Goal: Task Accomplishment & Management: Use online tool/utility

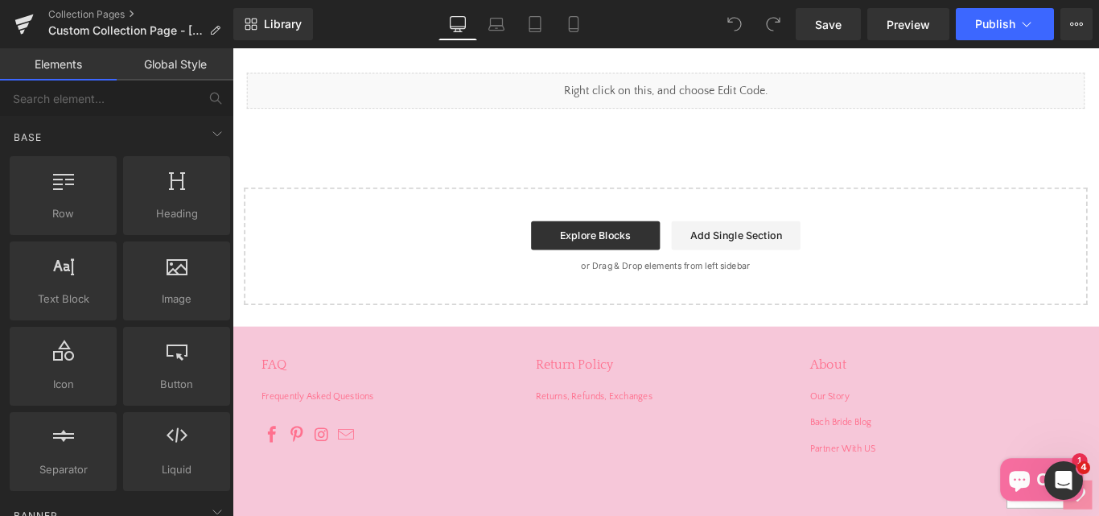
scroll to position [1535, 0]
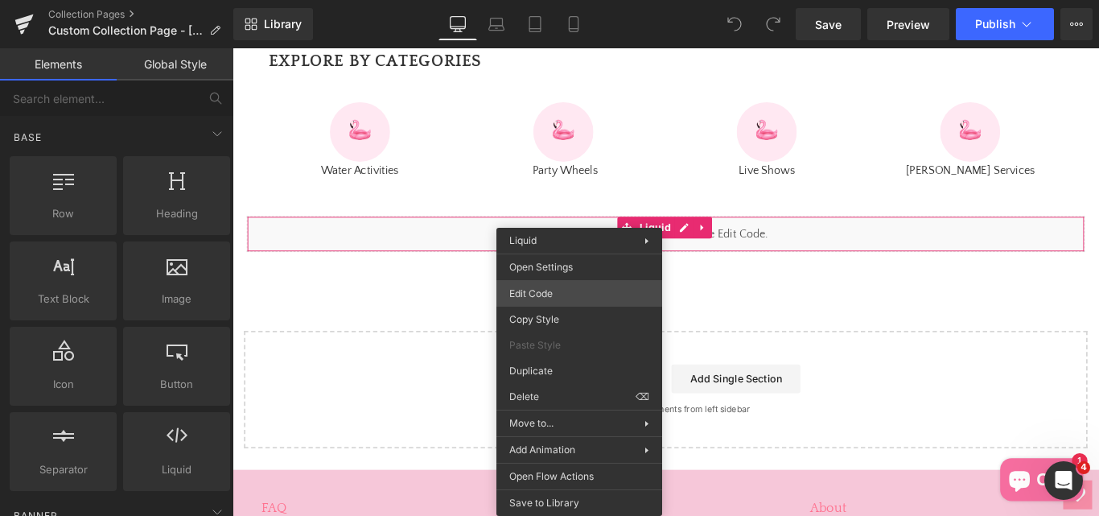
click at [567, 0] on div "You are previewing how the will restyle your page. You can not edit Elements in…" at bounding box center [549, 0] width 1099 height 0
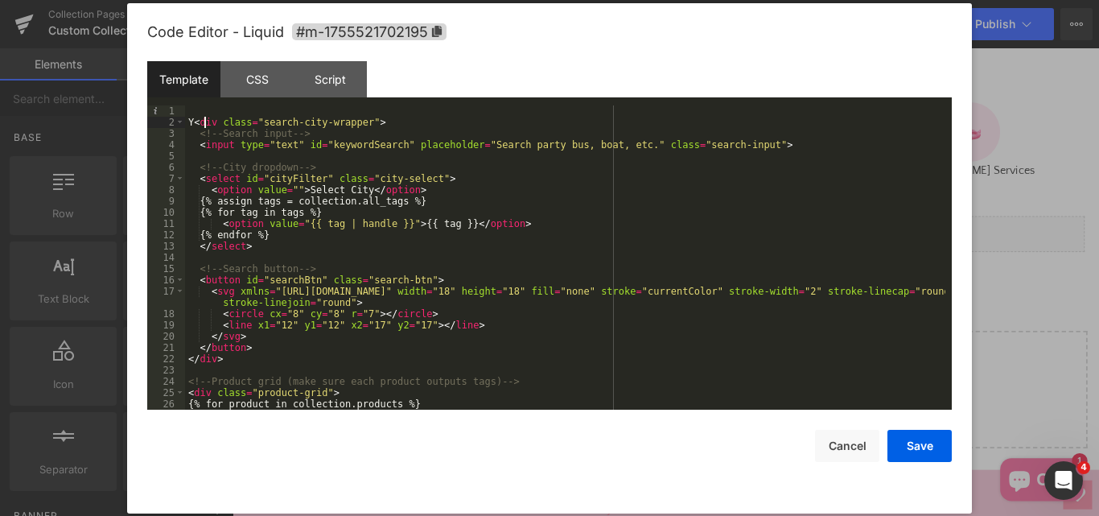
click at [204, 124] on div "Y < div class = "search-city-wrapper" > <!-- Search input --> < input type = "t…" at bounding box center [565, 268] width 760 height 327
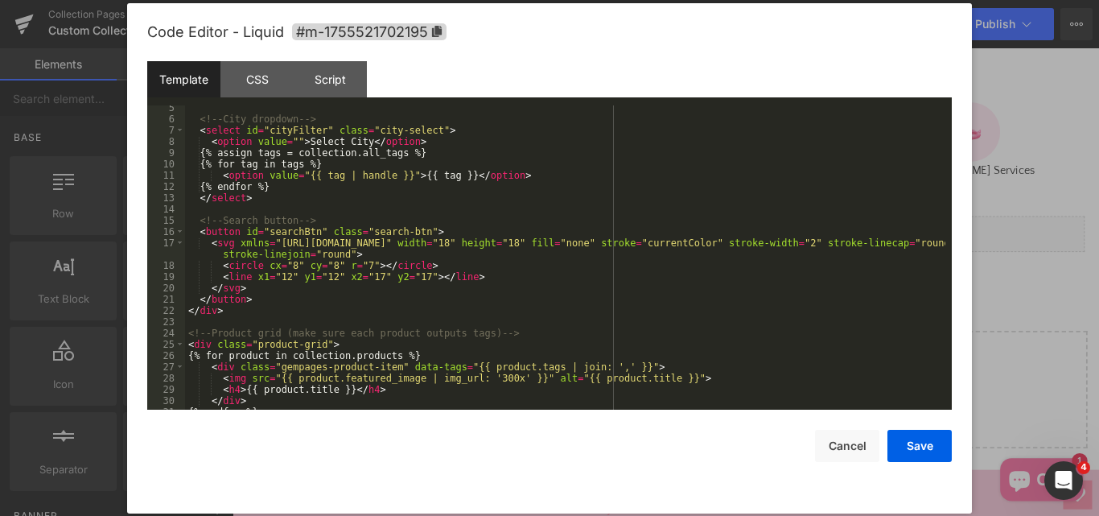
scroll to position [90, 0]
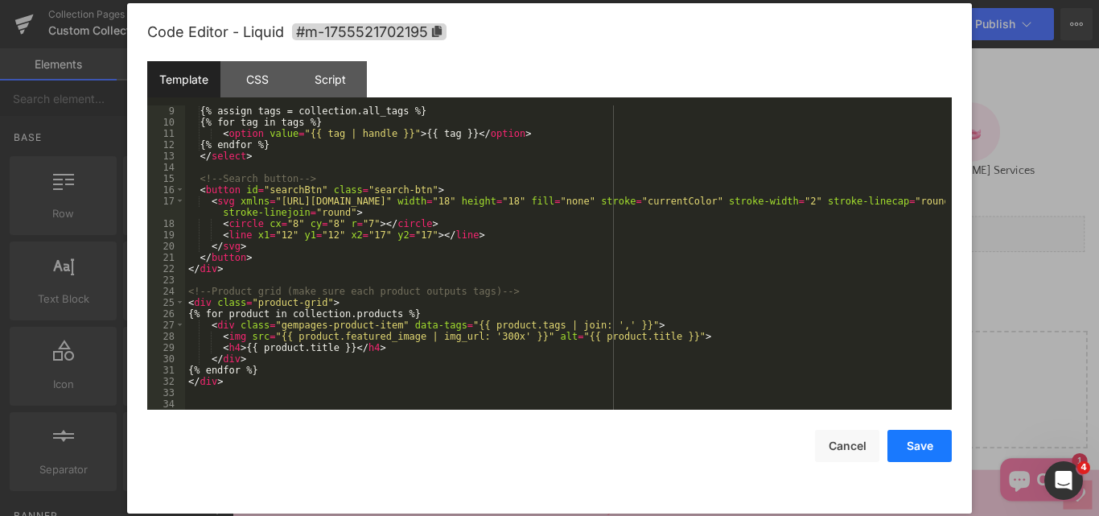
click at [931, 439] on button "Save" at bounding box center [919, 446] width 64 height 32
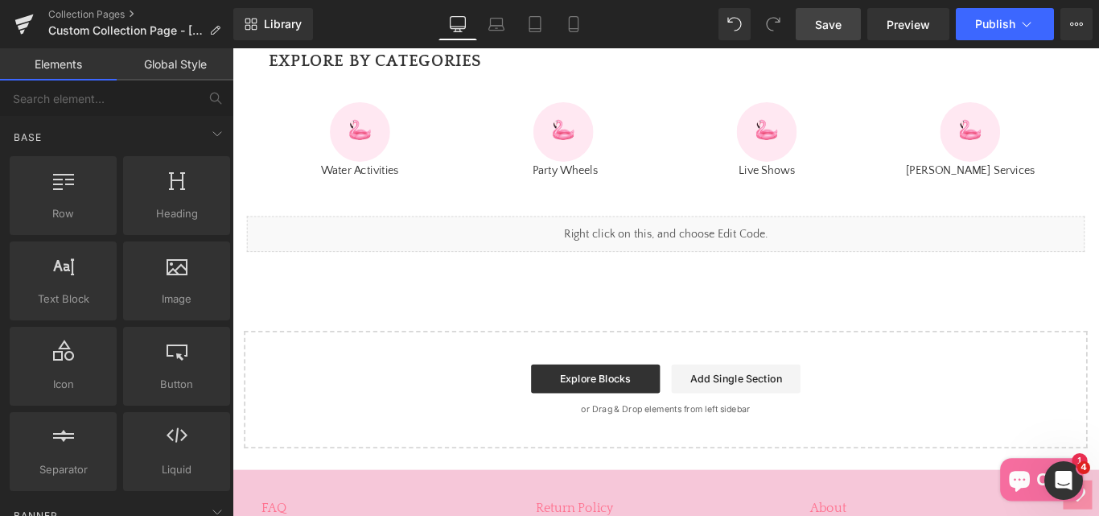
click at [817, 19] on span "Save" at bounding box center [828, 24] width 27 height 17
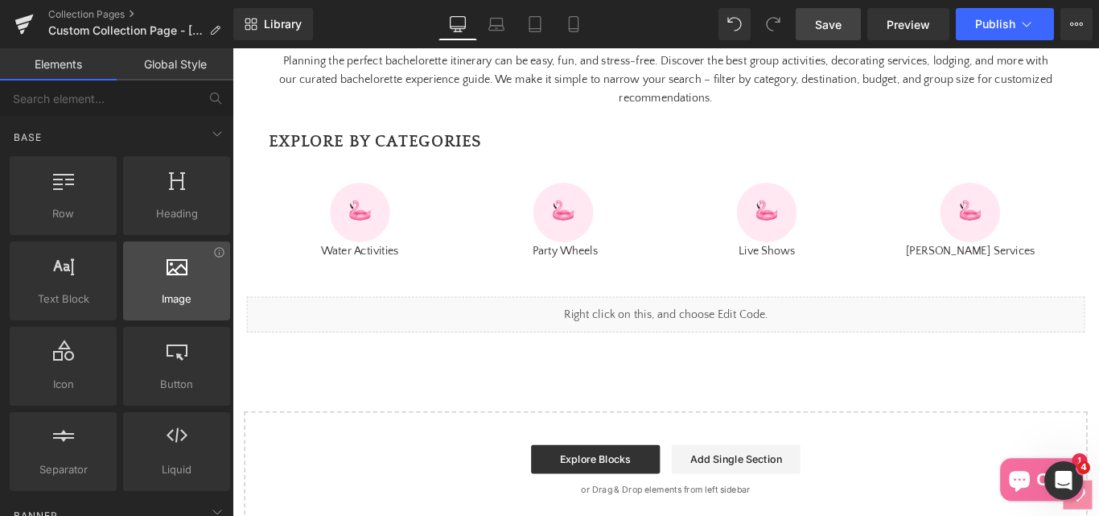
scroll to position [1455, 0]
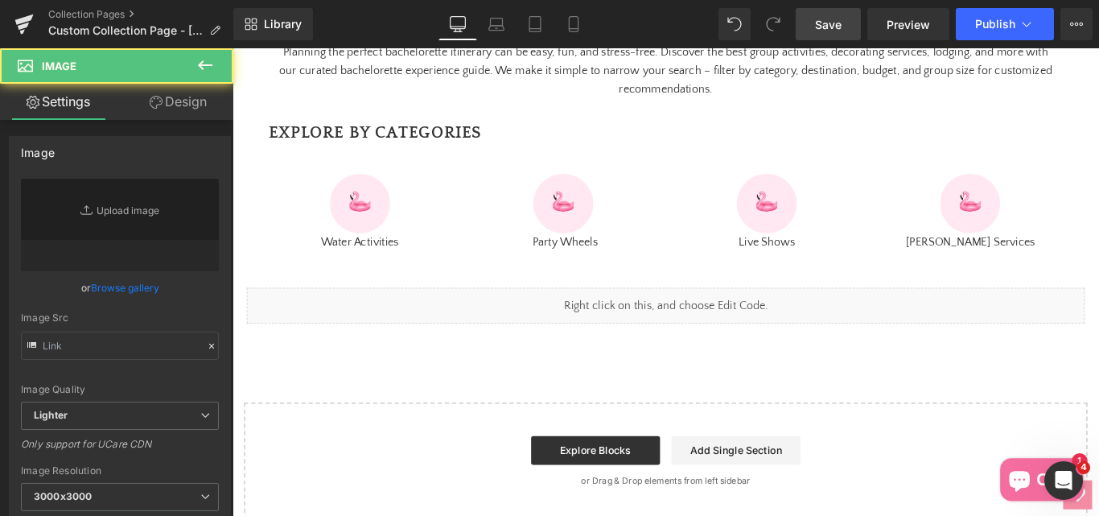
click at [280, 257] on div at bounding box center [375, 223] width 224 height 68
click at [286, 257] on div at bounding box center [375, 223] width 224 height 68
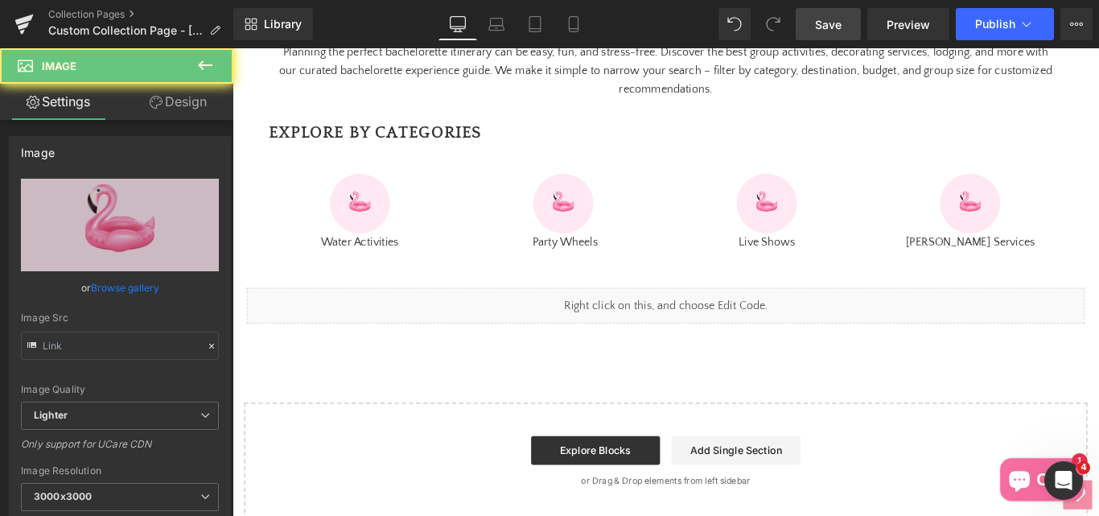
type input "https://ucarecdn.com/8ab94275-cc2b-41d6-a417-bde968a6febb/-/format/auto/-/previ…"
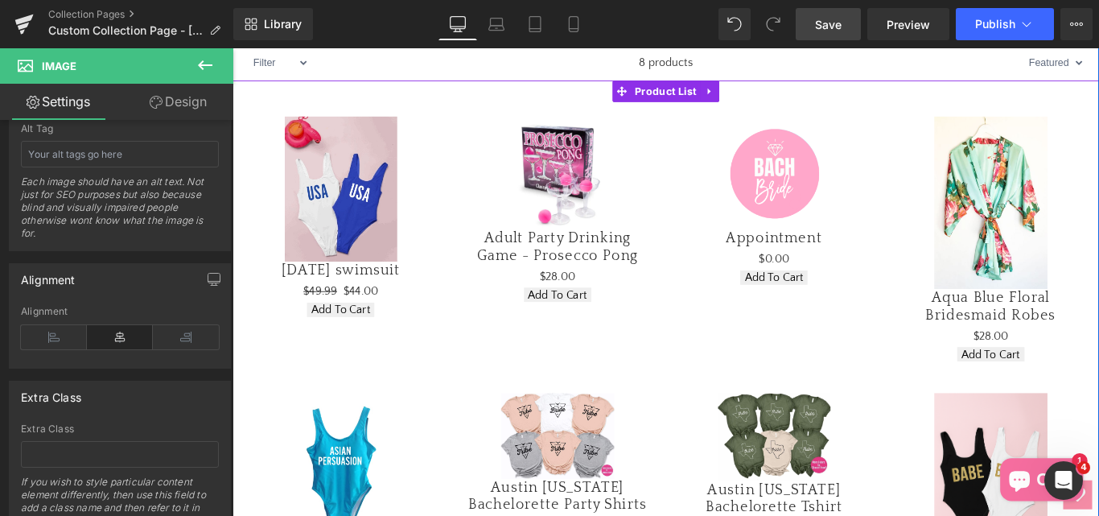
scroll to position [483, 0]
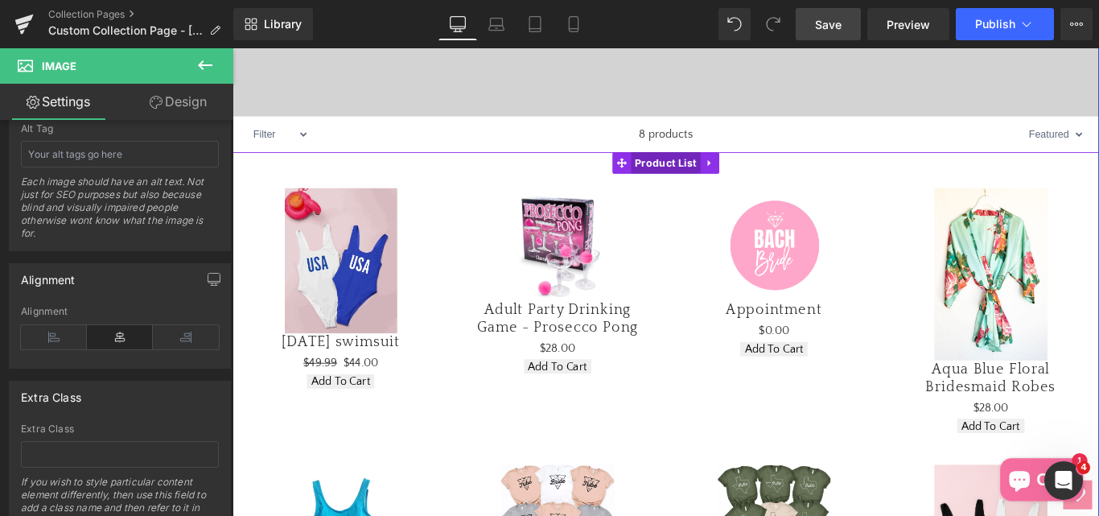
click at [694, 189] on span "Product List" at bounding box center [720, 177] width 78 height 24
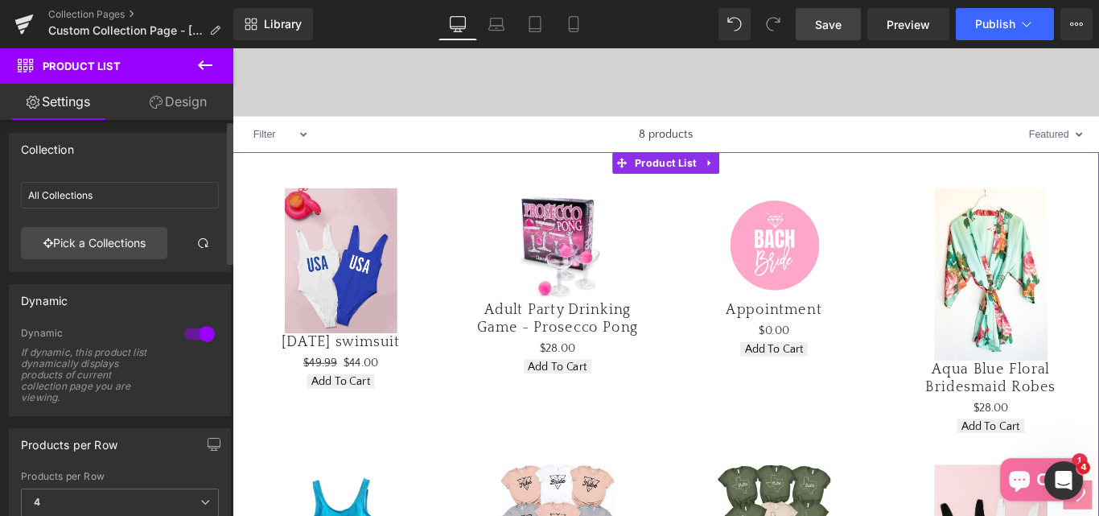
scroll to position [0, 0]
click at [185, 93] on link "Design" at bounding box center [178, 102] width 117 height 36
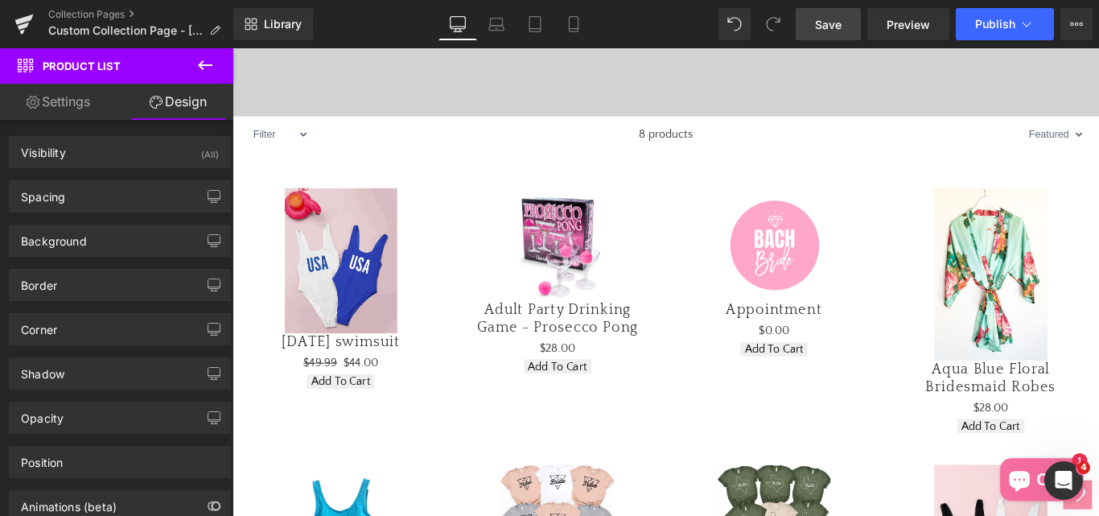
click at [760, 216] on div "Sale Off (P) Image 4th of July swimsuit (P) Title $49.99 $44.00 (P) Price Add T…" at bounding box center [718, 489] width 973 height 649
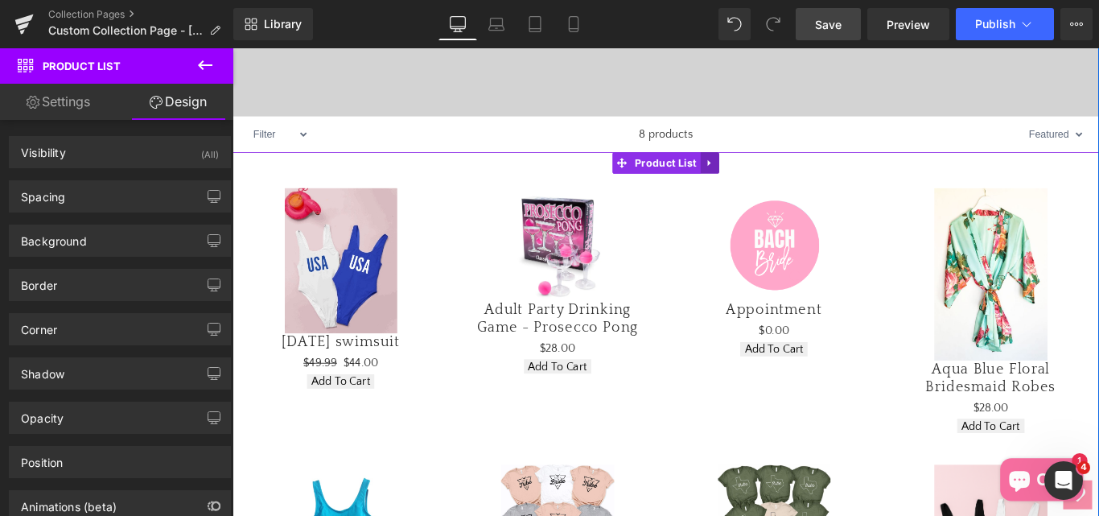
click at [766, 181] on icon at bounding box center [767, 177] width 3 height 7
click at [773, 183] on icon at bounding box center [778, 176] width 11 height 11
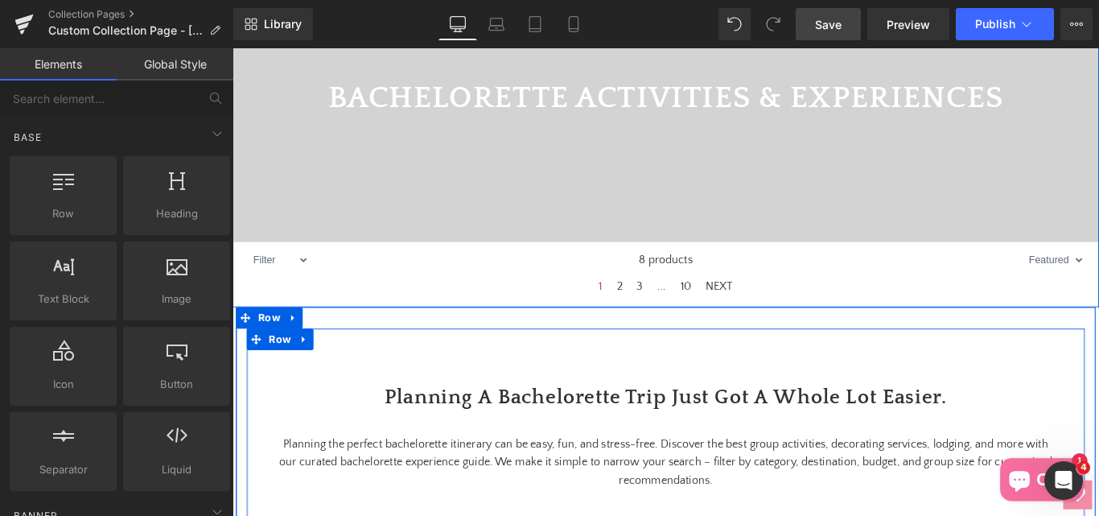
scroll to position [322, 0]
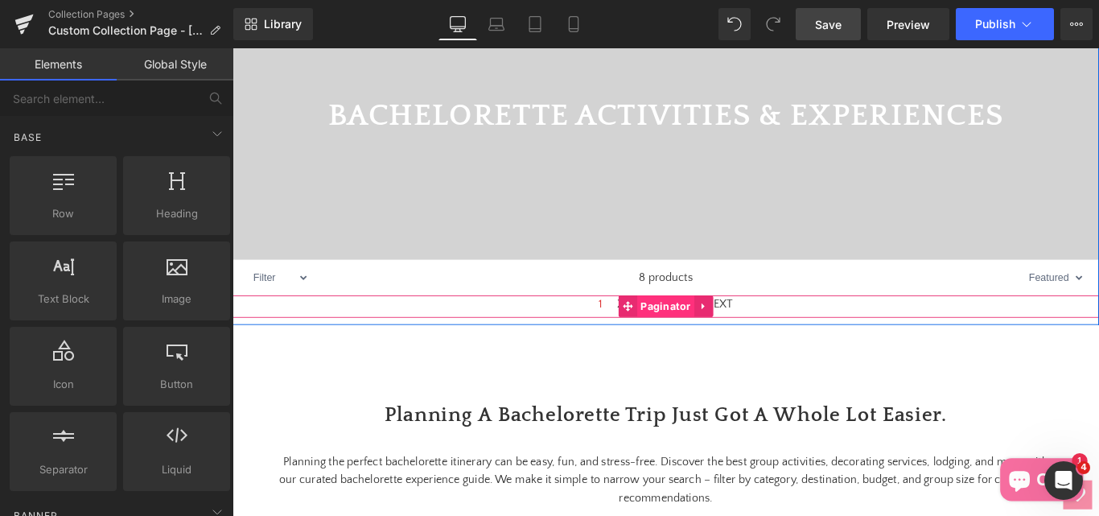
click at [696, 350] on span "Paginator" at bounding box center [719, 338] width 64 height 24
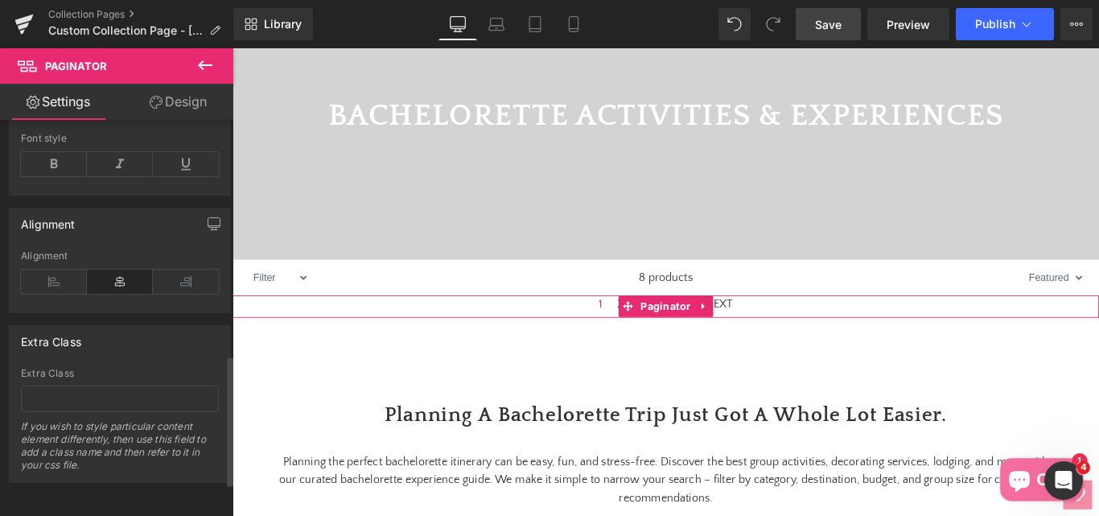
scroll to position [488, 0]
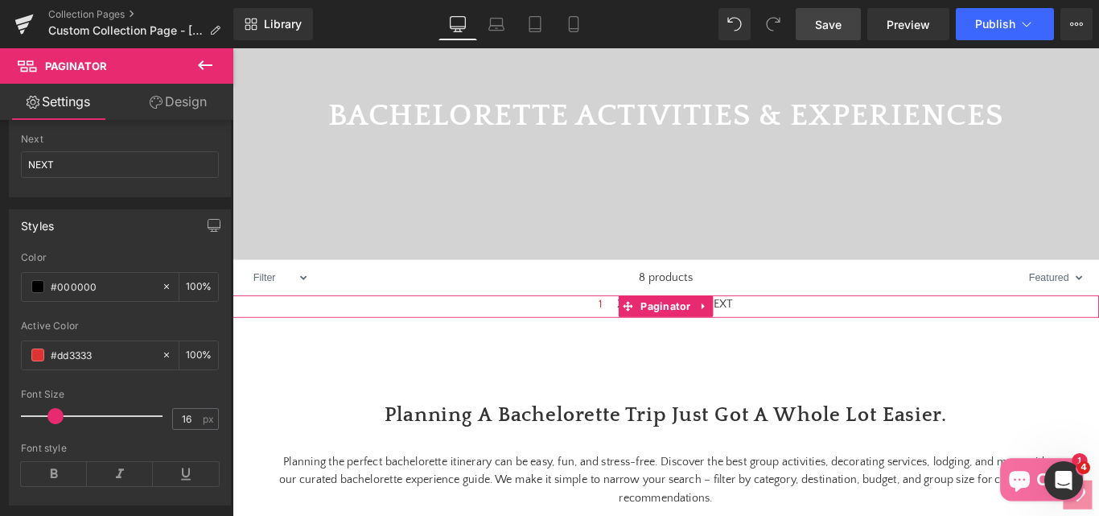
click at [190, 94] on link "Design" at bounding box center [178, 102] width 117 height 36
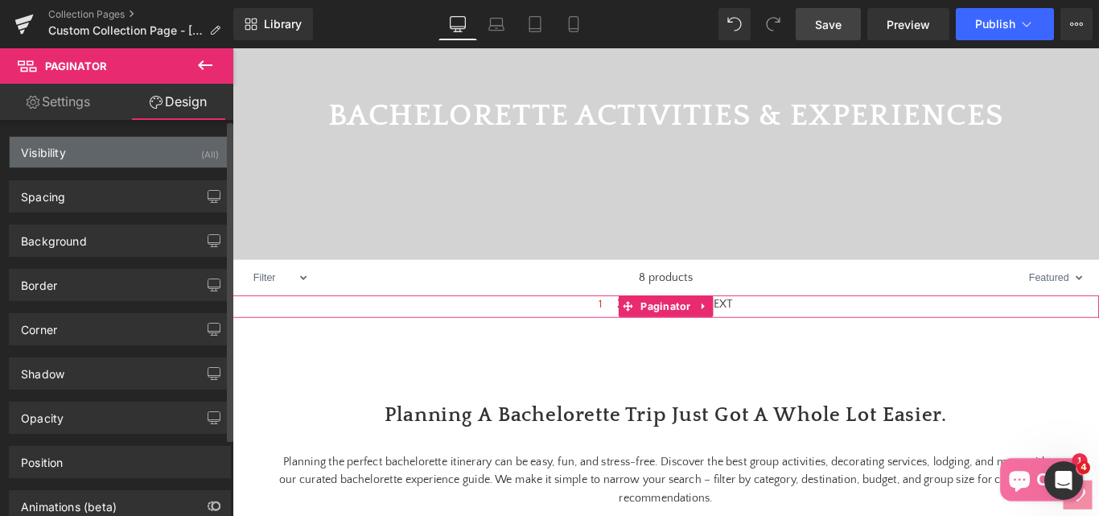
click at [50, 154] on div "Visibility" at bounding box center [43, 148] width 45 height 23
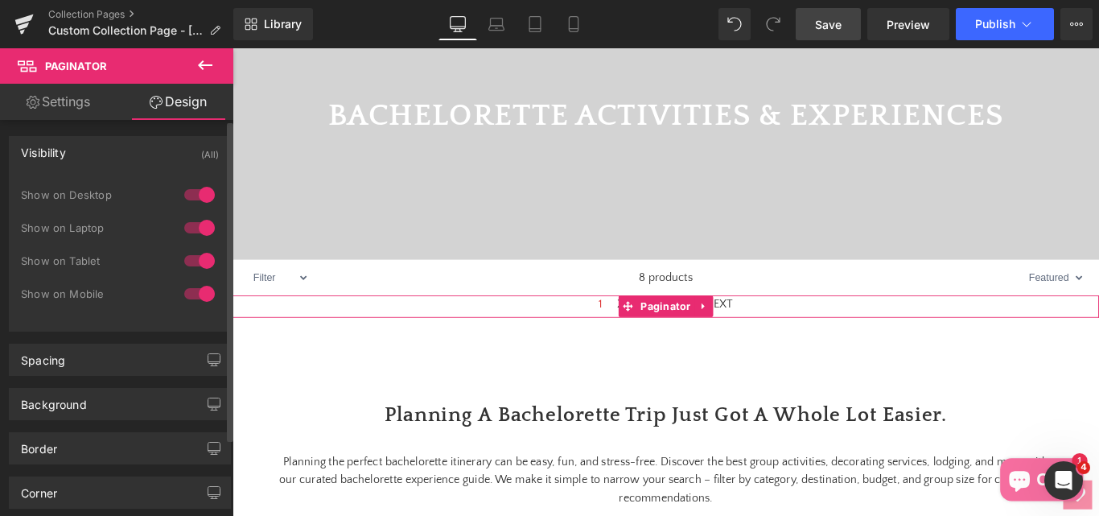
click at [50, 154] on div "Visibility" at bounding box center [43, 148] width 45 height 23
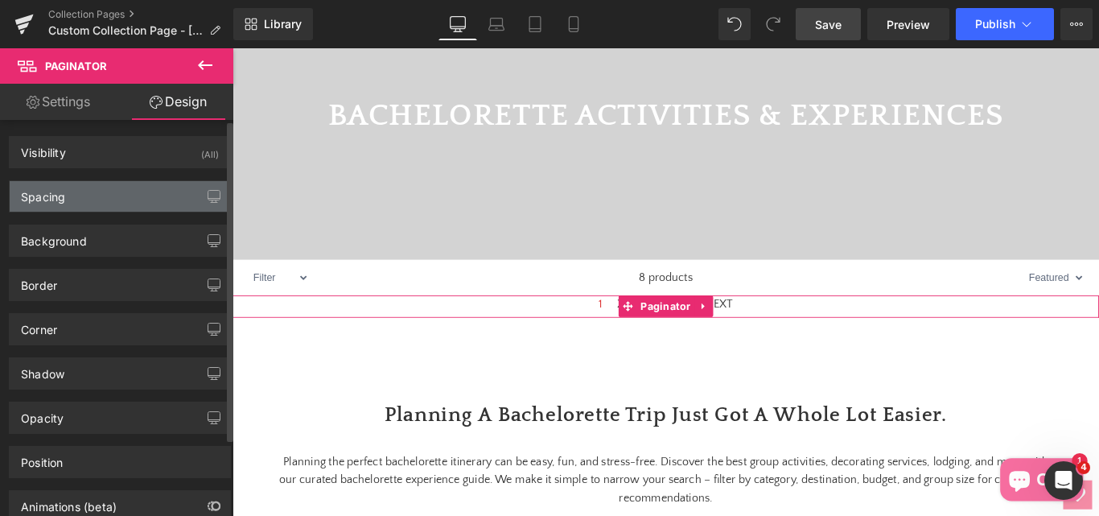
click at [51, 201] on div "Spacing" at bounding box center [43, 192] width 44 height 23
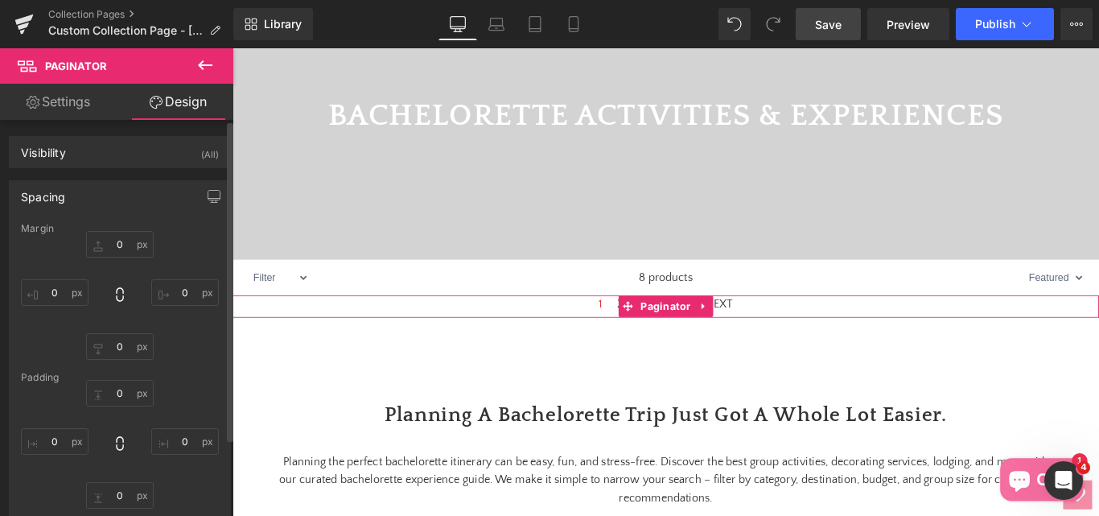
click at [51, 201] on div "Spacing" at bounding box center [43, 192] width 44 height 23
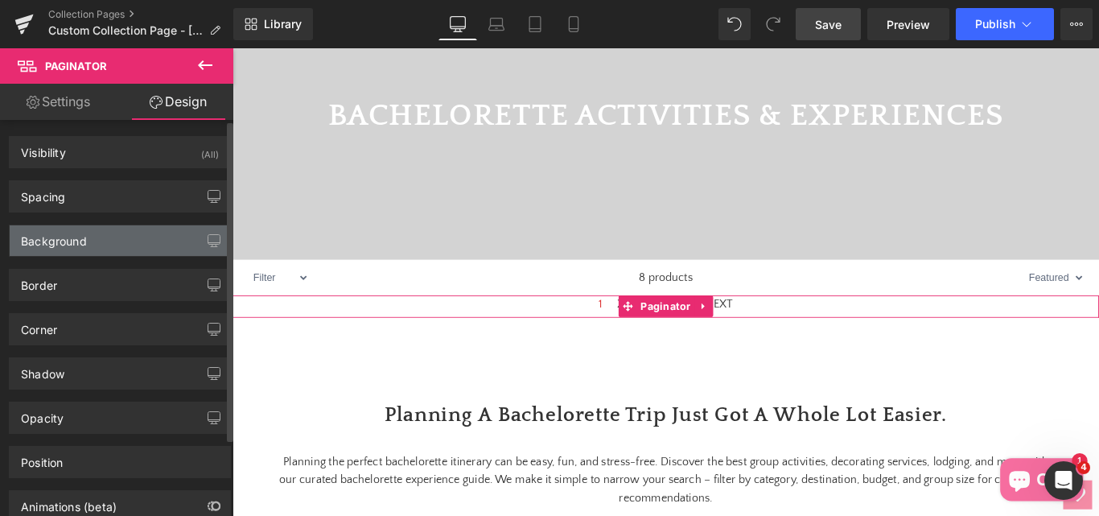
click at [53, 238] on div "Background" at bounding box center [54, 236] width 66 height 23
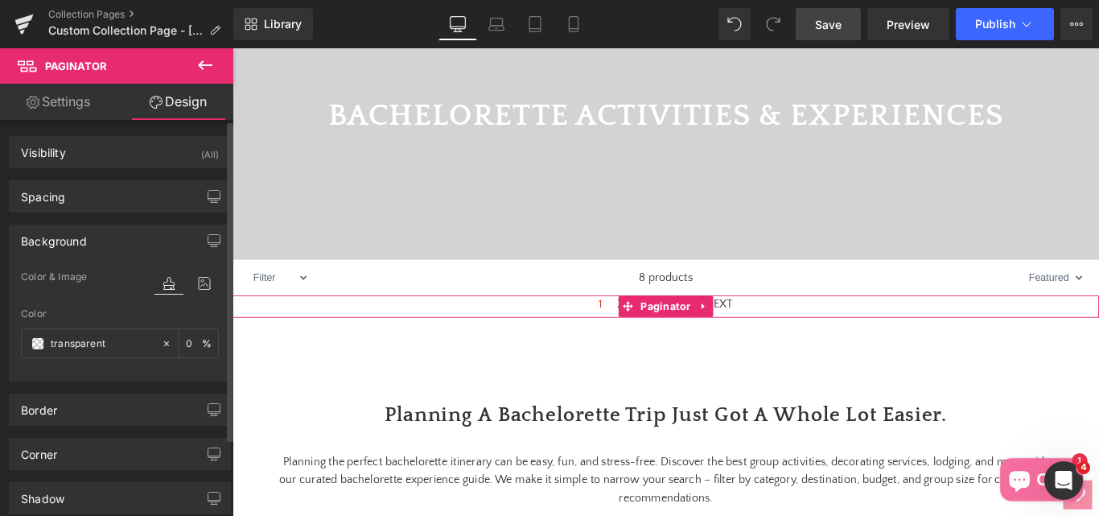
click at [53, 238] on div "Background" at bounding box center [54, 236] width 66 height 23
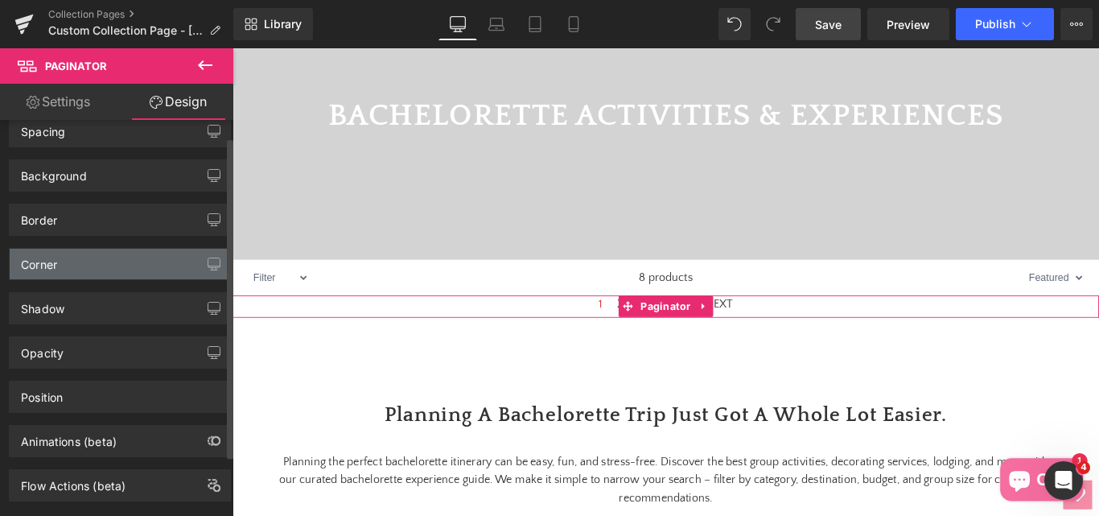
scroll to position [80, 0]
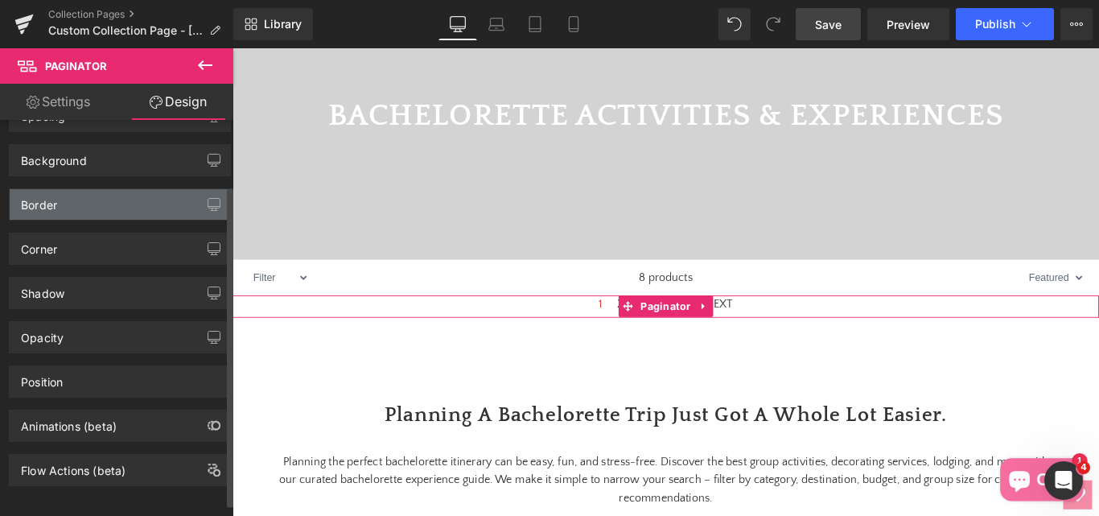
click at [43, 208] on div "Border" at bounding box center [39, 200] width 36 height 23
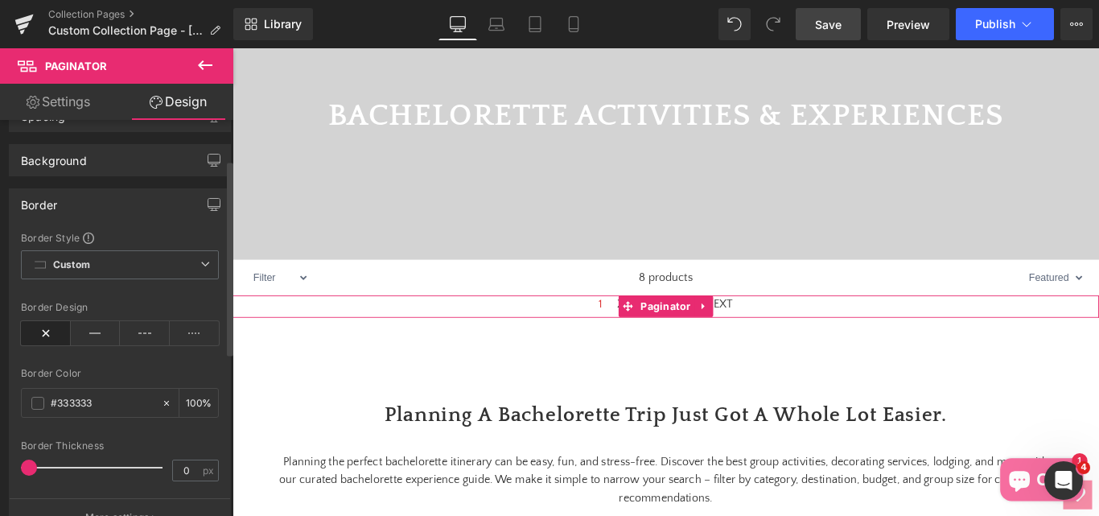
click at [43, 208] on div "Border" at bounding box center [39, 200] width 36 height 23
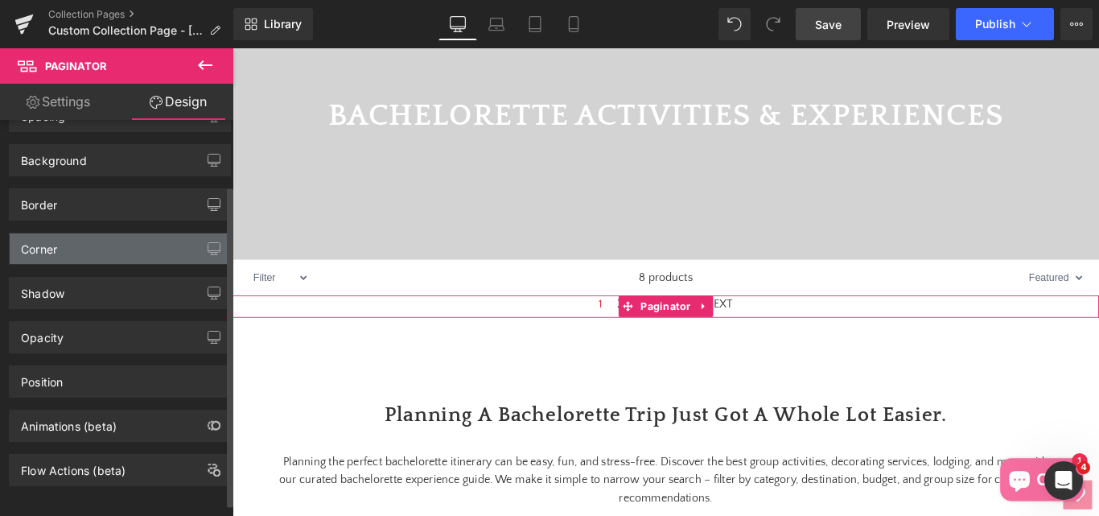
click at [48, 247] on div "Corner" at bounding box center [39, 244] width 36 height 23
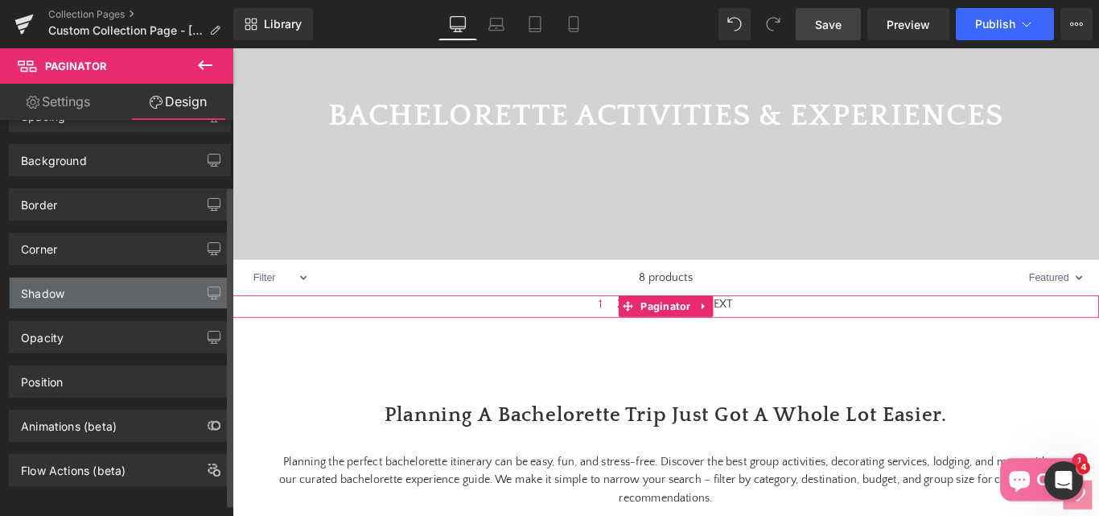
click at [43, 298] on div "Shadow" at bounding box center [42, 289] width 43 height 23
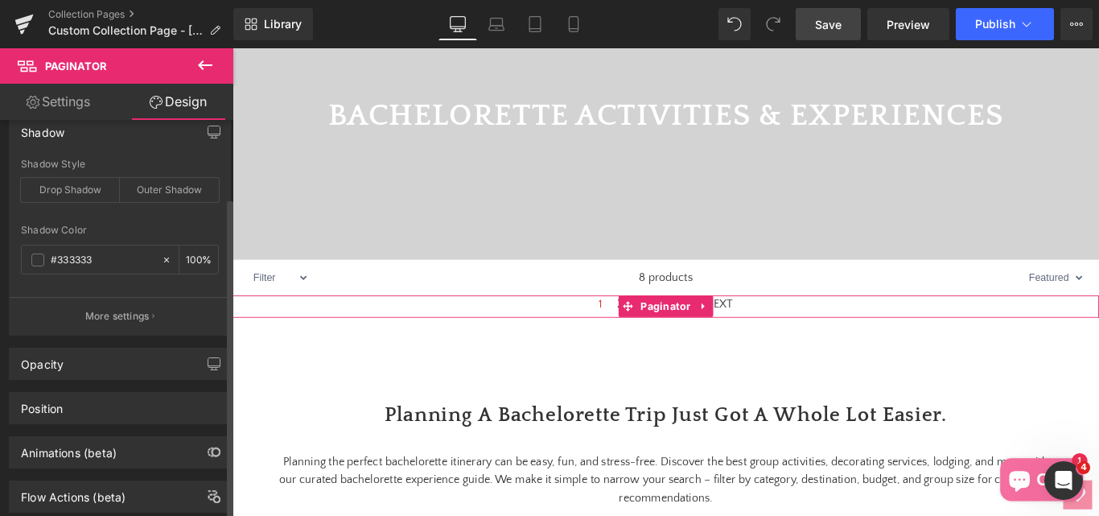
scroll to position [283, 0]
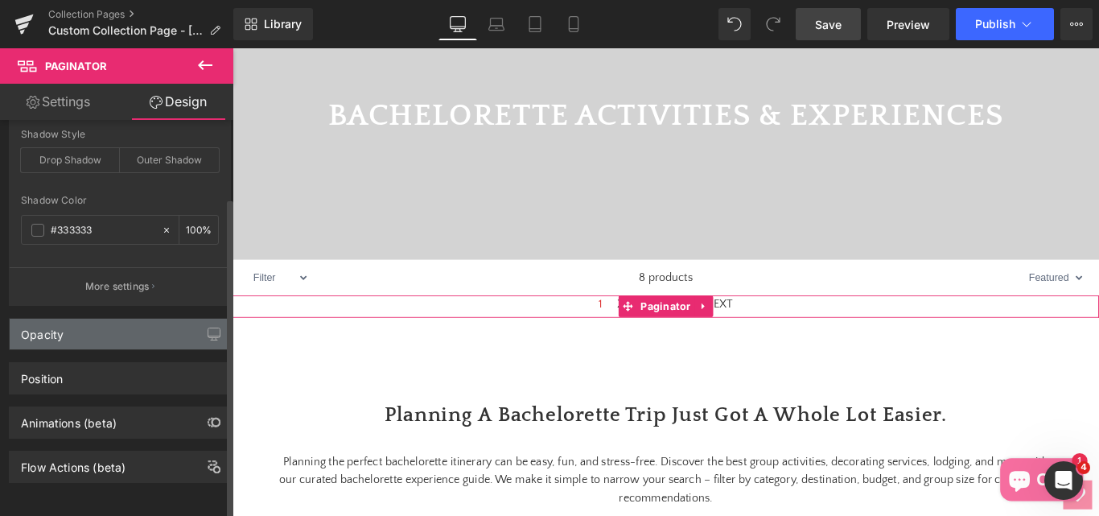
click at [50, 327] on div "Opacity" at bounding box center [42, 330] width 43 height 23
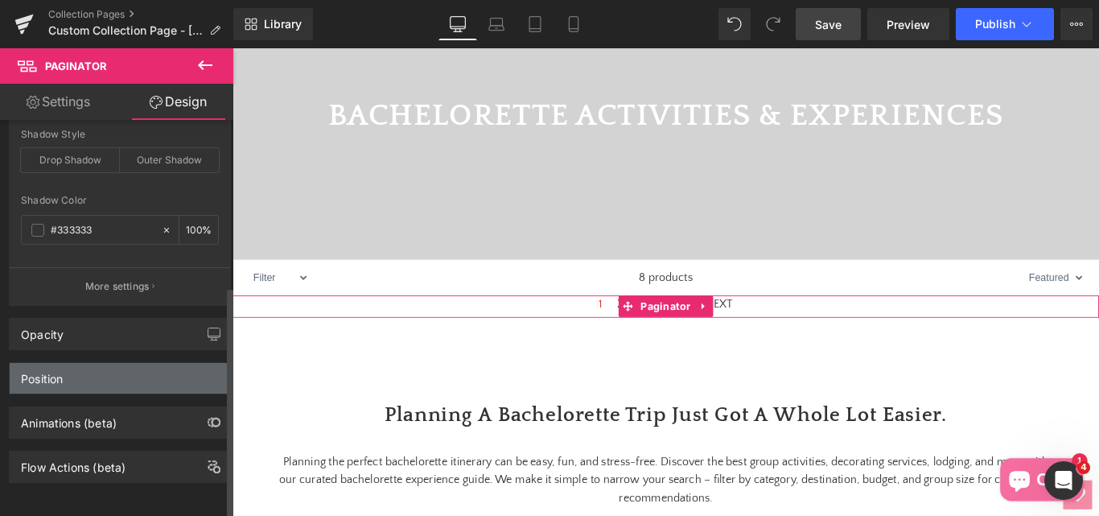
click at [48, 374] on div "Position" at bounding box center [120, 378] width 220 height 31
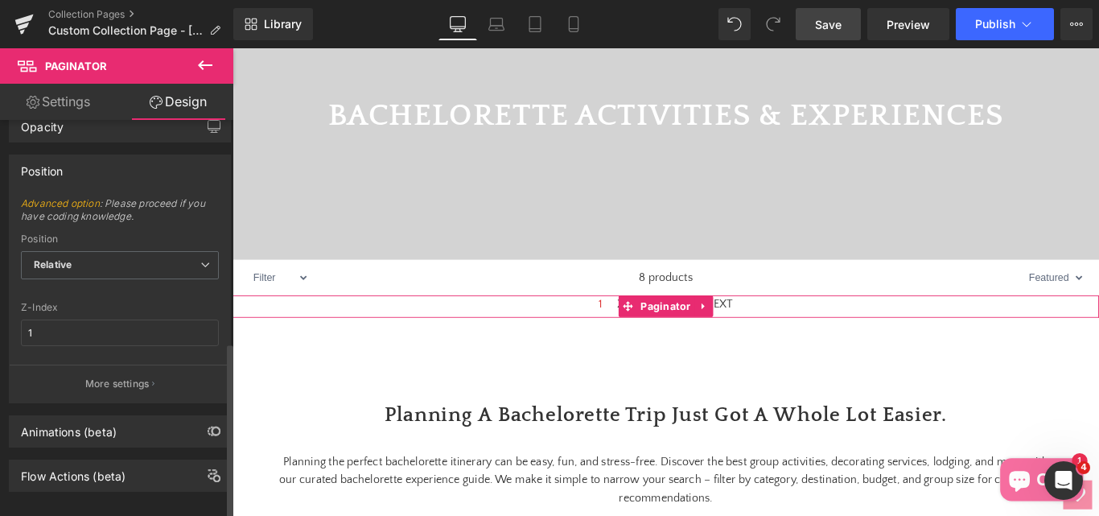
scroll to position [500, 0]
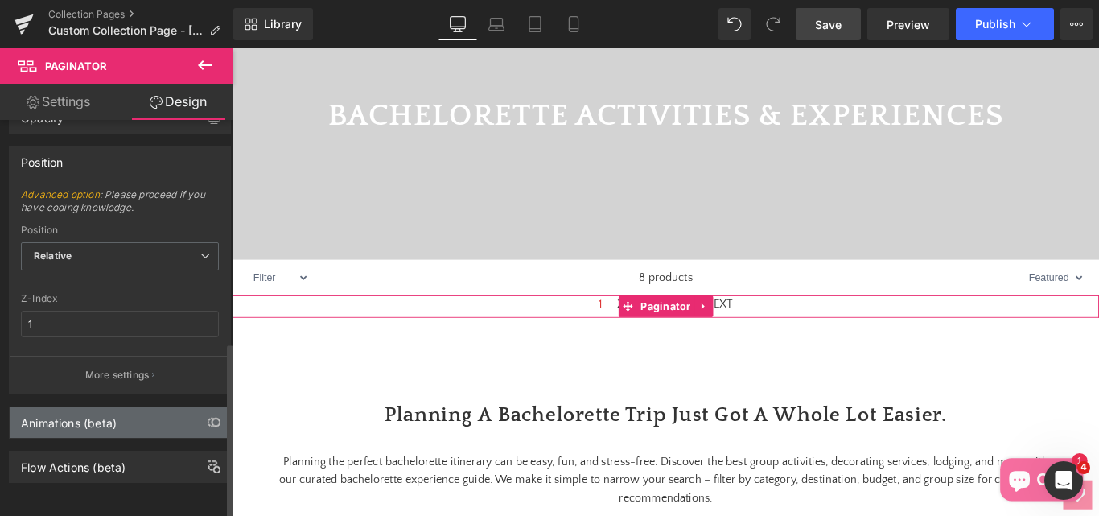
click at [55, 409] on div "Animations (beta)" at bounding box center [69, 418] width 96 height 23
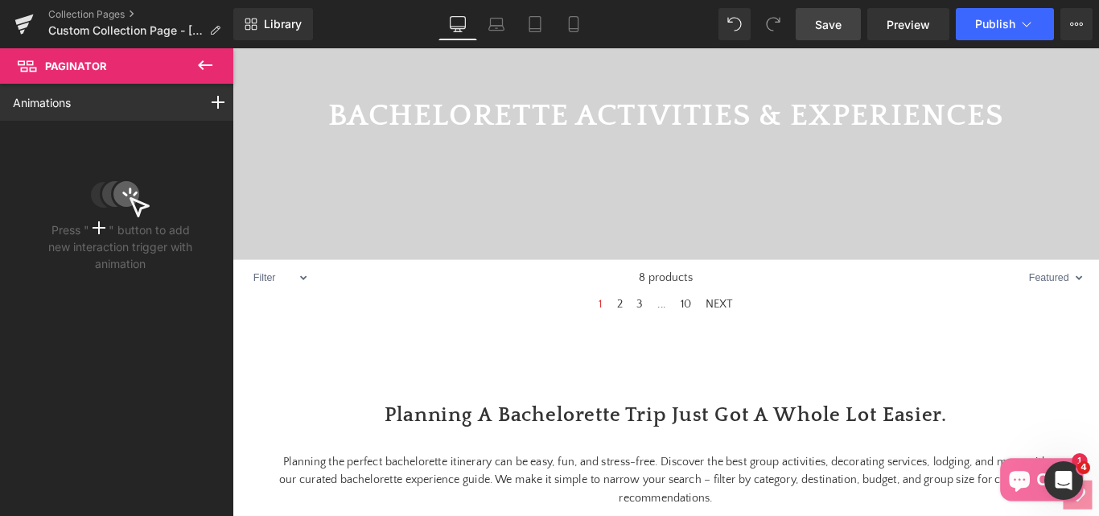
click at [204, 69] on icon at bounding box center [205, 65] width 14 height 10
type input "100"
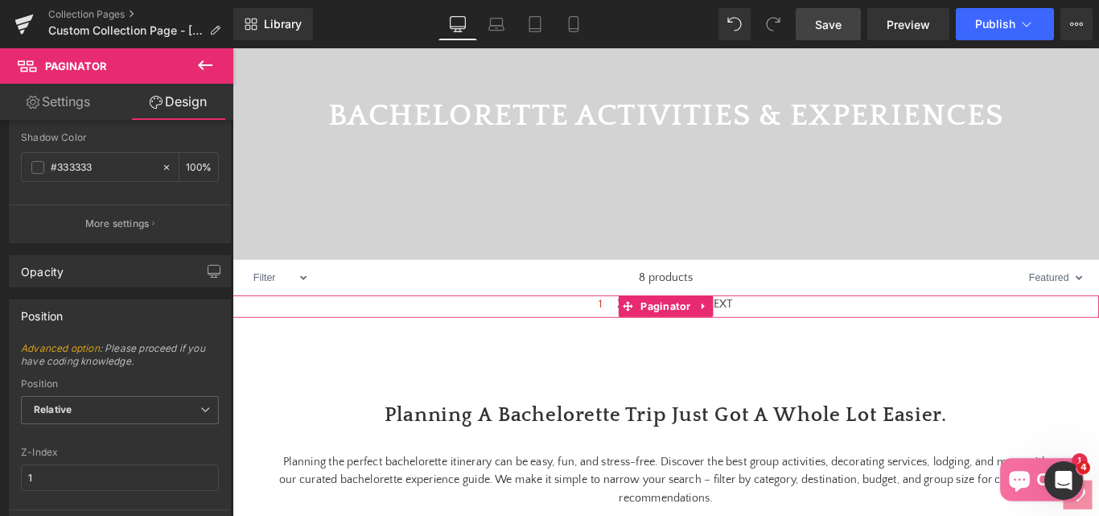
scroll to position [178, 0]
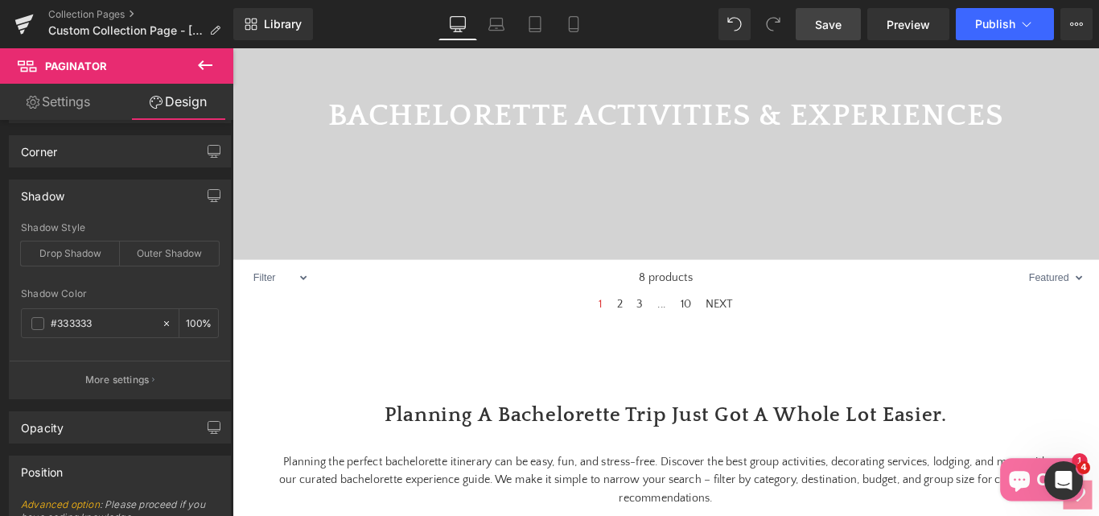
click at [200, 60] on icon at bounding box center [204, 65] width 19 height 19
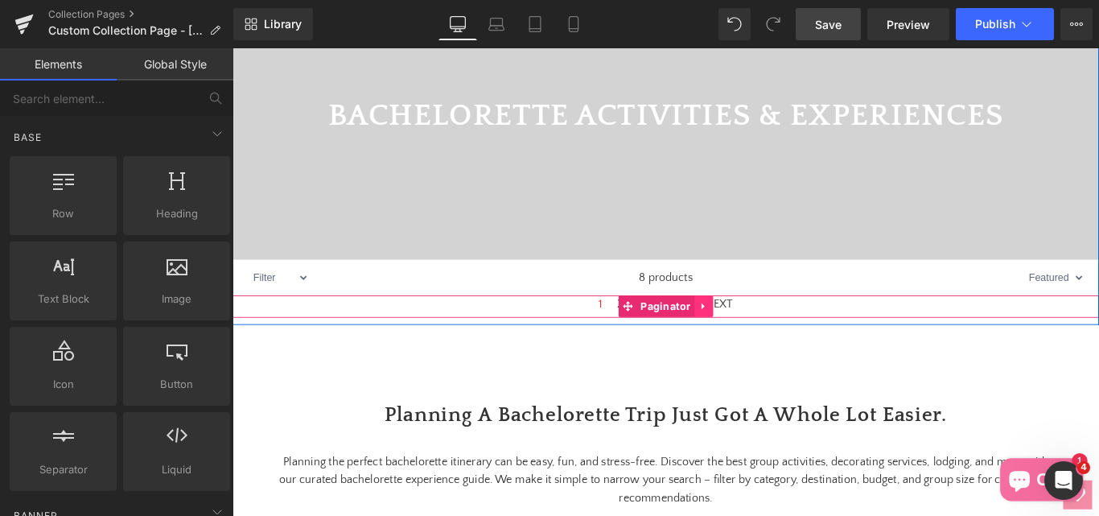
click at [759, 342] on icon at bounding box center [760, 338] width 3 height 7
click at [767, 344] on icon at bounding box center [772, 338] width 11 height 12
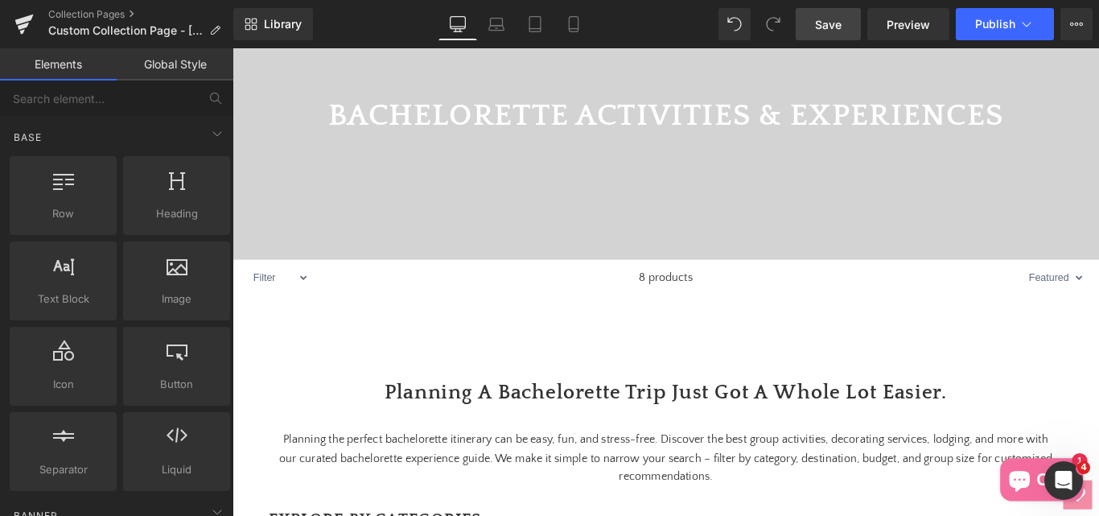
click at [818, 31] on span "Save" at bounding box center [828, 24] width 27 height 17
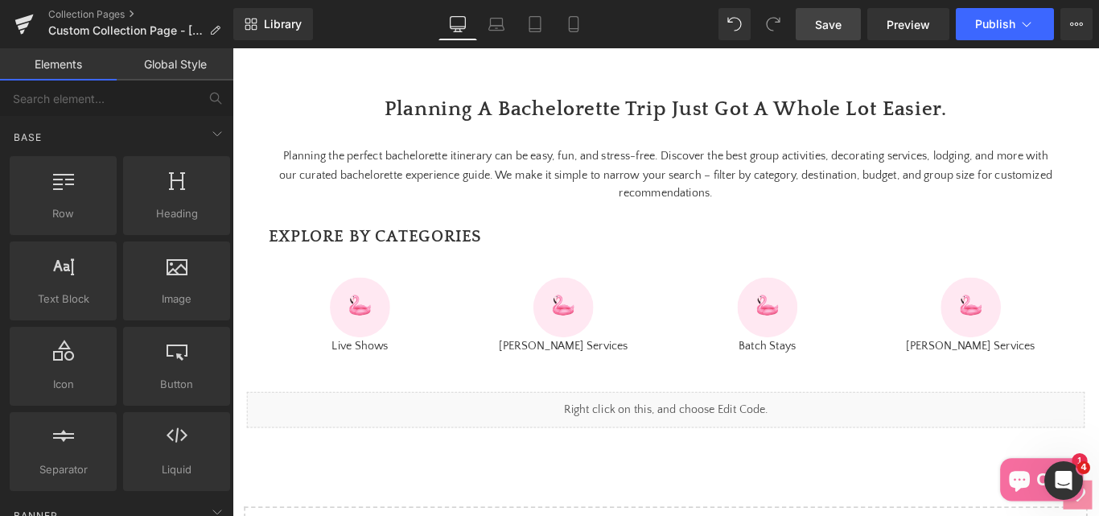
scroll to position [804, 0]
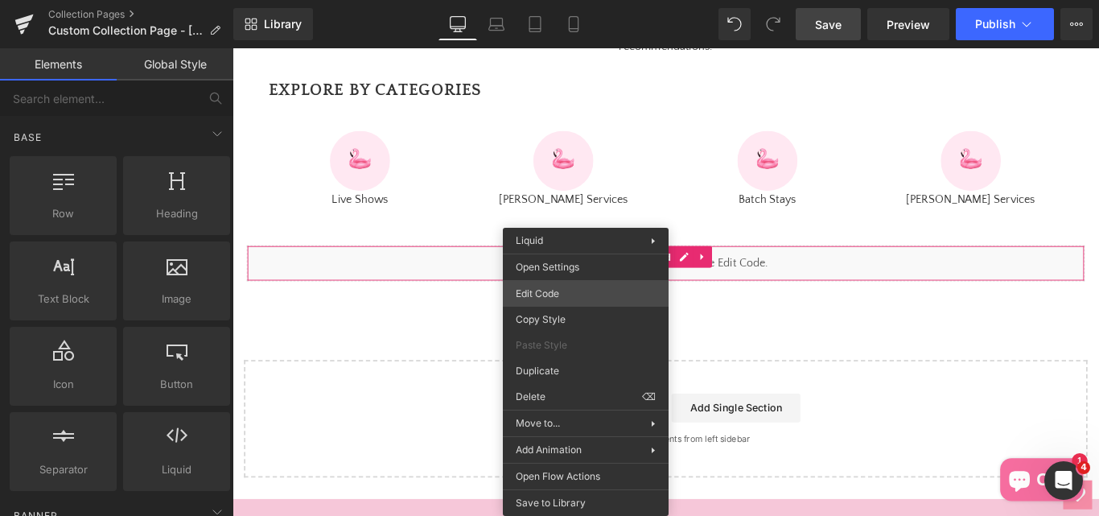
click at [548, 0] on div "Paginator You are previewing how the will restyle your page. You can not edit E…" at bounding box center [549, 0] width 1099 height 0
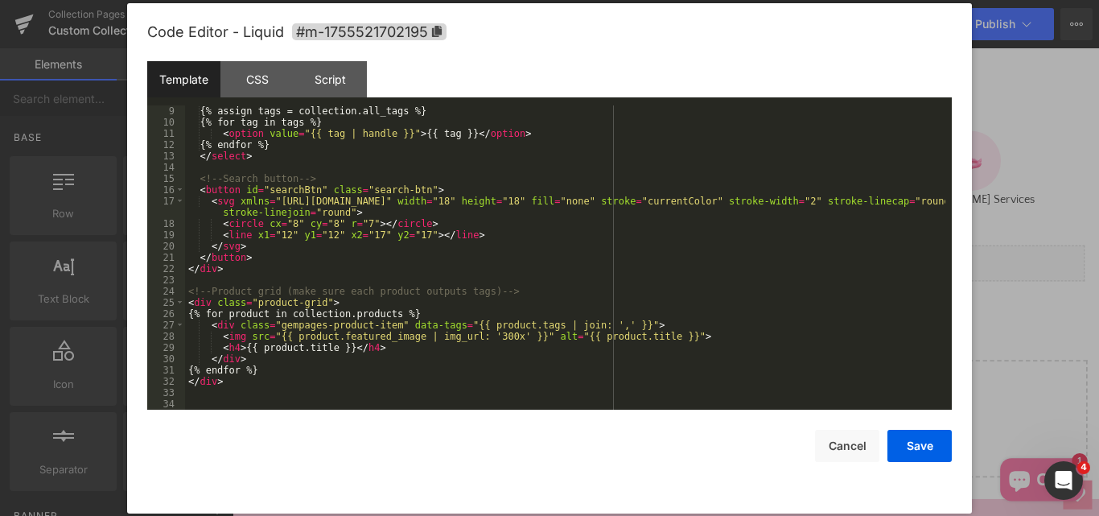
scroll to position [90, 0]
click at [253, 83] on div "CSS" at bounding box center [256, 79] width 73 height 36
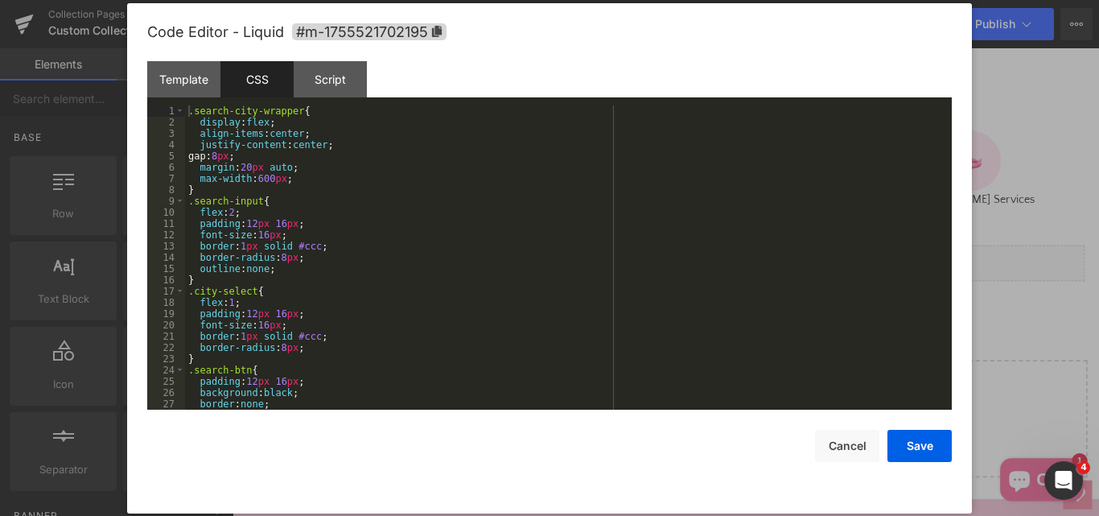
scroll to position [124, 0]
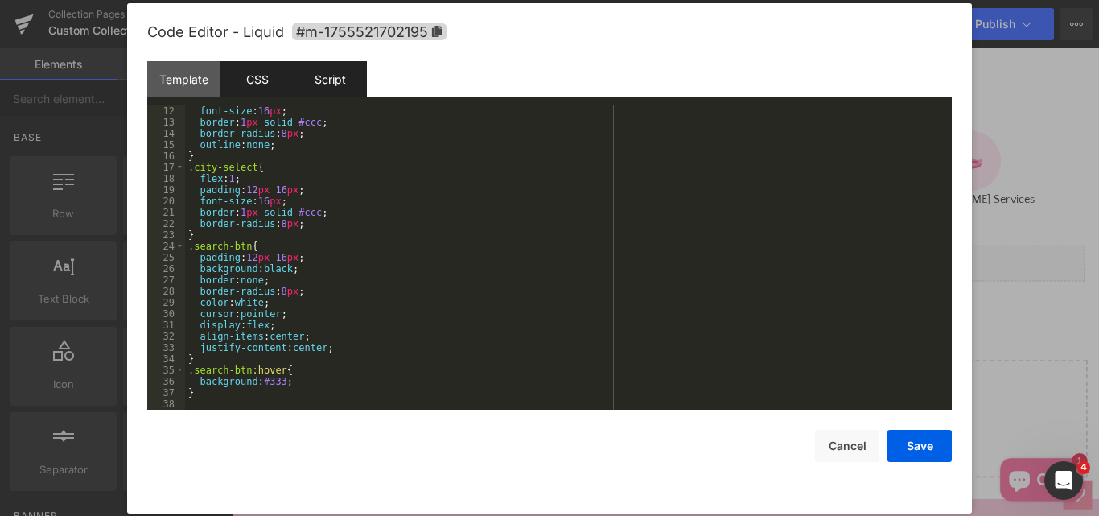
click at [339, 88] on div "Script" at bounding box center [330, 79] width 73 height 36
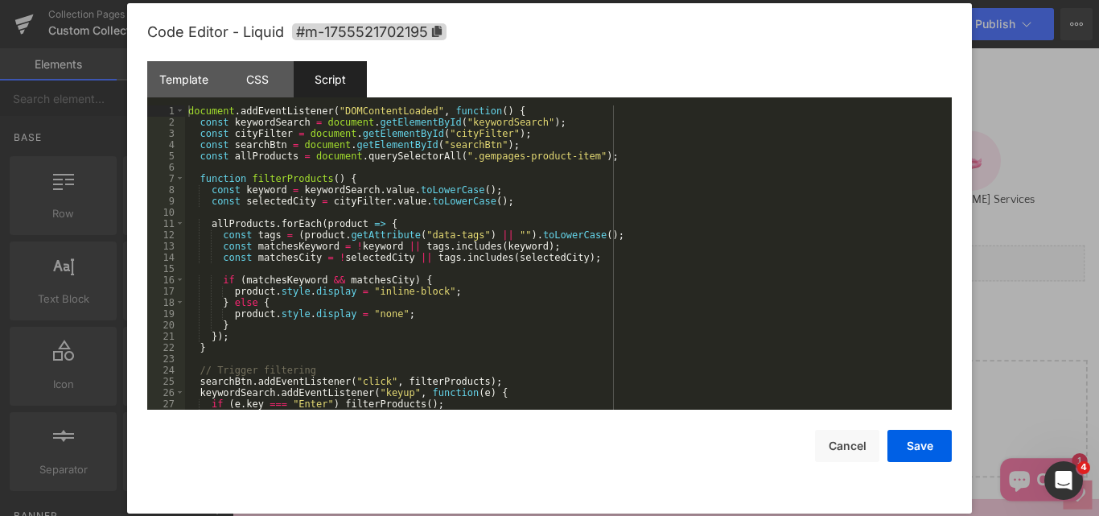
scroll to position [34, 0]
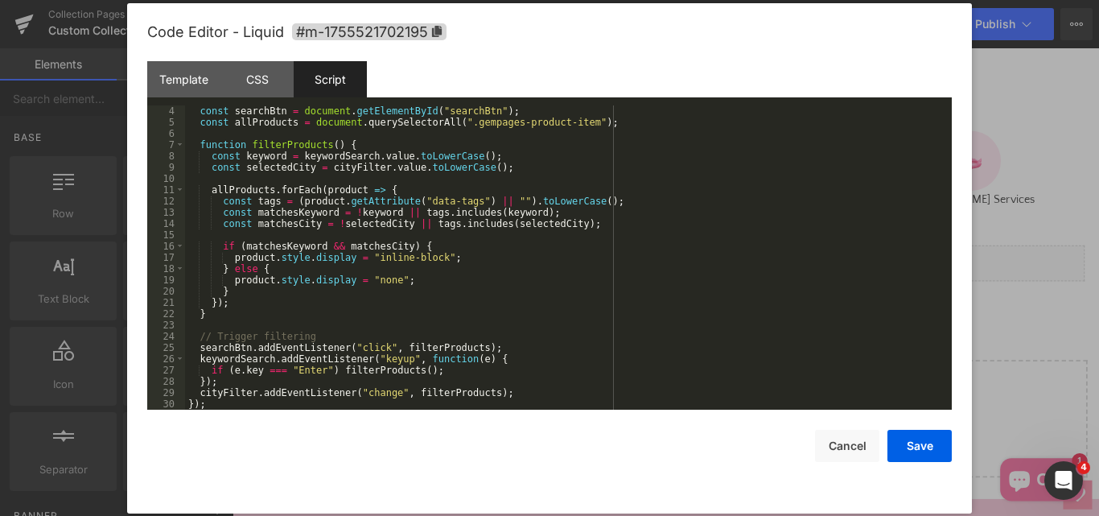
click at [447, 397] on div "const searchBtn = document . getElementById ( "searchBtn" ) ; const allProducts…" at bounding box center [565, 268] width 760 height 327
click at [434, 350] on div "const searchBtn = document . getElementById ( "searchBtn" ) ; const allProducts…" at bounding box center [565, 268] width 760 height 327
click at [434, 362] on div "const searchBtn = document . getElementById ( "searchBtn" ) ; const allProducts…" at bounding box center [565, 268] width 760 height 327
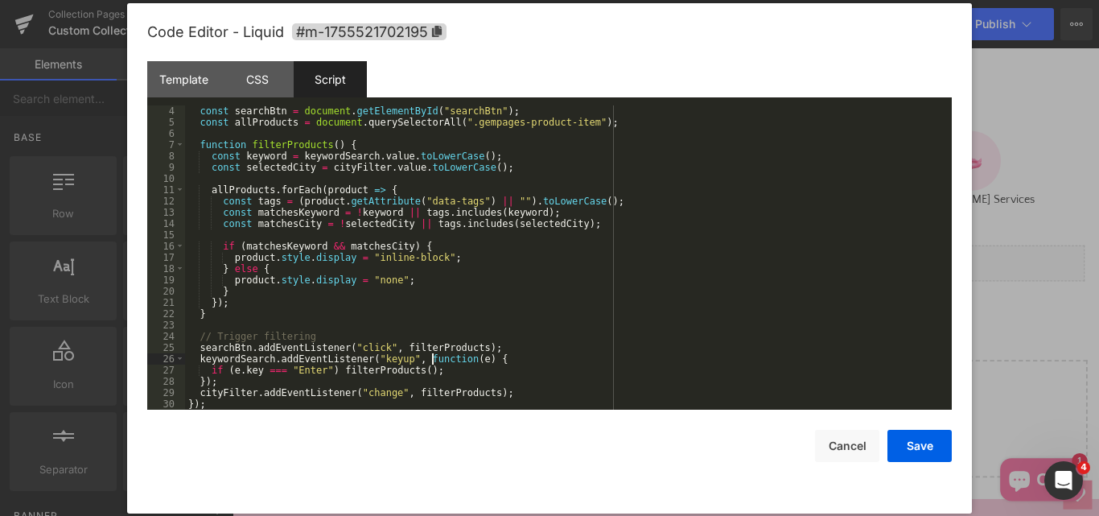
click at [434, 362] on div "const searchBtn = document . getElementById ( "searchBtn" ) ; const allProducts…" at bounding box center [565, 268] width 760 height 327
click at [362, 367] on div "const searchBtn = document . getElementById ( "searchBtn" ) ; const allProducts…" at bounding box center [565, 268] width 760 height 327
click at [372, 360] on div "const searchBtn = document . getElementById ( "searchBtn" ) ; const allProducts…" at bounding box center [565, 268] width 760 height 327
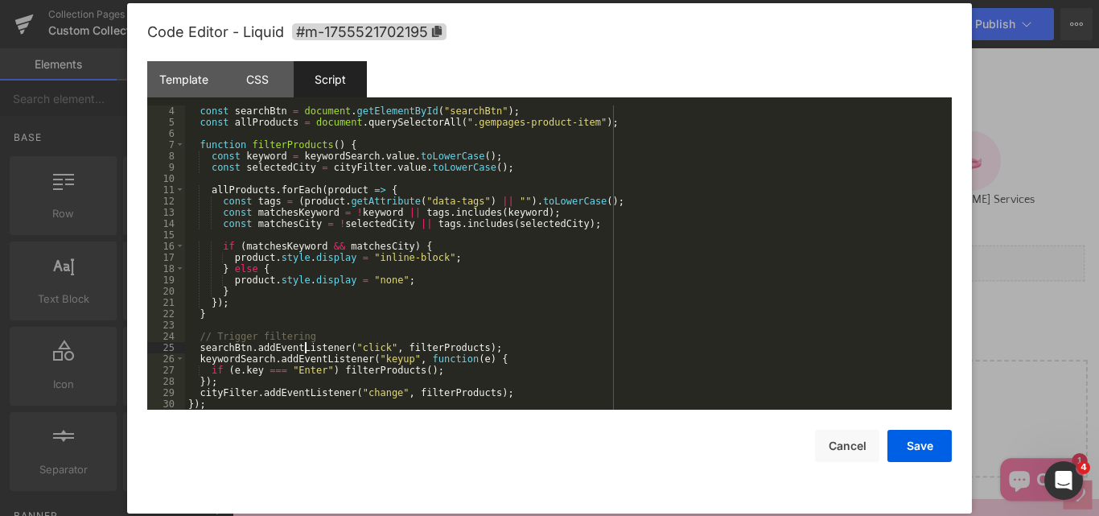
click at [306, 351] on div "const searchBtn = document . getElementById ( "searchBtn" ) ; const allProducts…" at bounding box center [565, 268] width 760 height 327
click at [305, 351] on div "const searchBtn = document . getElementById ( "searchBtn" ) ; const allProducts…" at bounding box center [565, 268] width 760 height 327
click at [307, 365] on div "const searchBtn = document . getElementById ( "searchBtn" ) ; const allProducts…" at bounding box center [565, 268] width 760 height 327
click at [314, 356] on div "const searchBtn = document . getElementById ( "searchBtn" ) ; const allProducts…" at bounding box center [565, 268] width 760 height 327
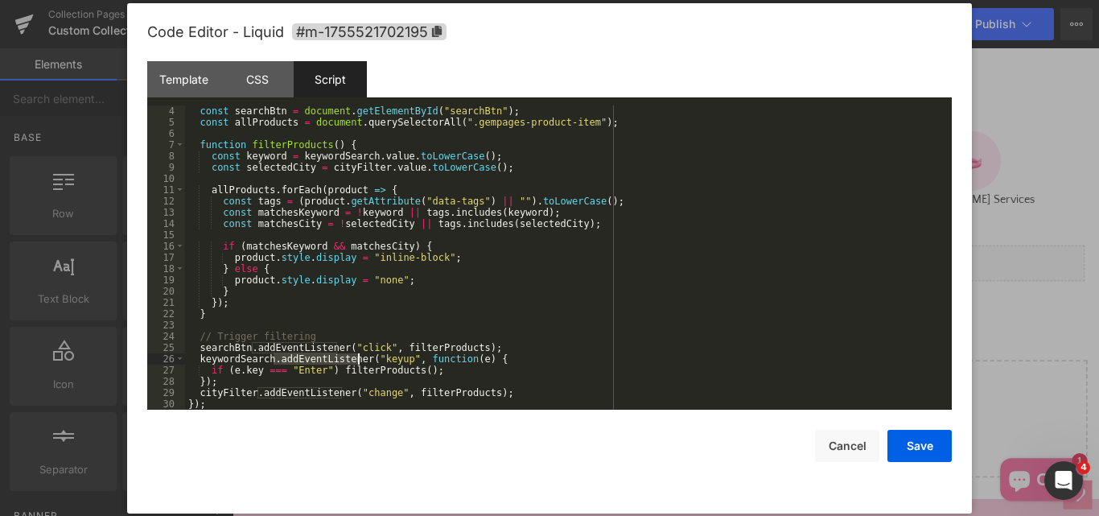
click at [314, 356] on div "const searchBtn = document . getElementById ( "searchBtn" ) ; const allProducts…" at bounding box center [565, 268] width 760 height 327
click at [239, 354] on div "const searchBtn = document . getElementById ( "searchBtn" ) ; const allProducts…" at bounding box center [565, 268] width 760 height 327
click at [228, 348] on div "const searchBtn = document . getElementById ( "searchBtn" ) ; const allProducts…" at bounding box center [565, 268] width 760 height 327
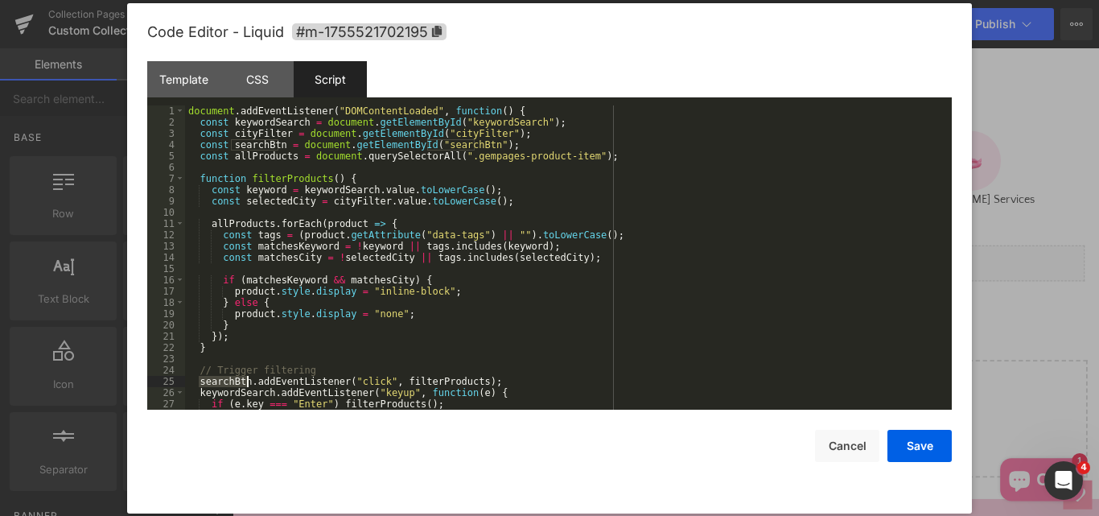
scroll to position [0, 0]
click at [183, 113] on span at bounding box center [179, 110] width 9 height 11
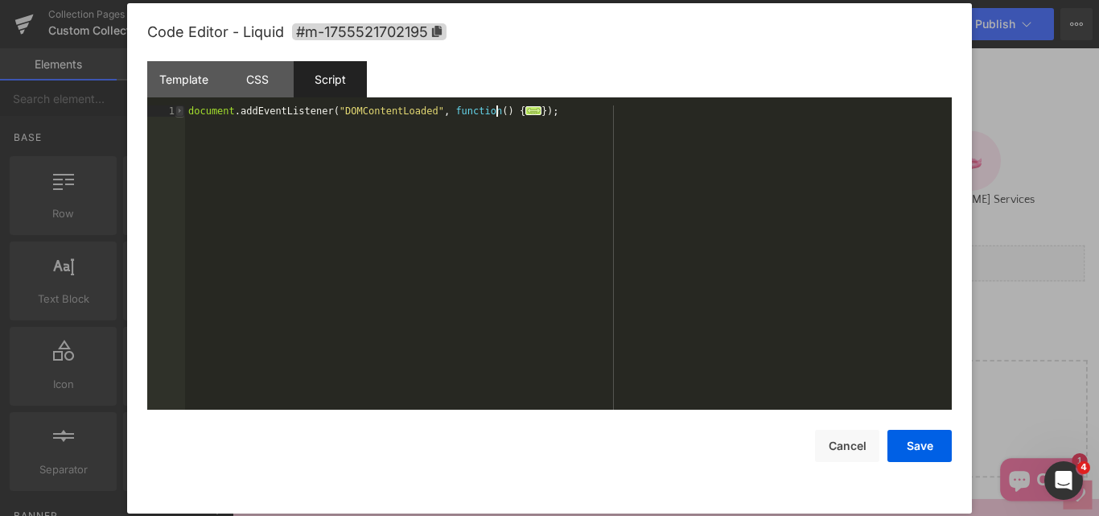
click at [183, 113] on span at bounding box center [179, 110] width 9 height 11
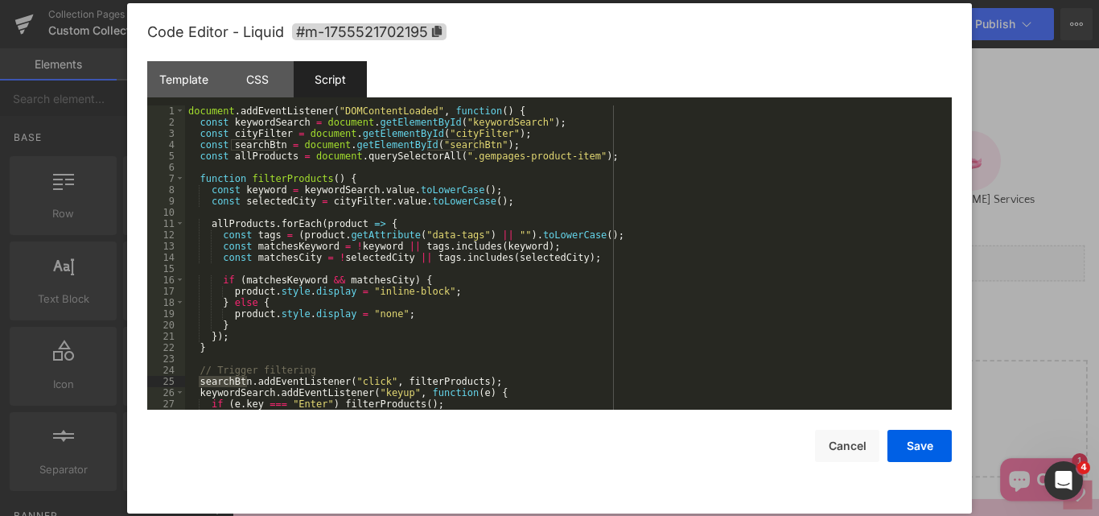
click at [553, 301] on div "document . addEventListener ( "DOMContentLoaded" , function ( ) { const keyword…" at bounding box center [565, 268] width 760 height 327
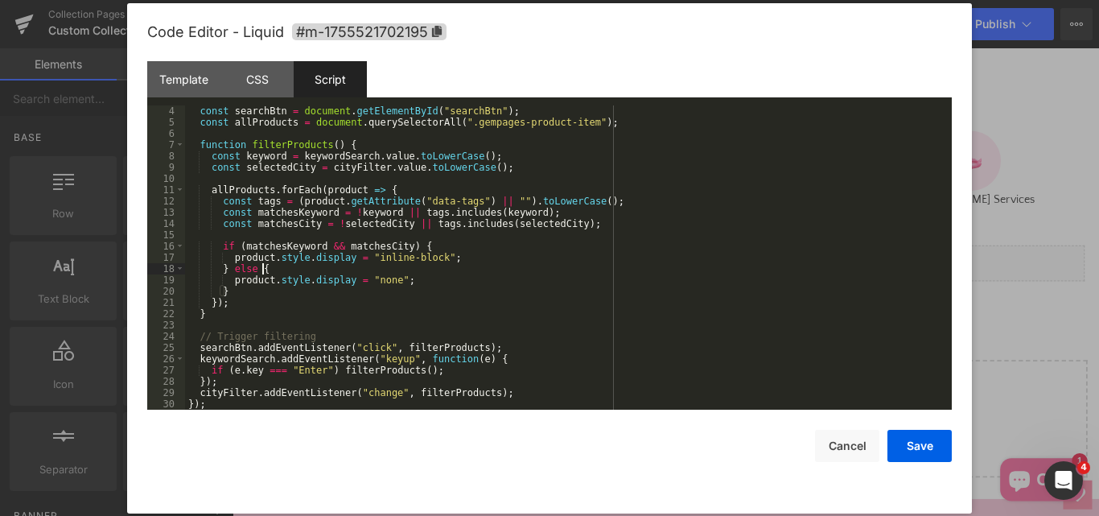
scroll to position [34, 0]
click at [186, 80] on div "Template" at bounding box center [183, 79] width 73 height 36
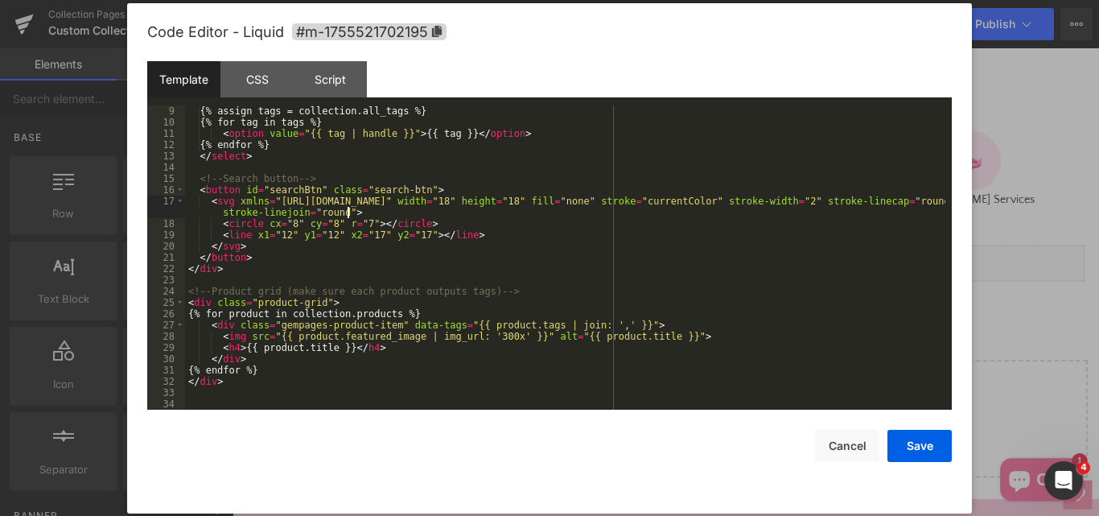
click at [368, 210] on div "{% assign tags = collection.all_tags %} {% for tag in tags %} < option value = …" at bounding box center [565, 268] width 760 height 327
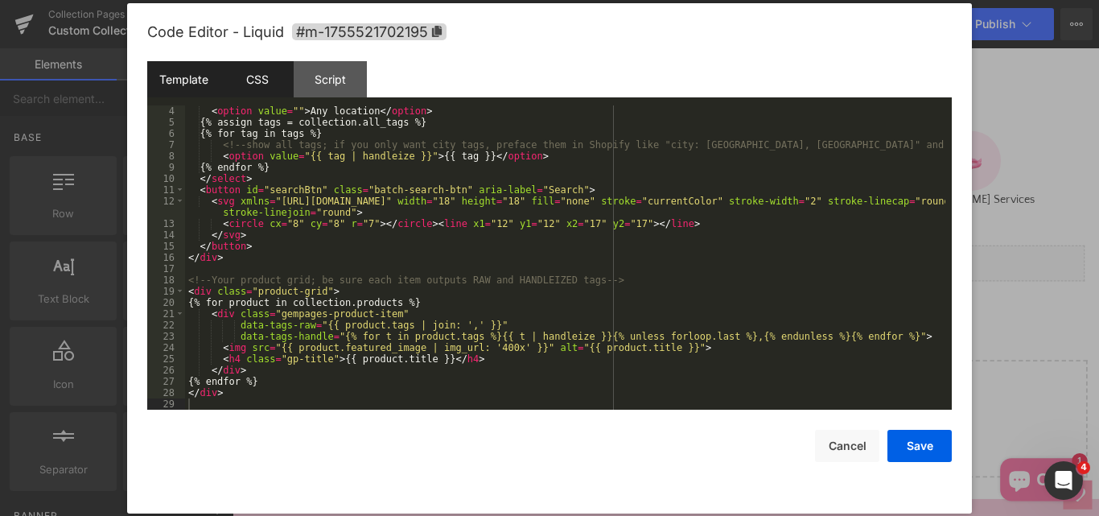
click at [280, 72] on div "CSS" at bounding box center [256, 79] width 73 height 36
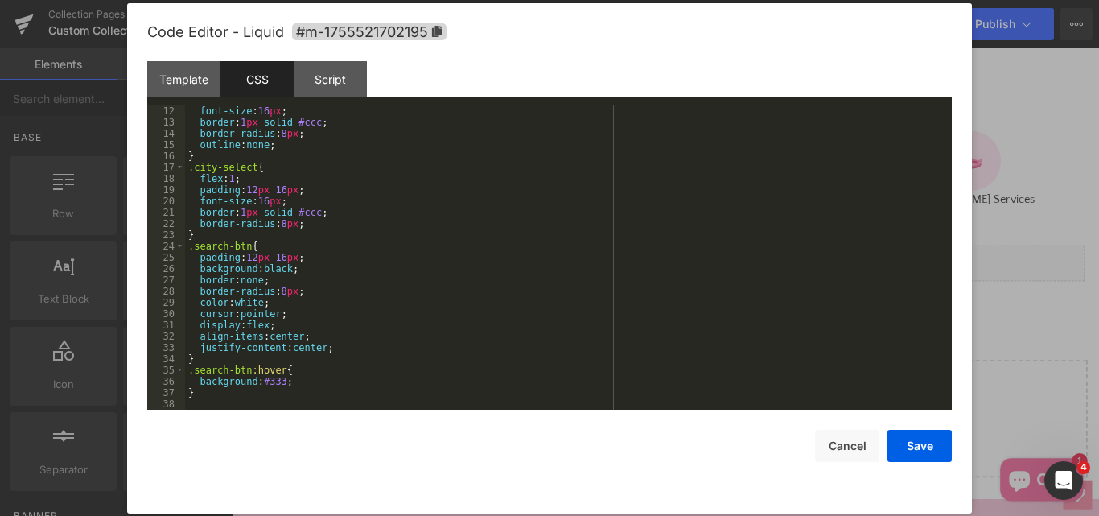
click at [387, 208] on div "font-size : 16 px ; border : 1 px solid #ccc ; border-radius : 8 px ; outline :…" at bounding box center [565, 268] width 760 height 327
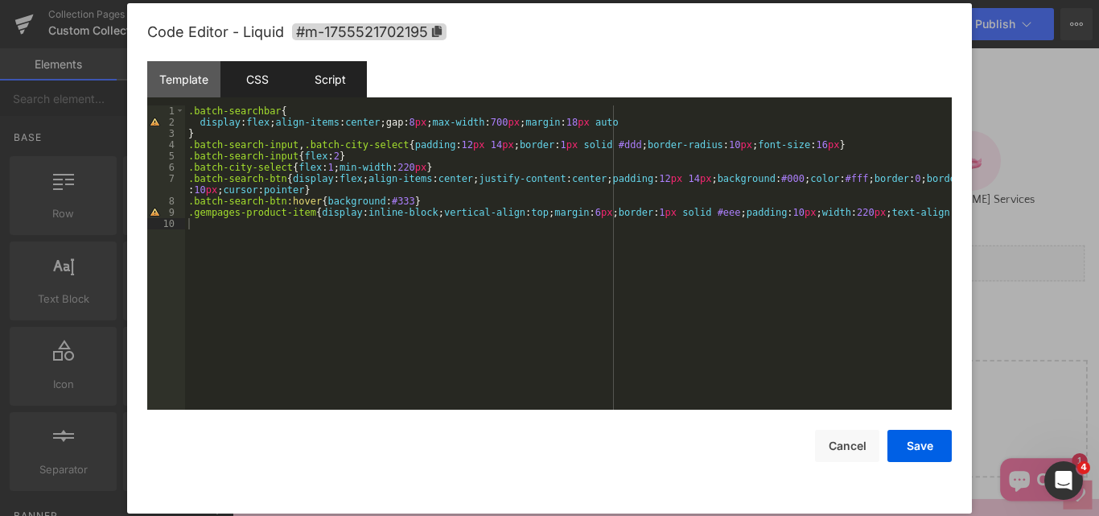
click at [333, 81] on div "Script" at bounding box center [330, 79] width 73 height 36
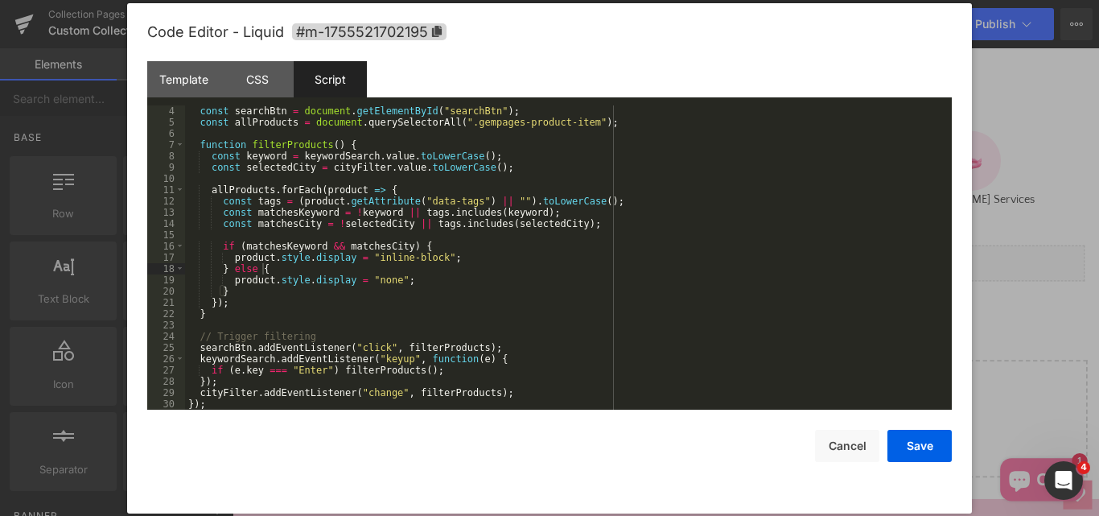
click at [647, 274] on div "const searchBtn = document . getElementById ( "searchBtn" ) ; const allProducts…" at bounding box center [565, 268] width 760 height 327
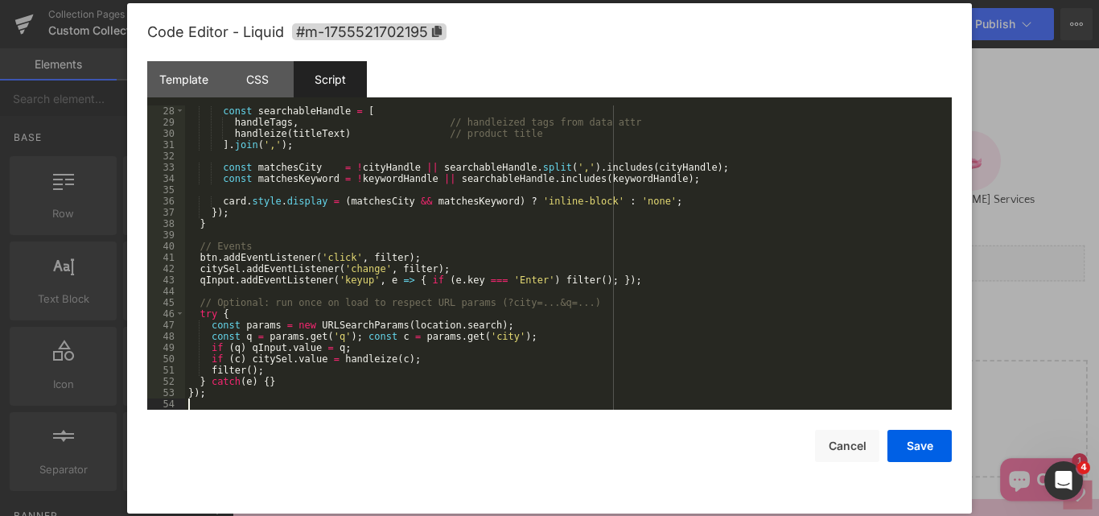
scroll to position [304, 0]
click at [926, 451] on button "Save" at bounding box center [919, 446] width 64 height 32
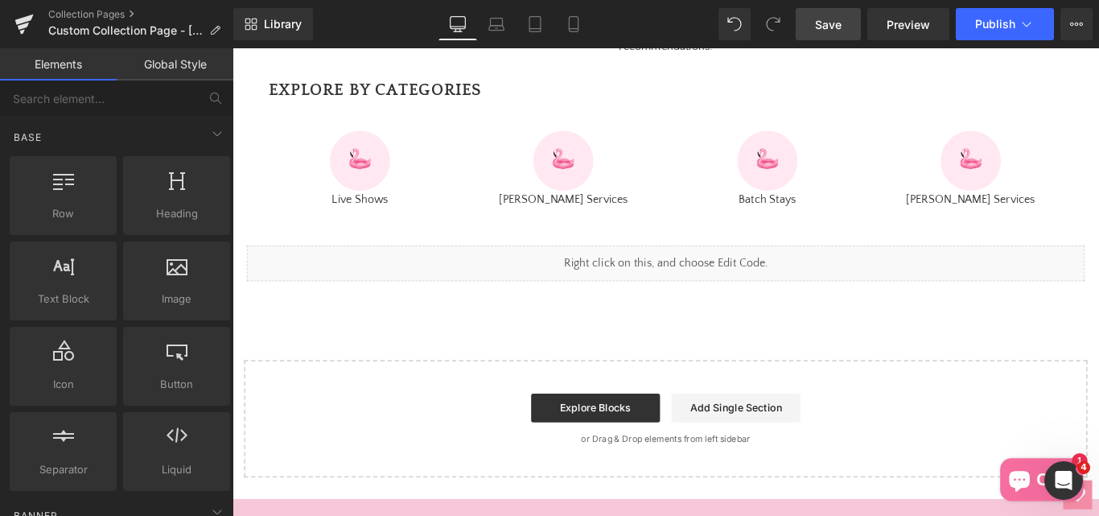
click at [833, 19] on span "Save" at bounding box center [828, 24] width 27 height 17
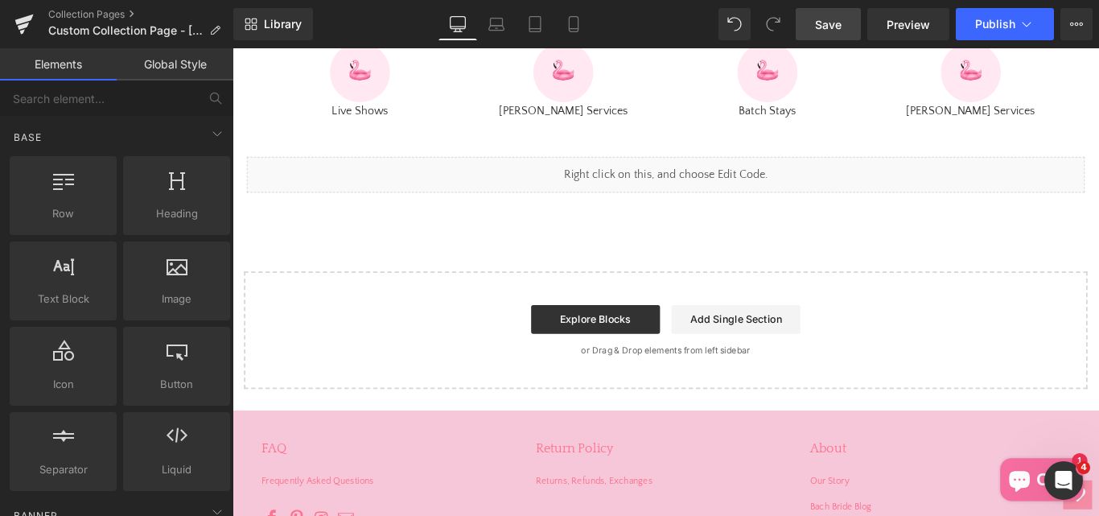
scroll to position [918, 0]
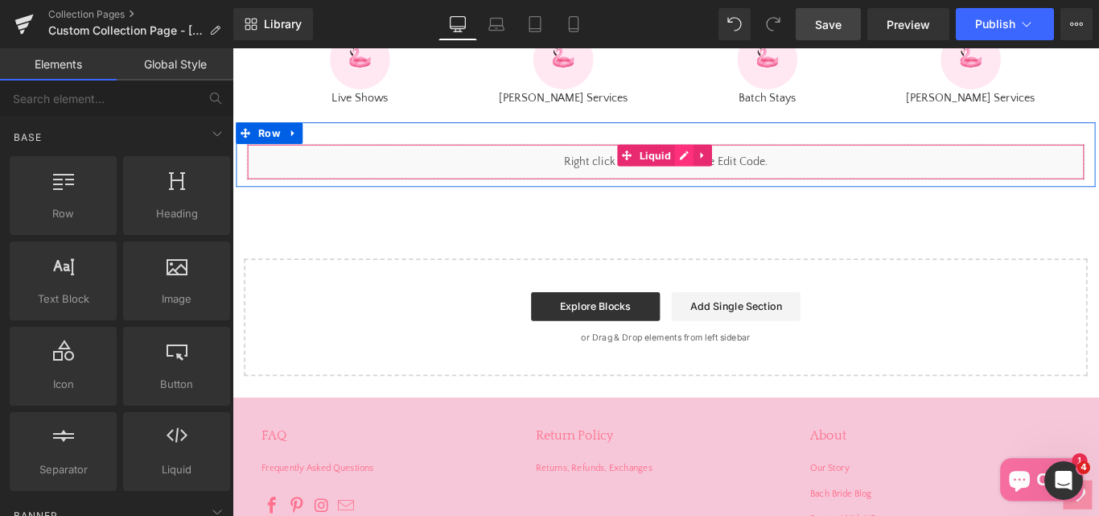
click at [732, 196] on div "Liquid" at bounding box center [719, 176] width 941 height 40
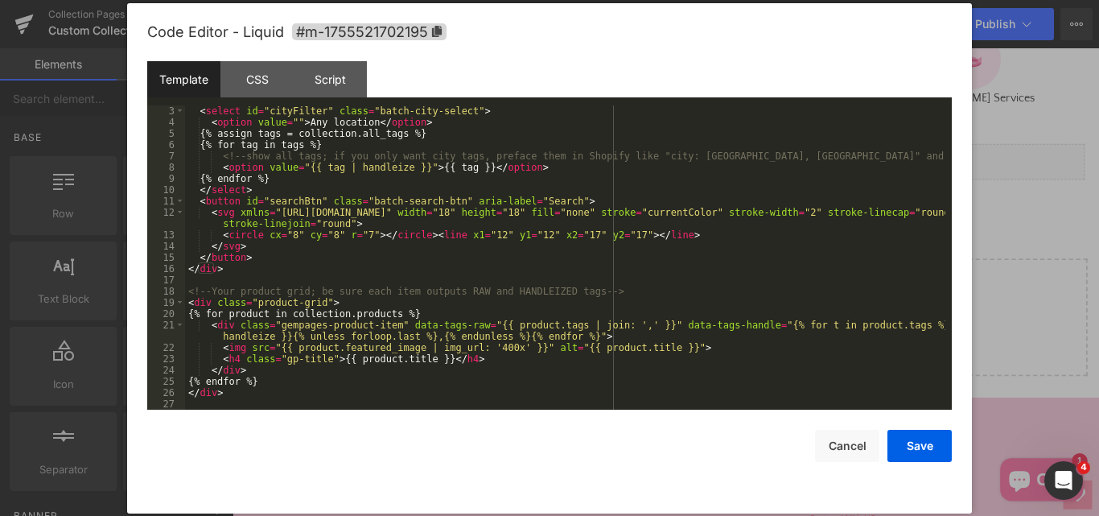
scroll to position [23, 0]
click at [846, 448] on button "Cancel" at bounding box center [847, 446] width 64 height 32
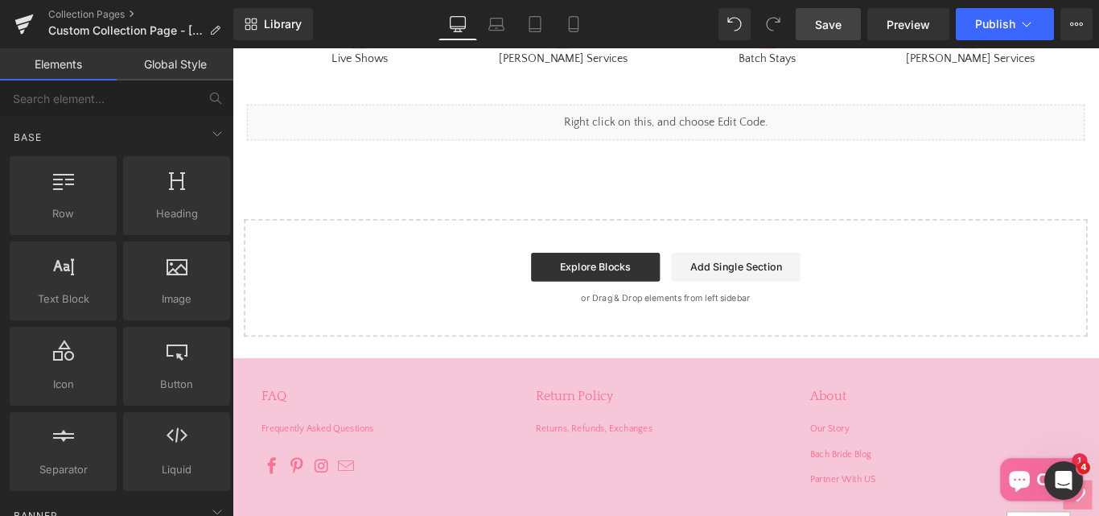
scroll to position [918, 0]
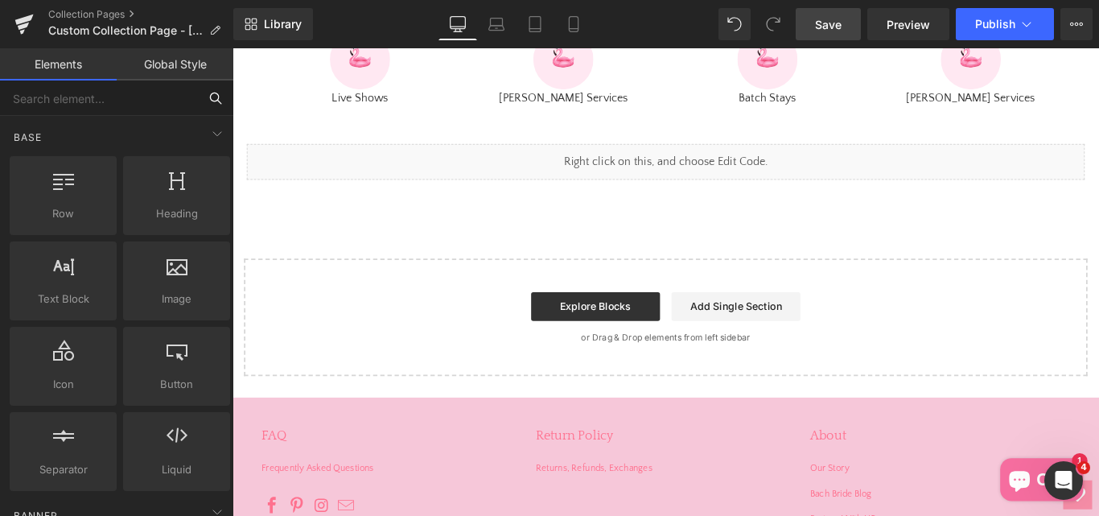
click at [59, 105] on input "text" at bounding box center [99, 97] width 198 height 35
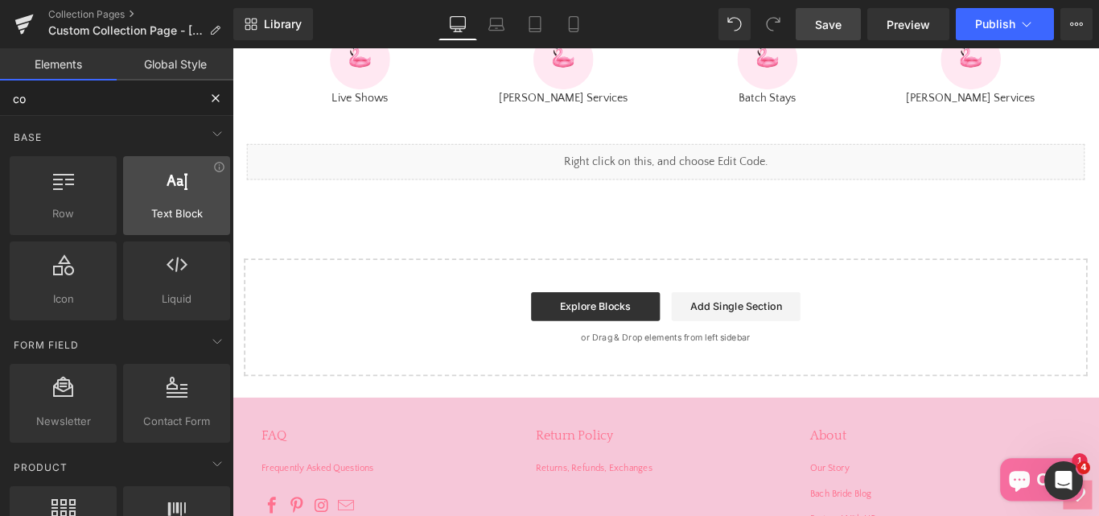
type input "c"
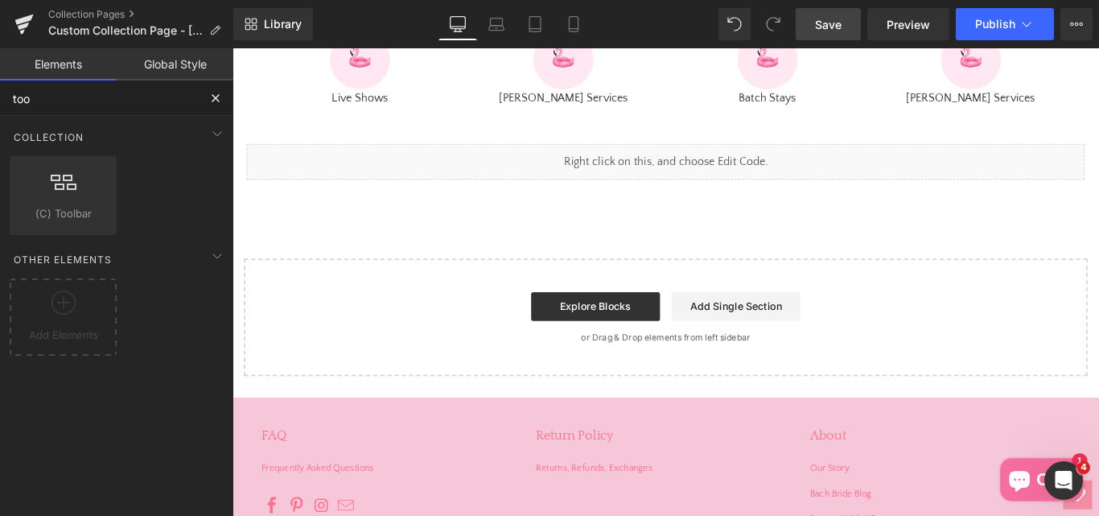
type input "tool"
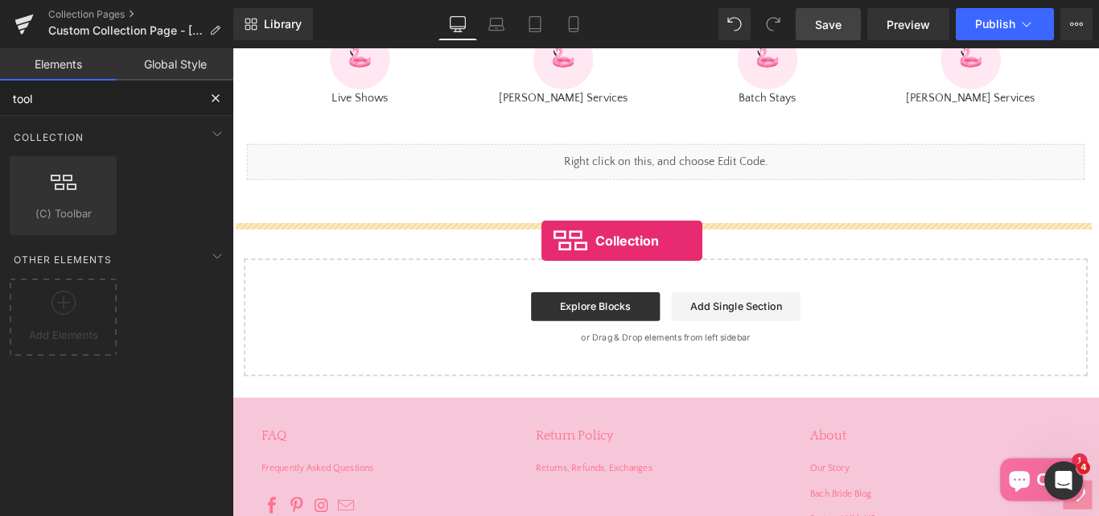
drag, startPoint x: 300, startPoint y: 250, endPoint x: 579, endPoint y: 264, distance: 279.5
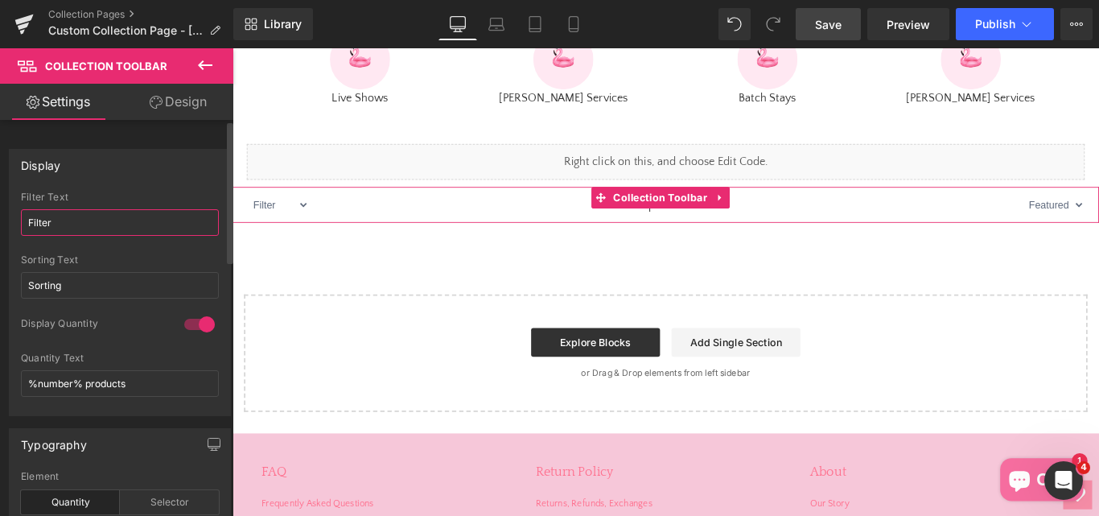
click at [107, 220] on input "Filter" at bounding box center [120, 222] width 198 height 27
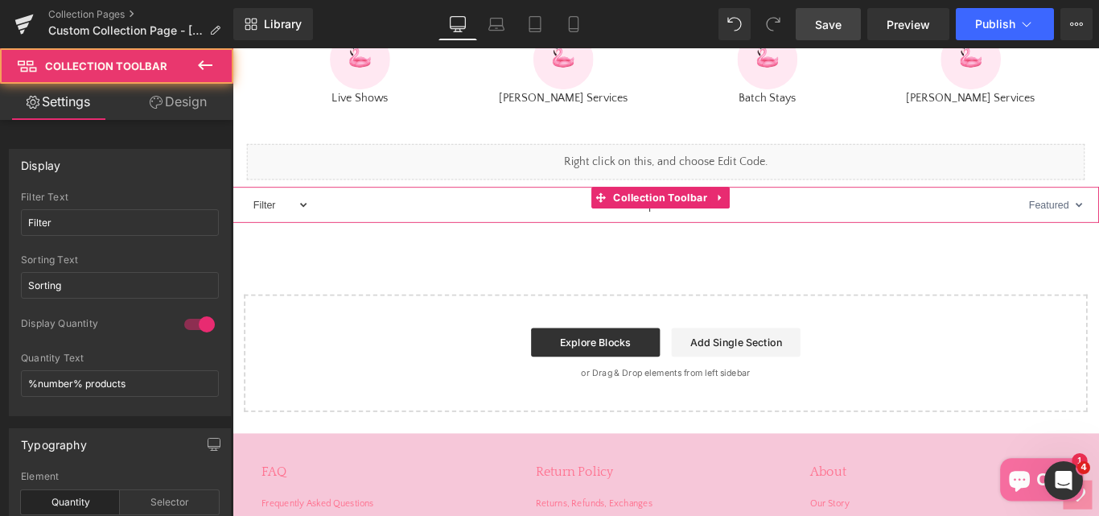
click at [315, 242] on select "Filter Asian Persuasion" at bounding box center [284, 224] width 70 height 35
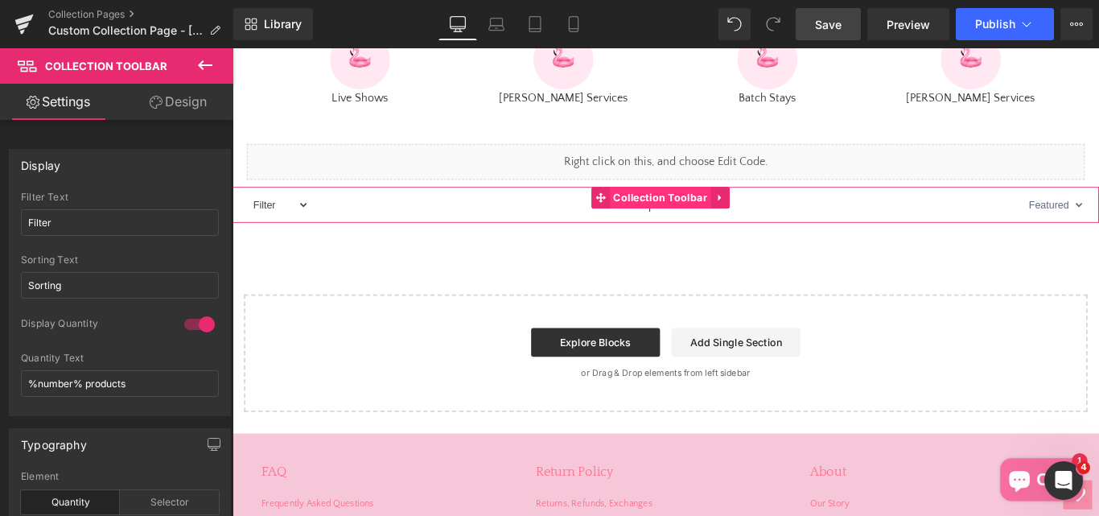
click at [689, 228] on span "Collection Toolbar" at bounding box center [712, 216] width 113 height 24
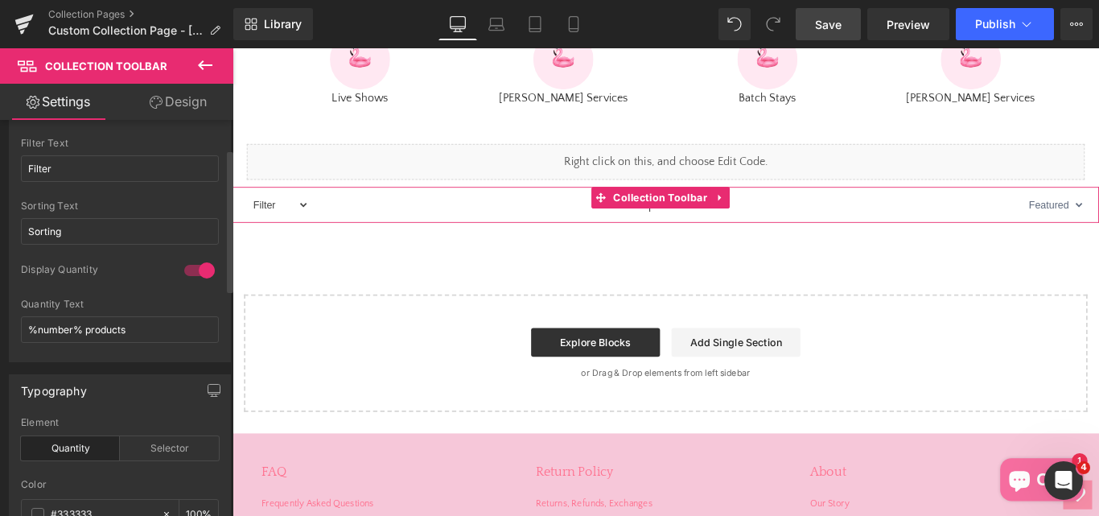
scroll to position [80, 0]
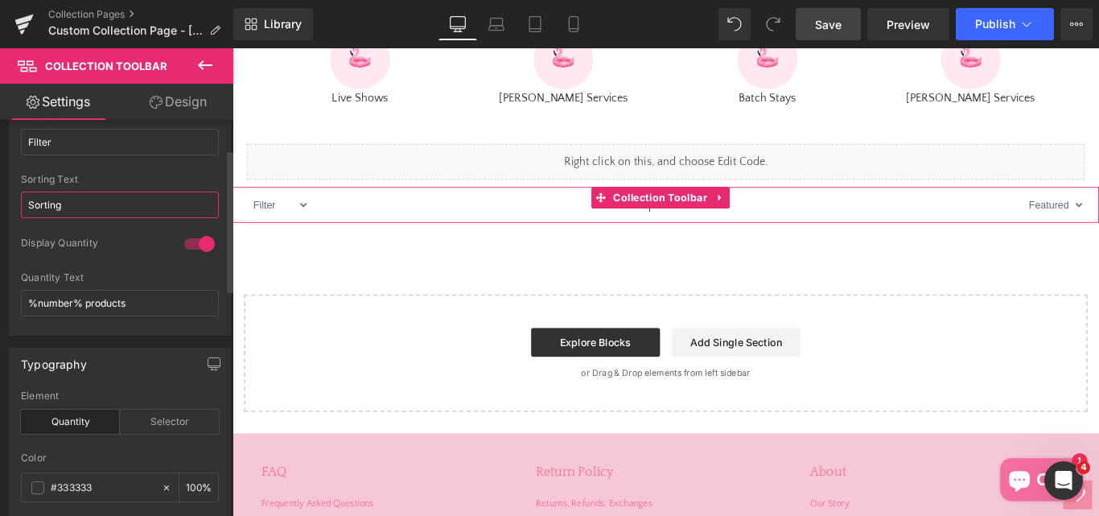
drag, startPoint x: 119, startPoint y: 216, endPoint x: 0, endPoint y: 212, distance: 119.1
click at [0, 212] on div "Display Filter Filter Text Filter Sorting Sorting Text Sorting 1 Display Quanti…" at bounding box center [120, 195] width 241 height 279
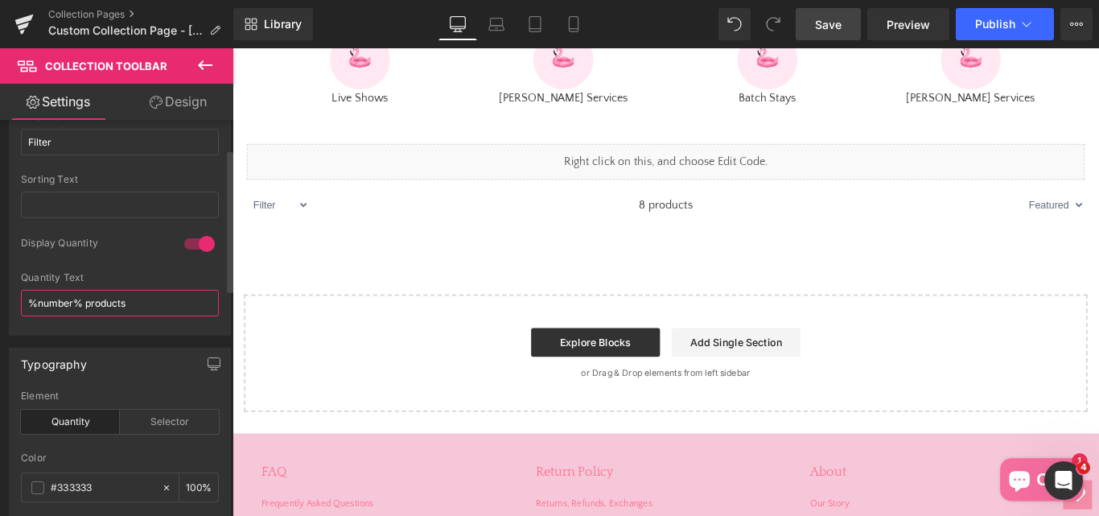
drag, startPoint x: 152, startPoint y: 309, endPoint x: 9, endPoint y: 305, distance: 143.3
click at [9, 305] on div "Display Filter Filter Text Filter Sorting Text 1 Display Quantity %number% prod…" at bounding box center [120, 201] width 222 height 267
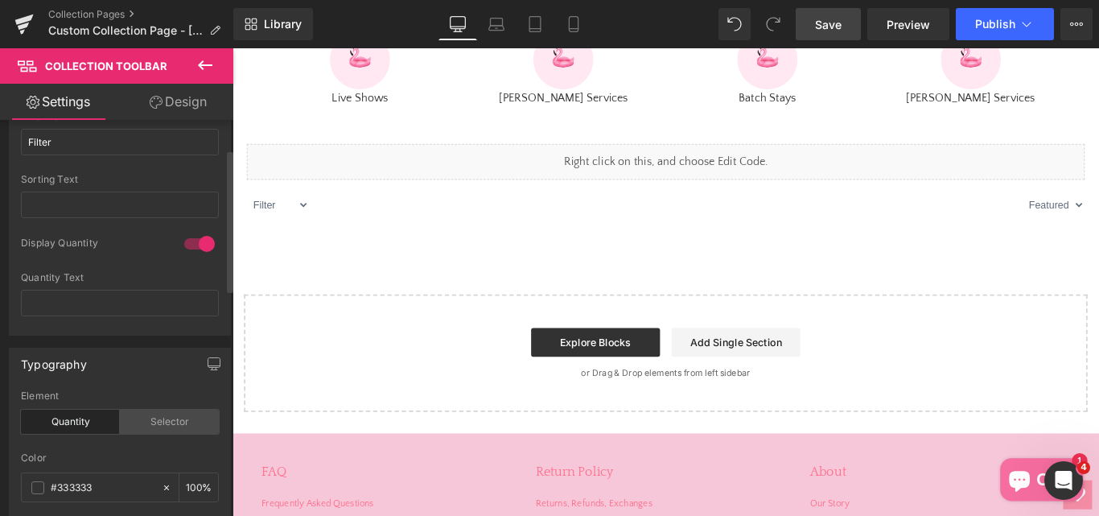
click at [139, 422] on div "Selector" at bounding box center [169, 421] width 99 height 24
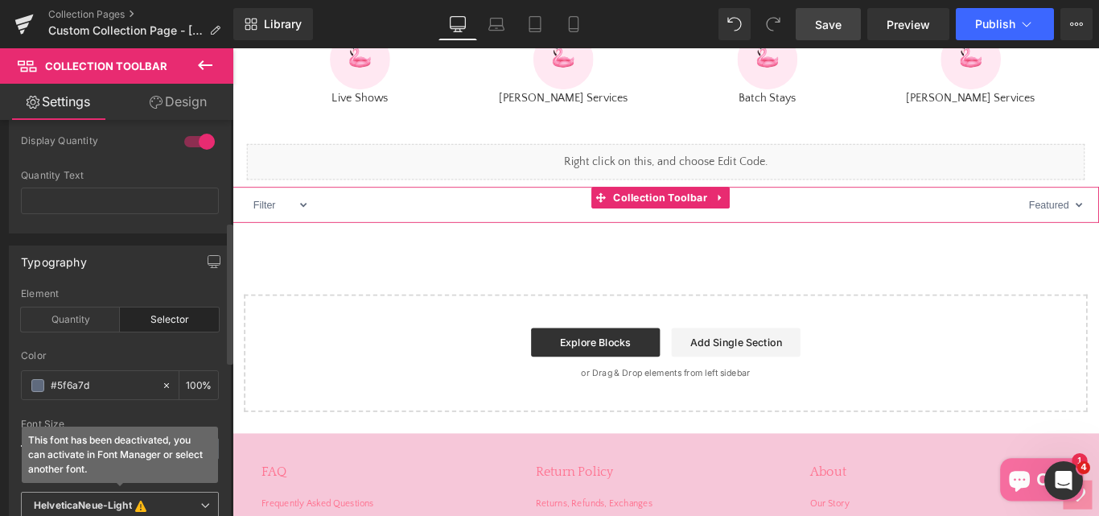
scroll to position [0, 0]
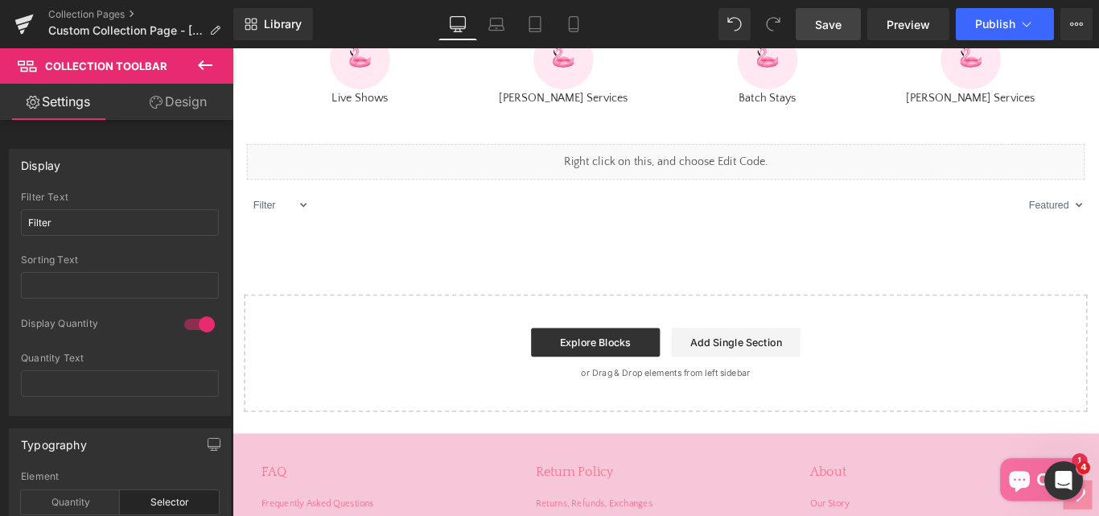
click at [206, 62] on icon at bounding box center [204, 65] width 19 height 19
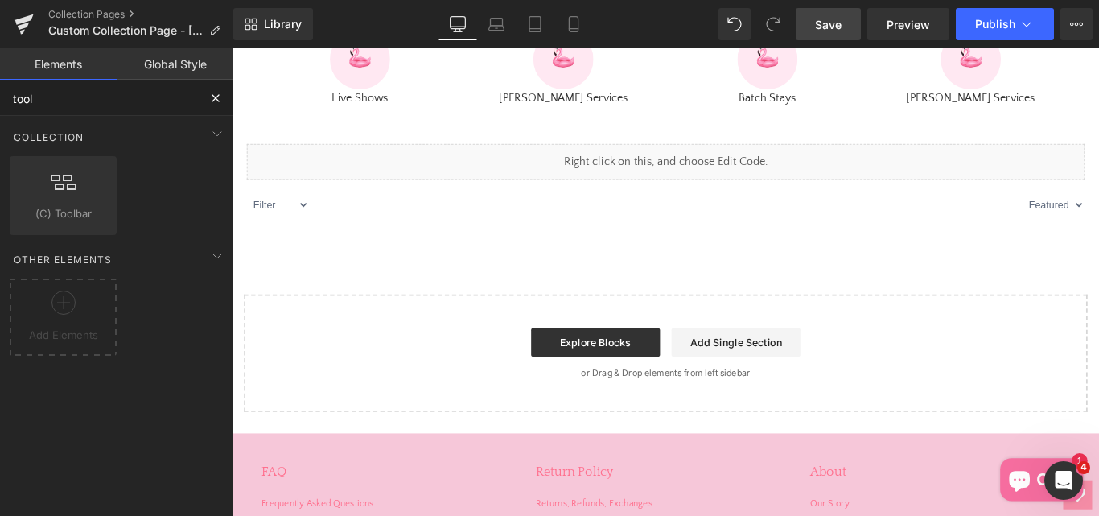
click at [130, 101] on input "tool" at bounding box center [99, 97] width 198 height 35
type input "t"
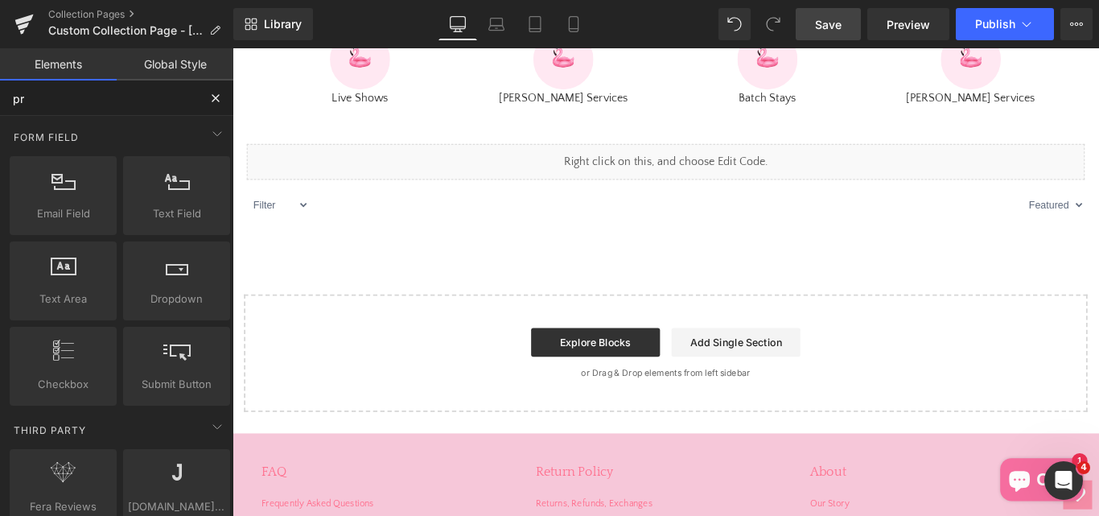
type input "pro"
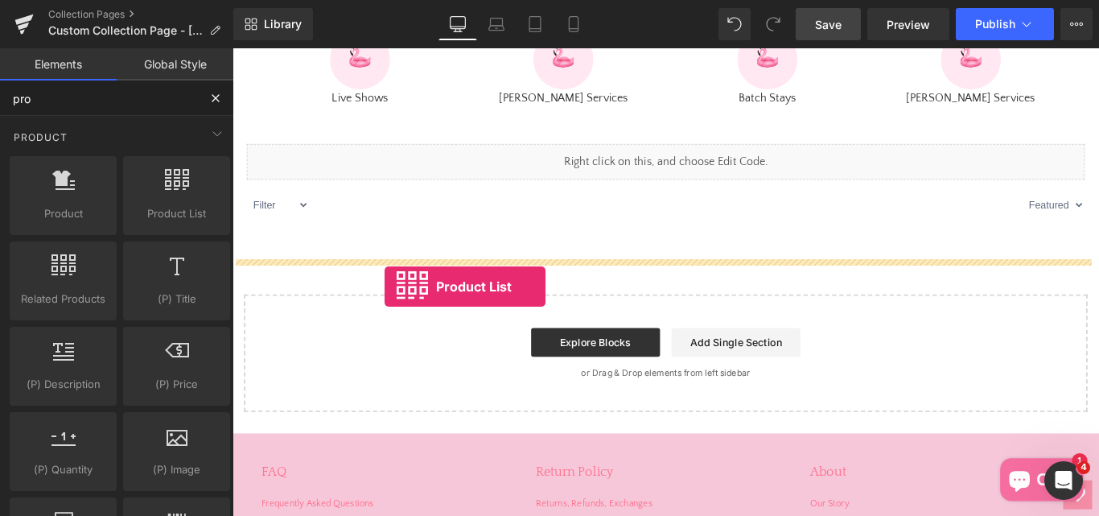
drag, startPoint x: 394, startPoint y: 245, endPoint x: 403, endPoint y: 316, distance: 71.3
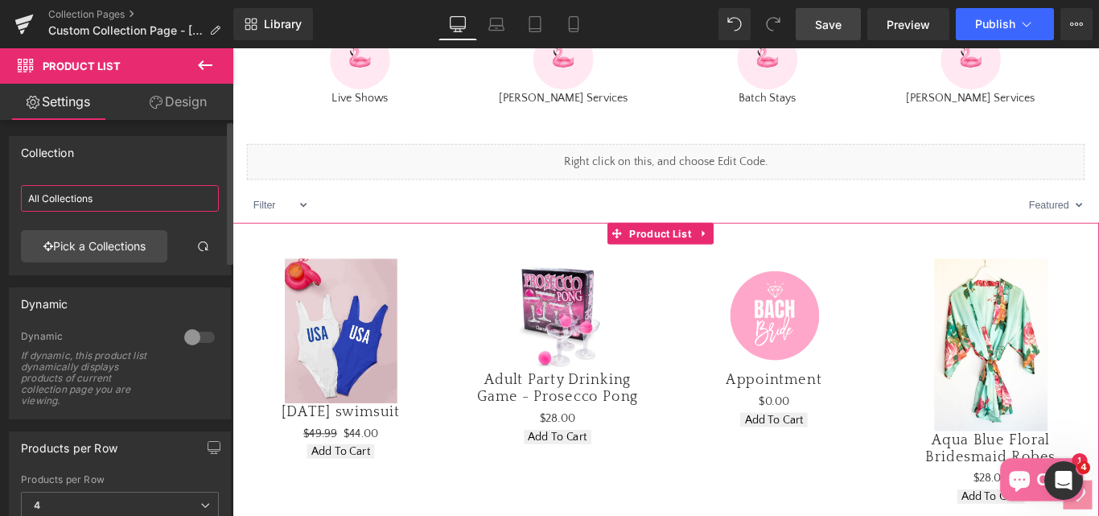
click at [132, 194] on input "All Collections" at bounding box center [120, 198] width 198 height 27
type input "A"
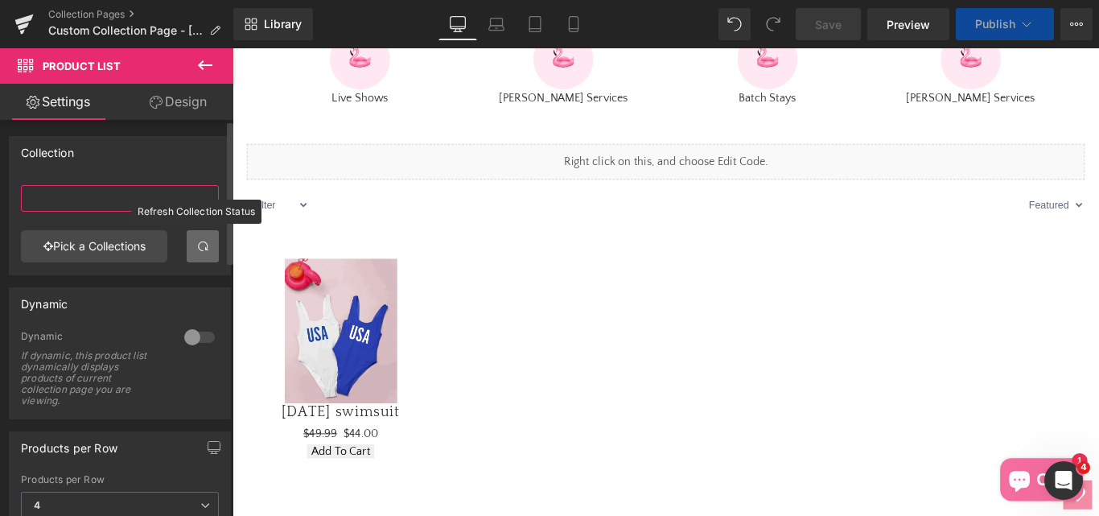
click at [94, 208] on input "text" at bounding box center [120, 198] width 198 height 27
paste input "Bachelorette Water Activities"
click at [84, 199] on input "Bachelorette Water Activities" at bounding box center [120, 198] width 198 height 27
click at [46, 202] on input "Bachelorette Water Activities" at bounding box center [120, 198] width 198 height 27
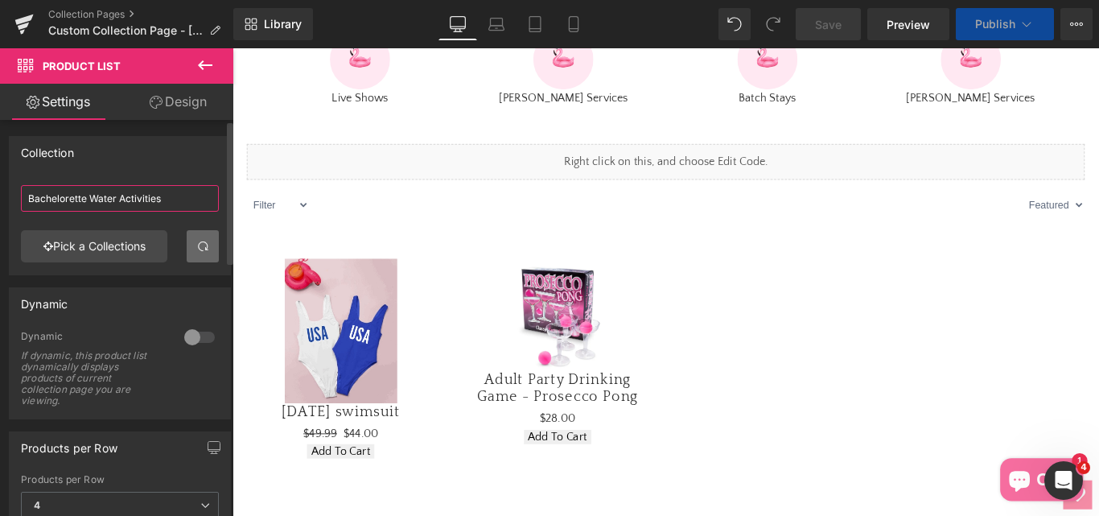
type input "Bachelorette Water Activities"
click at [207, 234] on link at bounding box center [203, 246] width 32 height 32
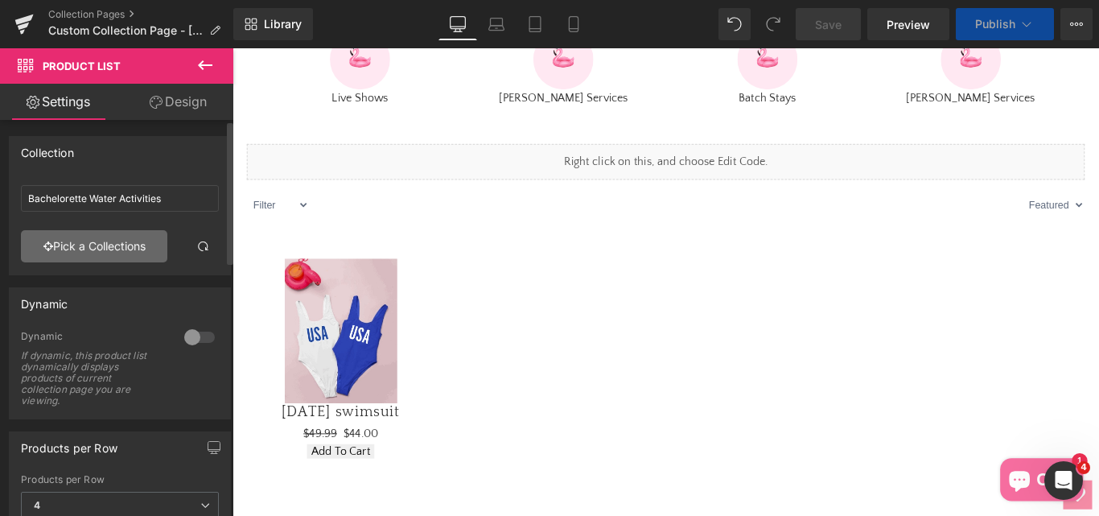
click at [68, 237] on link "Pick a Collections" at bounding box center [94, 246] width 146 height 32
click at [68, 0] on div "Product List You are previewing how the will restyle your page. You can not edi…" at bounding box center [549, 0] width 1099 height 0
click at [68, 241] on link "Pick a Collections" at bounding box center [94, 246] width 146 height 32
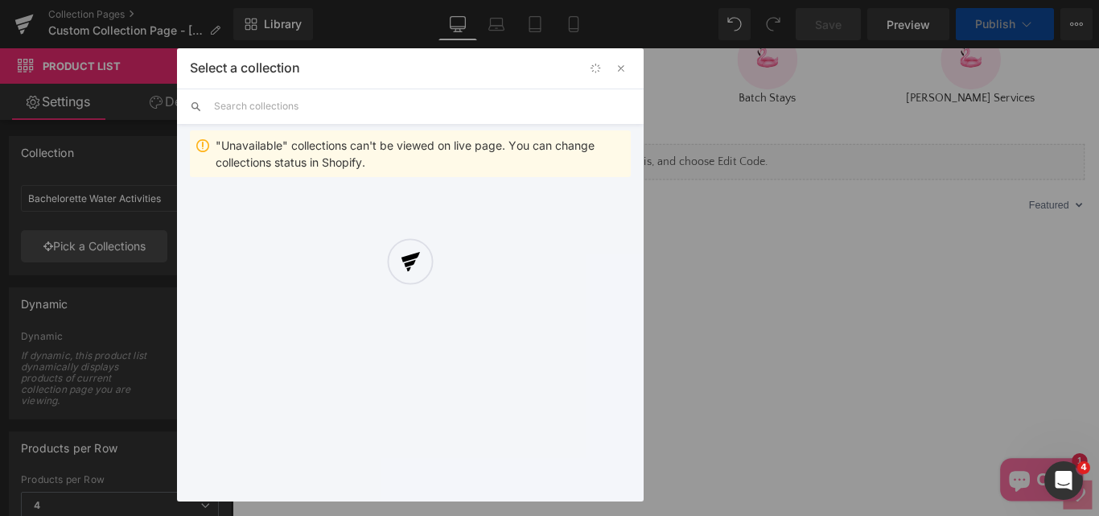
click at [254, 101] on div at bounding box center [410, 274] width 467 height 453
click at [309, 108] on div "Select a collection Back to Library Insert "Unavailable" collections can't be v…" at bounding box center [410, 274] width 467 height 453
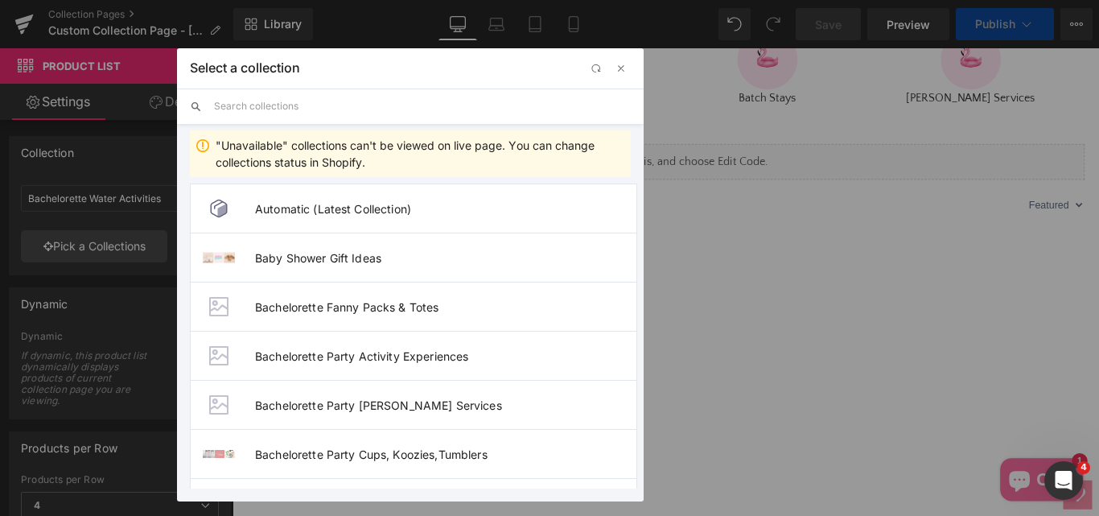
click at [309, 108] on input "text" at bounding box center [422, 105] width 417 height 35
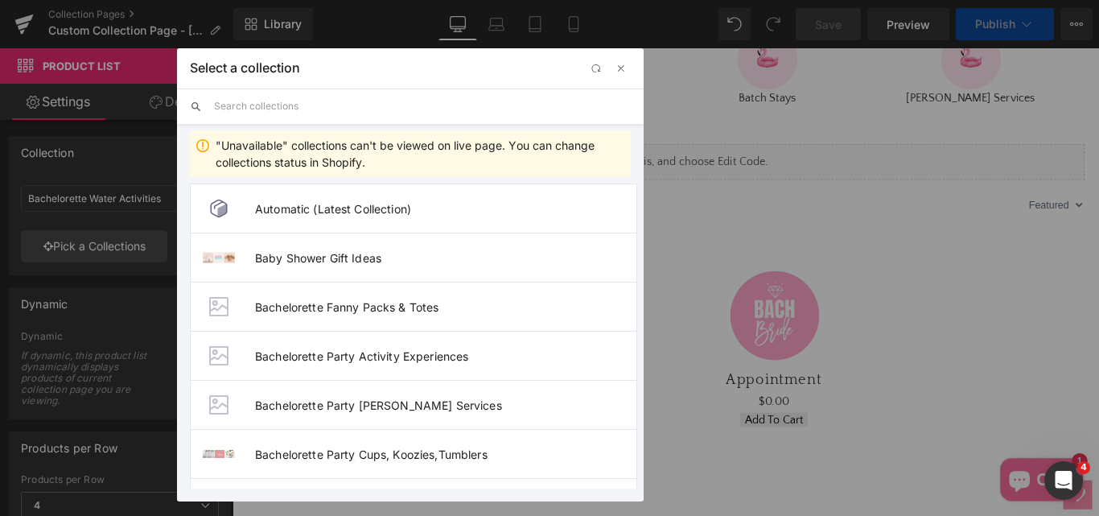
paste input "Bachelorette Water Activities"
type input "Bachelorette Water Activities"
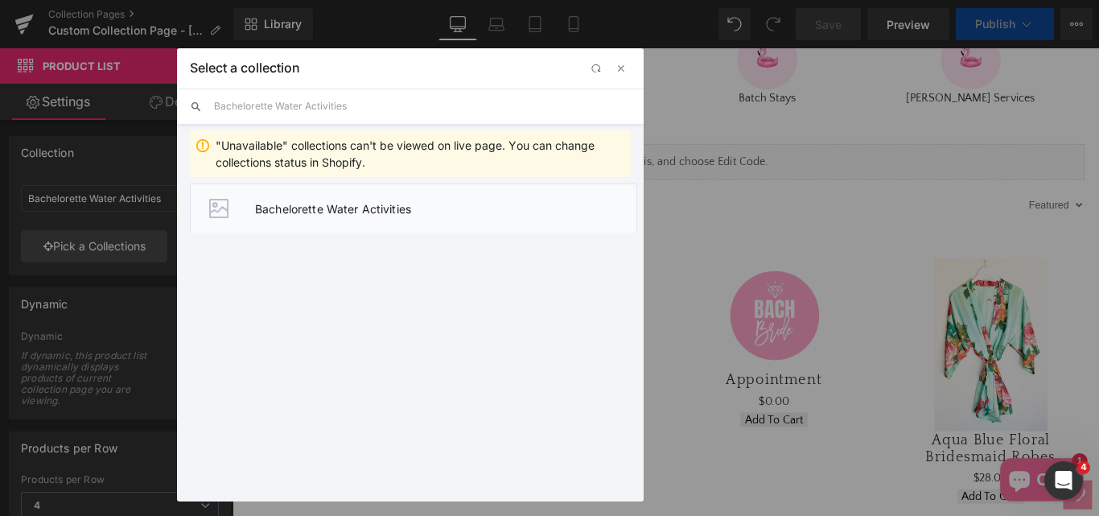
click at [279, 195] on li "Bachelorette Water Activities" at bounding box center [413, 207] width 447 height 49
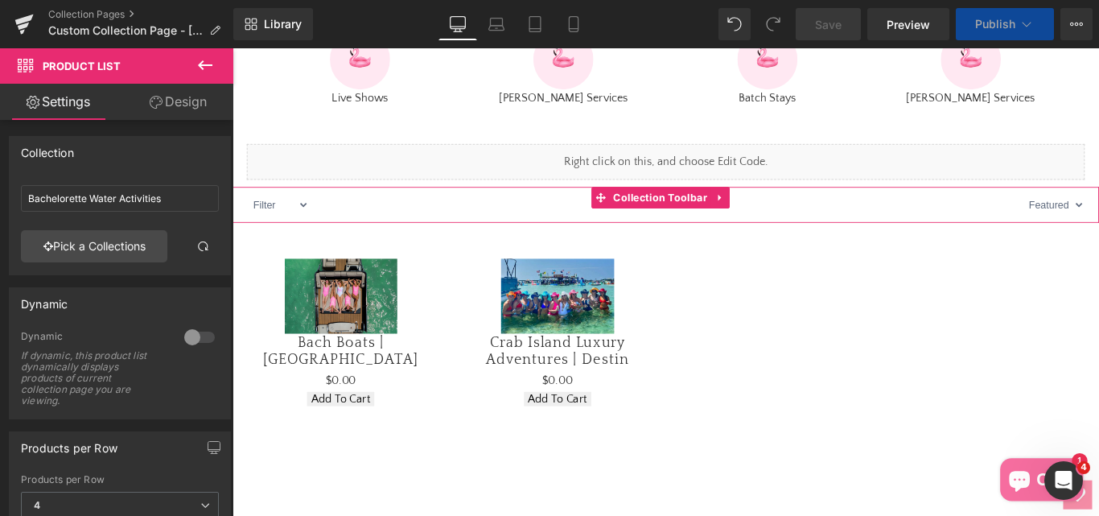
click at [319, 245] on div at bounding box center [719, 224] width 801 height 40
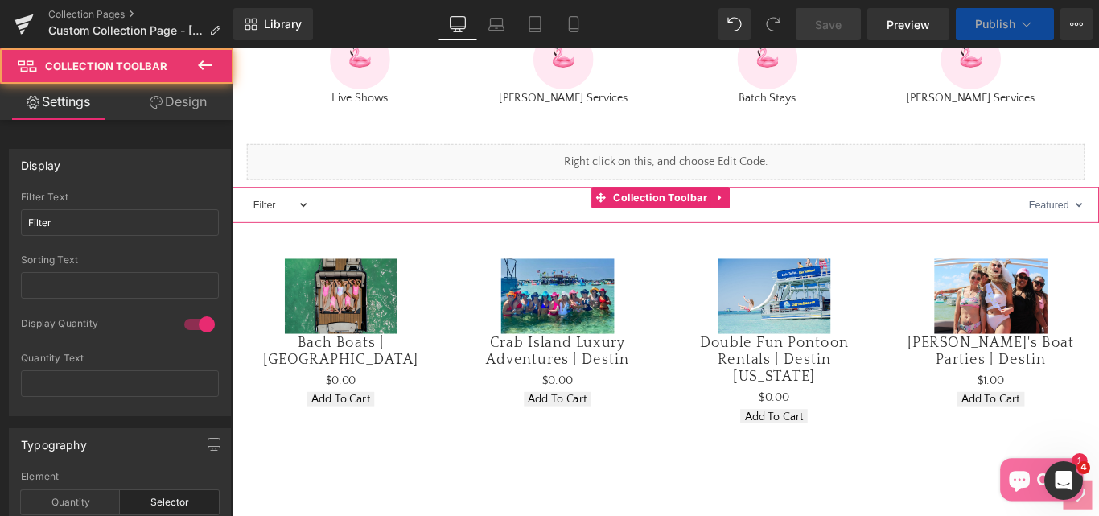
click at [310, 242] on select "Filter Asian Persuasion" at bounding box center [284, 224] width 70 height 35
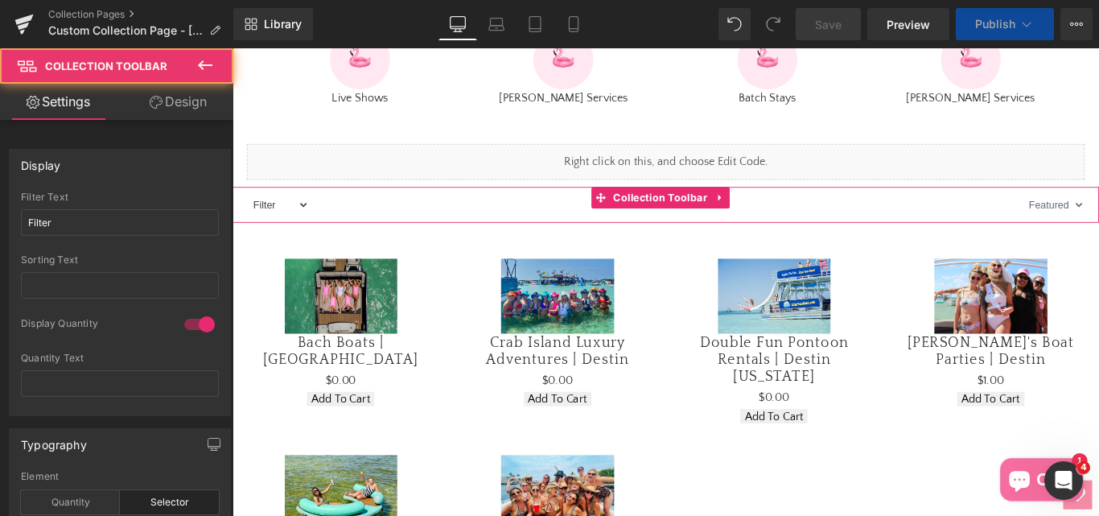
click at [310, 242] on select "Filter Asian Persuasion" at bounding box center [284, 224] width 70 height 35
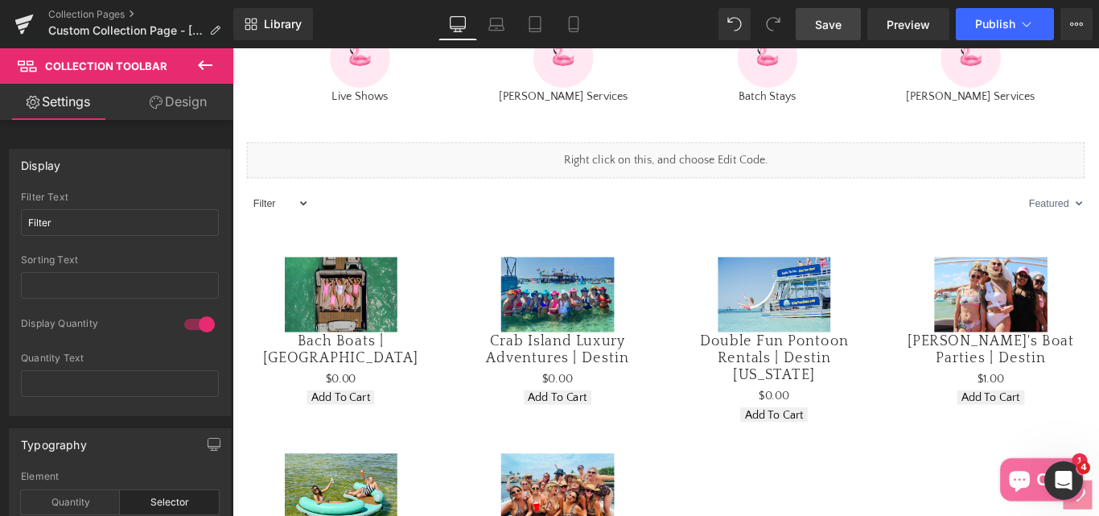
scroll to position [918, 0]
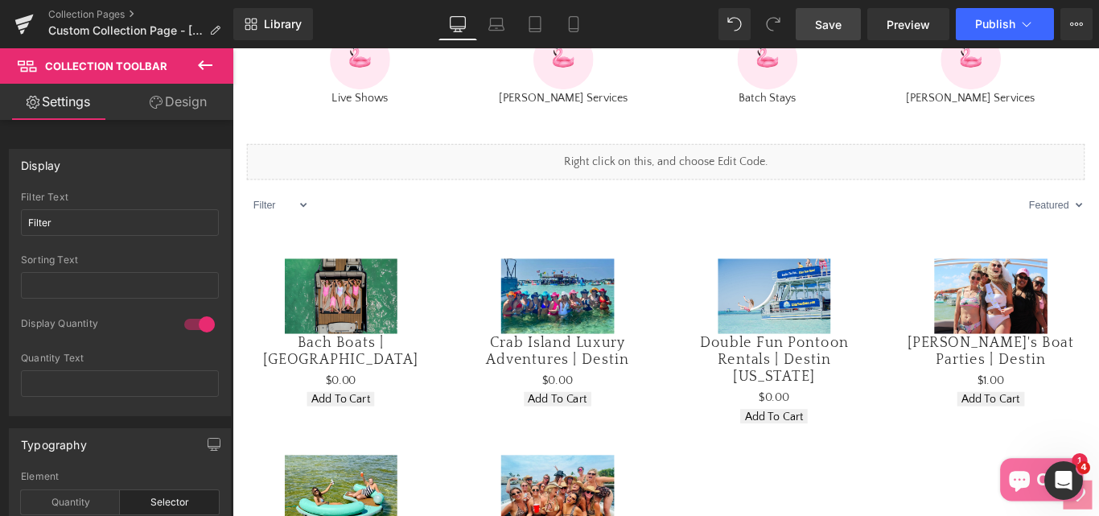
click at [199, 61] on icon at bounding box center [204, 65] width 19 height 19
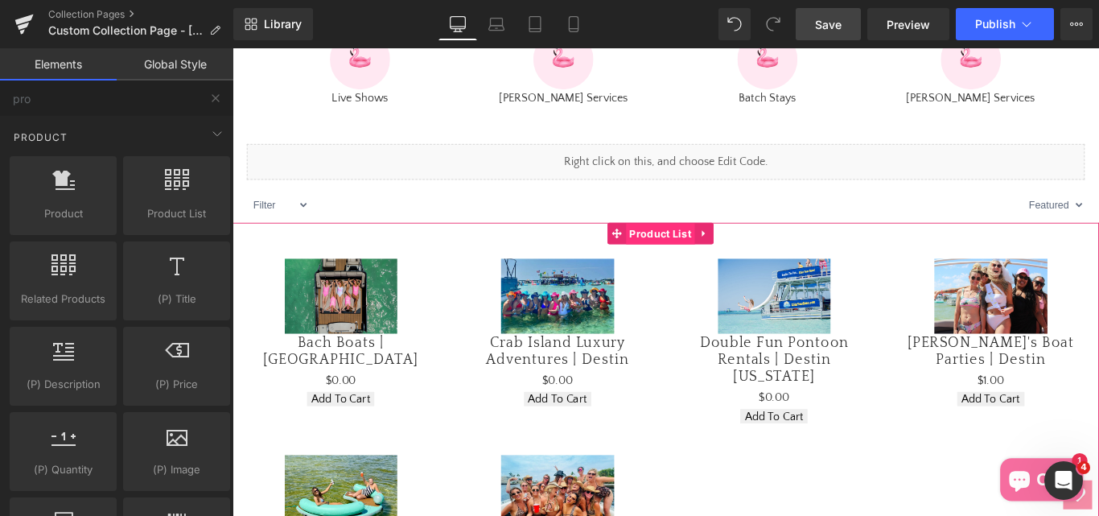
click at [688, 270] on span "Product List" at bounding box center [713, 257] width 78 height 24
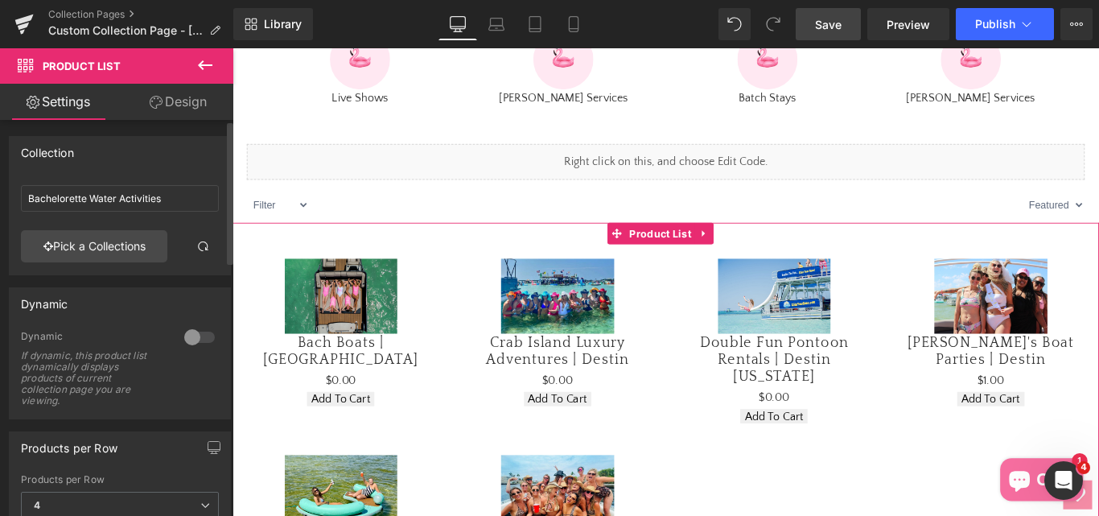
click at [194, 339] on div at bounding box center [199, 337] width 39 height 26
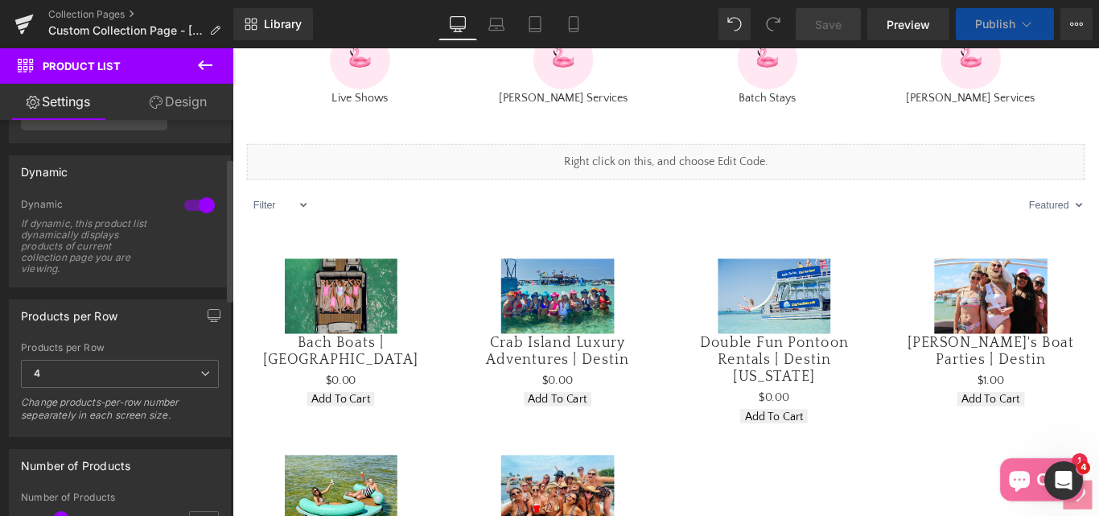
scroll to position [161, 0]
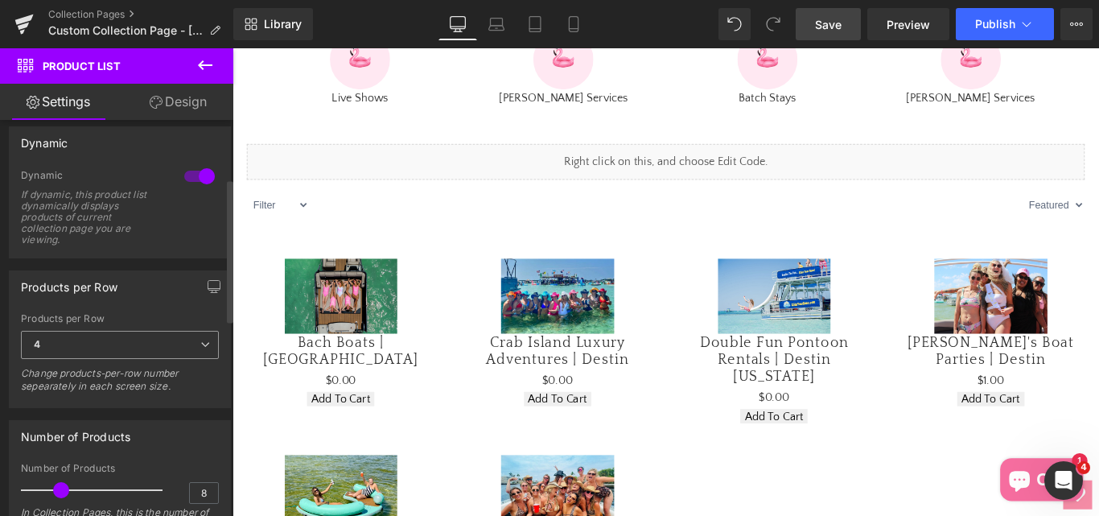
click at [200, 347] on icon at bounding box center [205, 344] width 10 height 10
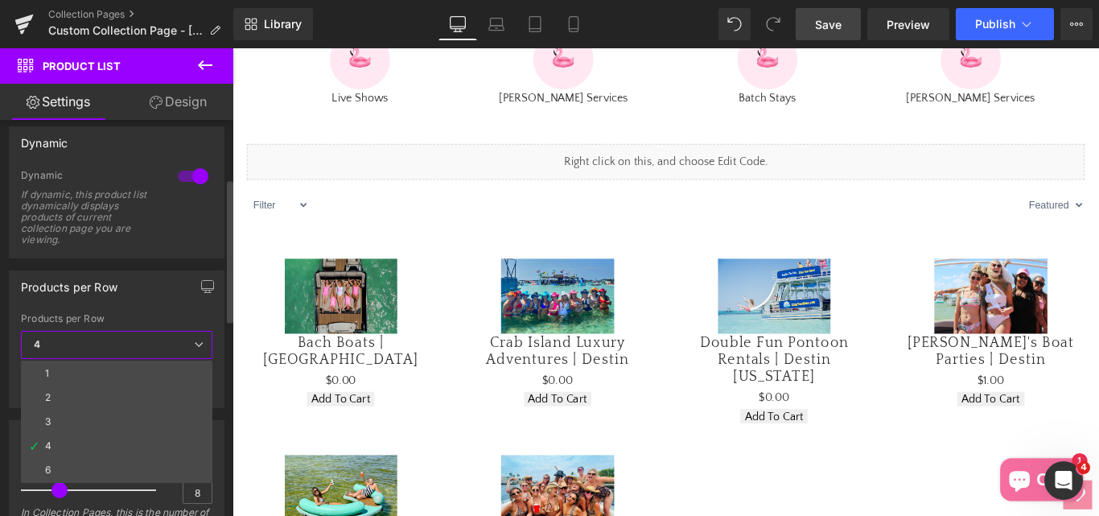
click at [54, 418] on li "3" at bounding box center [116, 421] width 191 height 24
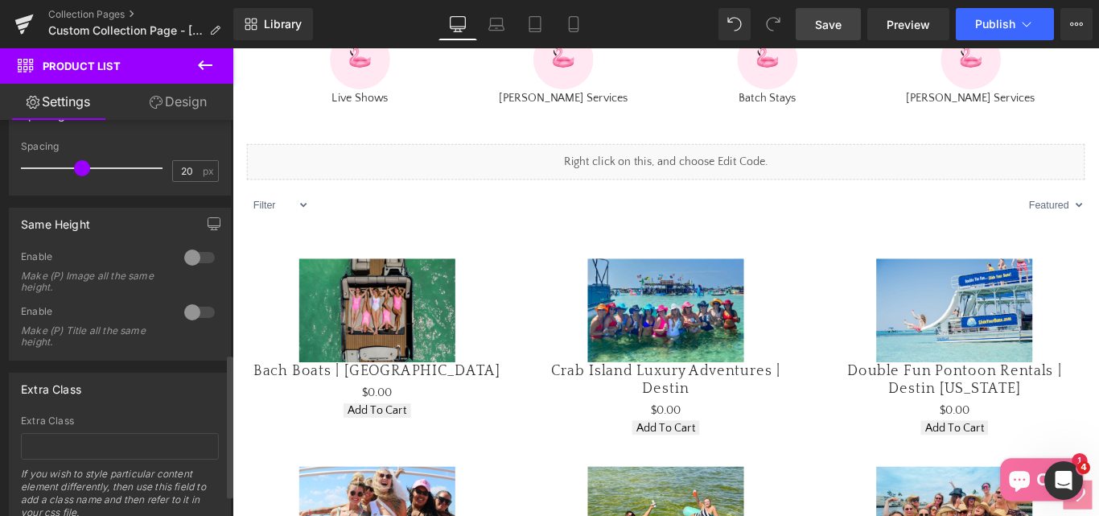
scroll to position [703, 0]
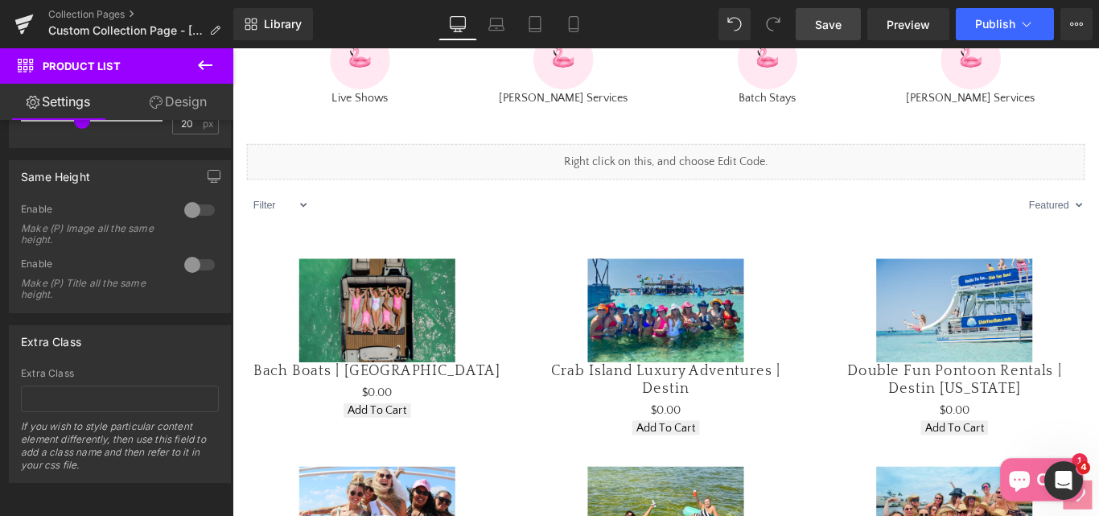
click at [833, 34] on link "Save" at bounding box center [828, 24] width 65 height 32
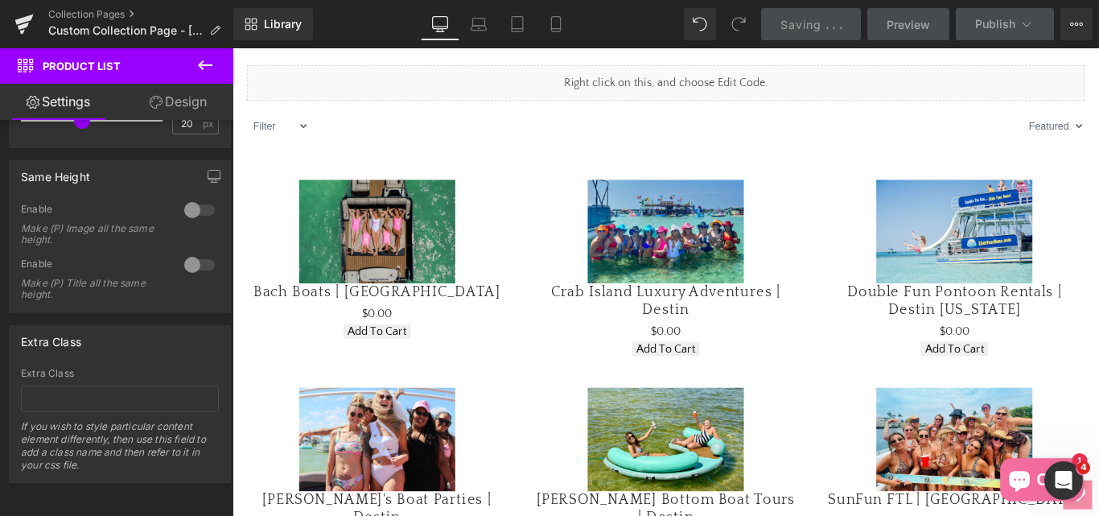
scroll to position [1079, 0]
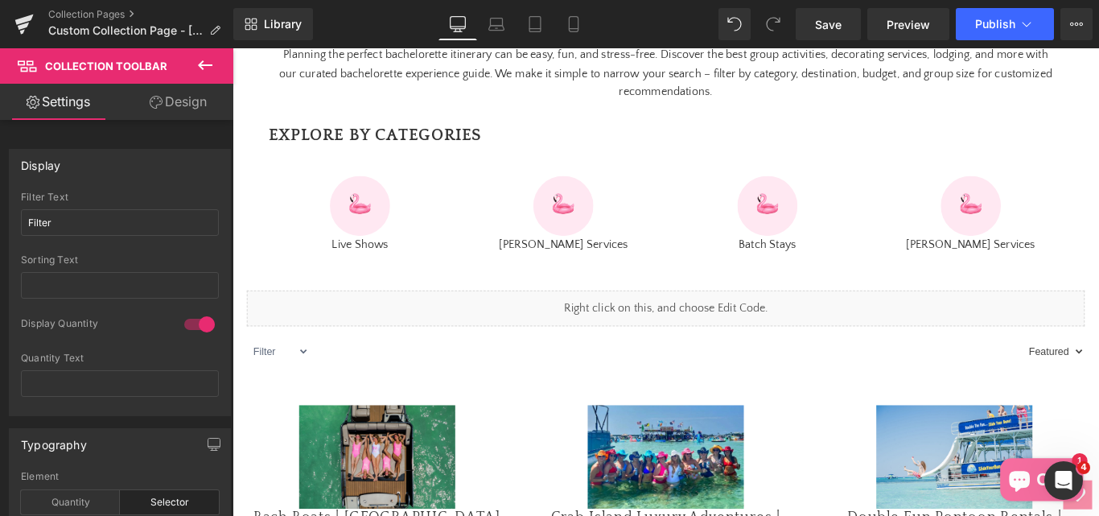
scroll to position [757, 0]
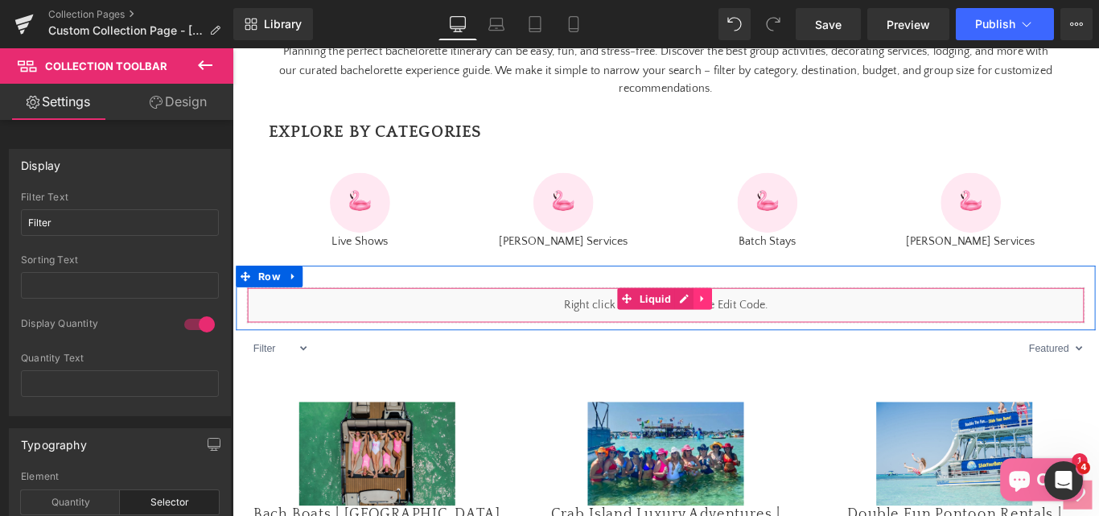
click at [759, 334] on icon at bounding box center [760, 330] width 3 height 7
click at [767, 335] on icon at bounding box center [771, 329] width 11 height 12
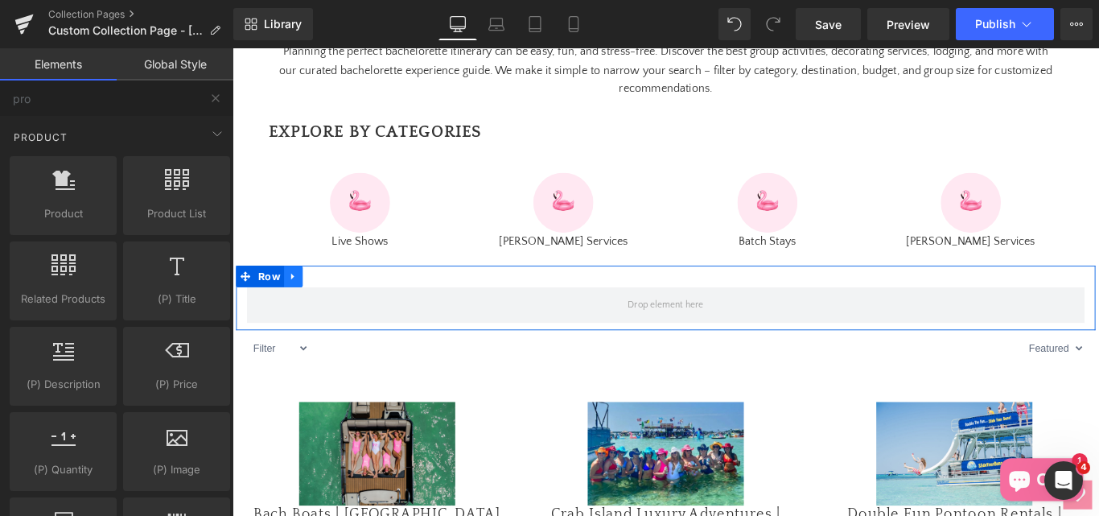
click at [298, 309] on icon at bounding box center [299, 305] width 3 height 7
click at [341, 311] on icon at bounding box center [342, 304] width 11 height 11
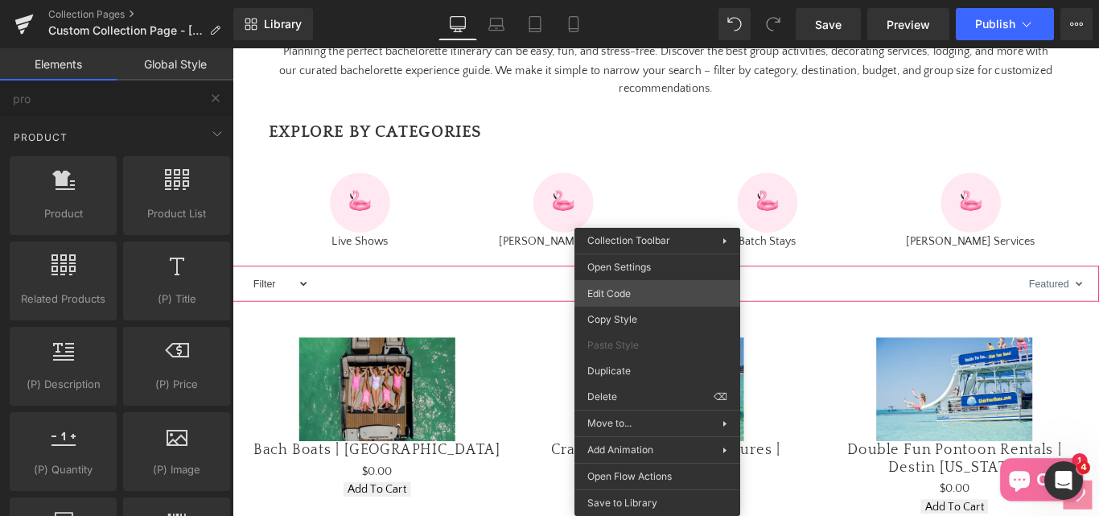
click at [635, 0] on div "Product List You are previewing how the will restyle your page. You can not edi…" at bounding box center [549, 0] width 1099 height 0
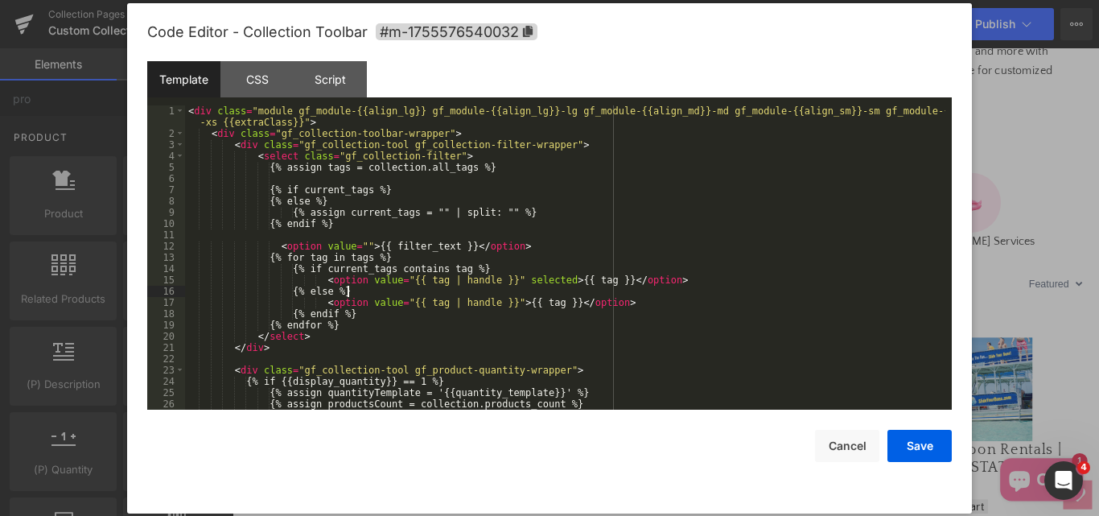
click at [637, 290] on div "< div class = "module gf_module-{{align_lg}} gf_module-{{align_lg}}-lg gf_modul…" at bounding box center [565, 274] width 760 height 338
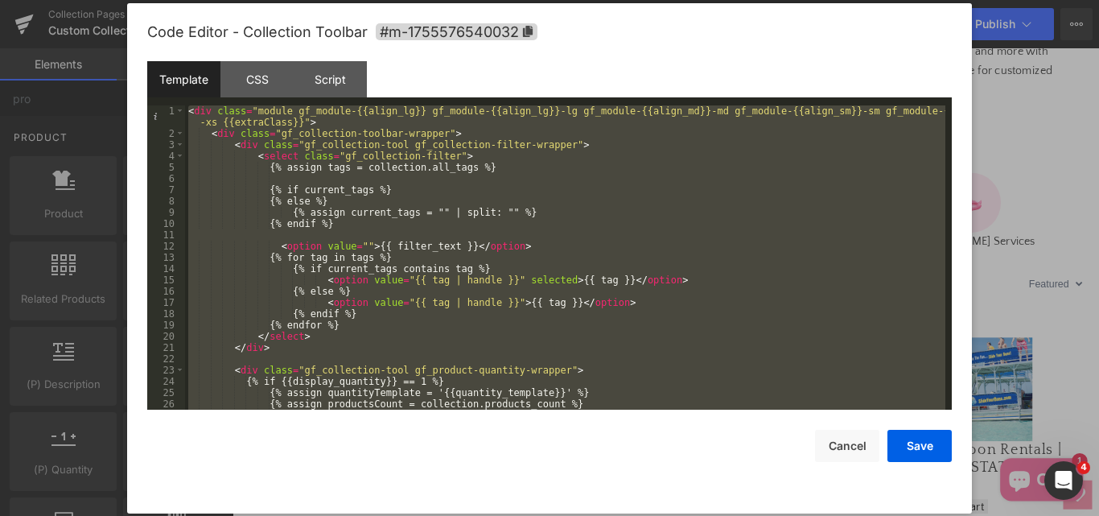
scroll to position [293, 0]
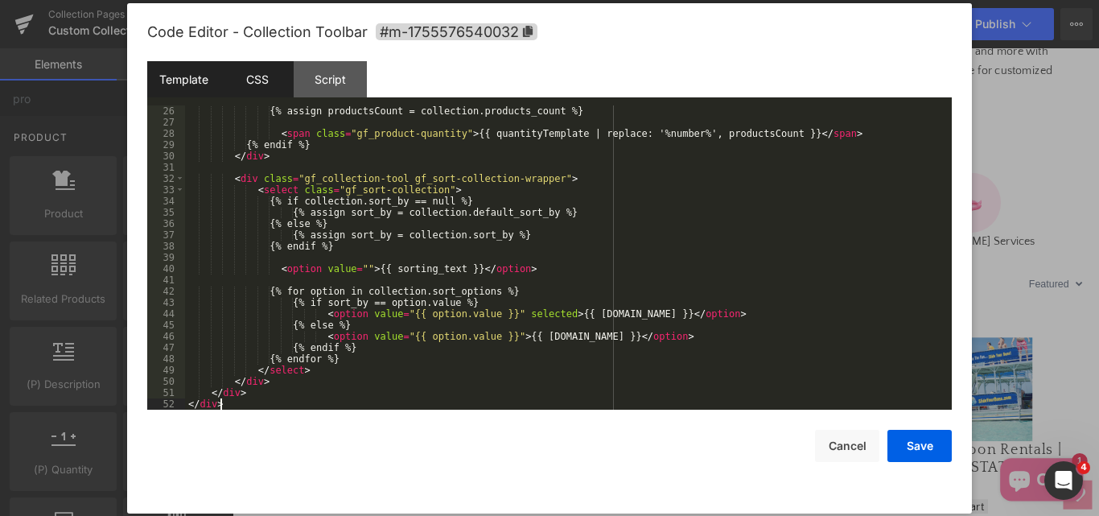
click at [266, 84] on div "CSS" at bounding box center [256, 79] width 73 height 36
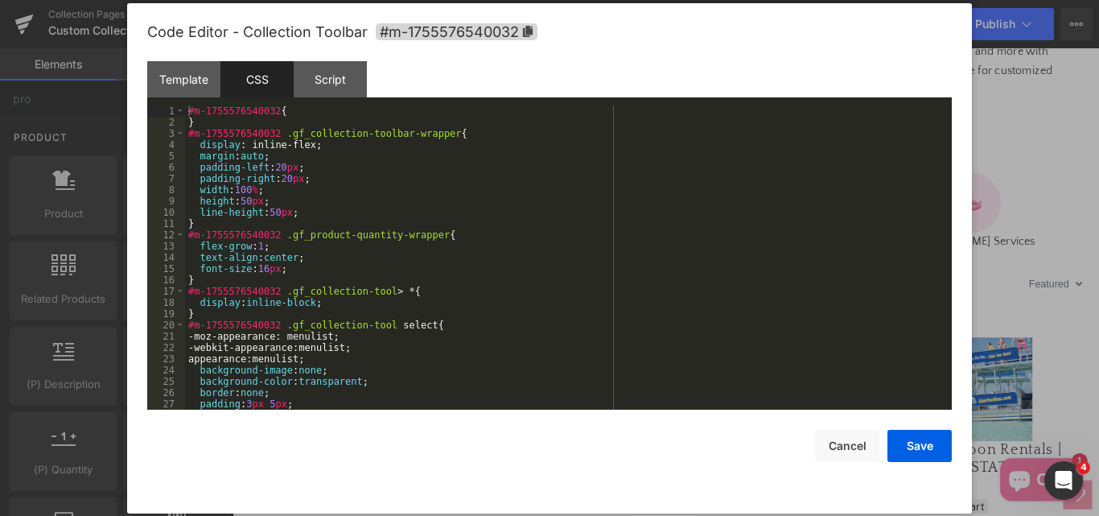
click at [585, 237] on div "#m-1755576540032 { } #m-1755576540032 .gf_collection-toolbar-wrapper { display …" at bounding box center [565, 268] width 760 height 327
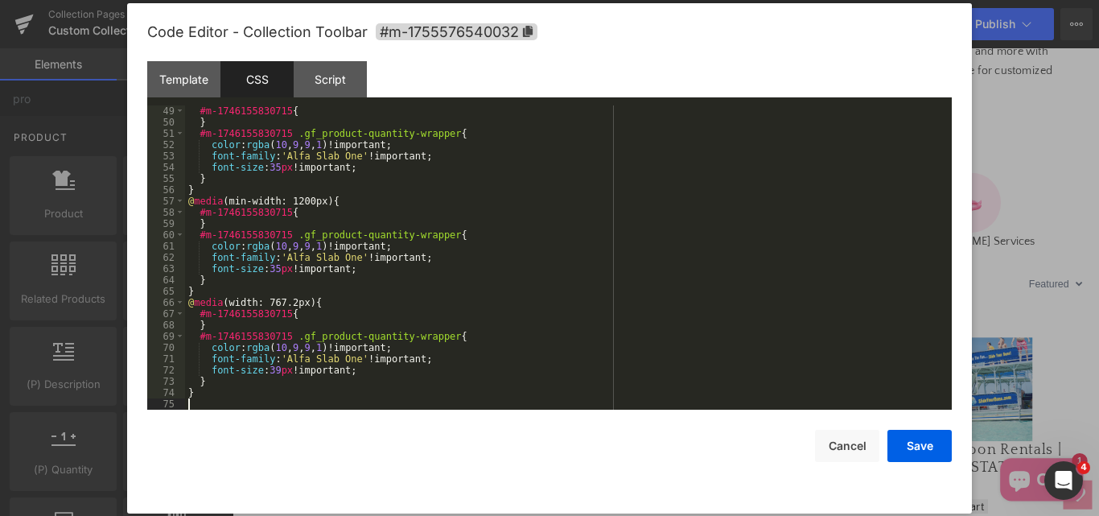
scroll to position [541, 0]
click at [344, 86] on div "Script" at bounding box center [330, 79] width 73 height 36
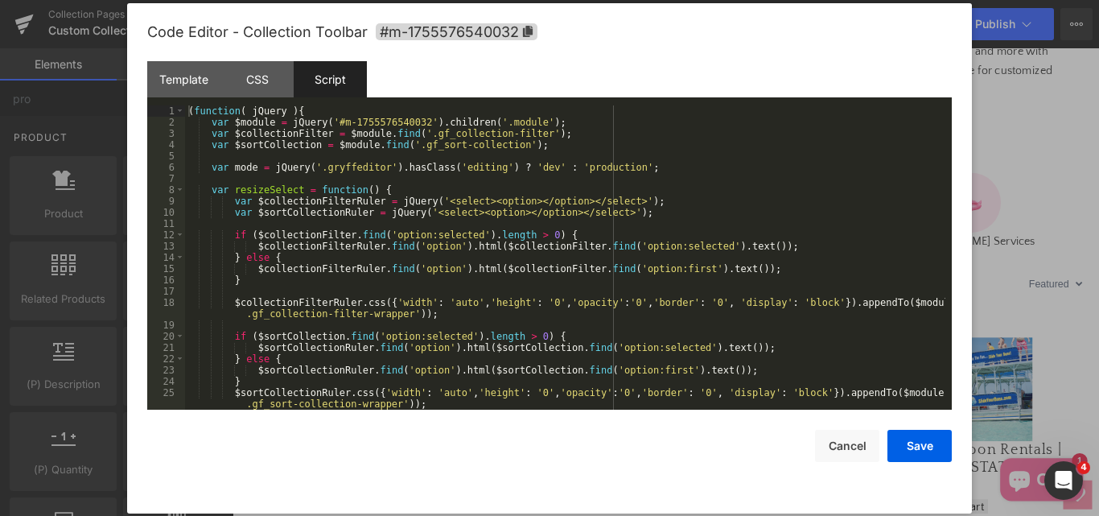
click at [745, 207] on div "( function ( jQuery ) { var $module = jQuery ( '#m-1755576540032' ) . children …" at bounding box center [565, 268] width 760 height 327
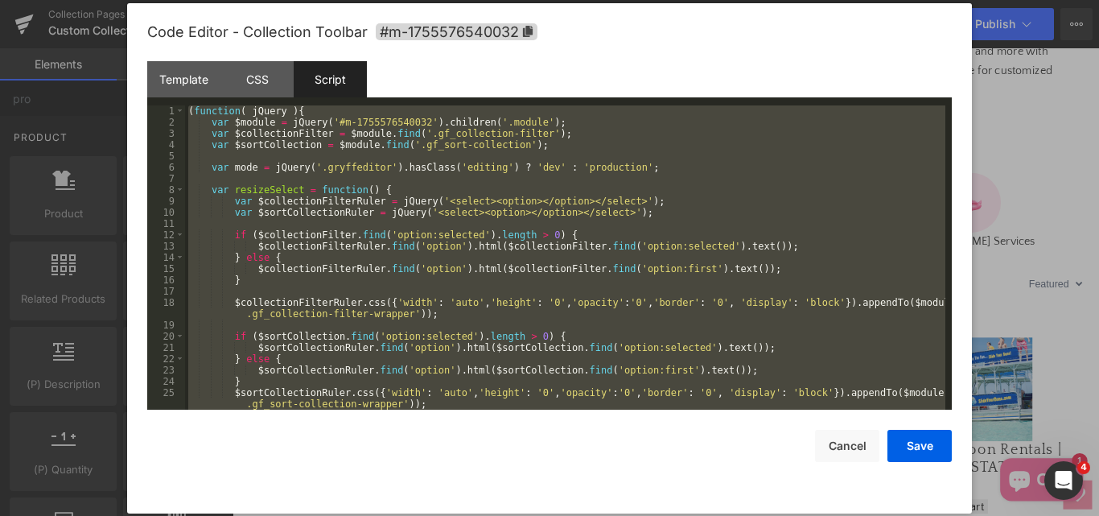
scroll to position [743, 0]
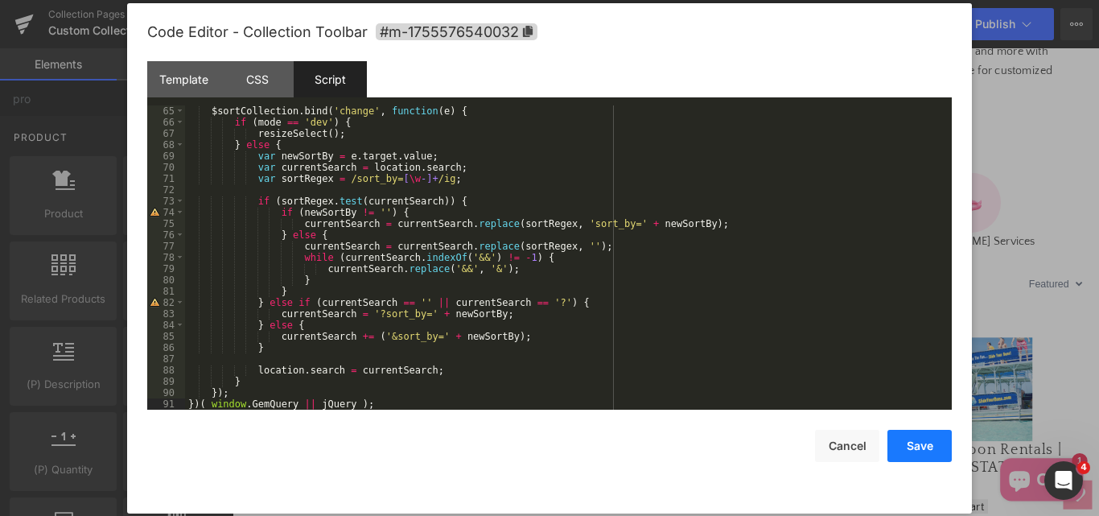
click at [904, 442] on button "Save" at bounding box center [919, 446] width 64 height 32
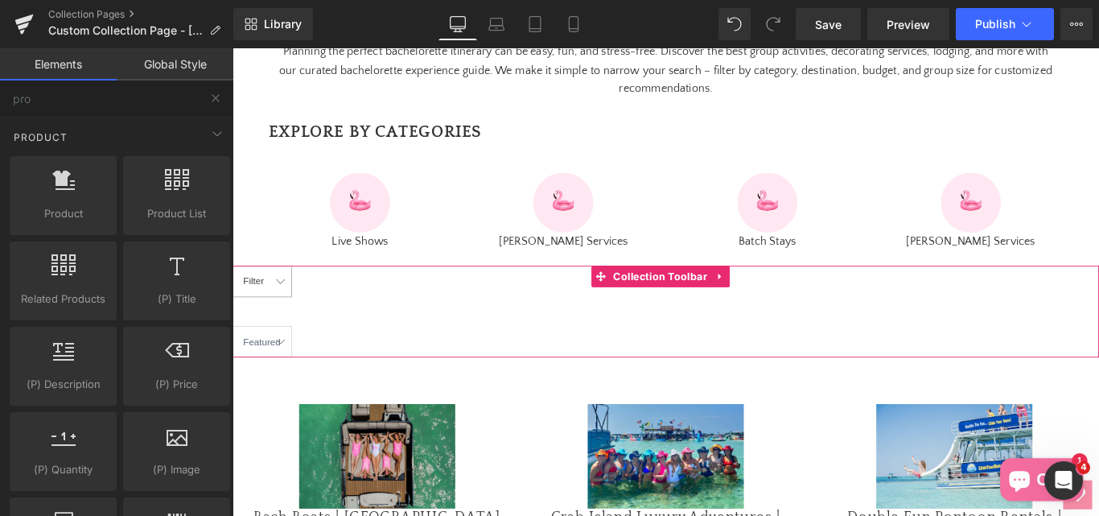
click at [288, 328] on select "Filter Clearwater Beach Destin Panama City Fort Lauderdale" at bounding box center [265, 310] width 67 height 35
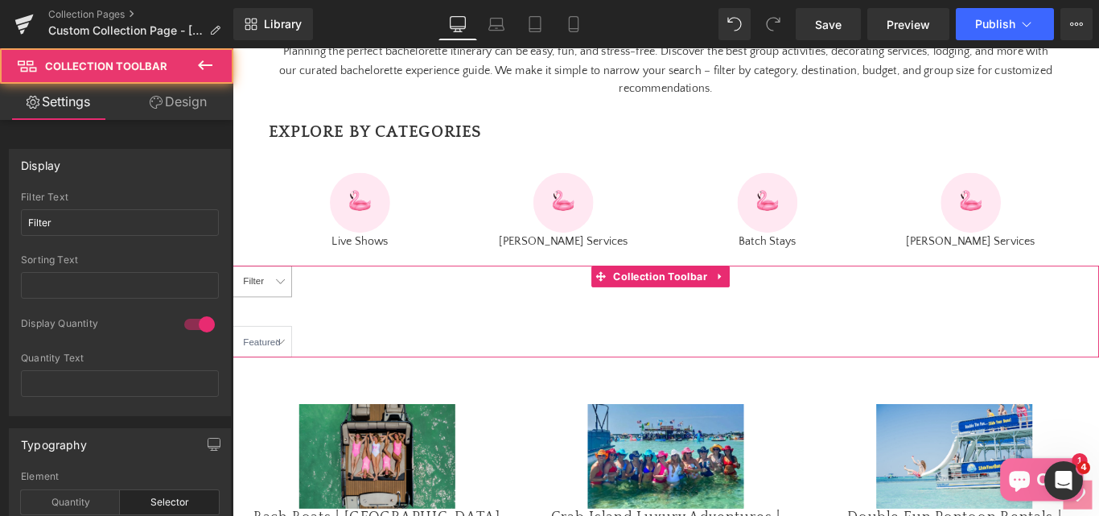
click at [288, 328] on select "Filter Clearwater Beach Destin Panama City Fort Lauderdale" at bounding box center [265, 310] width 67 height 35
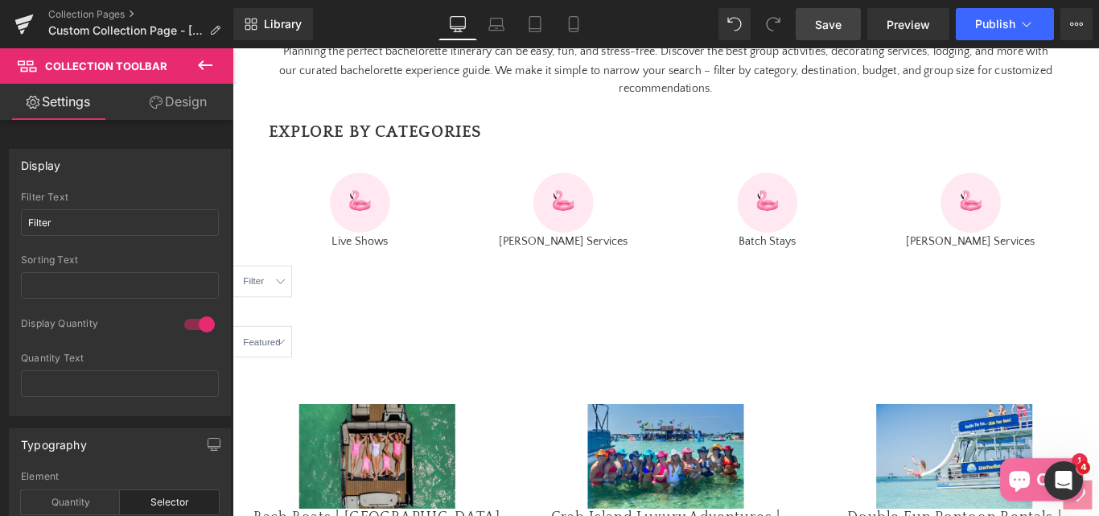
click at [813, 24] on link "Save" at bounding box center [828, 24] width 65 height 32
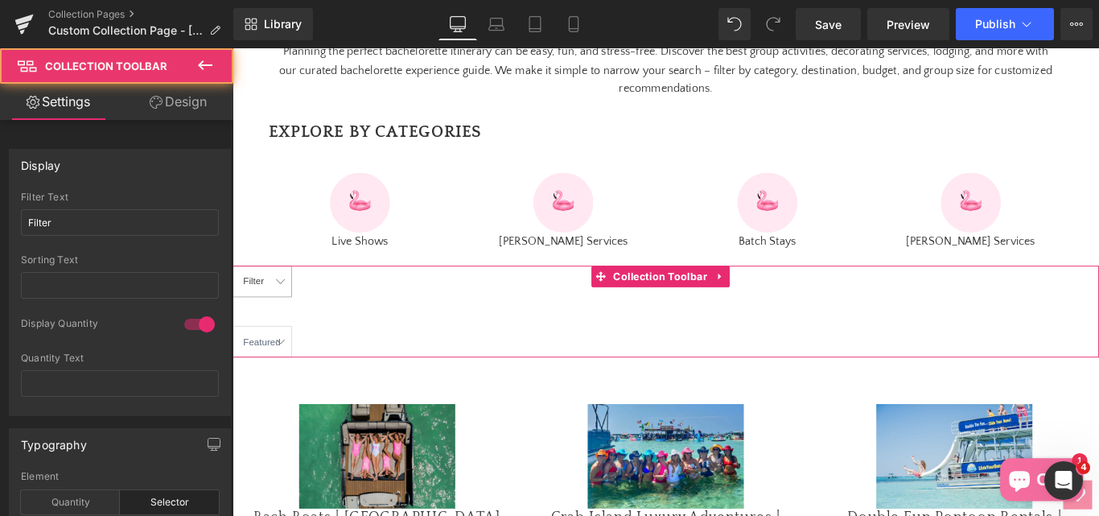
click at [288, 328] on select "Filter Clearwater Beach Destin Panama City Fort Lauderdale" at bounding box center [265, 310] width 67 height 35
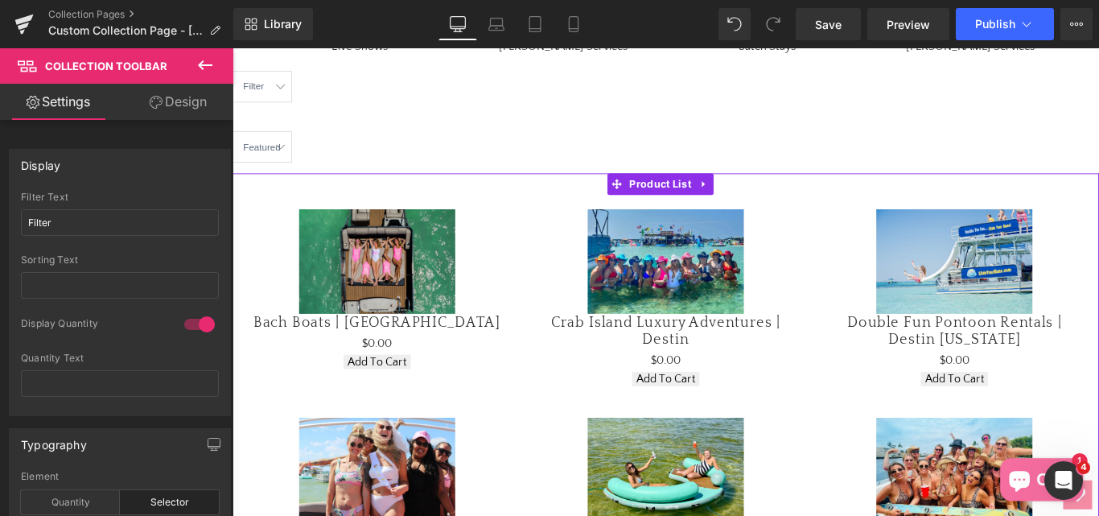
scroll to position [998, 0]
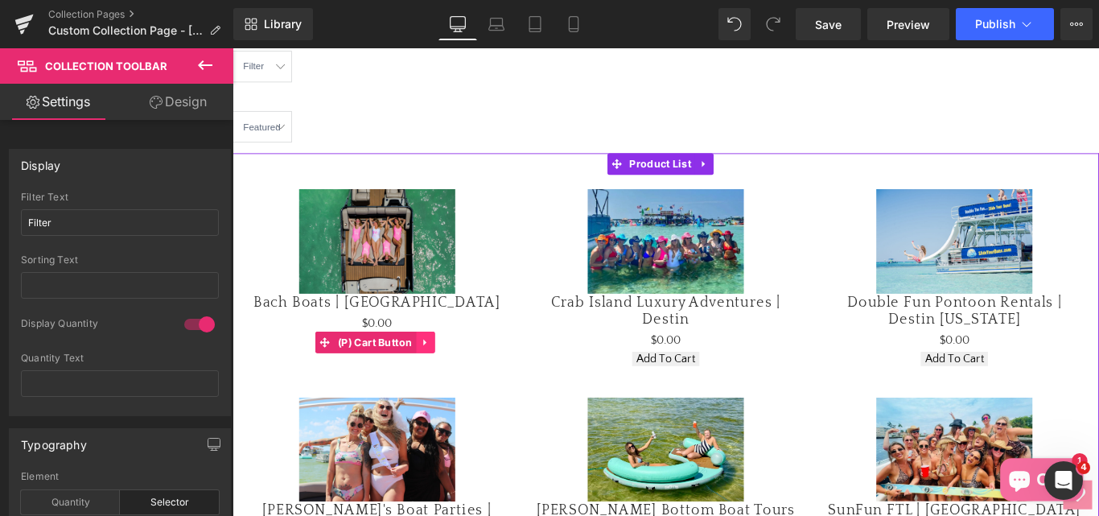
click at [447, 382] on icon at bounding box center [447, 378] width 3 height 7
click at [461, 385] on icon at bounding box center [459, 378] width 11 height 12
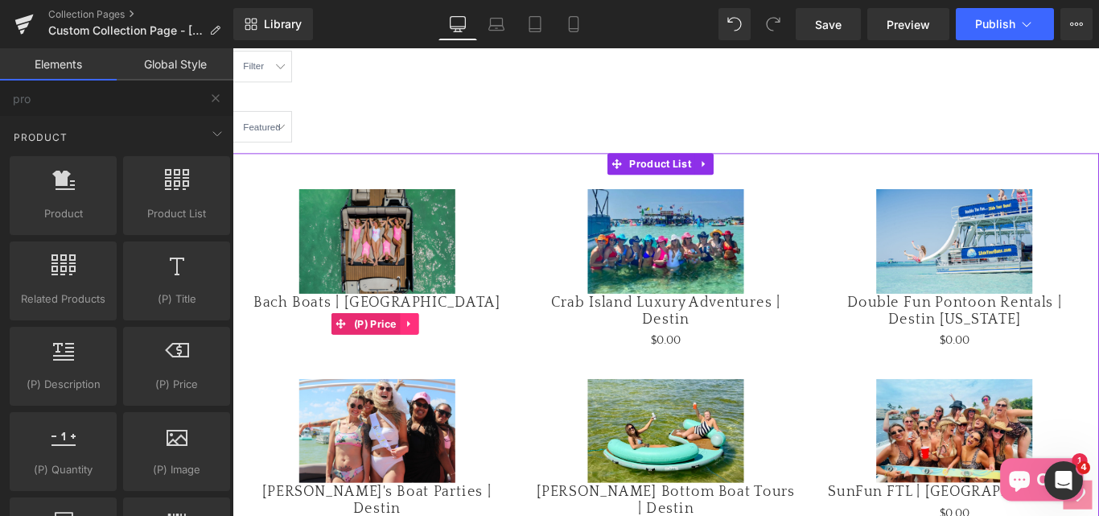
click at [433, 364] on icon at bounding box center [431, 358] width 11 height 12
click at [436, 364] on icon at bounding box center [441, 357] width 11 height 11
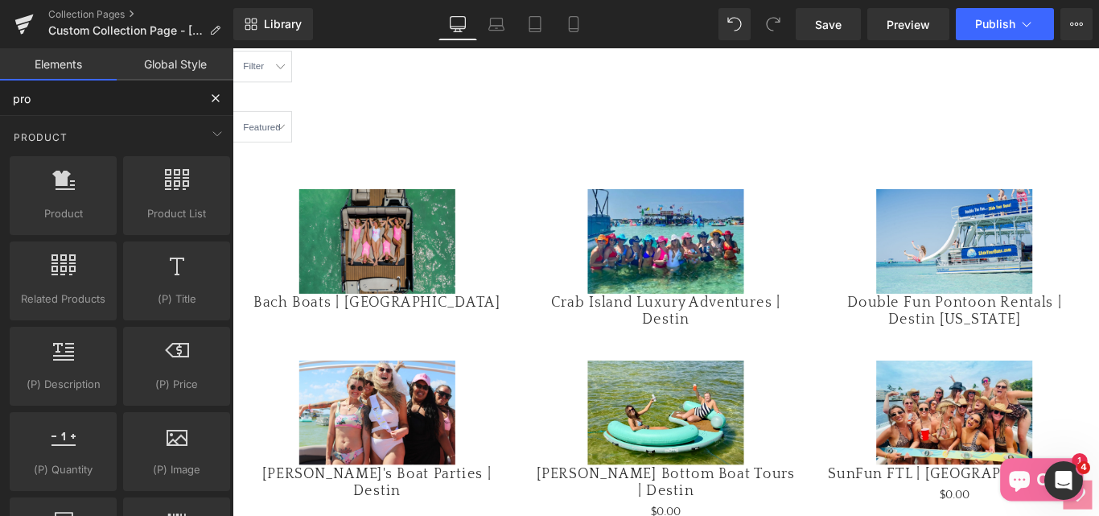
click at [51, 100] on input "pro" at bounding box center [99, 97] width 198 height 35
type input "p"
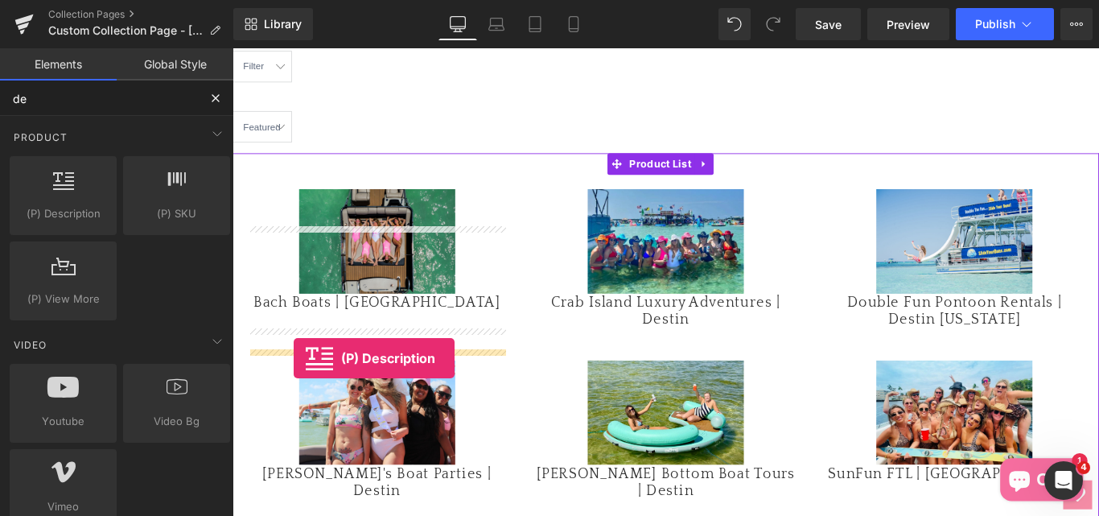
drag, startPoint x: 276, startPoint y: 234, endPoint x: 301, endPoint y: 397, distance: 164.4
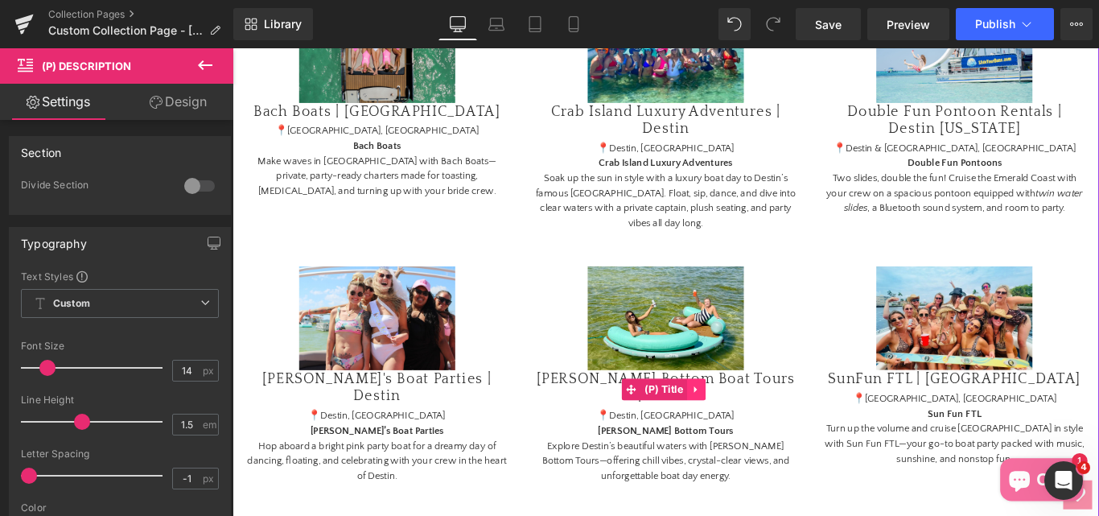
scroll to position [1320, 0]
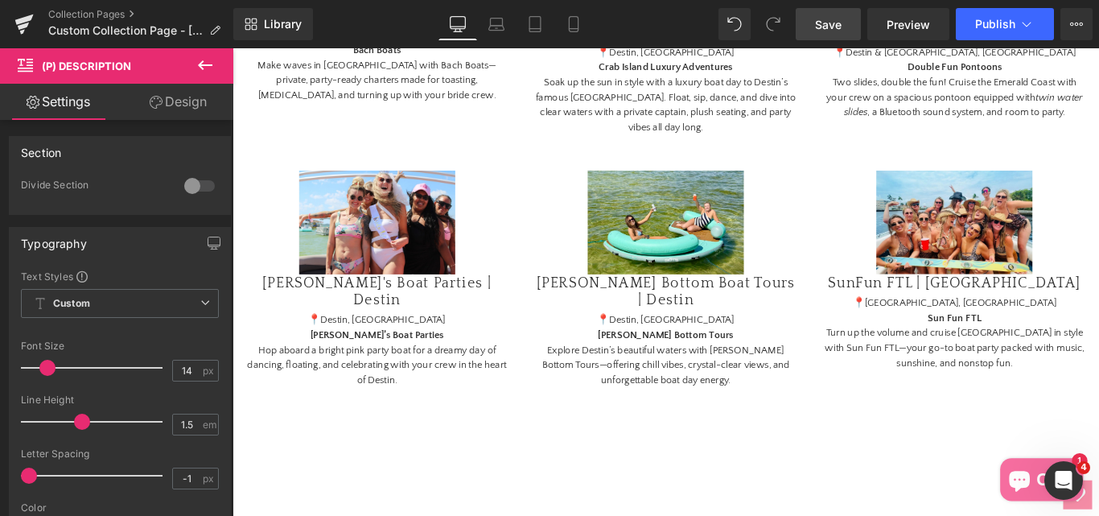
click at [841, 21] on span "Save" at bounding box center [828, 24] width 27 height 17
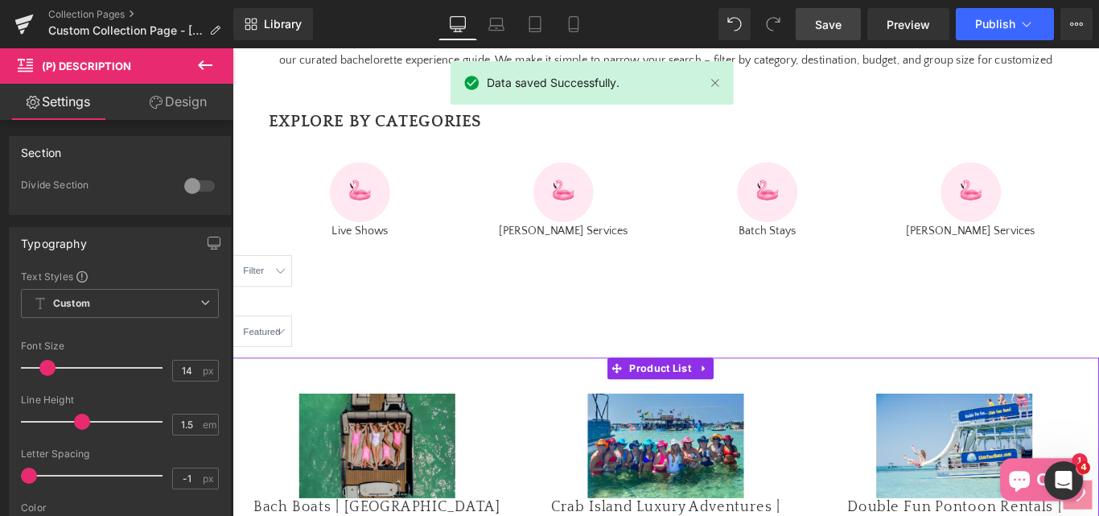
scroll to position [677, 0]
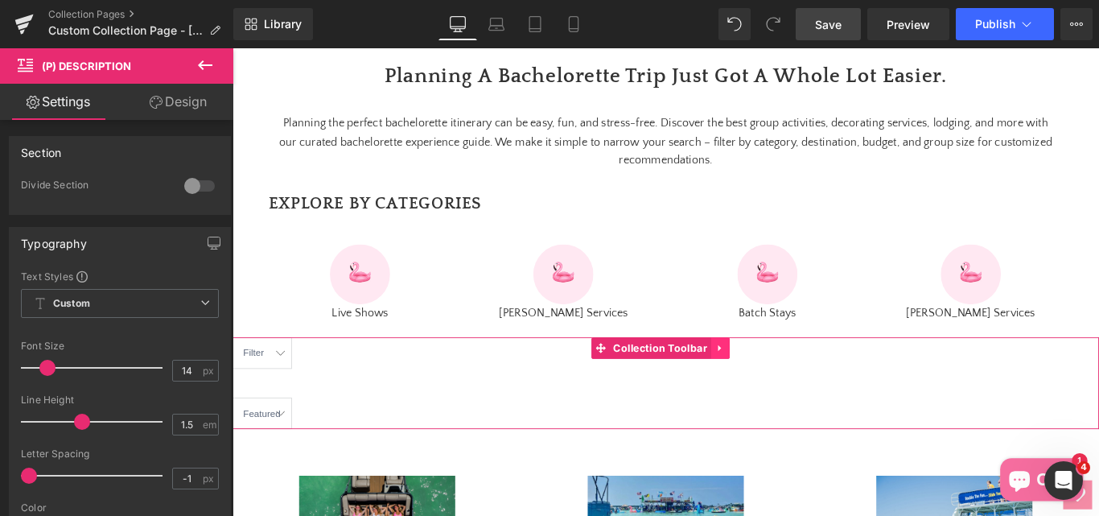
click at [779, 389] on icon at bounding box center [779, 385] width 3 height 7
click at [786, 391] on icon at bounding box center [790, 385] width 11 height 11
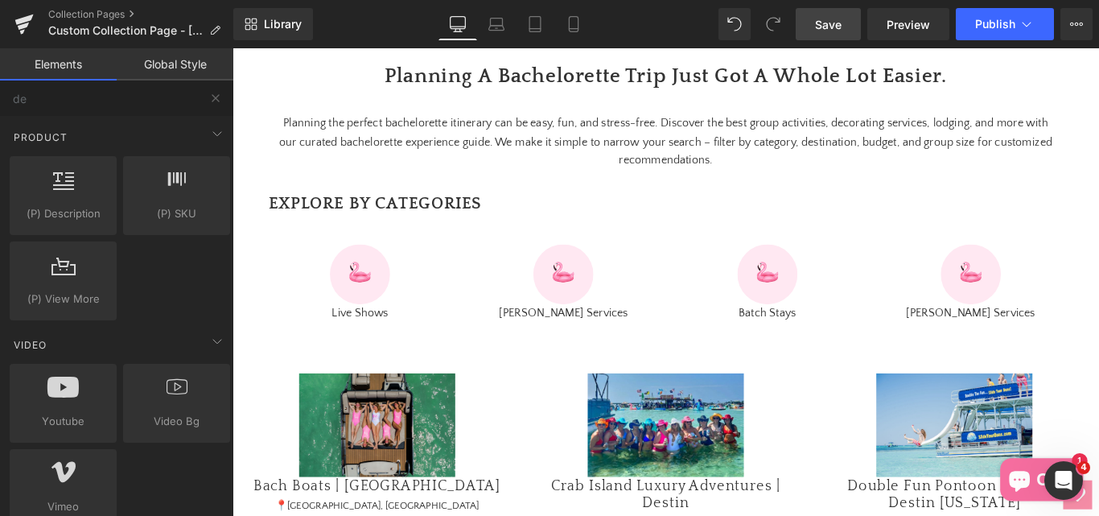
click at [847, 24] on link "Save" at bounding box center [828, 24] width 65 height 32
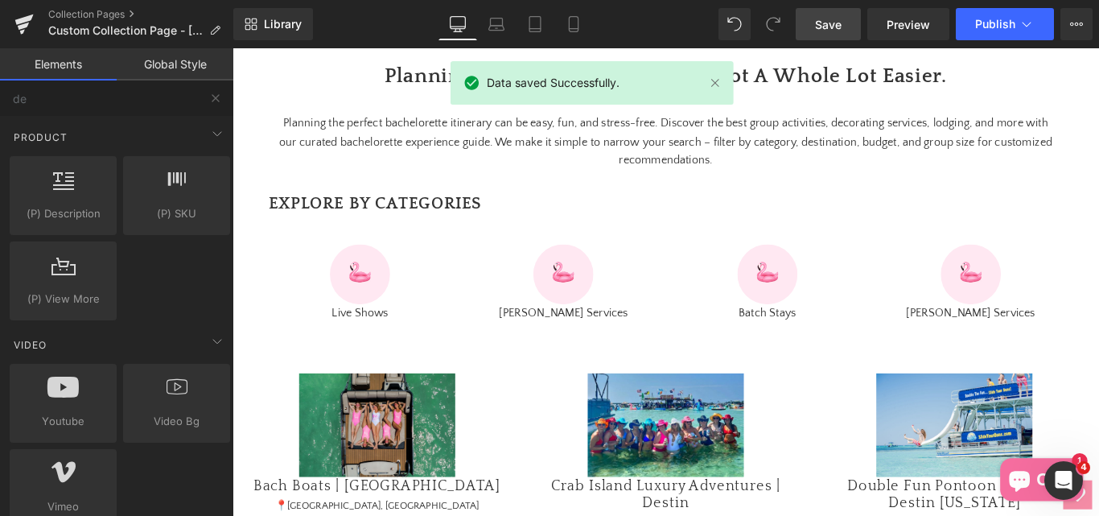
drag, startPoint x: 836, startPoint y: 23, endPoint x: 410, endPoint y: 267, distance: 490.8
click at [836, 23] on span "Save" at bounding box center [828, 24] width 27 height 17
click at [837, 21] on span "Save" at bounding box center [828, 24] width 27 height 17
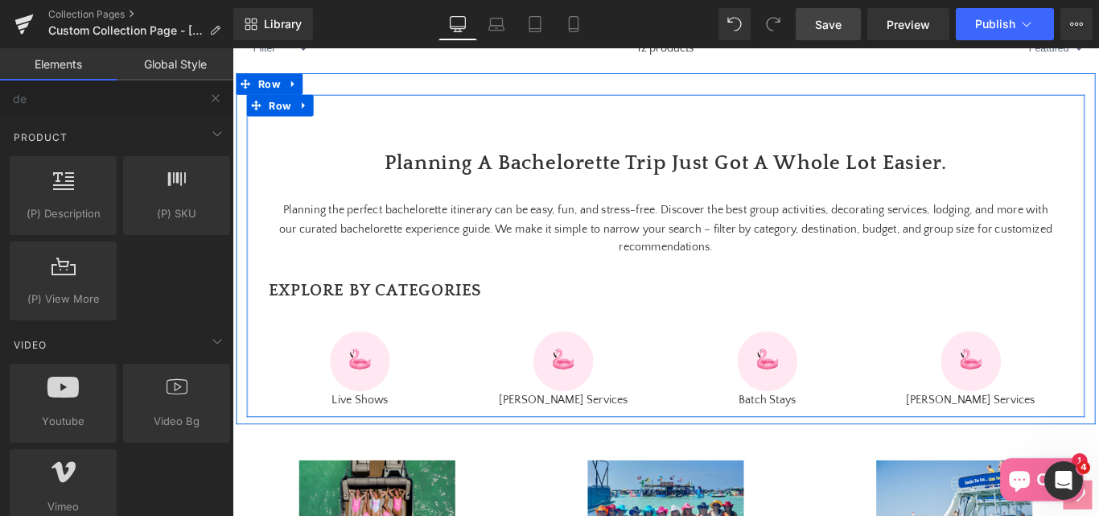
scroll to position [435, 0]
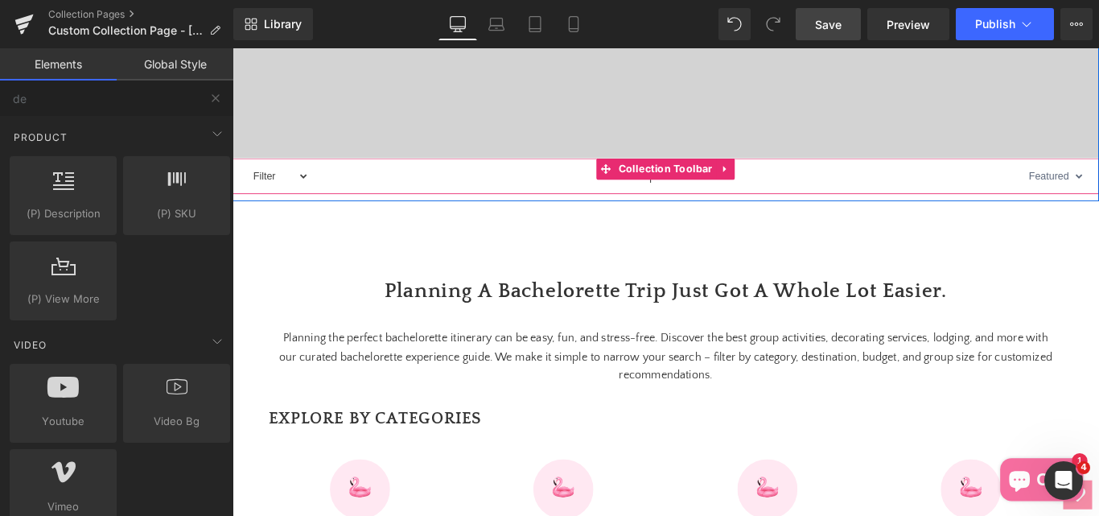
click at [280, 210] on select "Filter Clearwater Beach Destin Panama City Fort Lauderdale" at bounding box center [284, 192] width 70 height 35
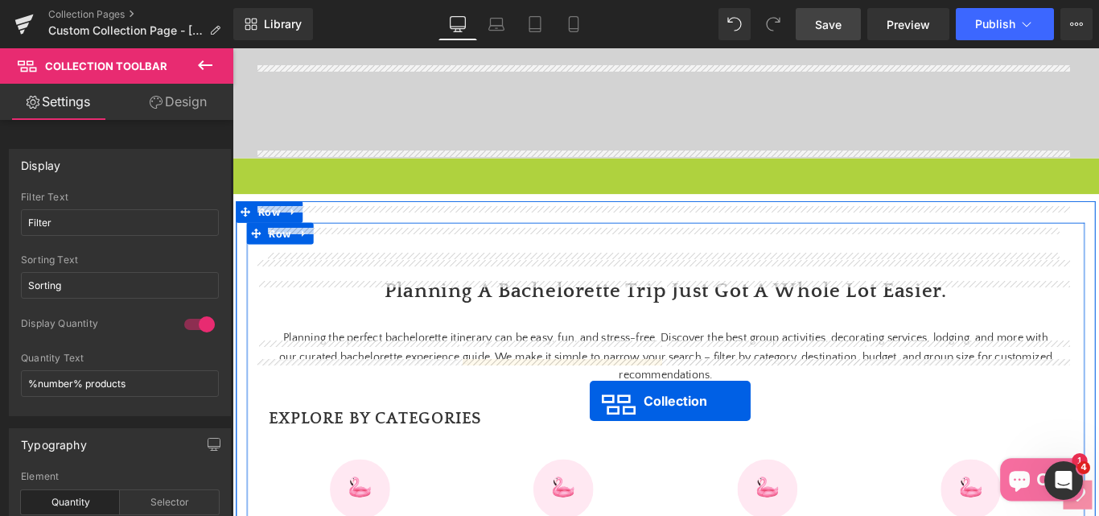
scroll to position [677, 0]
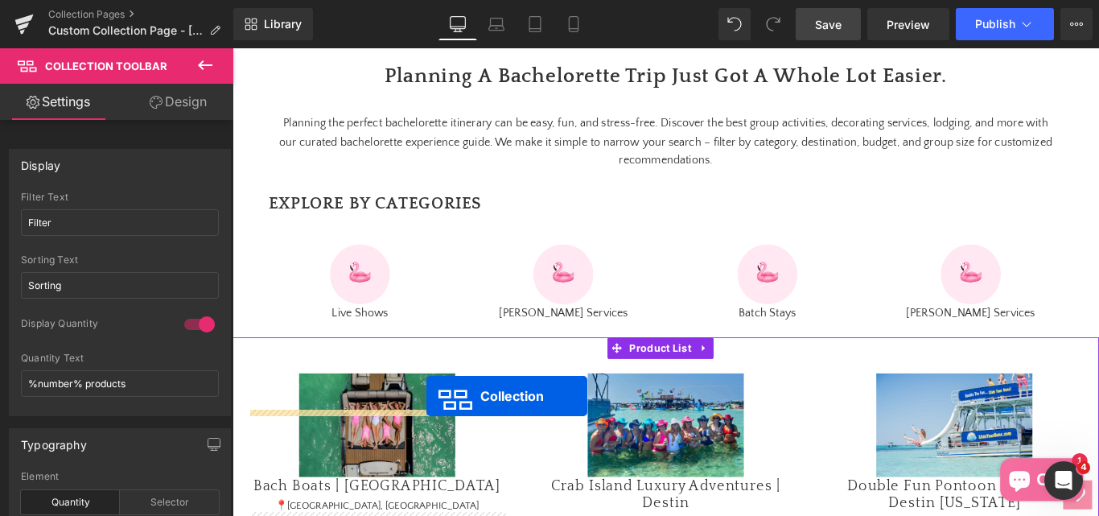
drag, startPoint x: 668, startPoint y: 218, endPoint x: 451, endPoint y: 438, distance: 309.5
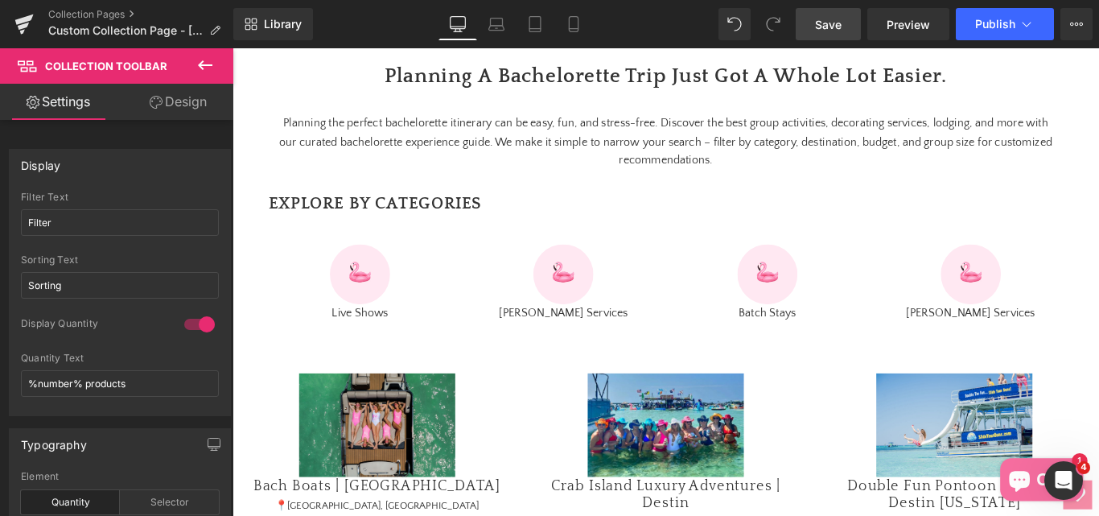
click at [839, 87] on div "Planning A Bachelorette Trip Just Got A Whole Lot Easier. Heading Planning the …" at bounding box center [719, 191] width 941 height 329
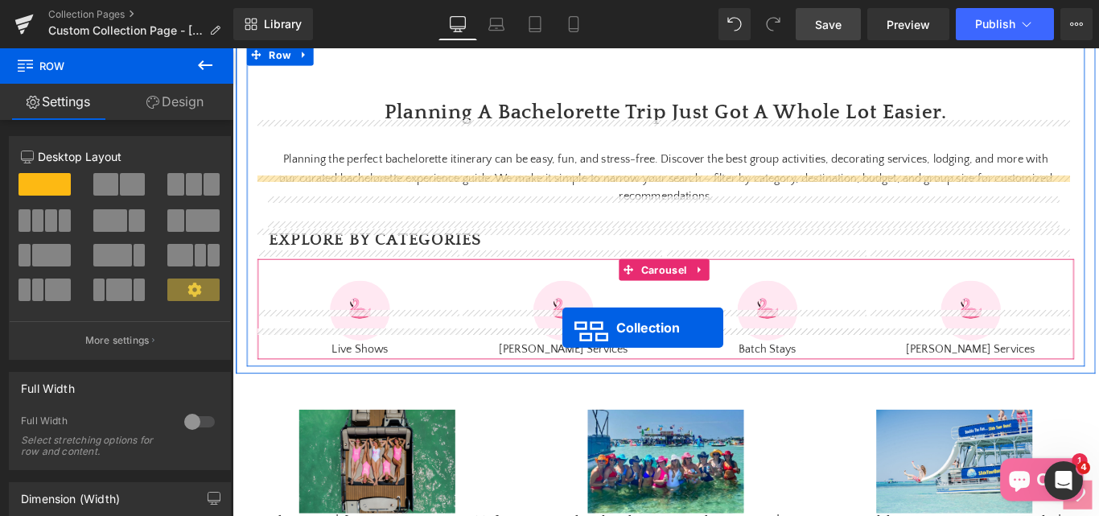
scroll to position [757, 0]
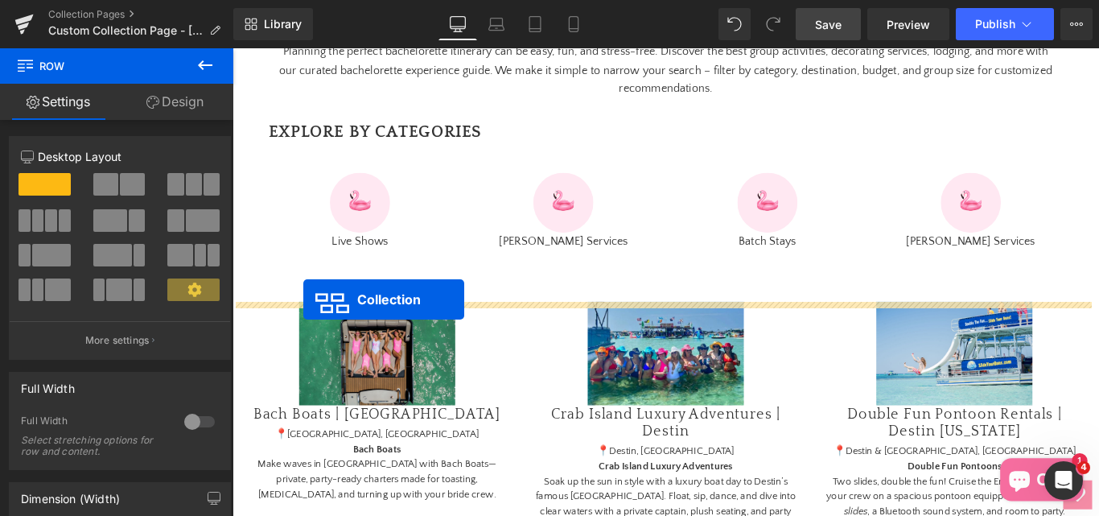
drag, startPoint x: 648, startPoint y: 218, endPoint x: 312, endPoint y: 331, distance: 353.9
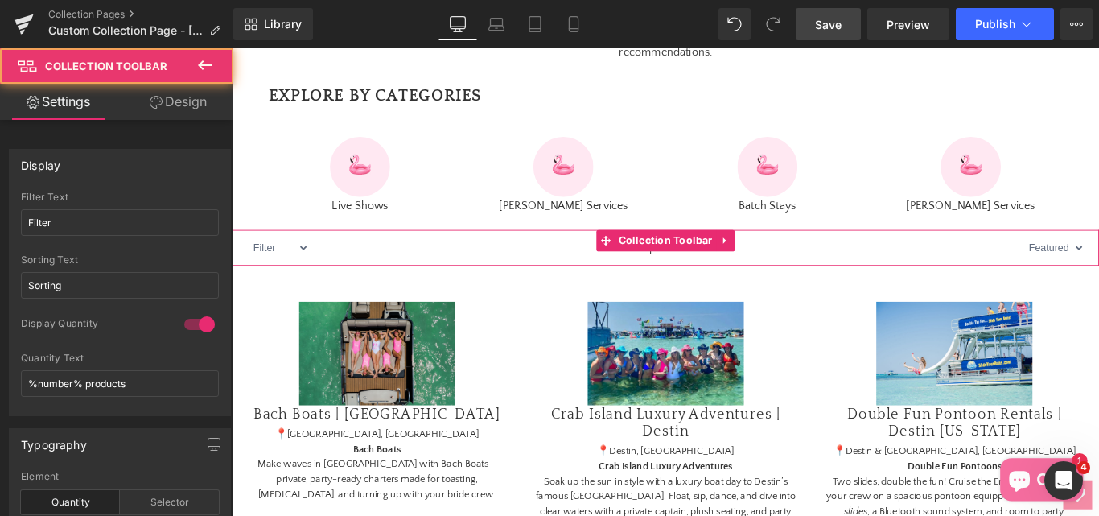
scroll to position [717, 0]
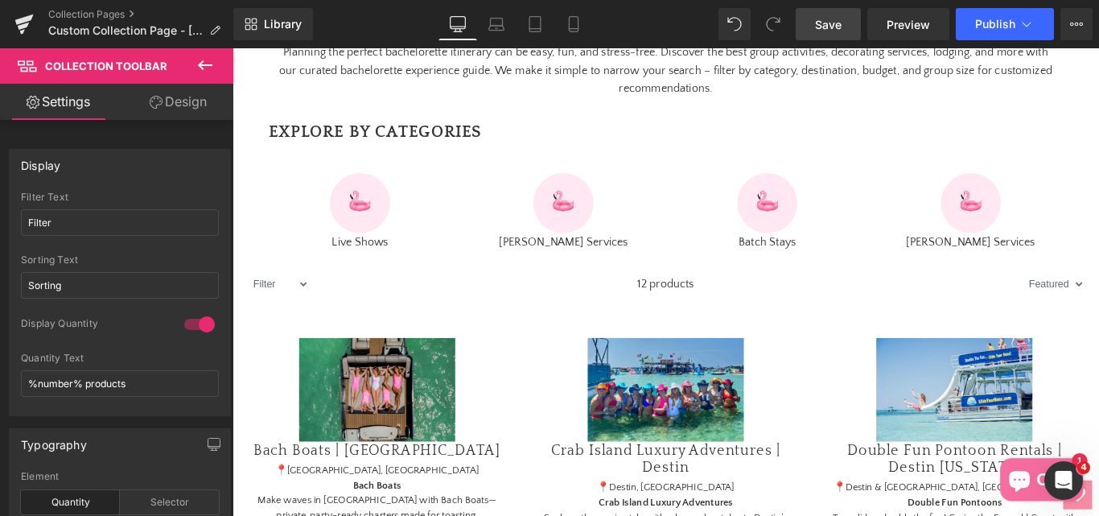
click at [833, 32] on span "Save" at bounding box center [828, 24] width 27 height 17
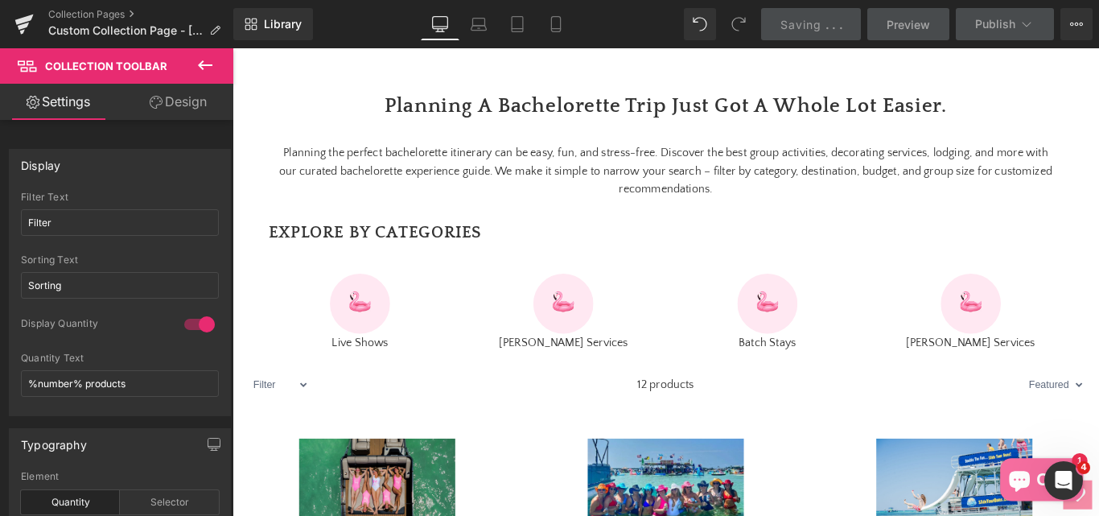
scroll to position [556, 0]
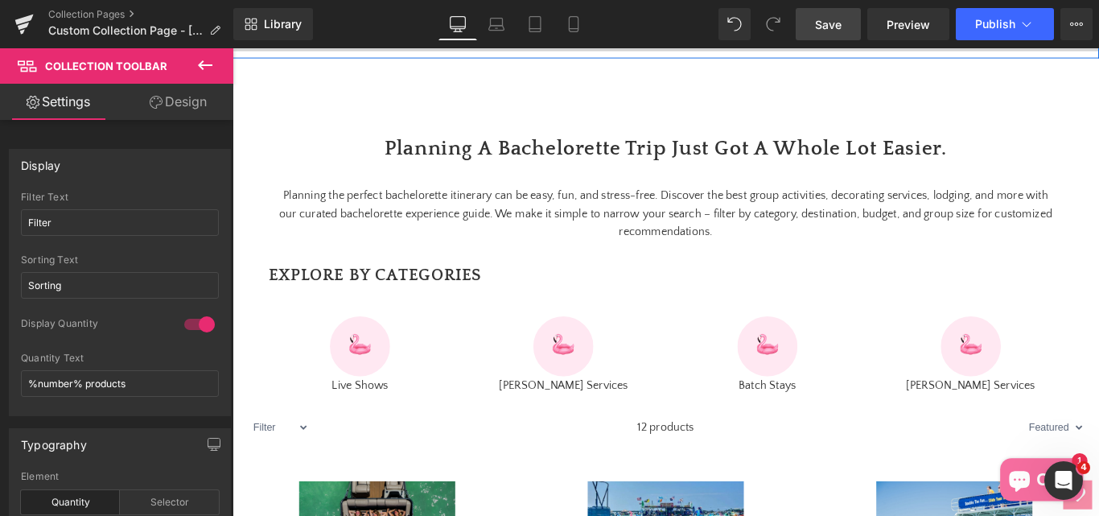
click at [821, 28] on span "Save" at bounding box center [828, 24] width 27 height 17
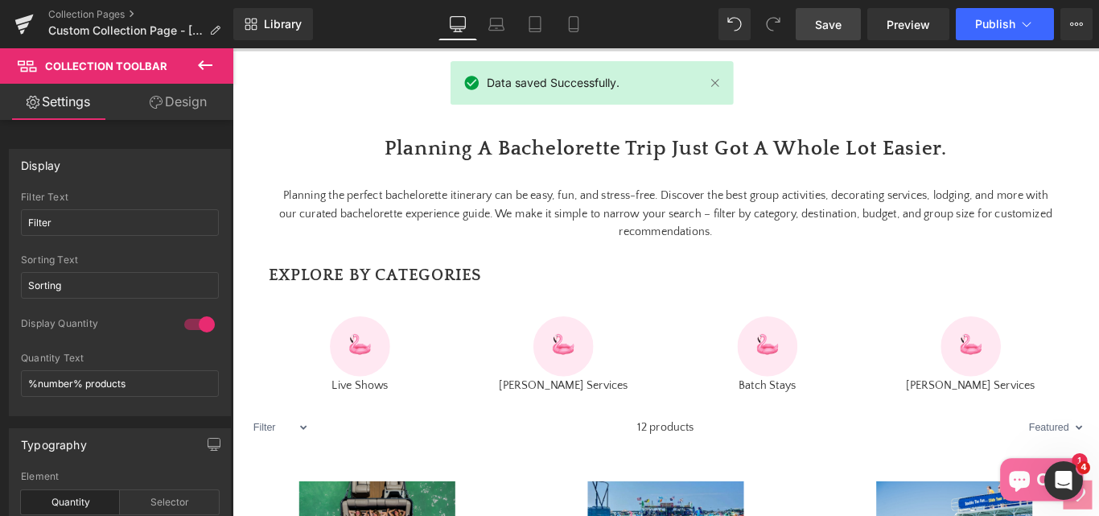
click at [843, 27] on link "Save" at bounding box center [828, 24] width 65 height 32
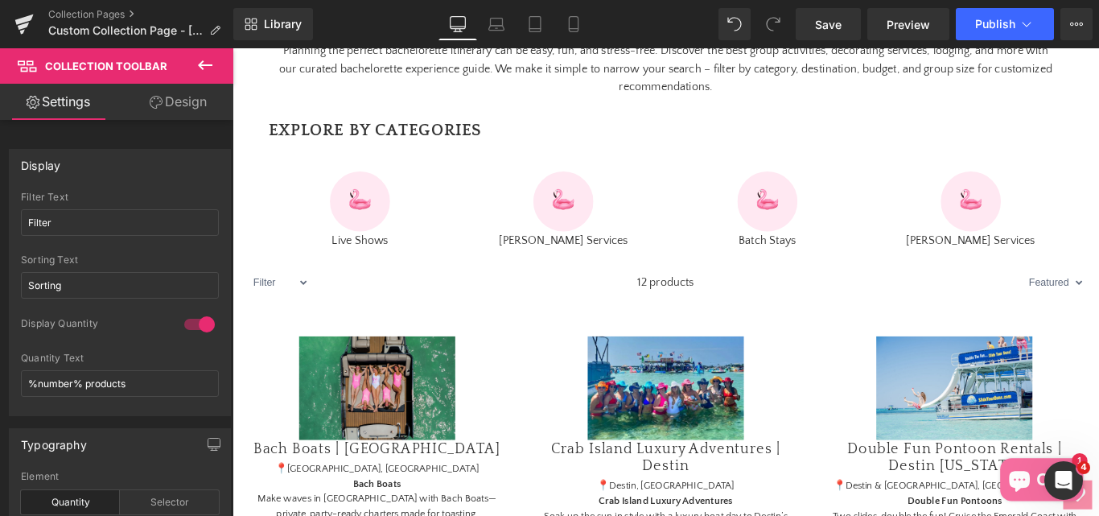
scroll to position [717, 0]
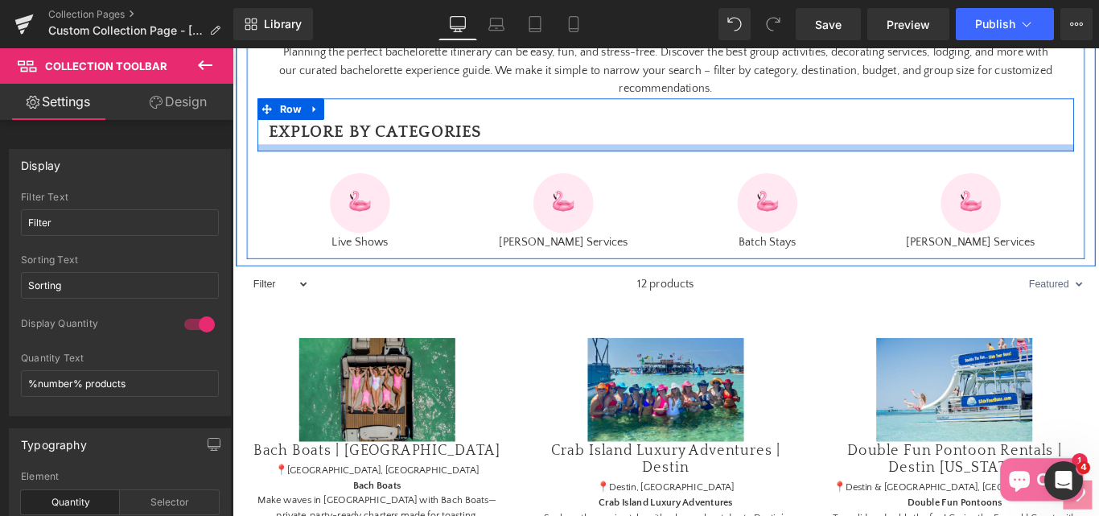
drag, startPoint x: 273, startPoint y: 356, endPoint x: 324, endPoint y: 204, distance: 161.3
click at [324, 204] on div "BACHELORETTE ACTIVITIES & EXPERIENCES Heading Video Bg Collection title Collect…" at bounding box center [718, 373] width 973 height 1657
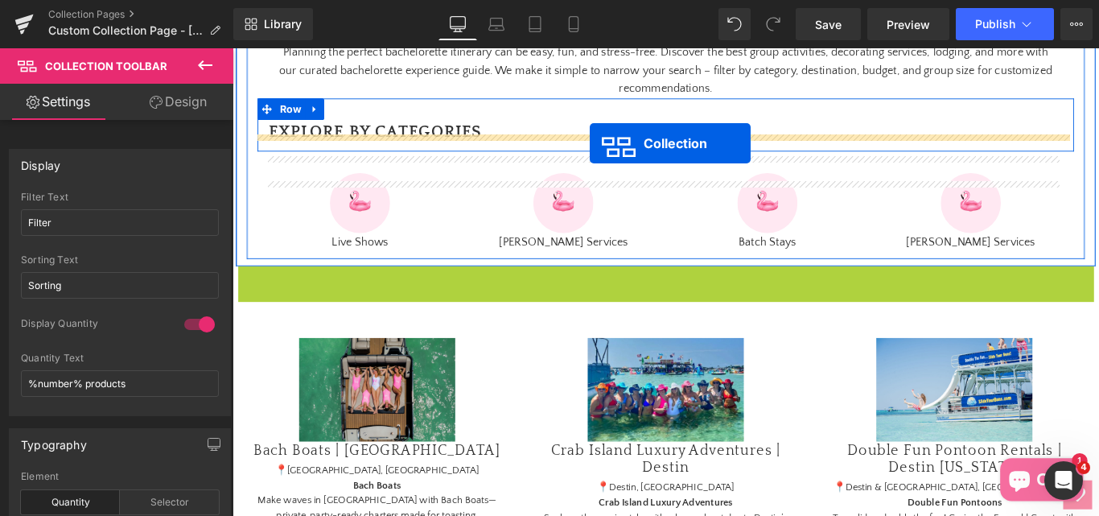
drag, startPoint x: 648, startPoint y: 346, endPoint x: 634, endPoint y: 155, distance: 191.2
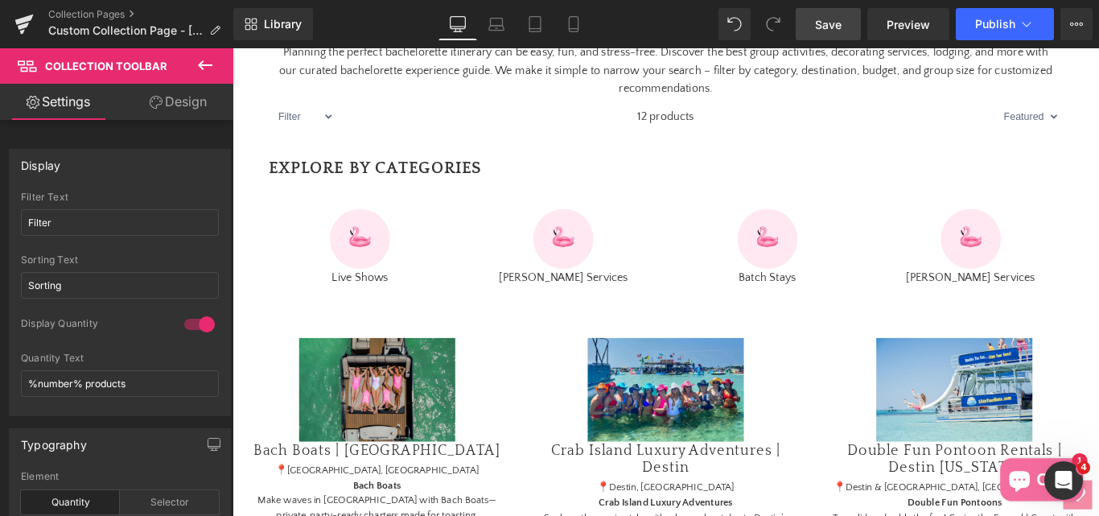
click at [833, 30] on span "Save" at bounding box center [828, 24] width 27 height 17
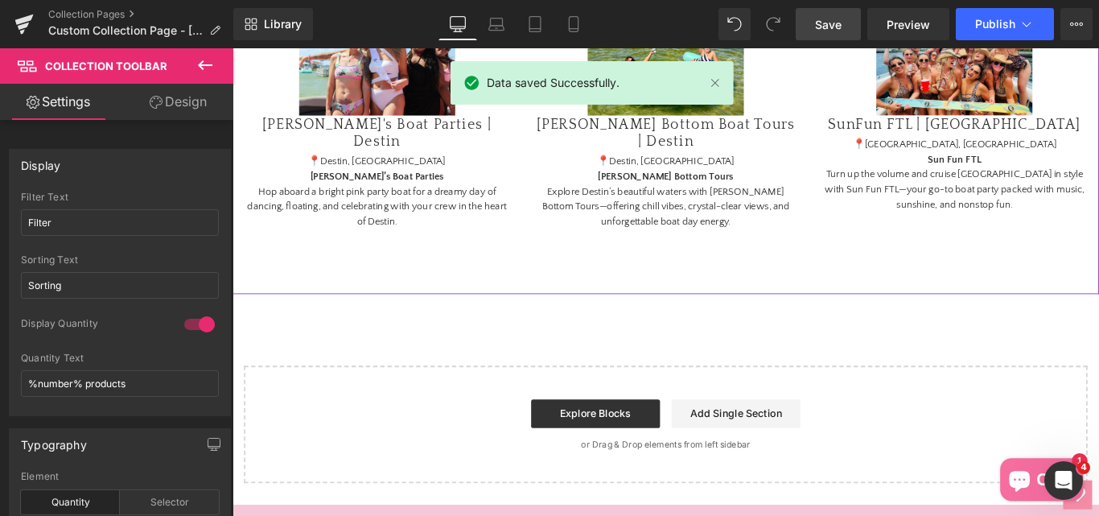
scroll to position [1521, 0]
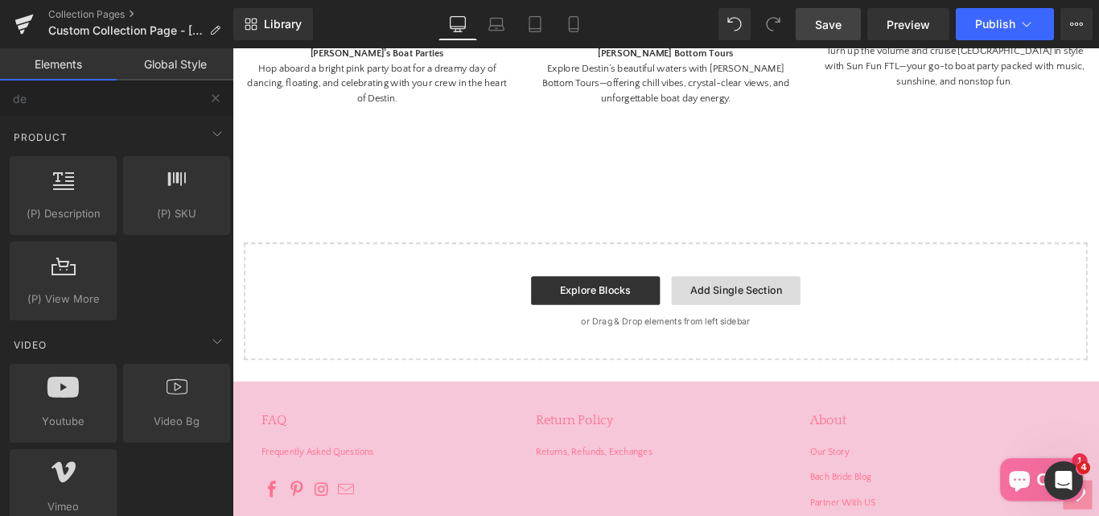
click at [760, 336] on link "Add Single Section" at bounding box center [798, 320] width 145 height 32
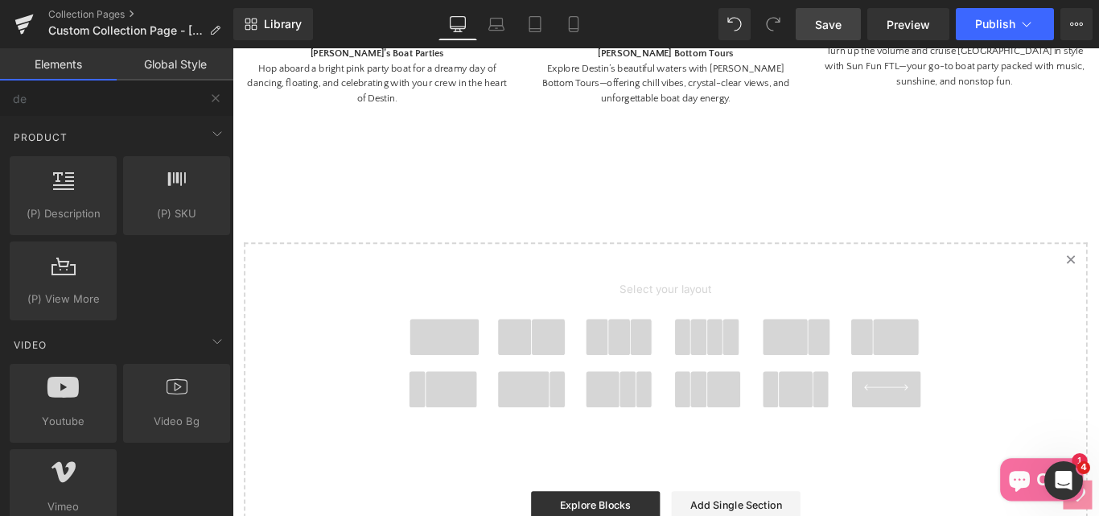
click at [953, 385] on span at bounding box center [978, 372] width 51 height 40
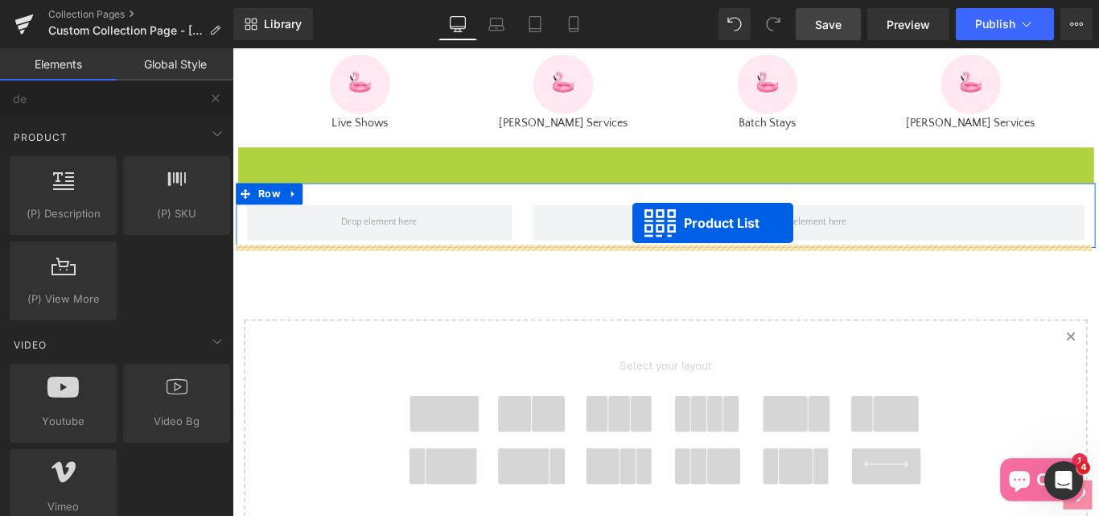
scroll to position [888, 0]
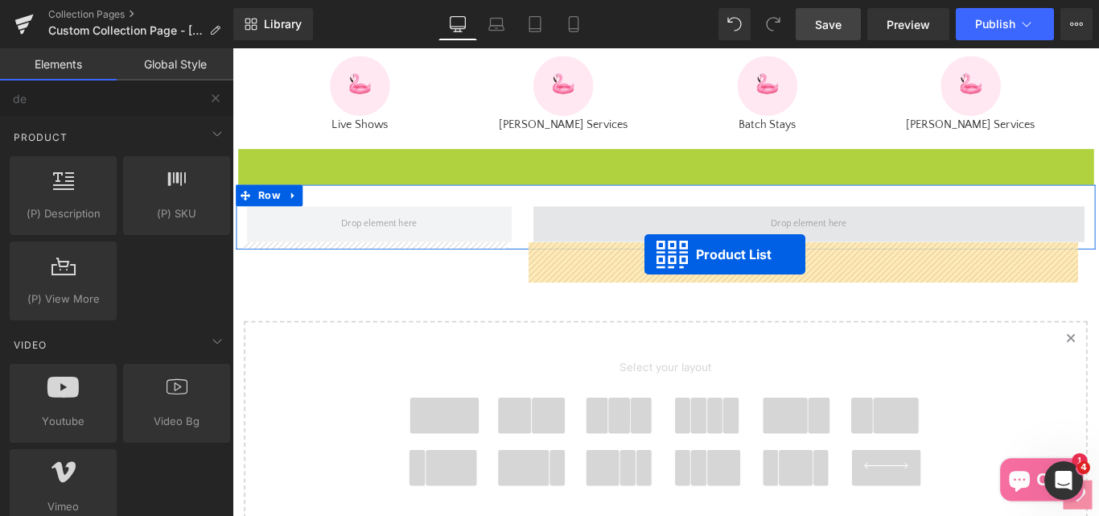
drag, startPoint x: 667, startPoint y: 212, endPoint x: 695, endPoint y: 280, distance: 74.0
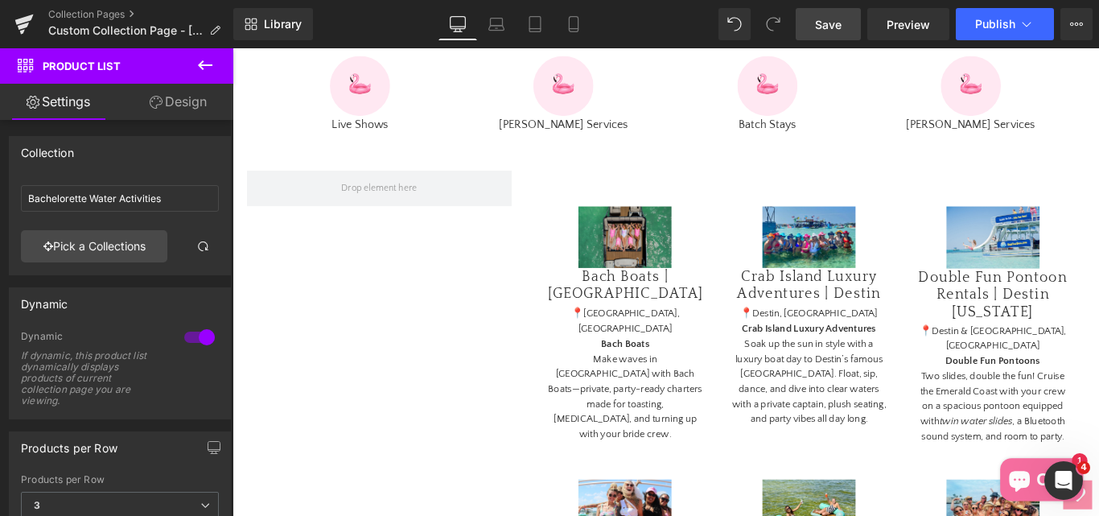
drag, startPoint x: 816, startPoint y: 31, endPoint x: 299, endPoint y: 281, distance: 573.5
click at [816, 31] on span "Save" at bounding box center [828, 24] width 27 height 17
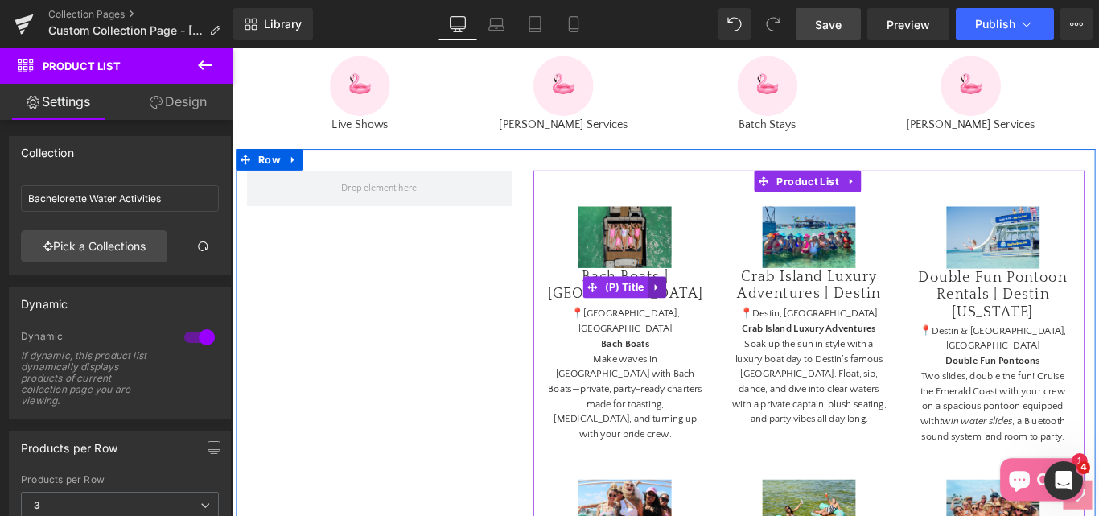
click at [699, 329] on link at bounding box center [709, 317] width 21 height 24
click at [716, 323] on icon at bounding box center [719, 317] width 11 height 12
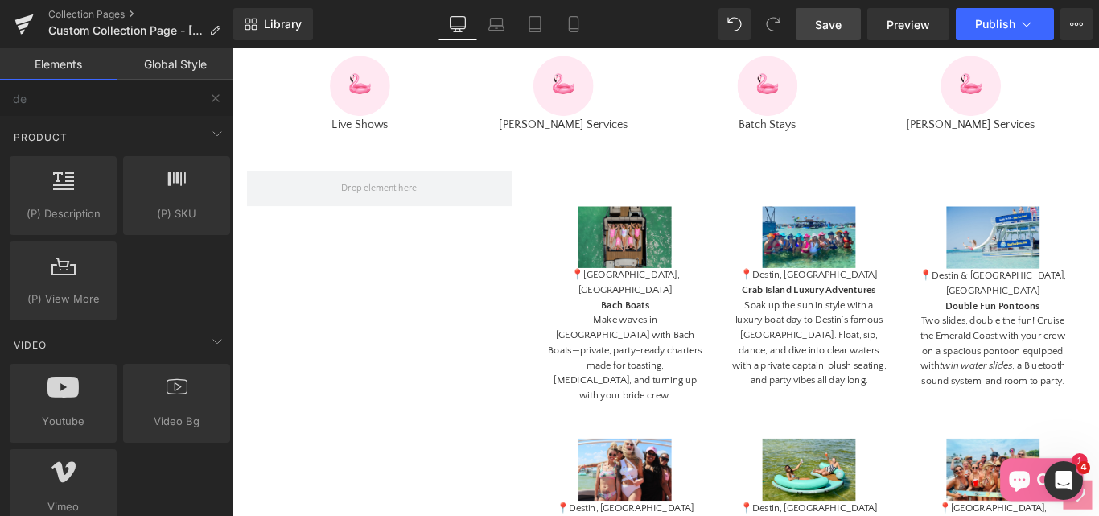
click at [817, 29] on span "Save" at bounding box center [828, 24] width 27 height 17
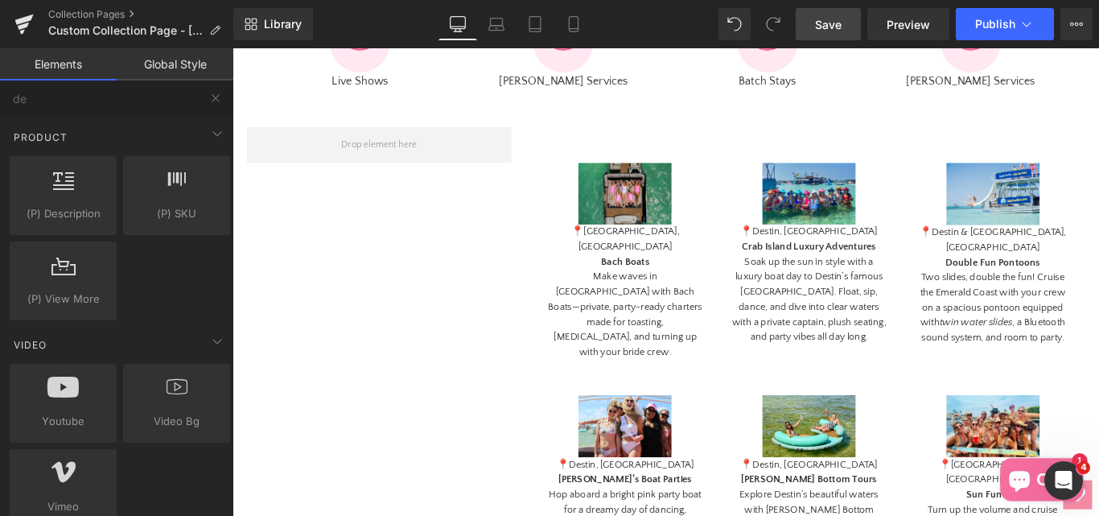
scroll to position [808, 0]
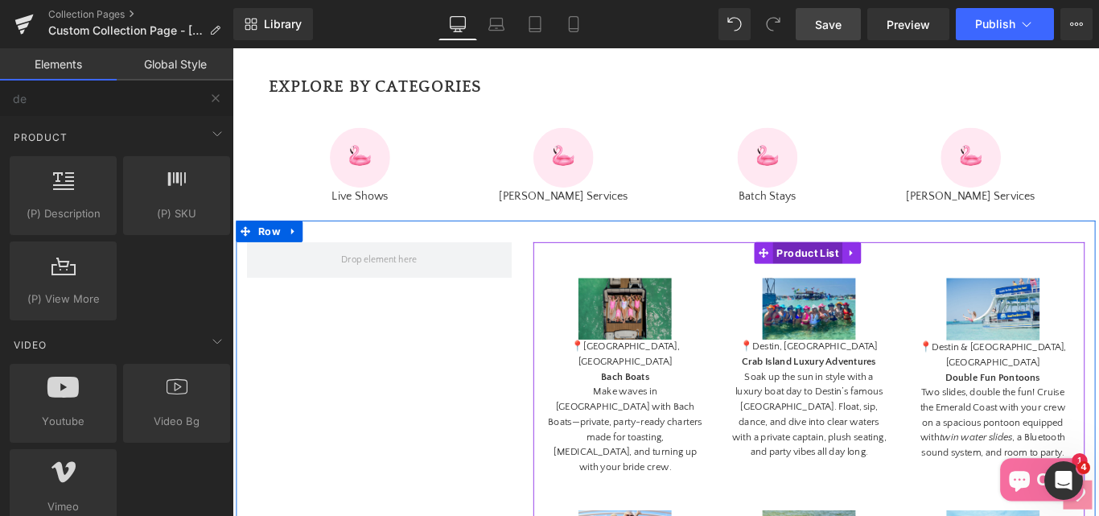
click at [865, 290] on span "Product List" at bounding box center [879, 278] width 78 height 24
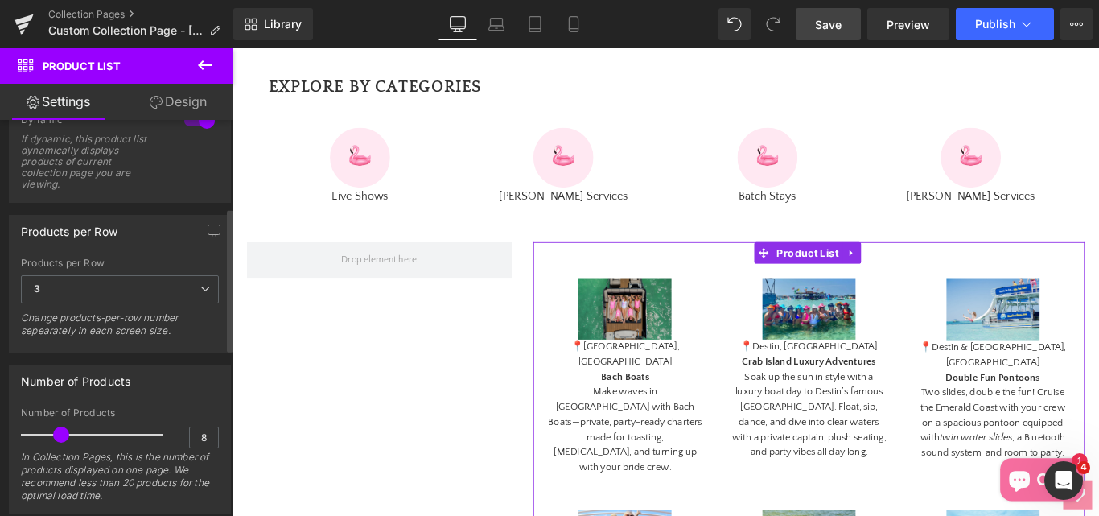
scroll to position [241, 0]
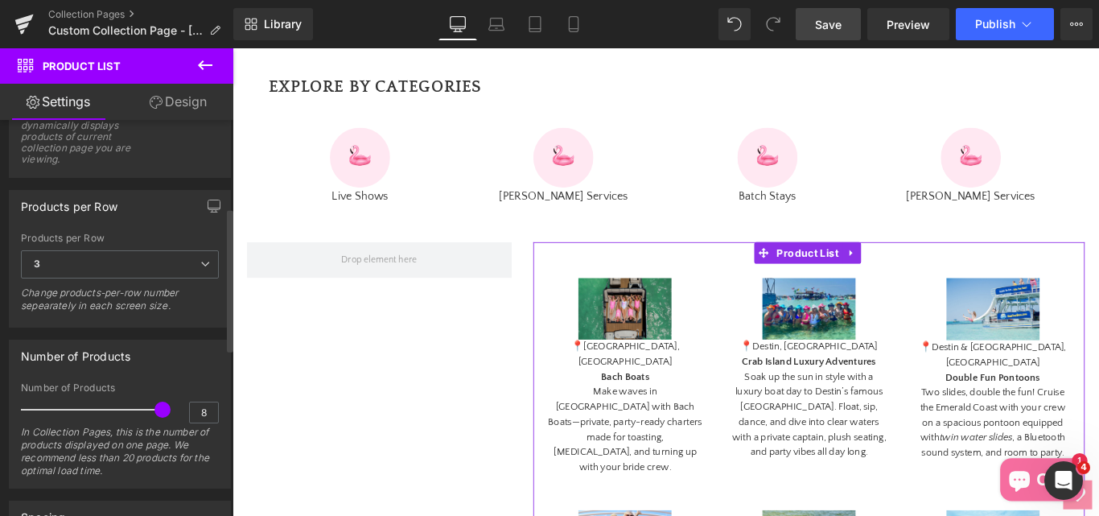
drag, startPoint x: 60, startPoint y: 409, endPoint x: 167, endPoint y: 408, distance: 107.0
click at [167, 408] on div "Number of Products 8 In Collection Pages, this is the number of products displa…" at bounding box center [120, 434] width 198 height 105
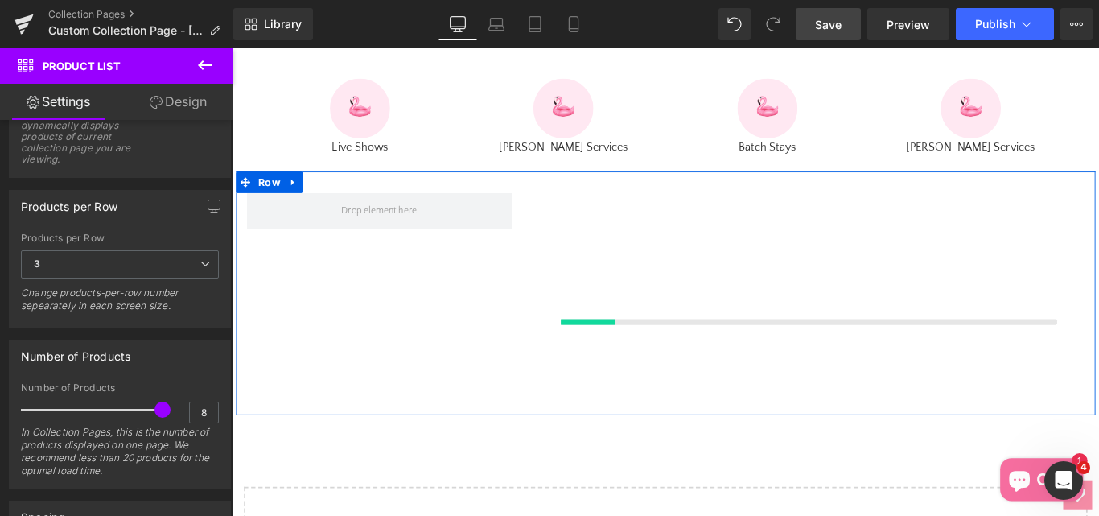
scroll to position [888, 0]
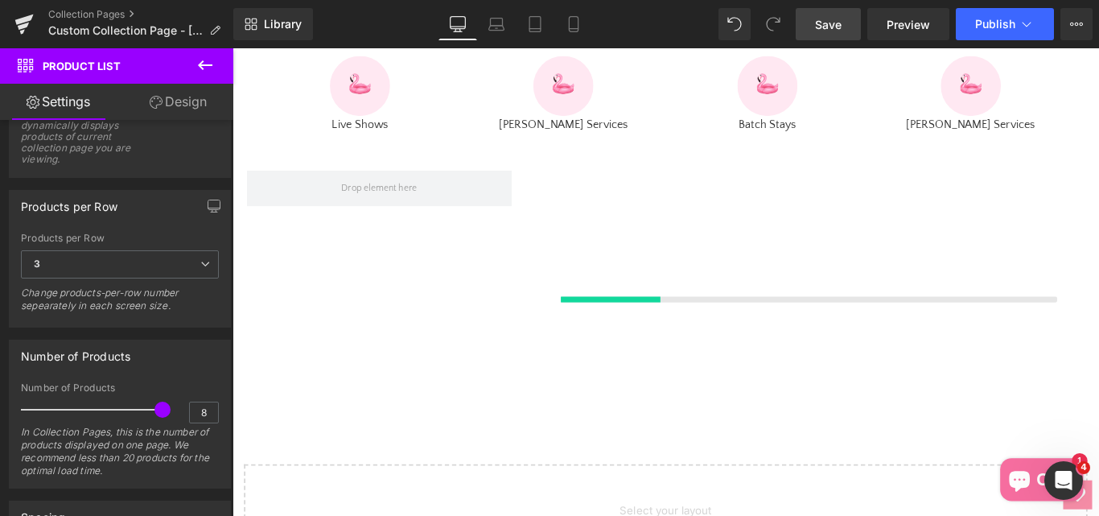
click at [826, 31] on span "Save" at bounding box center [828, 24] width 27 height 17
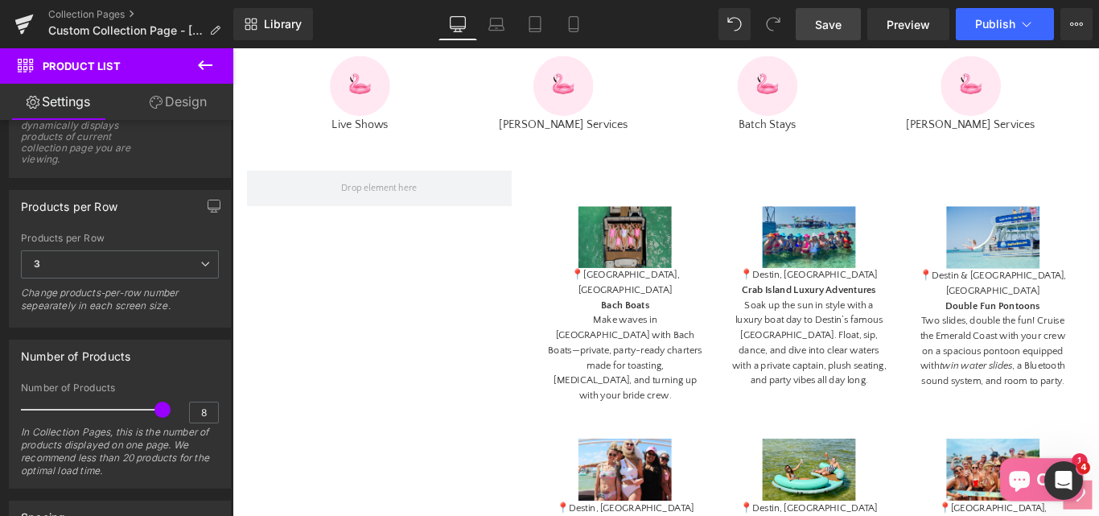
drag, startPoint x: 824, startPoint y: 25, endPoint x: 562, endPoint y: 327, distance: 399.7
click at [824, 25] on span "Save" at bounding box center [828, 24] width 27 height 17
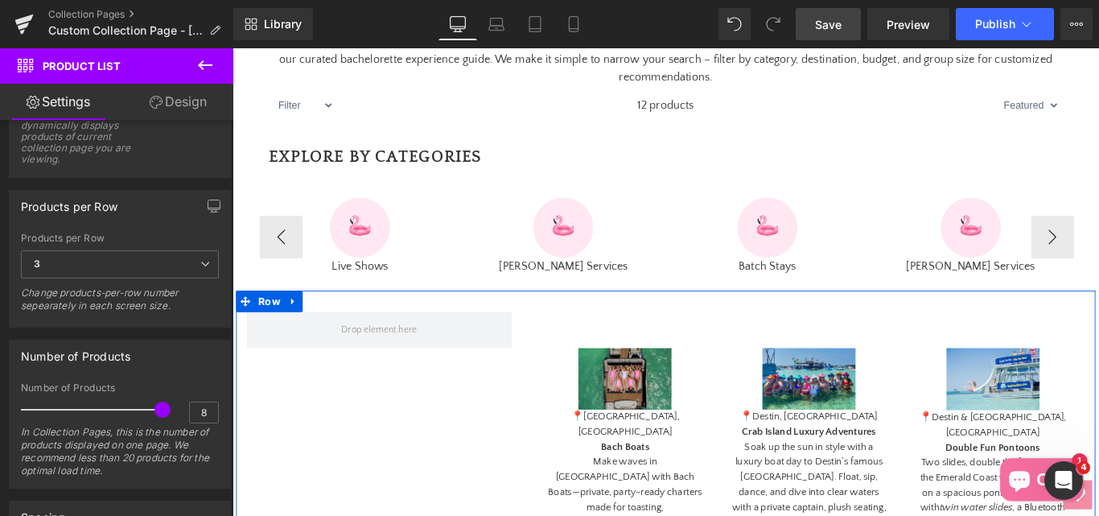
scroll to position [727, 0]
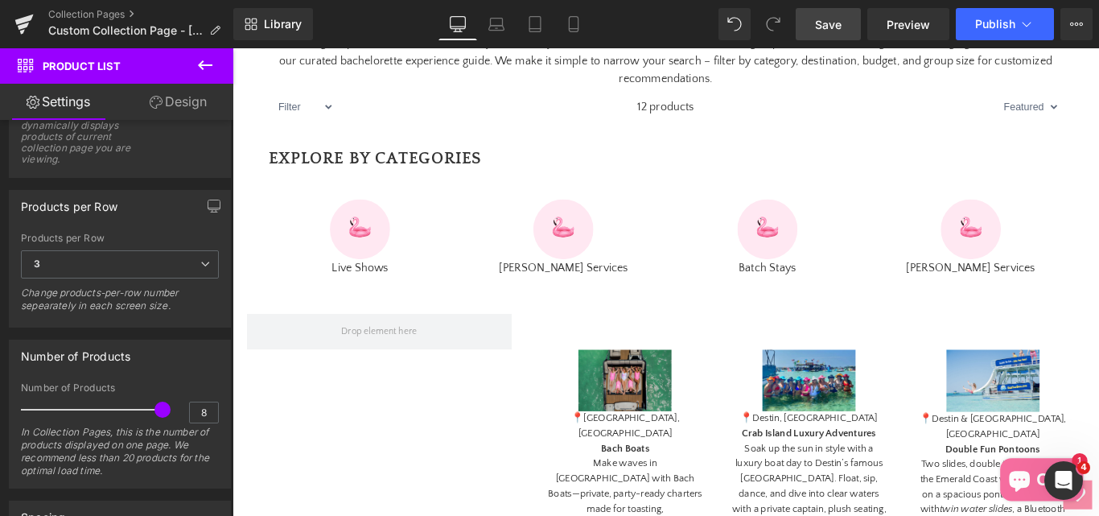
click at [200, 60] on icon at bounding box center [204, 65] width 19 height 19
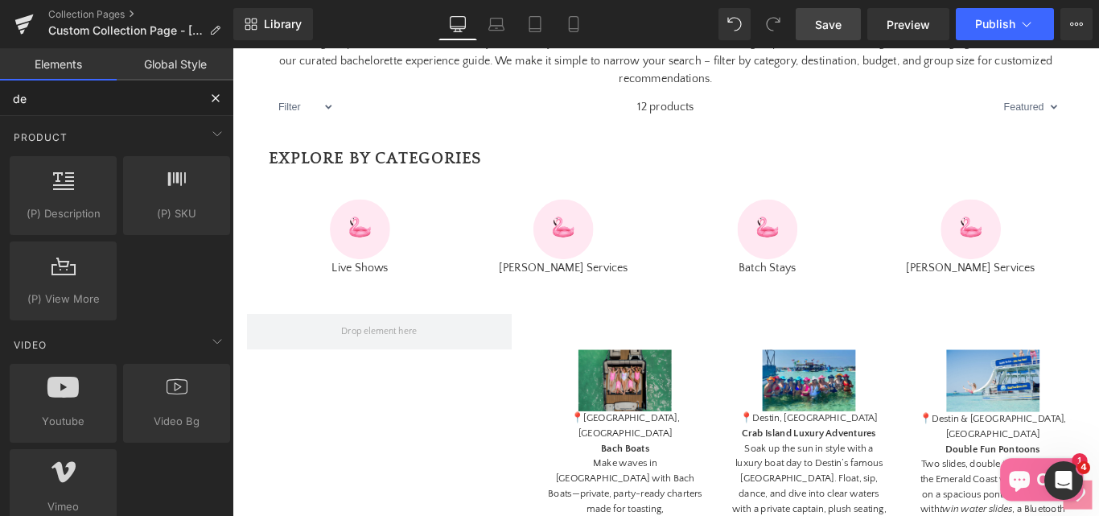
click at [69, 98] on input "de" at bounding box center [99, 97] width 198 height 35
type input "d"
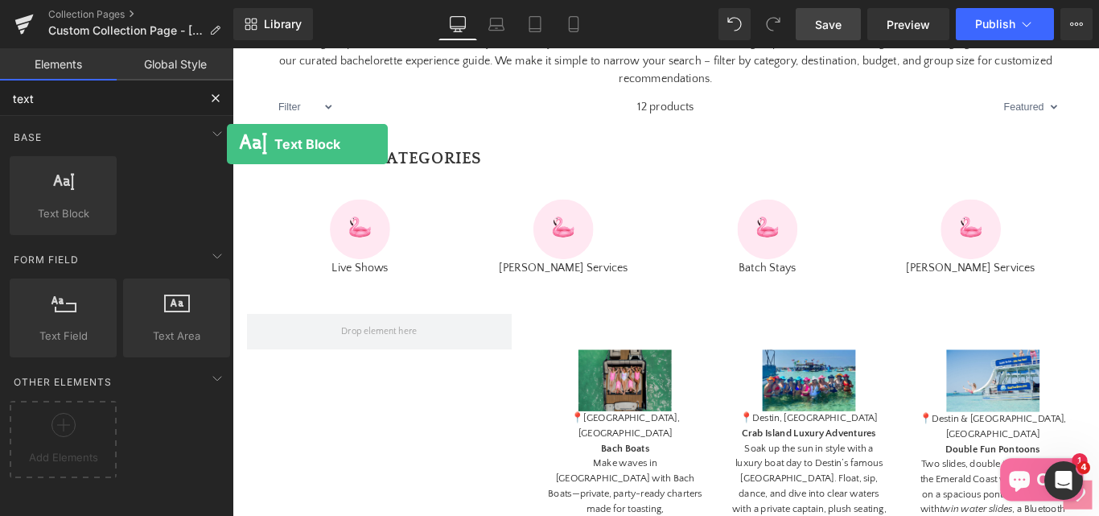
drag, startPoint x: 52, startPoint y: 204, endPoint x: 227, endPoint y: 64, distance: 223.8
click at [227, 64] on div "Elements Global Style text Base Row rows, columns, layouts, div Heading heading…" at bounding box center [116, 285] width 233 height 475
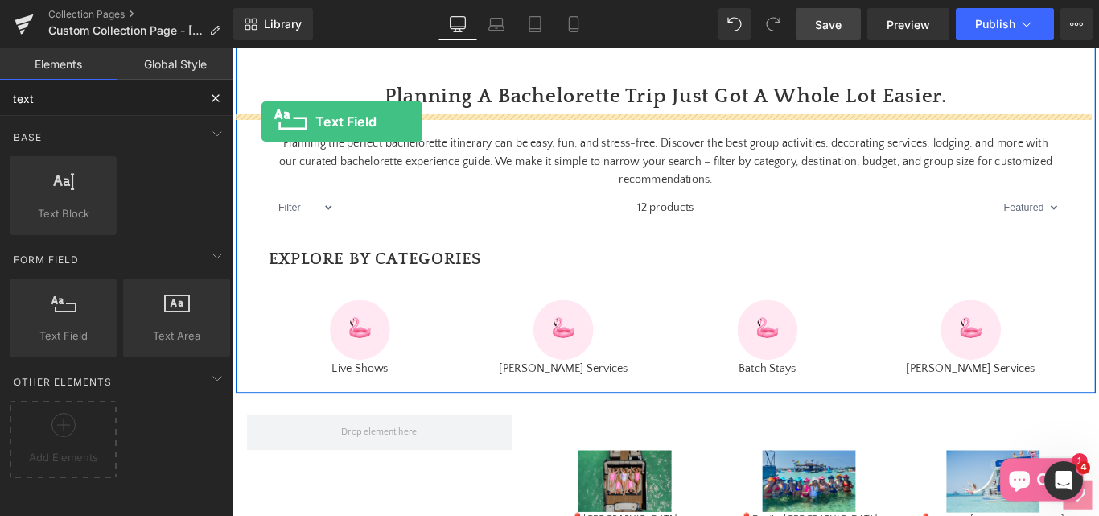
scroll to position [534, 0]
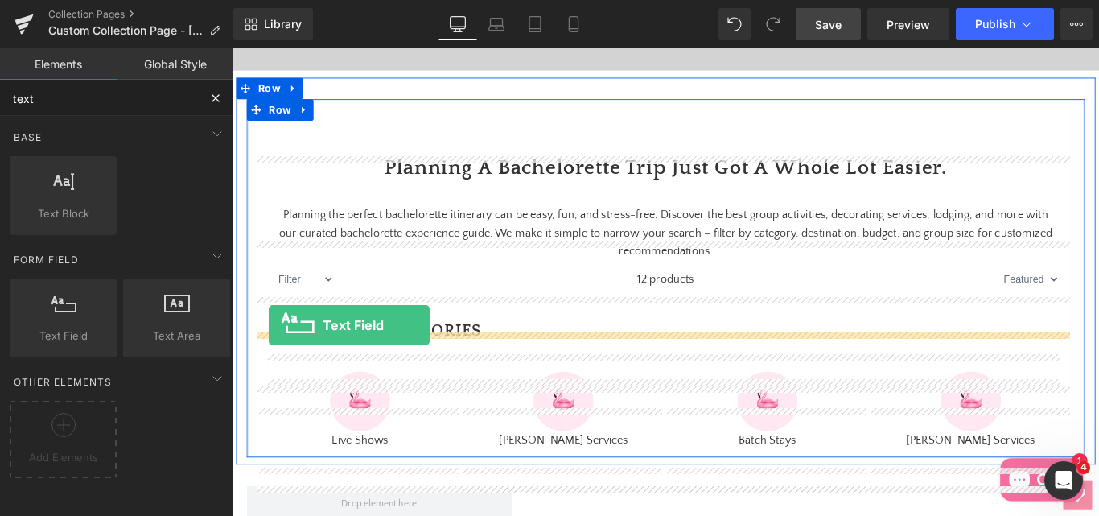
drag, startPoint x: 299, startPoint y: 397, endPoint x: 273, endPoint y: 359, distance: 46.9
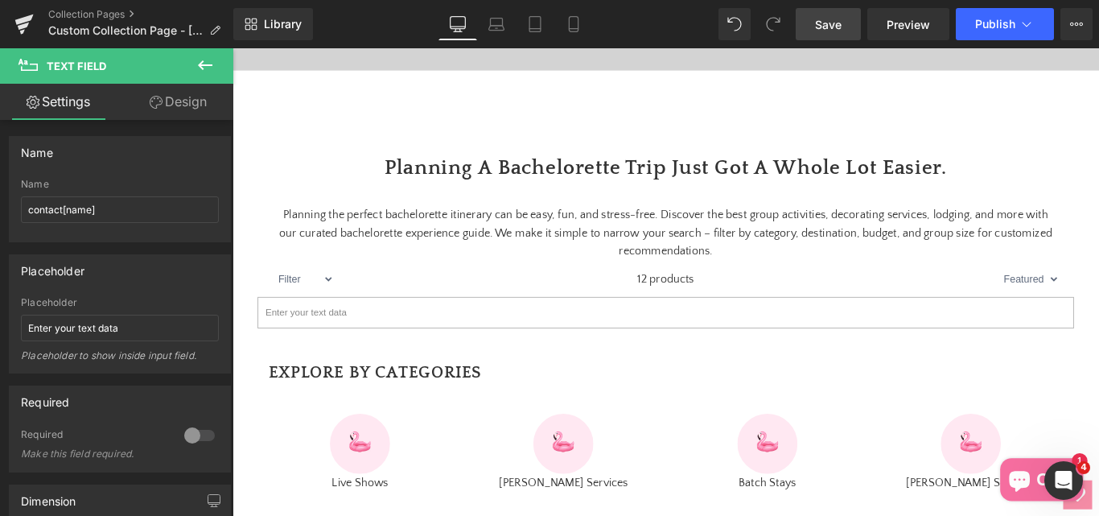
click at [210, 63] on icon at bounding box center [204, 65] width 19 height 19
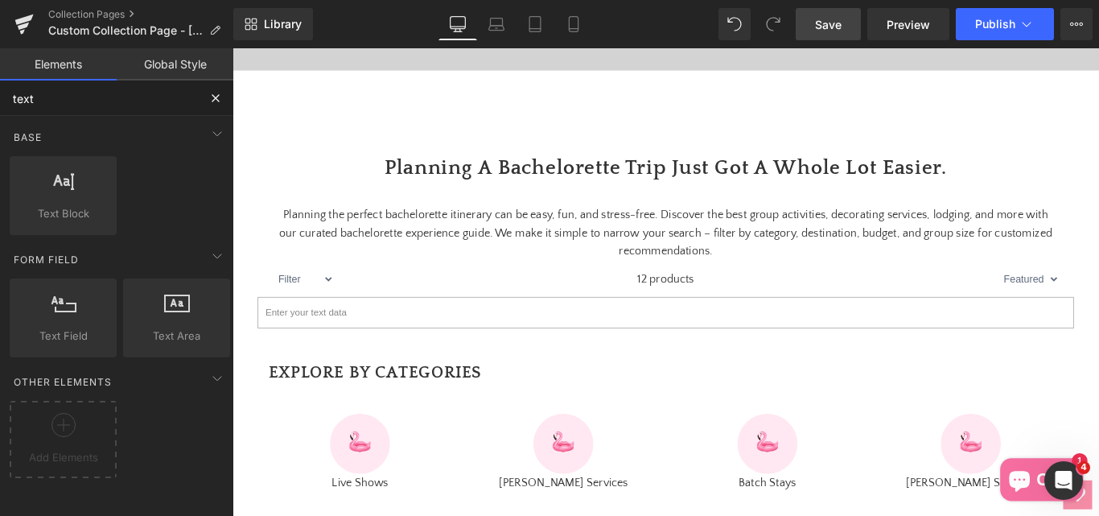
click at [59, 105] on input "text" at bounding box center [99, 97] width 198 height 35
type input "t"
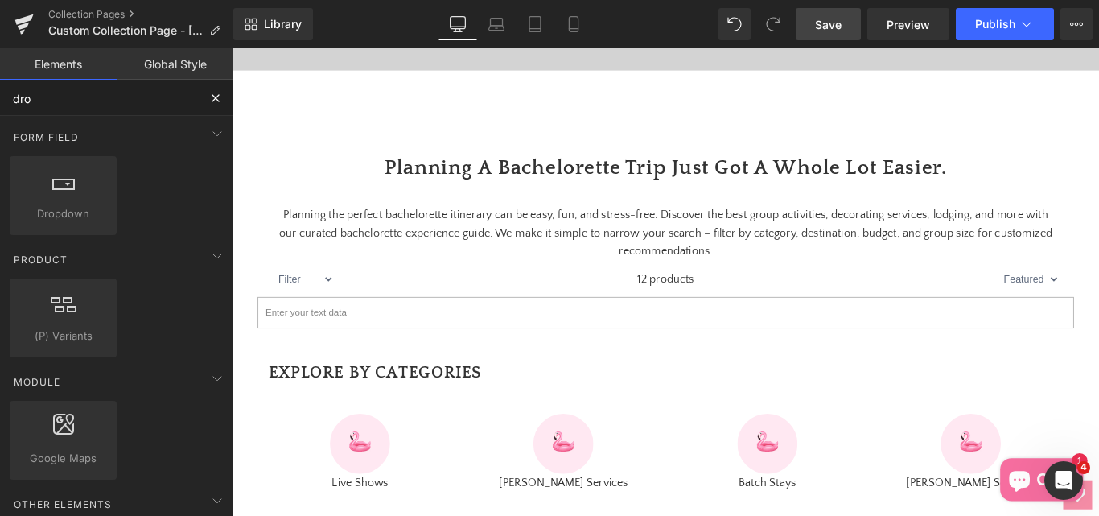
type input "drop"
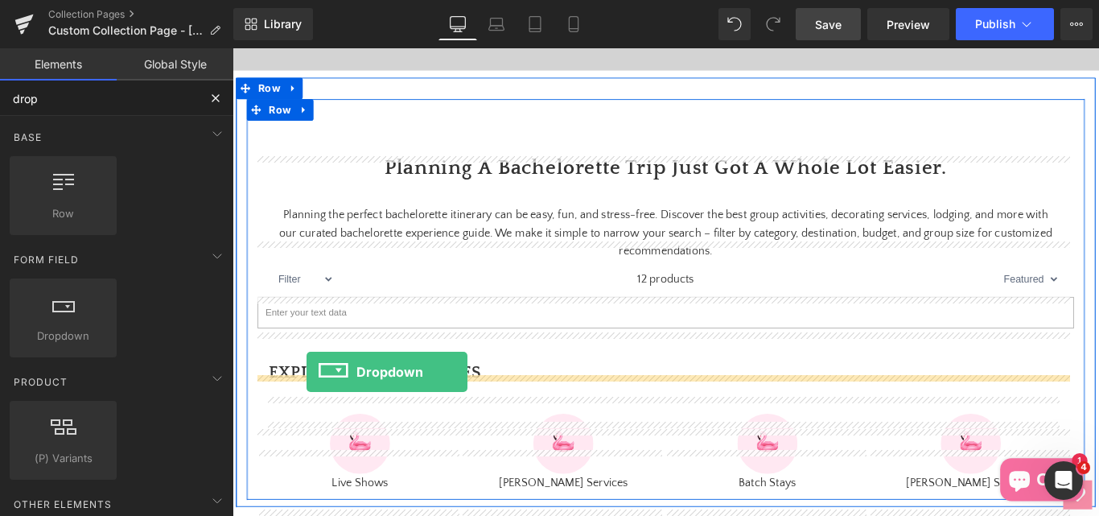
drag, startPoint x: 295, startPoint y: 371, endPoint x: 315, endPoint y: 412, distance: 45.7
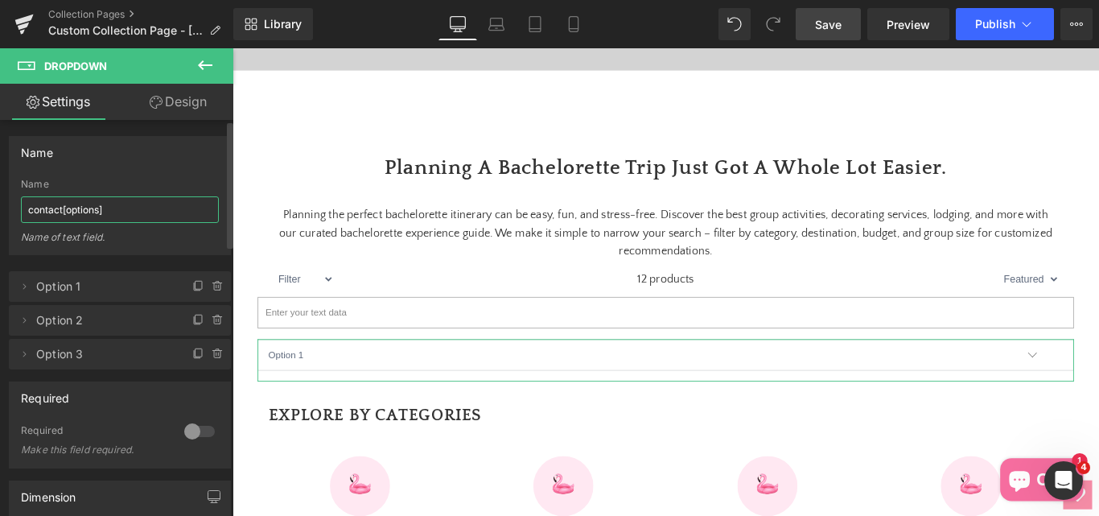
click at [121, 213] on input "contact[options]" at bounding box center [120, 209] width 198 height 27
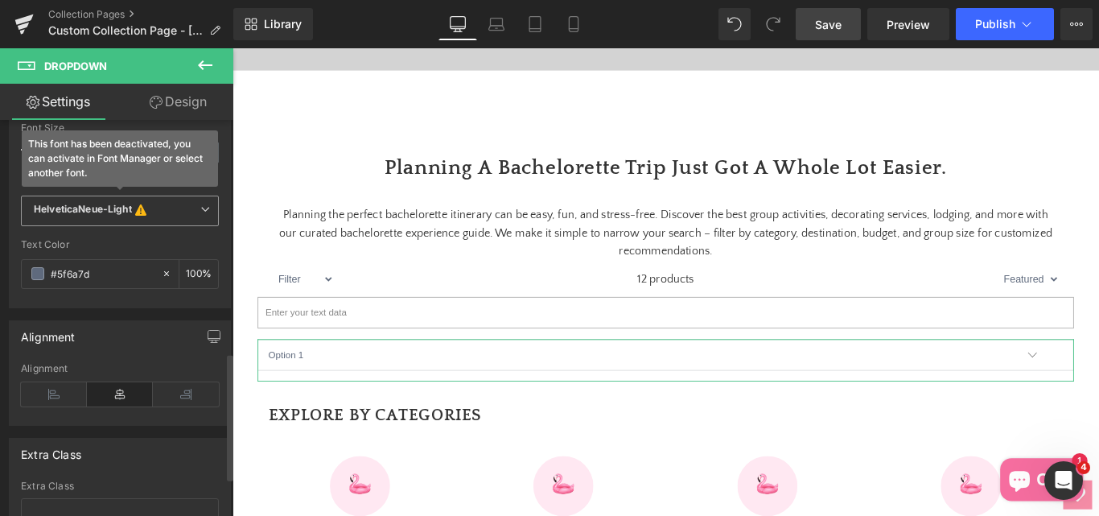
scroll to position [724, 0]
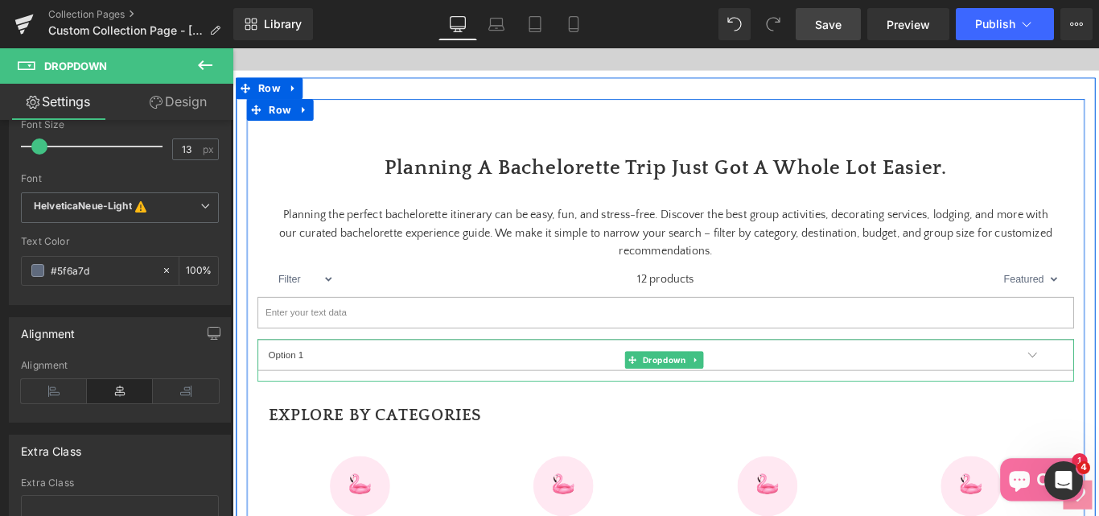
click at [332, 410] on select "Option 1 Option 2 Option 3" at bounding box center [719, 392] width 917 height 35
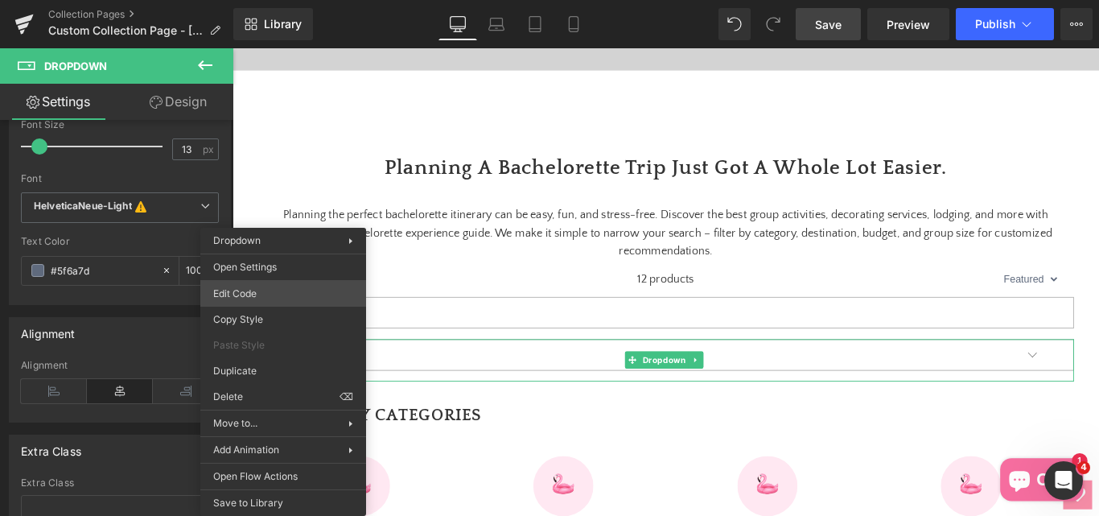
click at [237, 0] on div "Dropdown You are previewing how the will restyle your page. You can not edit El…" at bounding box center [549, 0] width 1099 height 0
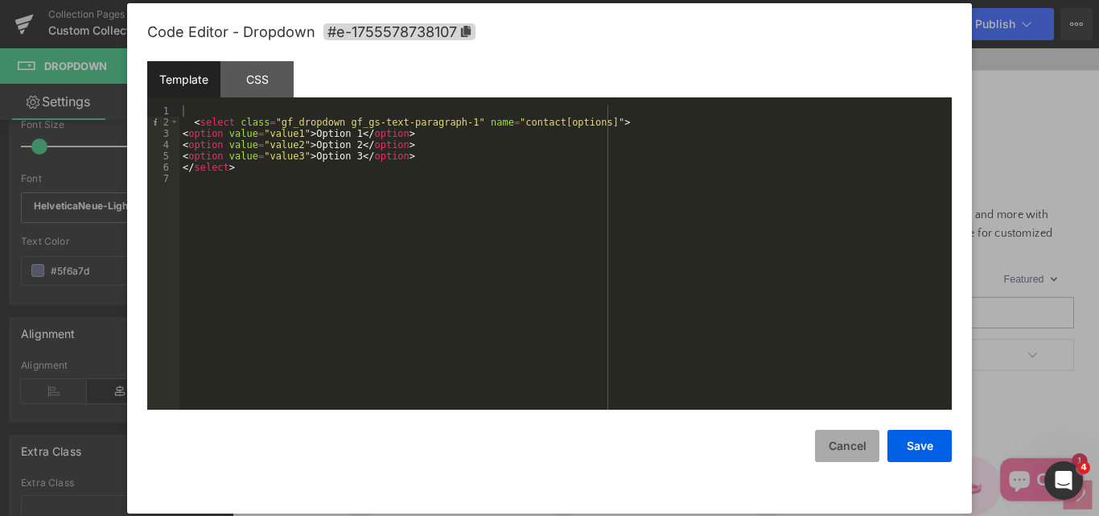
click at [862, 448] on button "Cancel" at bounding box center [847, 446] width 64 height 32
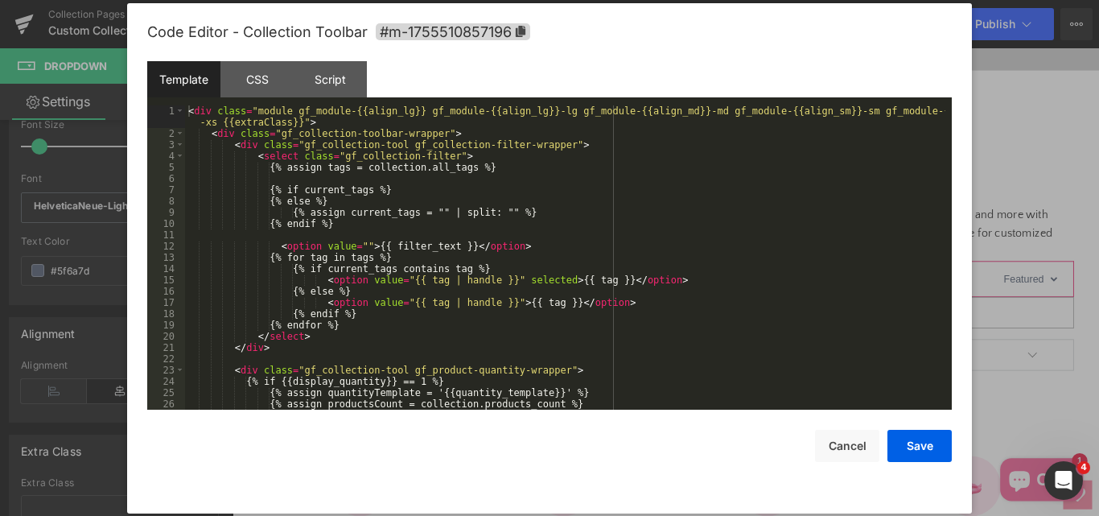
click at [271, 0] on div "Dropdown You are previewing how the will restyle your page. You can not edit El…" at bounding box center [549, 0] width 1099 height 0
click at [663, 214] on div "< div class = "module gf_module-{{align_lg}} gf_module-{{align_lg}}-lg gf_modul…" at bounding box center [565, 274] width 760 height 338
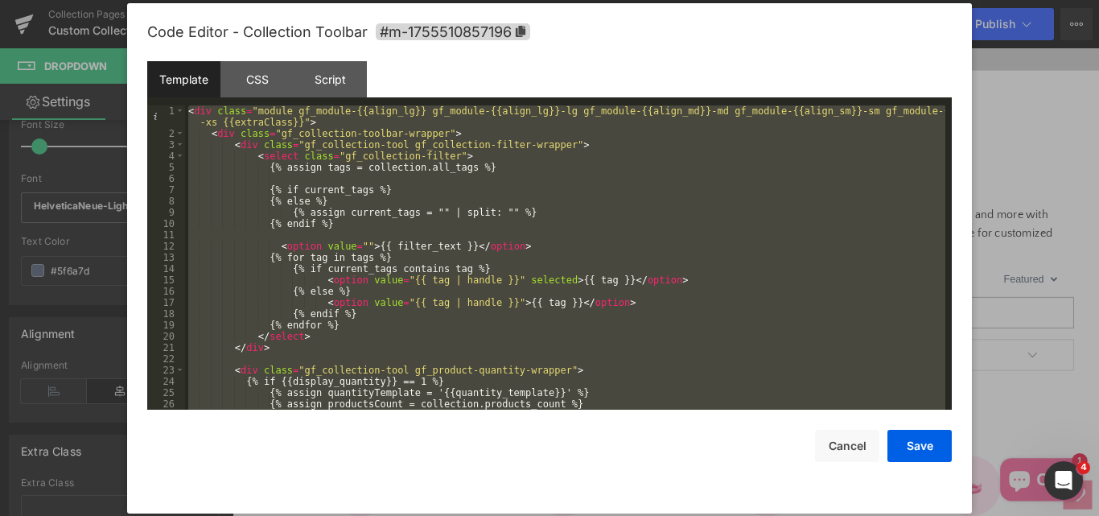
click at [455, 327] on div "< div class = "module gf_module-{{align_lg}} gf_module-{{align_lg}}-lg gf_modul…" at bounding box center [565, 257] width 760 height 304
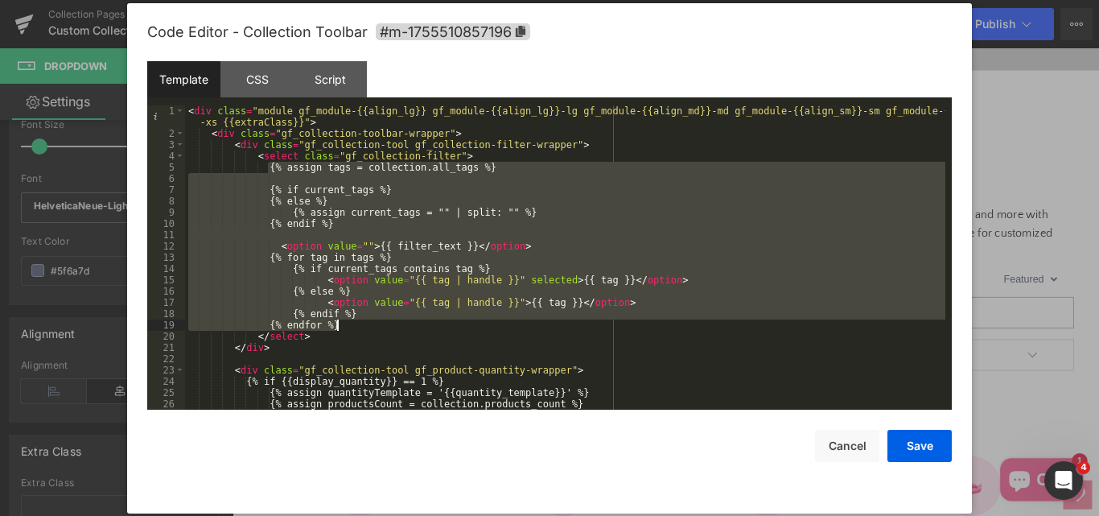
drag, startPoint x: 269, startPoint y: 171, endPoint x: 358, endPoint y: 327, distance: 180.5
click at [358, 327] on div "< div class = "module gf_module-{{align_lg}} gf_module-{{align_lg}}-lg gf_modul…" at bounding box center [565, 274] width 760 height 338
click at [841, 451] on button "Cancel" at bounding box center [847, 446] width 64 height 32
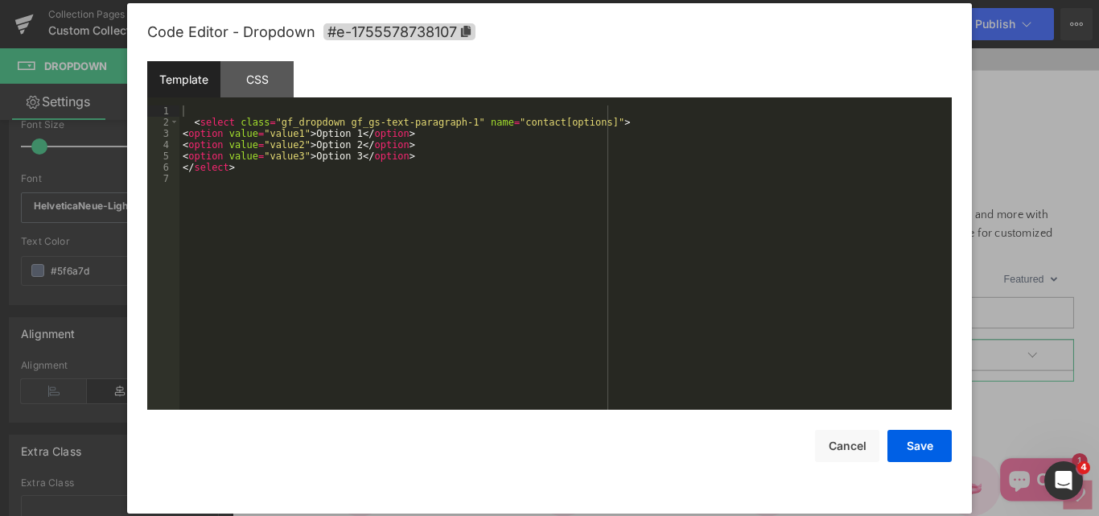
click at [273, 0] on div "Dropdown You are previewing how the will restyle your page. You can not edit El…" at bounding box center [549, 0] width 1099 height 0
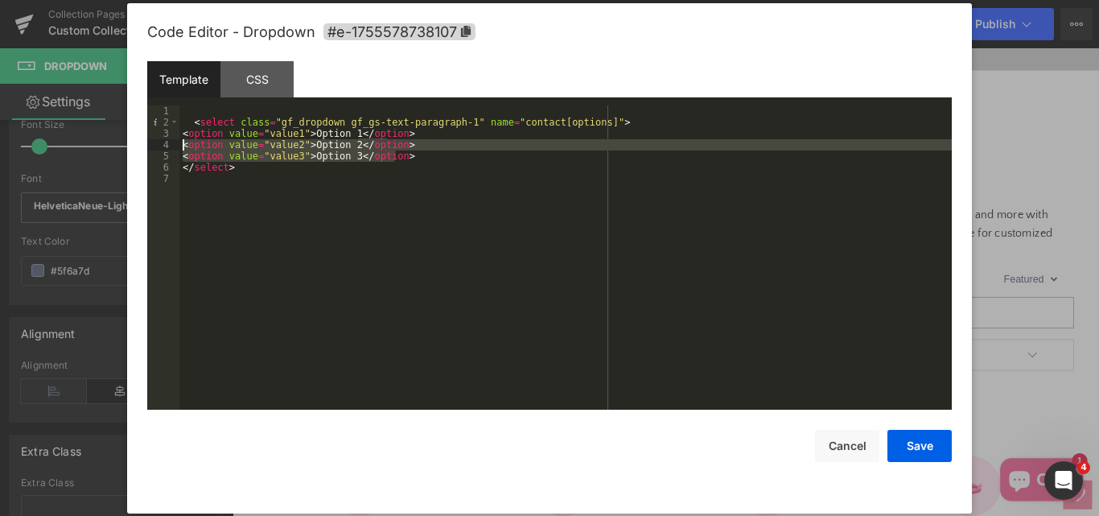
drag, startPoint x: 444, startPoint y: 159, endPoint x: 171, endPoint y: 142, distance: 273.3
click at [171, 142] on pre "1 2 3 4 5 6 7 < select class = "gf_dropdown gf_gs-text-paragraph-1" name = "con…" at bounding box center [549, 257] width 804 height 304
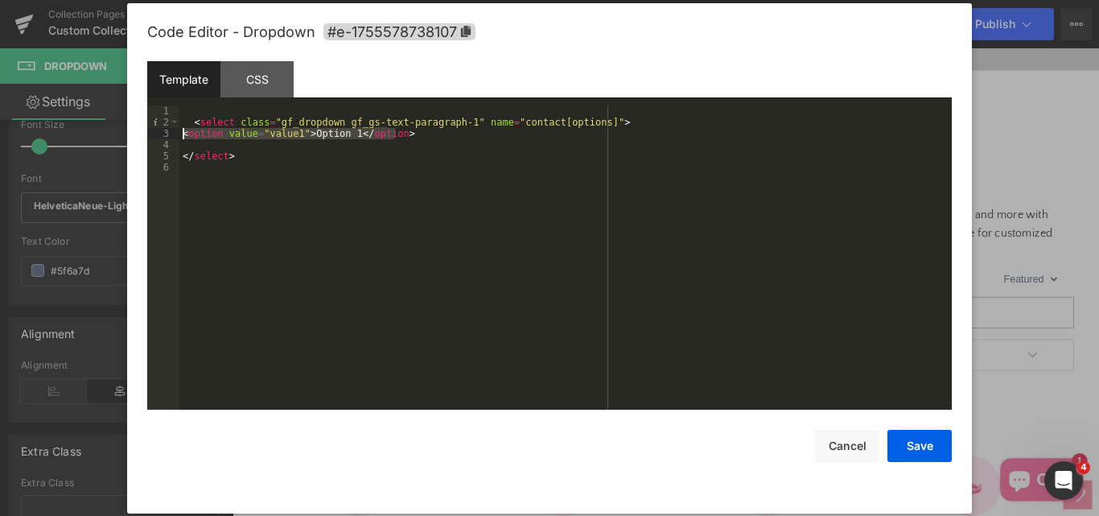
drag, startPoint x: 426, startPoint y: 131, endPoint x: 167, endPoint y: 135, distance: 259.1
click at [167, 135] on pre "1 2 3 4 5 6 < select class = "gf_dropdown gf_gs-text-paragraph-1" name = "conta…" at bounding box center [549, 257] width 804 height 304
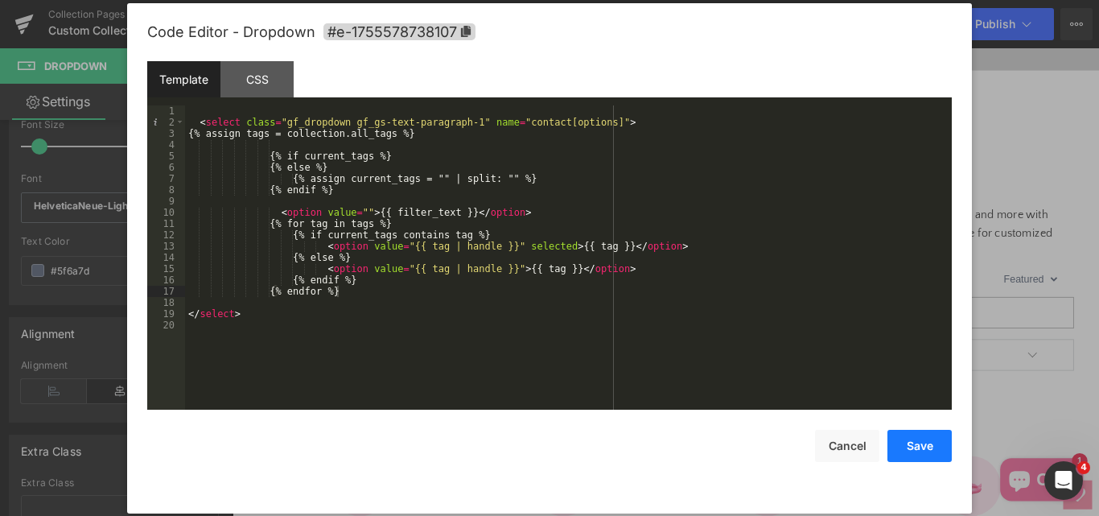
click at [922, 442] on button "Save" at bounding box center [919, 446] width 64 height 32
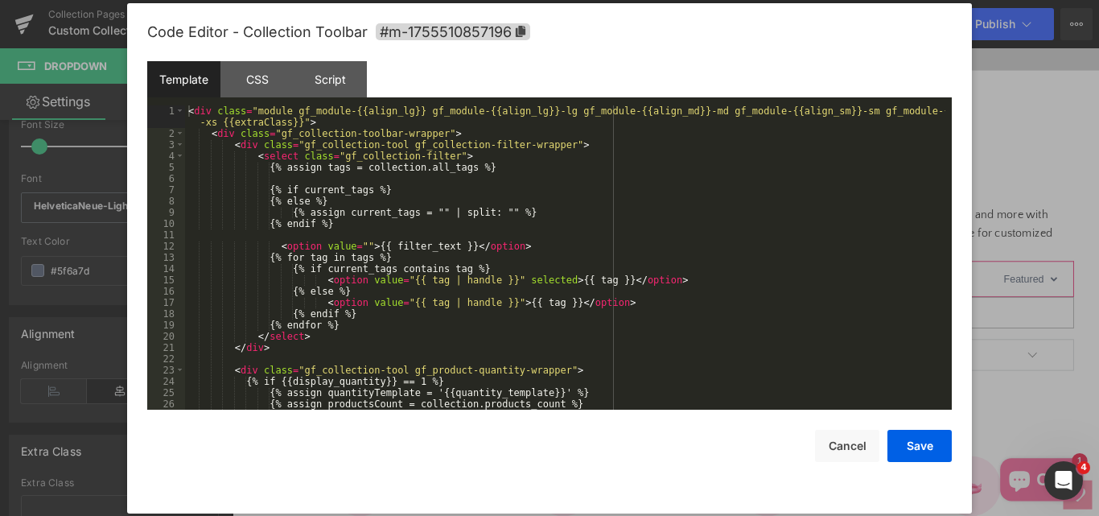
click at [315, 0] on div "Dropdown You are previewing how the will restyle your page. You can not edit El…" at bounding box center [549, 0] width 1099 height 0
click at [262, 85] on div "CSS" at bounding box center [256, 79] width 73 height 36
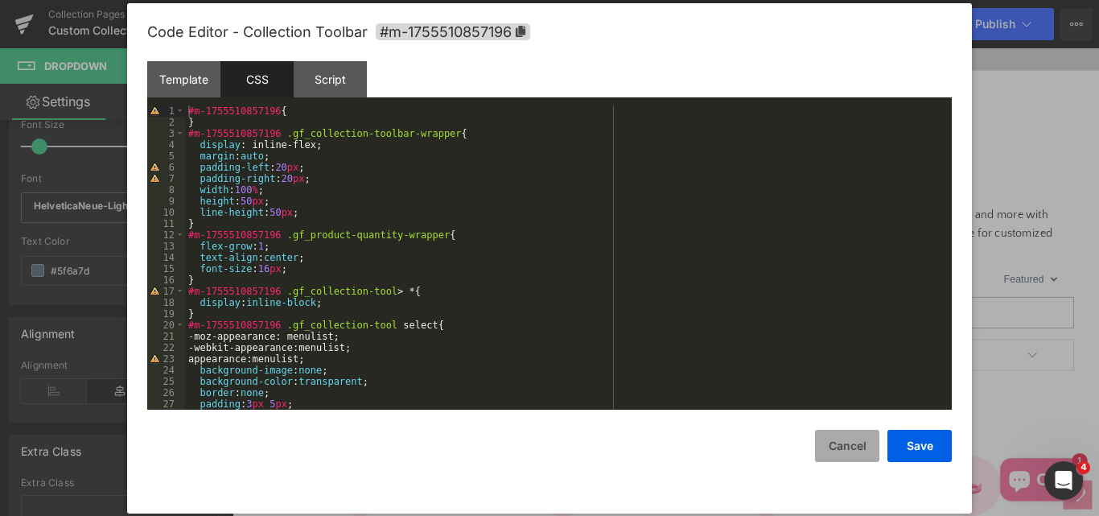
click at [847, 455] on button "Cancel" at bounding box center [847, 446] width 64 height 32
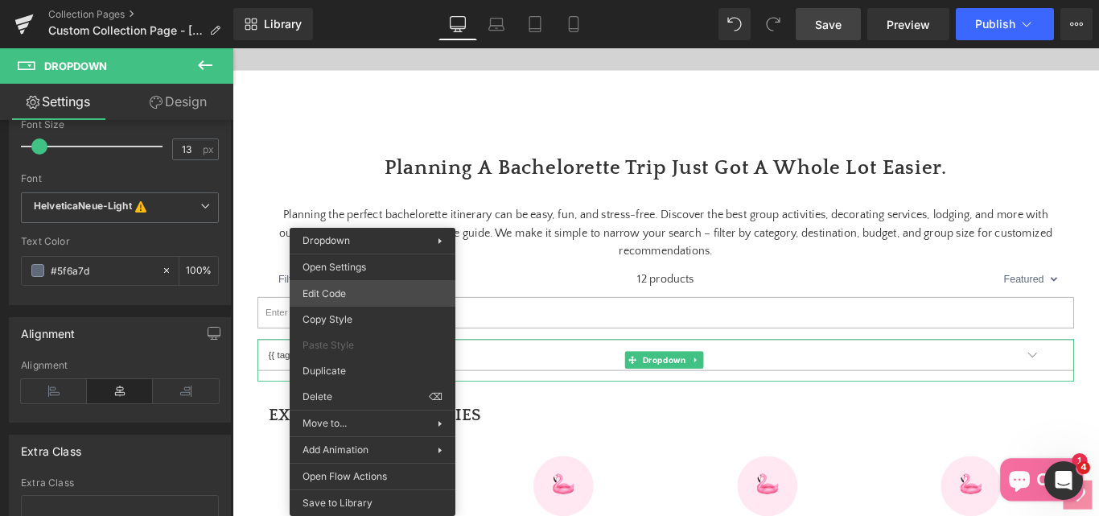
click at [337, 0] on div "Dropdown You are previewing how the will restyle your page. You can not edit El…" at bounding box center [549, 0] width 1099 height 0
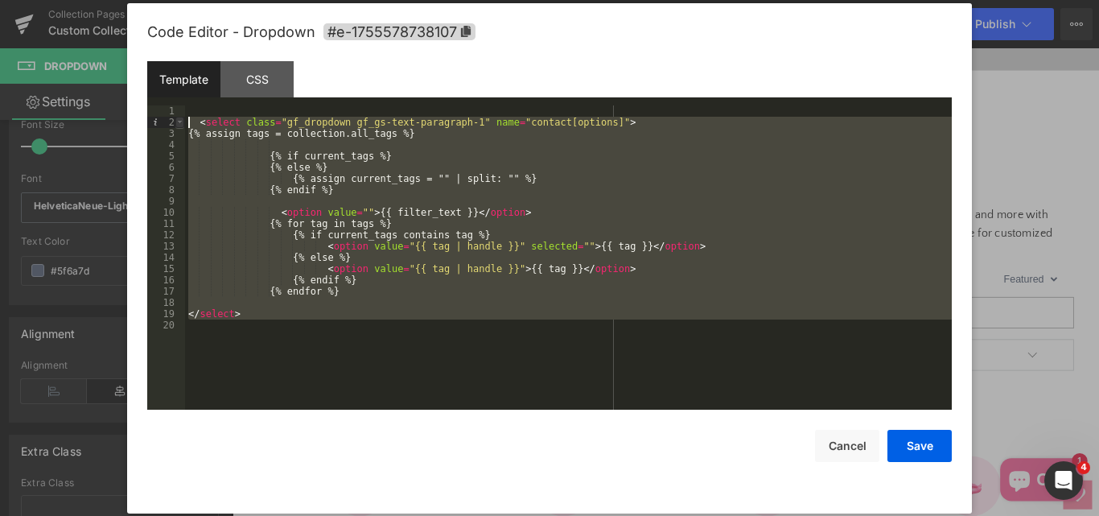
drag, startPoint x: 253, startPoint y: 331, endPoint x: 176, endPoint y: 120, distance: 225.2
click at [176, 120] on pre "1 2 3 4 5 6 7 8 9 10 11 12 13 14 15 16 17 18 19 20 < select class = "gf_dropdow…" at bounding box center [549, 257] width 804 height 304
drag, startPoint x: 855, startPoint y: 456, endPoint x: 698, endPoint y: 458, distance: 156.9
click at [855, 456] on button "Cancel" at bounding box center [847, 446] width 64 height 32
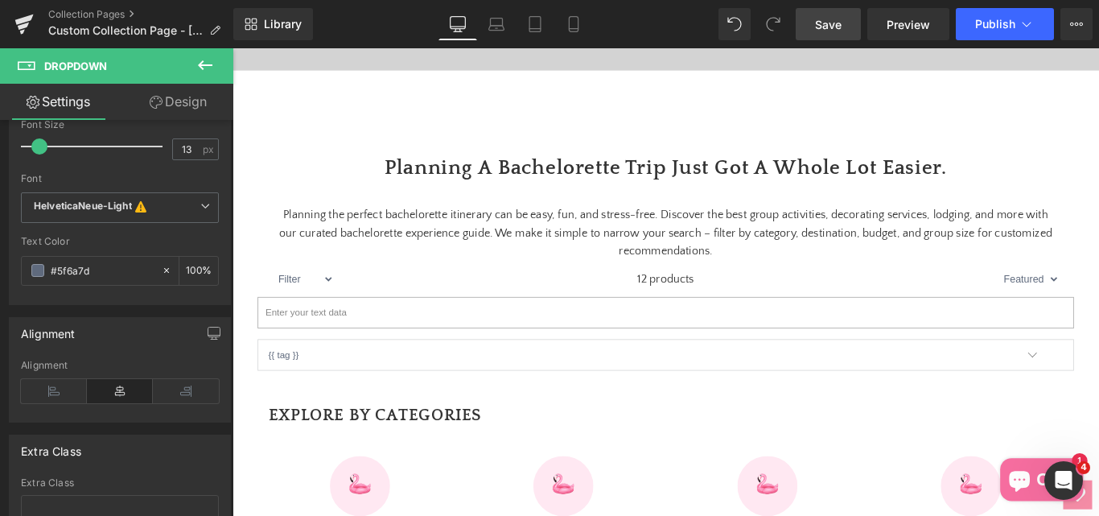
click at [192, 72] on button at bounding box center [205, 65] width 56 height 35
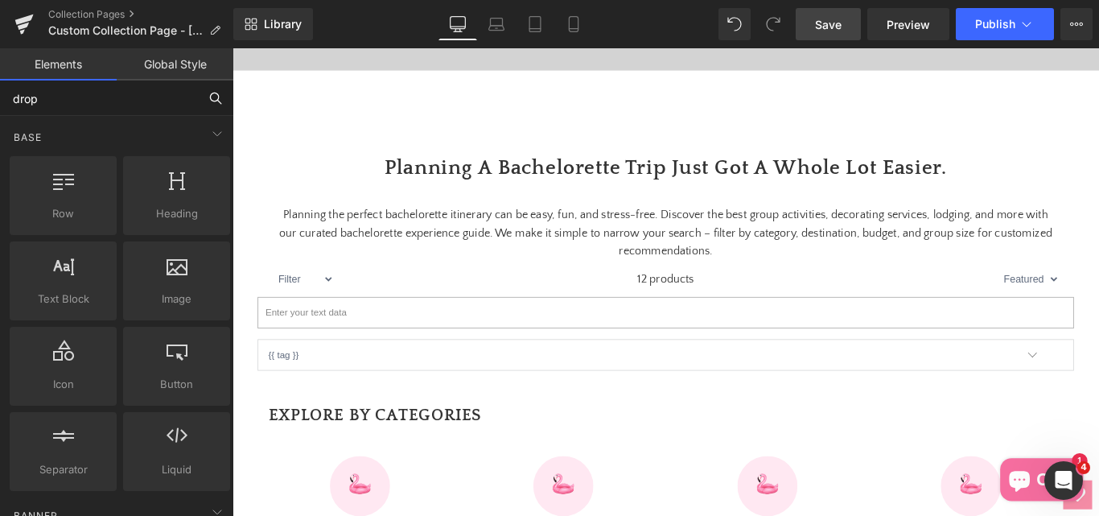
click at [80, 103] on input "drop" at bounding box center [99, 97] width 198 height 35
type input "li"
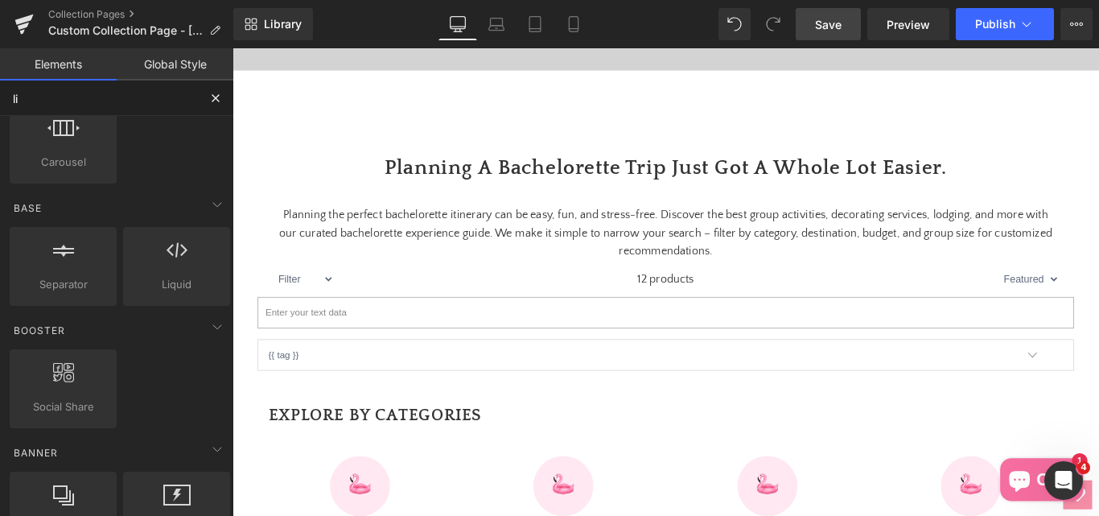
scroll to position [483, 0]
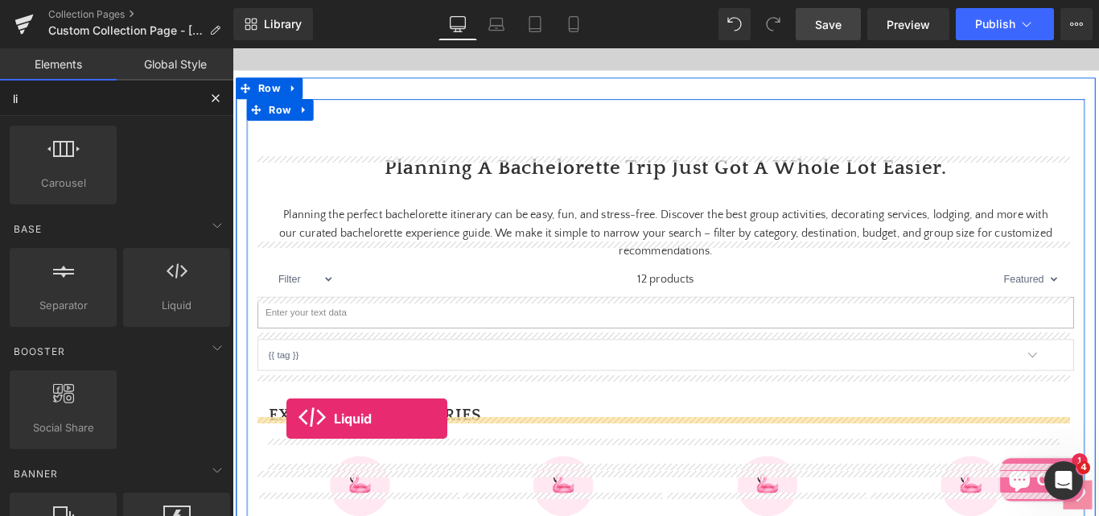
drag, startPoint x: 403, startPoint y: 333, endPoint x: 293, endPoint y: 464, distance: 171.3
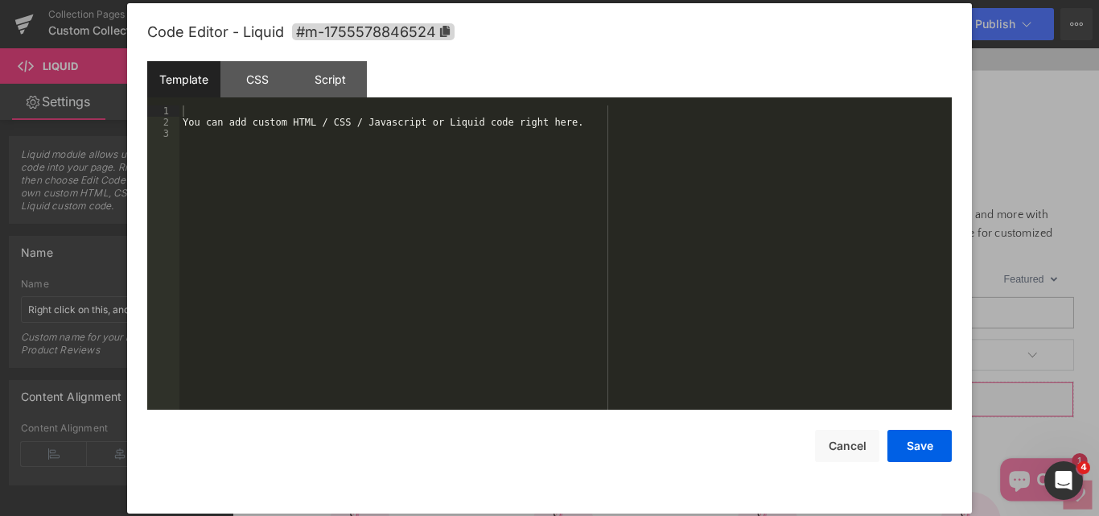
click at [530, 0] on div "Liquid You are previewing how the will restyle your page. You can not edit Elem…" at bounding box center [549, 0] width 1099 height 0
drag, startPoint x: 569, startPoint y: 125, endPoint x: 150, endPoint y: 121, distance: 419.1
click at [150, 121] on pre "1 2 3 You can add custom HTML / CSS / Javascript or Liquid code right here. XXX…" at bounding box center [549, 257] width 804 height 304
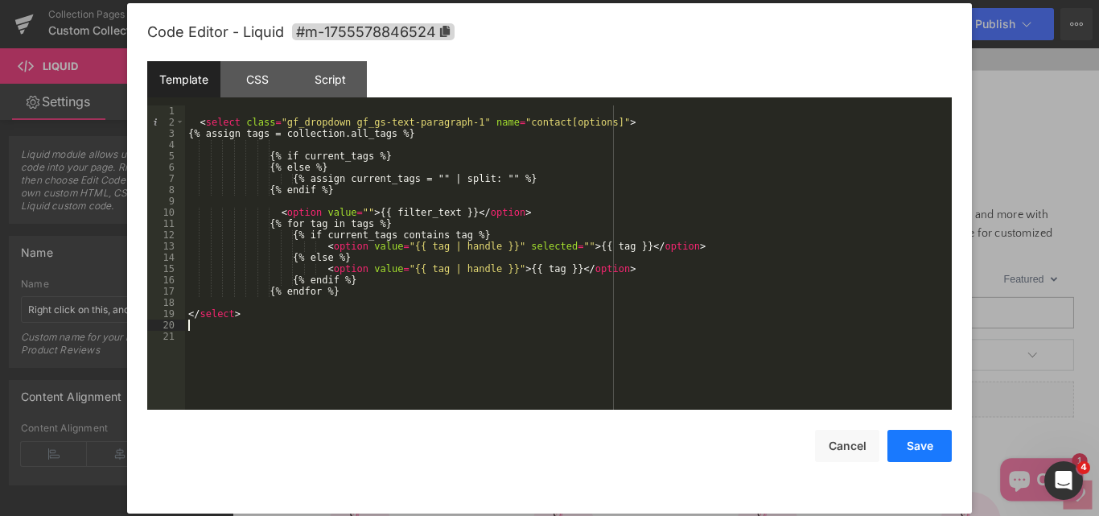
click at [928, 444] on button "Save" at bounding box center [919, 446] width 64 height 32
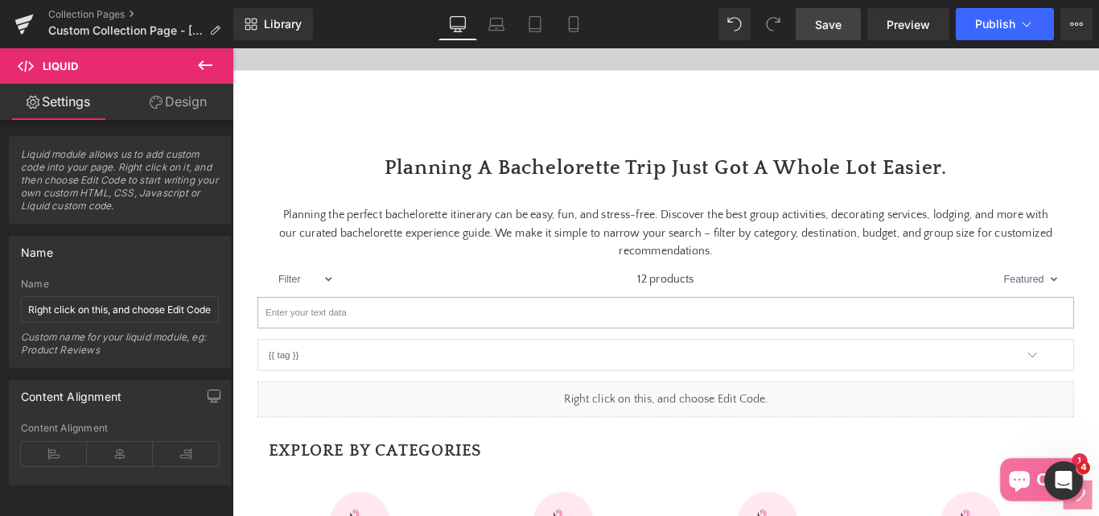
click at [807, 25] on link "Save" at bounding box center [828, 24] width 65 height 32
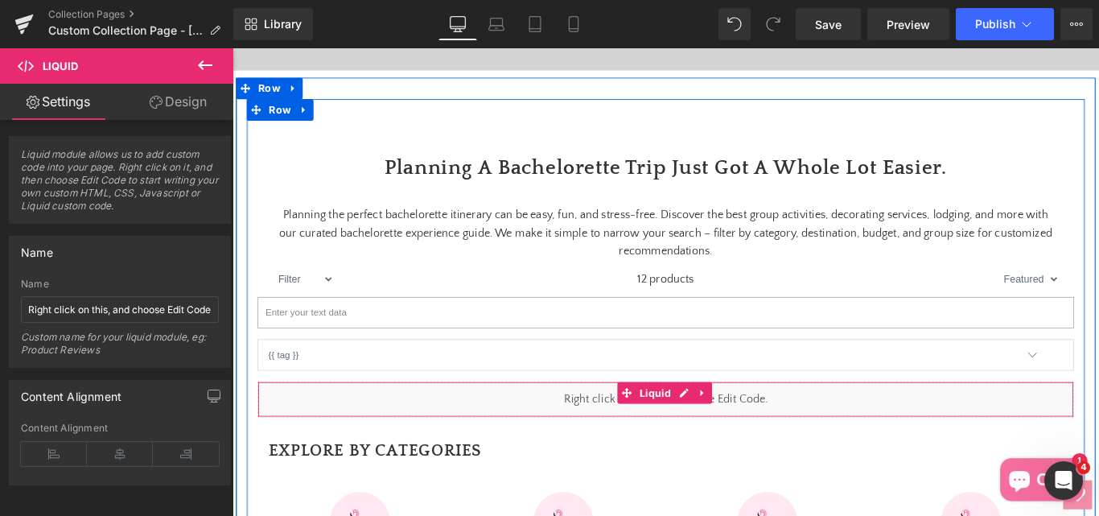
scroll to position [615, 0]
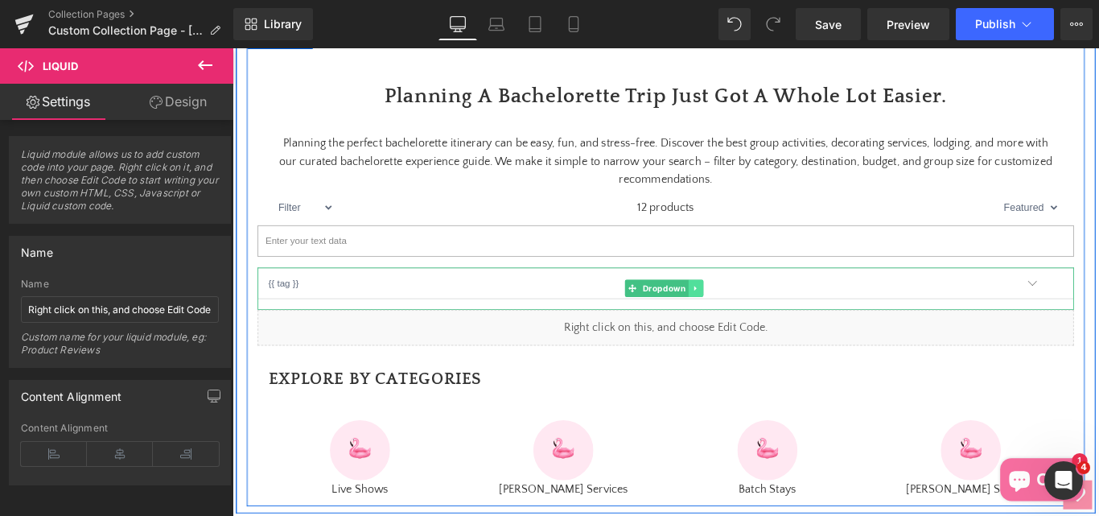
click at [751, 323] on icon at bounding box center [752, 318] width 9 height 10
click at [753, 327] on link at bounding box center [761, 317] width 17 height 19
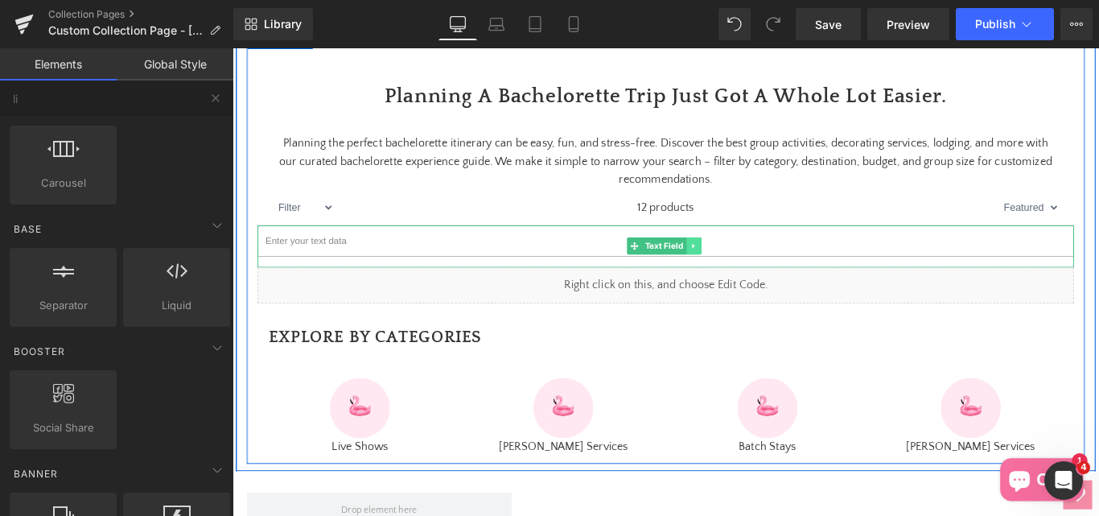
click at [747, 275] on icon at bounding box center [751, 270] width 9 height 10
click at [755, 275] on icon at bounding box center [759, 270] width 9 height 9
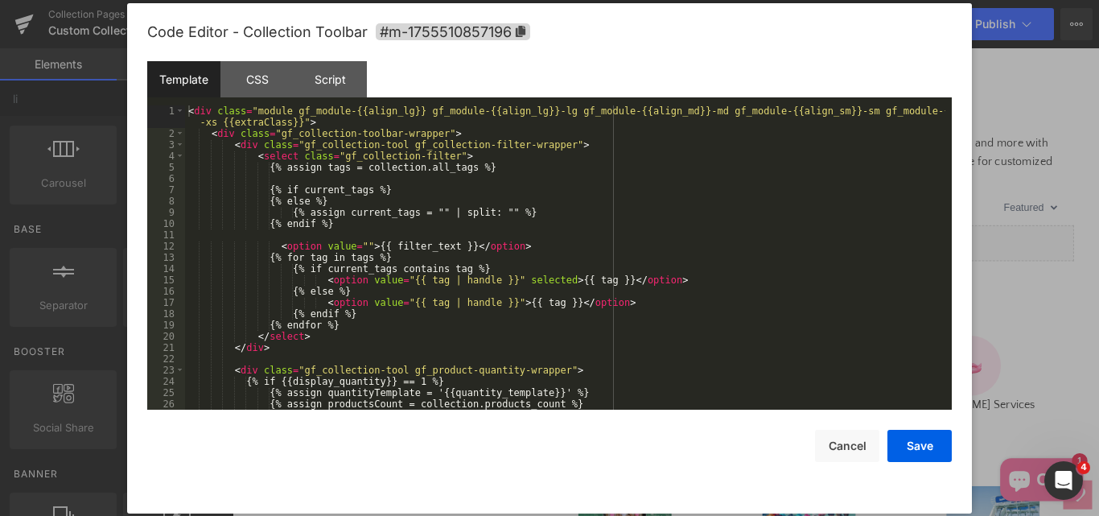
click at [608, 0] on div "Liquid You are previewing how the will restyle your page. You can not edit Elem…" at bounding box center [549, 0] width 1099 height 0
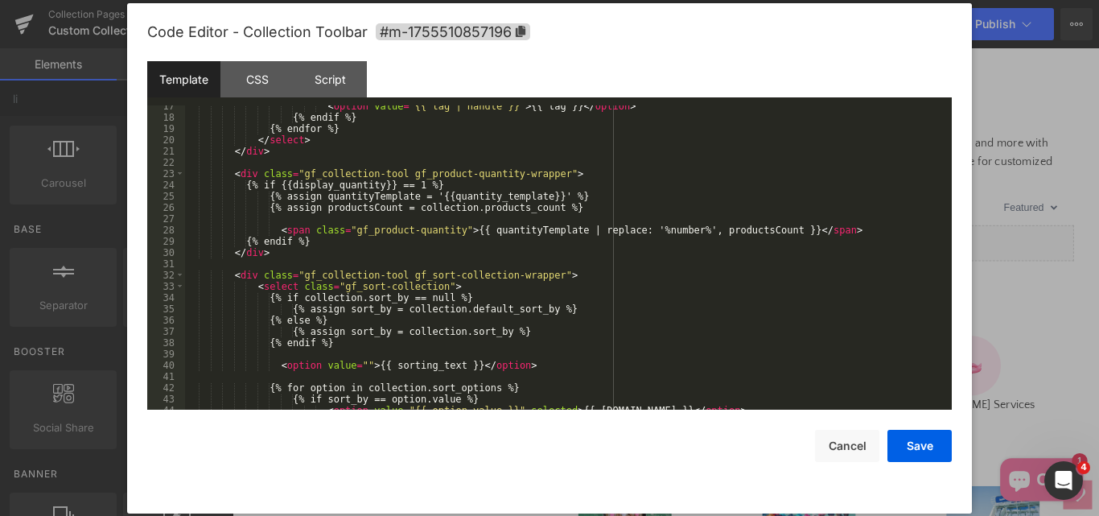
scroll to position [293, 0]
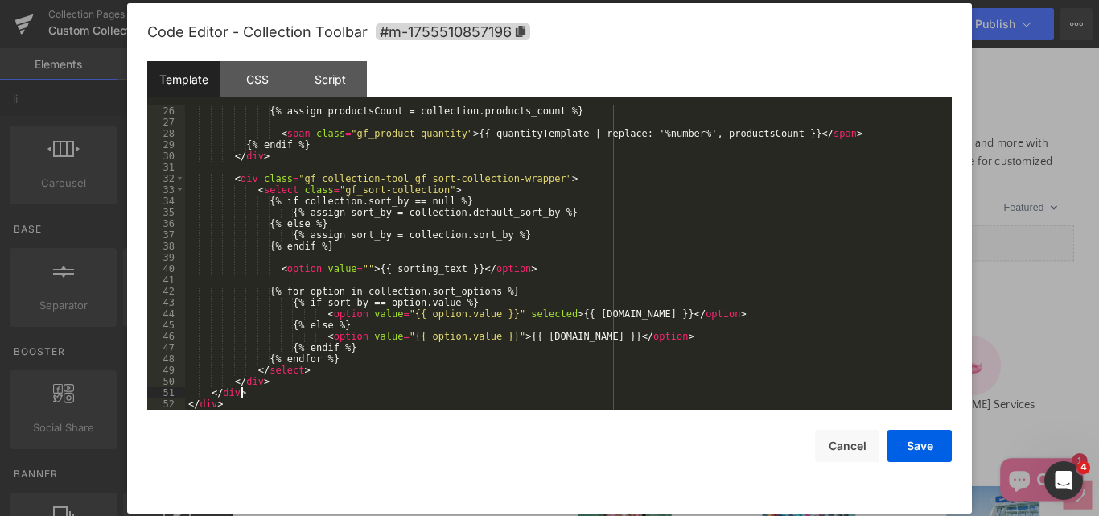
click at [329, 389] on div "{% assign productsCount = collection.products_count %} < span class = "gf_produ…" at bounding box center [565, 268] width 760 height 327
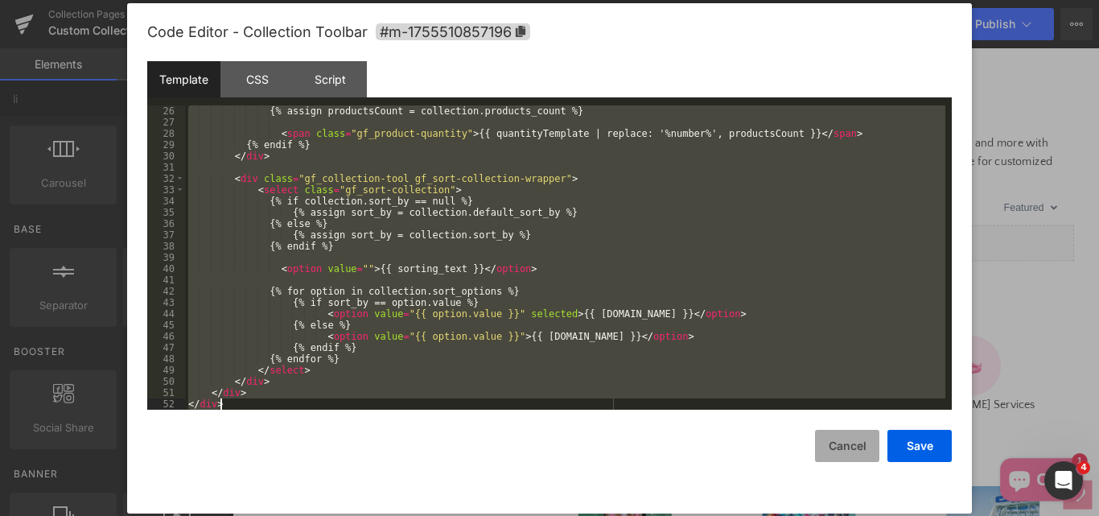
click at [838, 450] on button "Cancel" at bounding box center [847, 446] width 64 height 32
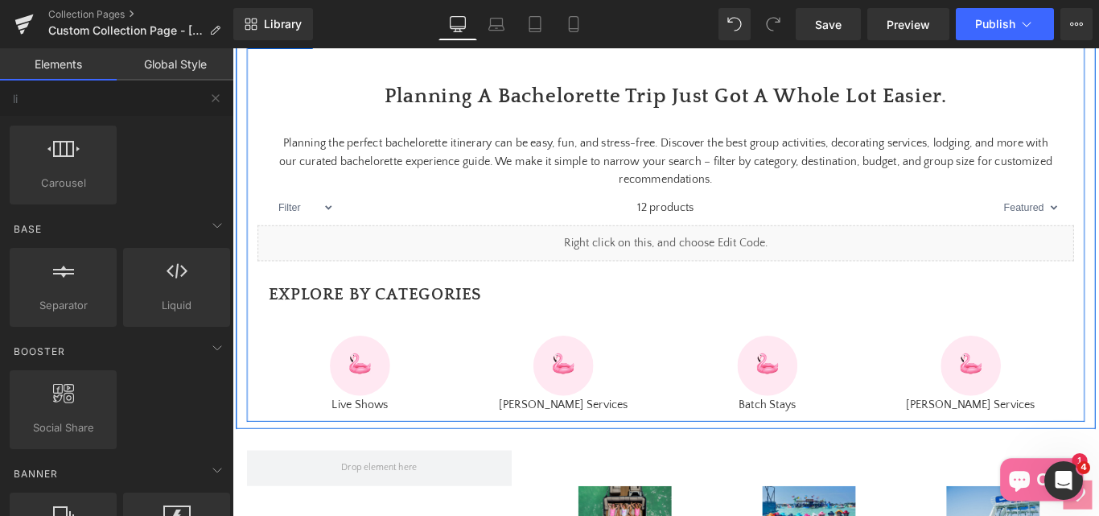
click at [736, 264] on icon at bounding box center [736, 260] width 8 height 8
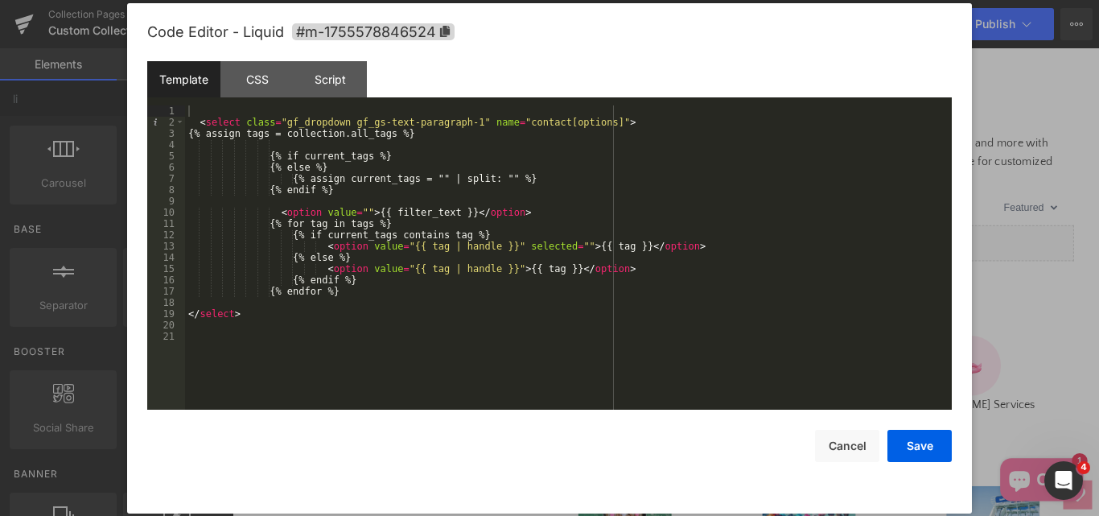
click at [492, 324] on div "< select class = "gf_dropdown gf_gs-text-paragraph-1" name = "contact[options]"…" at bounding box center [568, 268] width 767 height 327
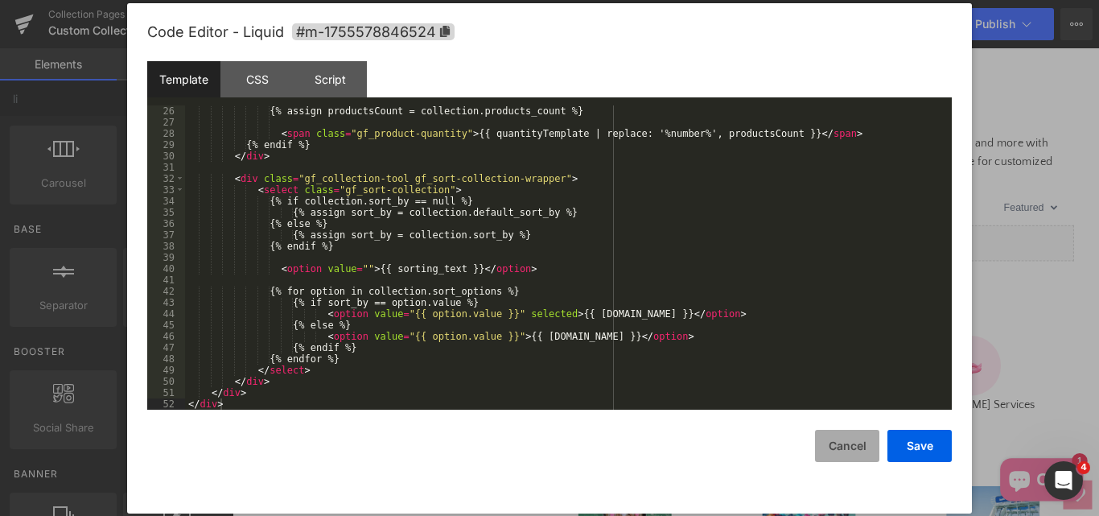
click at [847, 444] on button "Cancel" at bounding box center [847, 446] width 64 height 32
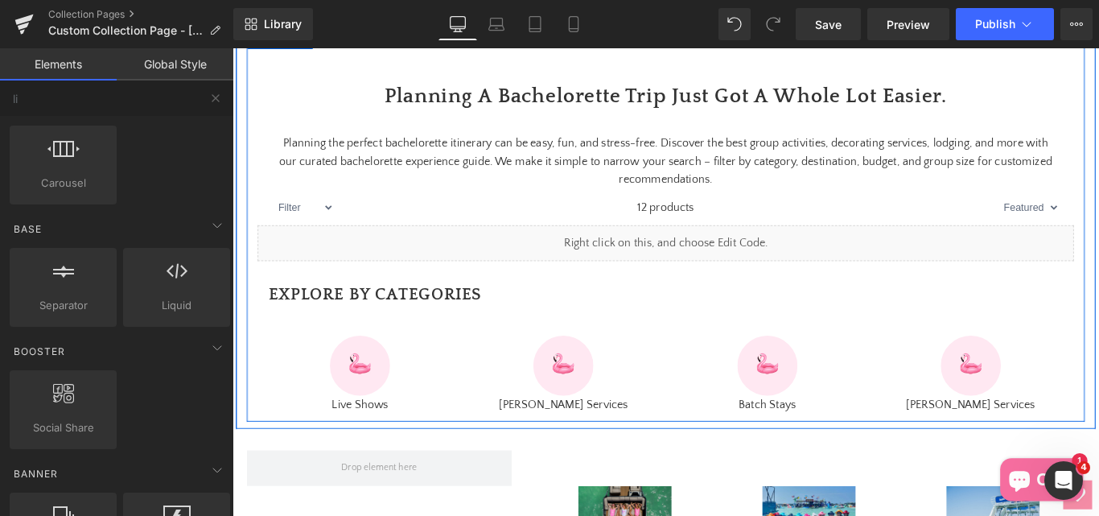
click at [732, 287] on div "Liquid" at bounding box center [719, 267] width 917 height 40
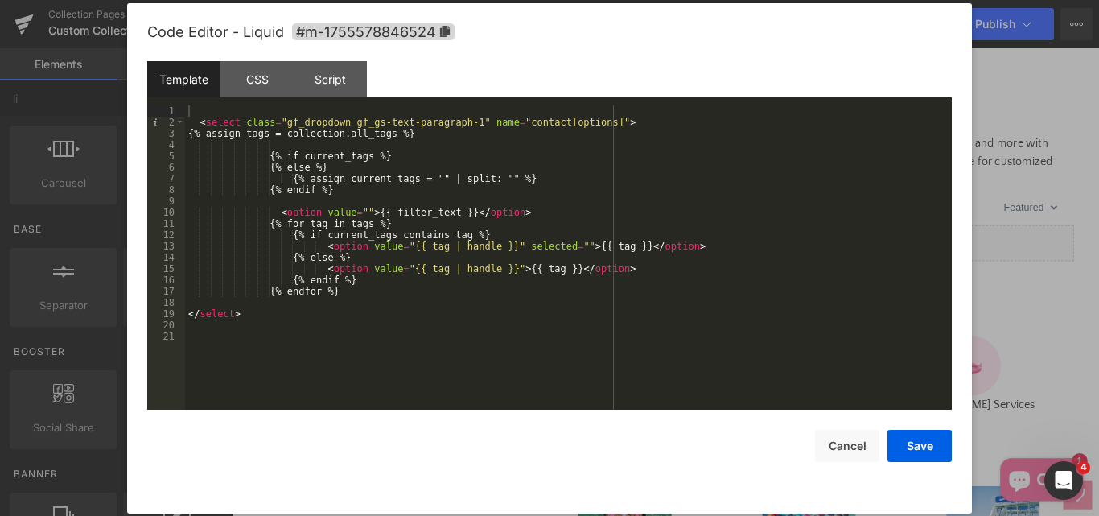
click at [414, 325] on div "< select class = "gf_dropdown gf_gs-text-paragraph-1" name = "contact[options]"…" at bounding box center [568, 268] width 767 height 327
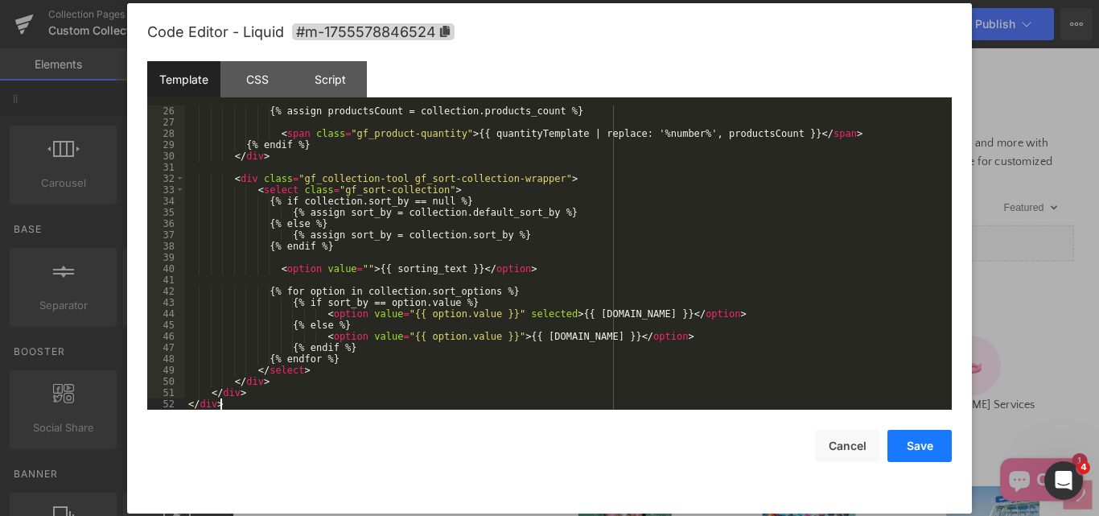
click at [922, 451] on button "Save" at bounding box center [919, 446] width 64 height 32
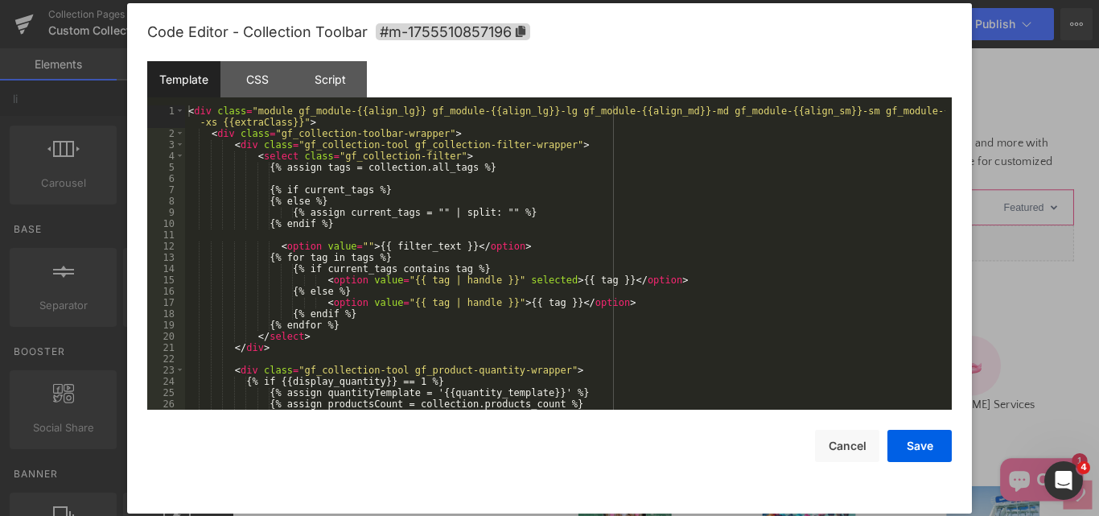
click at [611, 0] on div "Liquid You are previewing how the will restyle your page. You can not edit Elem…" at bounding box center [549, 0] width 1099 height 0
click at [255, 78] on div "CSS" at bounding box center [256, 79] width 73 height 36
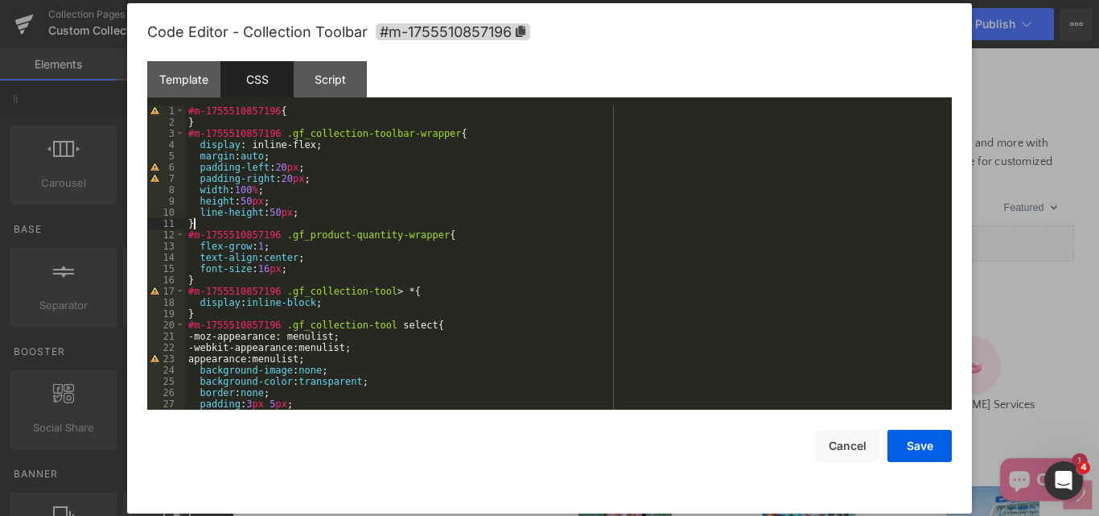
click at [434, 225] on div "#m-1755510857196 { } #m-1755510857196 .gf_collection-toolbar-wrapper { display …" at bounding box center [565, 268] width 760 height 327
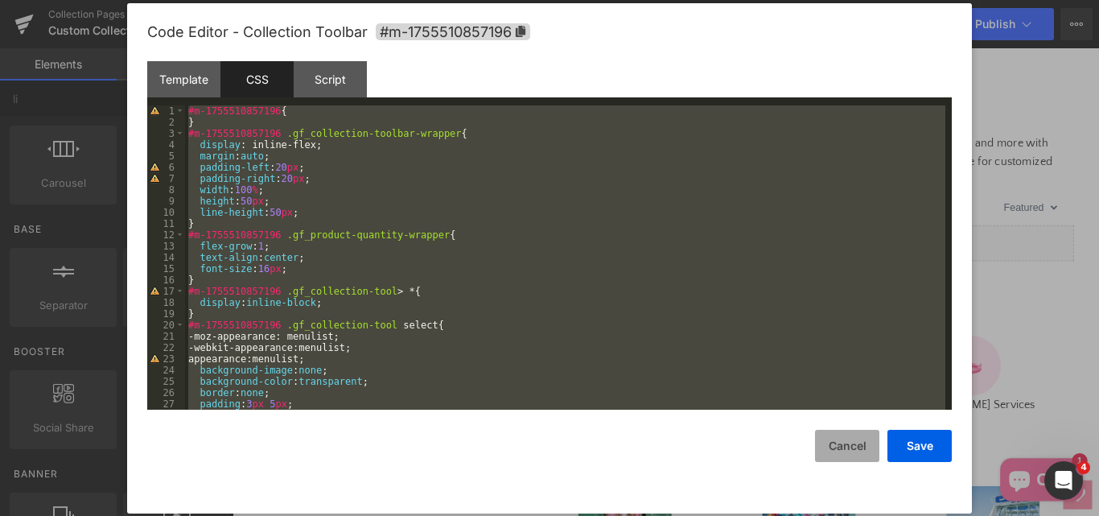
click at [846, 442] on button "Cancel" at bounding box center [847, 446] width 64 height 32
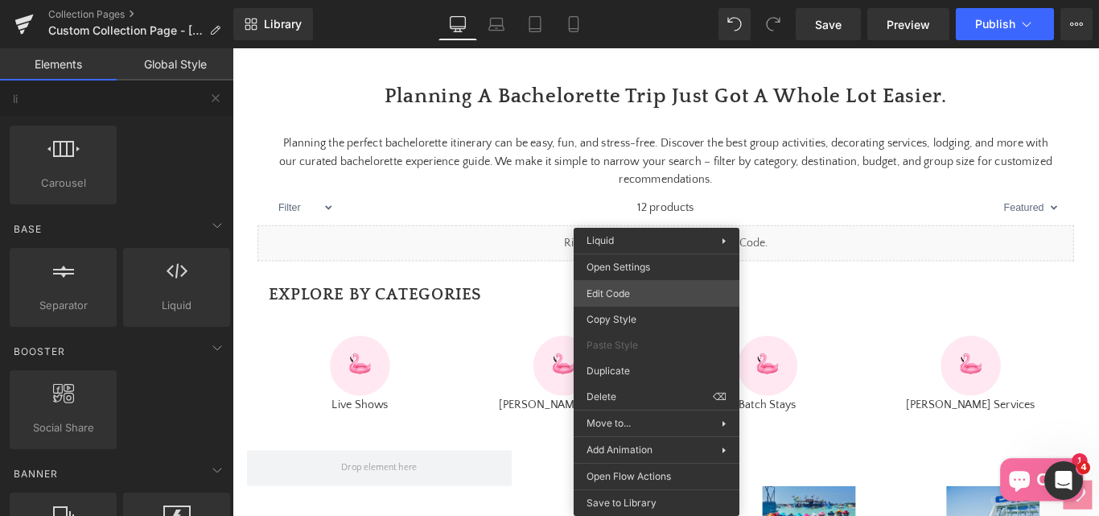
click at [624, 0] on div "Liquid You are previewing how the will restyle your page. You can not edit Elem…" at bounding box center [549, 0] width 1099 height 0
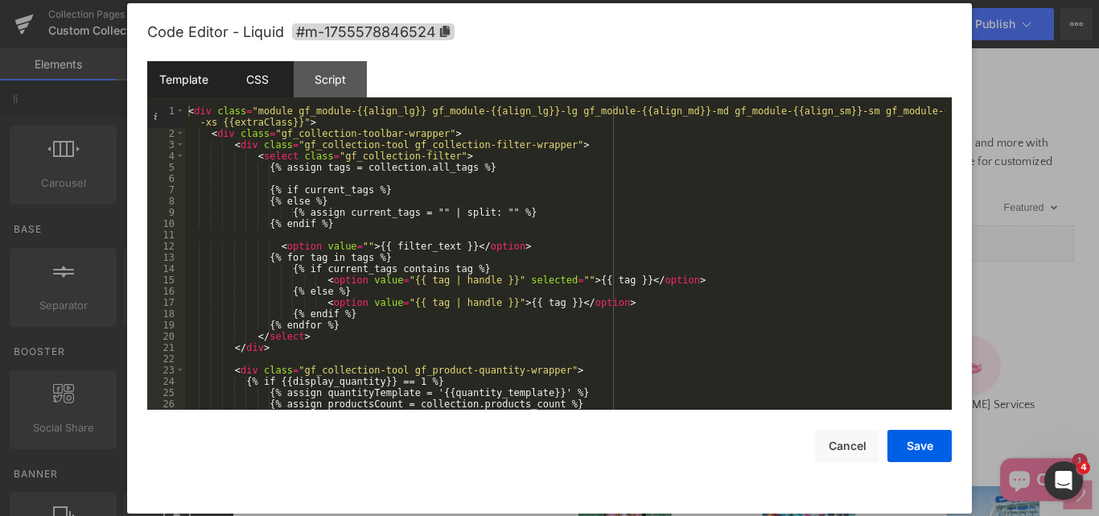
click at [245, 72] on div "CSS" at bounding box center [256, 79] width 73 height 36
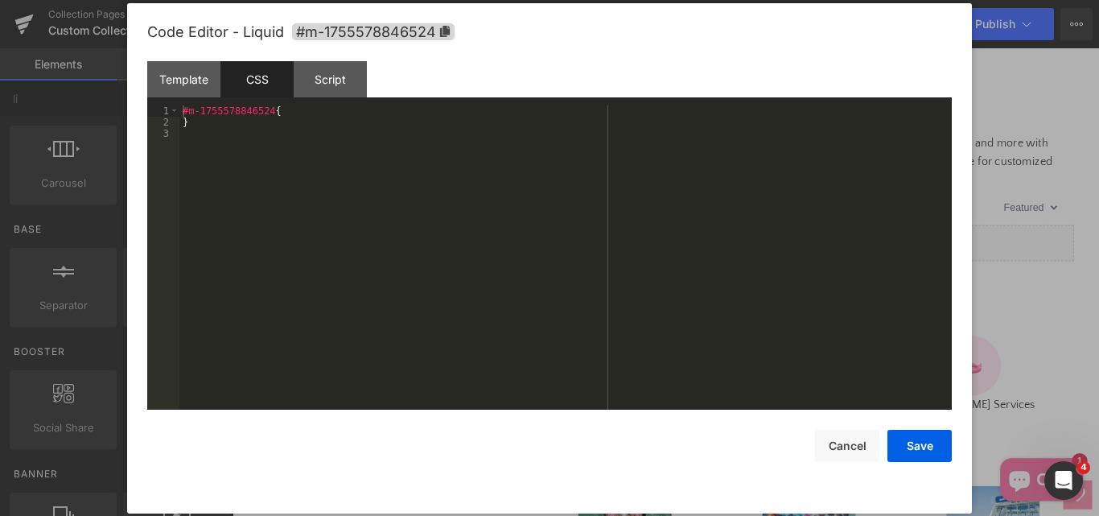
click at [337, 218] on div "#m-1755578846524 { }" at bounding box center [565, 268] width 772 height 327
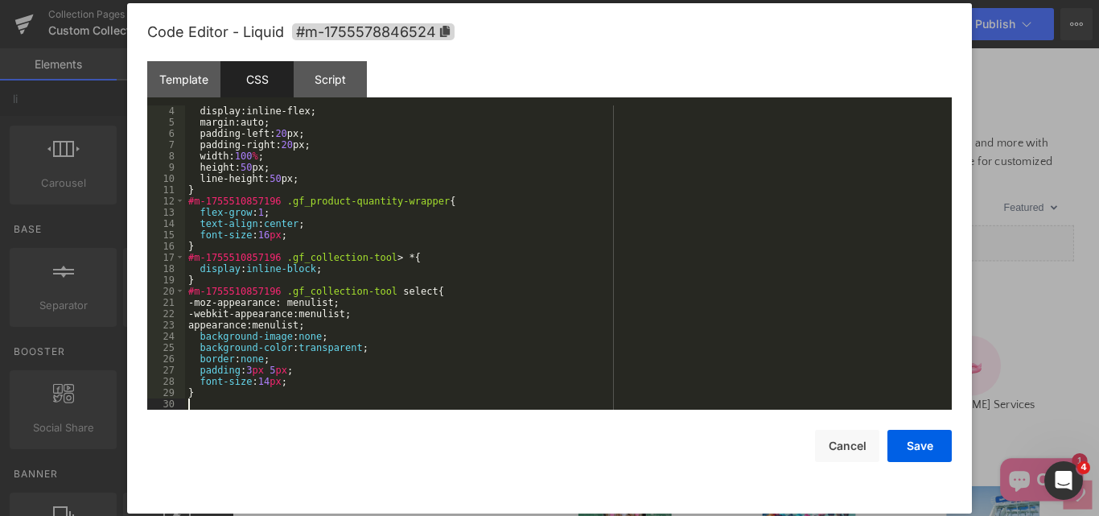
scroll to position [34, 0]
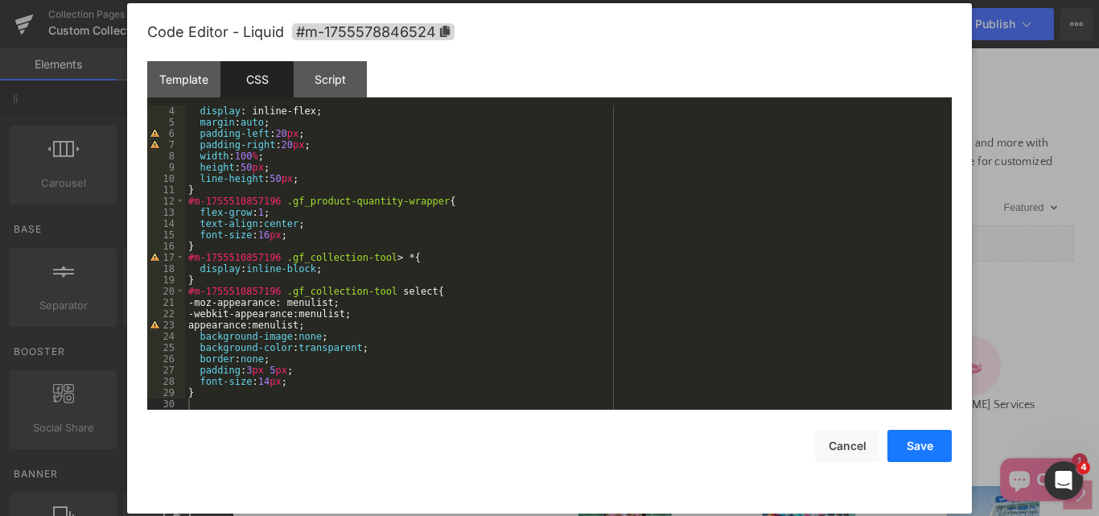
click at [904, 451] on button "Save" at bounding box center [919, 446] width 64 height 32
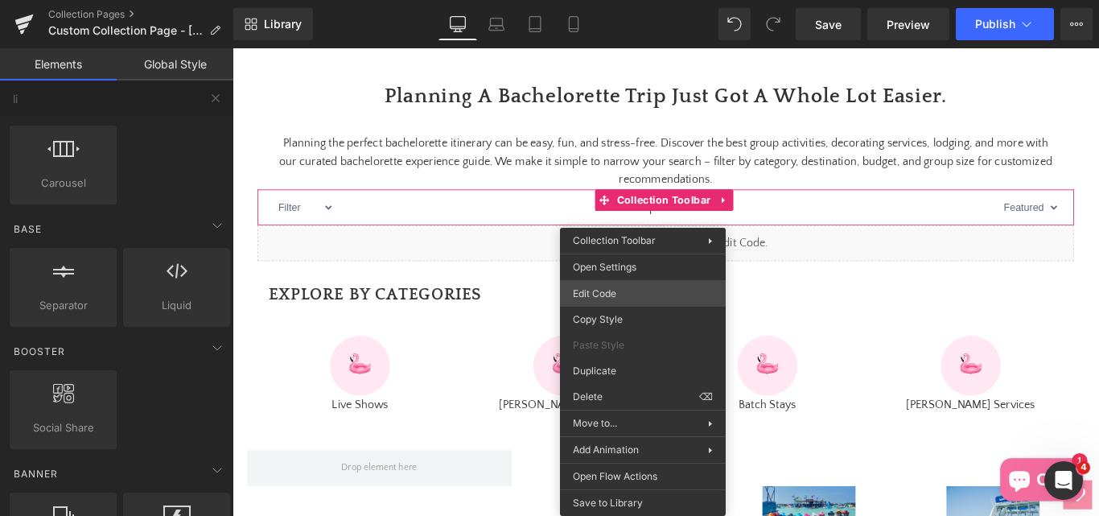
click at [591, 0] on div "Liquid You are previewing how the will restyle your page. You can not edit Elem…" at bounding box center [549, 0] width 1099 height 0
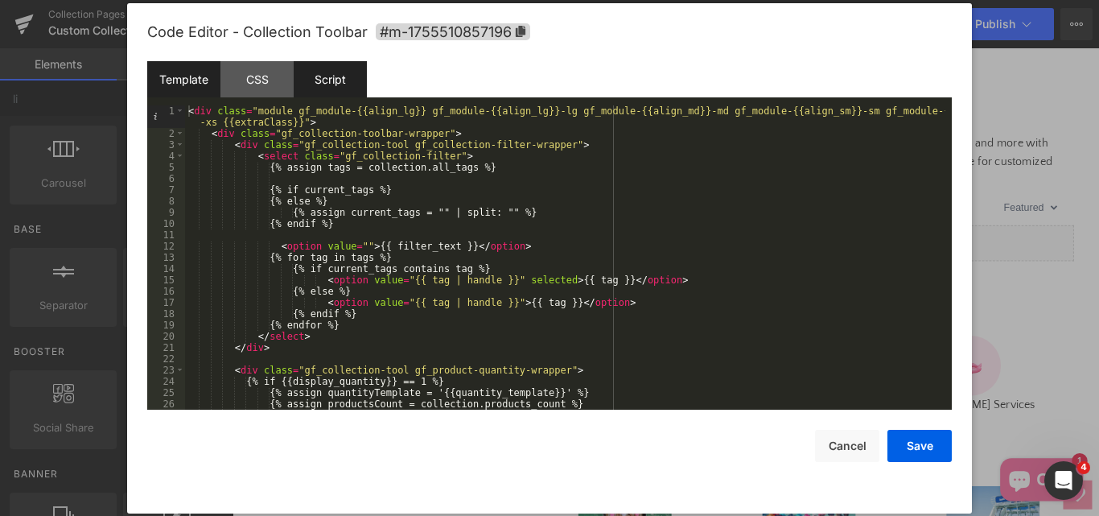
click at [336, 86] on div "Script" at bounding box center [330, 79] width 73 height 36
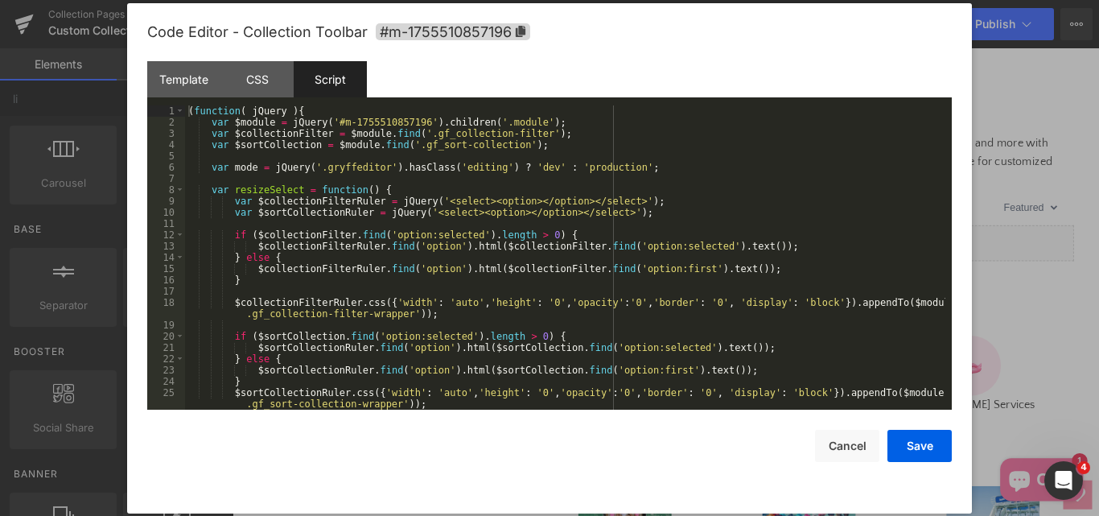
click at [524, 224] on div "( function ( jQuery ) { var $module = jQuery ( '#m-1755510857196' ) . children …" at bounding box center [565, 268] width 760 height 327
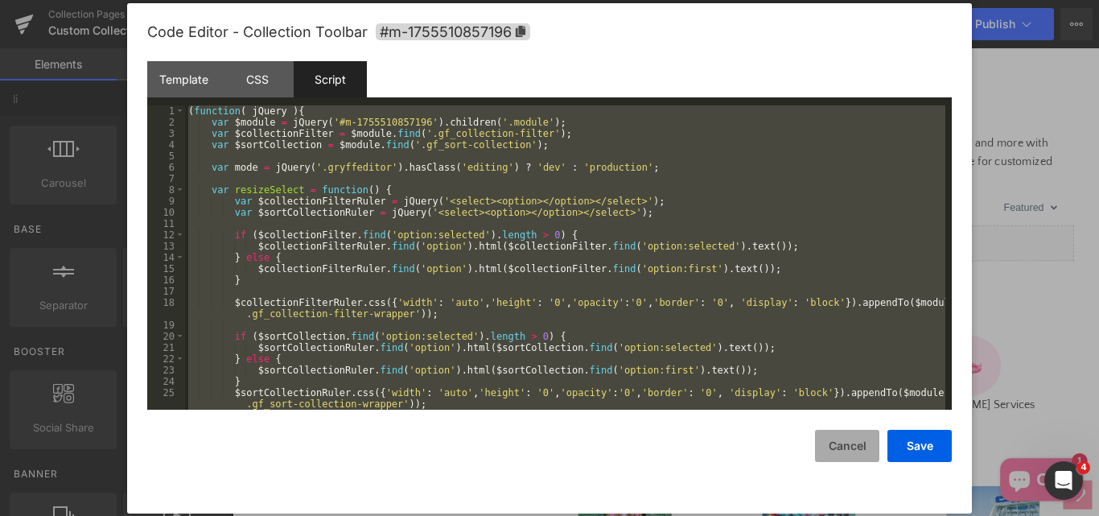
click at [844, 449] on button "Cancel" at bounding box center [847, 446] width 64 height 32
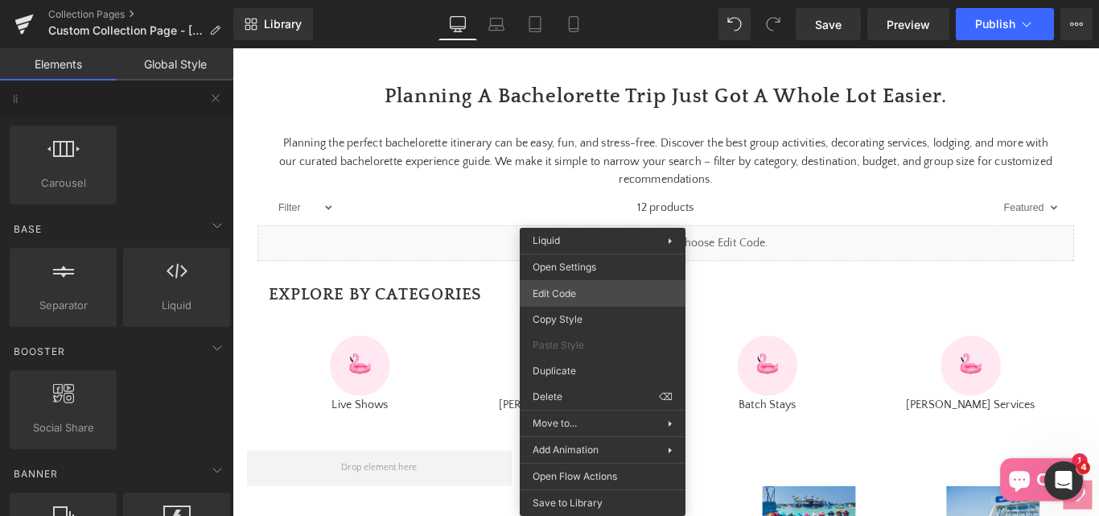
click at [566, 0] on div "Liquid You are previewing how the will restyle your page. You can not edit Elem…" at bounding box center [549, 0] width 1099 height 0
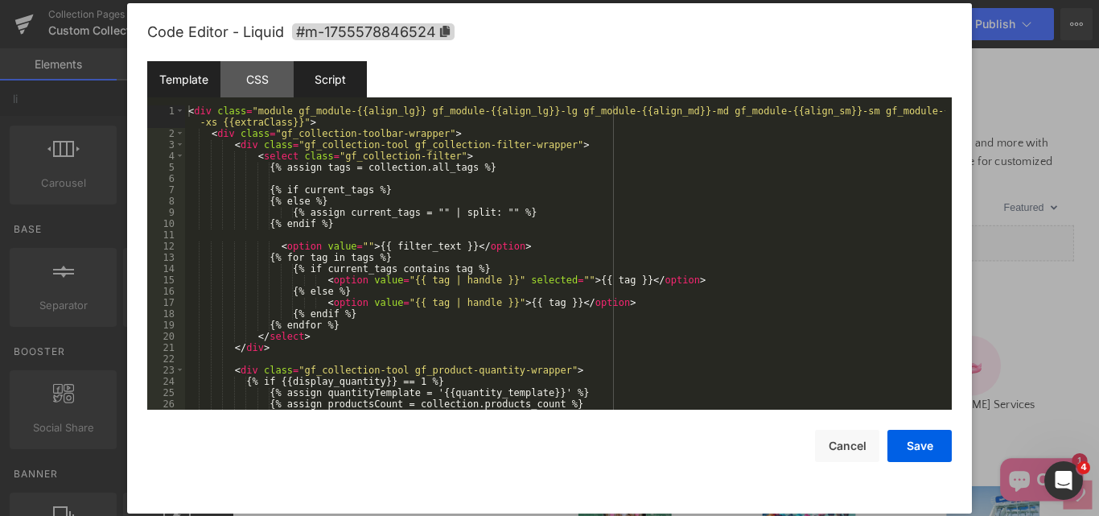
click at [332, 83] on div "Script" at bounding box center [330, 79] width 73 height 36
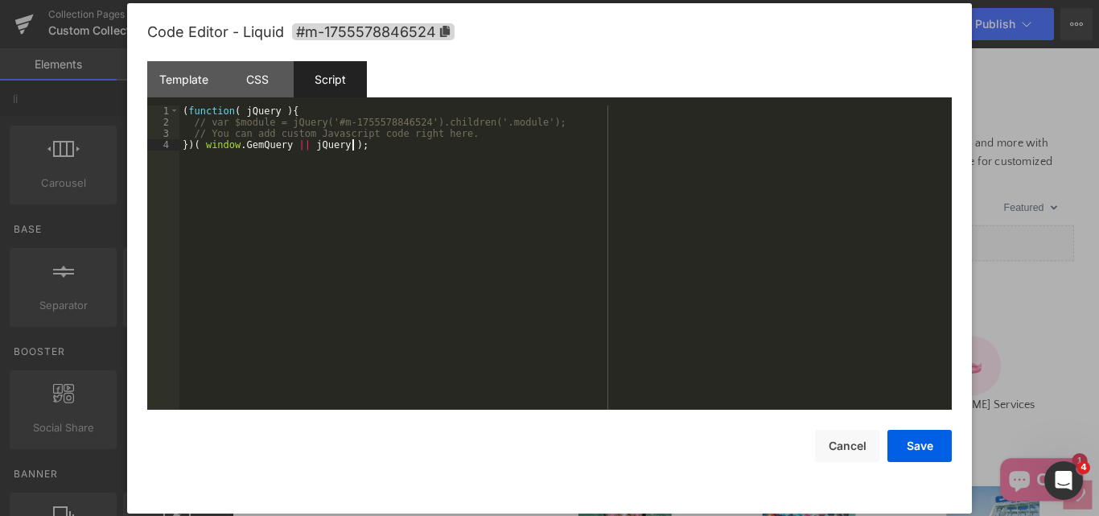
click at [459, 255] on div "( function ( jQuery ) { // var $module = jQuery('#m-1755578846524').children('.…" at bounding box center [565, 268] width 772 height 327
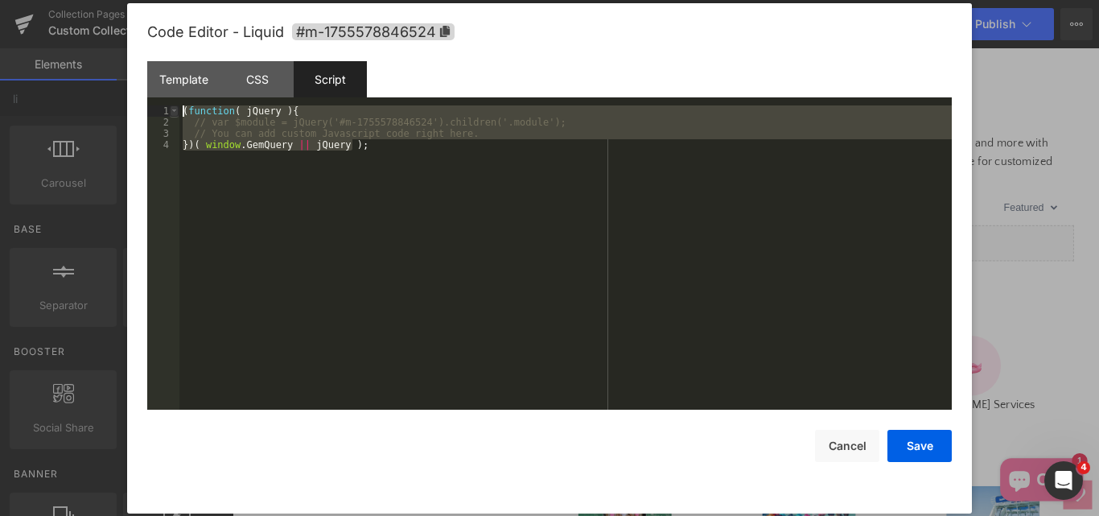
drag, startPoint x: 369, startPoint y: 147, endPoint x: 178, endPoint y: 106, distance: 195.8
click at [178, 106] on pre "1 2 3 4 ( function ( jQuery ) { // var $module = jQuery('#m-1755578846524').chi…" at bounding box center [549, 257] width 804 height 304
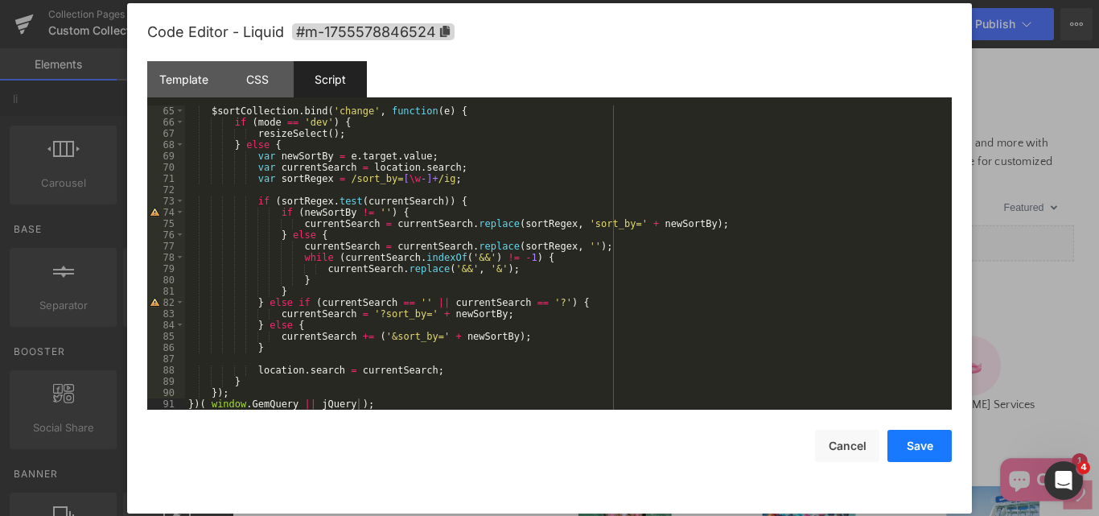
click at [910, 441] on button "Save" at bounding box center [919, 446] width 64 height 32
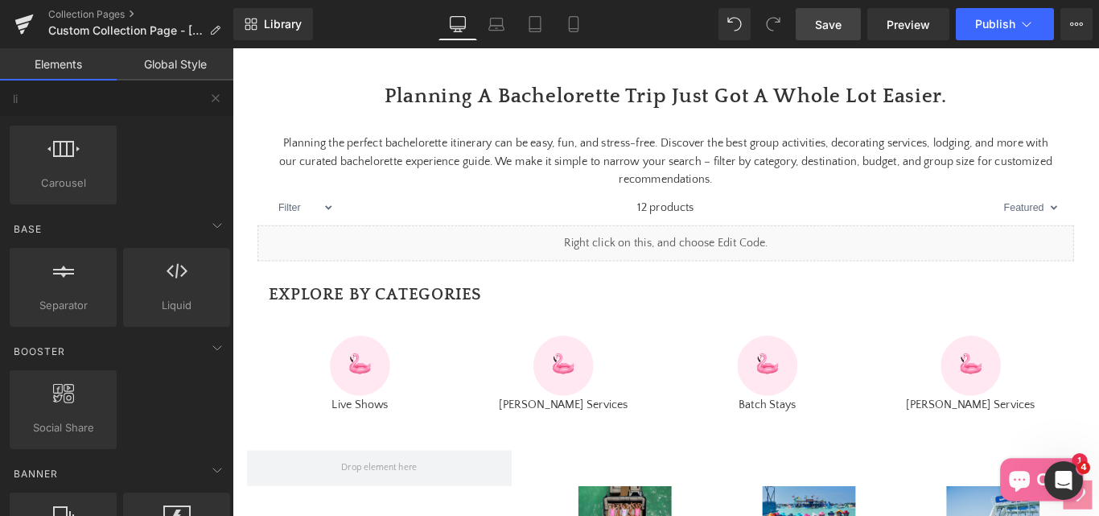
click at [840, 26] on span "Save" at bounding box center [828, 24] width 27 height 17
click at [832, 30] on span "Save" at bounding box center [828, 24] width 27 height 17
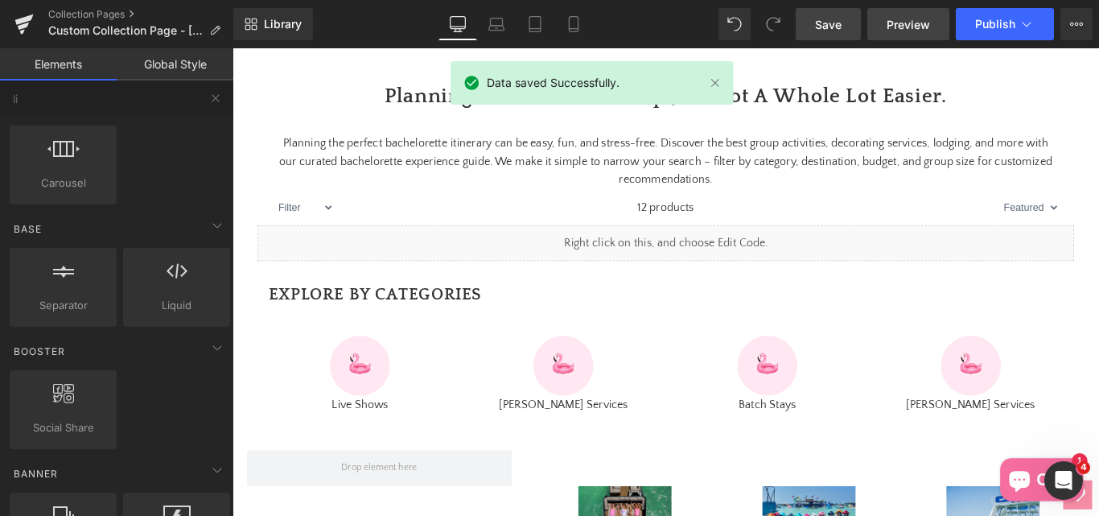
click at [903, 27] on span "Preview" at bounding box center [908, 24] width 43 height 17
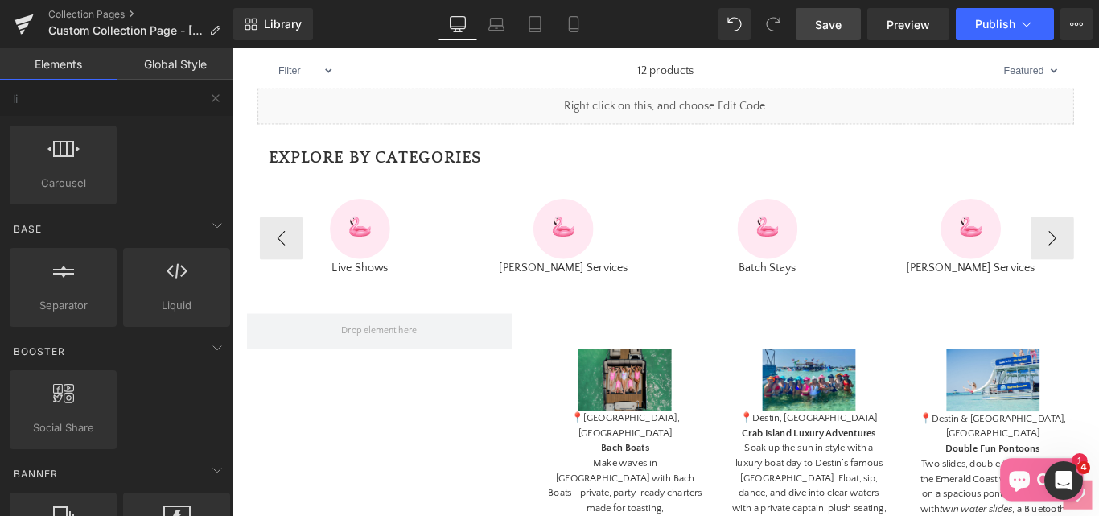
scroll to position [695, 0]
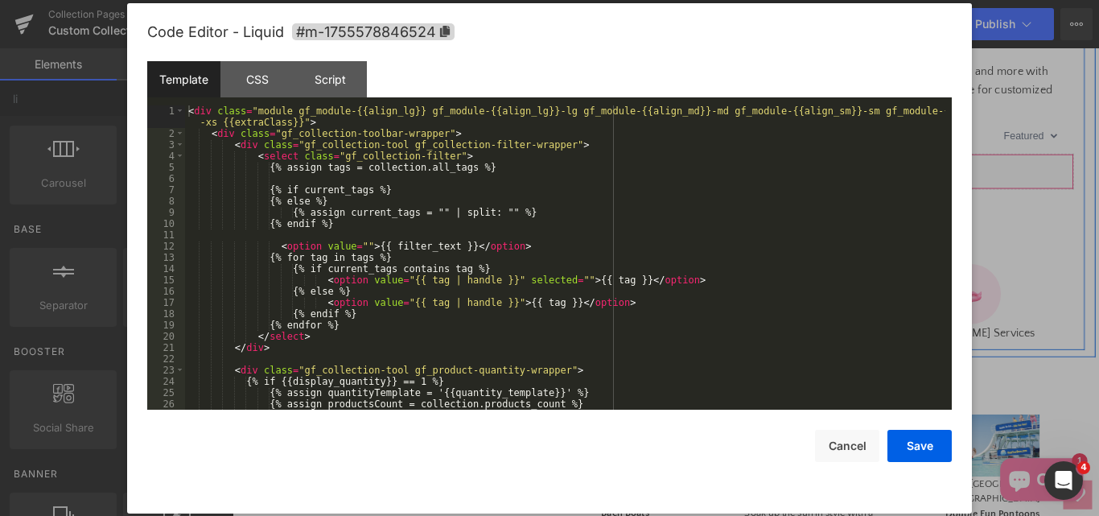
click at [738, 207] on div "Liquid" at bounding box center [719, 187] width 917 height 40
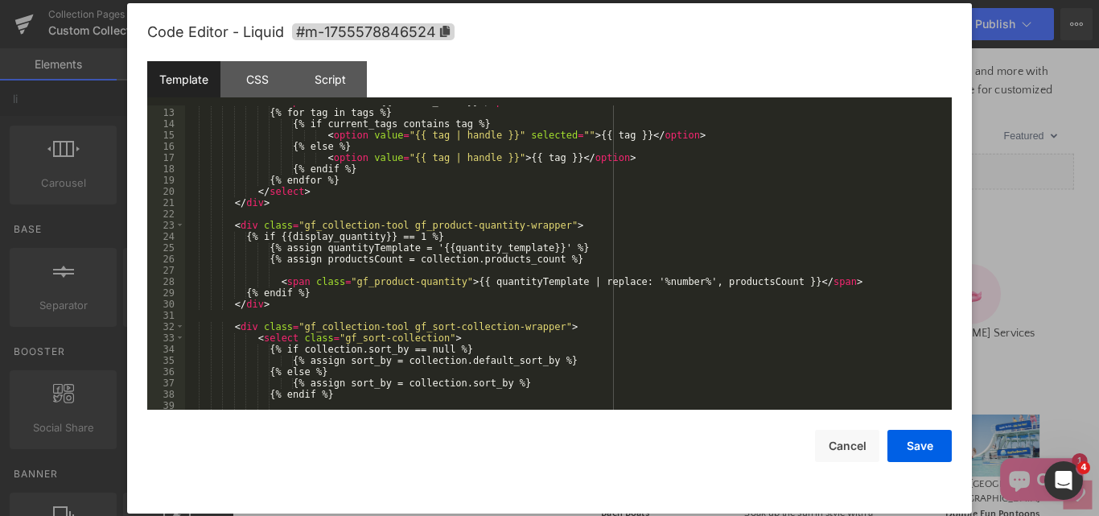
scroll to position [145, 0]
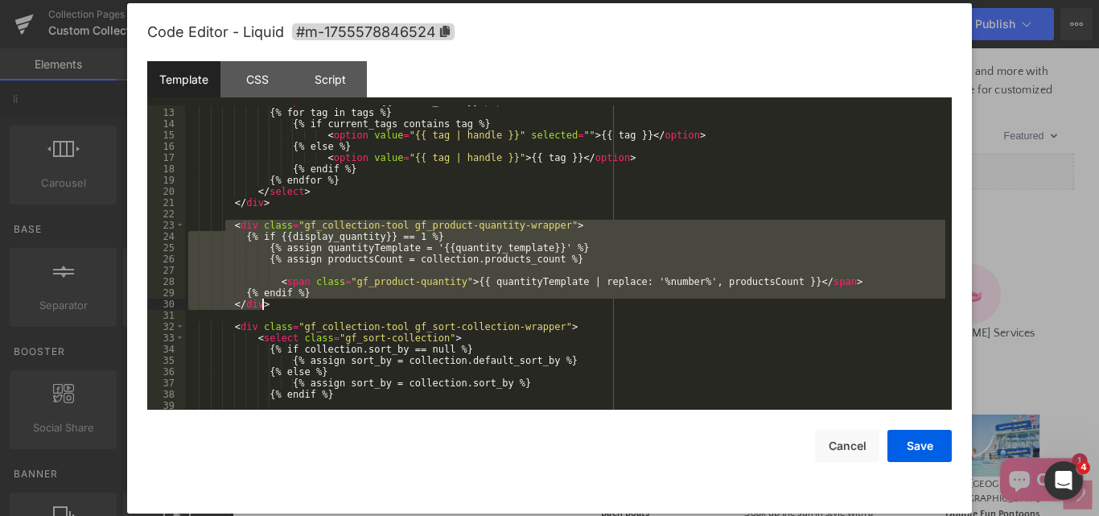
drag, startPoint x: 224, startPoint y: 225, endPoint x: 274, endPoint y: 305, distance: 93.5
click at [274, 305] on div "< option value = "" > {{ filter_text }} </ option > {% for tag in tags %} {% if…" at bounding box center [565, 259] width 760 height 327
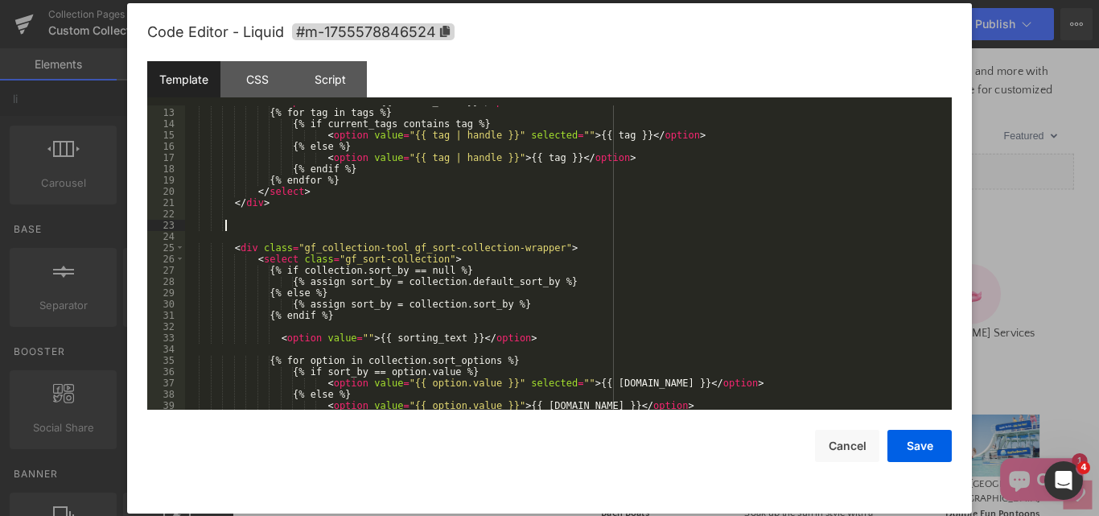
scroll to position [214, 0]
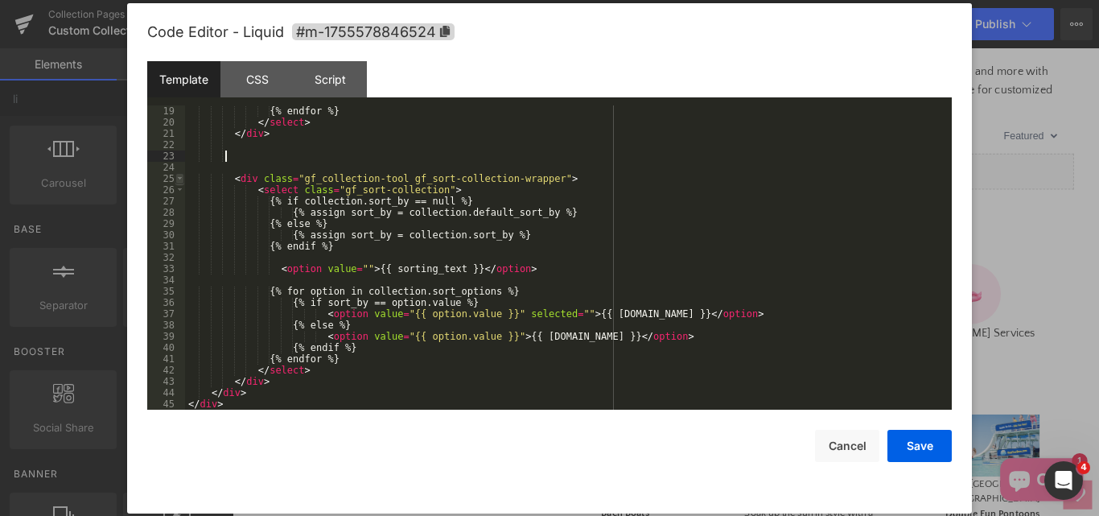
click at [181, 180] on span at bounding box center [179, 178] width 9 height 11
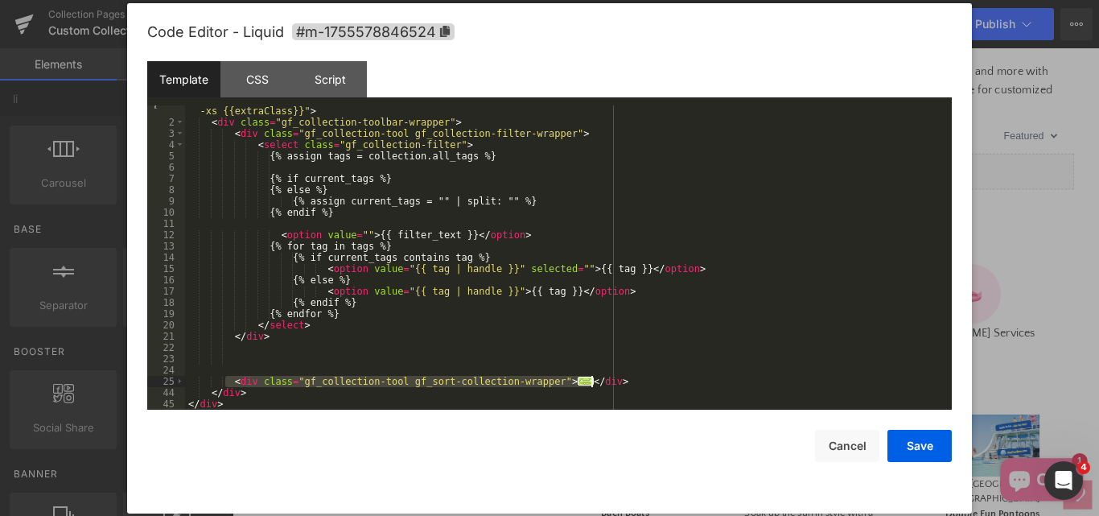
drag, startPoint x: 228, startPoint y: 376, endPoint x: 593, endPoint y: 380, distance: 365.2
click at [593, 380] on div "< div class = "module gf_module-{{align_lg}} gf_module-{{align_lg}}-lg gf_modul…" at bounding box center [565, 263] width 760 height 338
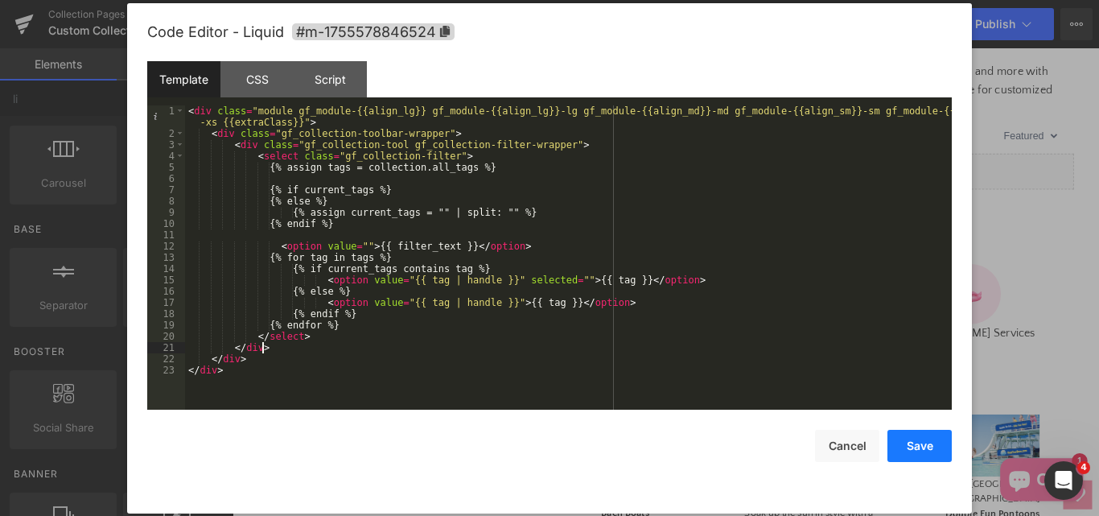
click at [911, 440] on button "Save" at bounding box center [919, 446] width 64 height 32
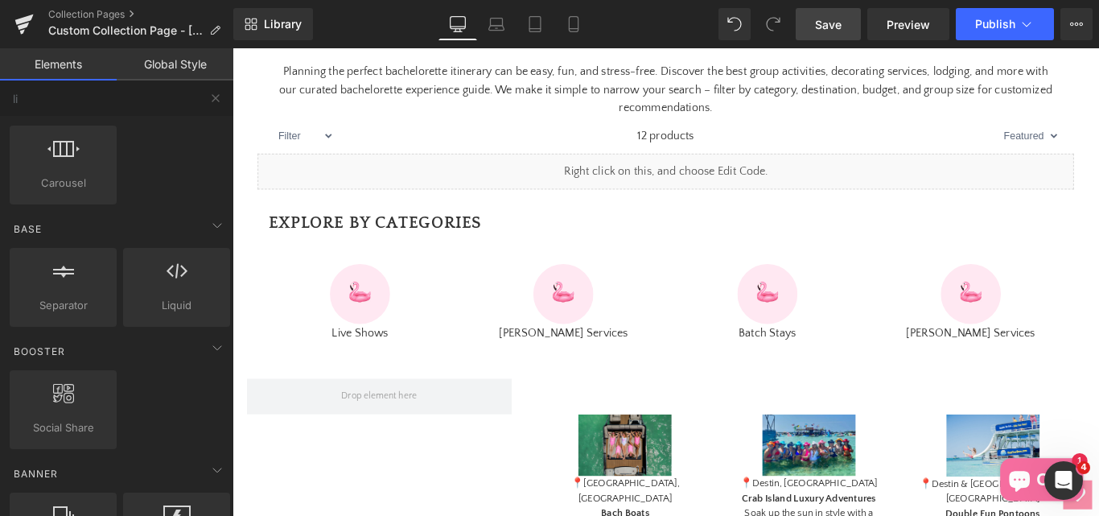
click at [822, 29] on span "Save" at bounding box center [828, 24] width 27 height 17
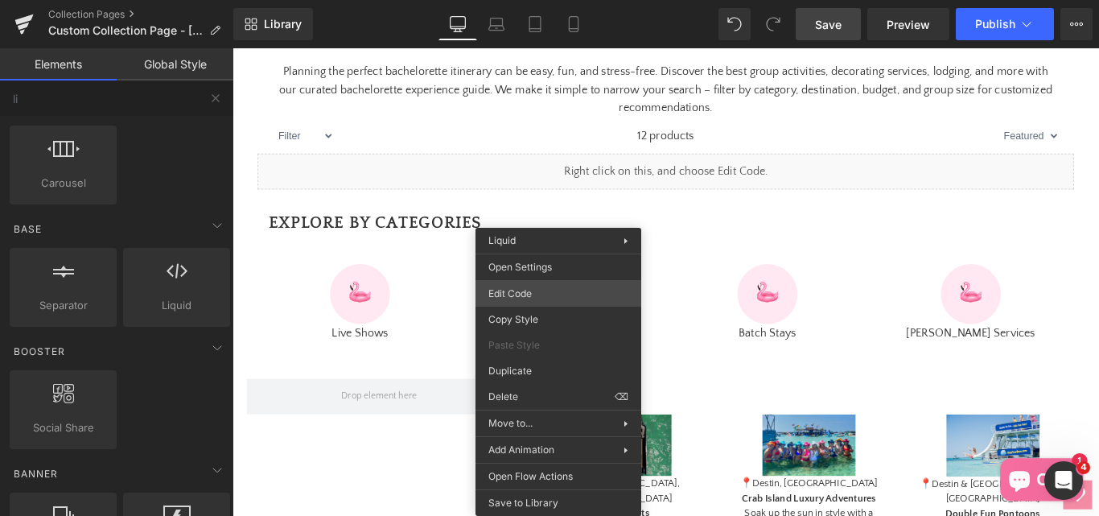
click at [508, 0] on div "Liquid You are previewing how the will restyle your page. You can not edit Elem…" at bounding box center [549, 0] width 1099 height 0
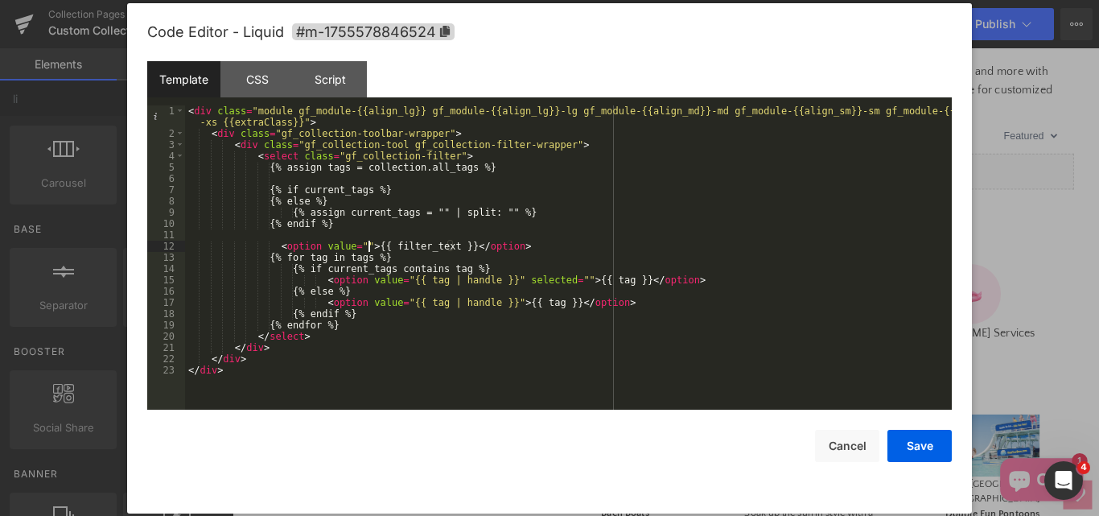
click at [367, 245] on div "< div class = "module gf_module-{{align_lg}} gf_module-{{align_lg}}-lg gf_modul…" at bounding box center [568, 274] width 767 height 338
drag, startPoint x: 359, startPoint y: 245, endPoint x: 391, endPoint y: 245, distance: 32.2
click at [391, 245] on div "< div class = "module gf_module-{{align_lg}} gf_module-{{align_lg}}-lg gf_modul…" at bounding box center [568, 274] width 767 height 338
click at [438, 253] on div "< div class = "module gf_module-{{align_lg}} gf_module-{{align_lg}}-lg gf_modul…" at bounding box center [568, 274] width 767 height 338
drag, startPoint x: 454, startPoint y: 245, endPoint x: 361, endPoint y: 241, distance: 92.6
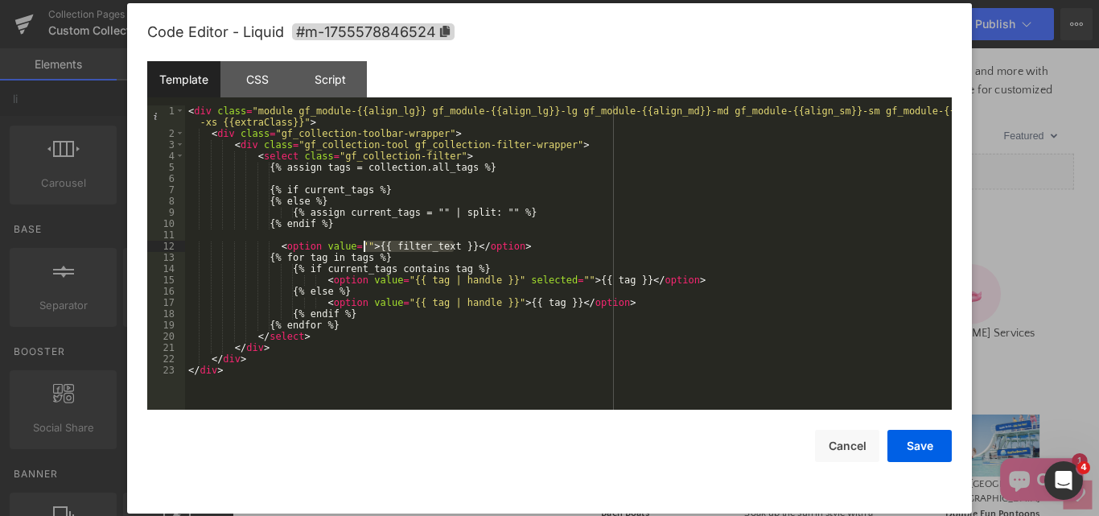
click at [361, 241] on div "< div class = "module gf_module-{{align_lg}} gf_module-{{align_lg}}-lg gf_modul…" at bounding box center [568, 274] width 767 height 338
click at [917, 441] on button "Save" at bounding box center [919, 446] width 64 height 32
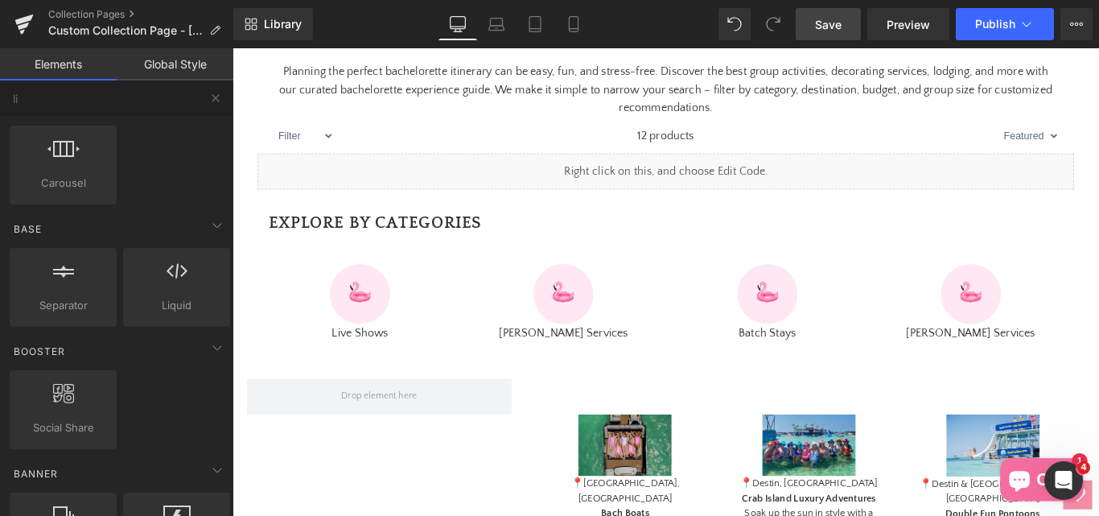
click at [839, 24] on span "Save" at bounding box center [828, 24] width 27 height 17
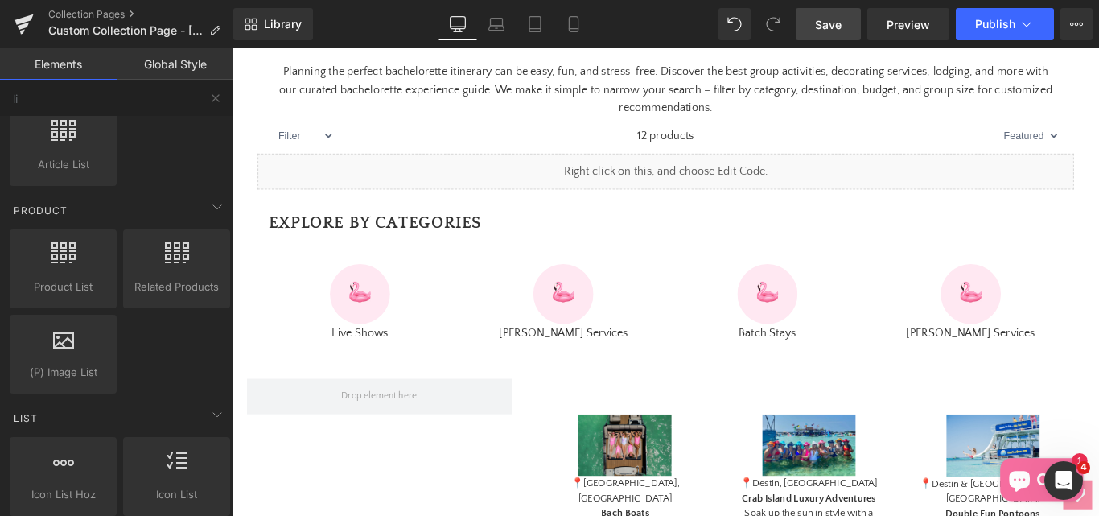
scroll to position [0, 0]
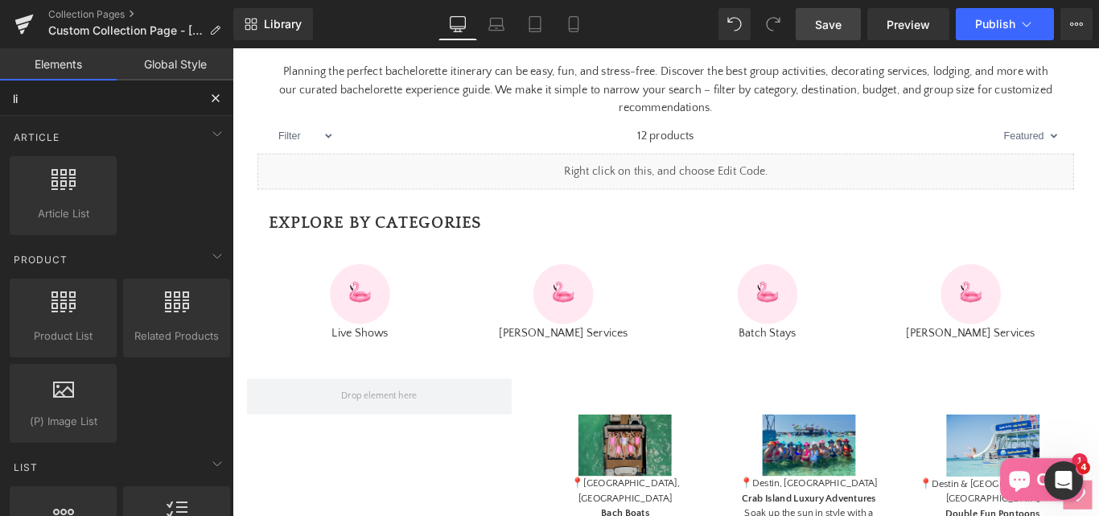
click at [51, 97] on input "li" at bounding box center [99, 97] width 198 height 35
type input "l"
type input "tex"
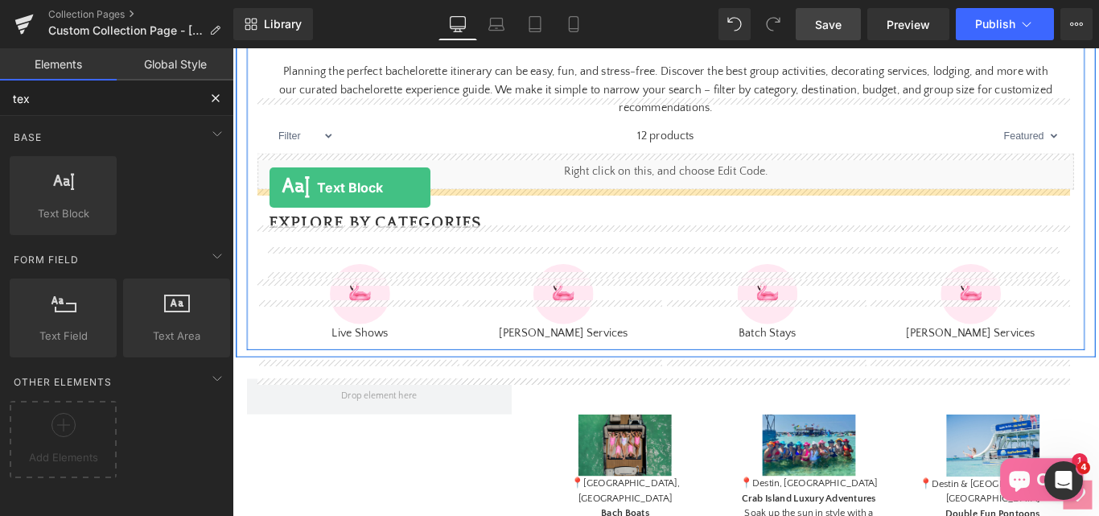
drag, startPoint x: 290, startPoint y: 261, endPoint x: 274, endPoint y: 204, distance: 59.1
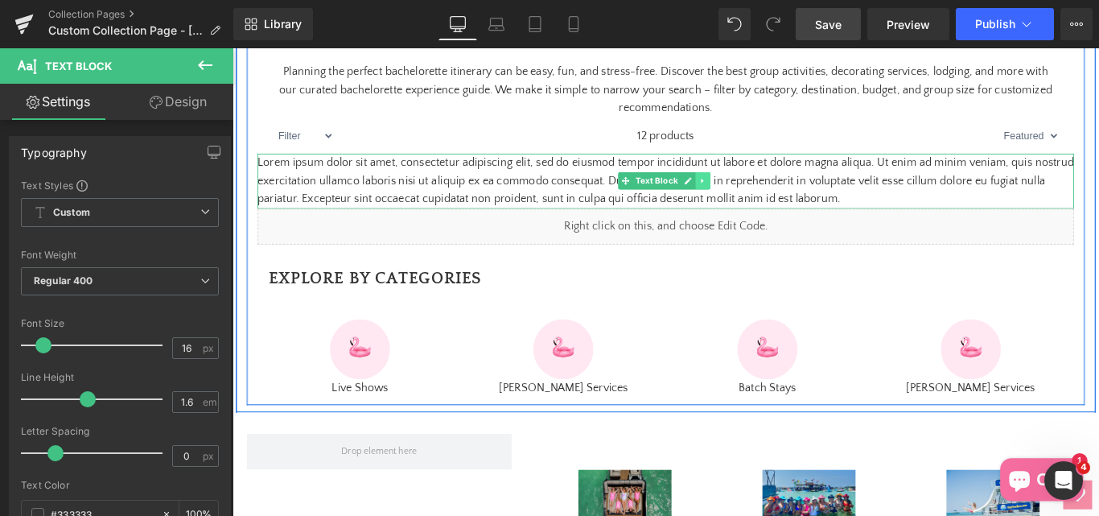
click at [756, 202] on icon at bounding box center [760, 197] width 9 height 10
click at [764, 202] on icon at bounding box center [768, 197] width 9 height 9
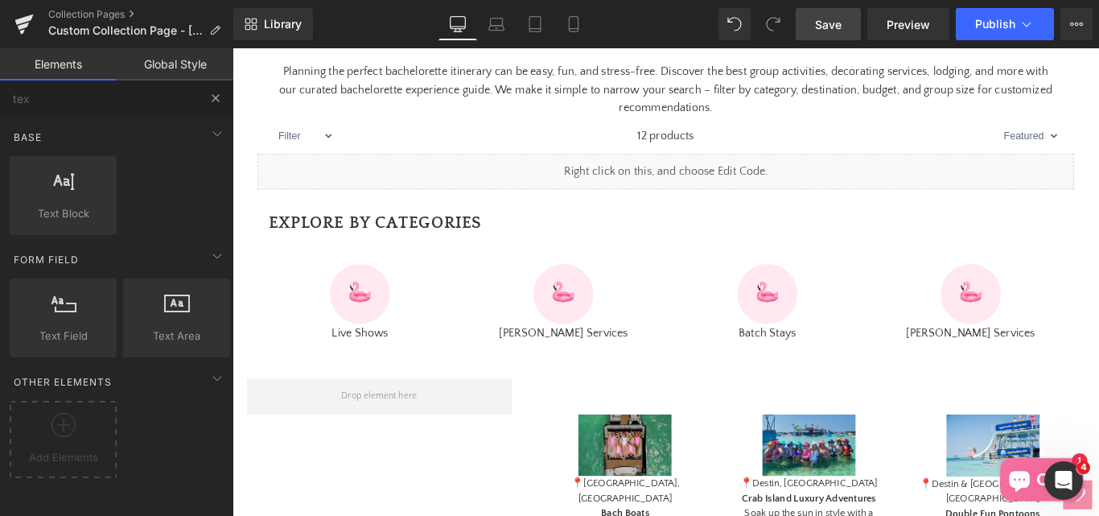
click at [208, 97] on button at bounding box center [215, 97] width 35 height 35
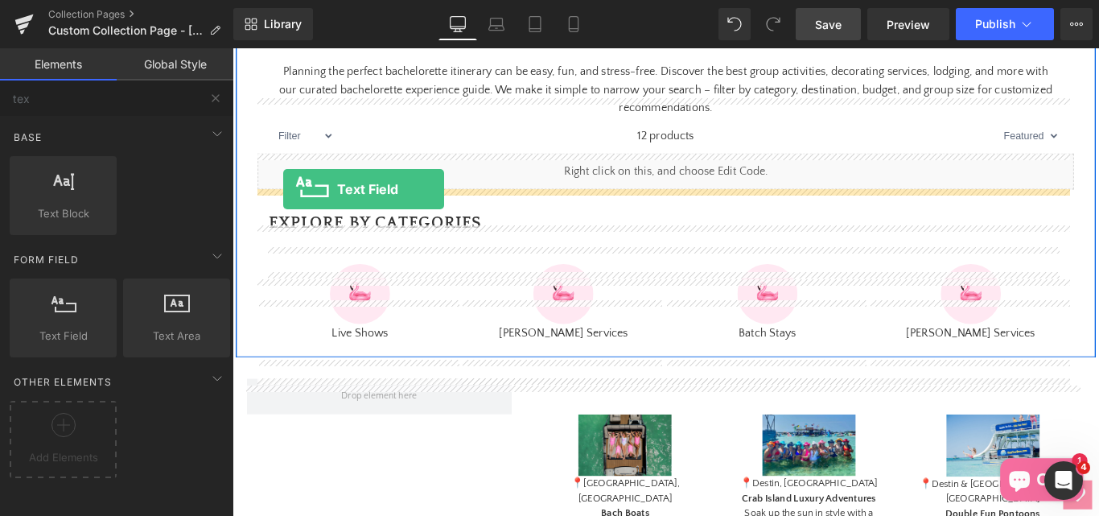
drag, startPoint x: 272, startPoint y: 382, endPoint x: 290, endPoint y: 207, distance: 176.3
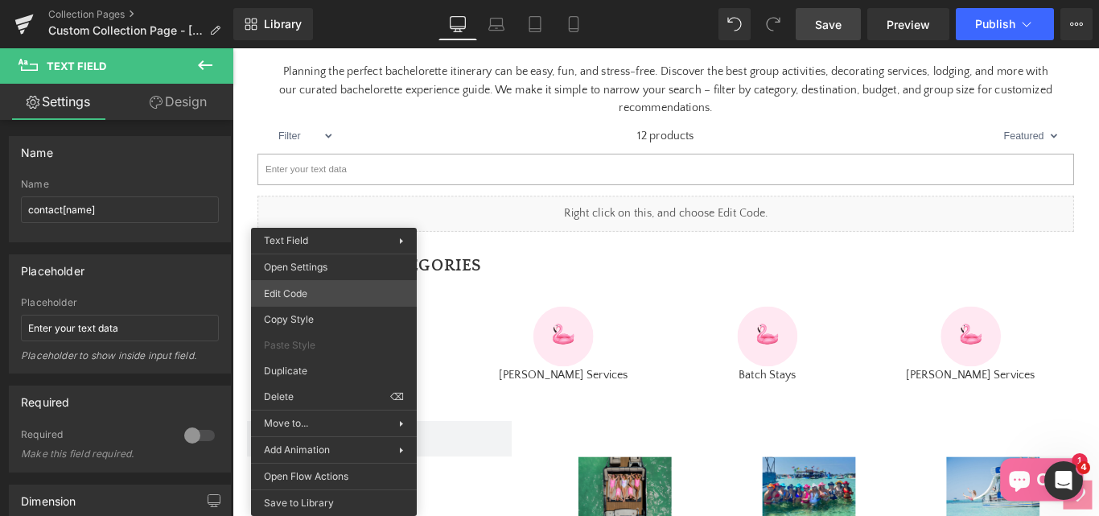
click at [278, 0] on div "Text Field You are previewing how the will restyle your page. You can not edit …" at bounding box center [549, 0] width 1099 height 0
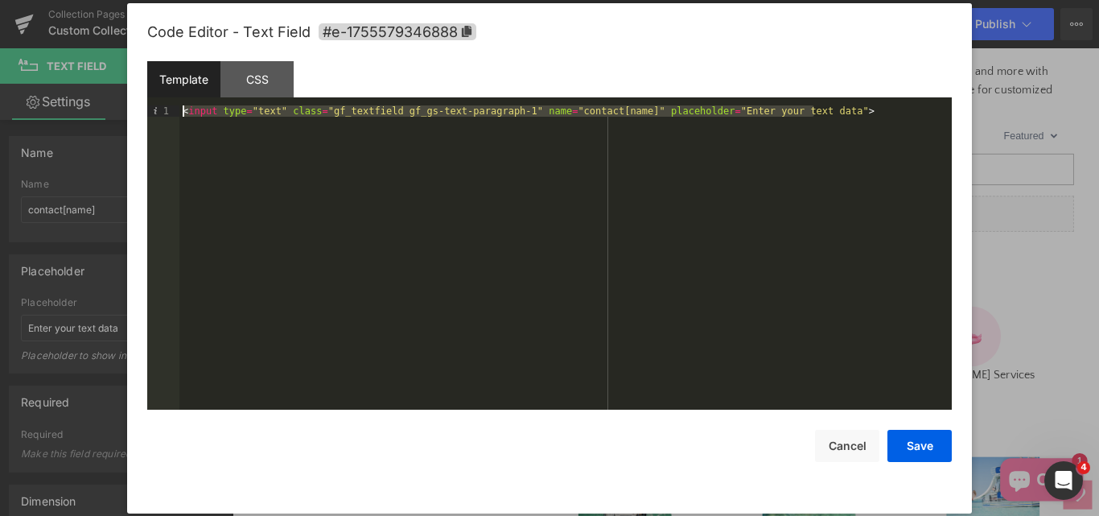
drag, startPoint x: 818, startPoint y: 108, endPoint x: 178, endPoint y: 109, distance: 640.4
click at [178, 109] on pre "1 < input type = "text" class = "gf_textfield gf_gs-text-paragraph-1" name = "c…" at bounding box center [549, 257] width 804 height 304
click at [241, 84] on div "CSS" at bounding box center [256, 79] width 73 height 36
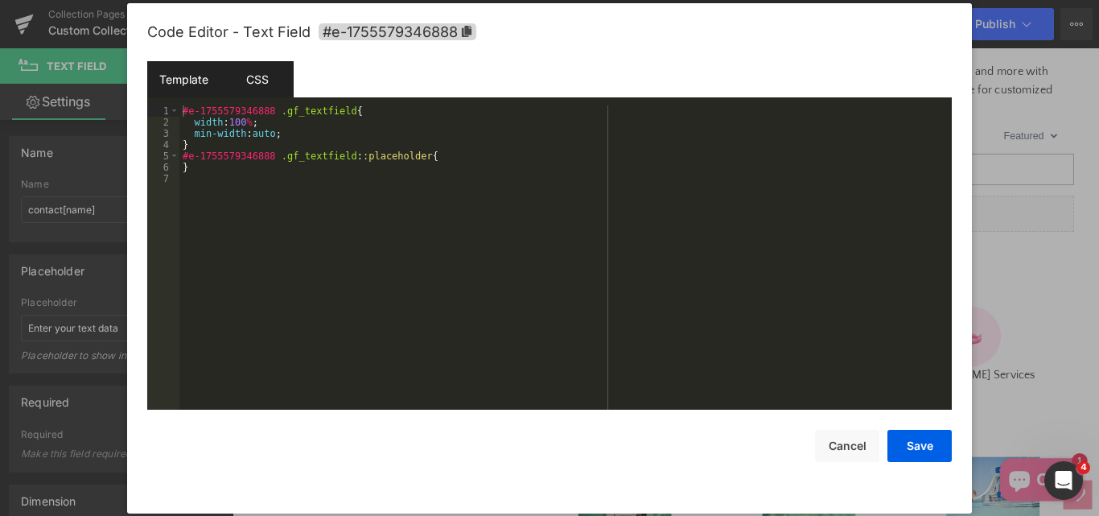
click at [190, 81] on div "Template" at bounding box center [183, 79] width 73 height 36
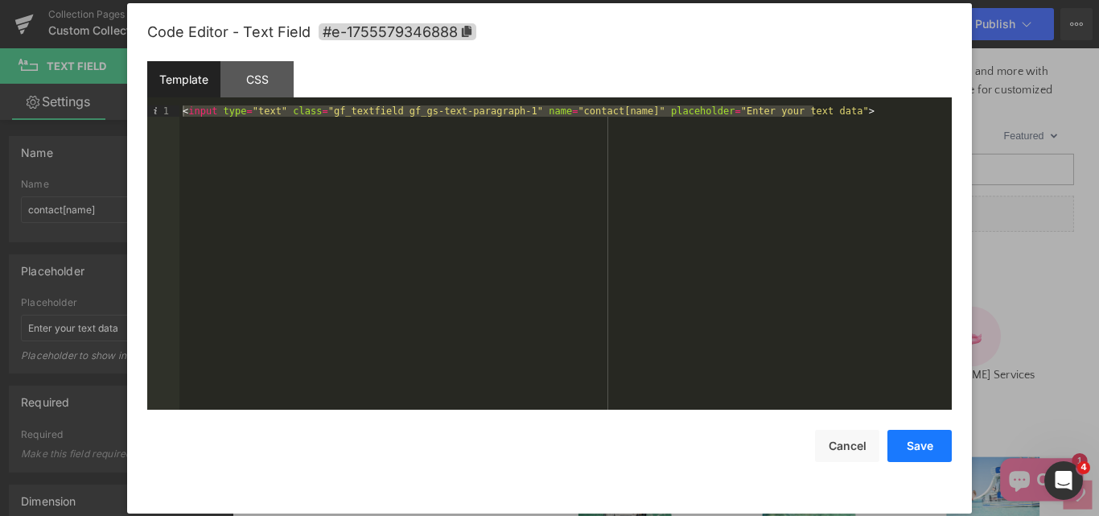
click at [914, 448] on button "Save" at bounding box center [919, 446] width 64 height 32
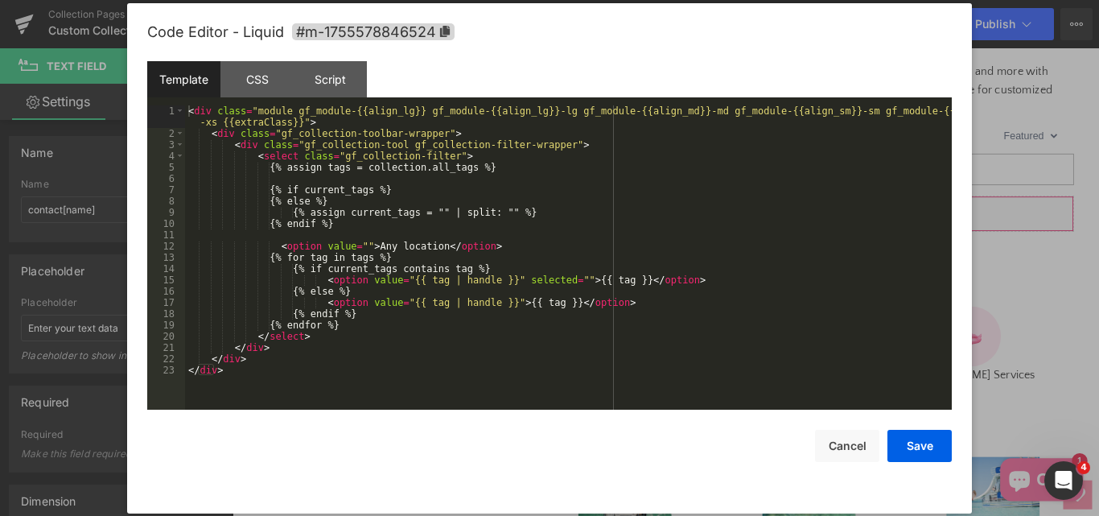
click at [610, 0] on div "Text Field You are previewing how the will restyle your page. You can not edit …" at bounding box center [549, 0] width 1099 height 0
click at [179, 145] on span at bounding box center [179, 144] width 9 height 11
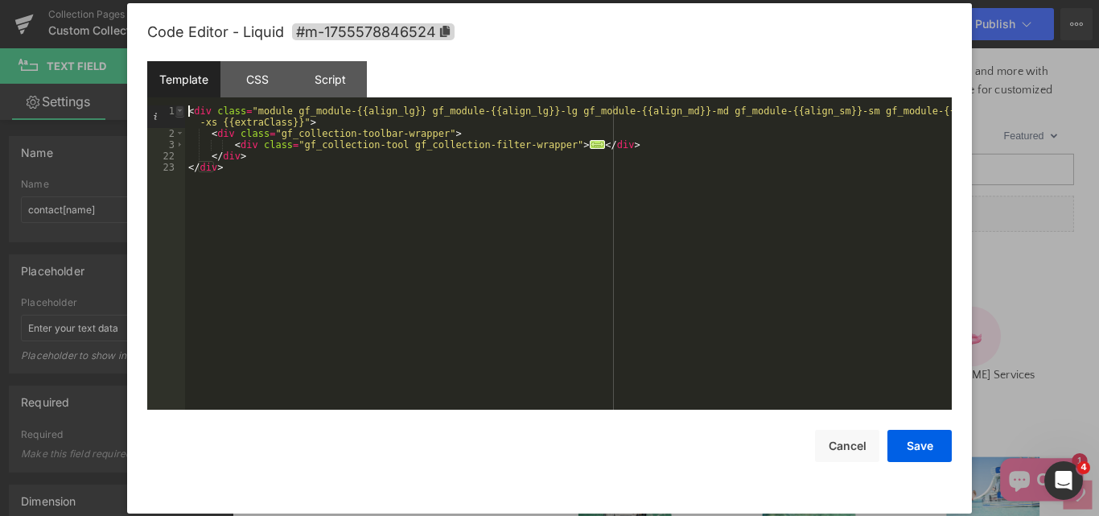
click at [179, 110] on span at bounding box center [179, 110] width 9 height 11
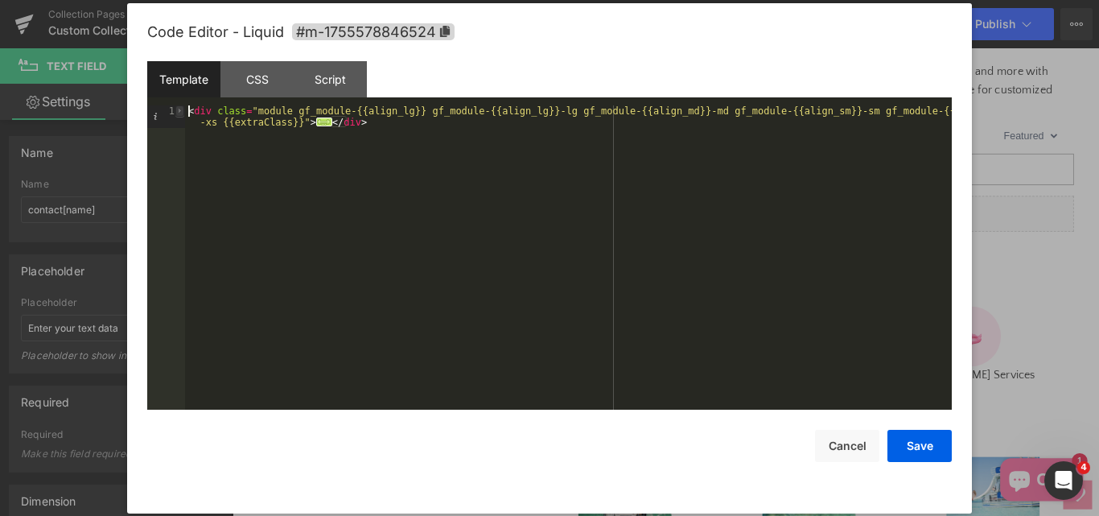
click at [179, 111] on span at bounding box center [179, 110] width 9 height 11
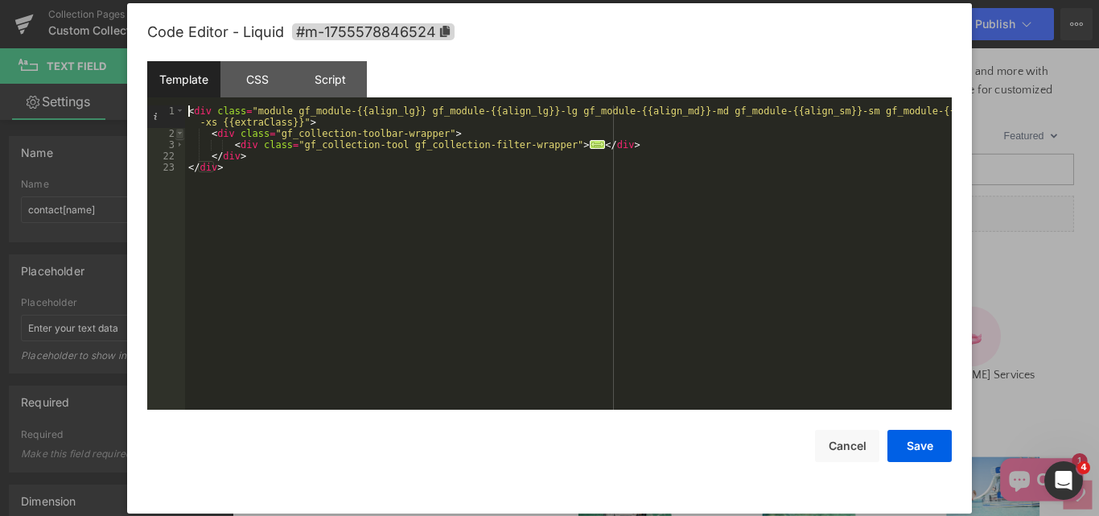
click at [181, 134] on span at bounding box center [179, 133] width 9 height 11
click at [183, 143] on span at bounding box center [179, 144] width 9 height 11
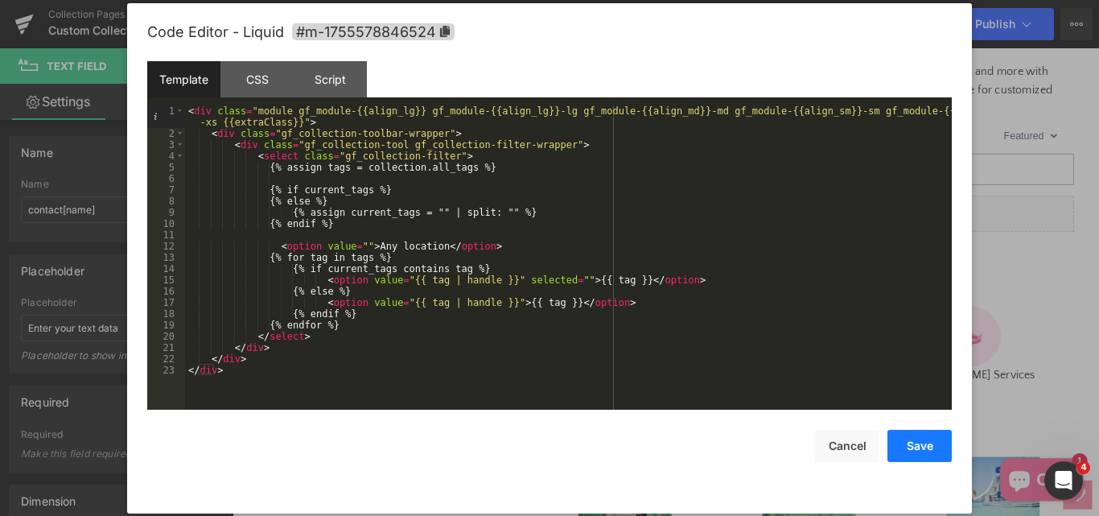
click at [919, 441] on button "Save" at bounding box center [919, 446] width 64 height 32
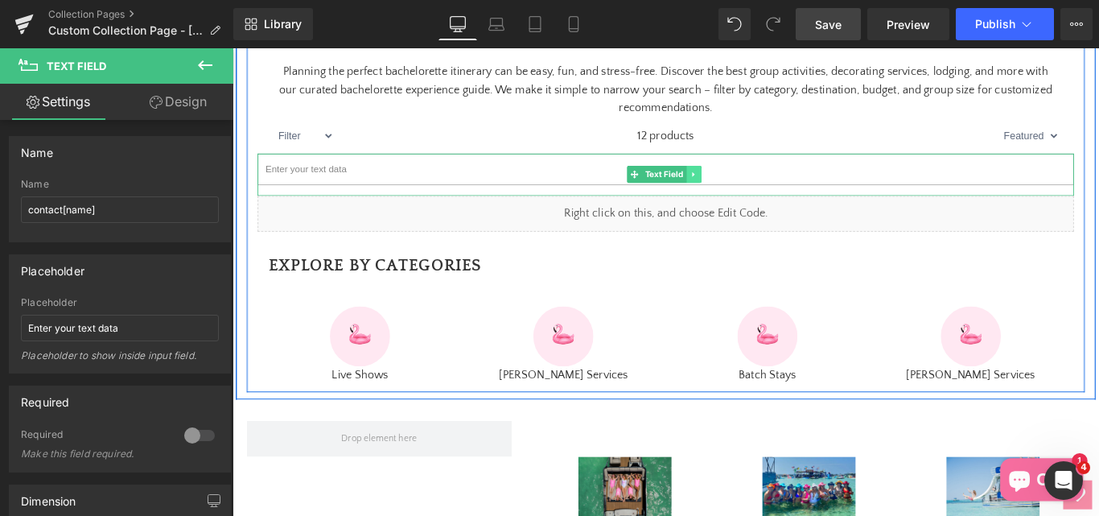
click at [747, 200] on link at bounding box center [751, 189] width 17 height 19
click at [756, 195] on icon at bounding box center [759, 190] width 9 height 10
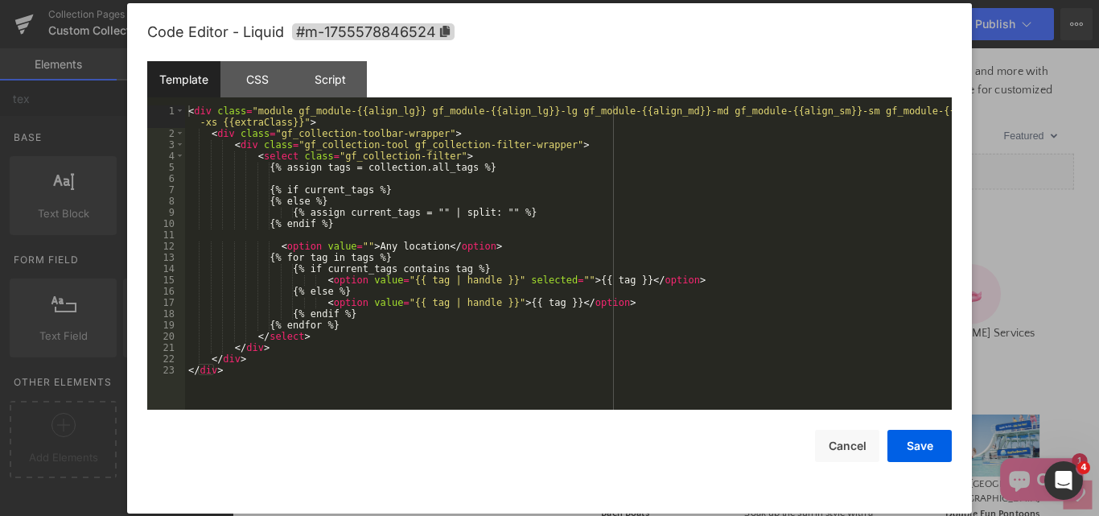
click at [566, 0] on div "Text Field You are previewing how the will restyle your page. You can not edit …" at bounding box center [549, 0] width 1099 height 0
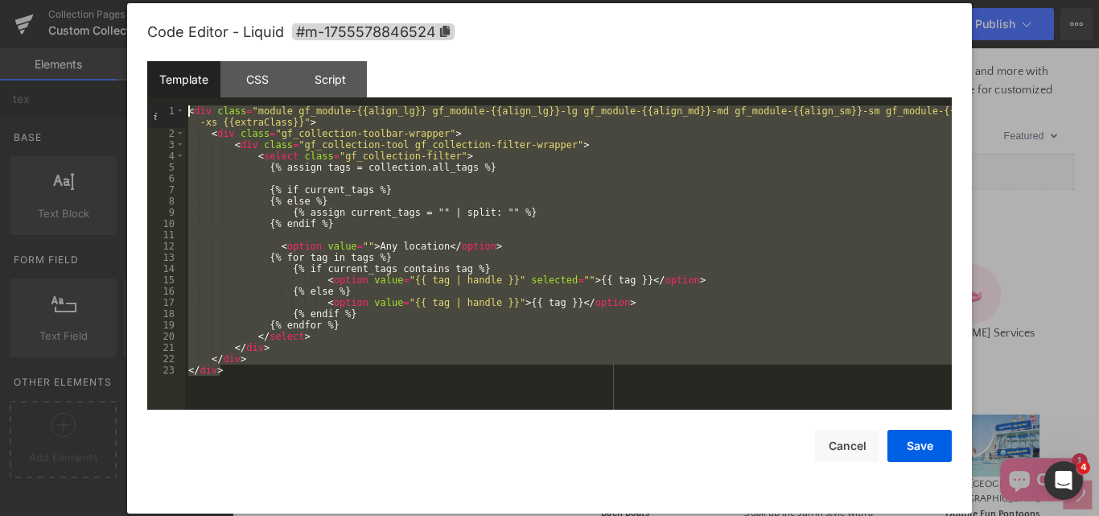
drag, startPoint x: 265, startPoint y: 369, endPoint x: 185, endPoint y: 225, distance: 165.0
click at [166, 104] on div "Template CSS Script Data 1 2 3 4 5 6 7 8 9 10 11 12 13 14 15 16 17 18 19 20 21 …" at bounding box center [549, 235] width 804 height 348
click at [850, 446] on button "Cancel" at bounding box center [847, 446] width 64 height 32
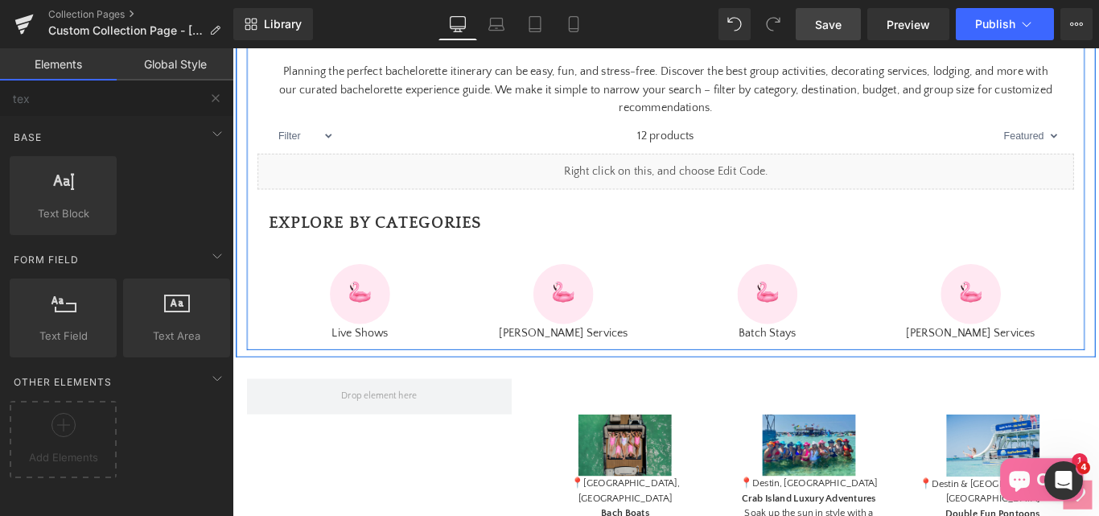
click at [733, 184] on icon at bounding box center [735, 180] width 9 height 10
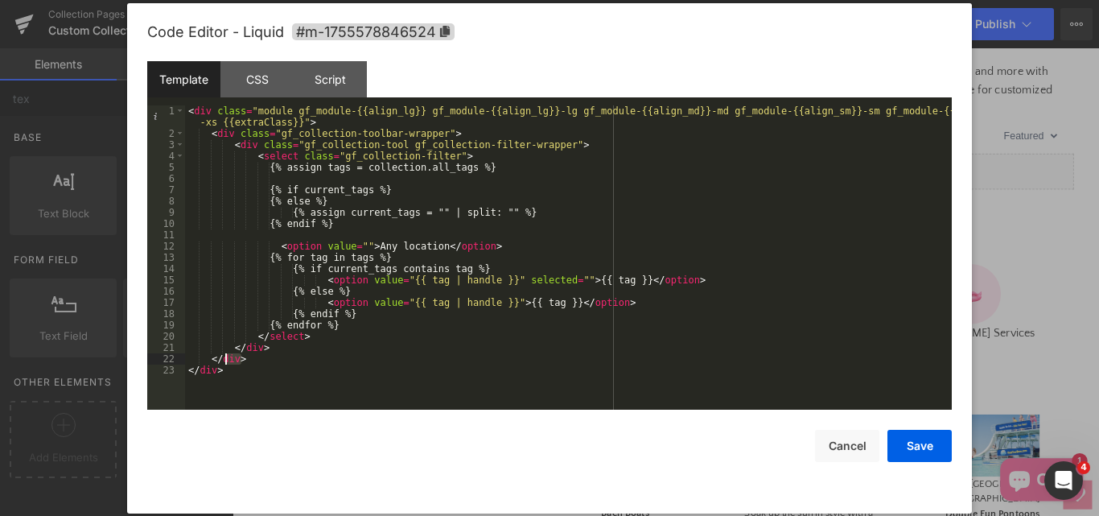
drag, startPoint x: 299, startPoint y: 361, endPoint x: 208, endPoint y: 344, distance: 93.3
click at [208, 344] on div "< div class = "module gf_module-{{align_lg}} gf_module-{{align_lg}}-lg gf_modul…" at bounding box center [568, 274] width 767 height 338
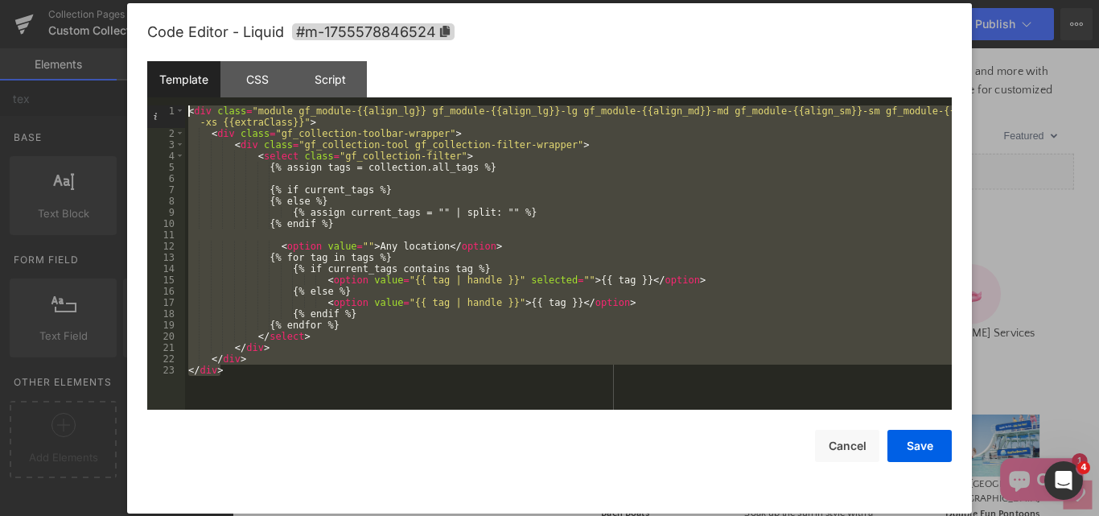
drag, startPoint x: 219, startPoint y: 371, endPoint x: 154, endPoint y: 83, distance: 295.1
click at [154, 83] on div "Template CSS Script Data 1 2 3 4 5 6 7 8 9 10 11 12 13 14 15 16 17 18 19 20 21 …" at bounding box center [549, 235] width 804 height 348
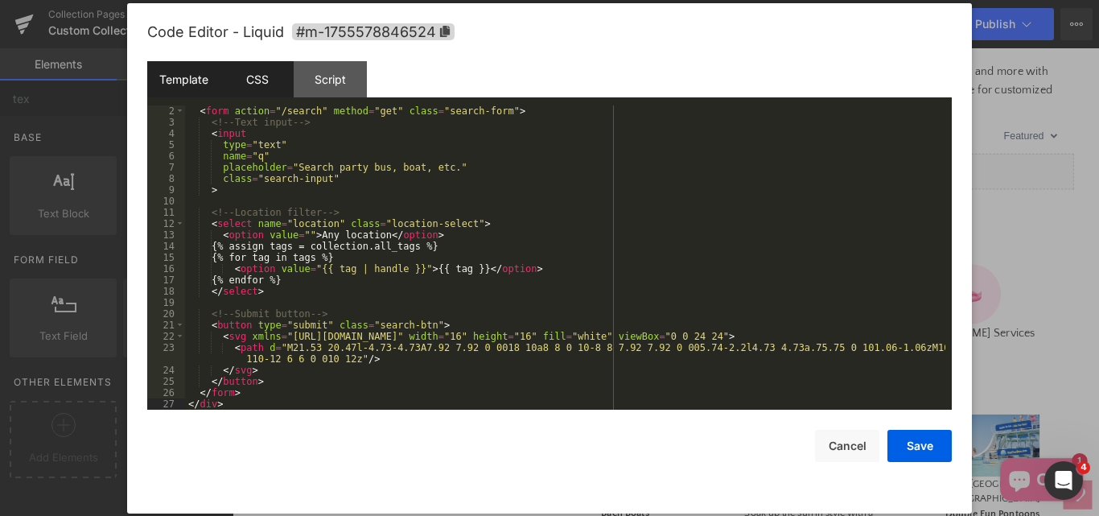
click at [251, 82] on div "CSS" at bounding box center [256, 79] width 73 height 36
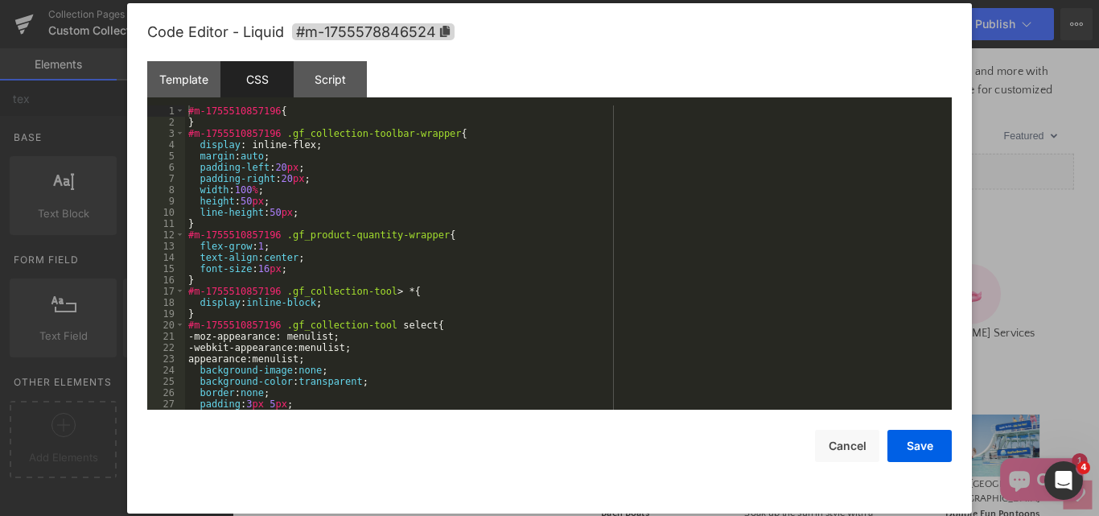
click at [395, 257] on div "#m-1755510857196 { } #m-1755510857196 .gf_collection-toolbar-wrapper { display …" at bounding box center [565, 268] width 760 height 327
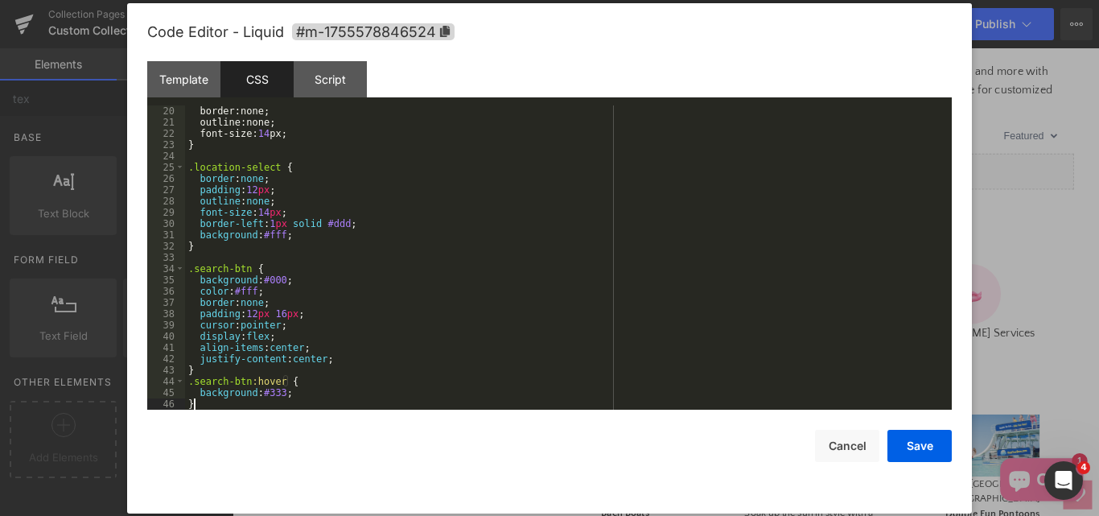
scroll to position [214, 0]
click at [336, 81] on div "Script" at bounding box center [330, 79] width 73 height 36
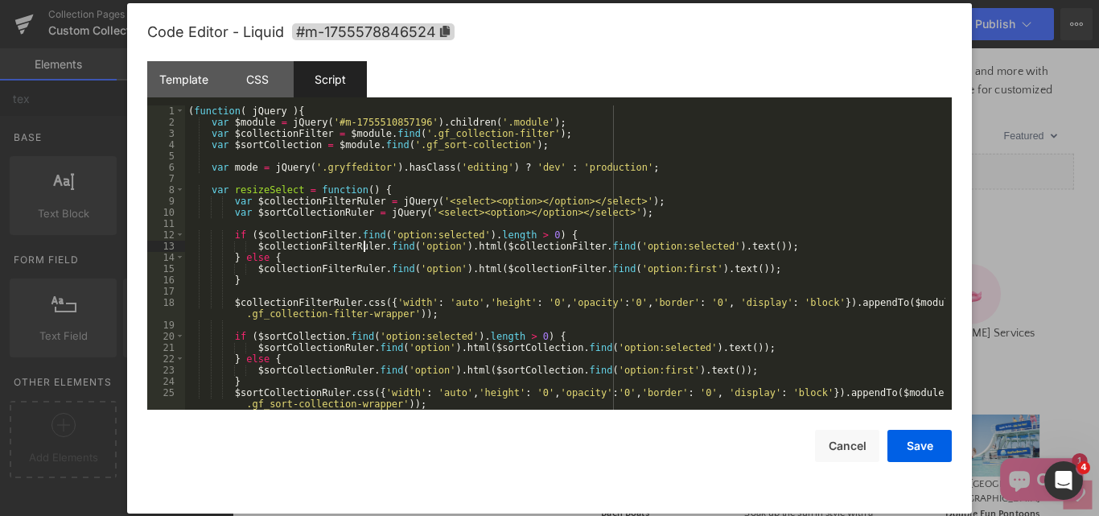
click at [365, 250] on div "( function ( jQuery ) { var $module = jQuery ( '#m-1755510857196' ) . children …" at bounding box center [565, 268] width 760 height 327
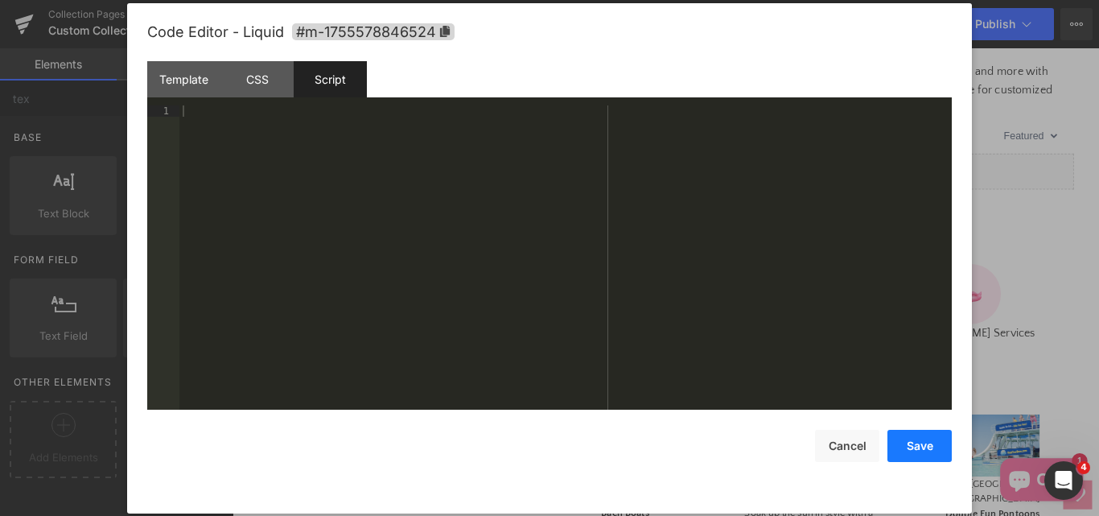
click at [917, 455] on button "Save" at bounding box center [919, 446] width 64 height 32
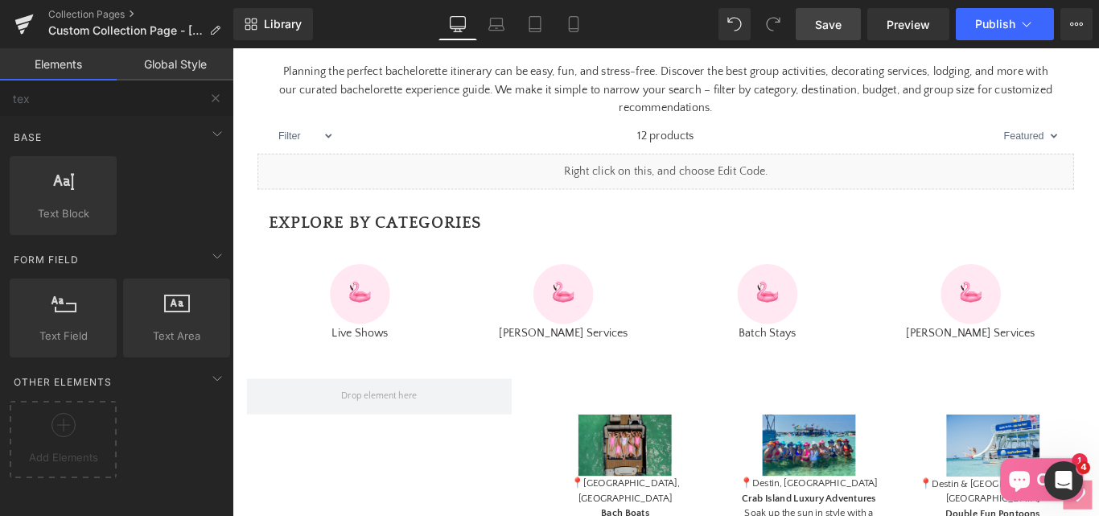
drag, startPoint x: 828, startPoint y: 23, endPoint x: 525, endPoint y: 232, distance: 367.8
click at [828, 23] on span "Save" at bounding box center [828, 24] width 27 height 17
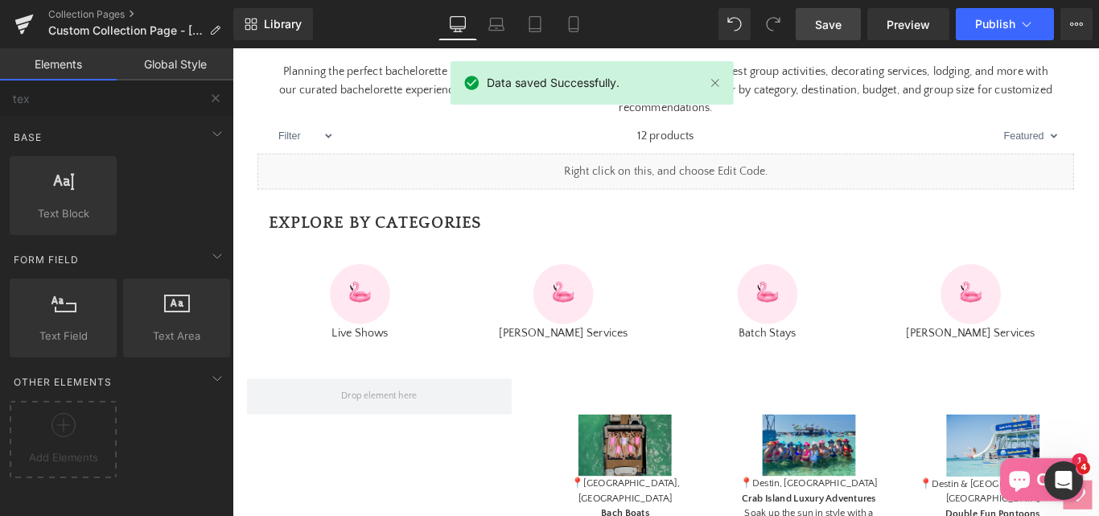
click at [831, 27] on span "Save" at bounding box center [828, 24] width 27 height 17
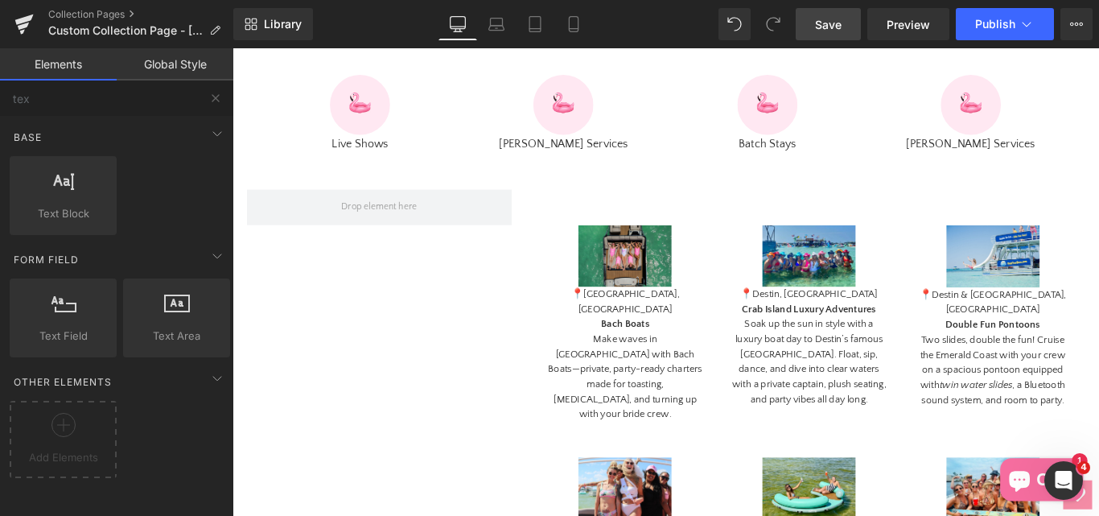
scroll to position [776, 0]
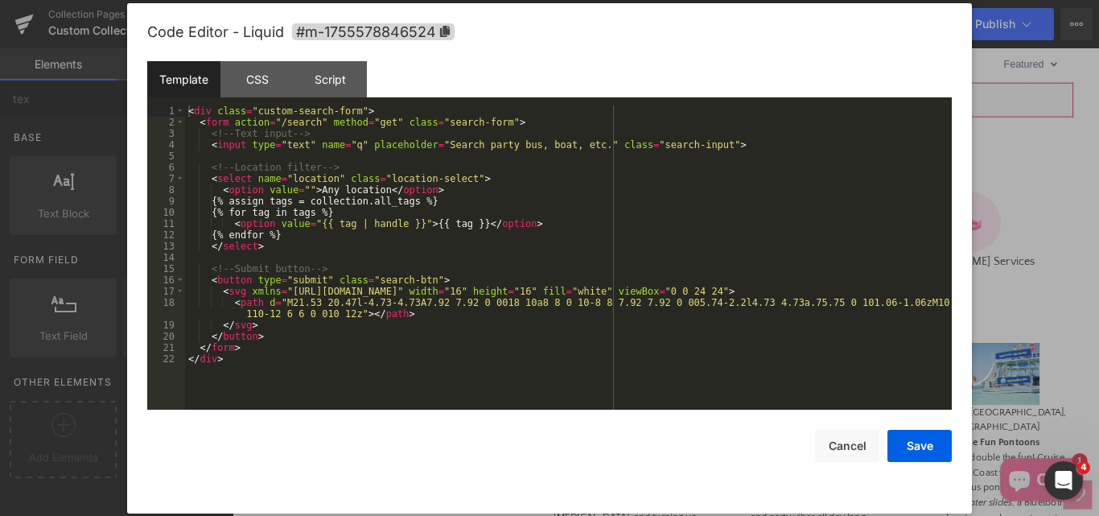
click at [561, 0] on div "Text Field You are previewing how the will restyle your page. You can not edit …" at bounding box center [549, 0] width 1099 height 0
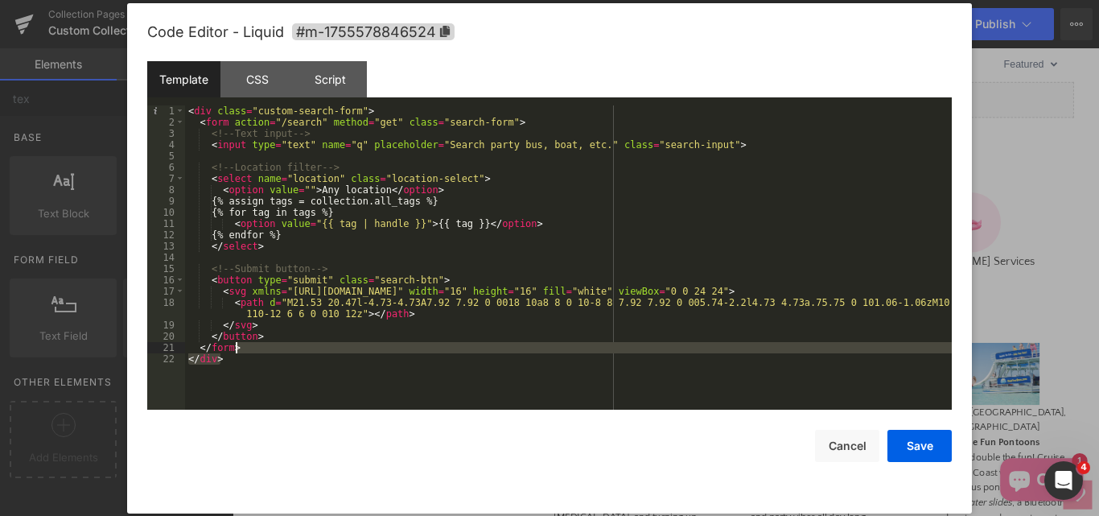
drag, startPoint x: 249, startPoint y: 364, endPoint x: 244, endPoint y: 344, distance: 20.9
click at [244, 344] on div "< div class = "custom-search-form" > < form action = "/search" method = "get" c…" at bounding box center [568, 268] width 767 height 327
click at [336, 241] on div "< div class = "custom-search-form" > < form action = "/search" method = "get" c…" at bounding box center [568, 268] width 767 height 327
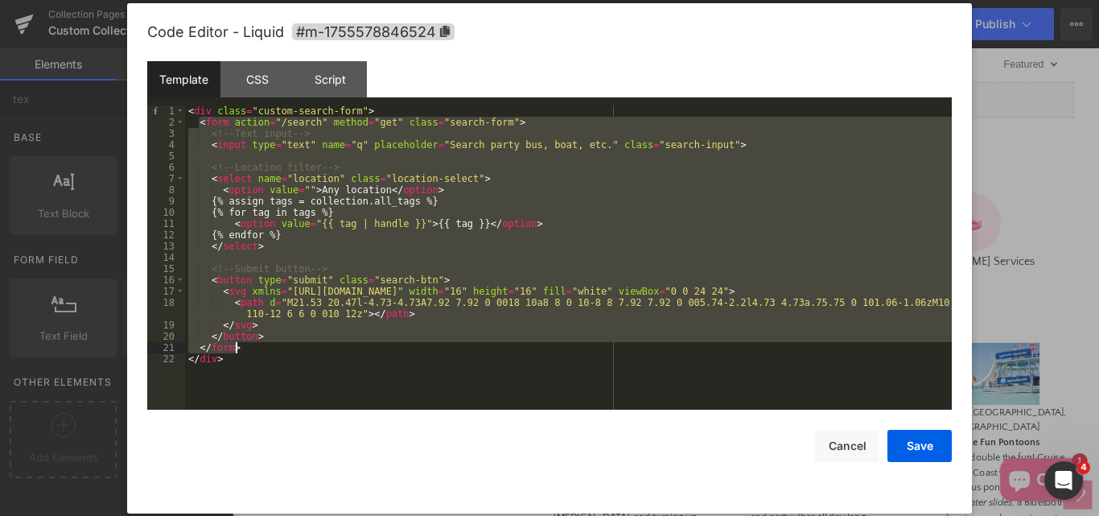
drag, startPoint x: 197, startPoint y: 125, endPoint x: 268, endPoint y: 346, distance: 232.3
click at [268, 346] on div "< div class = "custom-search-form" > < form action = "/search" method = "get" c…" at bounding box center [568, 268] width 767 height 327
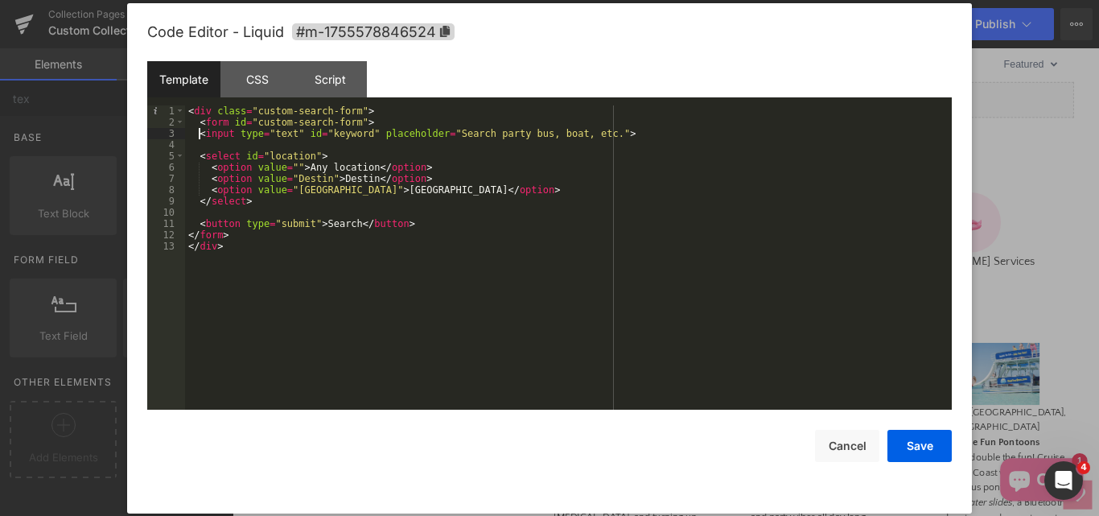
click at [199, 134] on div "< div class = "custom-search-form" > < form id = "custom-search-form" > < input…" at bounding box center [568, 268] width 767 height 327
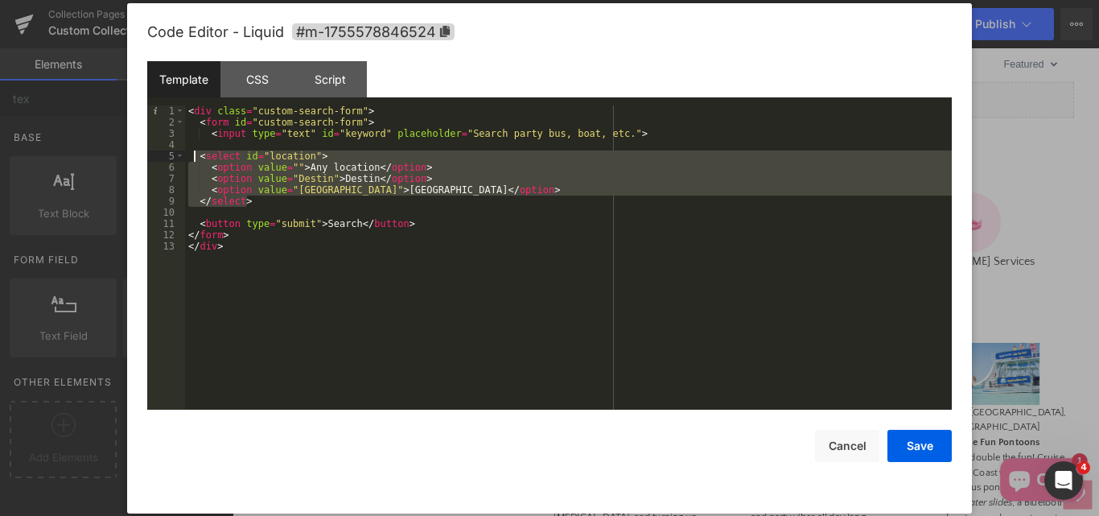
drag, startPoint x: 255, startPoint y: 206, endPoint x: 192, endPoint y: 157, distance: 79.7
click at [192, 157] on div "< div class = "custom-search-form" > < form id = "custom-search-form" > < input…" at bounding box center [568, 268] width 767 height 327
click at [199, 224] on div "< div class = "custom-search-form" > < form id = "custom-search-form" > < input…" at bounding box center [568, 268] width 767 height 327
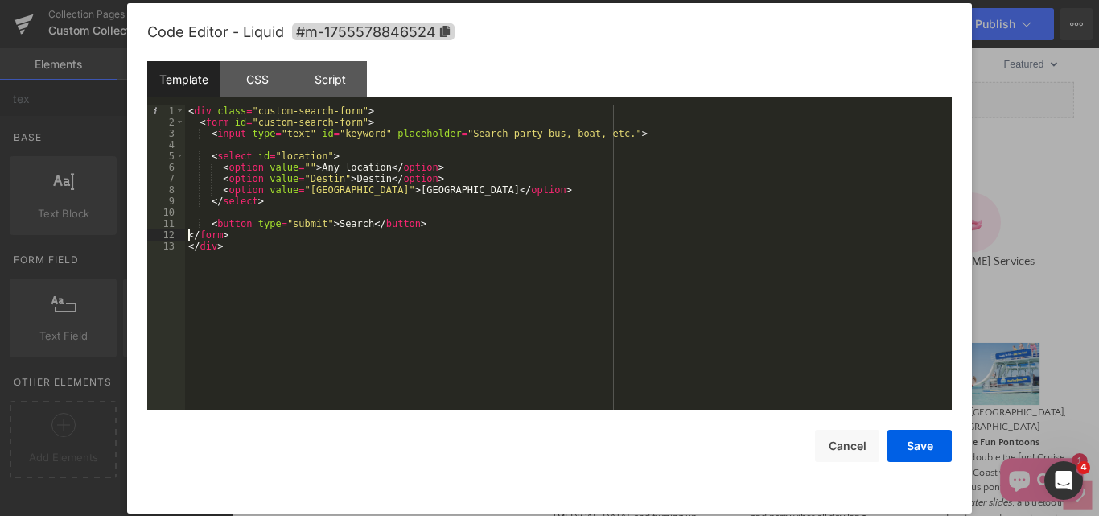
click at [189, 236] on div "< div class = "custom-search-form" > < form id = "custom-search-form" > < input…" at bounding box center [568, 268] width 767 height 327
click at [911, 442] on button "Save" at bounding box center [919, 446] width 64 height 32
click at [582, 0] on div "Text Field You are previewing how the will restyle your page. You can not edit …" at bounding box center [549, 0] width 1099 height 0
click at [319, 90] on div "Script" at bounding box center [330, 79] width 73 height 36
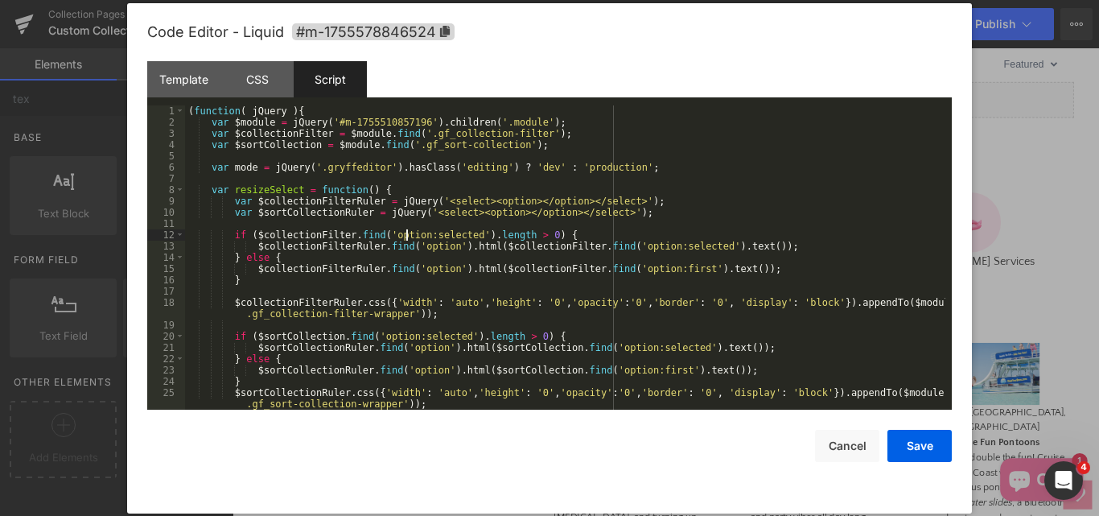
click at [405, 229] on div "( function ( jQuery ) { var $module = jQuery ( '#m-1755510857196' ) . children …" at bounding box center [565, 268] width 760 height 327
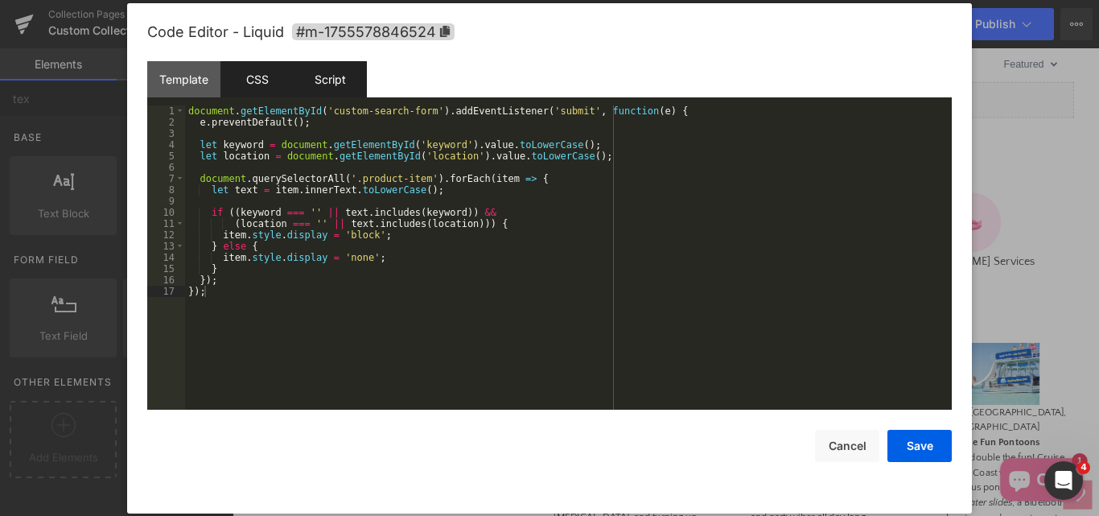
click at [258, 88] on div "CSS" at bounding box center [256, 79] width 73 height 36
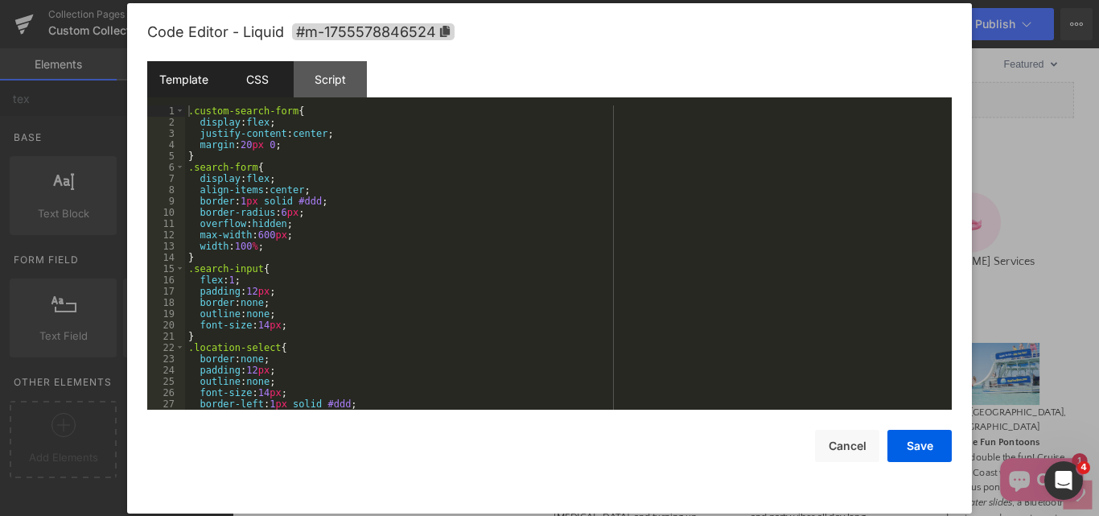
click at [196, 81] on div "Template" at bounding box center [183, 79] width 73 height 36
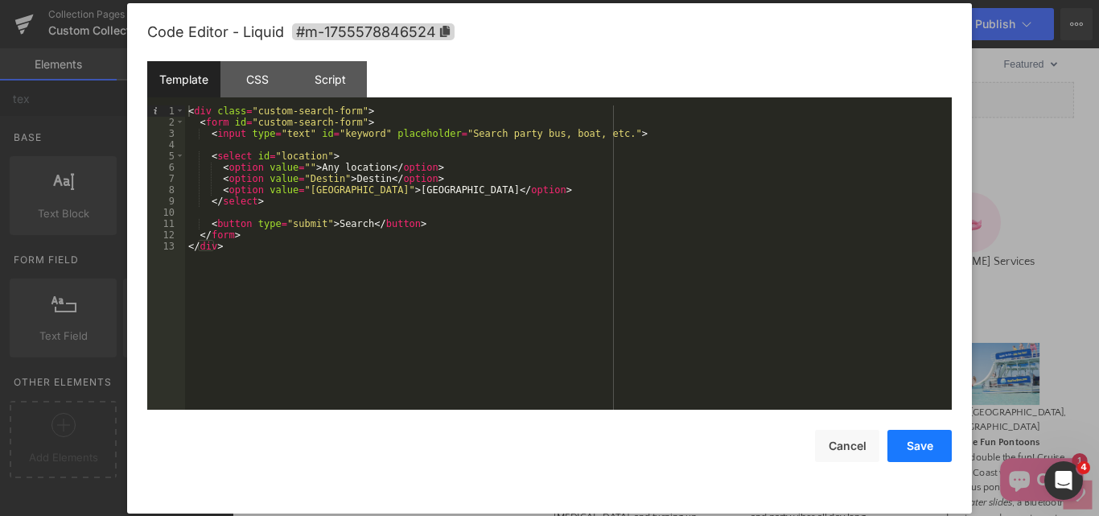
click at [912, 448] on button "Save" at bounding box center [919, 446] width 64 height 32
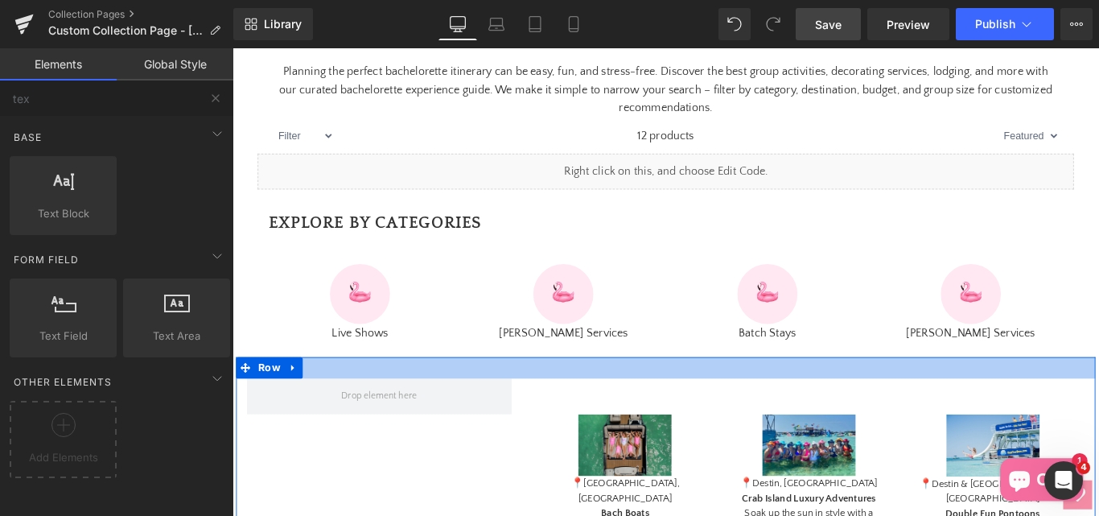
scroll to position [534, 0]
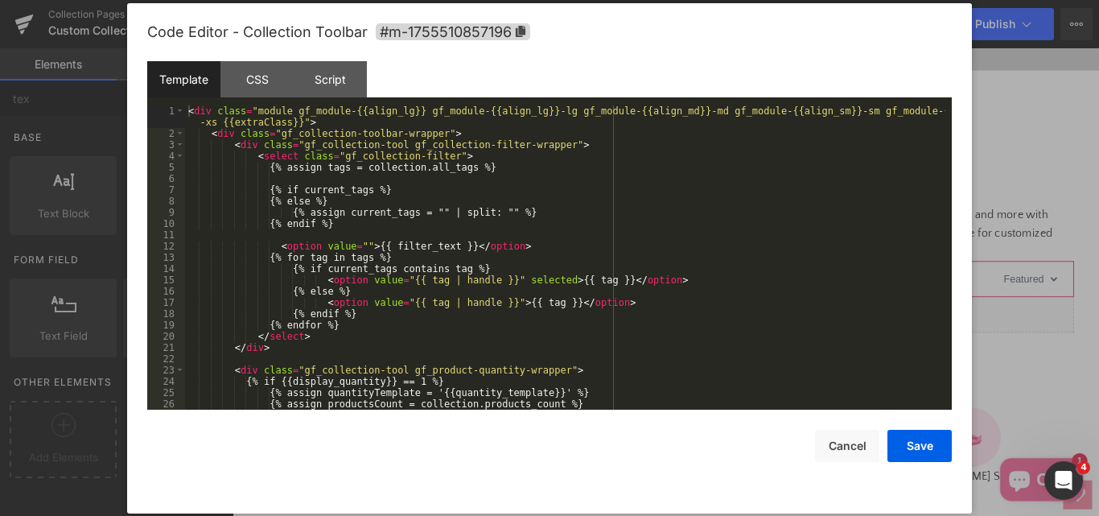
click at [265, 0] on div "Text Field You are previewing how the will restyle your page. You can not edit …" at bounding box center [549, 0] width 1099 height 0
click at [501, 220] on div "< div class = "module gf_module-{{align_lg}} gf_module-{{align_lg}}-lg gf_modul…" at bounding box center [565, 274] width 760 height 338
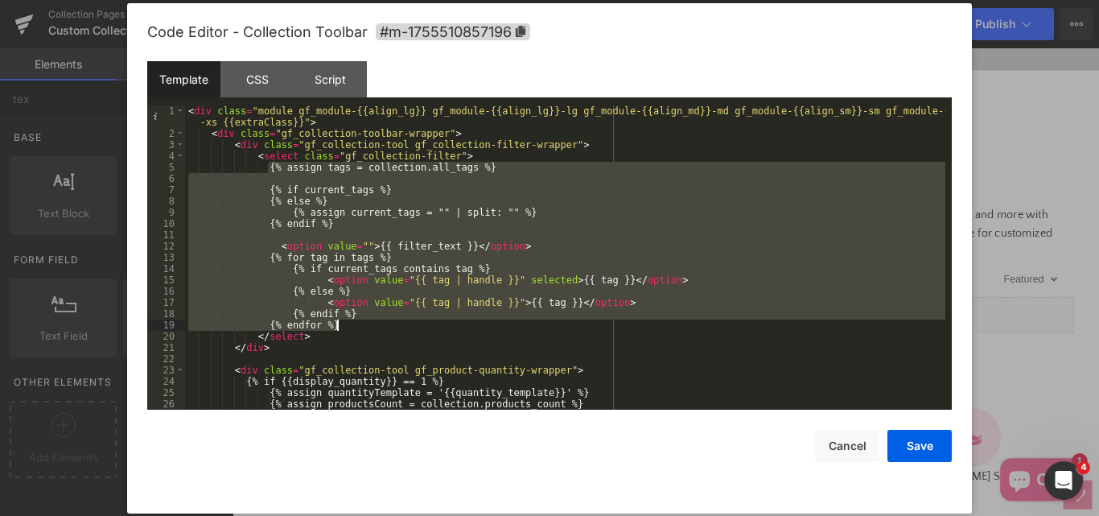
drag, startPoint x: 268, startPoint y: 172, endPoint x: 369, endPoint y: 323, distance: 181.4
click at [369, 323] on div "< div class = "module gf_module-{{align_lg}} gf_module-{{align_lg}}-lg gf_modul…" at bounding box center [565, 274] width 760 height 338
click at [923, 446] on button "Save" at bounding box center [919, 446] width 64 height 32
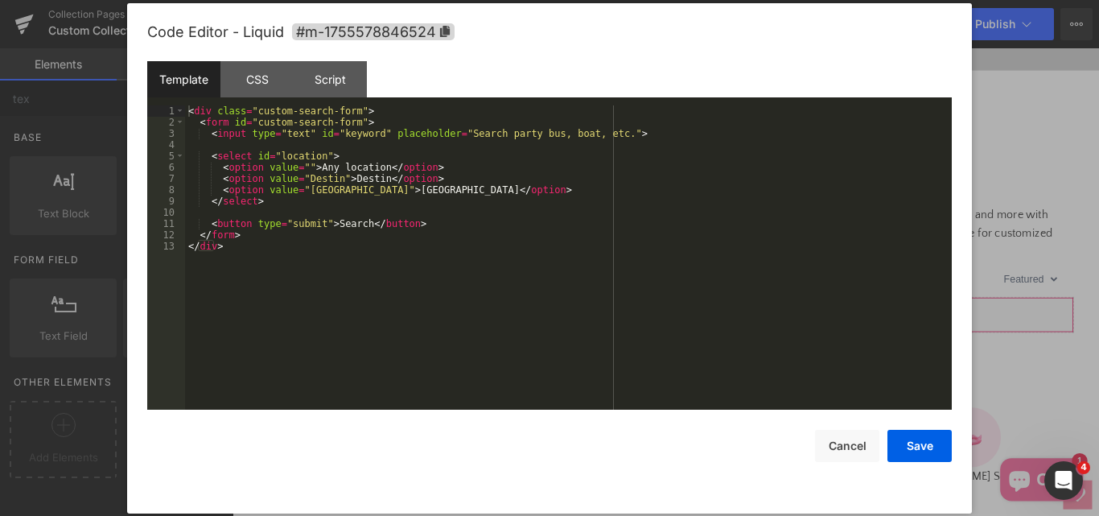
click at [558, 0] on div "Text Field You are previewing how the will restyle your page. You can not edit …" at bounding box center [549, 0] width 1099 height 0
click at [344, 236] on div "< div class = "custom-search-form" > < form id = "custom-search-form" > < input…" at bounding box center [568, 268] width 767 height 327
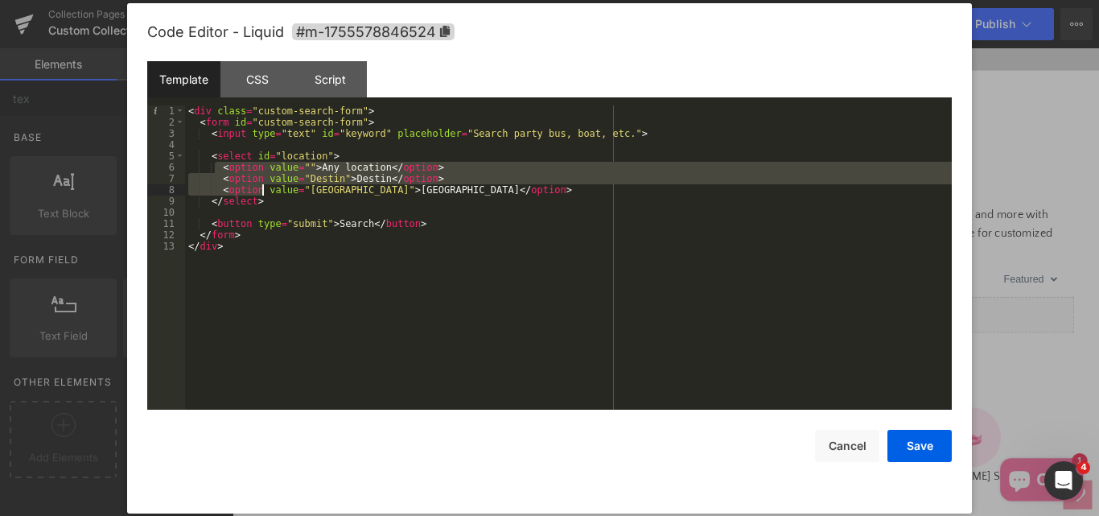
drag, startPoint x: 216, startPoint y: 169, endPoint x: 265, endPoint y: 189, distance: 52.3
click at [265, 189] on div "< div class = "custom-search-form" > < form id = "custom-search-form" > < input…" at bounding box center [568, 268] width 767 height 327
click at [221, 178] on div "< div class = "custom-search-form" > < form id = "custom-search-form" > < input…" at bounding box center [568, 257] width 767 height 304
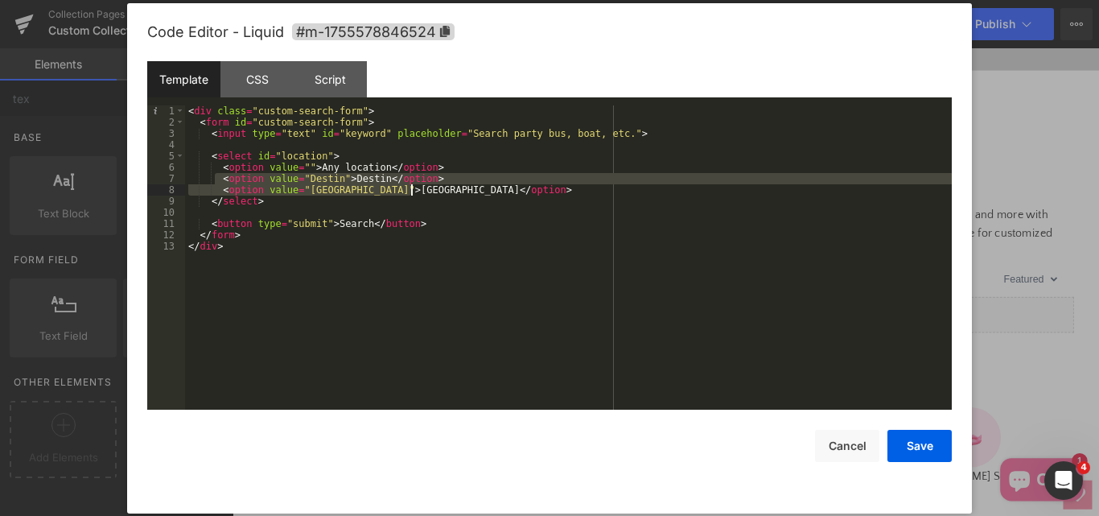
drag, startPoint x: 217, startPoint y: 178, endPoint x: 442, endPoint y: 191, distance: 224.8
click at [442, 191] on div "< div class = "custom-search-form" > < form id = "custom-search-form" > < input…" at bounding box center [568, 268] width 767 height 327
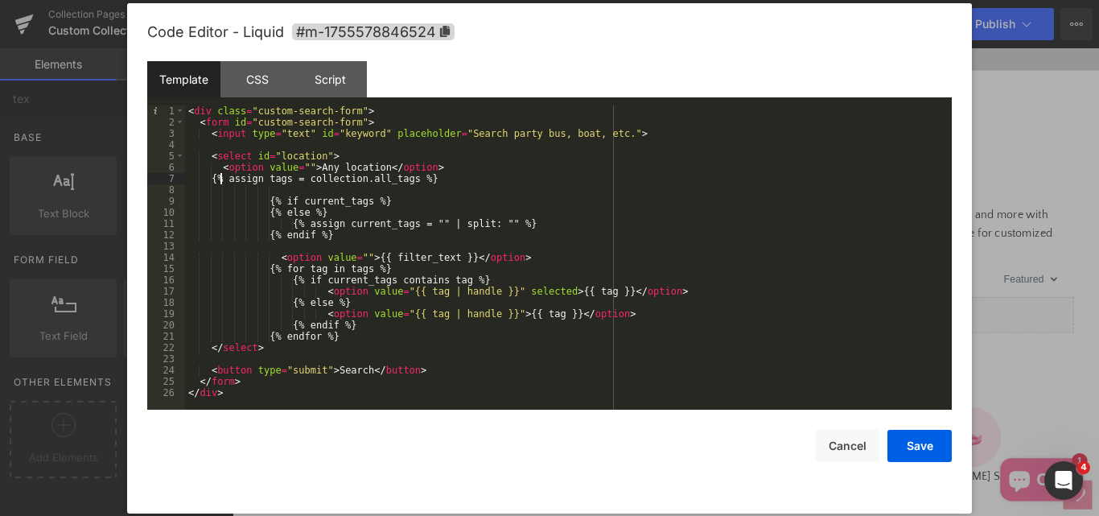
click at [220, 183] on div "< div class = "custom-search-form" > < form id = "custom-search-form" > < input…" at bounding box center [568, 268] width 767 height 327
click at [274, 207] on div "< div class = "custom-search-form" > < form id = "custom-search-form" > < input…" at bounding box center [568, 268] width 767 height 327
click at [281, 212] on div "< div class = "custom-search-form" > < form id = "custom-search-form" > < input…" at bounding box center [568, 268] width 767 height 327
click at [274, 203] on div "< div class = "custom-search-form" > < form id = "custom-search-form" > < input…" at bounding box center [568, 268] width 767 height 327
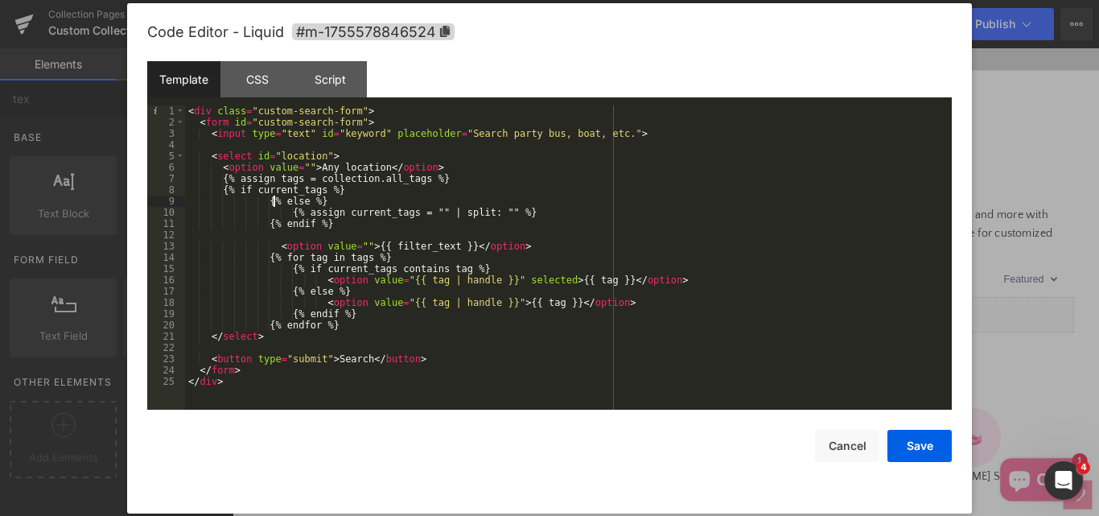
click at [274, 205] on div "< div class = "custom-search-form" > < form id = "custom-search-form" > < input…" at bounding box center [568, 268] width 767 height 327
click at [290, 214] on div "< div class = "custom-search-form" > < form id = "custom-search-form" > < input…" at bounding box center [568, 268] width 767 height 327
click at [278, 226] on div "< div class = "custom-search-form" > < form id = "custom-search-form" > < input…" at bounding box center [568, 268] width 767 height 327
click at [271, 226] on div "< div class = "custom-search-form" > < form id = "custom-search-form" > < input…" at bounding box center [568, 268] width 767 height 327
click at [274, 248] on div "< div class = "custom-search-form" > < form id = "custom-search-form" > < input…" at bounding box center [568, 268] width 767 height 327
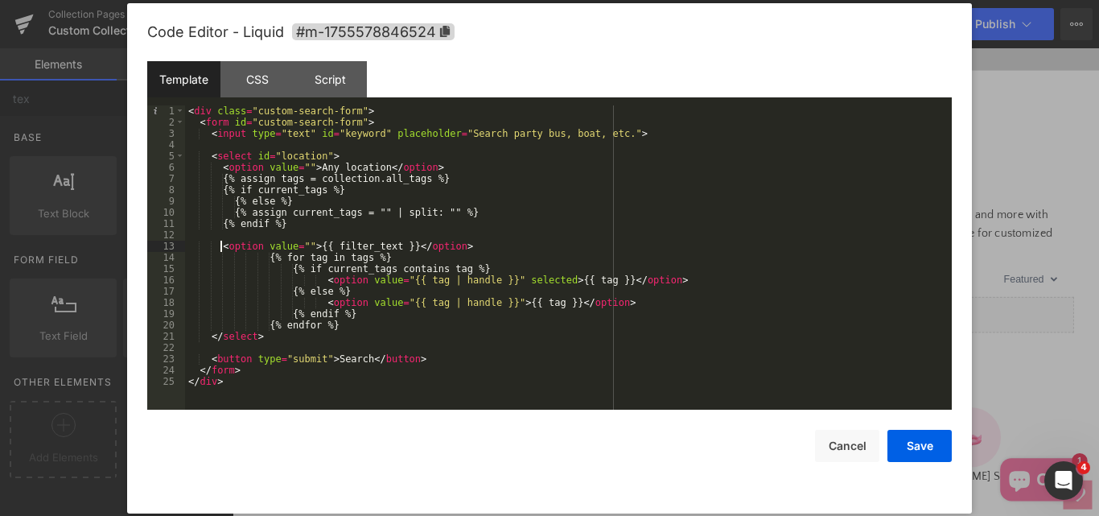
click at [275, 255] on div "< div class = "custom-search-form" > < form id = "custom-search-form" > < input…" at bounding box center [568, 268] width 767 height 327
click at [292, 270] on div "< div class = "custom-search-form" > < form id = "custom-search-form" > < input…" at bounding box center [568, 268] width 767 height 327
click at [315, 281] on div "< div class = "custom-search-form" > < form id = "custom-search-form" > < input…" at bounding box center [568, 268] width 767 height 327
click at [295, 295] on div "< div class = "custom-search-form" > < form id = "custom-search-form" > < input…" at bounding box center [568, 268] width 767 height 327
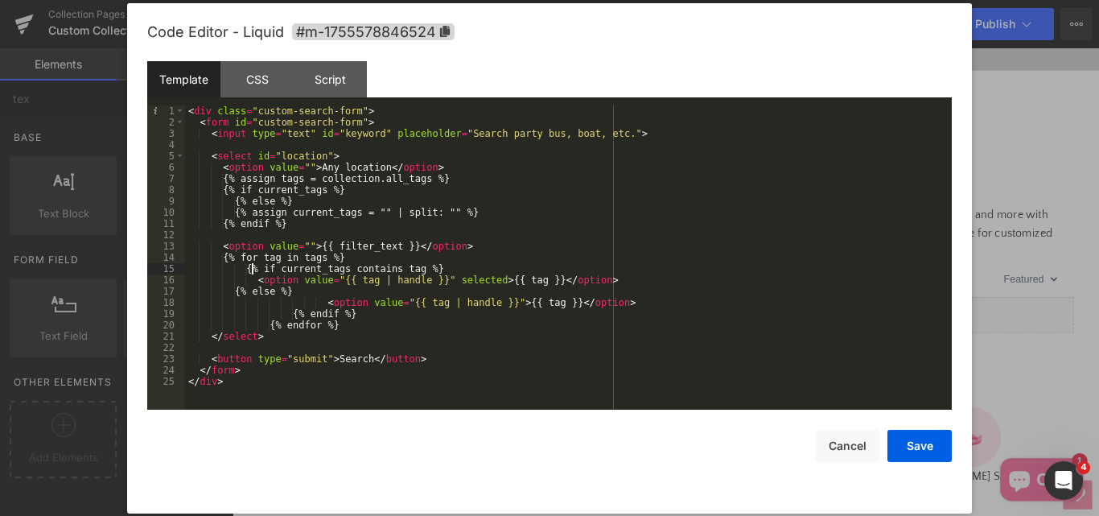
click at [254, 273] on div "< div class = "custom-search-form" > < form id = "custom-search-form" > < input…" at bounding box center [568, 268] width 767 height 327
click at [317, 303] on div "< div class = "custom-search-form" > < form id = "custom-search-form" > < input…" at bounding box center [568, 268] width 767 height 327
click at [294, 317] on div "< div class = "custom-search-form" > < form id = "custom-search-form" > < input…" at bounding box center [568, 268] width 767 height 327
click at [271, 323] on div "< div class = "custom-search-form" > < form id = "custom-search-form" > < input…" at bounding box center [568, 268] width 767 height 327
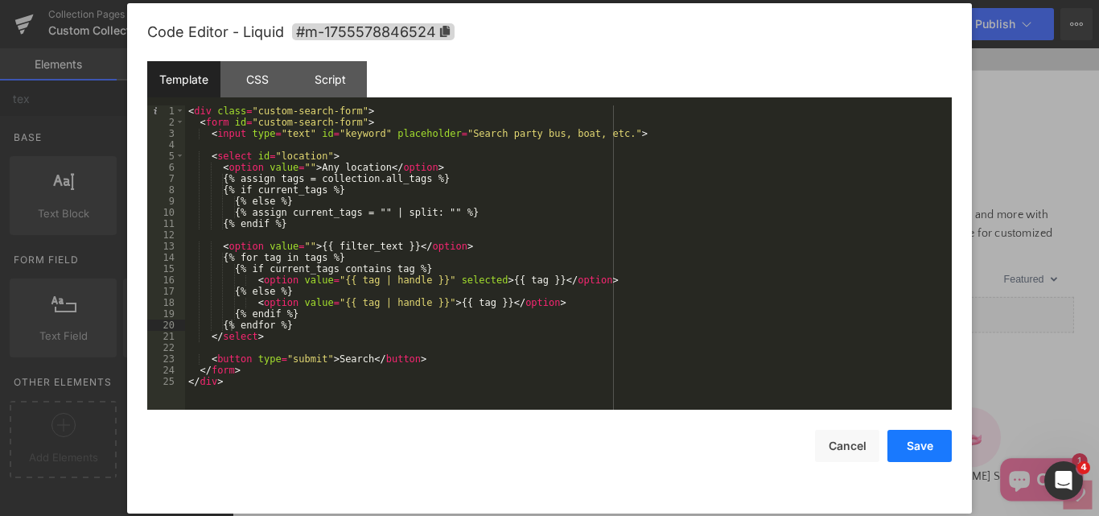
click at [911, 438] on button "Save" at bounding box center [919, 446] width 64 height 32
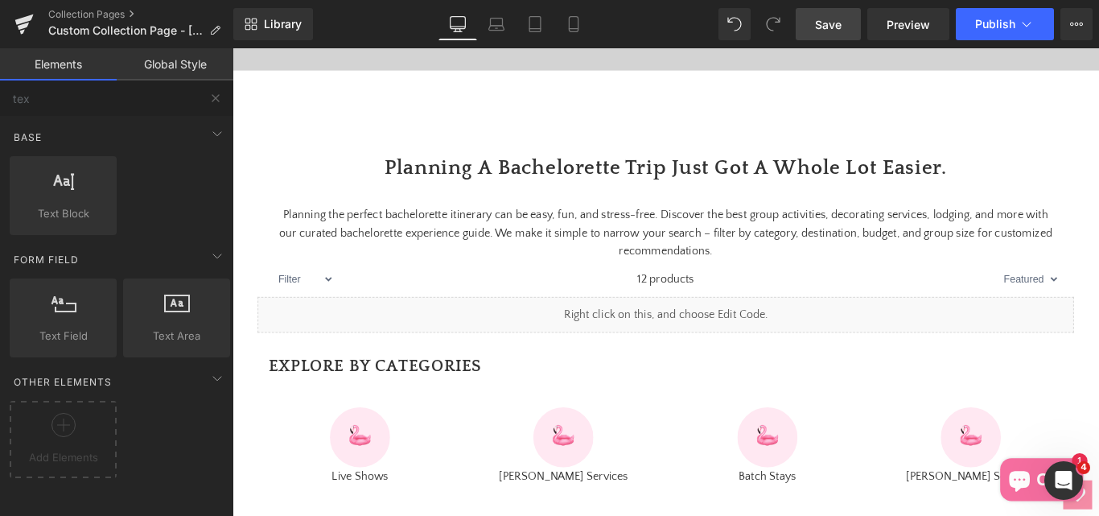
click at [835, 27] on span "Save" at bounding box center [828, 24] width 27 height 17
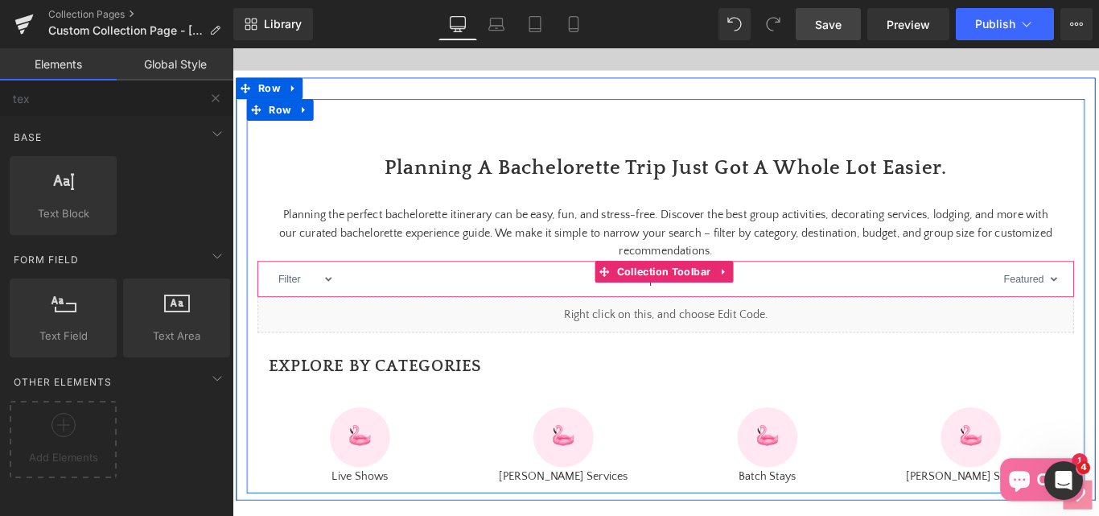
scroll to position [615, 0]
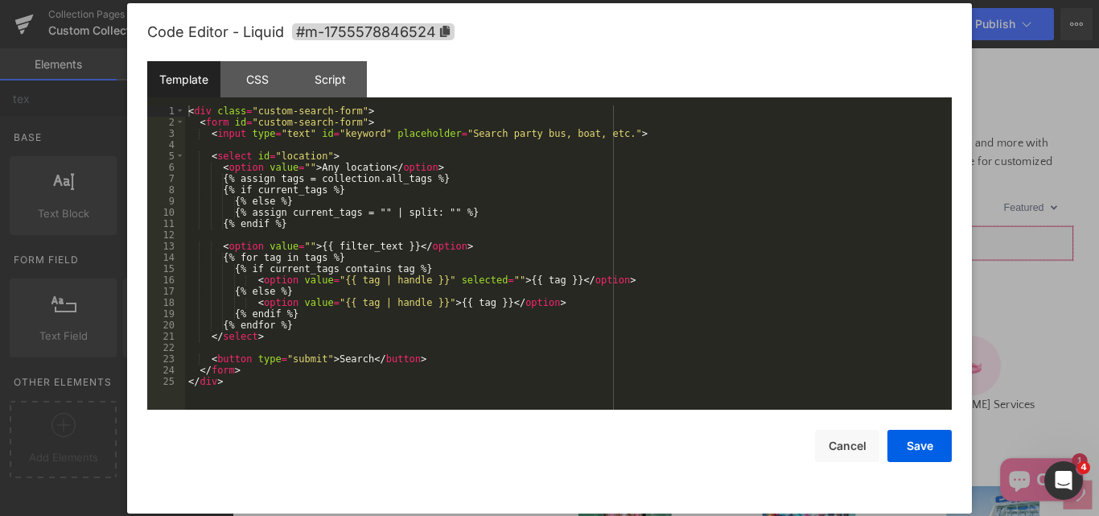
click at [508, 0] on div "Text Field You are previewing how the will restyle your page. You can not edit …" at bounding box center [549, 0] width 1099 height 0
click at [424, 290] on div "< div class = "custom-search-form" > < form id = "custom-search-form" > < input…" at bounding box center [568, 268] width 767 height 327
click at [253, 81] on div "CSS" at bounding box center [256, 79] width 73 height 36
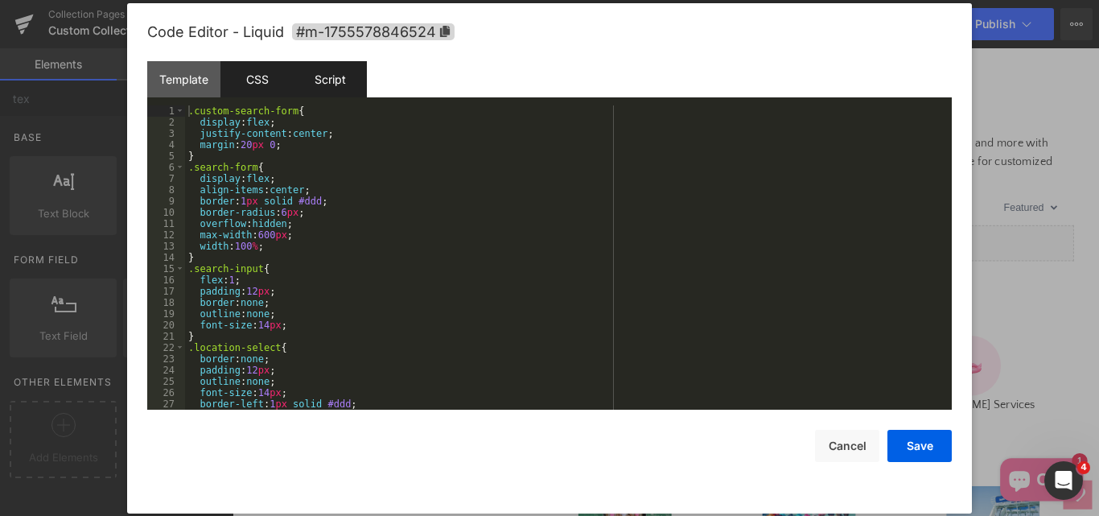
click at [316, 82] on div "Script" at bounding box center [330, 79] width 73 height 36
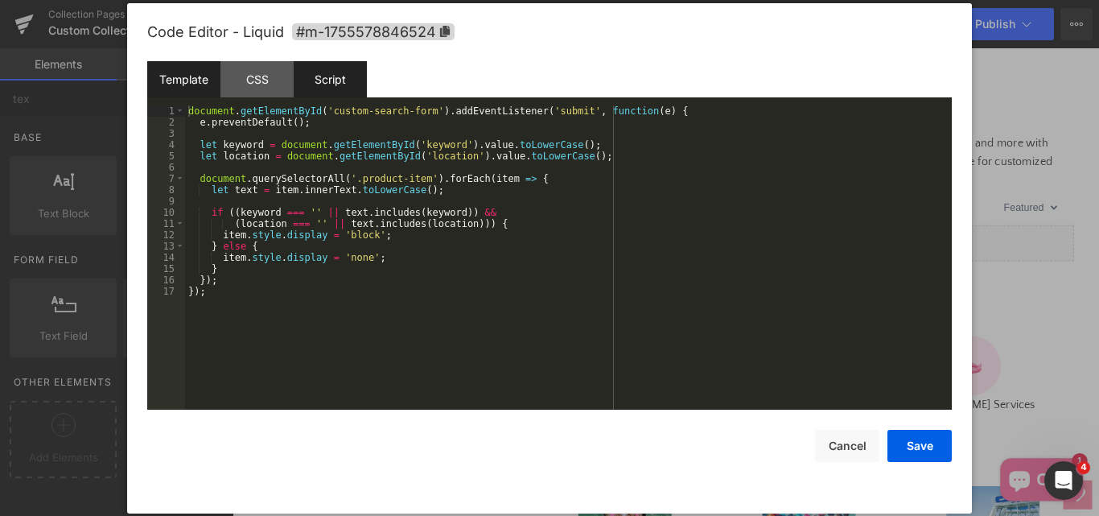
click at [184, 89] on div "Template" at bounding box center [183, 79] width 73 height 36
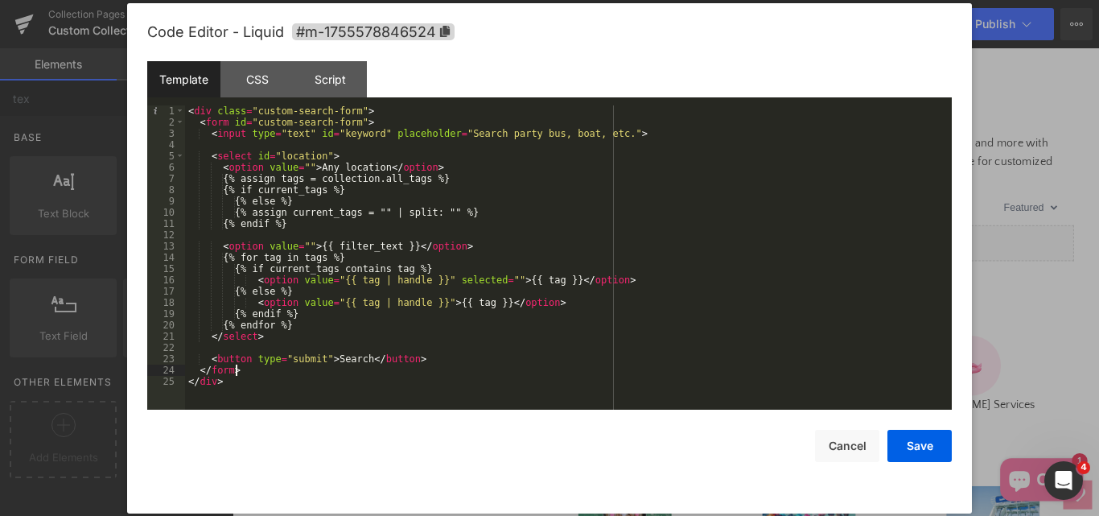
click at [245, 368] on div "< div class = "custom-search-form" > < form id = "custom-search-form" > < input…" at bounding box center [568, 268] width 767 height 327
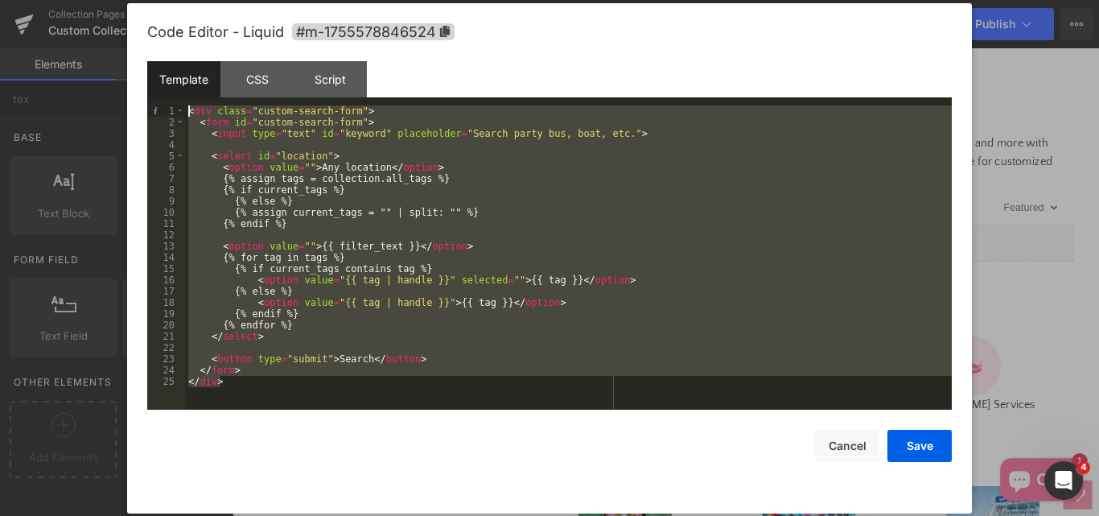
drag, startPoint x: 234, startPoint y: 384, endPoint x: 165, endPoint y: 115, distance: 277.5
click at [165, 115] on pre "1 2 3 4 5 6 7 8 9 10 11 12 13 14 15 16 17 18 19 20 21 22 23 24 25 < div class =…" at bounding box center [549, 257] width 804 height 304
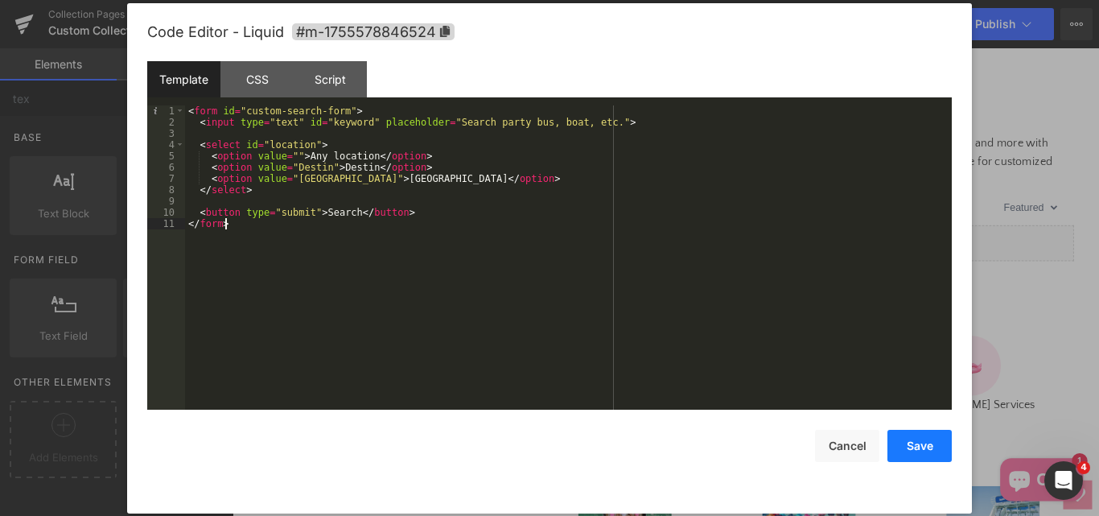
click at [931, 442] on button "Save" at bounding box center [919, 446] width 64 height 32
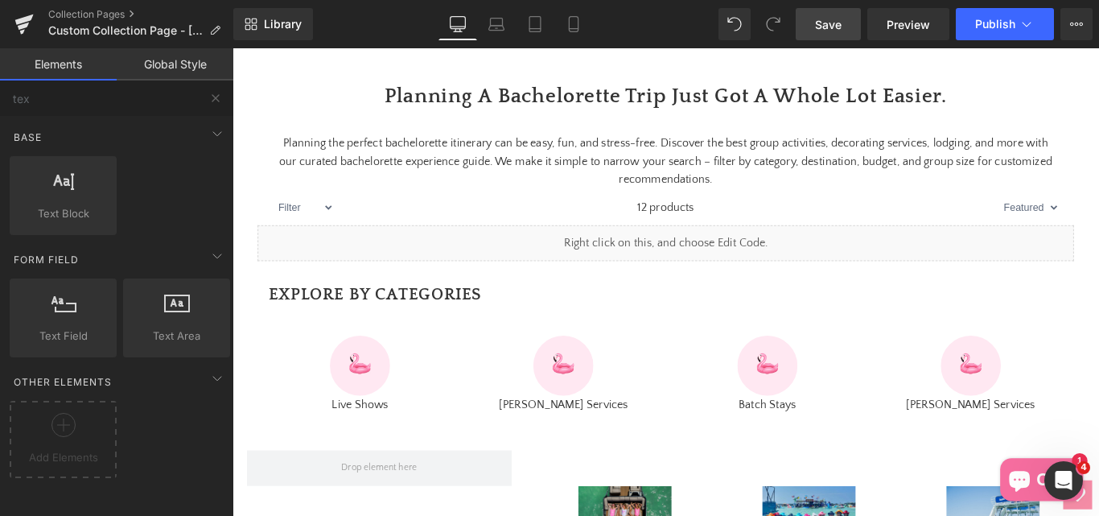
click at [848, 23] on link "Save" at bounding box center [828, 24] width 65 height 32
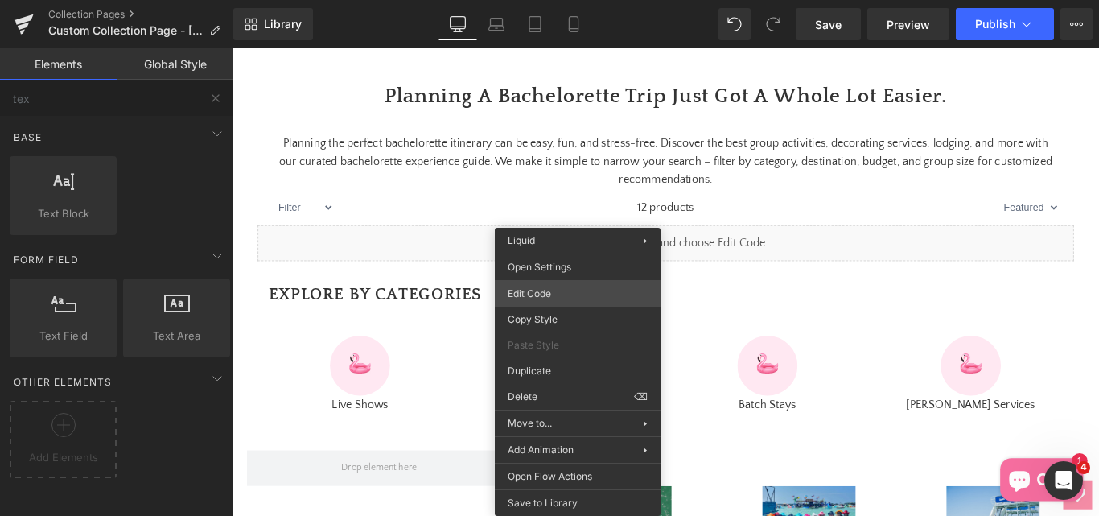
click at [553, 0] on div "Text Field You are previewing how the will restyle your page. You can not edit …" at bounding box center [549, 0] width 1099 height 0
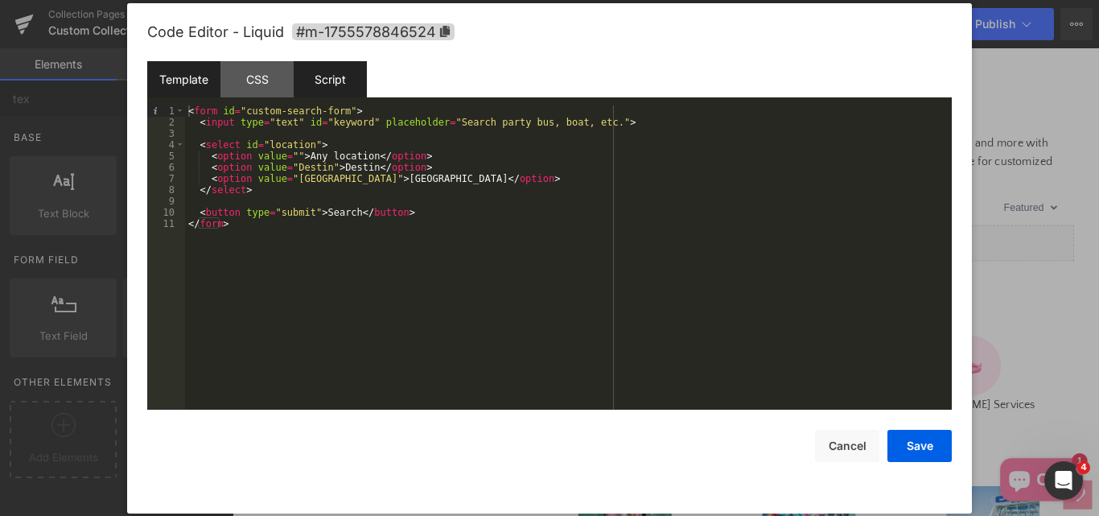
click at [319, 88] on div "Script" at bounding box center [330, 79] width 73 height 36
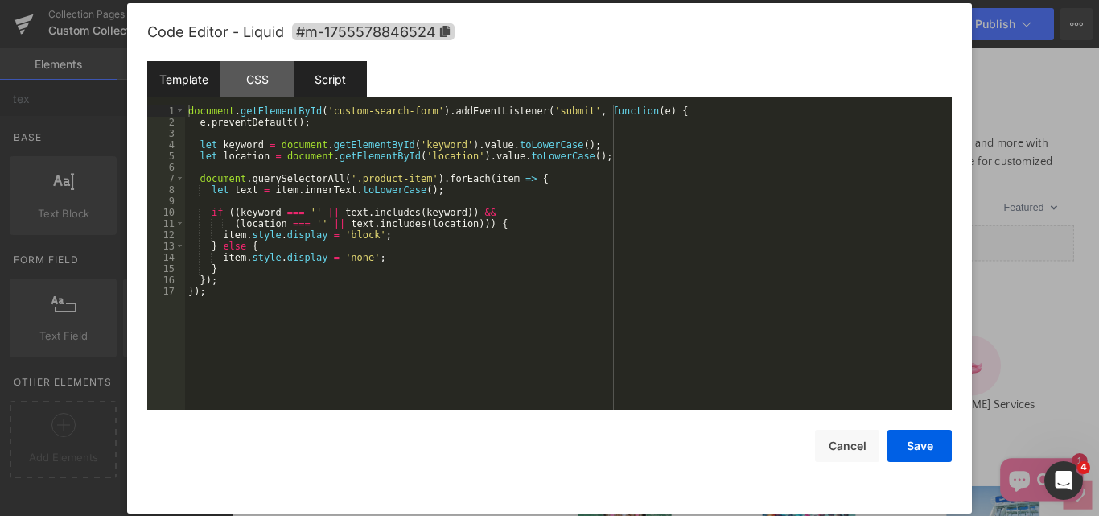
click at [187, 90] on div "Template" at bounding box center [183, 79] width 73 height 36
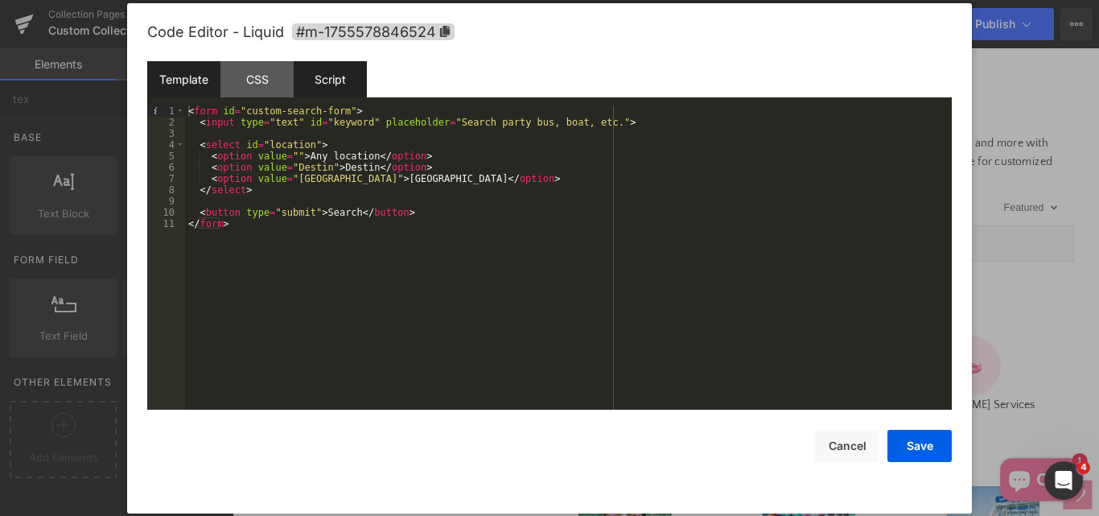
click at [329, 75] on div "Script" at bounding box center [330, 79] width 73 height 36
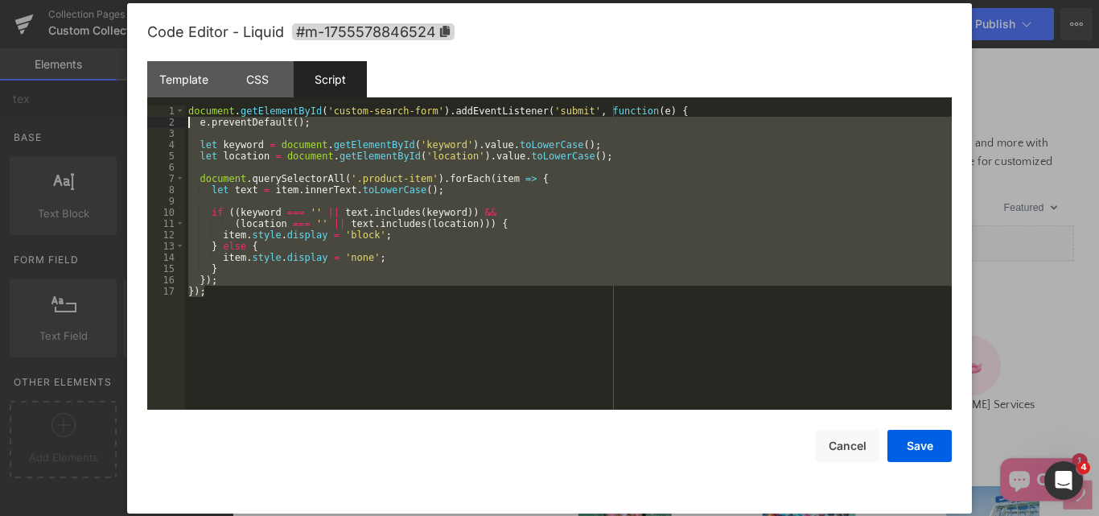
drag, startPoint x: 235, startPoint y: 299, endPoint x: 174, endPoint y: 119, distance: 190.3
click at [174, 119] on pre "1 2 3 4 5 6 7 8 9 10 11 12 13 14 15 16 17 document . getElementById ( 'custom-s…" at bounding box center [549, 257] width 804 height 304
click at [243, 281] on div "document . getElementById ( 'custom-search-form' ) . addEventListener ( 'submit…" at bounding box center [568, 257] width 767 height 304
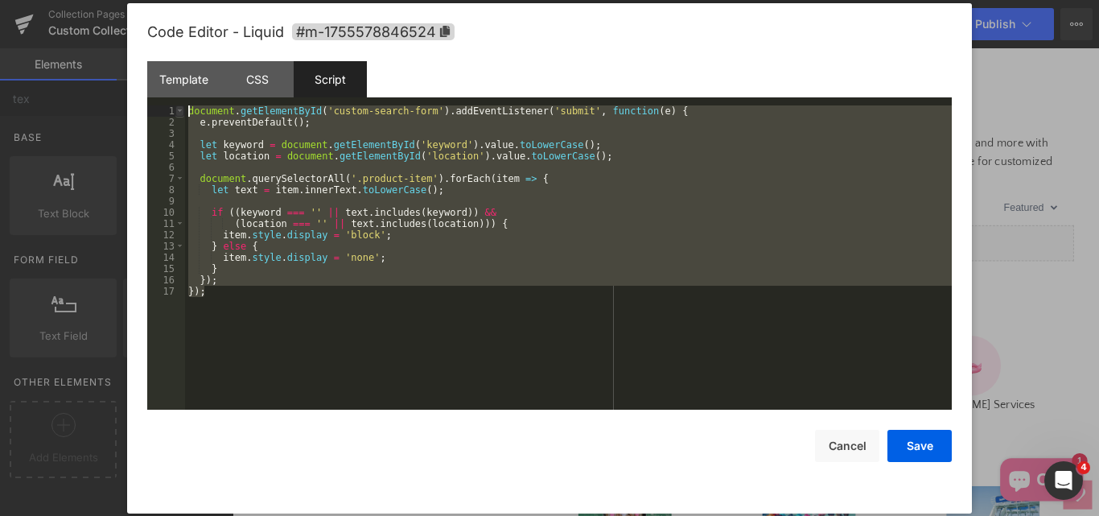
drag, startPoint x: 227, startPoint y: 304, endPoint x: 178, endPoint y: 112, distance: 198.4
click at [178, 112] on pre "1 2 3 4 5 6 7 8 9 10 11 12 13 14 15 16 17 document . getElementById ( 'custom-s…" at bounding box center [549, 257] width 804 height 304
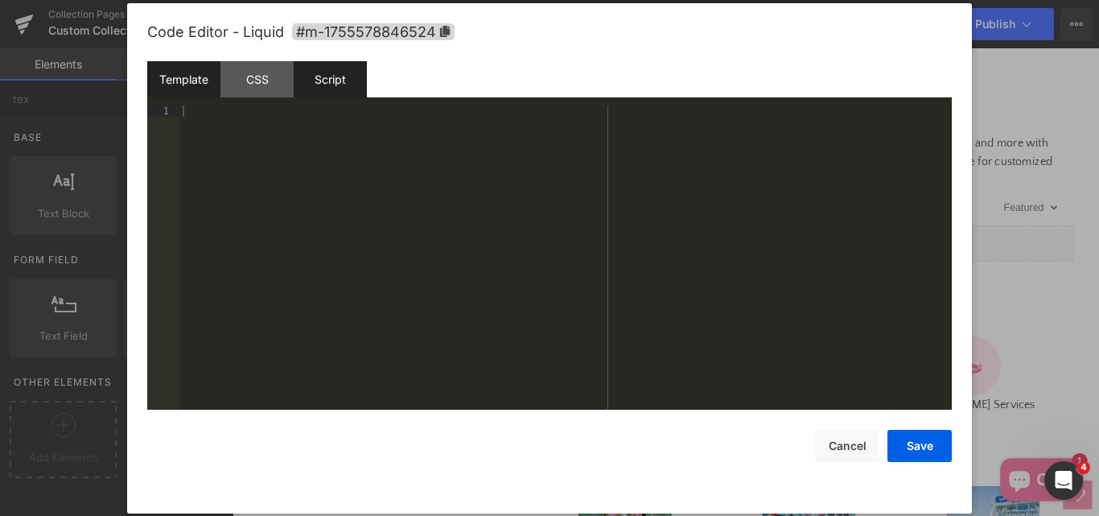
click at [200, 84] on div "Template" at bounding box center [183, 79] width 73 height 36
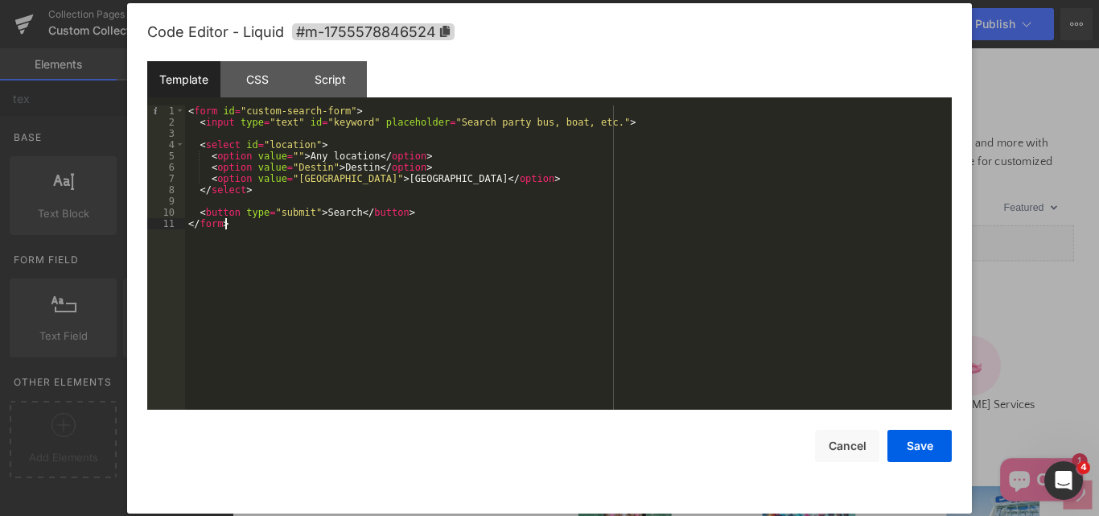
click at [218, 264] on div "< form id = "custom-search-form" > < input type = "text" id = "keyword" placeho…" at bounding box center [568, 268] width 767 height 327
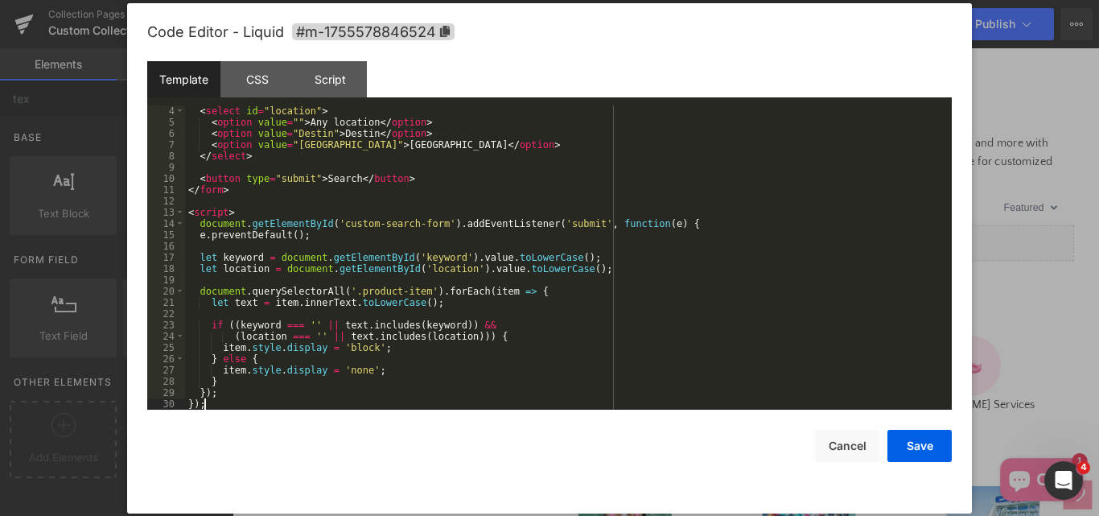
scroll to position [34, 0]
click at [936, 444] on button "Save" at bounding box center [919, 446] width 64 height 32
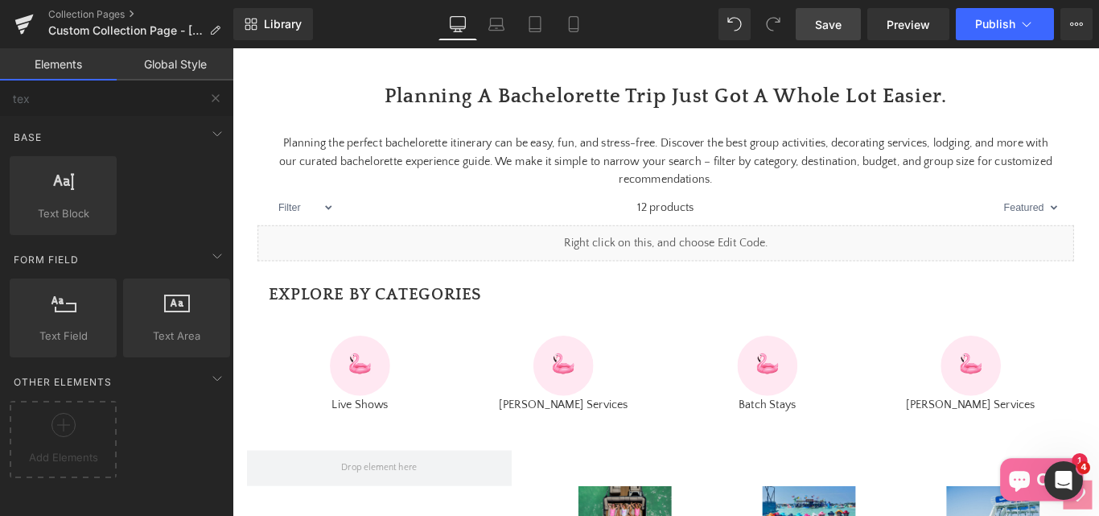
drag, startPoint x: 821, startPoint y: 26, endPoint x: 652, endPoint y: 346, distance: 362.0
click at [821, 26] on span "Save" at bounding box center [828, 24] width 27 height 17
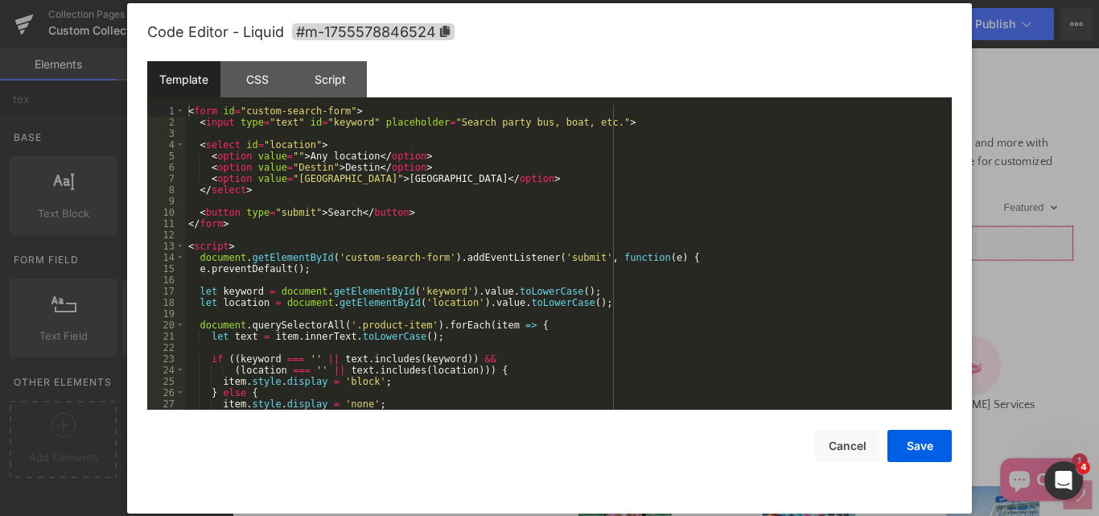
click at [507, 0] on div "Text Field You are previewing how the will restyle your page. You can not edit …" at bounding box center [549, 0] width 1099 height 0
click at [243, 280] on div "< form id = "custom-search-form" > < input type = "text" id = "keyword" placeho…" at bounding box center [565, 268] width 760 height 327
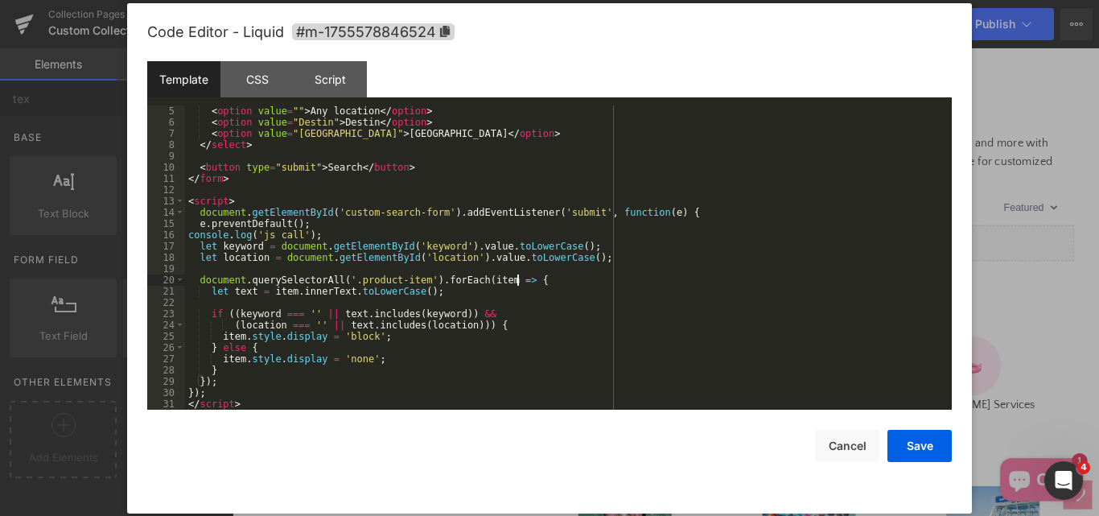
click at [535, 282] on div "< option value = "" > Any location </ option > < option value = "Destin" > Dest…" at bounding box center [565, 268] width 760 height 327
click at [232, 302] on div "< option value = "" > Any location </ option > < option value = "Destin" > Dest…" at bounding box center [565, 268] width 760 height 327
click at [920, 447] on button "Save" at bounding box center [919, 446] width 64 height 32
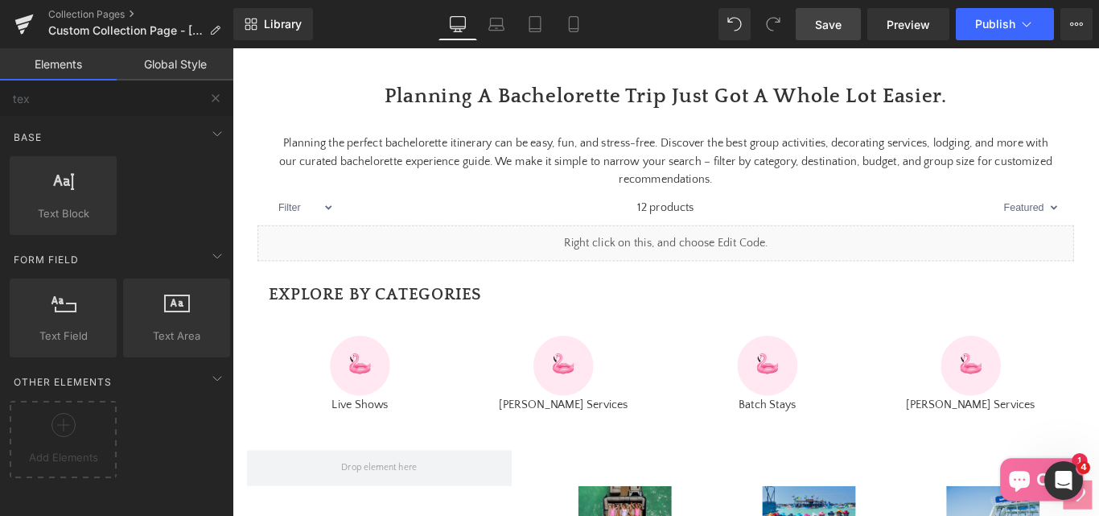
click at [841, 20] on span "Save" at bounding box center [828, 24] width 27 height 17
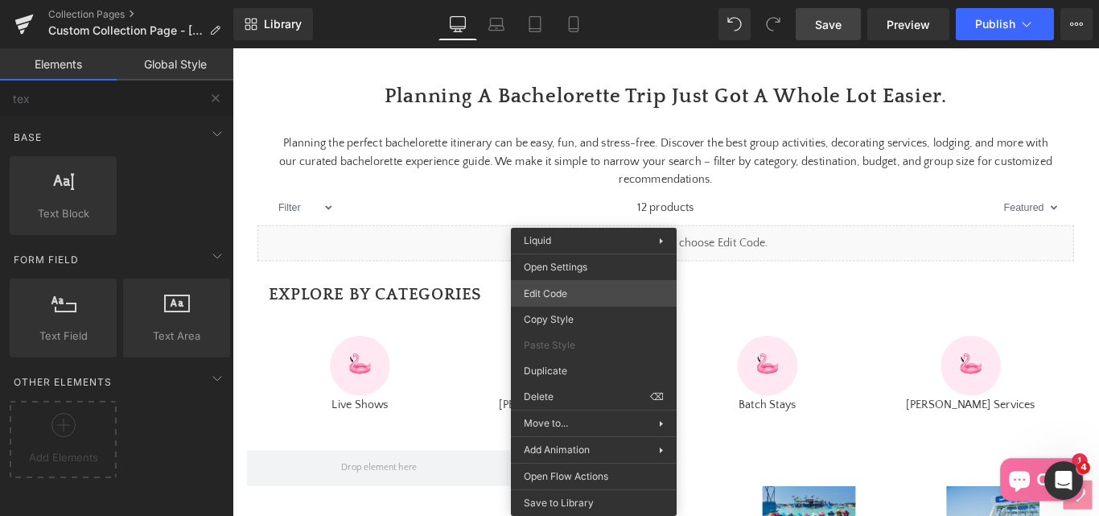
click at [558, 0] on div "Text Field You are previewing how the will restyle your page. You can not edit …" at bounding box center [549, 0] width 1099 height 0
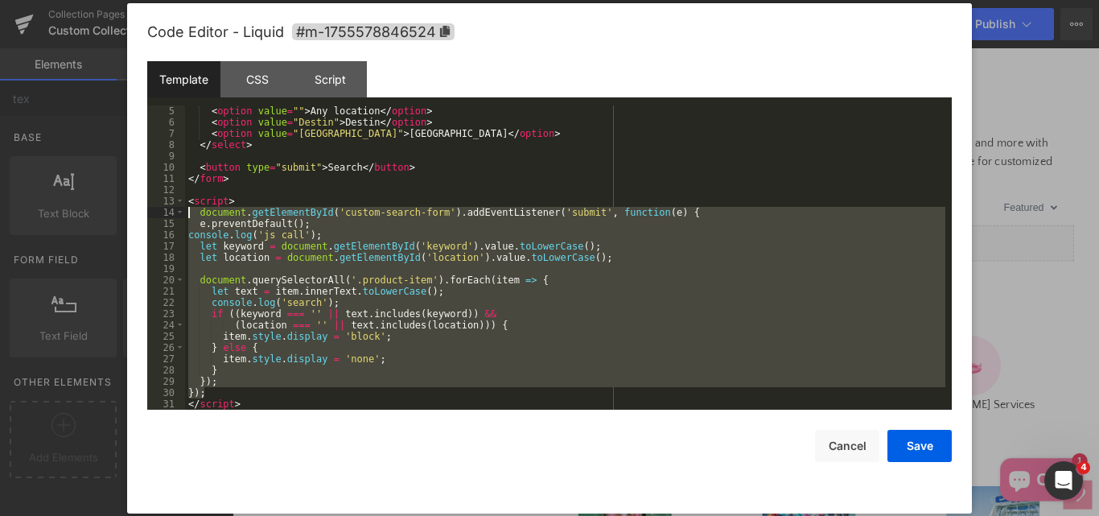
drag, startPoint x: 205, startPoint y: 391, endPoint x: 187, endPoint y: 212, distance: 180.3
click at [187, 212] on div "< option value = "" > Any location </ option > < option value = "Destin" > Dest…" at bounding box center [565, 268] width 760 height 327
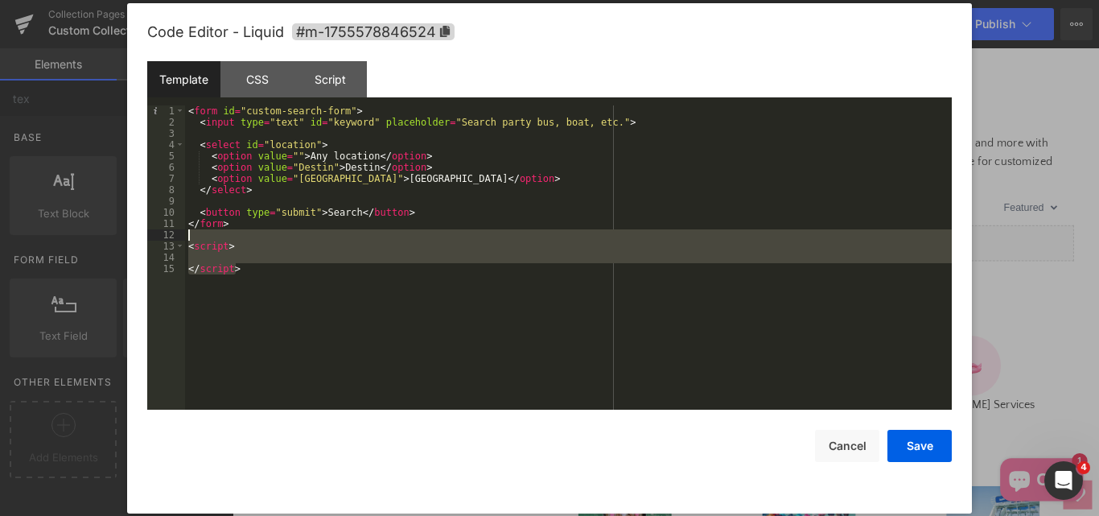
drag, startPoint x: 259, startPoint y: 284, endPoint x: 197, endPoint y: 232, distance: 80.5
click at [197, 232] on div "< form id = "custom-search-form" > < input type = "text" id = "keyword" placeho…" at bounding box center [568, 268] width 767 height 327
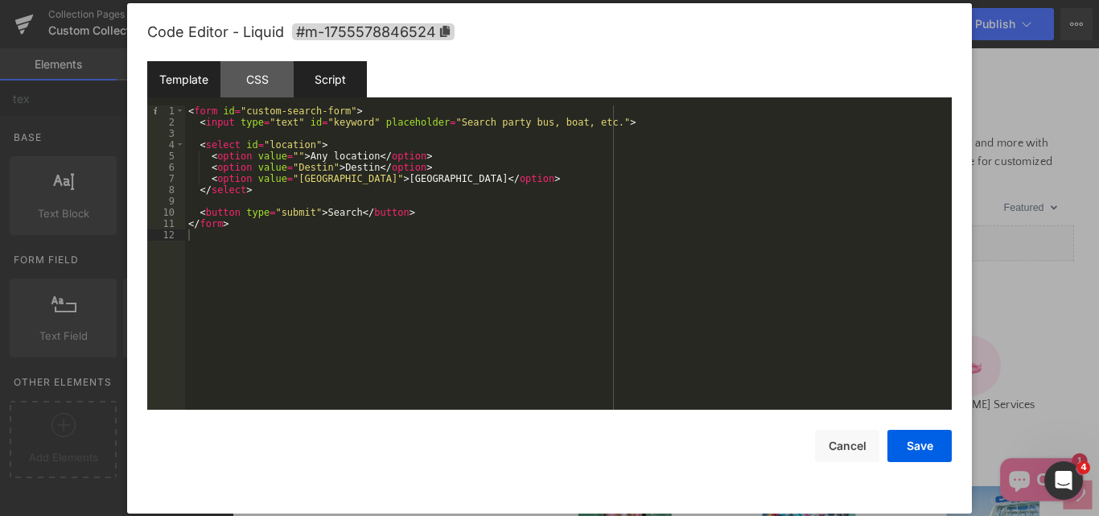
click at [323, 72] on div "Script" at bounding box center [330, 79] width 73 height 36
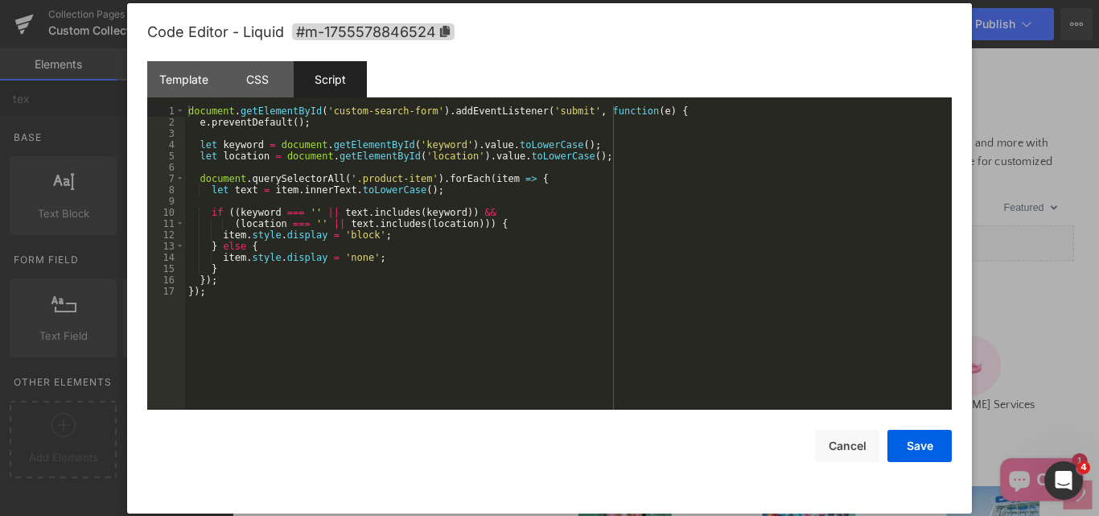
click at [255, 301] on div "document . getElementById ( 'custom-search-form' ) . addEventListener ( 'submit…" at bounding box center [568, 268] width 767 height 327
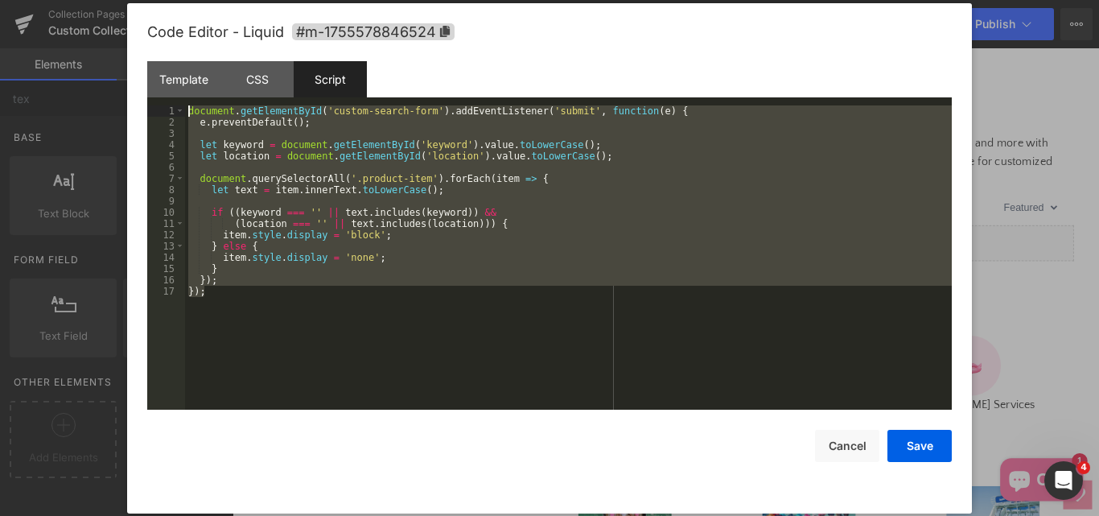
drag, startPoint x: 245, startPoint y: 299, endPoint x: 170, endPoint y: 113, distance: 200.6
click at [170, 113] on pre "1 2 3 4 5 6 7 8 9 10 11 12 13 14 15 16 17 document . getElementById ( 'custom-s…" at bounding box center [549, 257] width 804 height 304
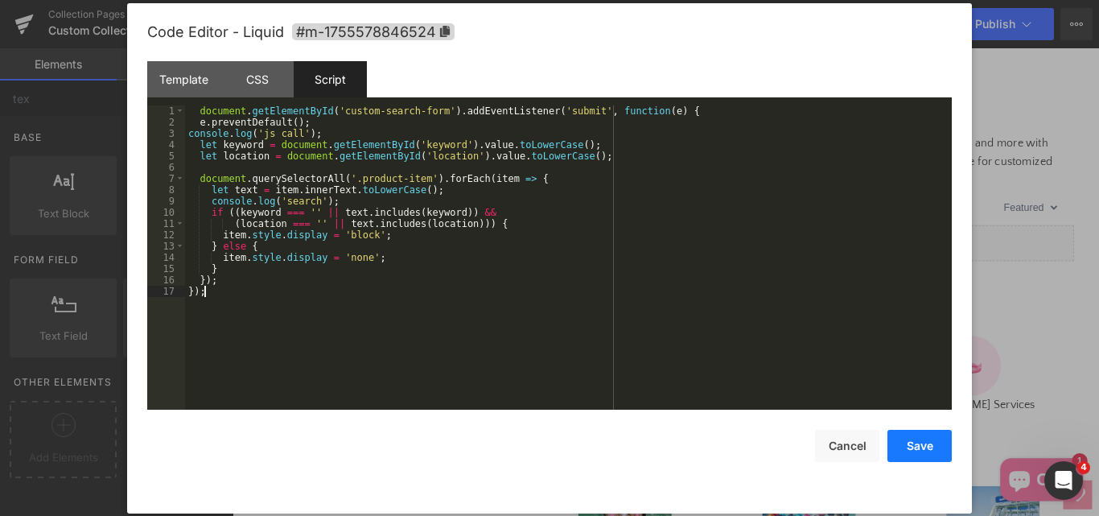
click at [911, 446] on button "Save" at bounding box center [919, 446] width 64 height 32
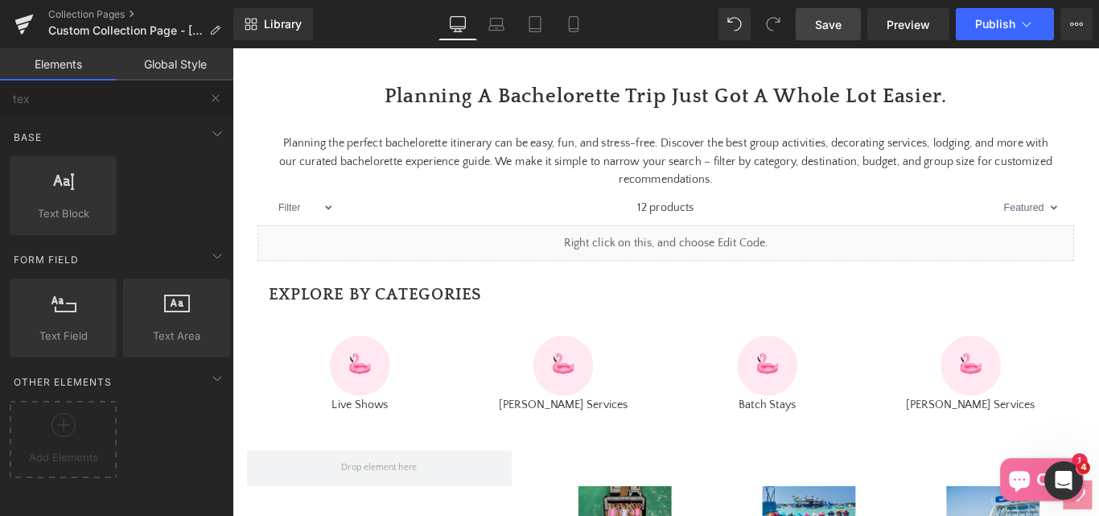
click at [844, 28] on link "Save" at bounding box center [828, 24] width 65 height 32
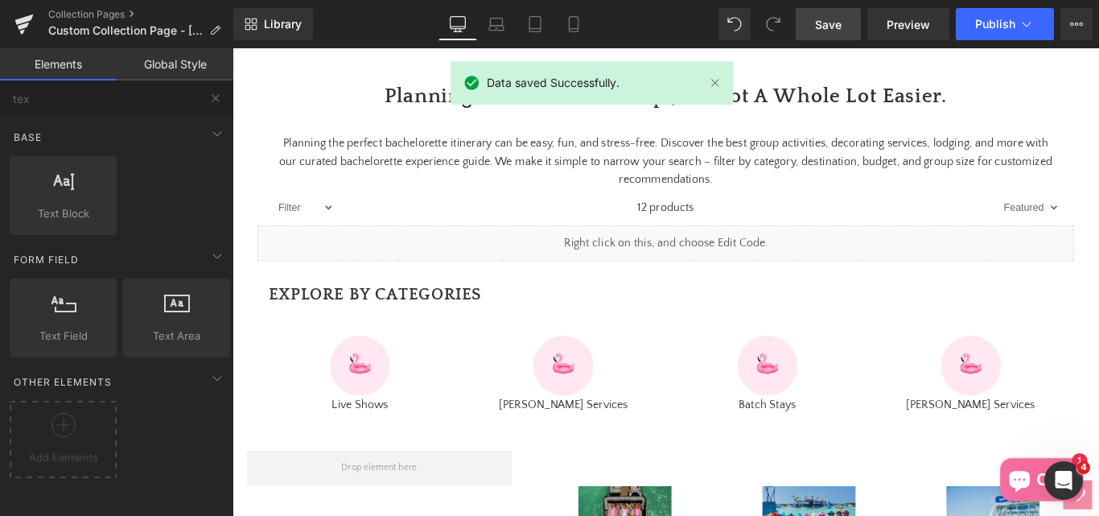
click at [833, 23] on span "Save" at bounding box center [828, 24] width 27 height 17
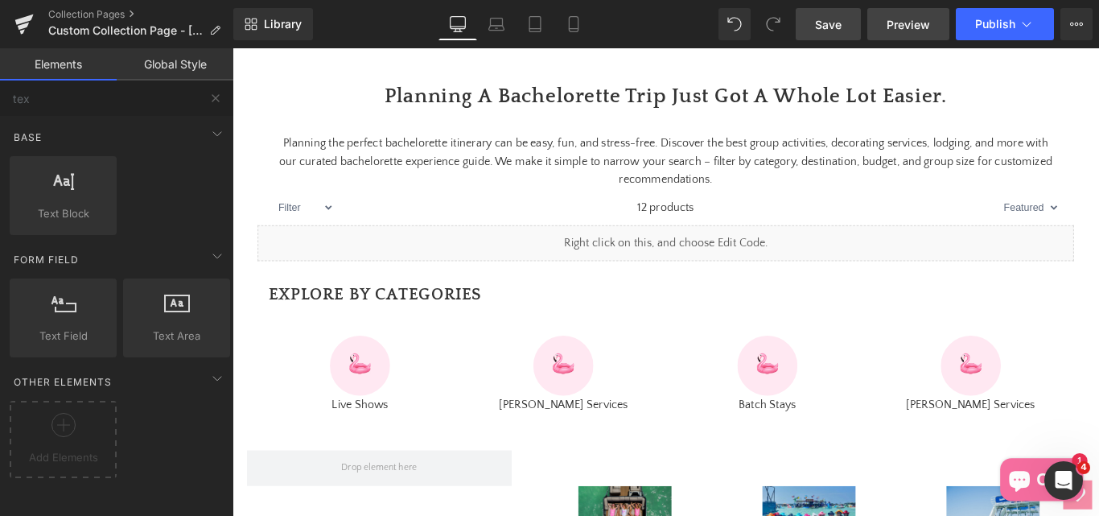
click at [909, 22] on span "Preview" at bounding box center [908, 24] width 43 height 17
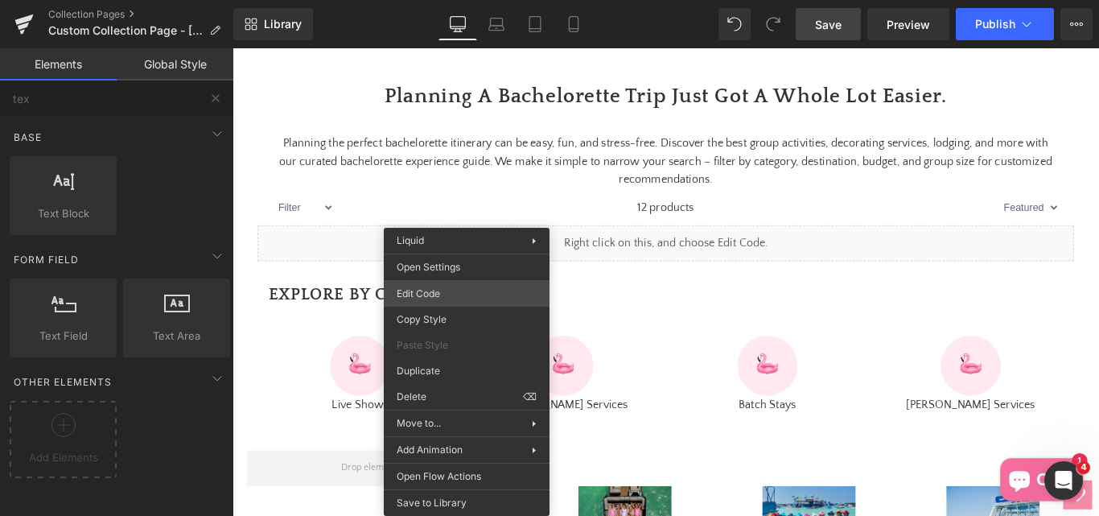
click at [425, 0] on div "Text Field You are previewing how the will restyle your page. You can not edit …" at bounding box center [549, 0] width 1099 height 0
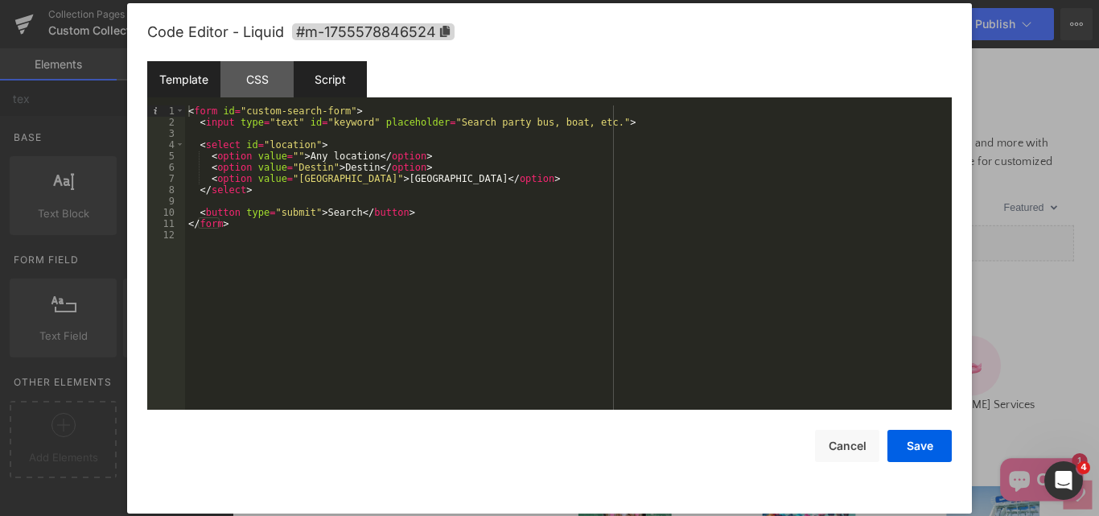
click at [343, 88] on div "Script" at bounding box center [330, 79] width 73 height 36
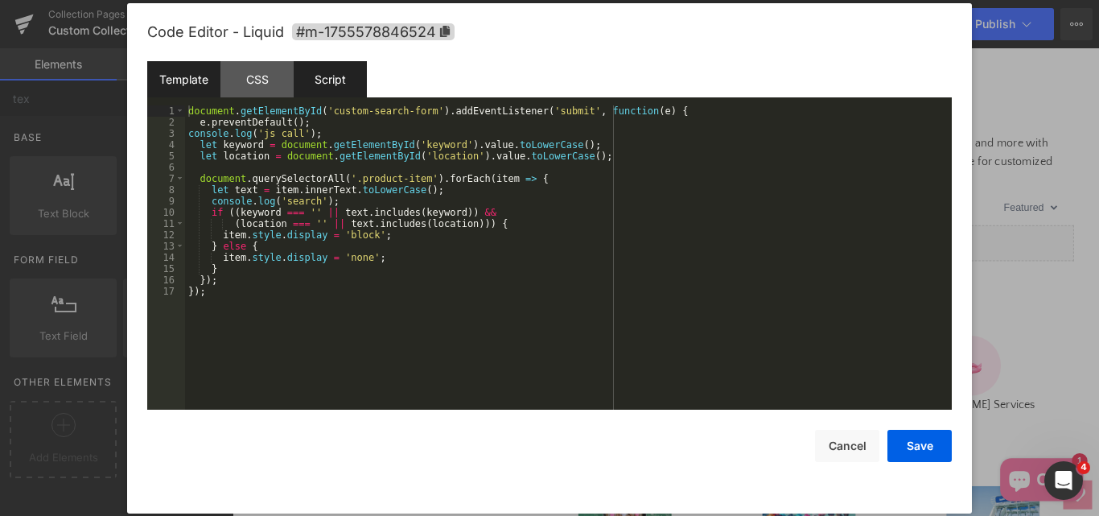
click at [191, 75] on div "Template" at bounding box center [183, 79] width 73 height 36
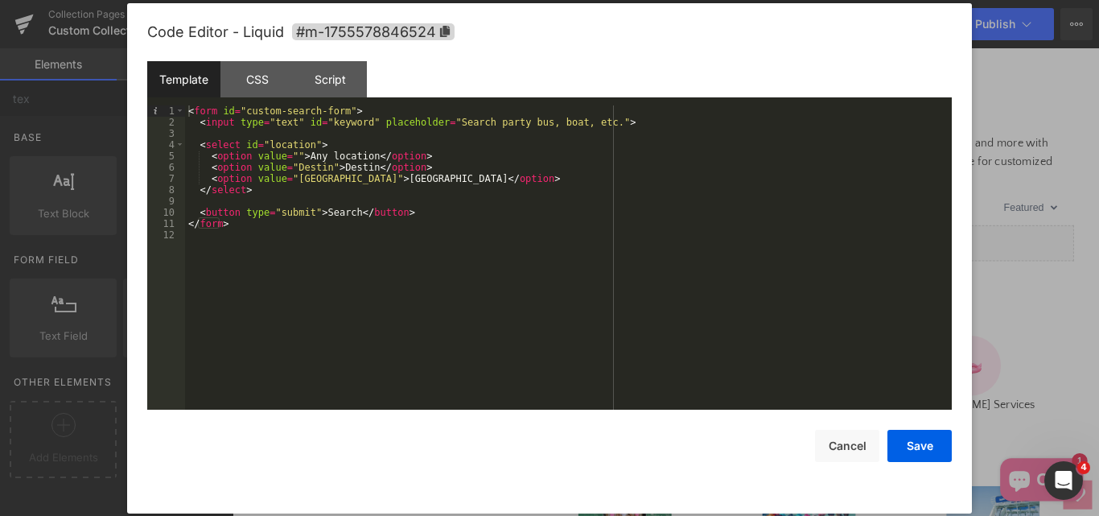
click at [178, 88] on div "Template" at bounding box center [183, 79] width 73 height 36
click at [290, 264] on div "< form id = "custom-search-form" > < input type = "text" id = "keyword" placeho…" at bounding box center [568, 268] width 767 height 327
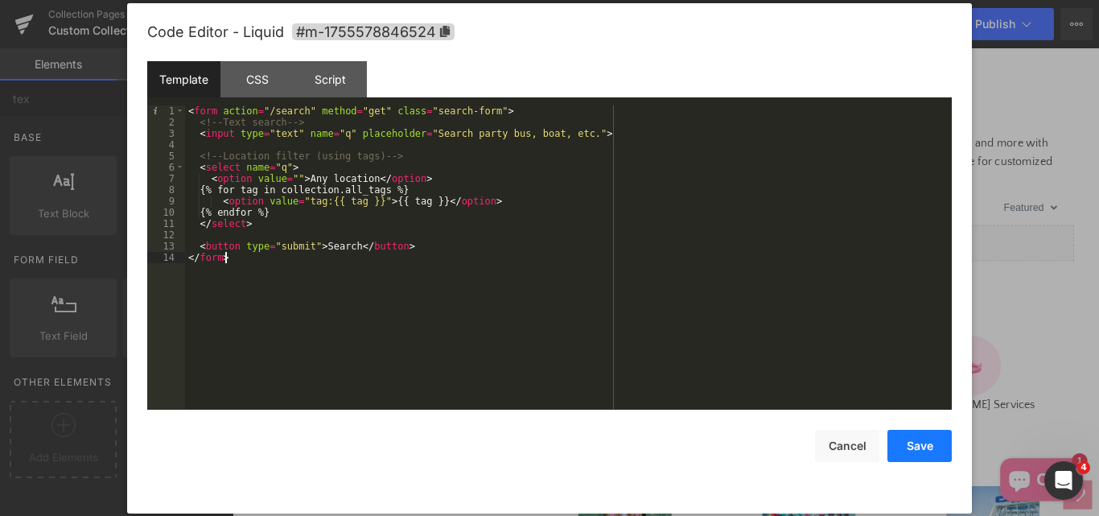
click at [923, 442] on button "Save" at bounding box center [919, 446] width 64 height 32
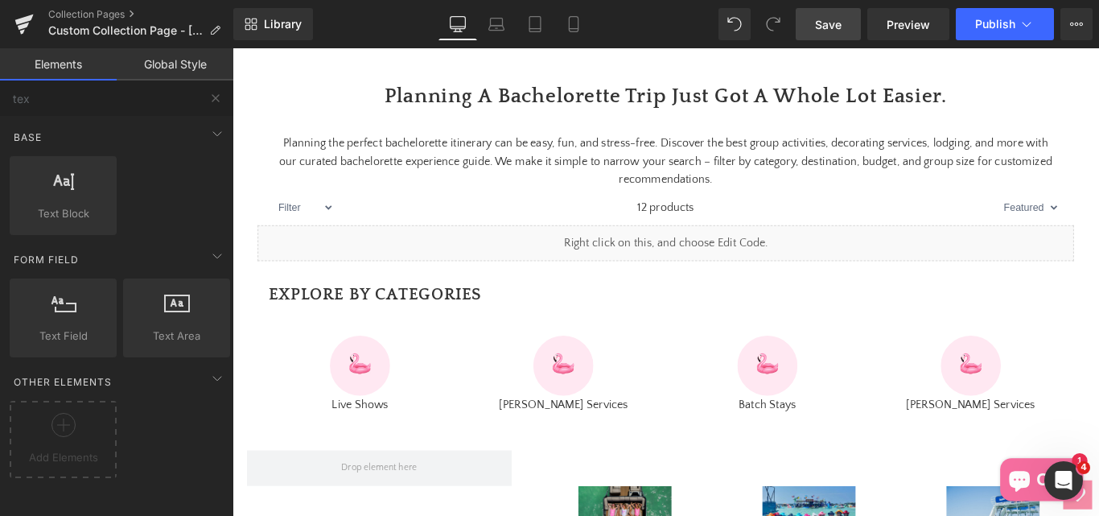
drag, startPoint x: 822, startPoint y: 34, endPoint x: 657, endPoint y: 2, distance: 167.9
click at [822, 34] on link "Save" at bounding box center [828, 24] width 65 height 32
drag, startPoint x: 816, startPoint y: 25, endPoint x: 621, endPoint y: 129, distance: 220.6
click at [816, 25] on span "Save" at bounding box center [828, 24] width 27 height 17
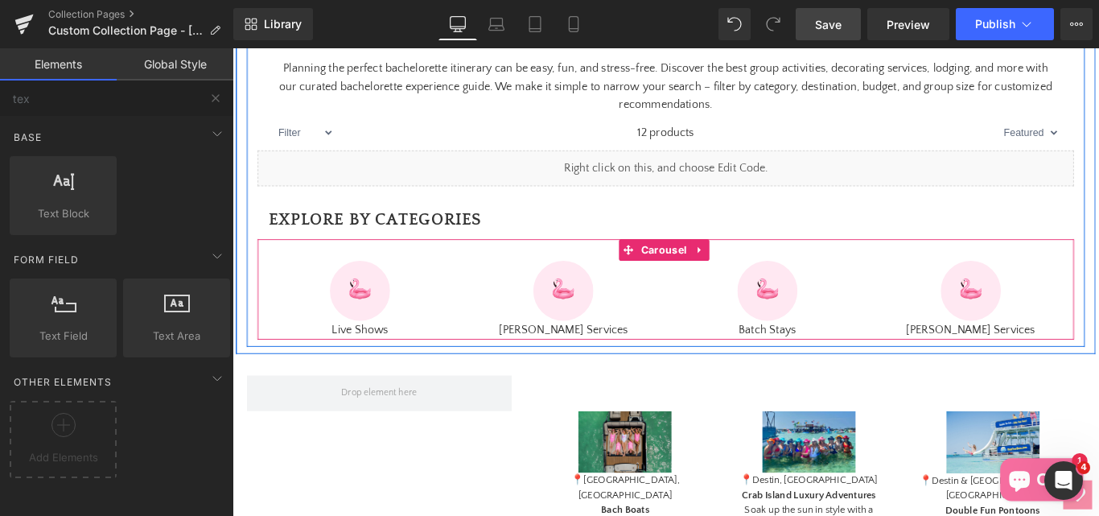
scroll to position [695, 0]
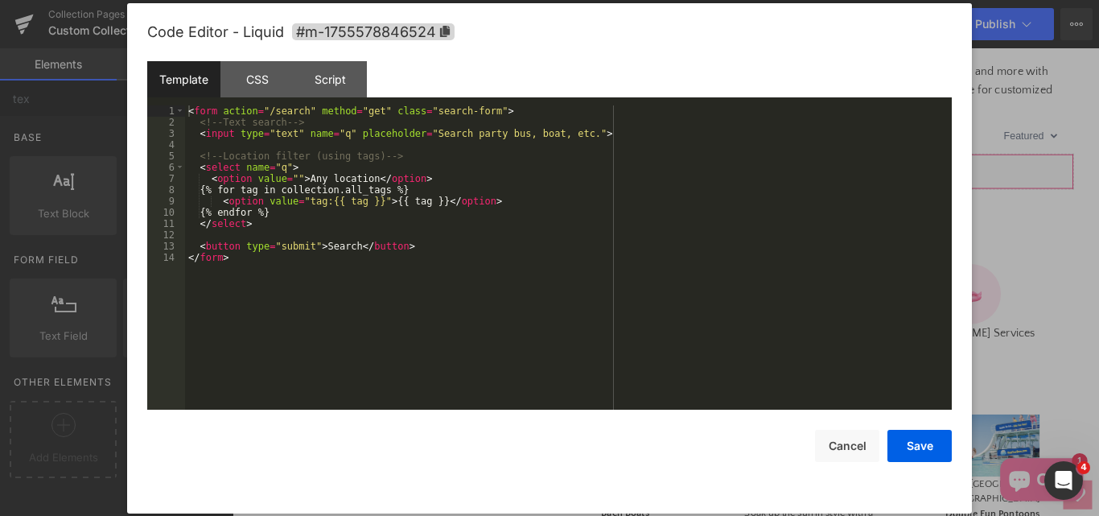
click at [578, 0] on div "Text Field You are previewing how the will restyle your page. You can not edit …" at bounding box center [549, 0] width 1099 height 0
drag, startPoint x: 315, startPoint y: 264, endPoint x: 278, endPoint y: 256, distance: 37.9
click at [278, 256] on div "< form action = "/search" method = "get" class = "search-form" > <!-- Text sear…" at bounding box center [568, 268] width 767 height 327
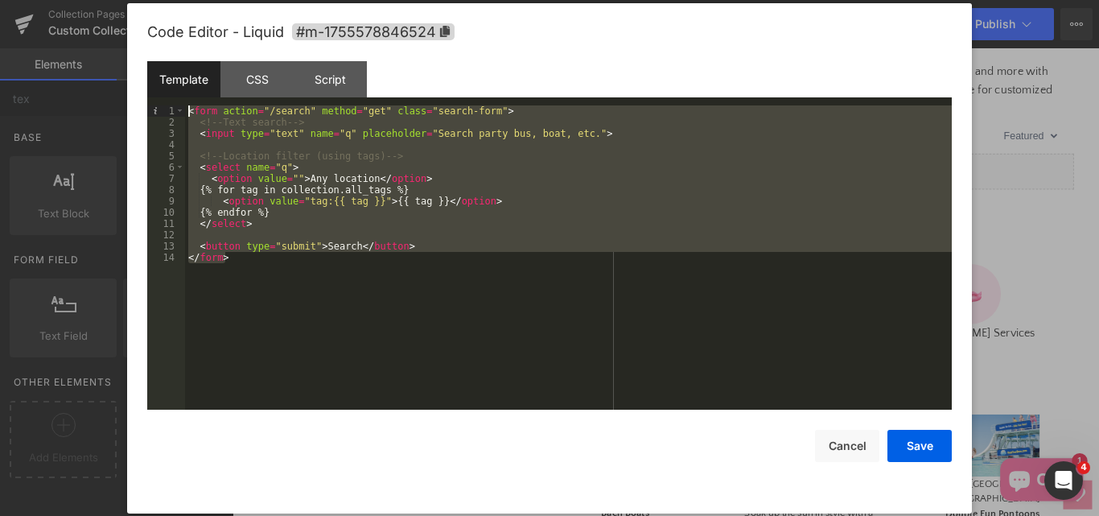
drag, startPoint x: 252, startPoint y: 262, endPoint x: 195, endPoint y: 89, distance: 181.9
click at [195, 89] on div "Template CSS Script Data 1 2 3 4 5 6 7 8 9 10 11 12 13 14 < form action = "/sea…" at bounding box center [549, 235] width 804 height 348
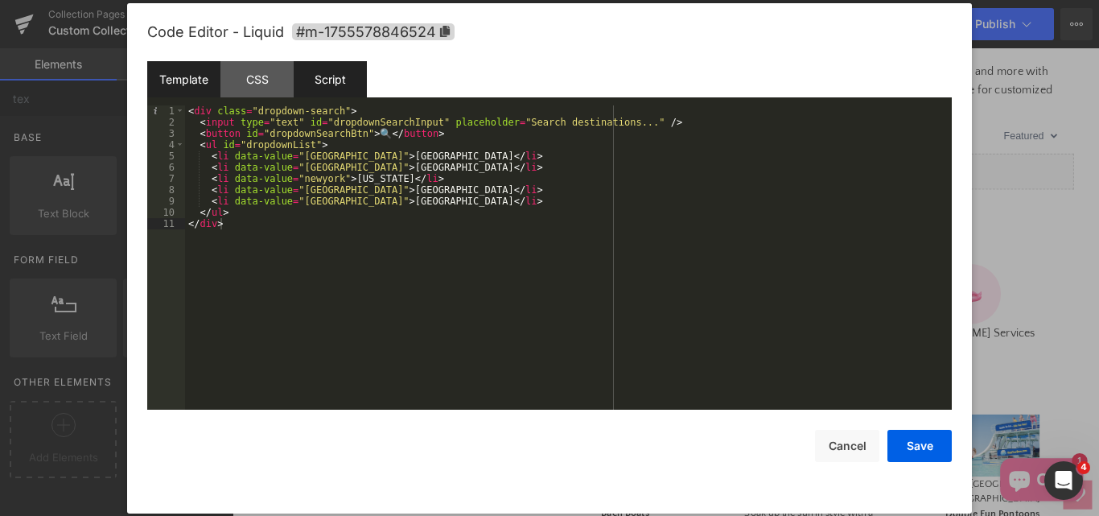
click at [307, 82] on div "Script" at bounding box center [330, 79] width 73 height 36
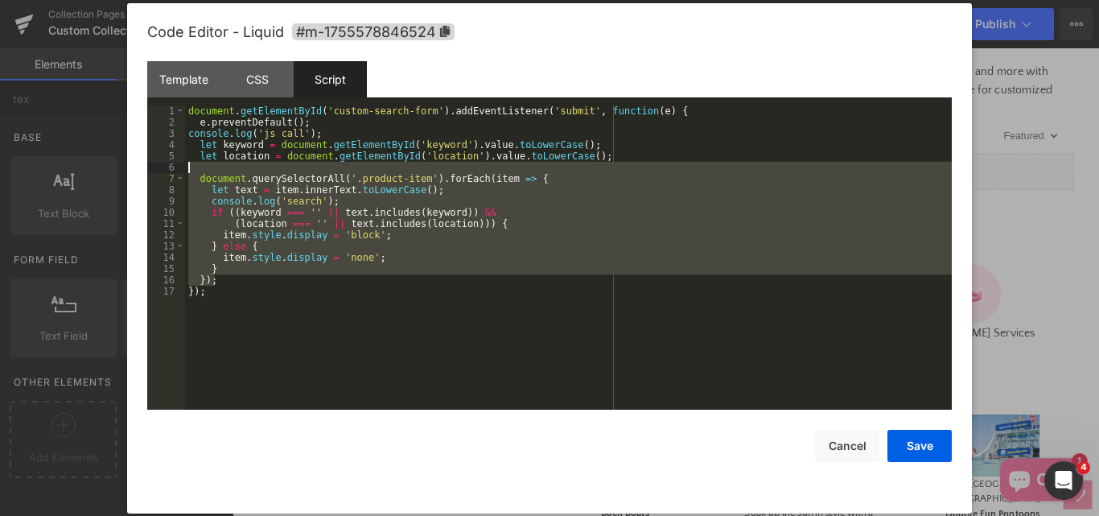
drag, startPoint x: 311, startPoint y: 286, endPoint x: 220, endPoint y: 241, distance: 100.7
click at [230, 150] on div "document . getElementById ( 'custom-search-form' ) . addEventListener ( 'submit…" at bounding box center [568, 268] width 767 height 327
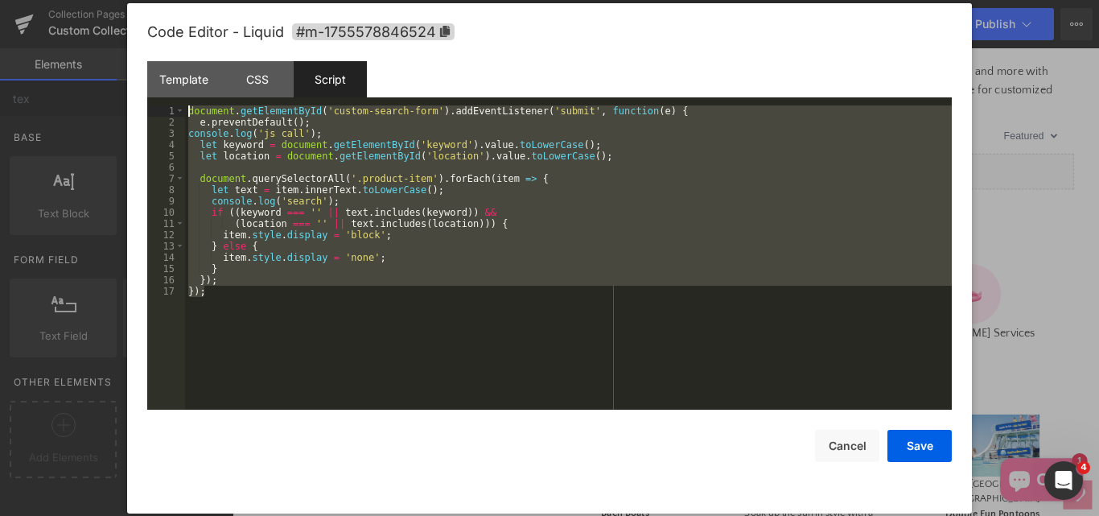
drag, startPoint x: 224, startPoint y: 298, endPoint x: 192, endPoint y: 103, distance: 197.3
click at [192, 103] on div "Template CSS Script Data 1 2 3 4 5 6 7 8 9 10 11 < div class = "dropdown-search…" at bounding box center [549, 235] width 804 height 348
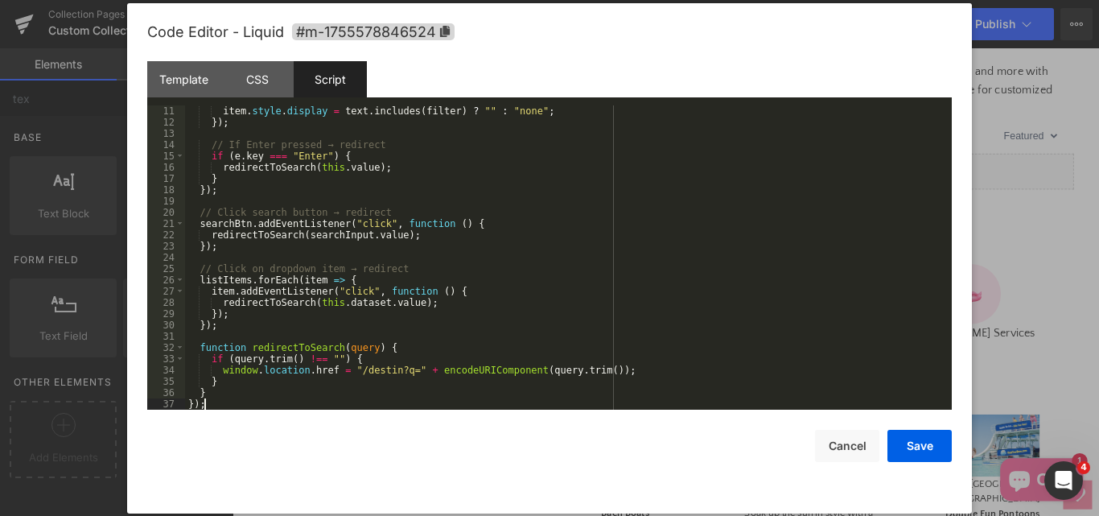
scroll to position [113, 0]
click at [914, 441] on button "Save" at bounding box center [919, 446] width 64 height 32
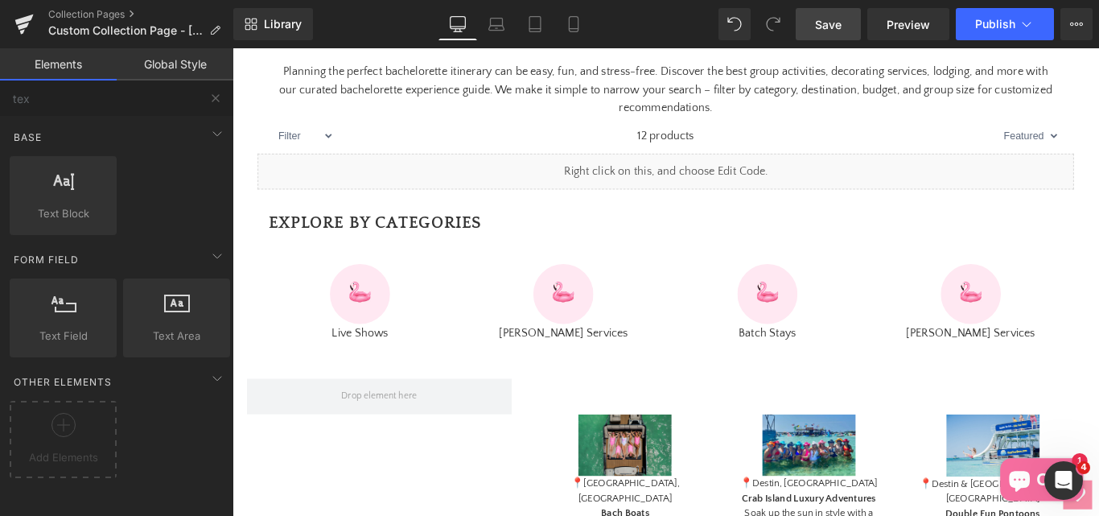
click at [846, 31] on link "Save" at bounding box center [828, 24] width 65 height 32
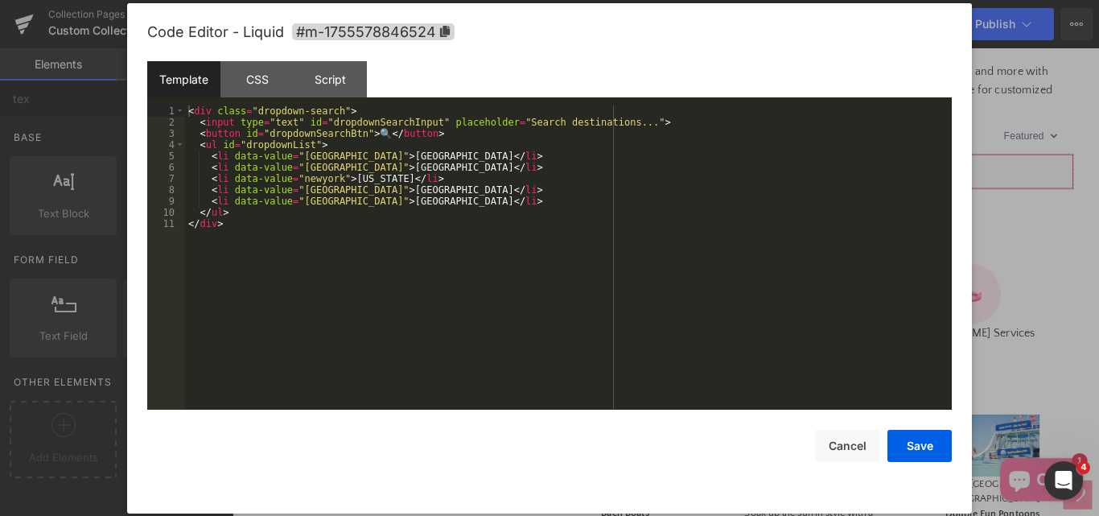
click at [569, 0] on div "Text Field You are previewing how the will restyle your page. You can not edit …" at bounding box center [549, 0] width 1099 height 0
click at [322, 140] on div "< div class = "dropdown-search" > < input type = "text" id = "dropdownSearchInp…" at bounding box center [568, 268] width 767 height 327
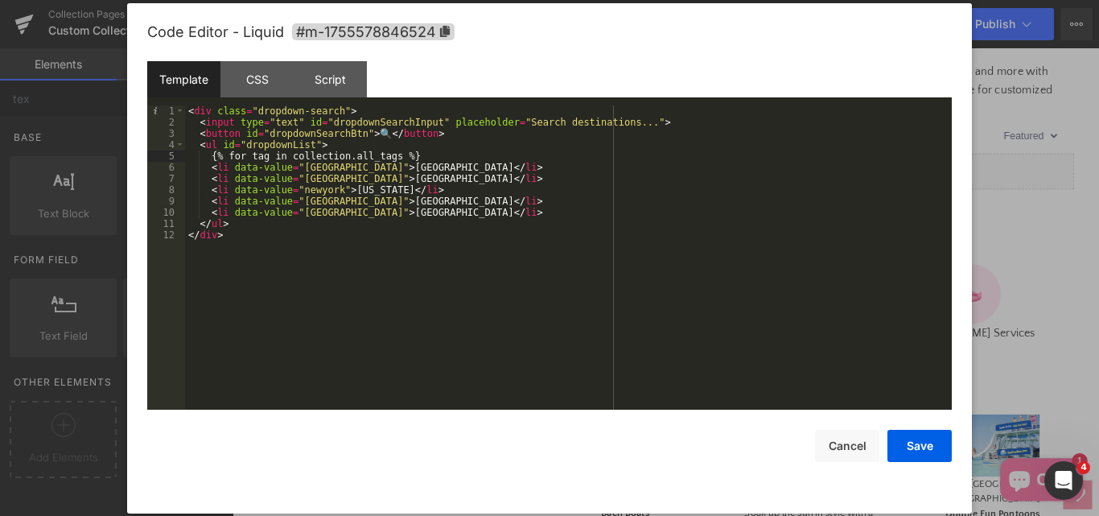
click at [213, 155] on div "< div class = "dropdown-search" > < input type = "text" id = "dropdownSearchInp…" at bounding box center [568, 268] width 767 height 327
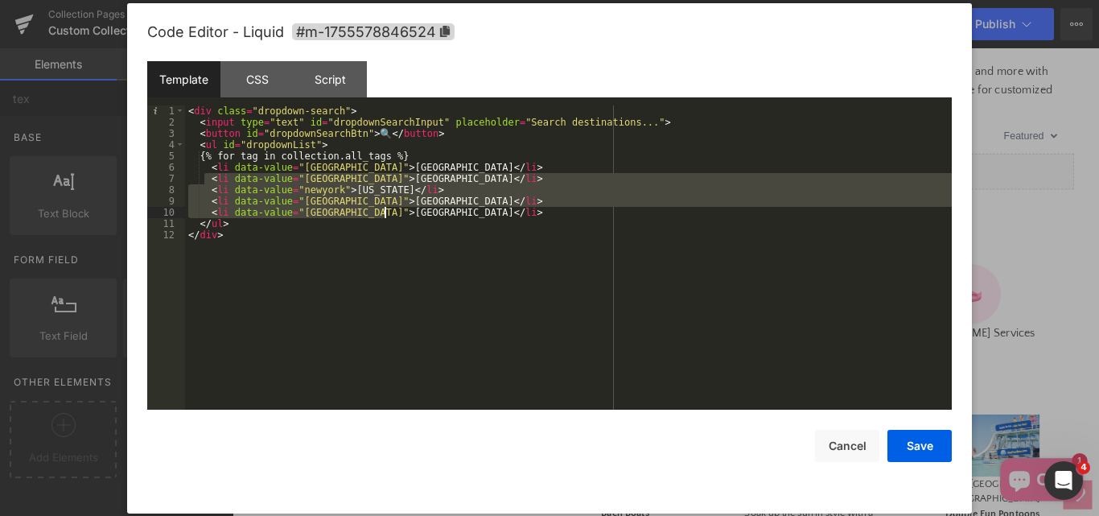
drag, startPoint x: 207, startPoint y: 179, endPoint x: 394, endPoint y: 212, distance: 190.2
click at [394, 212] on div "< div class = "dropdown-search" > < input type = "text" id = "dropdownSearchInp…" at bounding box center [568, 268] width 767 height 327
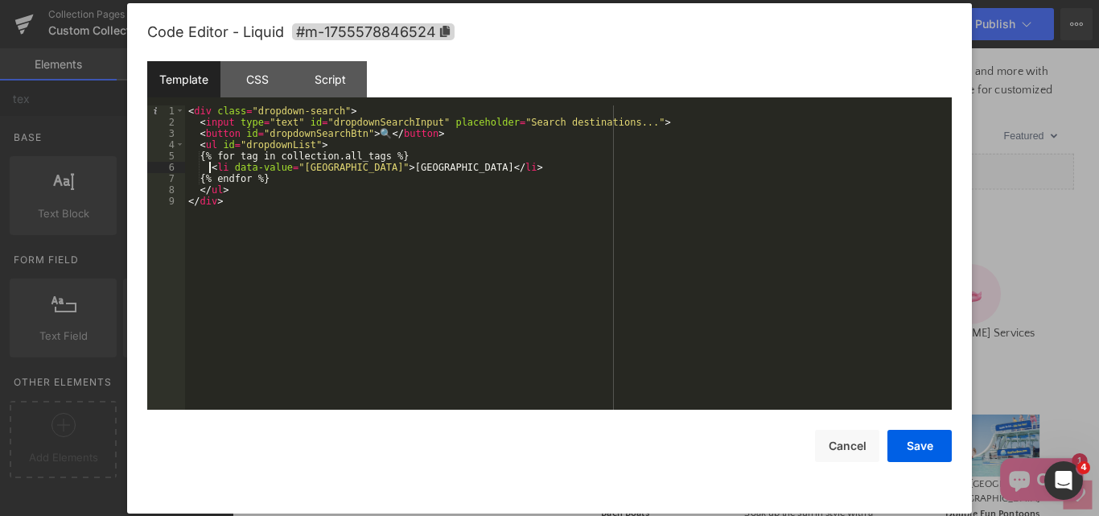
click at [208, 164] on div "< div class = "dropdown-search" > < input type = "text" id = "dropdownSearchInp…" at bounding box center [568, 268] width 767 height 327
click at [206, 183] on div "< div class = "dropdown-search" > < input type = "text" id = "dropdownSearchInp…" at bounding box center [568, 268] width 767 height 327
drag, startPoint x: 303, startPoint y: 166, endPoint x: 330, endPoint y: 171, distance: 27.0
click at [330, 171] on div "< div class = "dropdown-search" > < input type = "text" id = "dropdownSearchInp…" at bounding box center [568, 268] width 767 height 327
click at [371, 174] on div "< div class = "dropdown-search" > < input type = "text" id = "dropdownSearchInp…" at bounding box center [568, 268] width 767 height 327
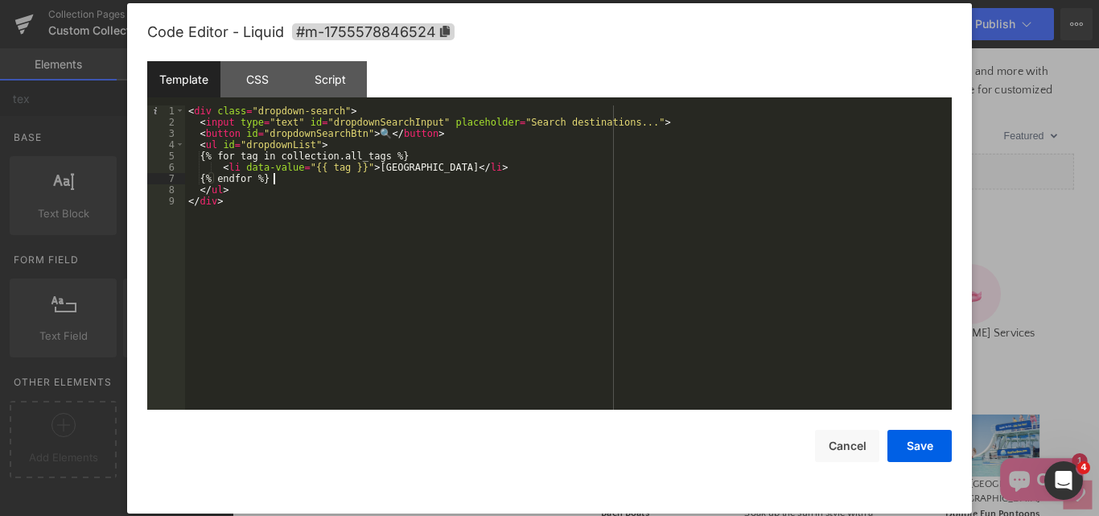
click at [371, 174] on div "< div class = "dropdown-search" > < input type = "text" id = "dropdownSearchInp…" at bounding box center [568, 268] width 767 height 327
click at [372, 167] on div "< div class = "dropdown-search" > < input type = "text" id = "dropdownSearchInp…" at bounding box center [568, 268] width 767 height 327
click at [918, 451] on button "Save" at bounding box center [919, 446] width 64 height 32
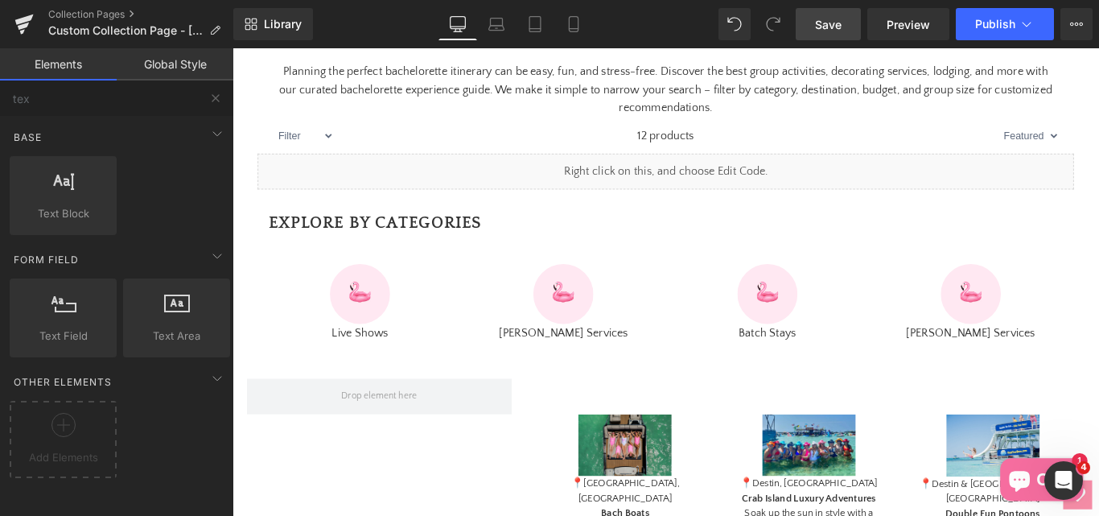
click at [817, 37] on link "Save" at bounding box center [828, 24] width 65 height 32
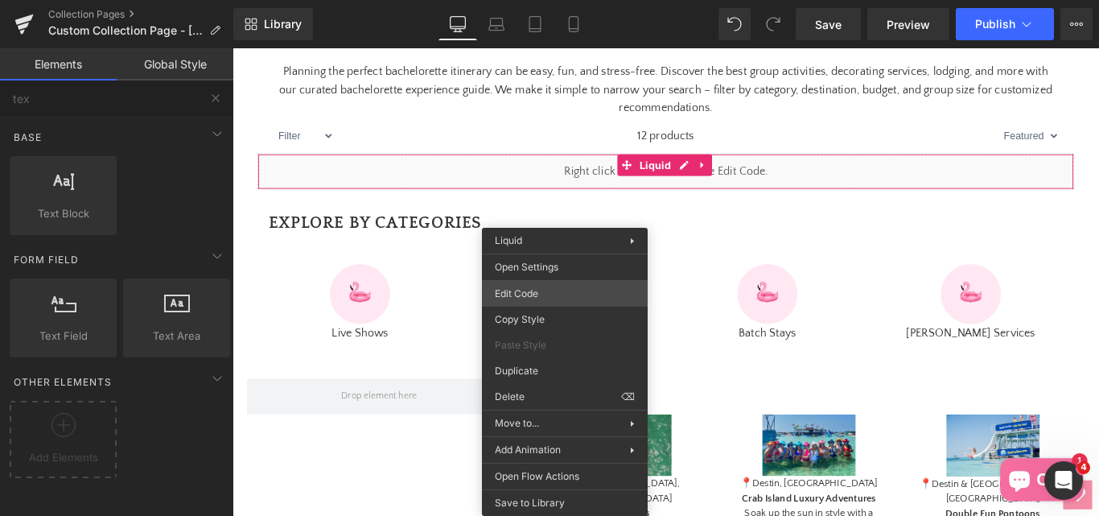
click at [521, 0] on div "Text Field You are previewing how the will restyle your page. You can not edit …" at bounding box center [549, 0] width 1099 height 0
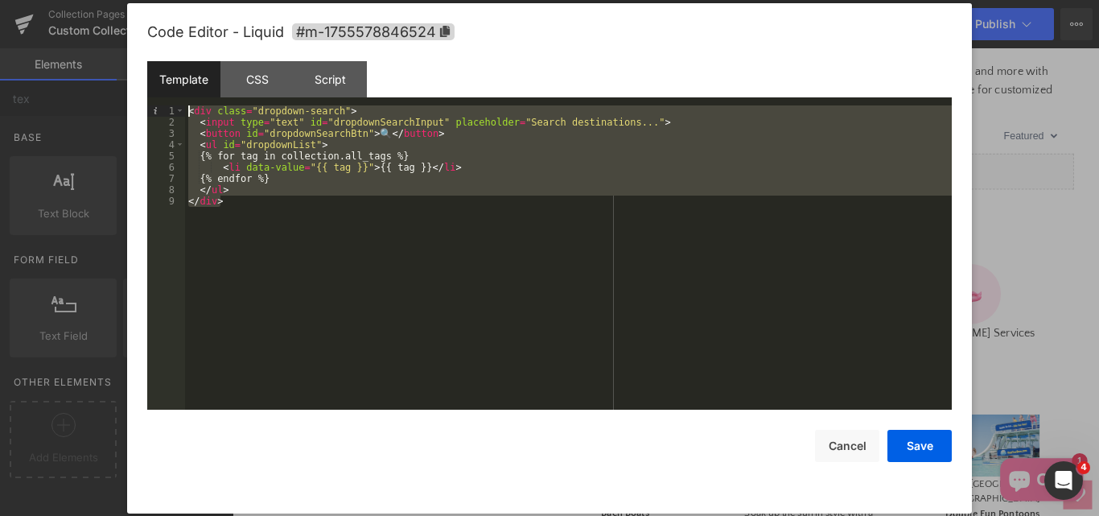
drag, startPoint x: 294, startPoint y: 206, endPoint x: 141, endPoint y: 89, distance: 192.3
click at [141, 89] on div "Code Editor - Liquid #m-1755578846524 Template CSS Script Data 1 2 3 4 5 6 7 8 …" at bounding box center [549, 258] width 845 height 510
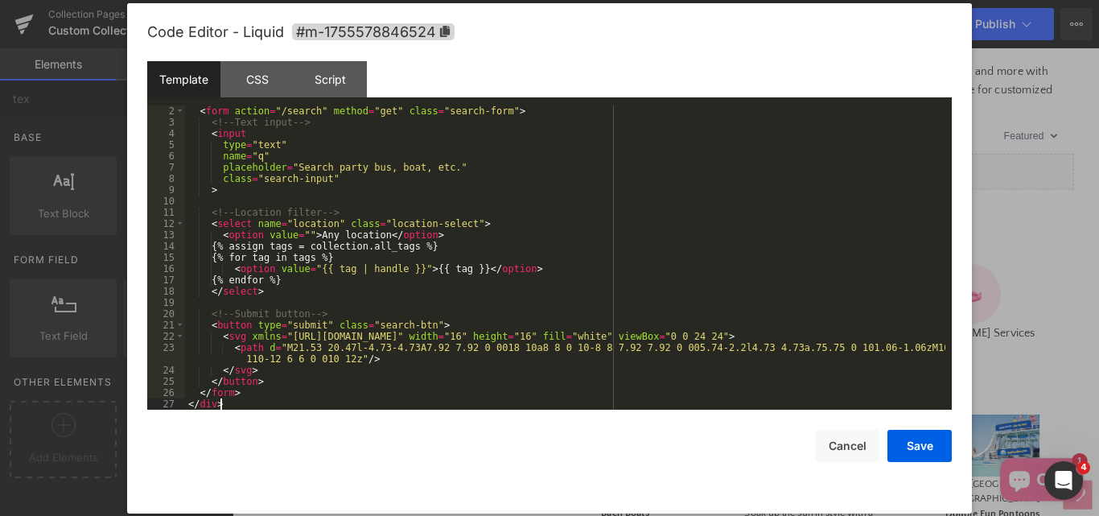
scroll to position [0, 0]
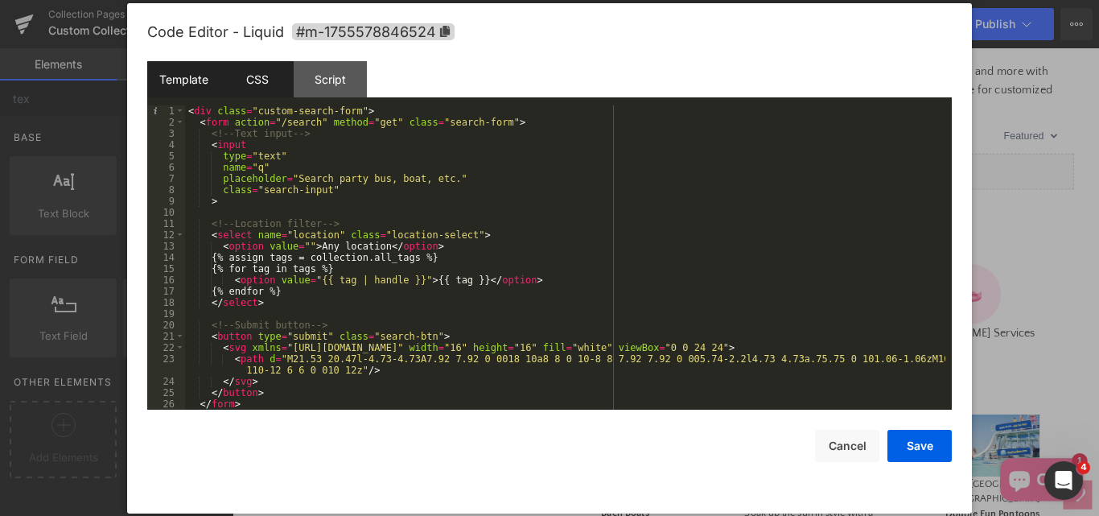
click at [257, 88] on div "CSS" at bounding box center [256, 79] width 73 height 36
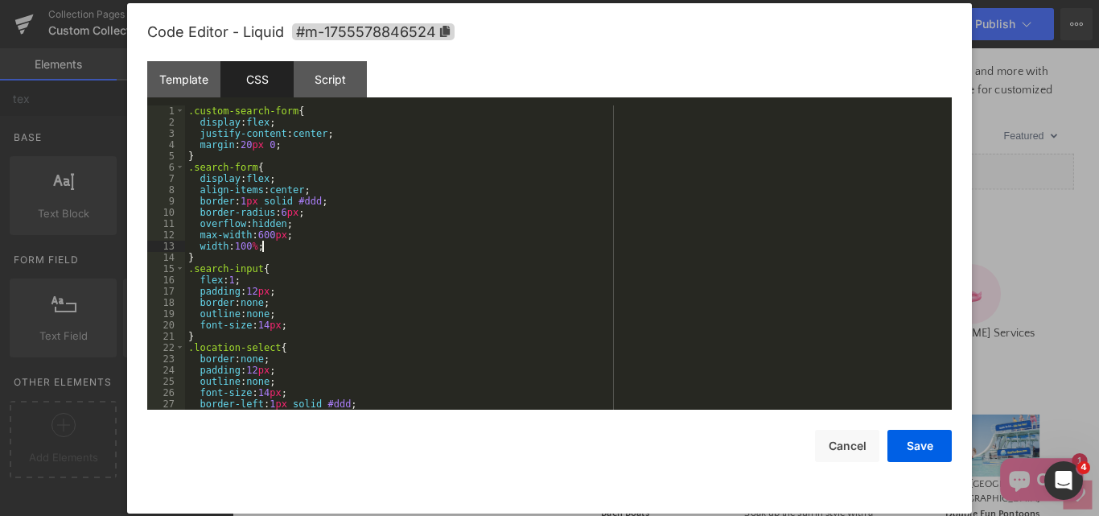
click at [417, 243] on div ".custom-search-form { display : flex ; justify-content : center ; margin : 20 p…" at bounding box center [565, 268] width 760 height 327
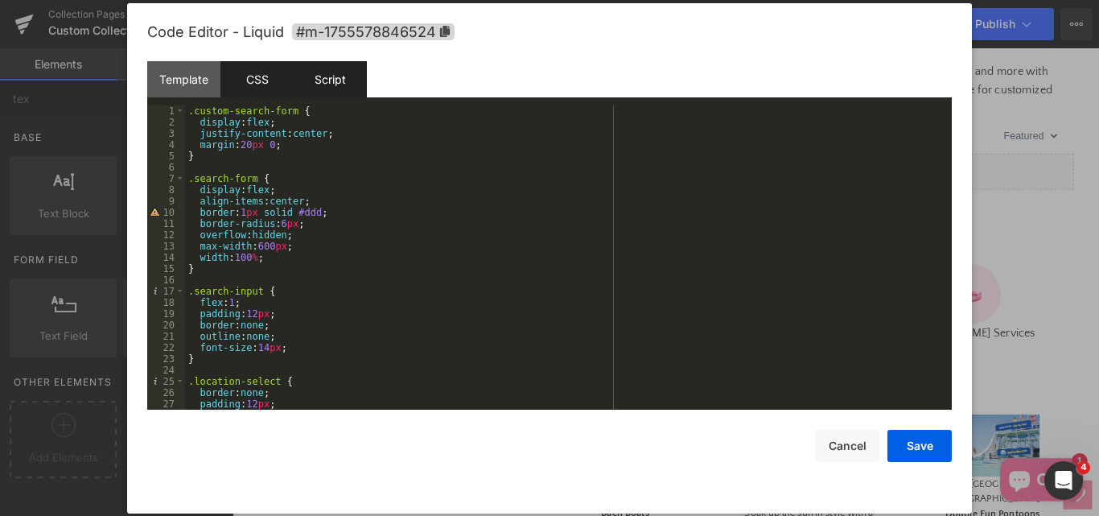
click at [325, 84] on div "Script" at bounding box center [330, 79] width 73 height 36
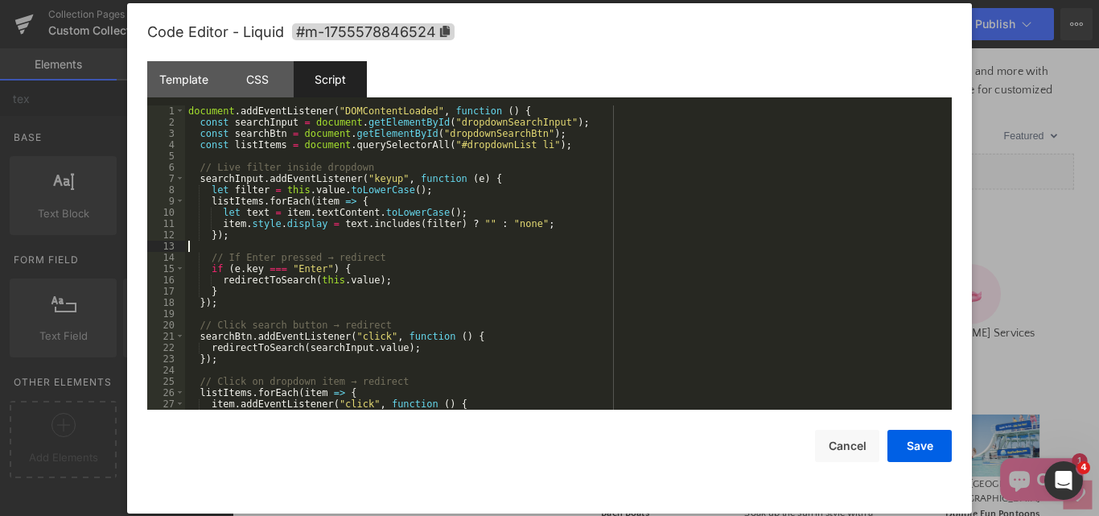
click at [365, 242] on div "document . addEventListener ( "DOMContentLoaded" , function ( ) { const searchI…" at bounding box center [565, 268] width 760 height 327
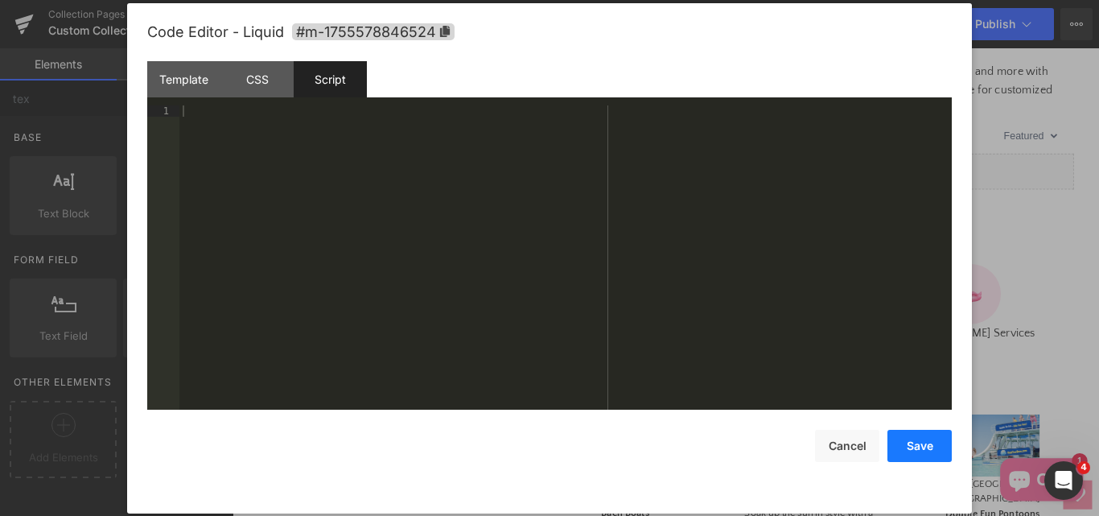
click at [920, 446] on button "Save" at bounding box center [919, 446] width 64 height 32
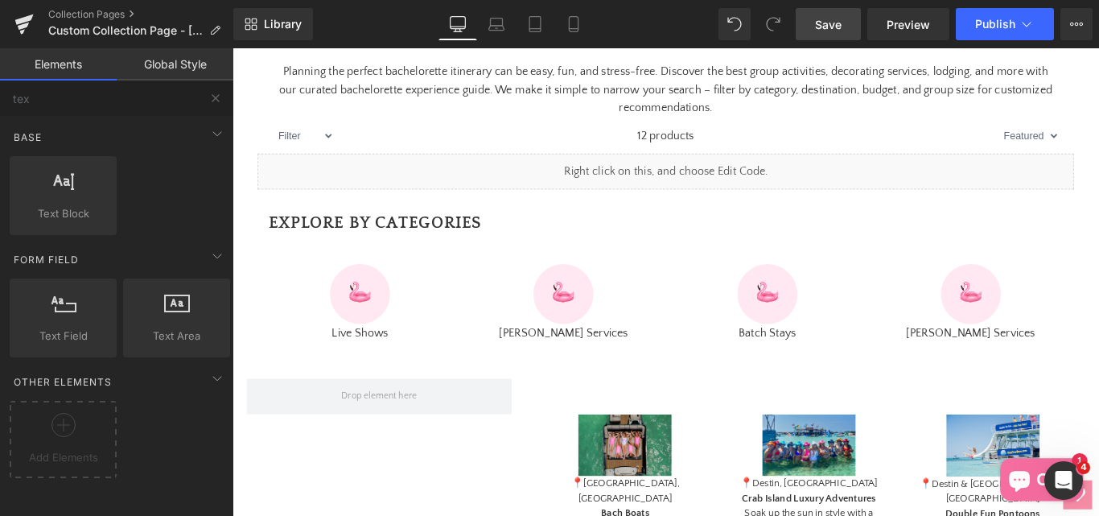
click at [838, 28] on span "Save" at bounding box center [828, 24] width 27 height 17
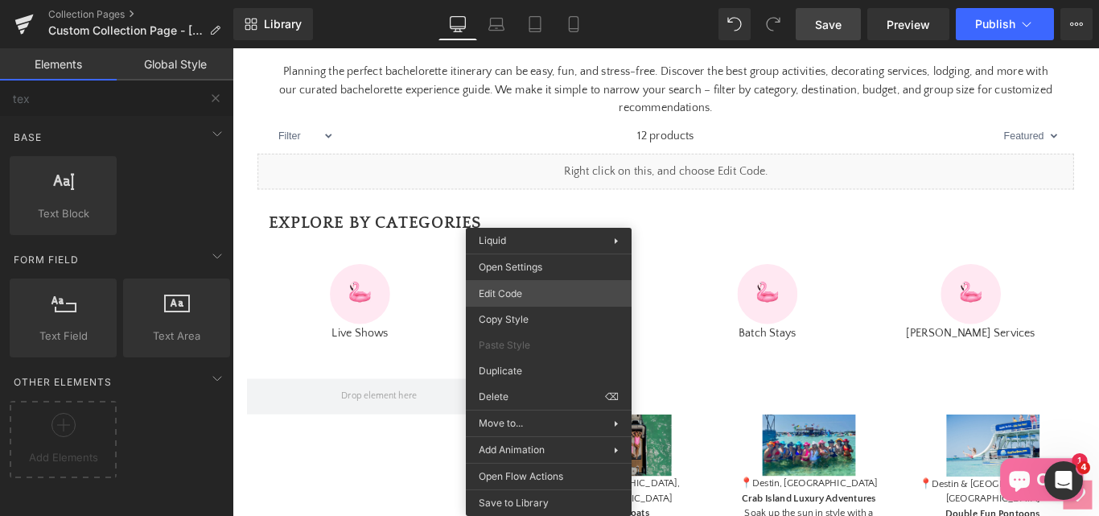
click at [504, 0] on div "Text Field You are previewing how the will restyle your page. You can not edit …" at bounding box center [549, 0] width 1099 height 0
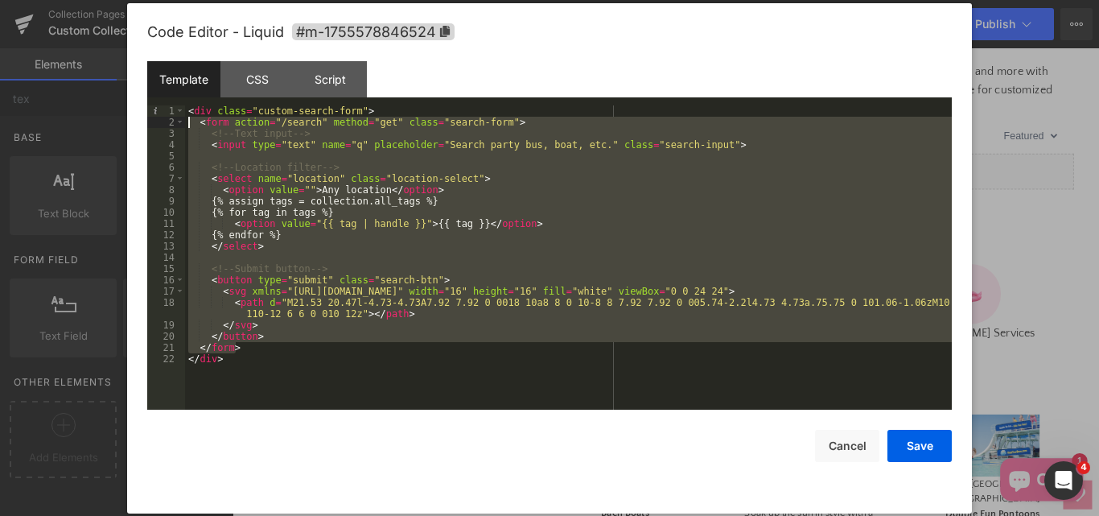
drag, startPoint x: 251, startPoint y: 351, endPoint x: 170, endPoint y: 127, distance: 237.9
click at [170, 127] on pre "1 2 3 4 5 6 7 8 9 10 11 12 13 14 15 16 17 18 19 20 21 22 < div class = "custom-…" at bounding box center [549, 257] width 804 height 304
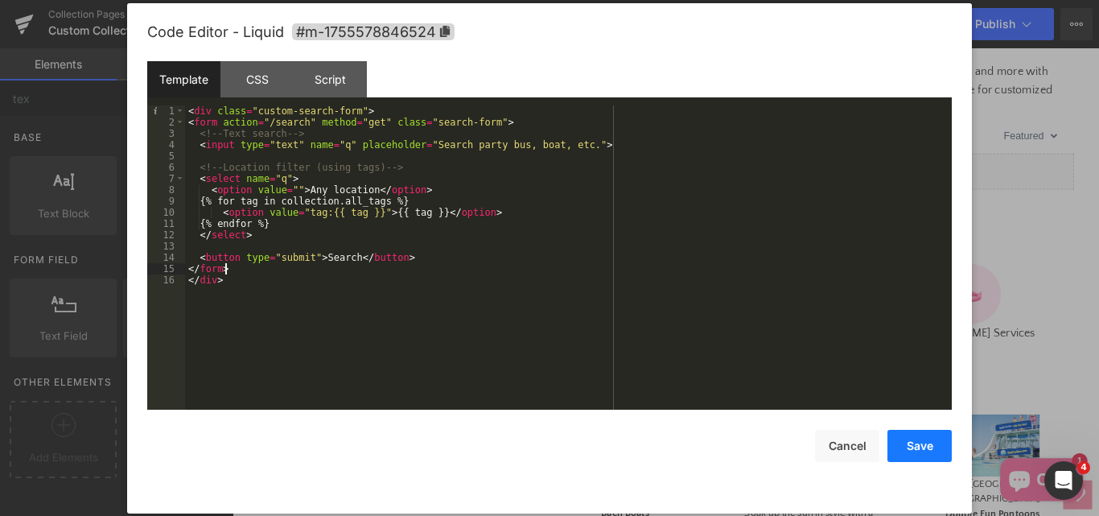
click at [918, 442] on button "Save" at bounding box center [919, 446] width 64 height 32
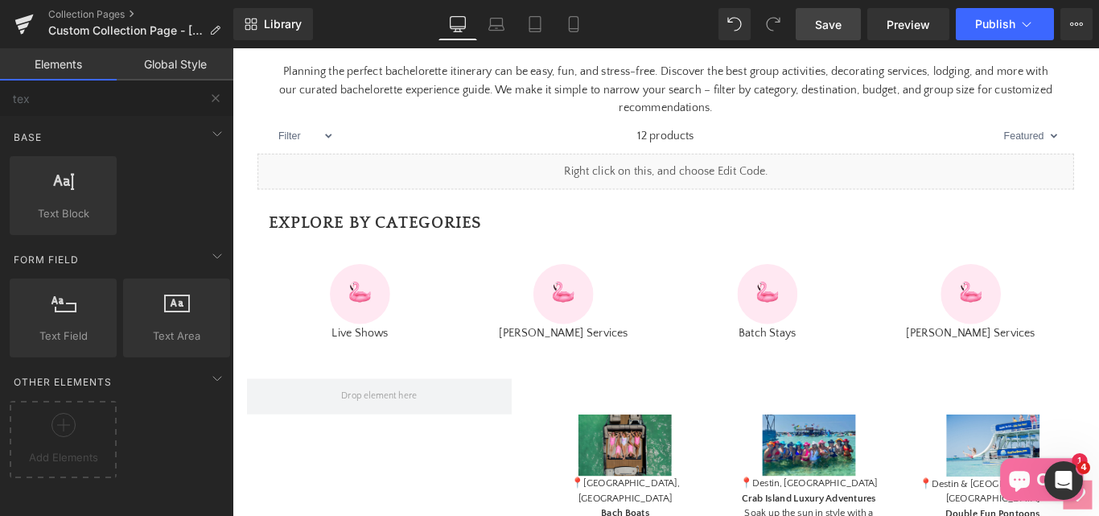
click at [817, 16] on span "Save" at bounding box center [828, 24] width 27 height 17
click at [915, 27] on span "Preview" at bounding box center [908, 24] width 43 height 17
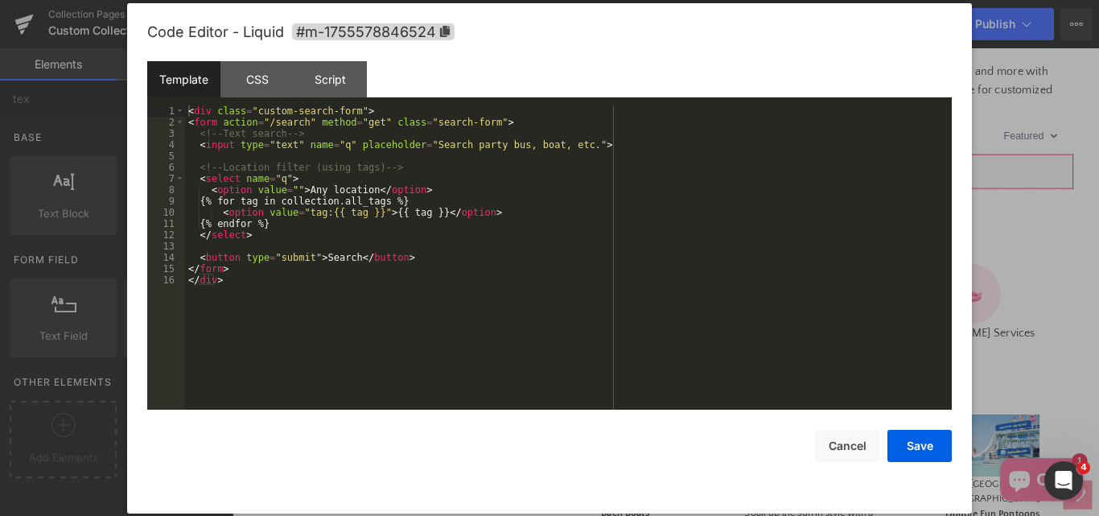
click at [560, 0] on div "Text Field You are previewing how the will restyle your page. You can not edit …" at bounding box center [549, 0] width 1099 height 0
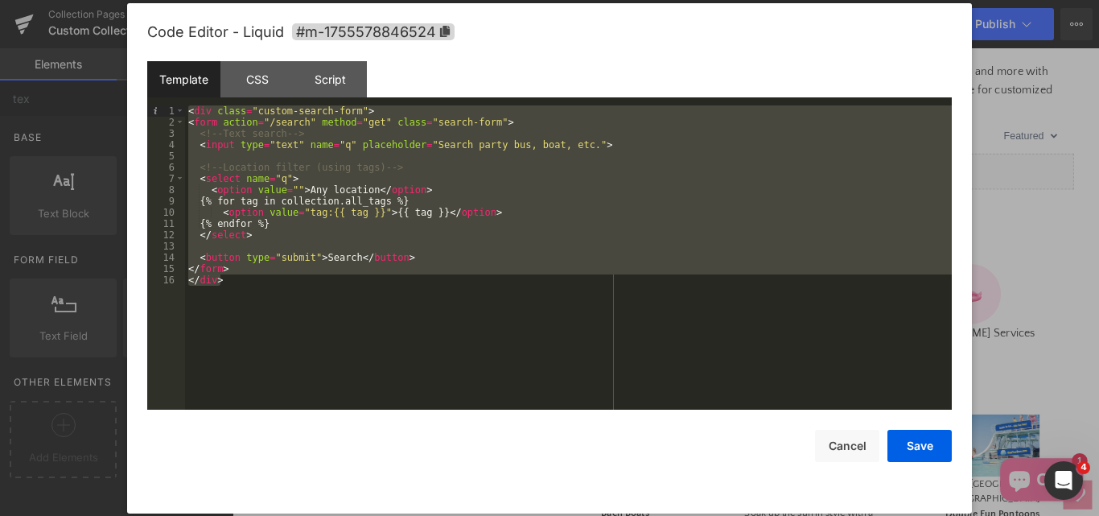
drag, startPoint x: 237, startPoint y: 277, endPoint x: 187, endPoint y: 101, distance: 182.6
click at [187, 101] on div "Template CSS Script Data 1 2 3 4 5 6 7 8 9 10 11 12 13 14 15 16 < div class = "…" at bounding box center [549, 235] width 804 height 348
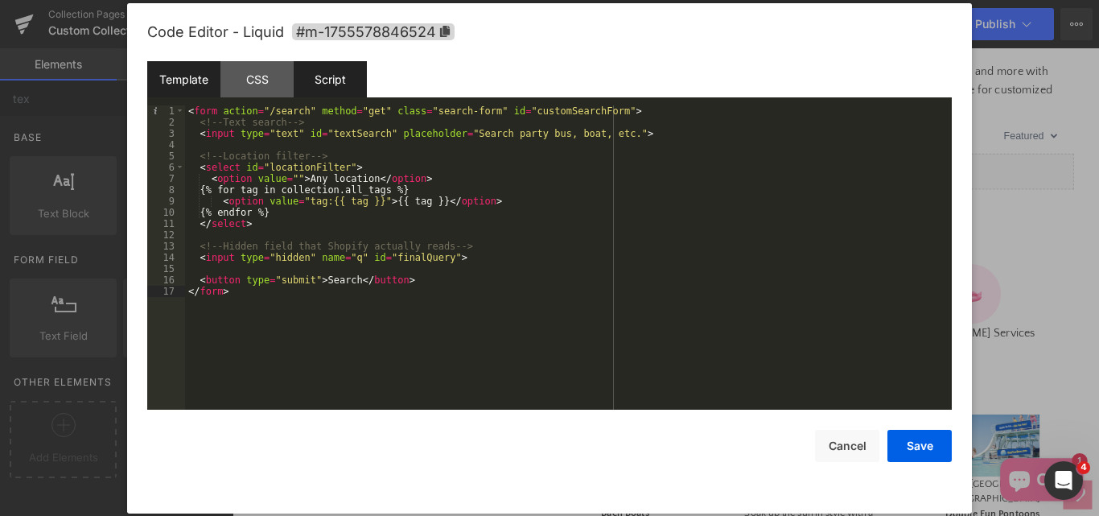
click at [343, 80] on div "Script" at bounding box center [330, 79] width 73 height 36
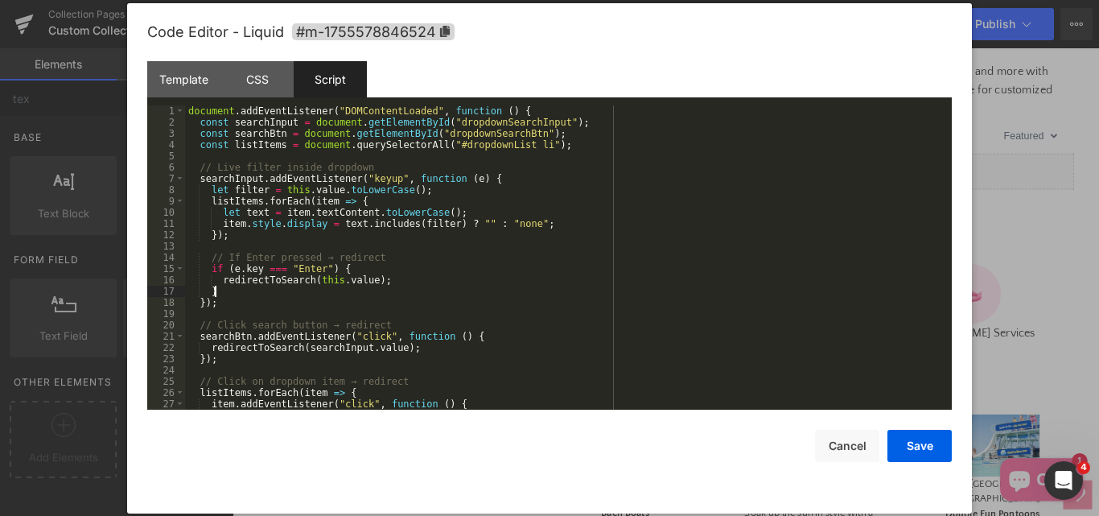
click at [372, 291] on div "document . addEventListener ( "DOMContentLoaded" , function ( ) { const searchI…" at bounding box center [565, 268] width 760 height 327
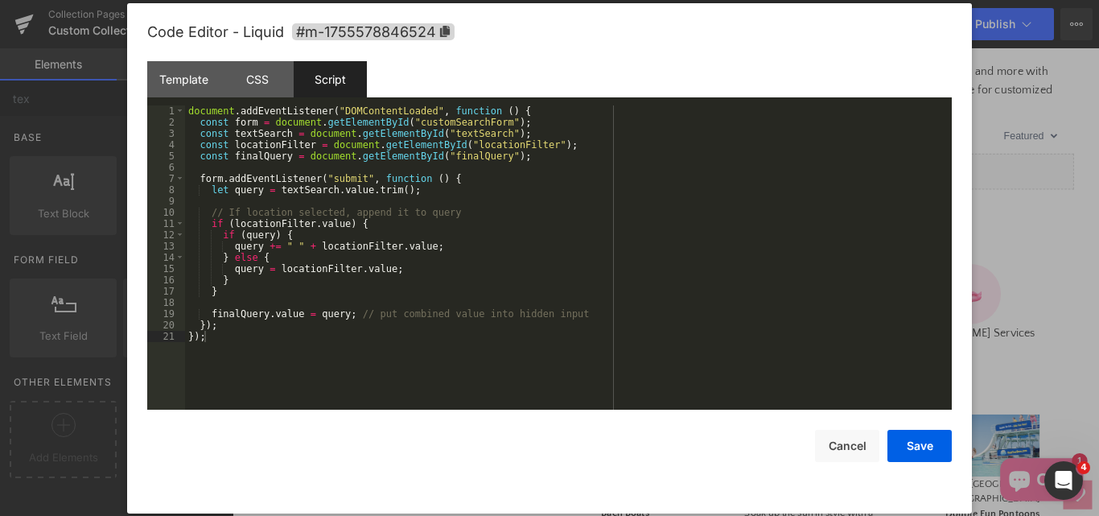
click at [917, 462] on div "Code Editor - Liquid #m-1755578846524 Template CSS Script Data 1 2 3 4 5 6 7 8 …" at bounding box center [549, 258] width 804 height 510
click at [913, 451] on button "Save" at bounding box center [919, 446] width 64 height 32
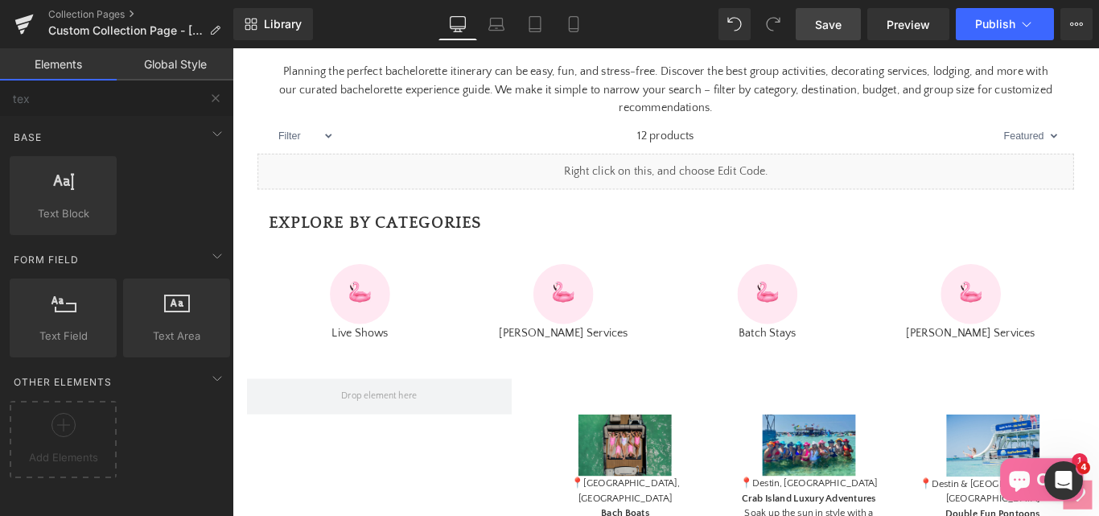
click at [837, 25] on span "Save" at bounding box center [828, 24] width 27 height 17
click at [908, 19] on span "Preview" at bounding box center [908, 24] width 43 height 17
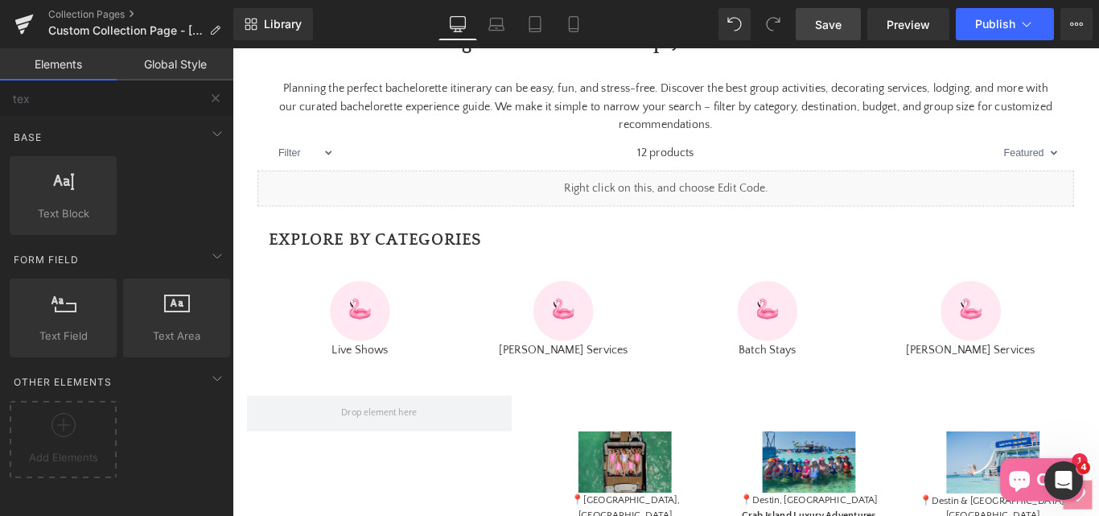
scroll to position [534, 0]
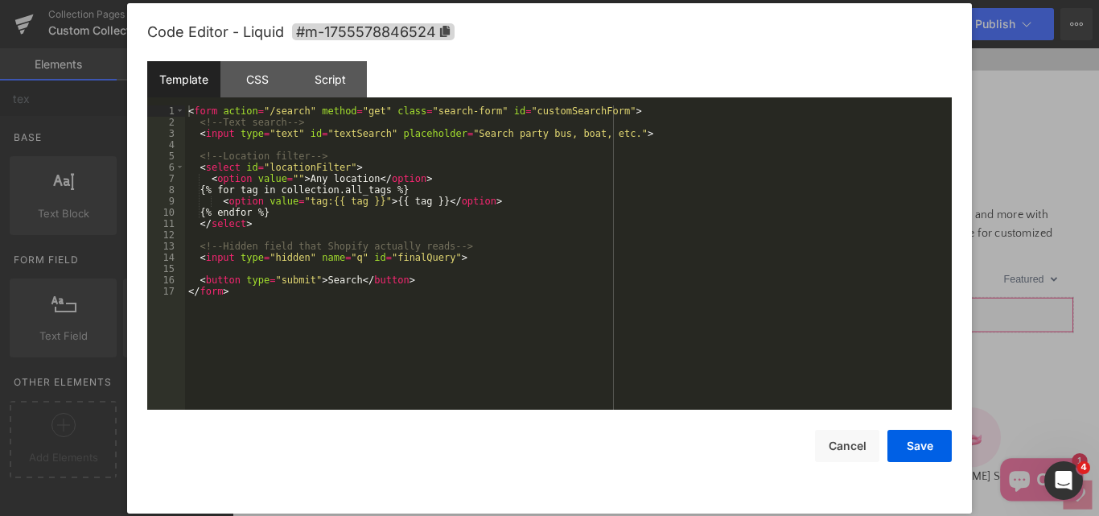
click at [554, 0] on div "Text Field You are previewing how the will restyle your page. You can not edit …" at bounding box center [549, 0] width 1099 height 0
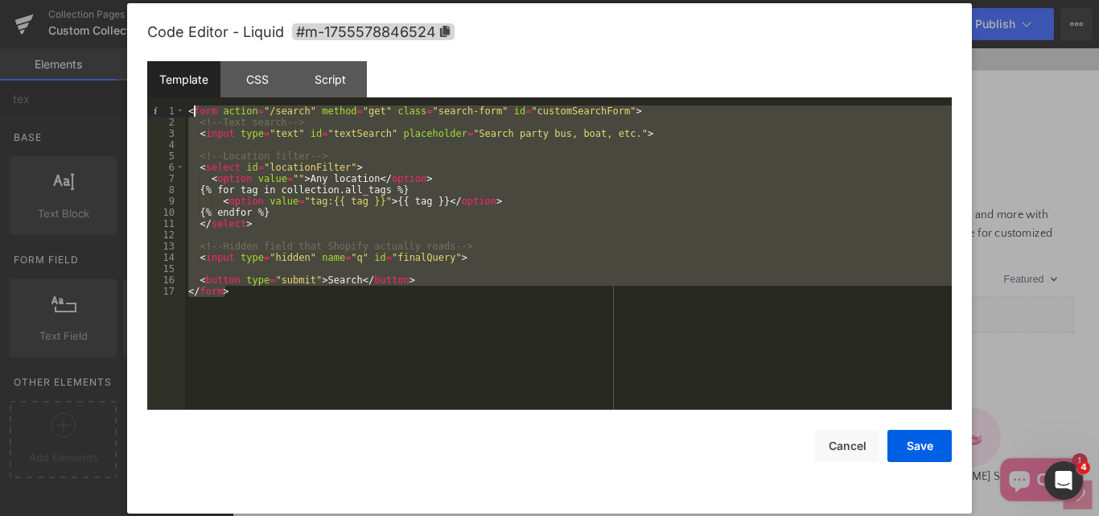
drag, startPoint x: 300, startPoint y: 319, endPoint x: 191, endPoint y: 109, distance: 236.4
click at [191, 109] on div "< form action = "/search" method = "get" class = "search-form" id = "customSear…" at bounding box center [568, 268] width 767 height 327
click at [191, 109] on div "< form action = "/search" method = "get" class = "search-form" id = "customSear…" at bounding box center [568, 257] width 767 height 304
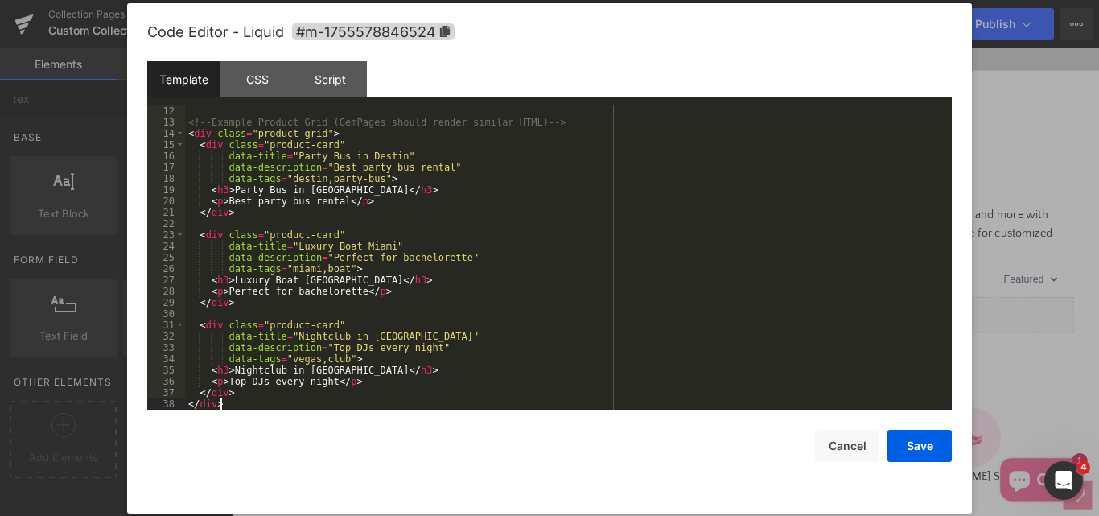
scroll to position [124, 0]
click at [260, 74] on div "CSS" at bounding box center [256, 79] width 73 height 36
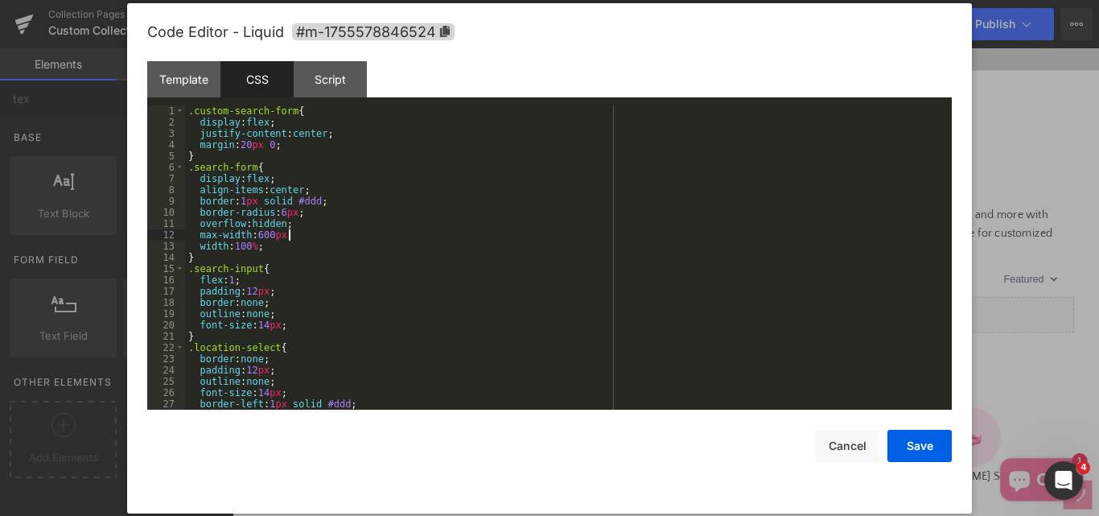
click at [373, 238] on div ".custom-search-form { display : flex ; justify-content : center ; margin : 20 p…" at bounding box center [565, 268] width 760 height 327
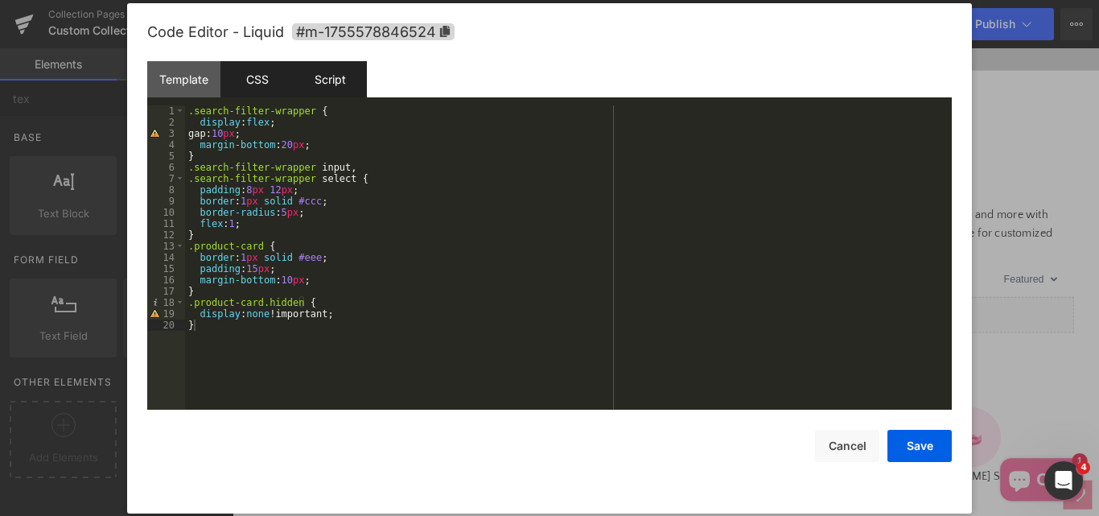
click at [327, 92] on div "Script" at bounding box center [330, 79] width 73 height 36
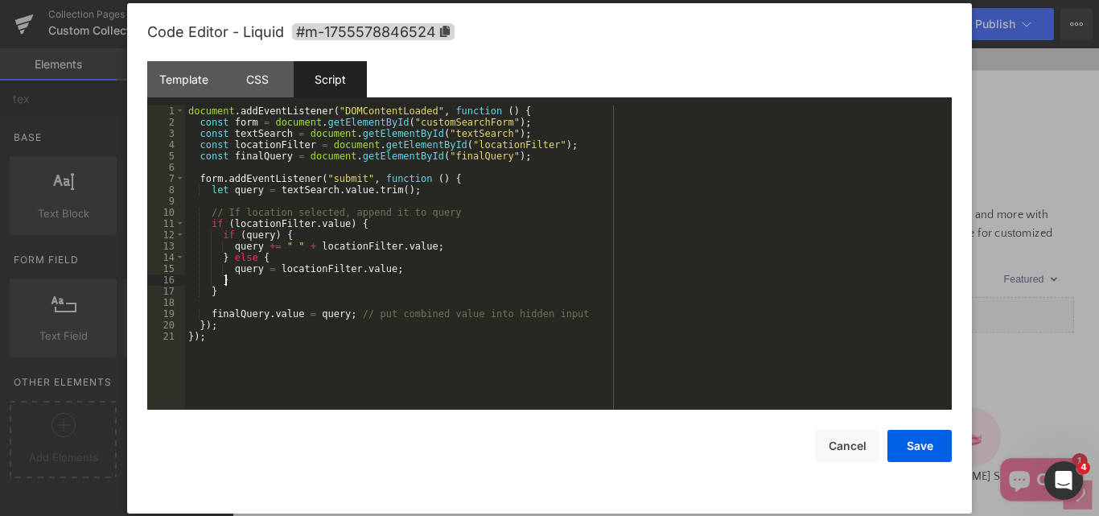
click at [372, 282] on div "document . addEventListener ( "DOMContentLoaded" , function ( ) { const form = …" at bounding box center [568, 268] width 767 height 327
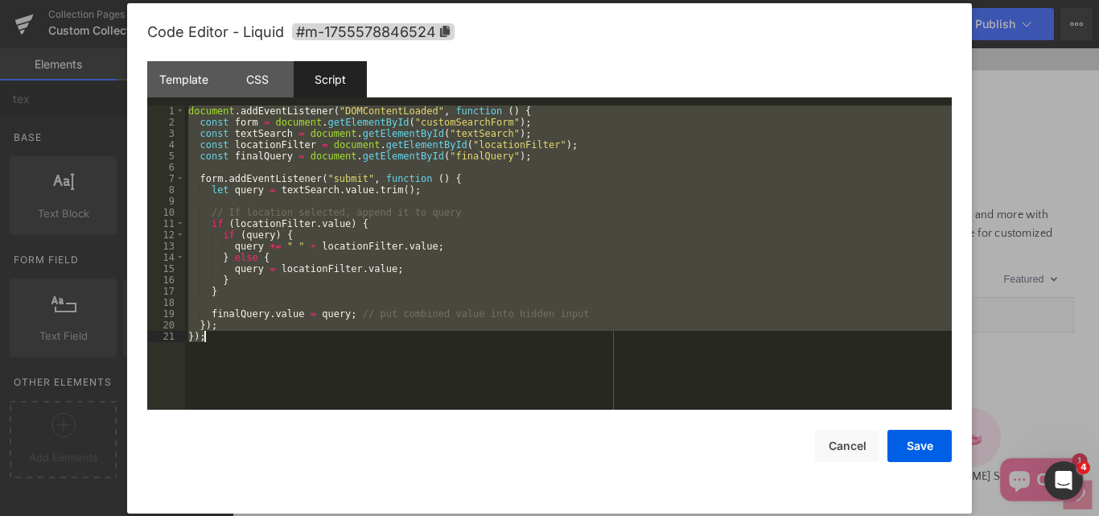
scroll to position [11, 0]
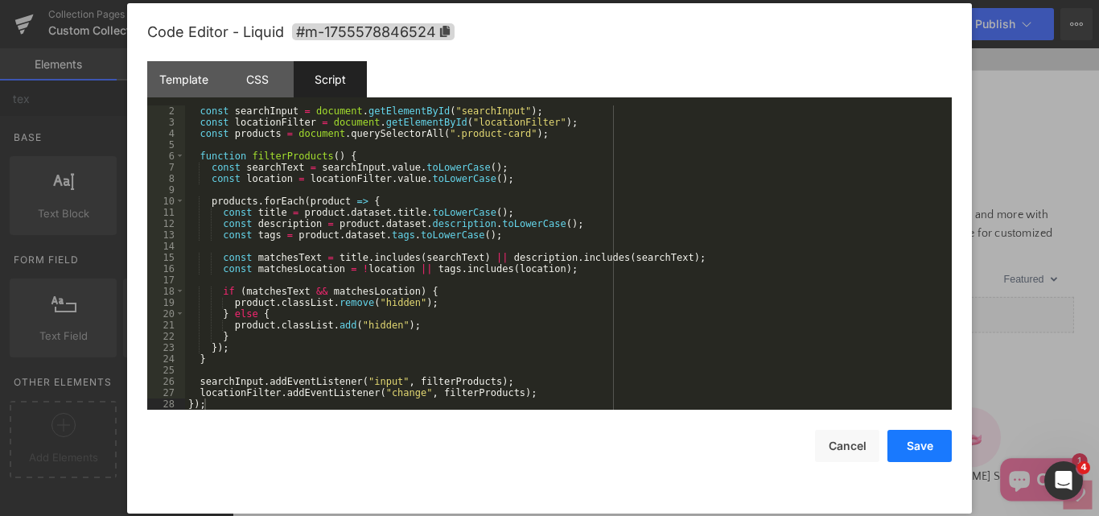
click at [931, 445] on button "Save" at bounding box center [919, 446] width 64 height 32
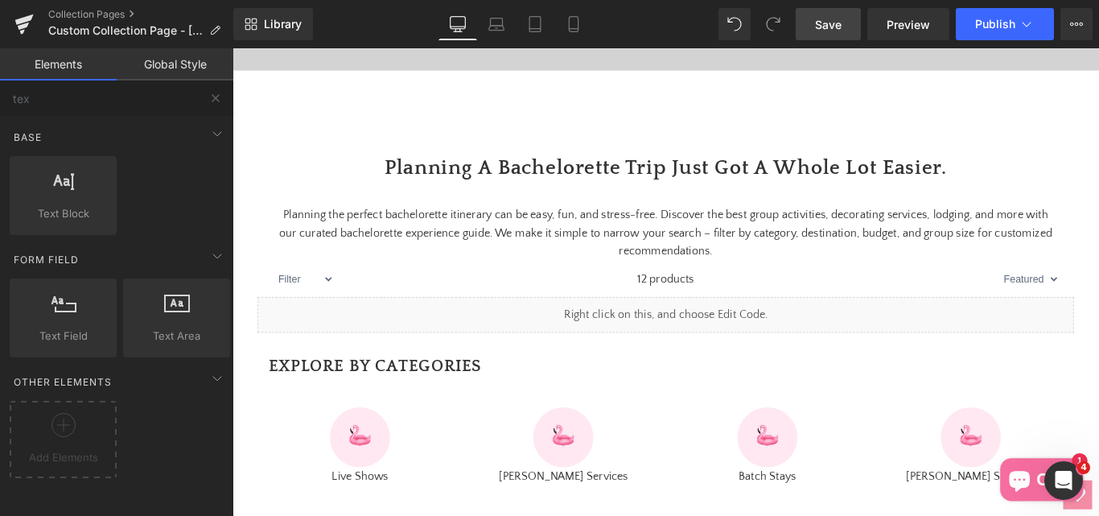
click at [836, 22] on span "Save" at bounding box center [828, 24] width 27 height 17
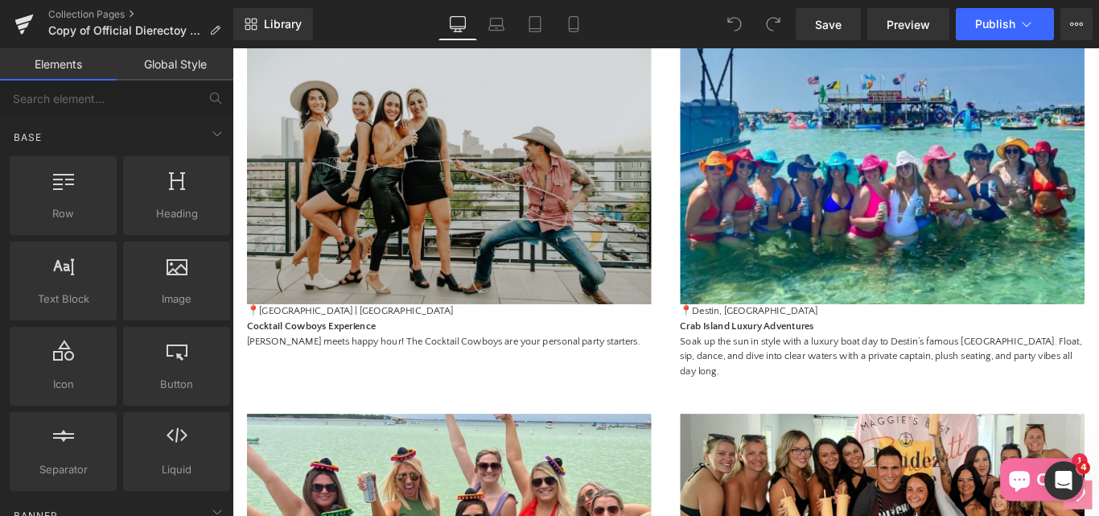
scroll to position [1770, 0]
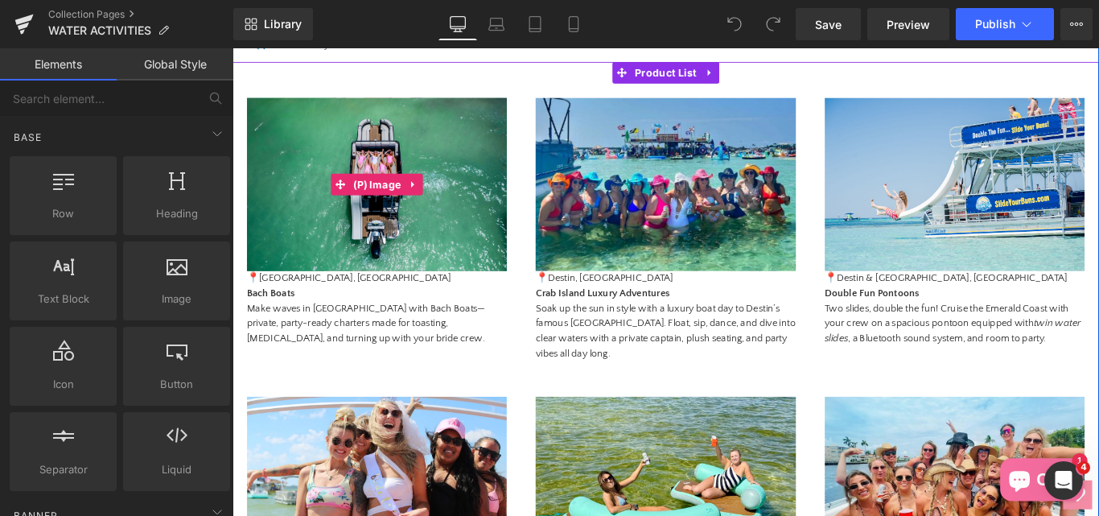
scroll to position [402, 0]
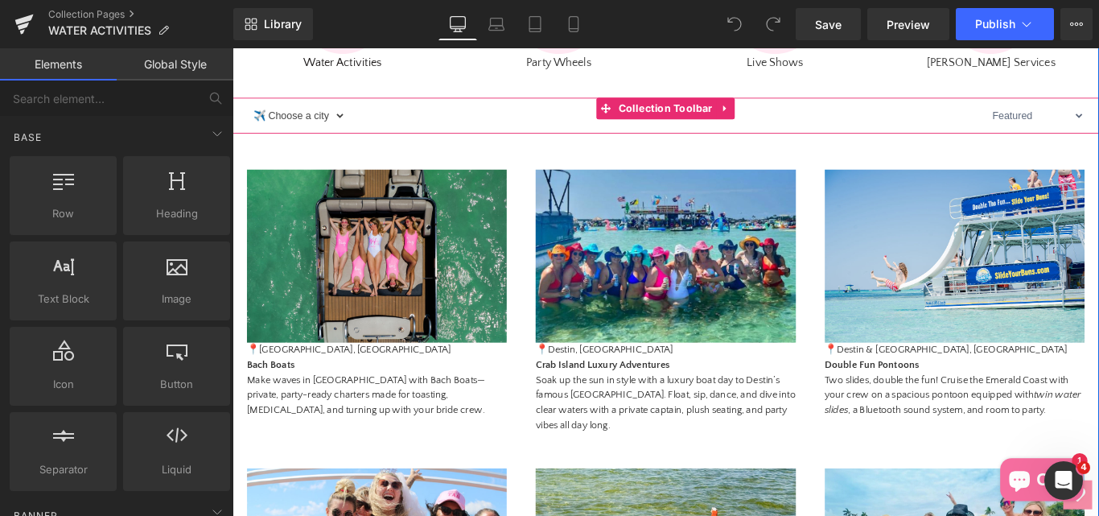
click at [294, 142] on select "✈️ Choose a city Clearwater Beach Destin Panama City Fort Lauderdale" at bounding box center [304, 123] width 111 height 35
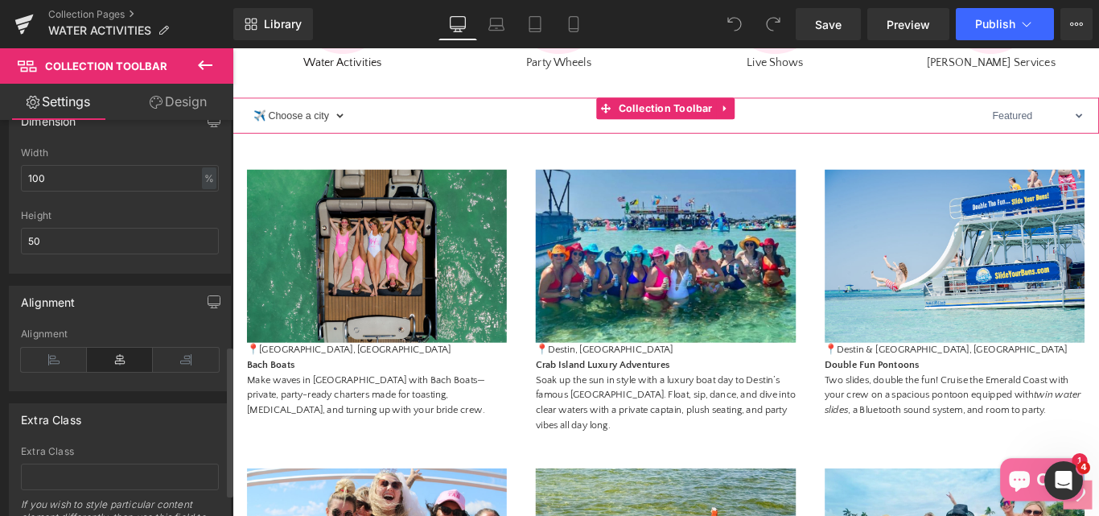
scroll to position [644, 0]
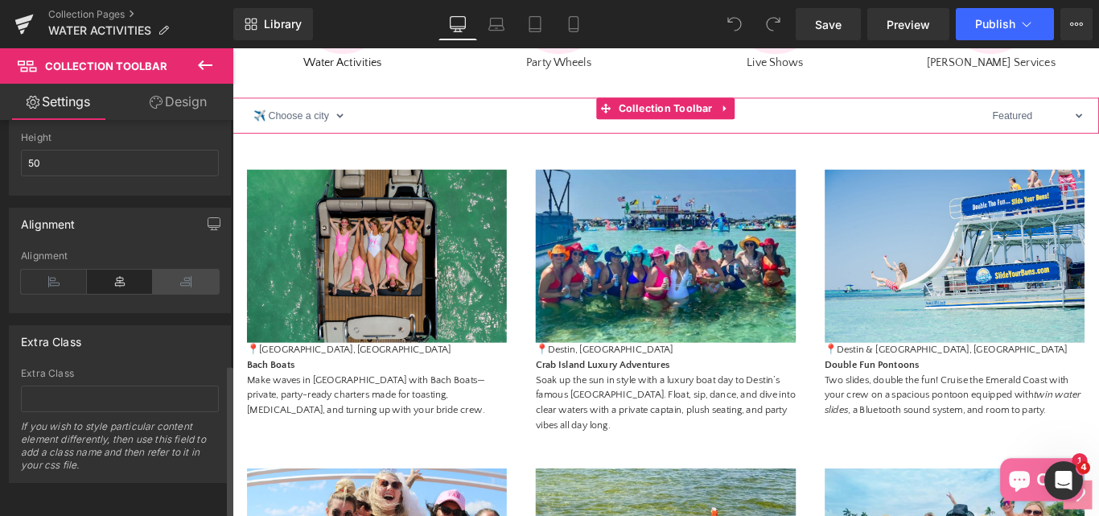
click at [172, 283] on icon at bounding box center [186, 282] width 66 height 24
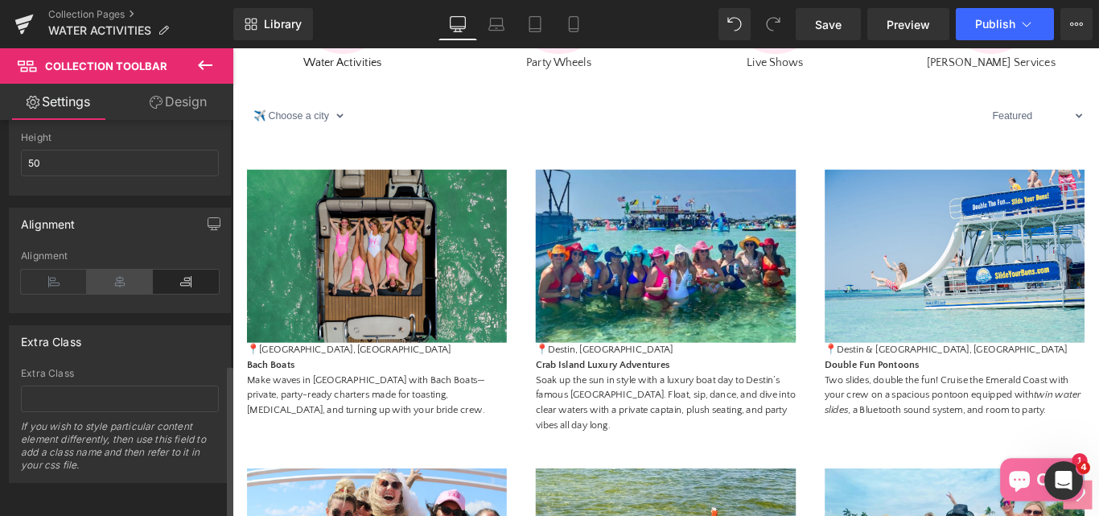
click at [121, 277] on icon at bounding box center [120, 282] width 66 height 24
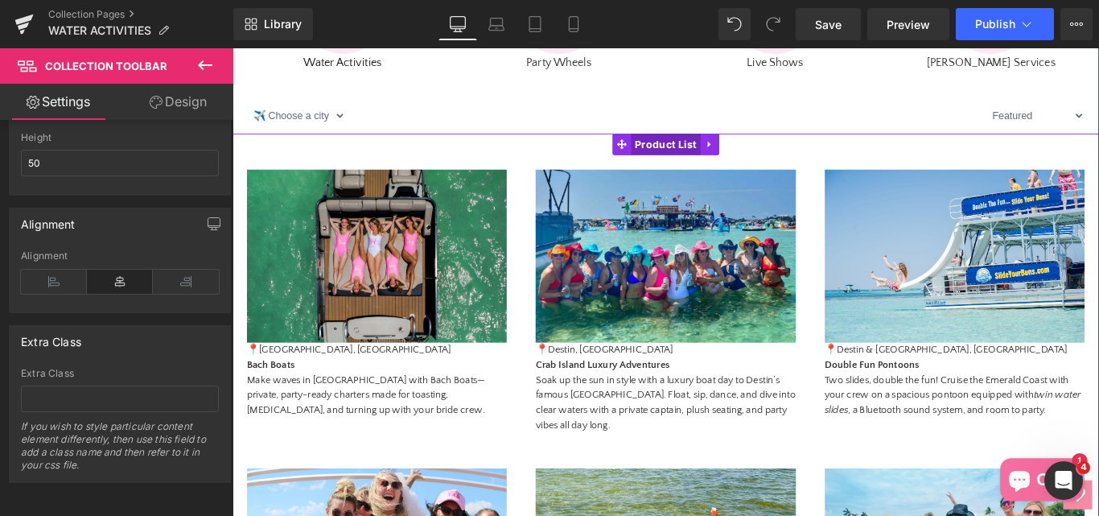
click at [690, 168] on span "Product List" at bounding box center [720, 156] width 78 height 24
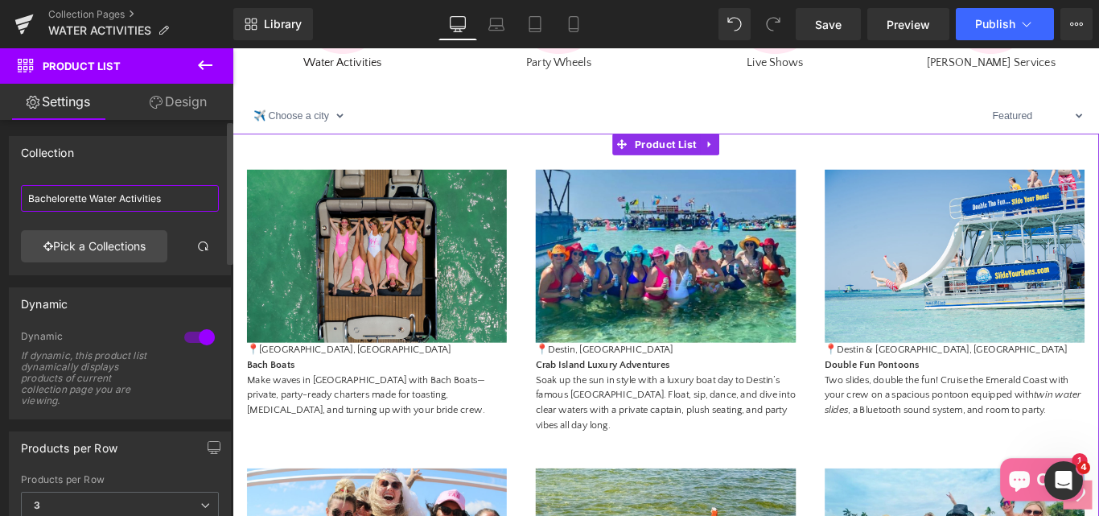
drag, startPoint x: 169, startPoint y: 198, endPoint x: 3, endPoint y: 195, distance: 165.8
click at [3, 195] on div "Collection Bachelorette Water Activities Bachelorette Water Activities Pick a C…" at bounding box center [120, 199] width 241 height 151
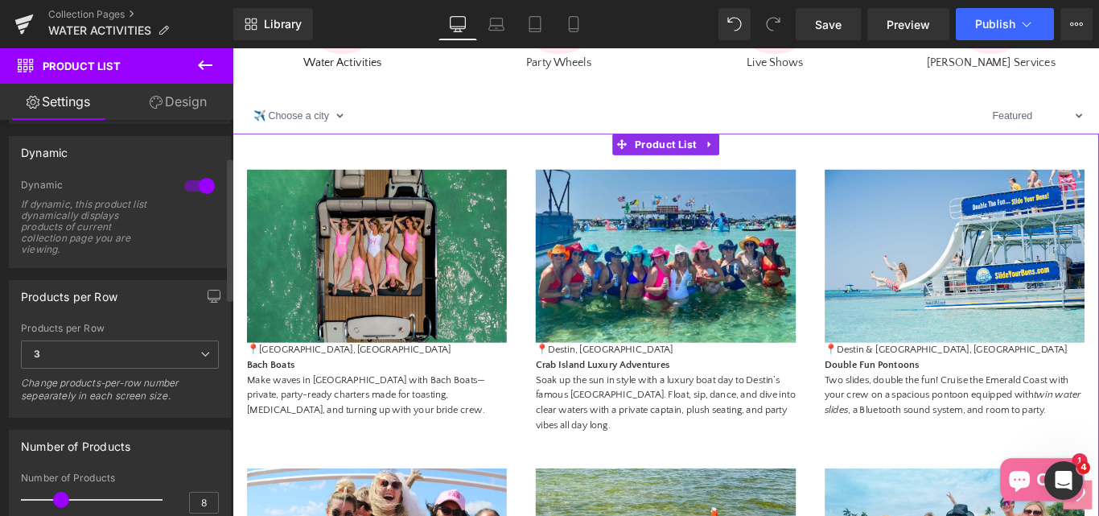
scroll to position [161, 0]
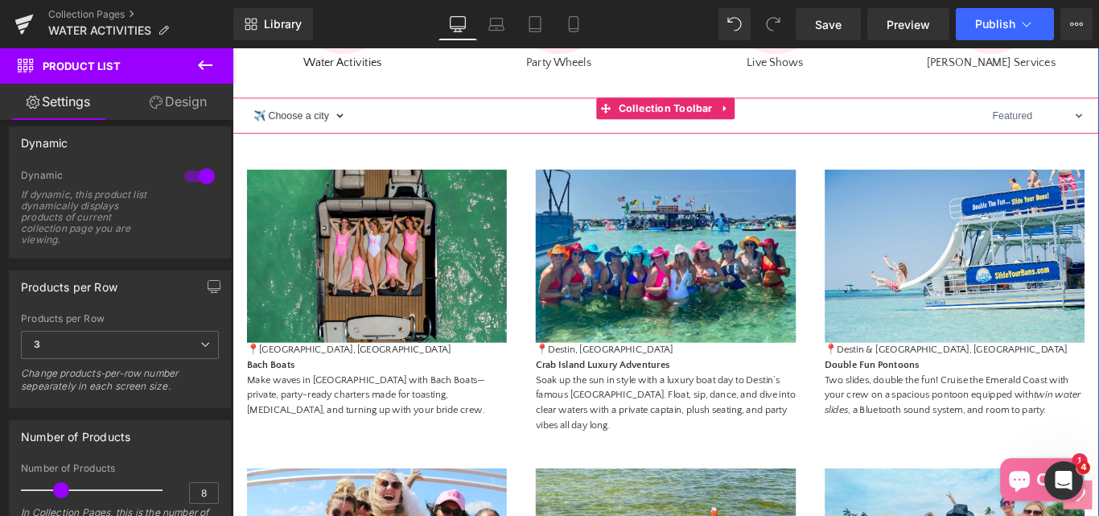
click at [323, 142] on select "✈️ Choose a city Clearwater Beach Destin Panama City Fort Lauderdale" at bounding box center [304, 123] width 111 height 35
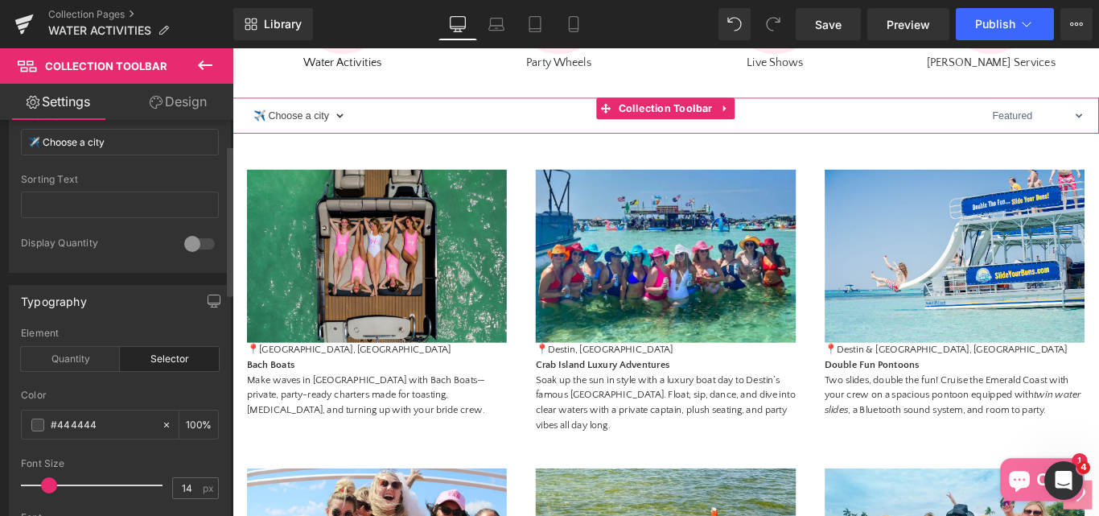
scroll to position [0, 0]
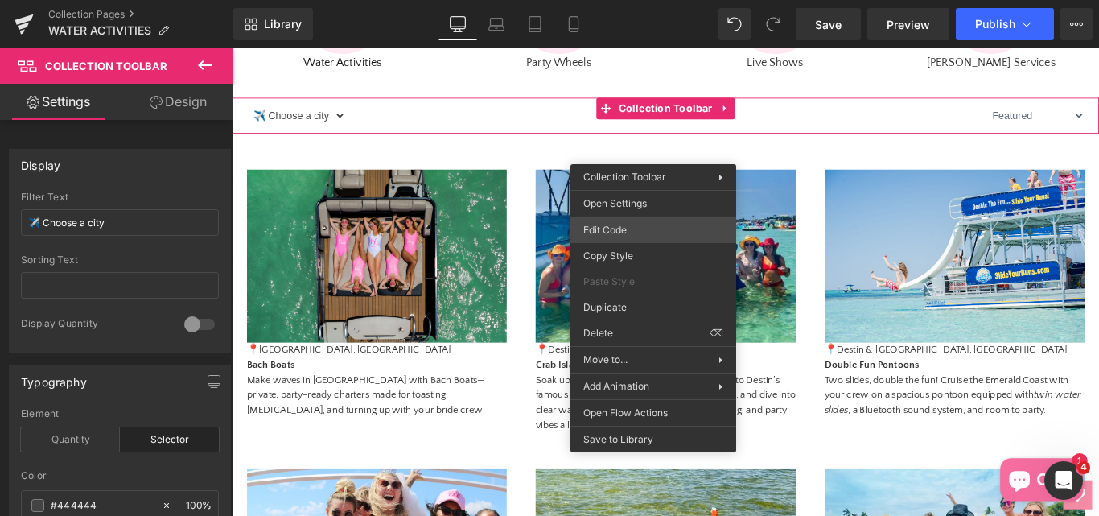
click at [616, 0] on div "Product List You are previewing how the will restyle your page. You can not edi…" at bounding box center [549, 0] width 1099 height 0
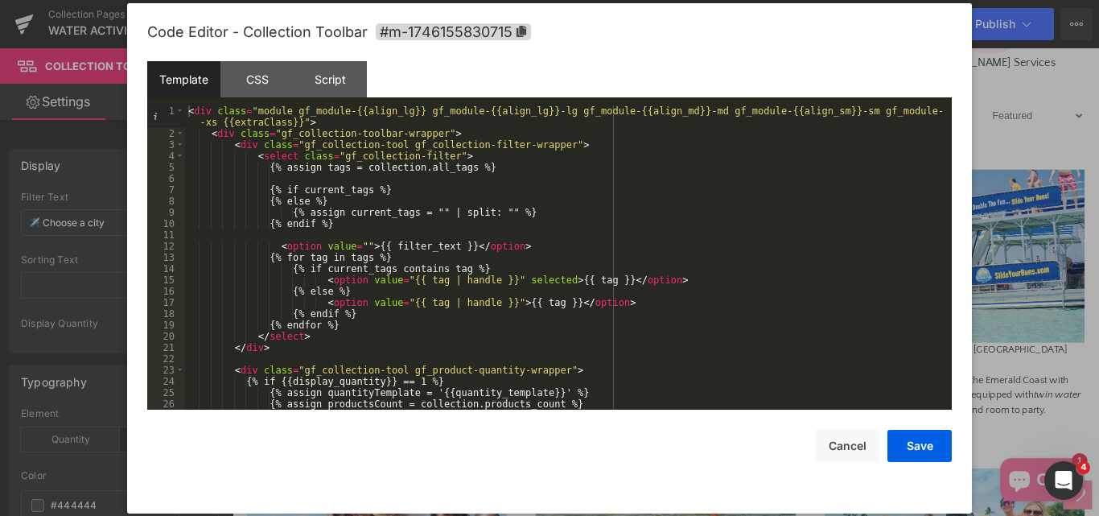
click at [582, 224] on div "< div class = "module gf_module-{{align_lg}} gf_module-{{align_lg}}-lg gf_modul…" at bounding box center [565, 274] width 760 height 338
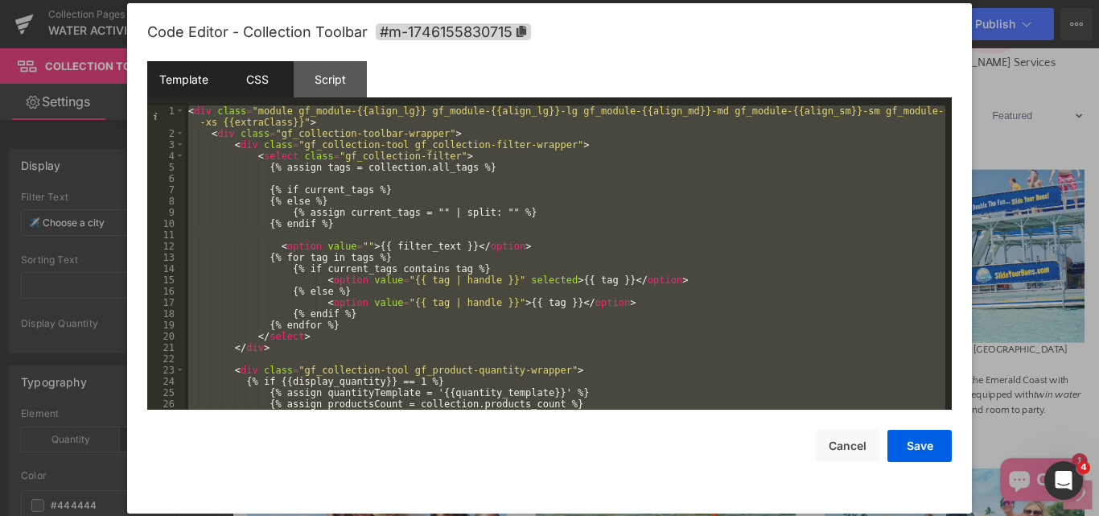
click at [279, 84] on div "CSS" at bounding box center [256, 79] width 73 height 36
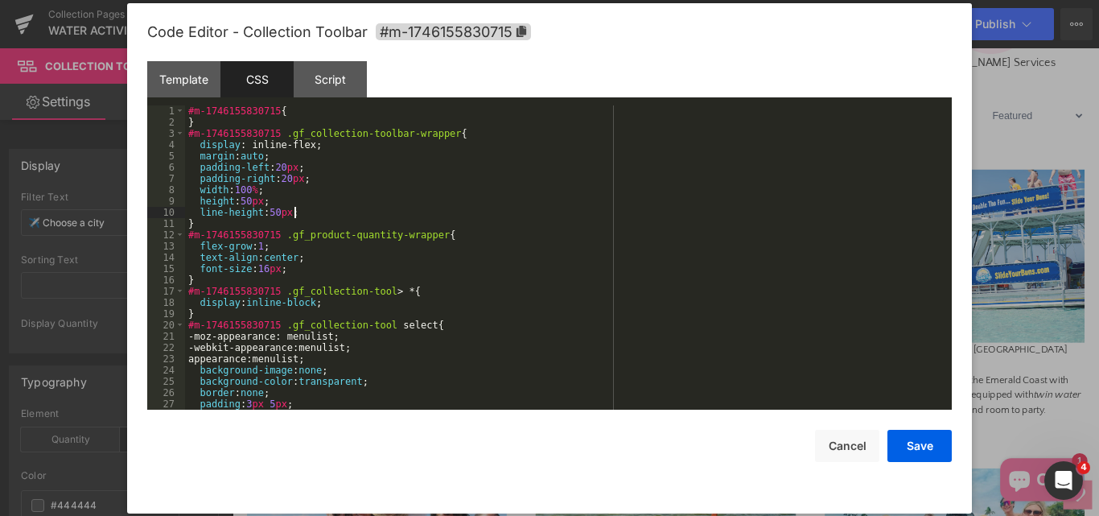
click at [496, 208] on div "#m-1746155830715 { } #m-1746155830715 .gf_collection-toolbar-wrapper { display …" at bounding box center [565, 268] width 760 height 327
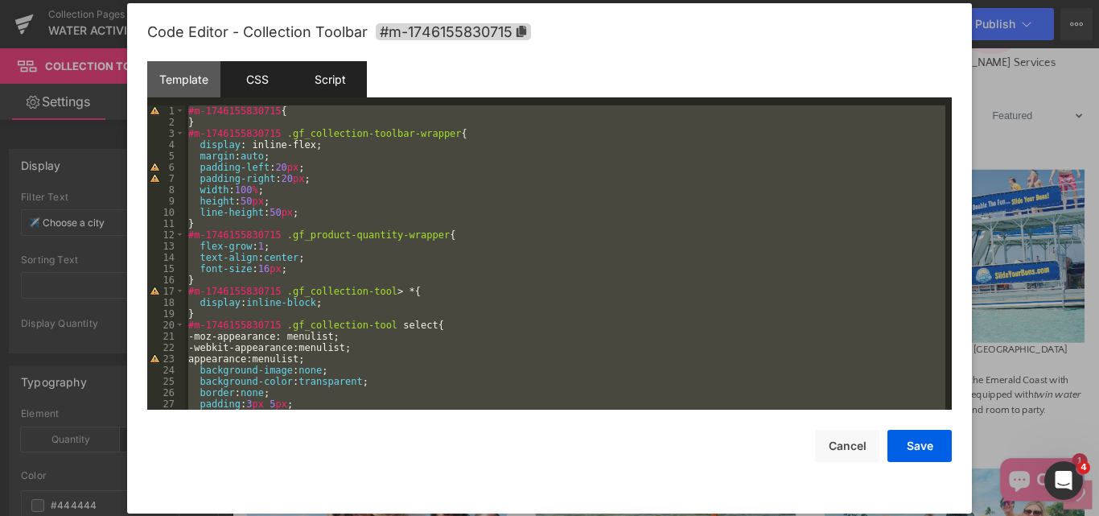
click at [331, 75] on div "Script" at bounding box center [330, 79] width 73 height 36
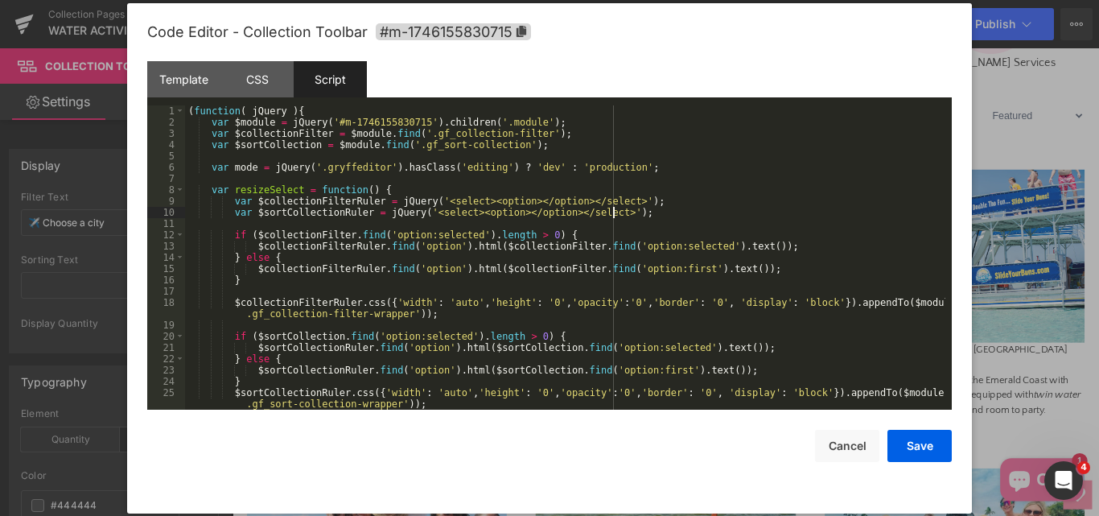
click at [711, 208] on div "( function ( jQuery ) { var $module = jQuery ( '#m-1746155830715' ) . children …" at bounding box center [565, 268] width 760 height 327
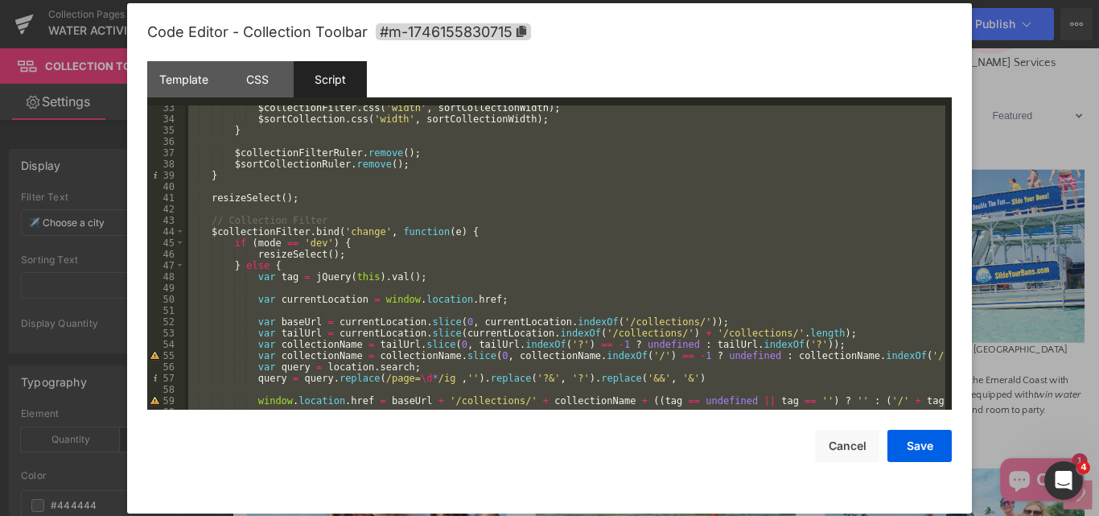
scroll to position [386, 0]
click at [833, 447] on button "Cancel" at bounding box center [847, 446] width 64 height 32
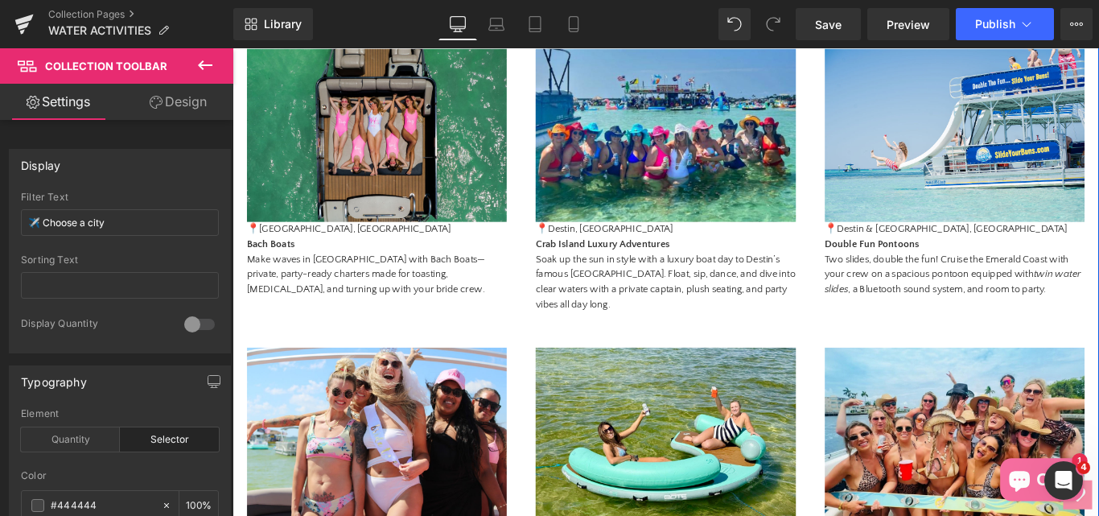
scroll to position [402, 0]
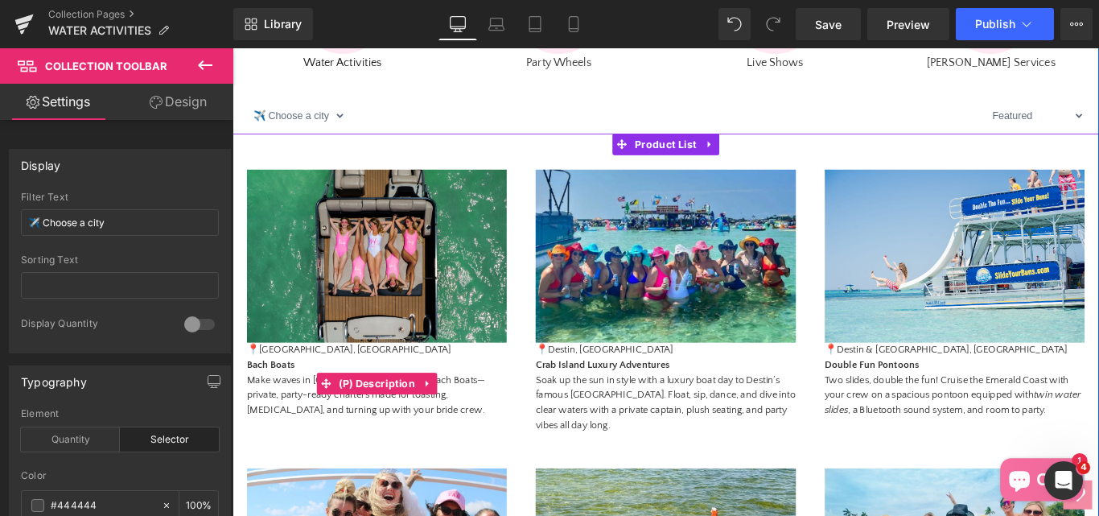
click at [286, 410] on strong "Bach Boats" at bounding box center [276, 403] width 54 height 13
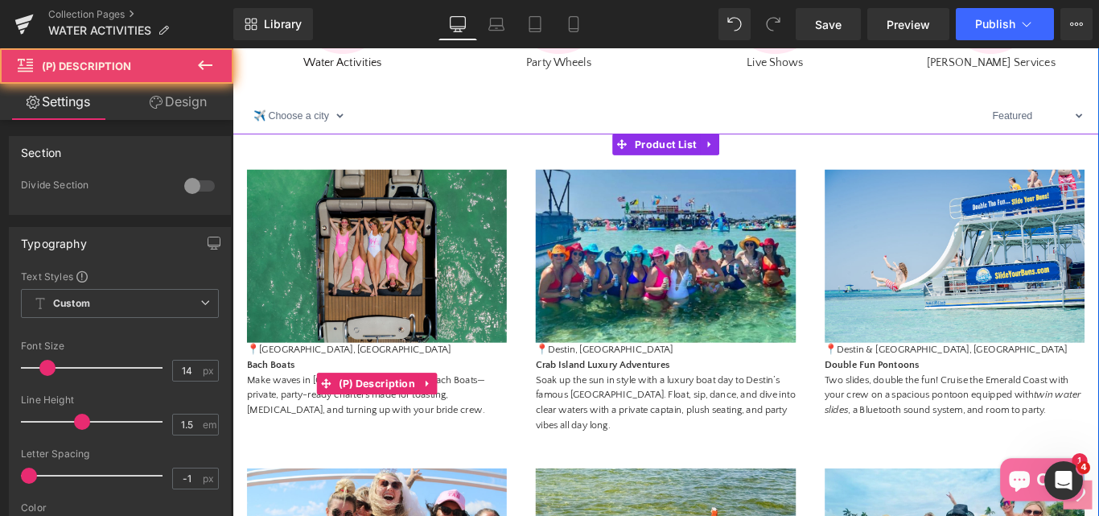
click at [285, 428] on p "📍Clearwater Beach, FL Bach Boats Make waves in Tampa with Bach Boats—private, p…" at bounding box center [395, 421] width 292 height 84
click at [289, 463] on p "📍Clearwater Beach, FL Bach Boats Make waves in Tampa with Bach Boats—private, p…" at bounding box center [395, 421] width 292 height 84
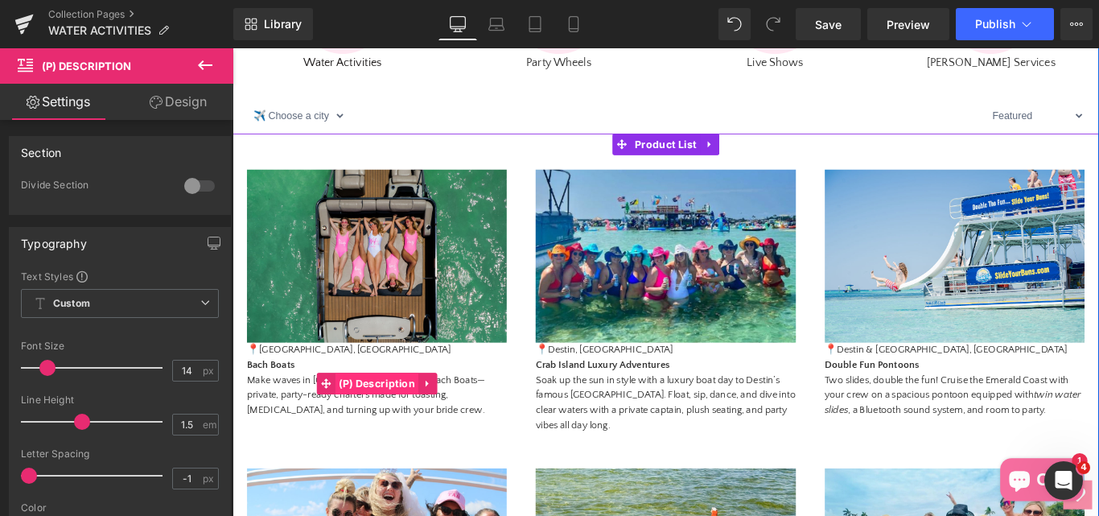
click at [376, 437] on span "(P) Description" at bounding box center [395, 425] width 94 height 24
click at [387, 437] on span "(P) Description" at bounding box center [395, 425] width 94 height 24
click at [368, 438] on span "(P) Description" at bounding box center [395, 426] width 94 height 24
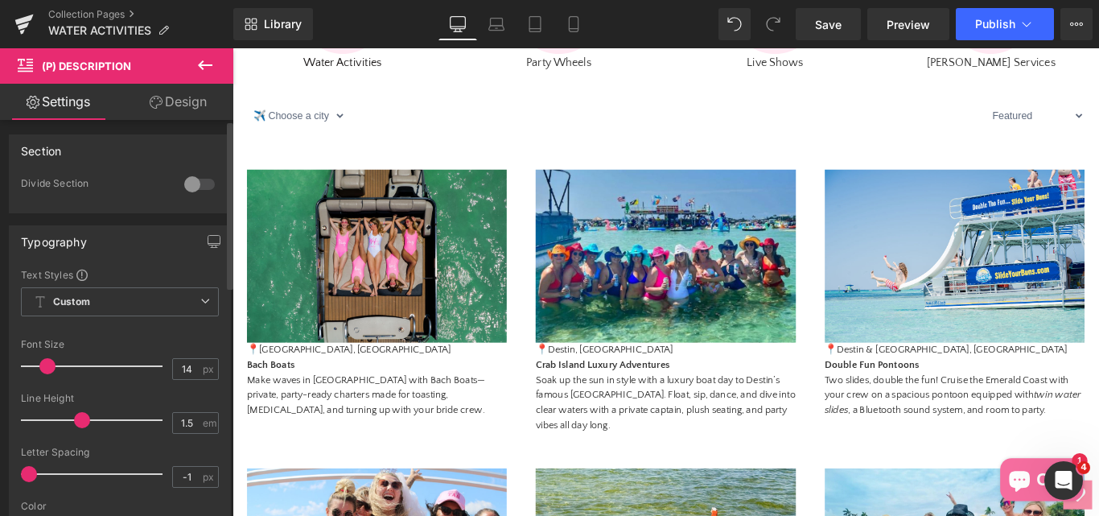
scroll to position [0, 0]
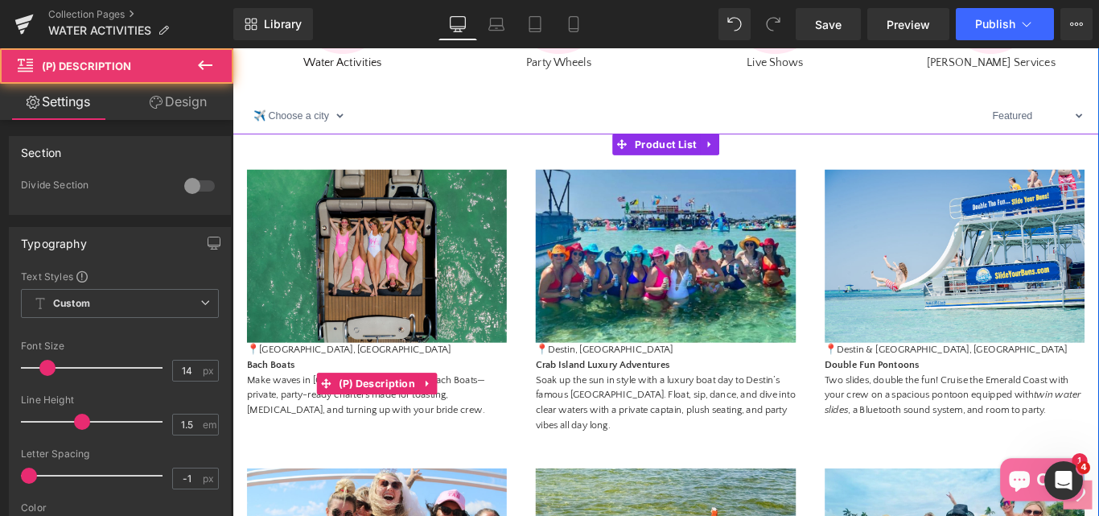
click at [287, 410] on strong "Bach Boats" at bounding box center [276, 403] width 54 height 13
click at [333, 430] on icon at bounding box center [336, 424] width 11 height 12
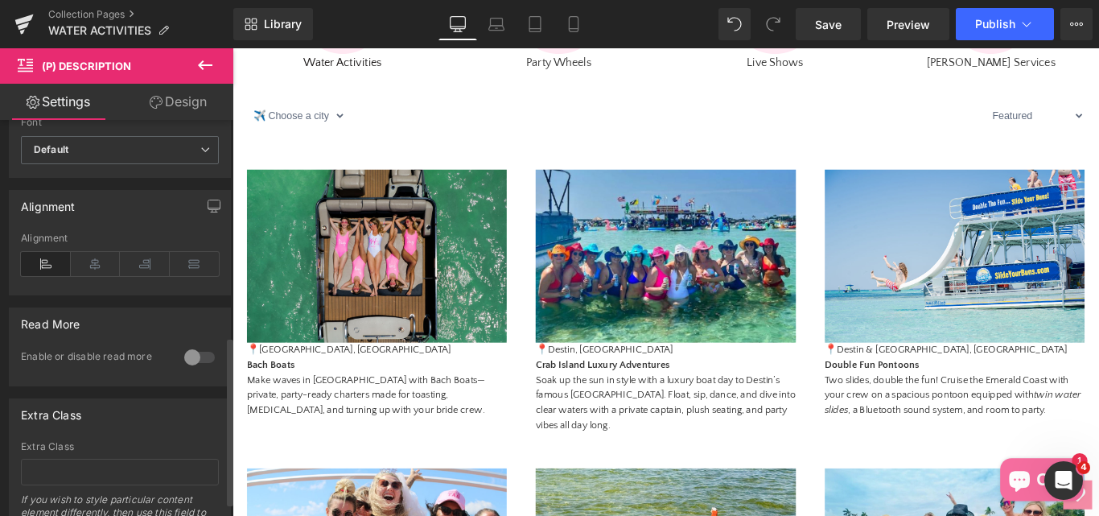
scroll to position [539, 0]
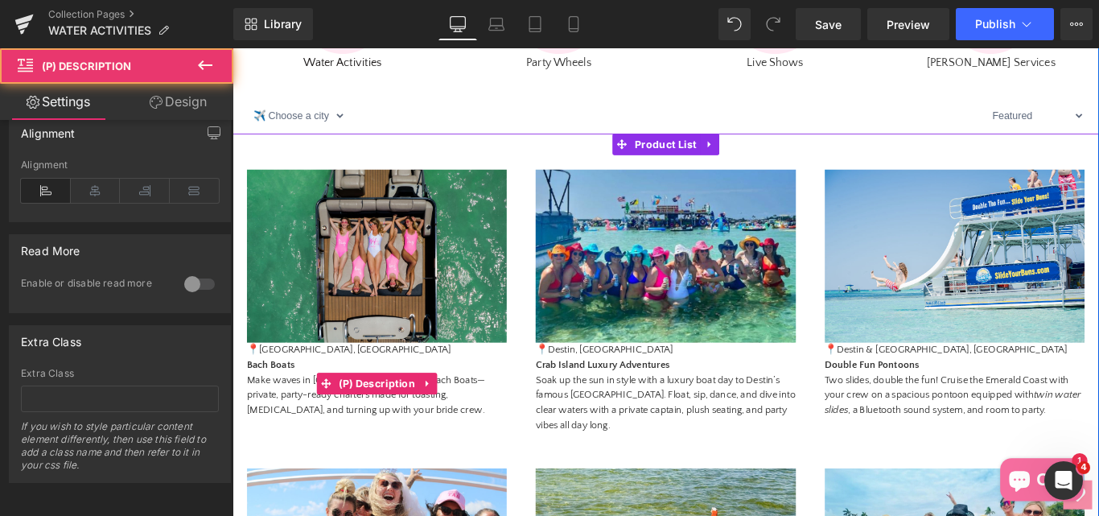
click at [270, 463] on p "📍Clearwater Beach, FL Bach Boats Make waves in Tampa with Bach Boats—private, p…" at bounding box center [395, 421] width 292 height 84
click at [325, 432] on p "📍Clearwater Beach, FL Bach Boats Make waves in Tampa with Bach Boats—private, p…" at bounding box center [395, 421] width 292 height 84
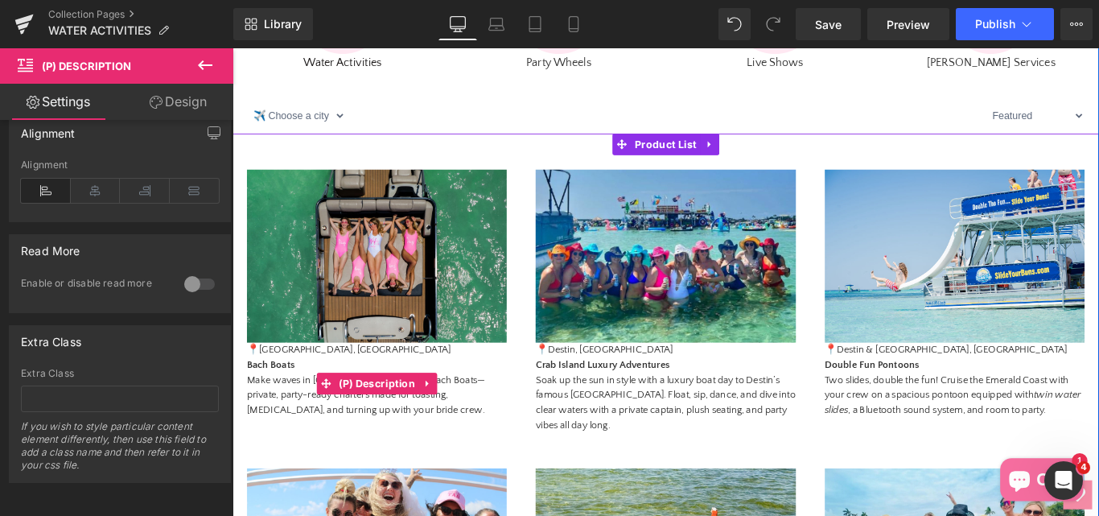
click at [279, 430] on p "📍Clearwater Beach, FL Bach Boats Make waves in Tampa with Bach Boats—private, p…" at bounding box center [395, 421] width 292 height 84
click at [279, 428] on p "📍Clearwater Beach, FL Bach Boats Make waves in Tampa with Bach Boats—private, p…" at bounding box center [395, 421] width 292 height 84
click at [327, 437] on span at bounding box center [337, 425] width 21 height 24
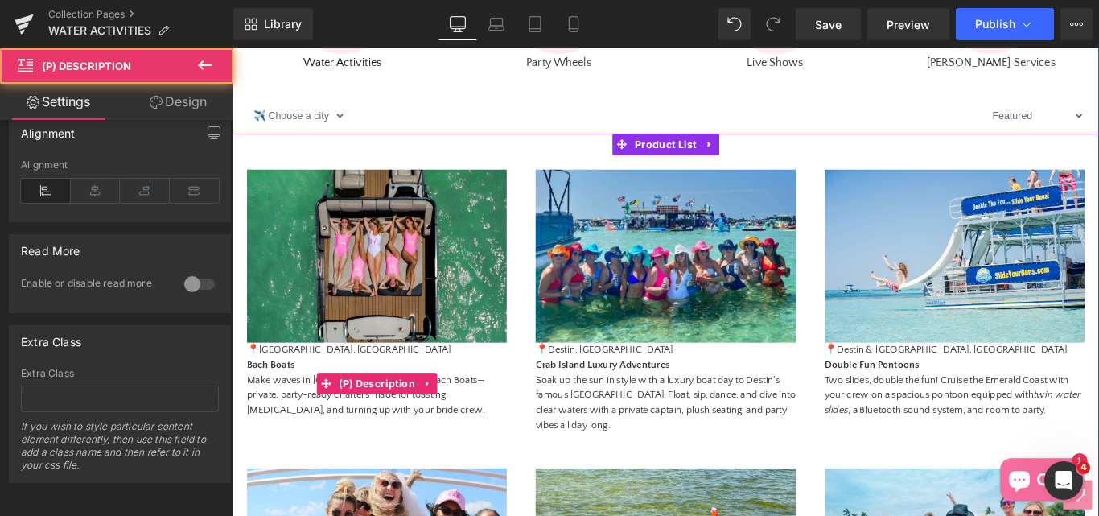
click at [282, 463] on p "📍Clearwater Beach, FL Bach Boats Make waves in Tampa with Bach Boats—private, p…" at bounding box center [395, 421] width 292 height 84
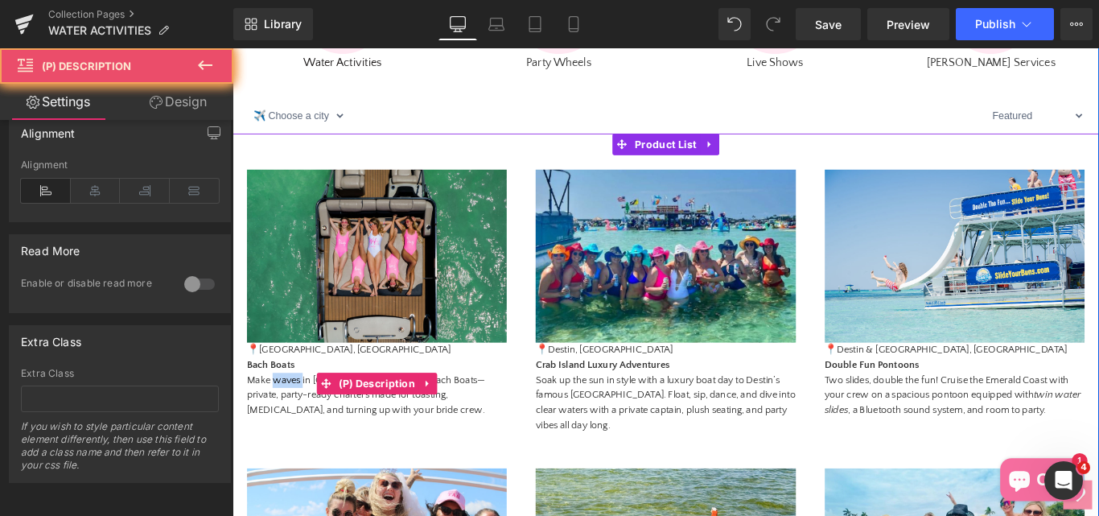
click at [282, 463] on p "📍Clearwater Beach, FL Bach Boats Make waves in Tampa with Bach Boats—private, p…" at bounding box center [395, 421] width 292 height 84
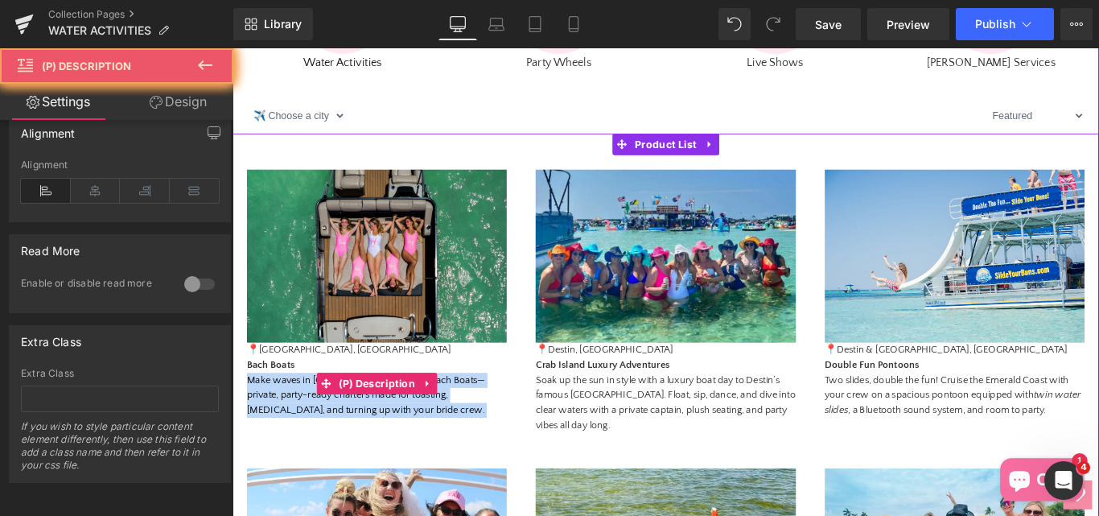
click at [282, 463] on p "📍Clearwater Beach, FL Bach Boats Make waves in Tampa with Bach Boats—private, p…" at bounding box center [395, 421] width 292 height 84
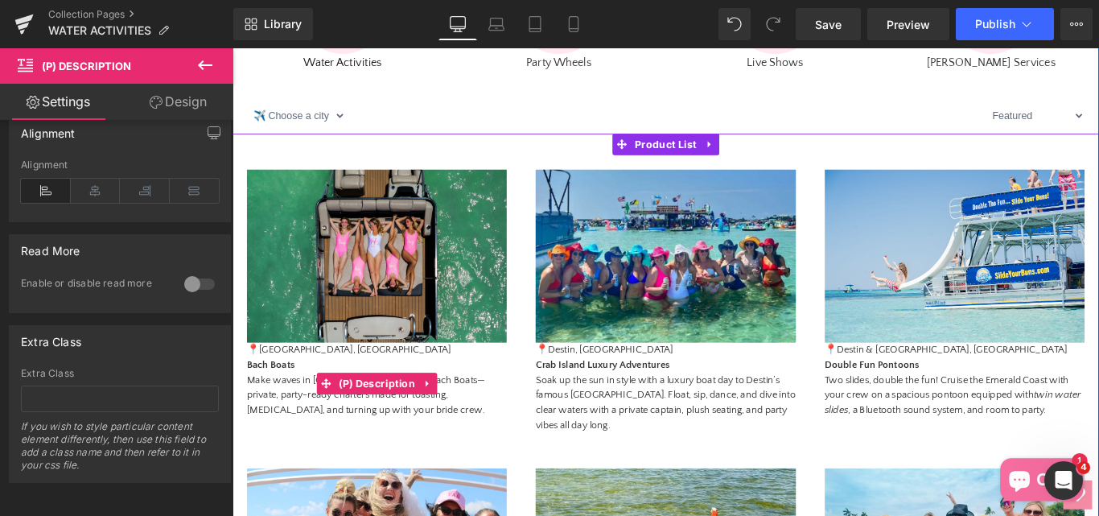
click at [278, 410] on strong "Bach Boats" at bounding box center [276, 403] width 54 height 13
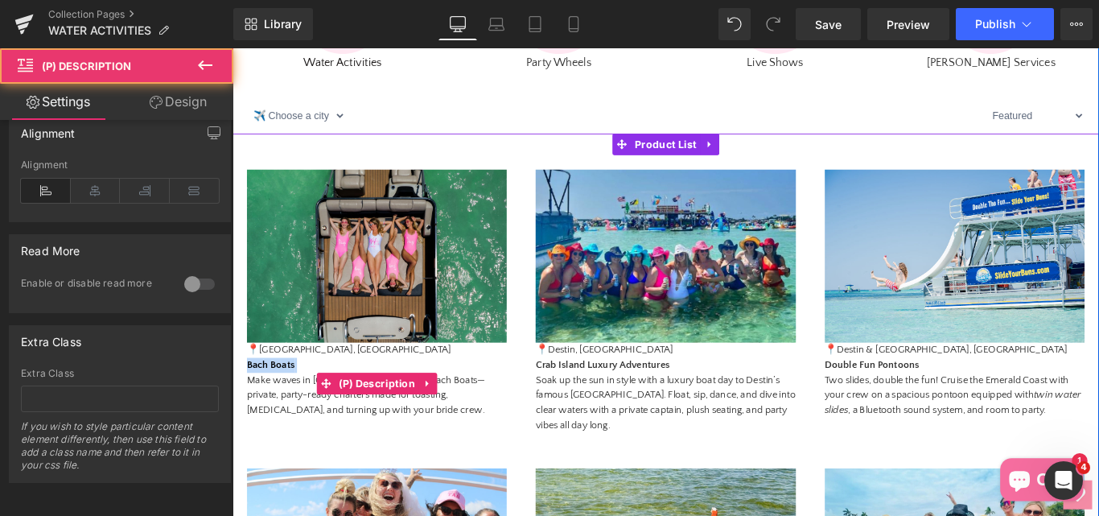
click at [278, 410] on strong "Bach Boats" at bounding box center [276, 403] width 54 height 13
click at [315, 426] on p "📍Clearwater Beach, FL Bach Boats Make waves in Tampa with Bach Boats—private, p…" at bounding box center [395, 421] width 292 height 84
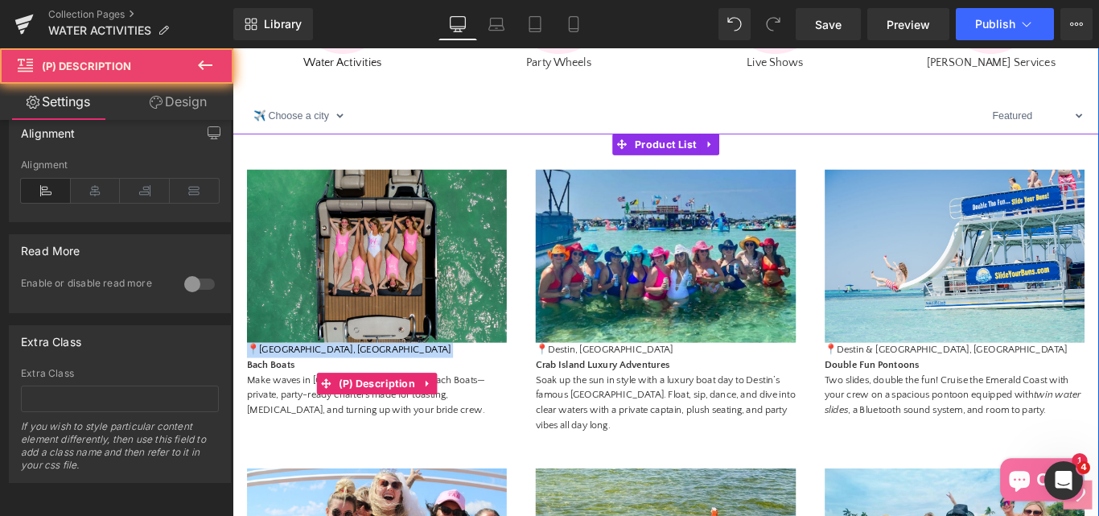
click at [315, 426] on p "📍Clearwater Beach, FL Bach Boats Make waves in Tampa with Bach Boats—private, p…" at bounding box center [395, 421] width 292 height 84
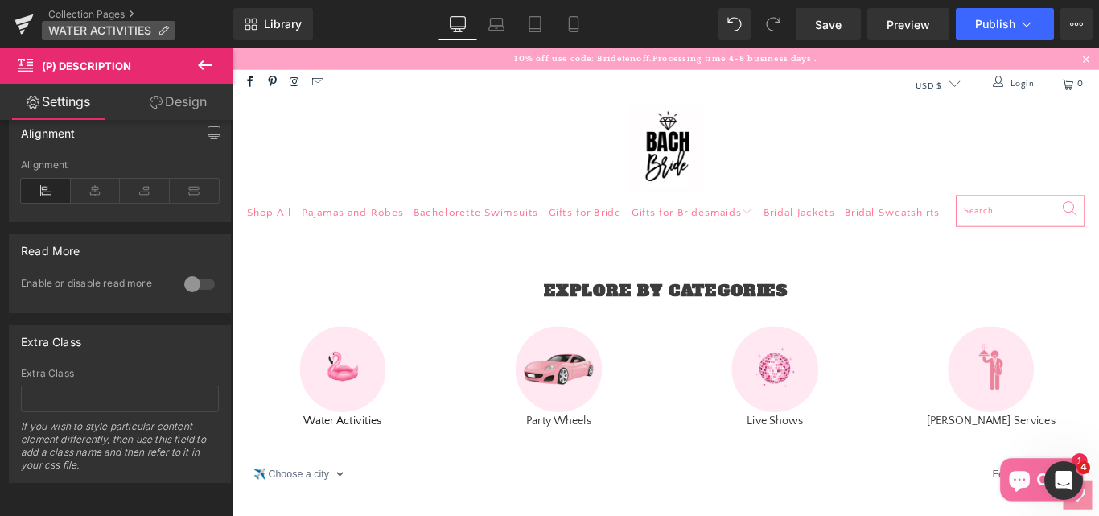
click at [163, 35] on icon at bounding box center [163, 30] width 11 height 11
drag, startPoint x: 1273, startPoint y: 191, endPoint x: 944, endPoint y: 108, distance: 338.5
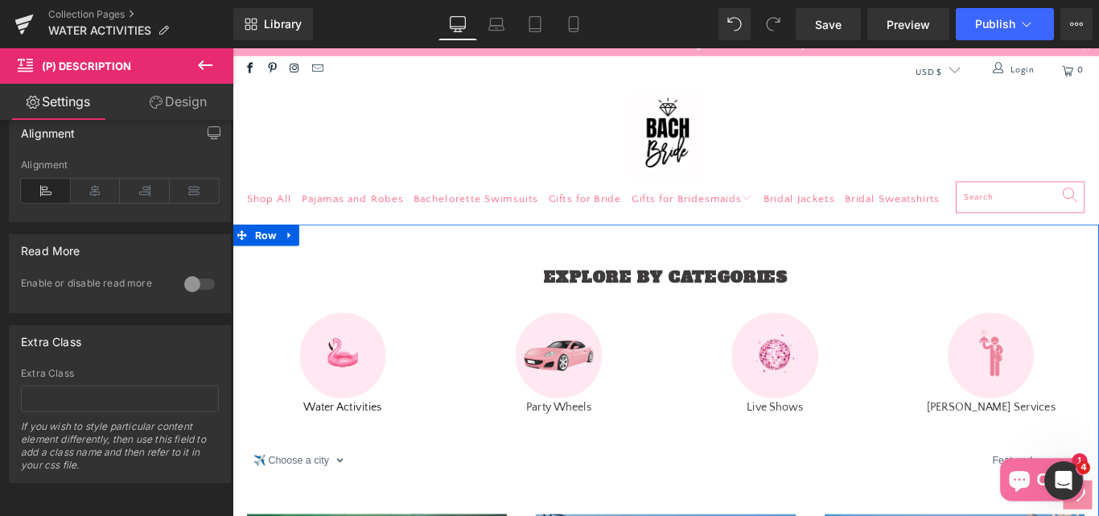
scroll to position [322, 0]
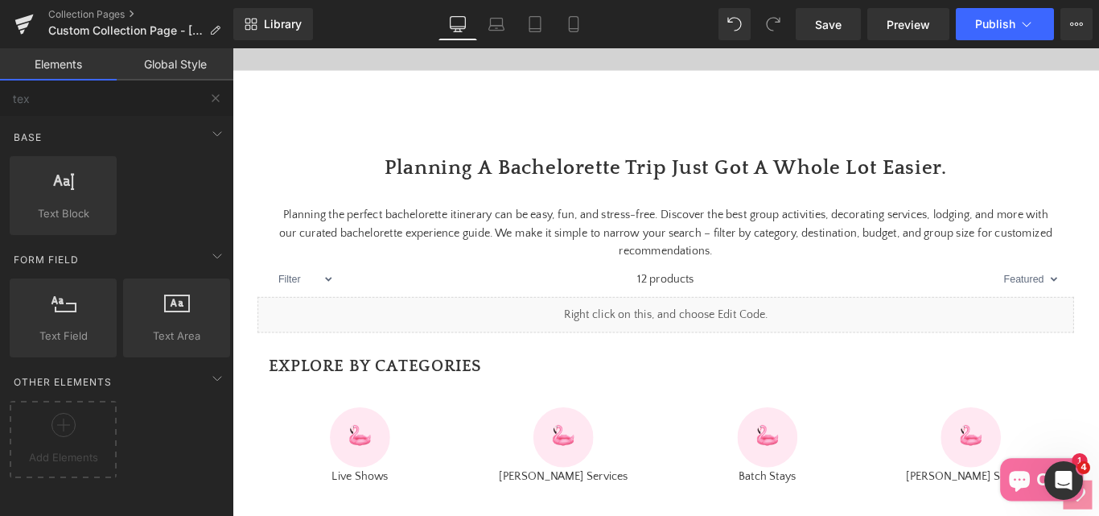
scroll to position [11, 0]
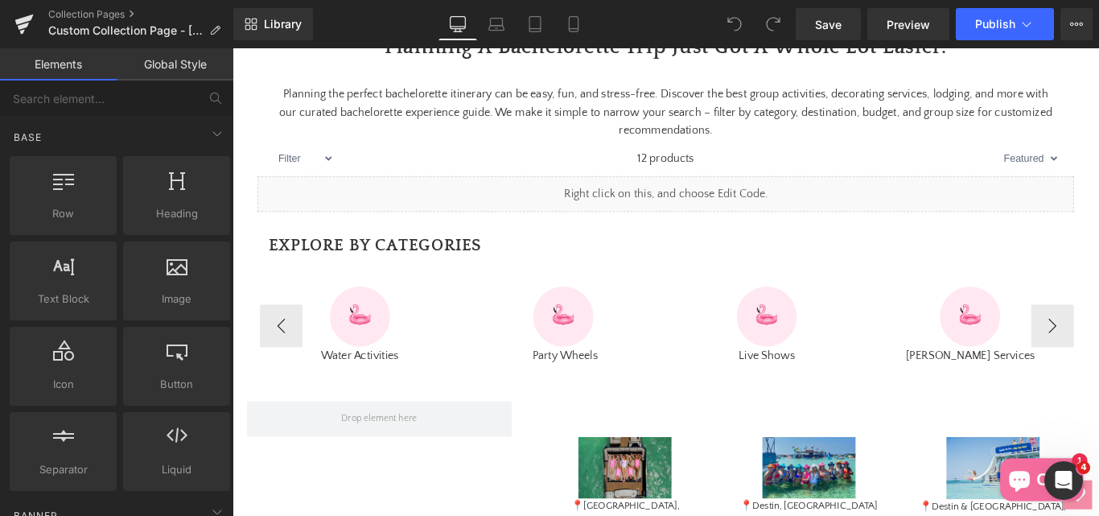
scroll to position [724, 0]
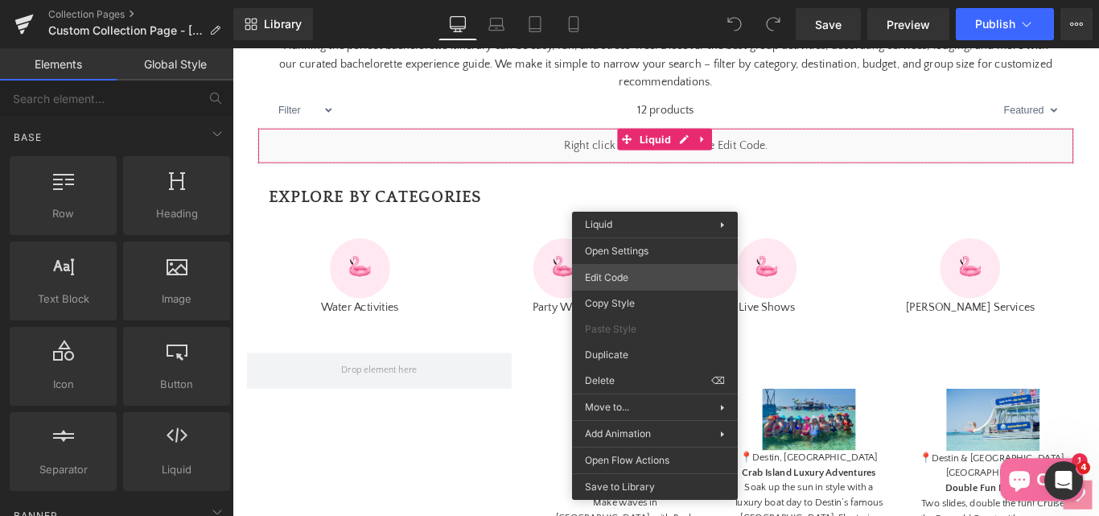
click at [620, 0] on div "You are previewing how the will restyle your page. You can not edit Elements in…" at bounding box center [549, 0] width 1099 height 0
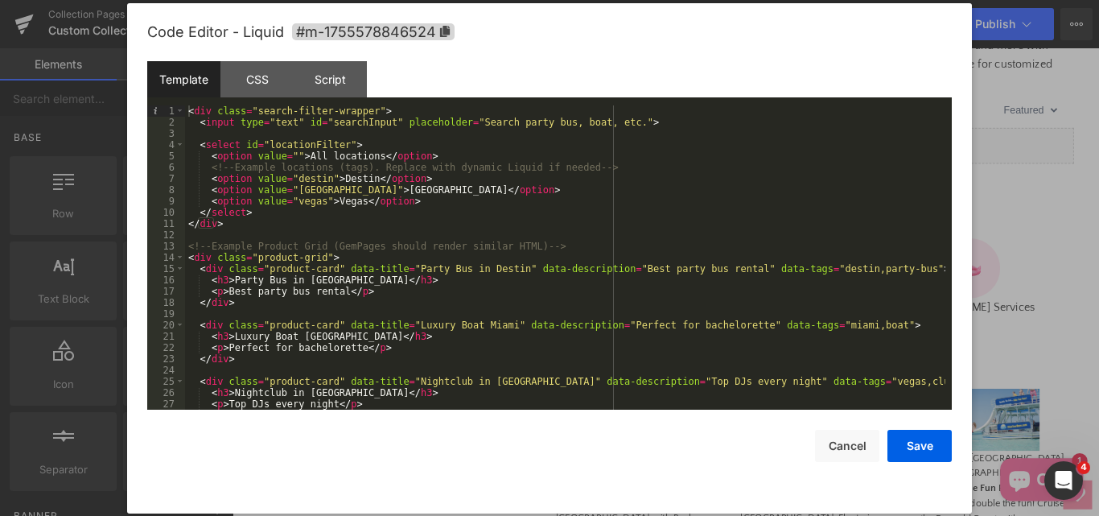
click at [437, 212] on div "< div class = "search-filter-wrapper" > < input type = "text" id = "searchInput…" at bounding box center [565, 268] width 760 height 327
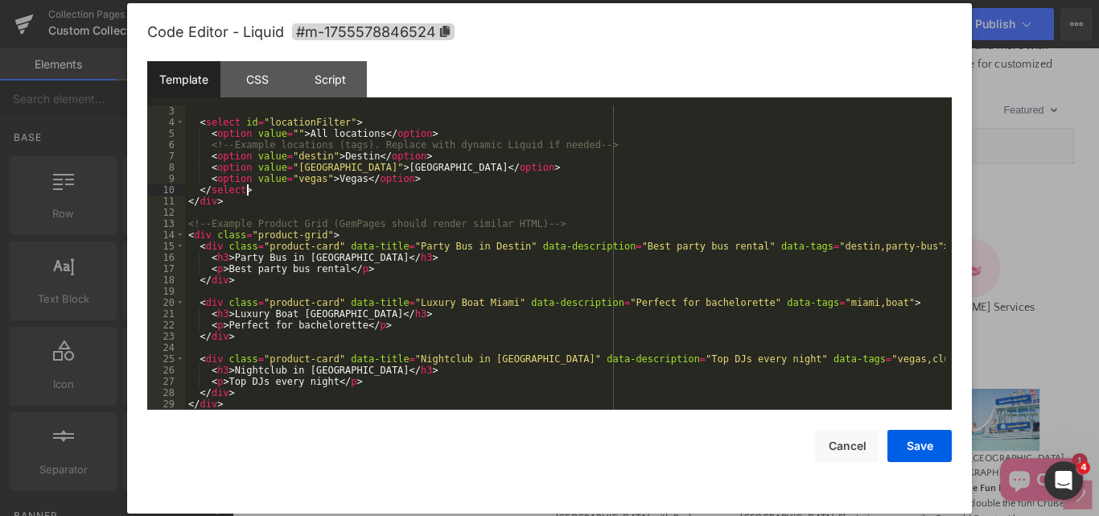
scroll to position [23, 0]
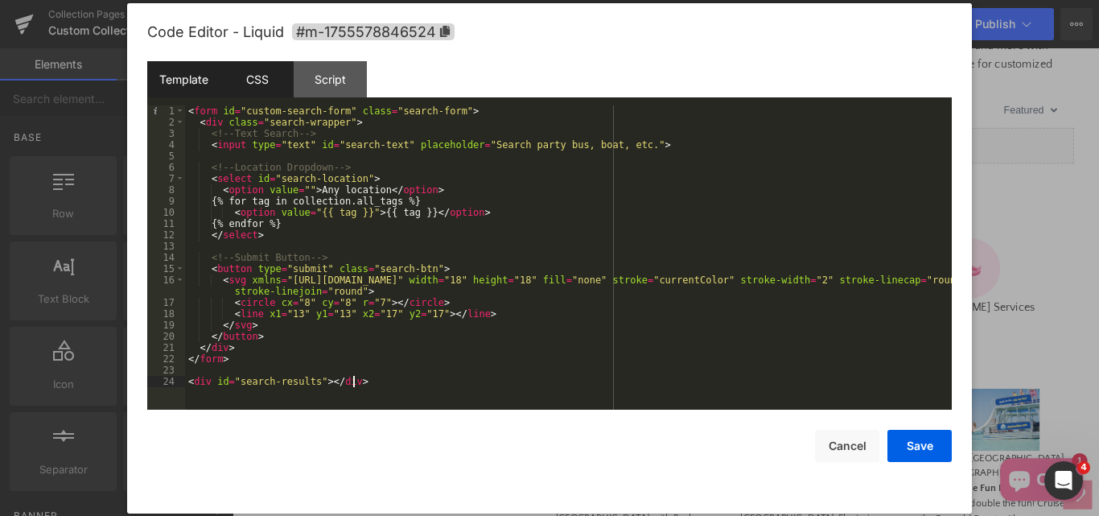
click at [240, 87] on div "CSS" at bounding box center [256, 79] width 73 height 36
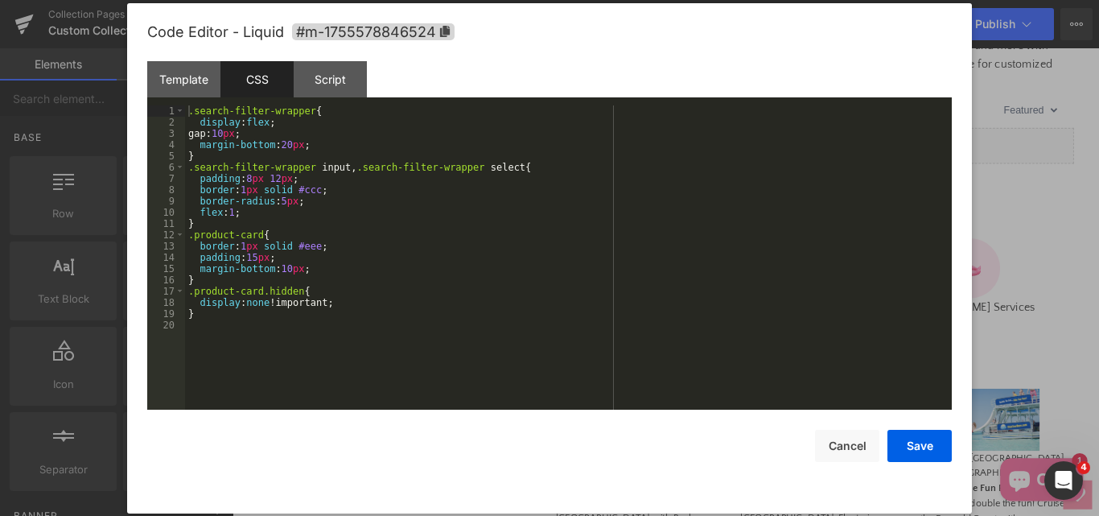
click at [412, 273] on div ".search-filter-wrapper { display : flex ; gap: 10 px ; margin-bottom : 20 px ; …" at bounding box center [568, 268] width 767 height 327
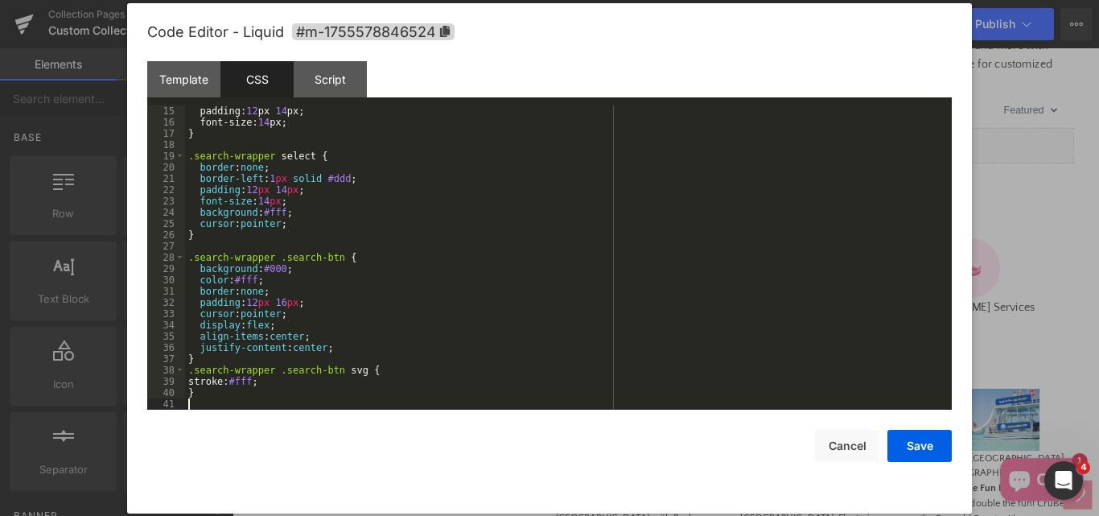
scroll to position [158, 0]
click at [336, 84] on div "Script" at bounding box center [330, 79] width 73 height 36
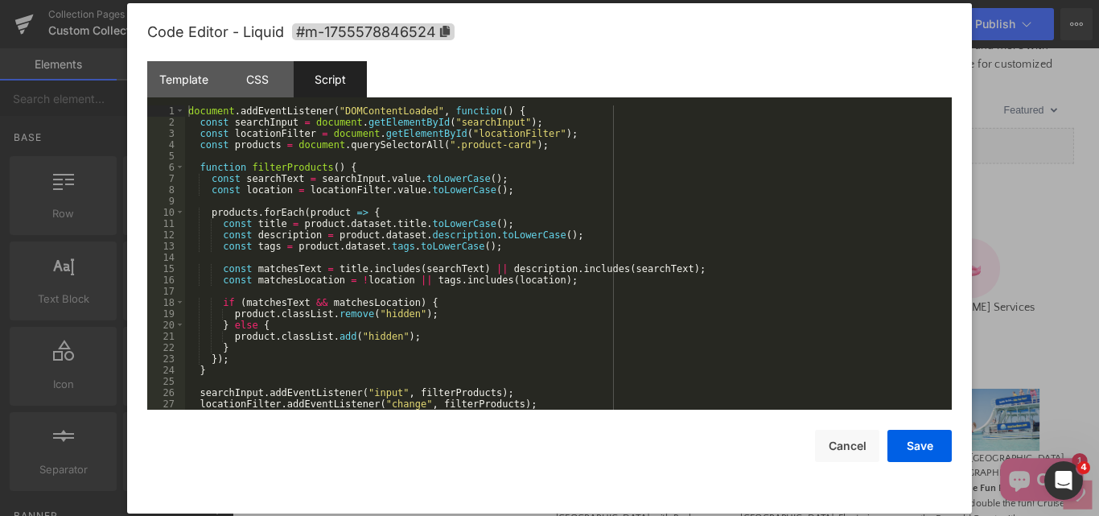
click at [560, 242] on div "document . addEventListener ( "DOMContentLoaded" , function ( ) { const searchI…" at bounding box center [565, 268] width 760 height 327
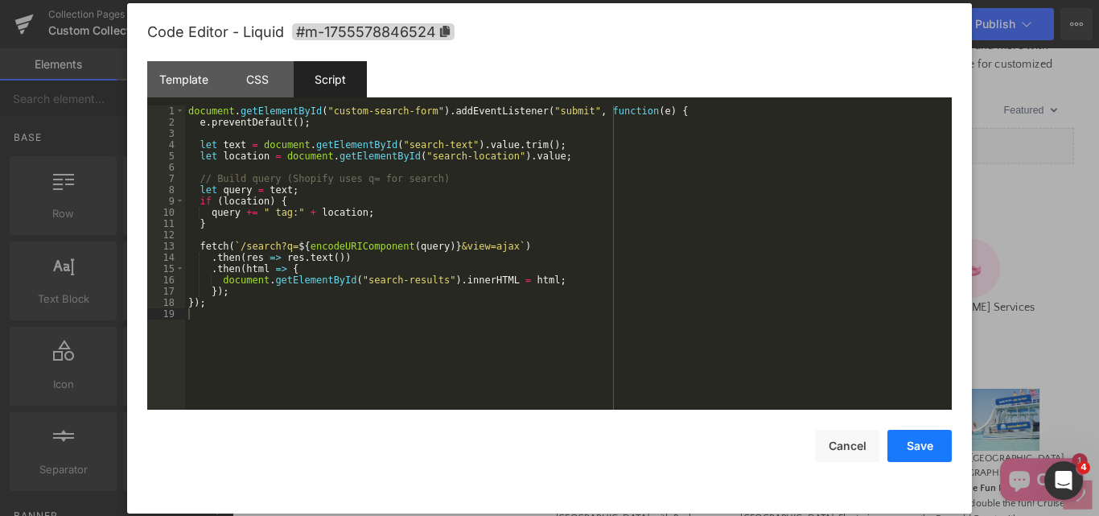
click at [911, 455] on button "Save" at bounding box center [919, 446] width 64 height 32
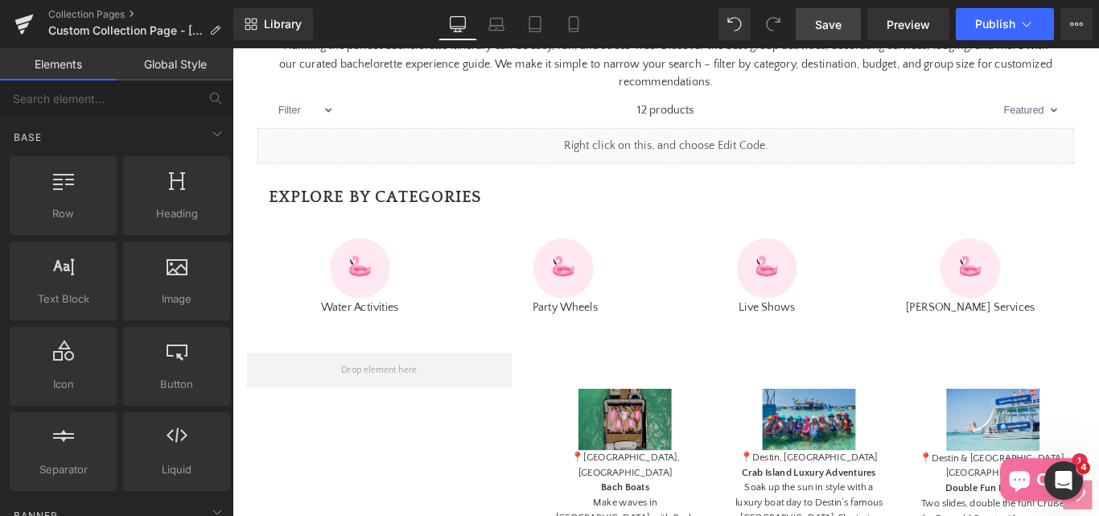
click at [854, 22] on link "Save" at bounding box center [828, 24] width 65 height 32
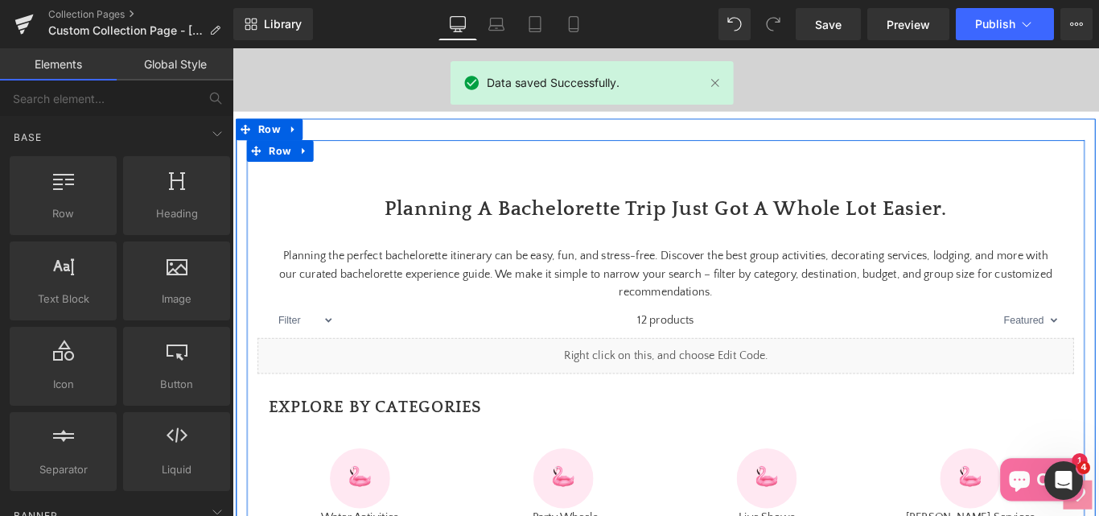
scroll to position [483, 0]
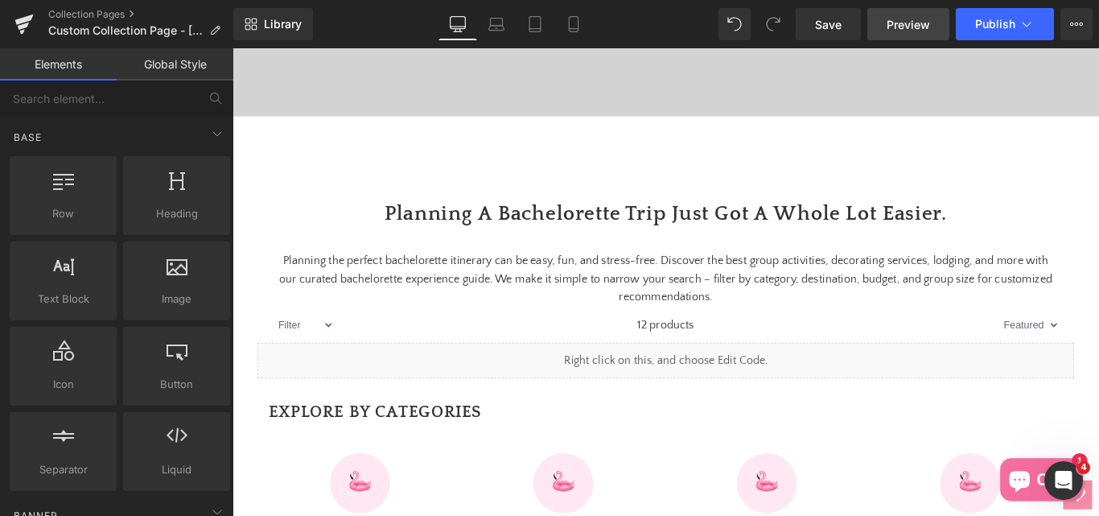
click at [904, 24] on span "Preview" at bounding box center [908, 24] width 43 height 17
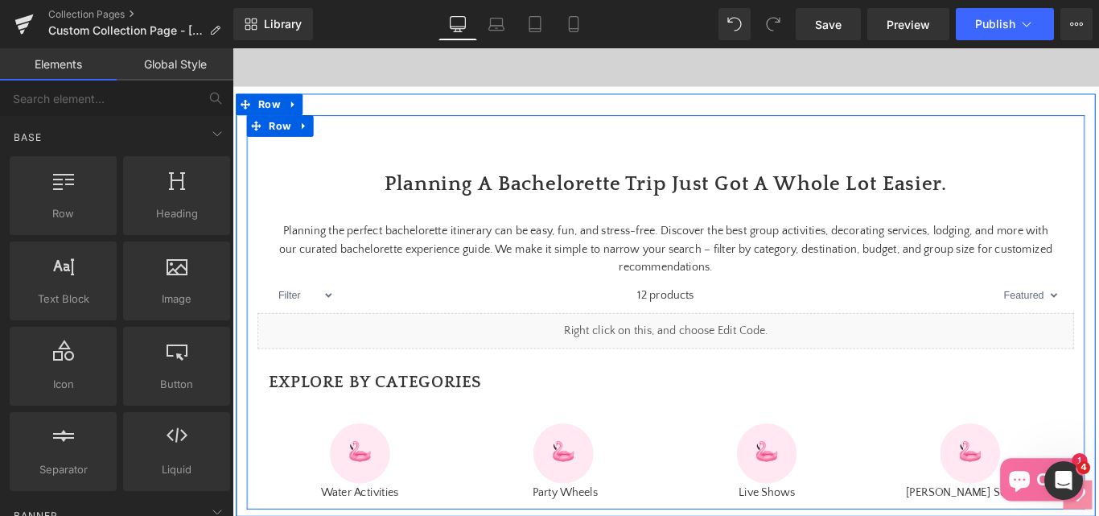
scroll to position [724, 0]
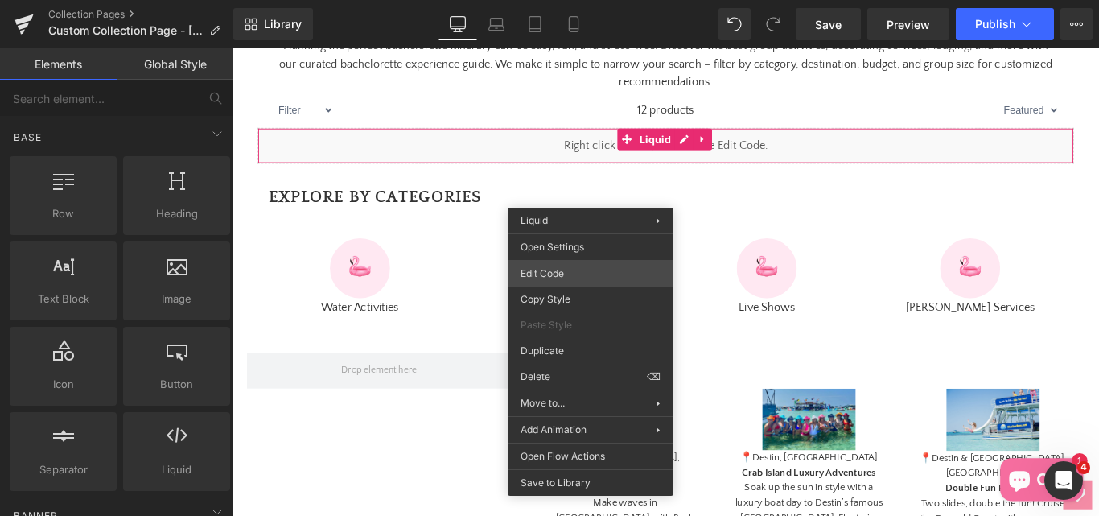
click at [547, 0] on div "You are previewing how the will restyle your page. You can not edit Elements in…" at bounding box center [549, 0] width 1099 height 0
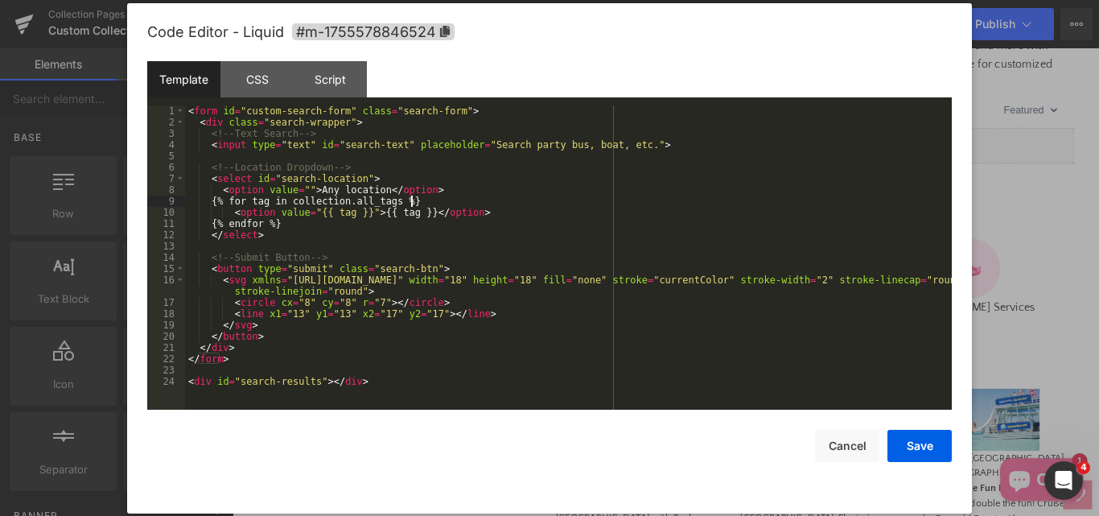
click at [434, 197] on div "< form id = "custom-search-form" class = "search-form" > < div class = "search-…" at bounding box center [568, 268] width 767 height 327
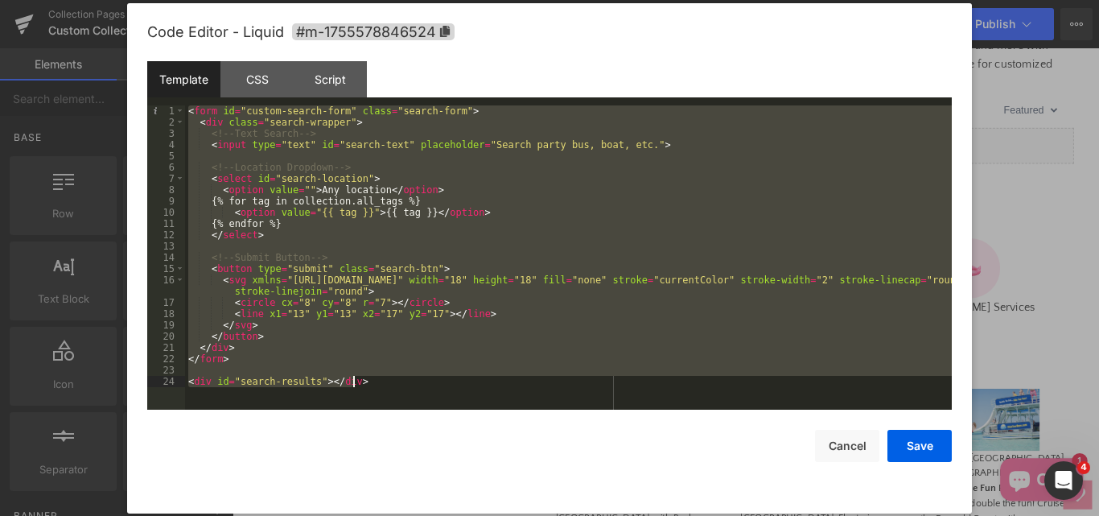
scroll to position [11, 0]
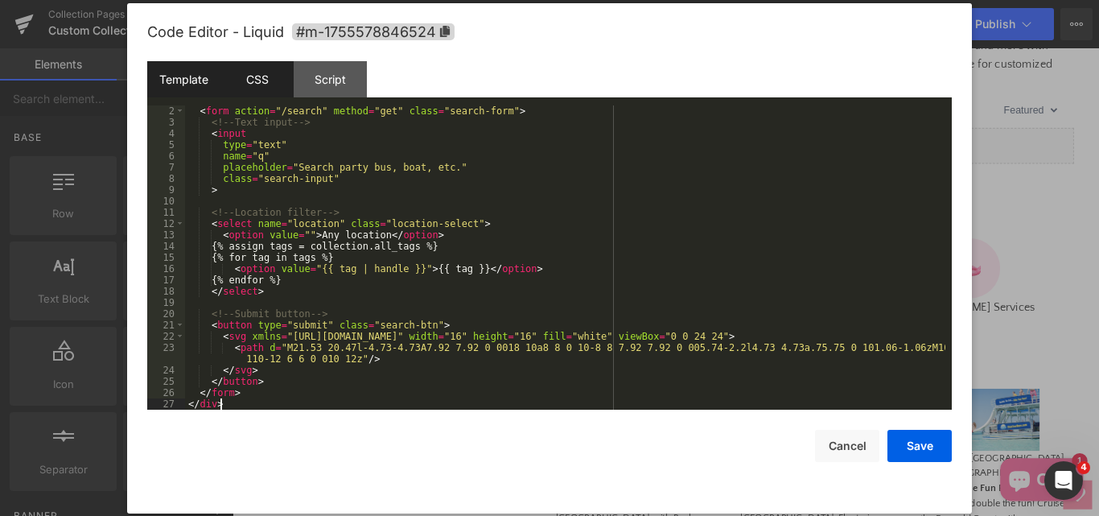
click at [242, 69] on div "CSS" at bounding box center [256, 79] width 73 height 36
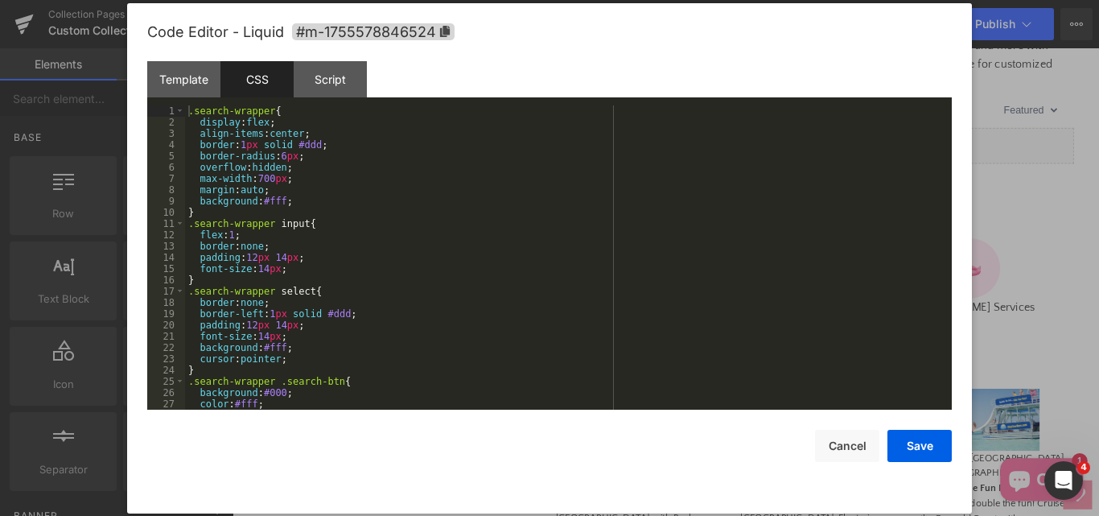
click at [403, 251] on div ".search-wrapper { display : flex ; align-items : center ; border : 1 px solid #…" at bounding box center [565, 268] width 760 height 327
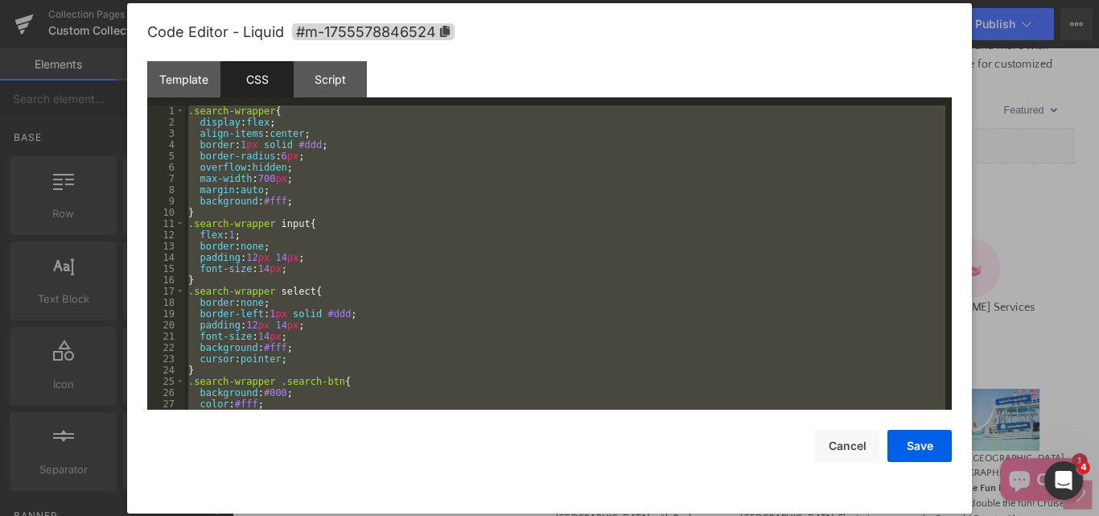
scroll to position [214, 0]
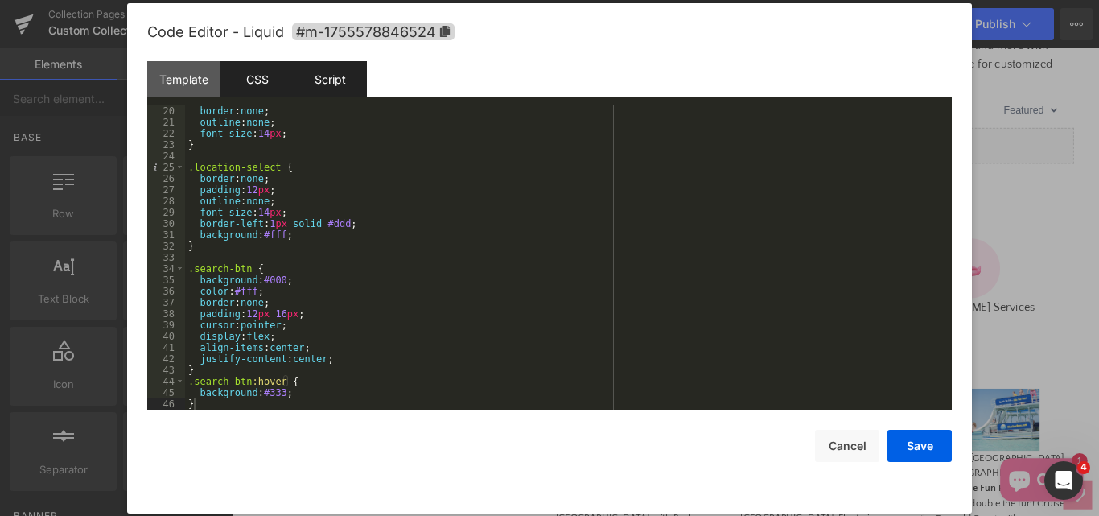
click at [330, 80] on div "Script" at bounding box center [330, 79] width 73 height 36
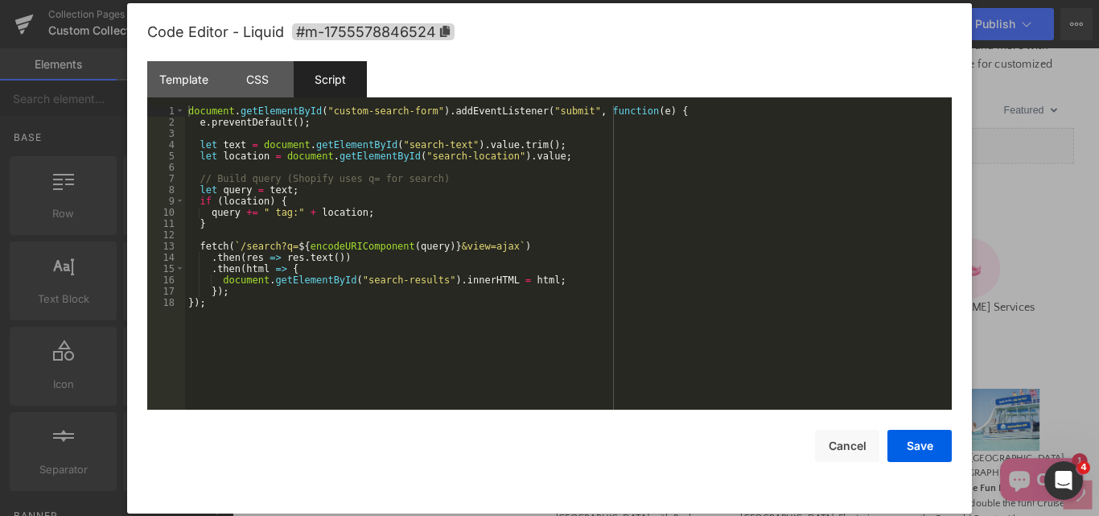
click at [422, 220] on div "document . getElementById ( "custom-search-form" ) . addEventListener ( "submit…" at bounding box center [568, 268] width 767 height 327
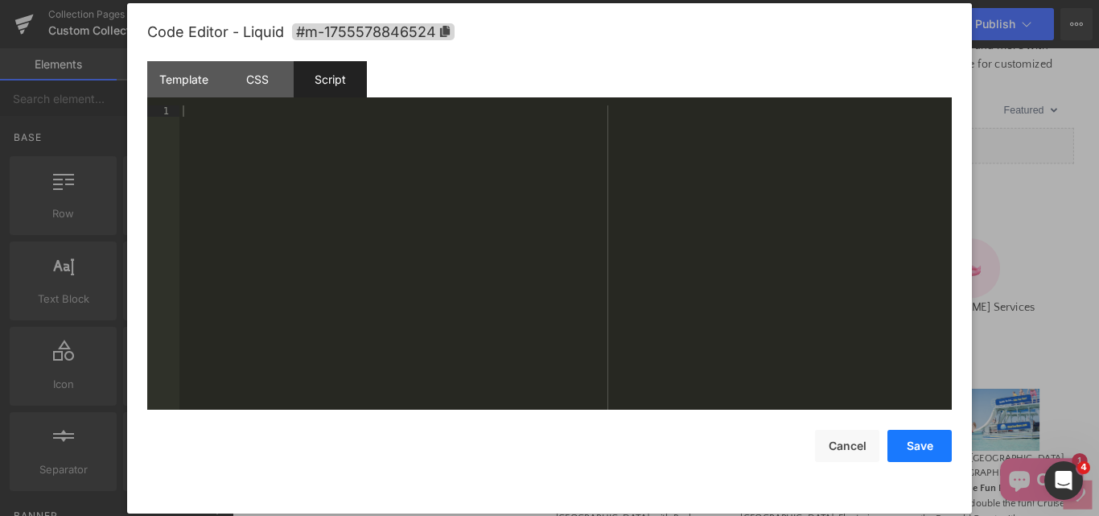
click at [916, 448] on button "Save" at bounding box center [919, 446] width 64 height 32
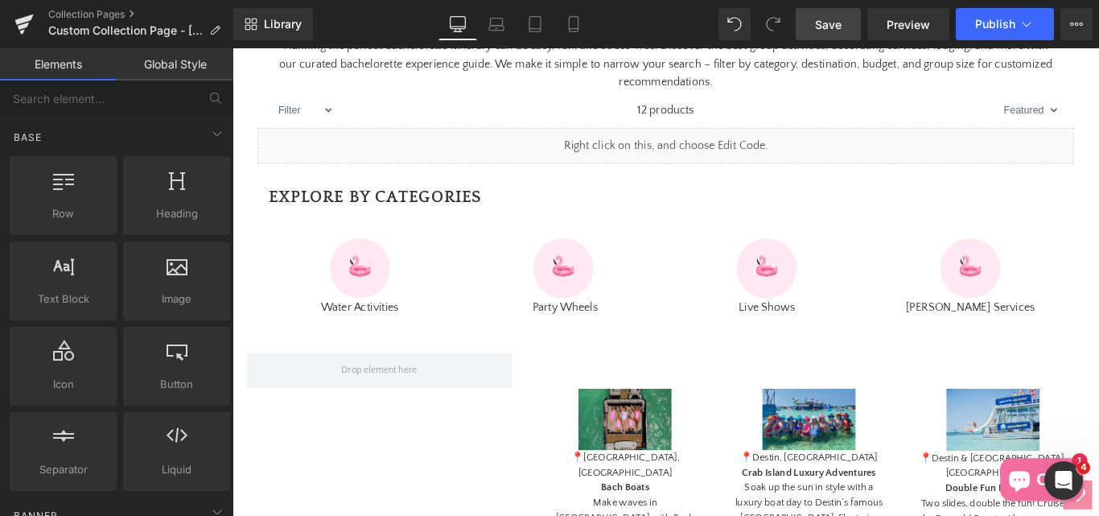
click at [839, 19] on span "Save" at bounding box center [828, 24] width 27 height 17
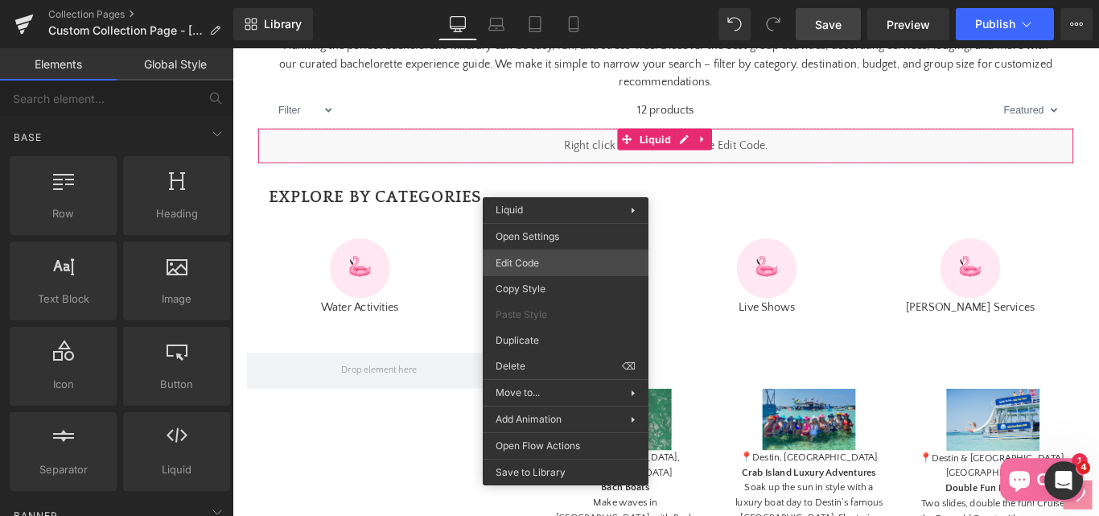
click at [540, 0] on div "You are previewing how the will restyle your page. You can not edit Elements in…" at bounding box center [549, 0] width 1099 height 0
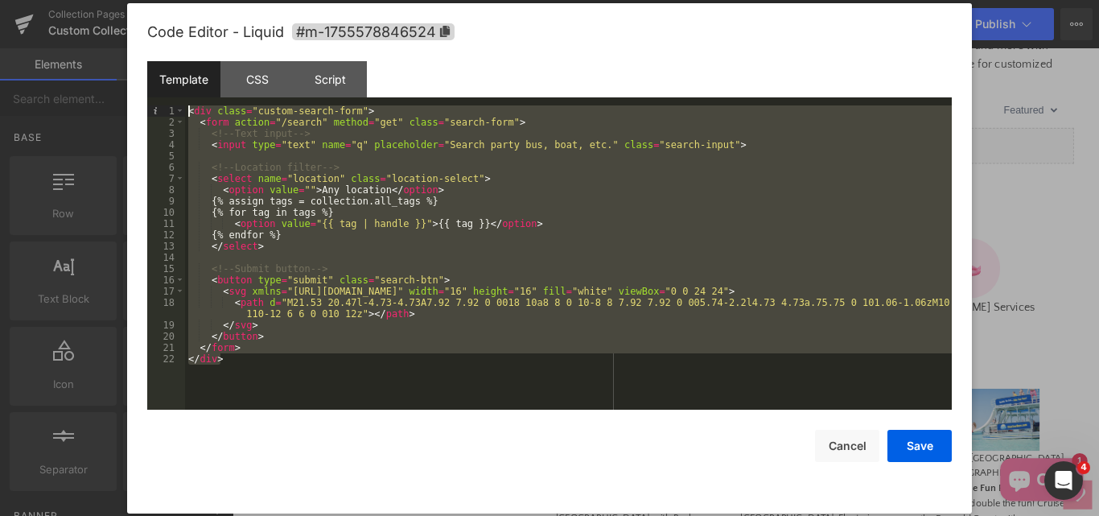
drag, startPoint x: 229, startPoint y: 361, endPoint x: 182, endPoint y: 102, distance: 263.4
click at [182, 102] on div "Template CSS Script Data 1 2 3 4 5 6 7 8 9 10 11 12 13 14 15 16 17 18 19 20 21 …" at bounding box center [549, 235] width 804 height 348
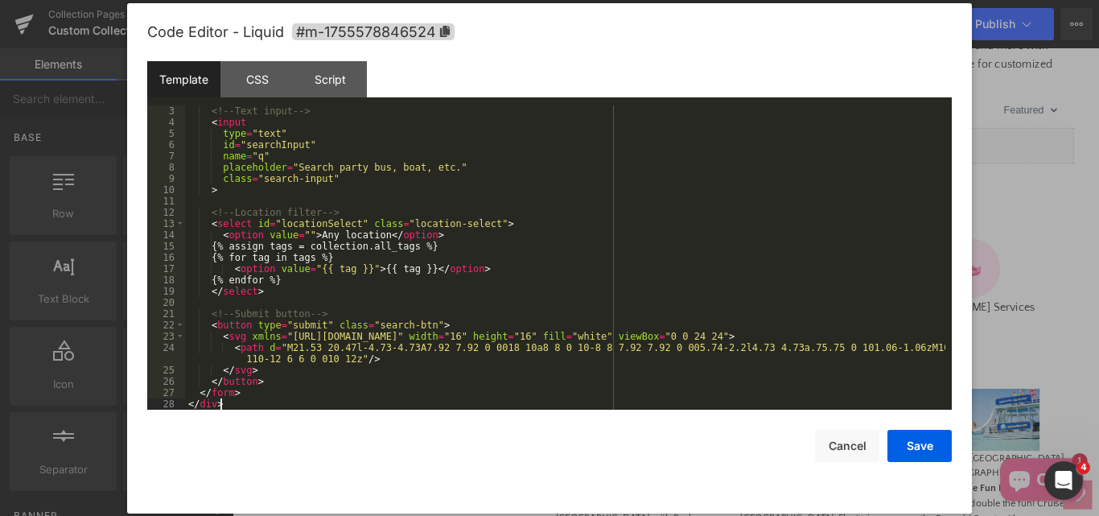
scroll to position [23, 0]
click at [332, 91] on div "Script" at bounding box center [330, 79] width 73 height 36
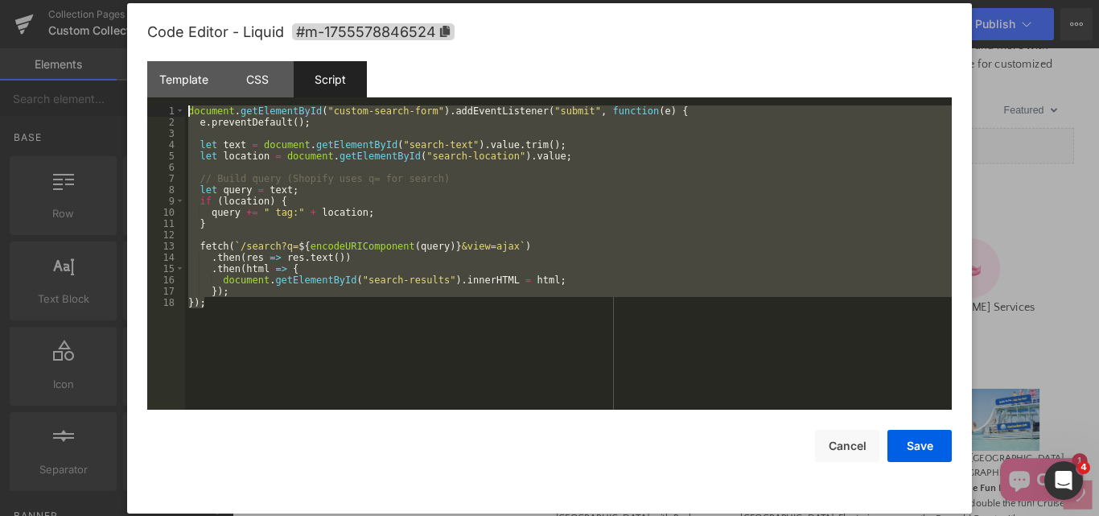
drag, startPoint x: 270, startPoint y: 298, endPoint x: 142, endPoint y: 112, distance: 226.7
click at [142, 112] on div "Code Editor - Liquid #m-1755578846524 Template CSS Script Data 3 4 5 6 7 8 9 10…" at bounding box center [549, 258] width 845 height 510
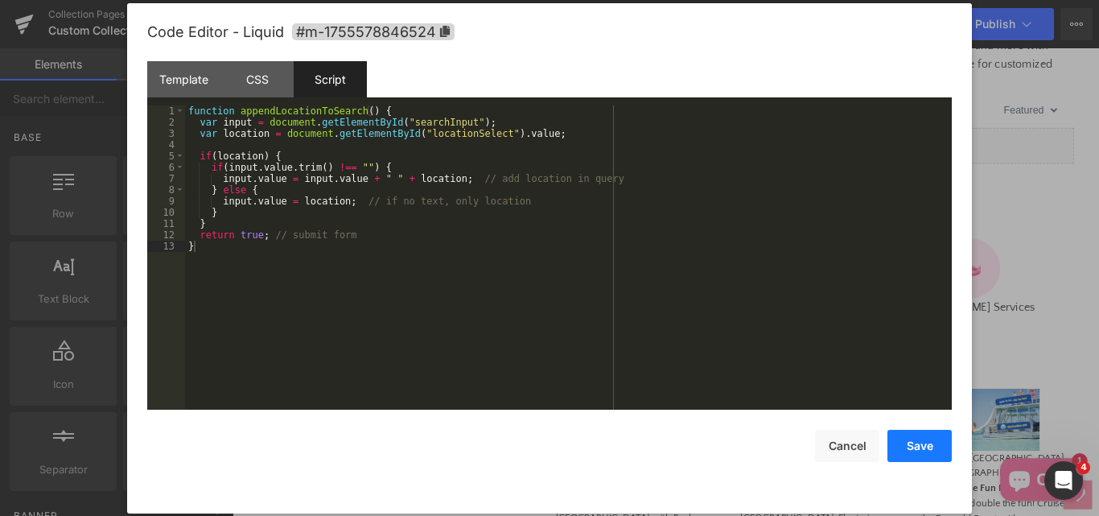
click at [906, 438] on button "Save" at bounding box center [919, 446] width 64 height 32
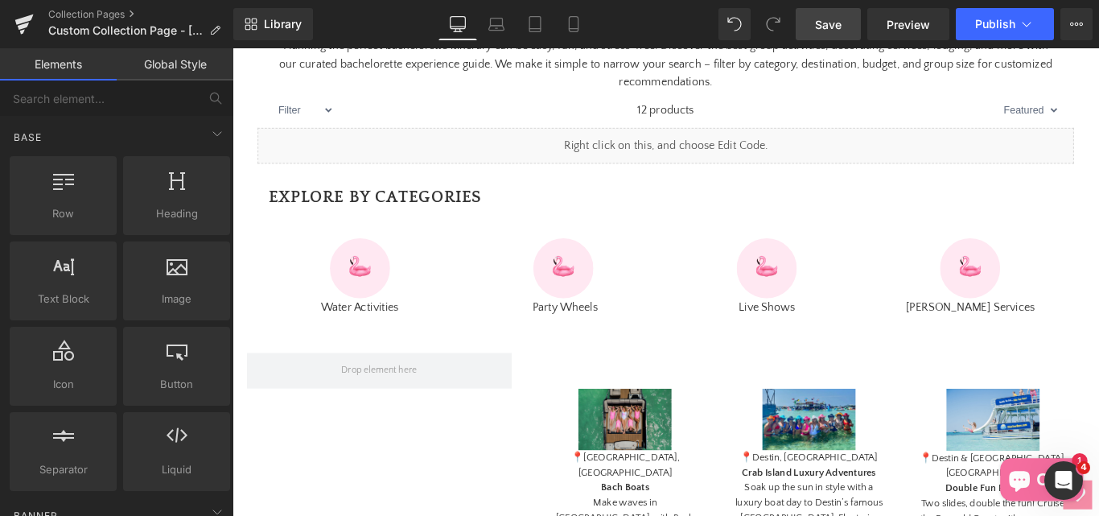
click at [830, 23] on span "Save" at bounding box center [828, 24] width 27 height 17
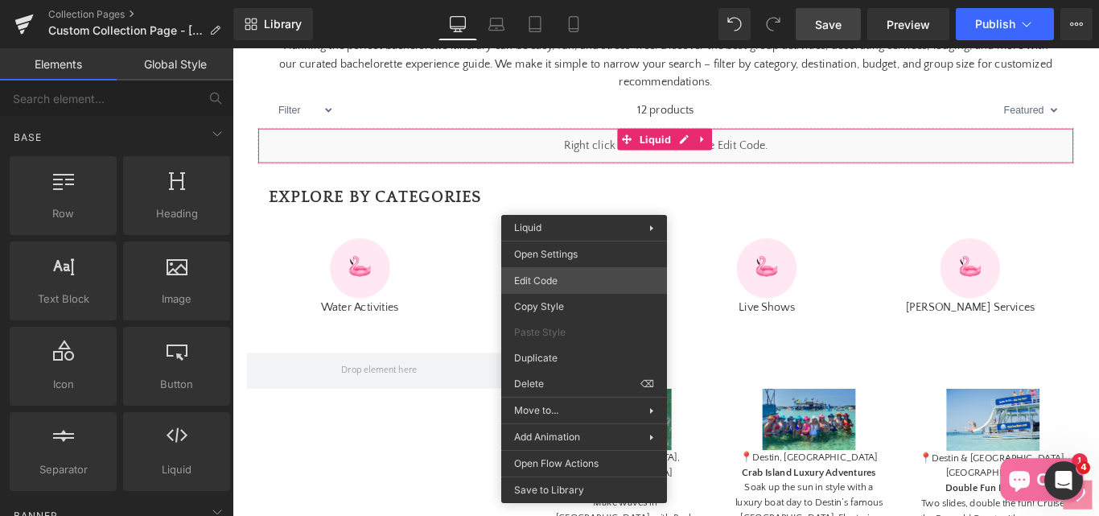
click at [541, 0] on div "You are previewing how the will restyle your page. You can not edit Elements in…" at bounding box center [549, 0] width 1099 height 0
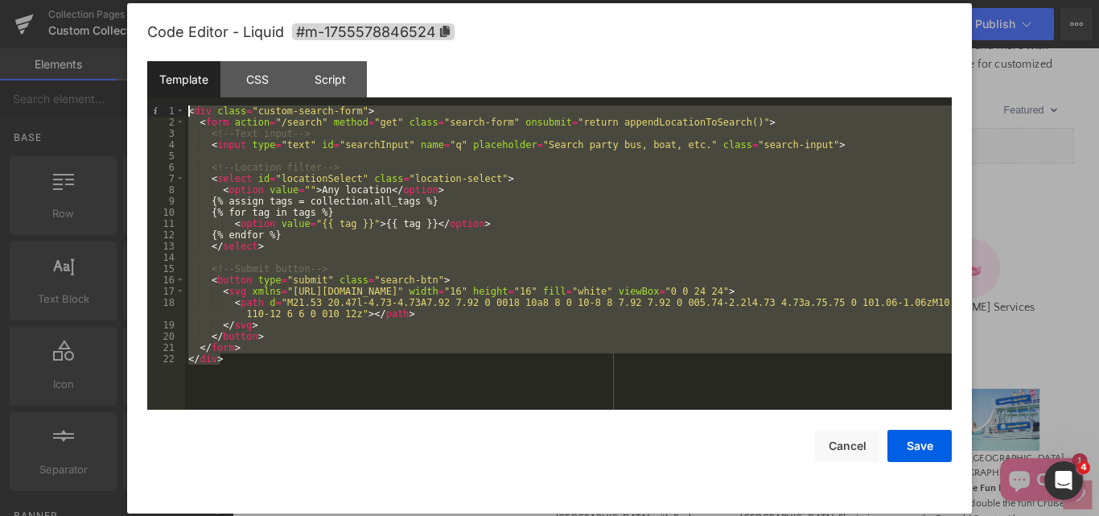
drag, startPoint x: 225, startPoint y: 364, endPoint x: 190, endPoint y: 115, distance: 251.1
click at [190, 115] on div "< div class = "custom-search-form" > < form action = "/search" method = "get" c…" at bounding box center [568, 268] width 767 height 327
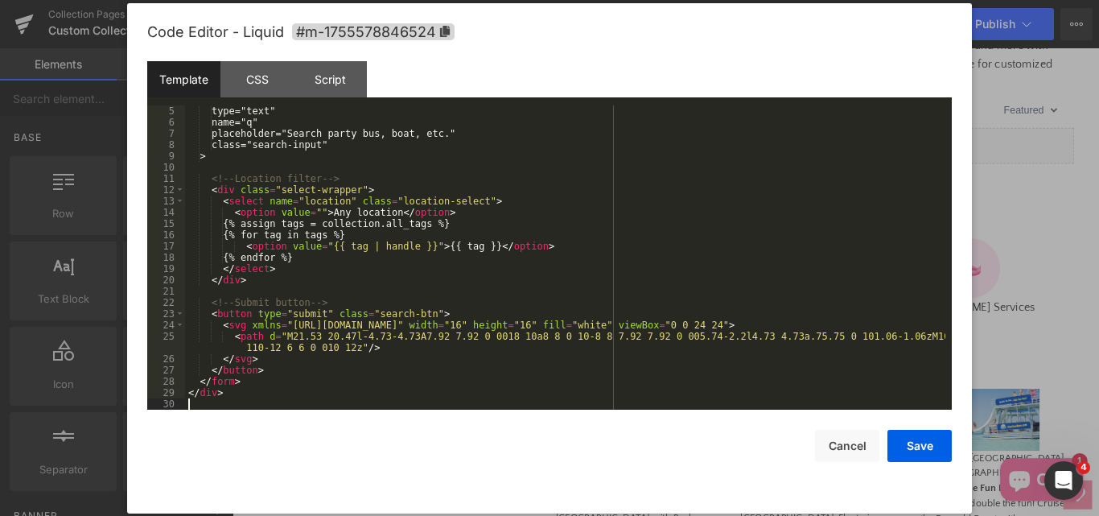
scroll to position [45, 0]
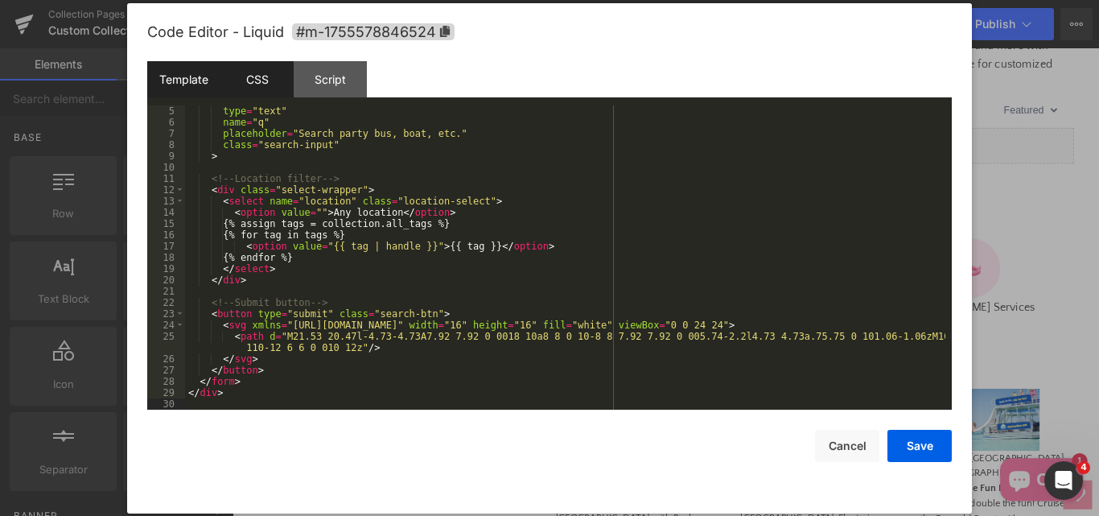
click at [261, 85] on div "CSS" at bounding box center [256, 79] width 73 height 36
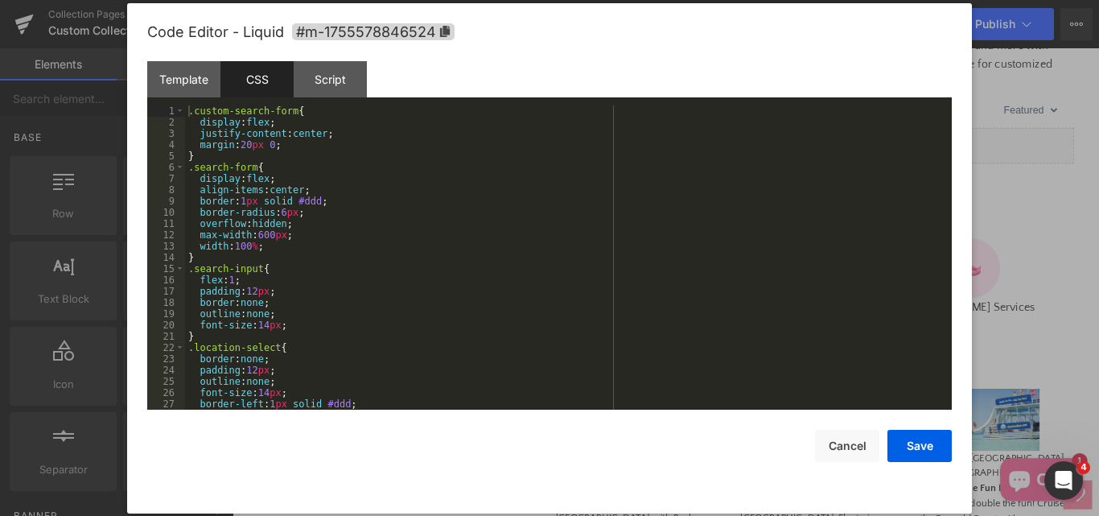
click at [389, 223] on div ".custom-search-form { display : flex ; justify-content : center ; margin : 20 p…" at bounding box center [565, 268] width 760 height 327
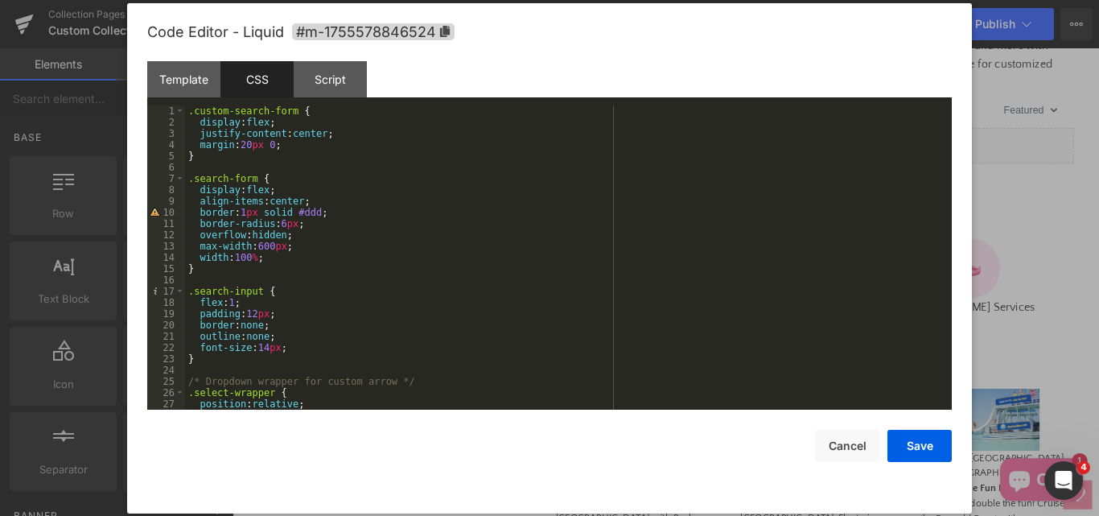
scroll to position [0, 0]
click at [922, 455] on button "Save" at bounding box center [919, 446] width 64 height 32
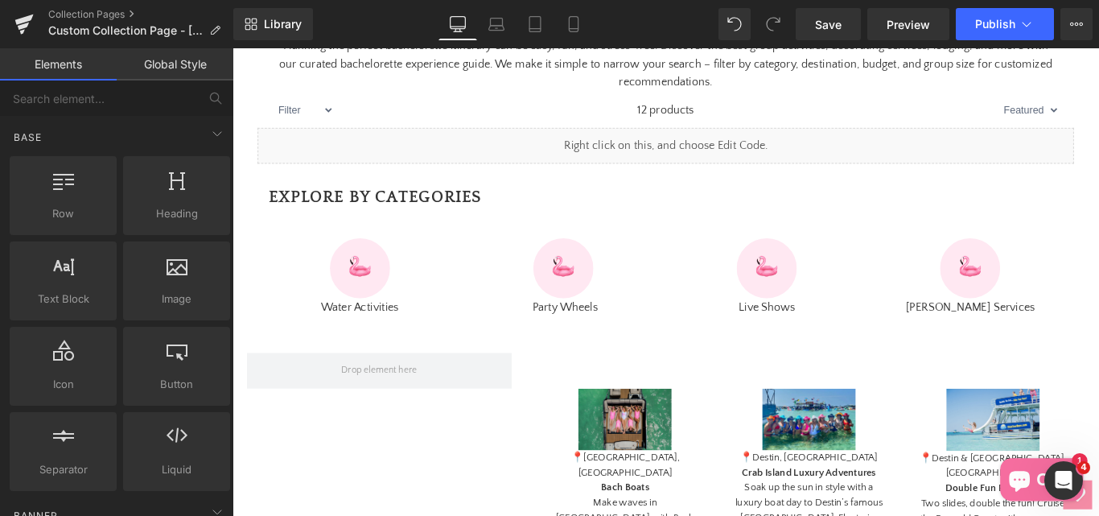
drag, startPoint x: 831, startPoint y: 27, endPoint x: 825, endPoint y: 41, distance: 14.8
click at [831, 31] on span "Save" at bounding box center [828, 24] width 27 height 17
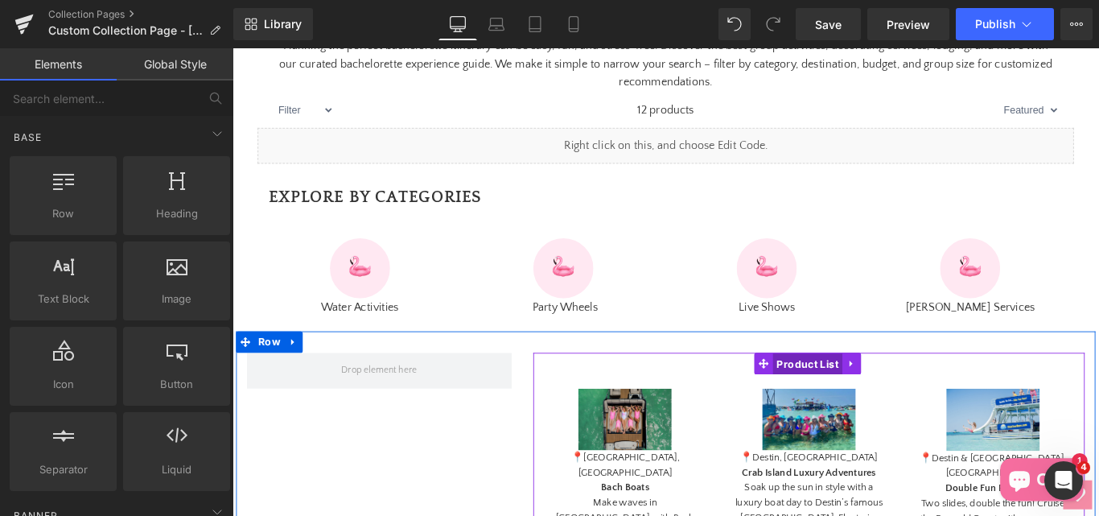
click at [849, 415] on span "Product List" at bounding box center [879, 403] width 78 height 24
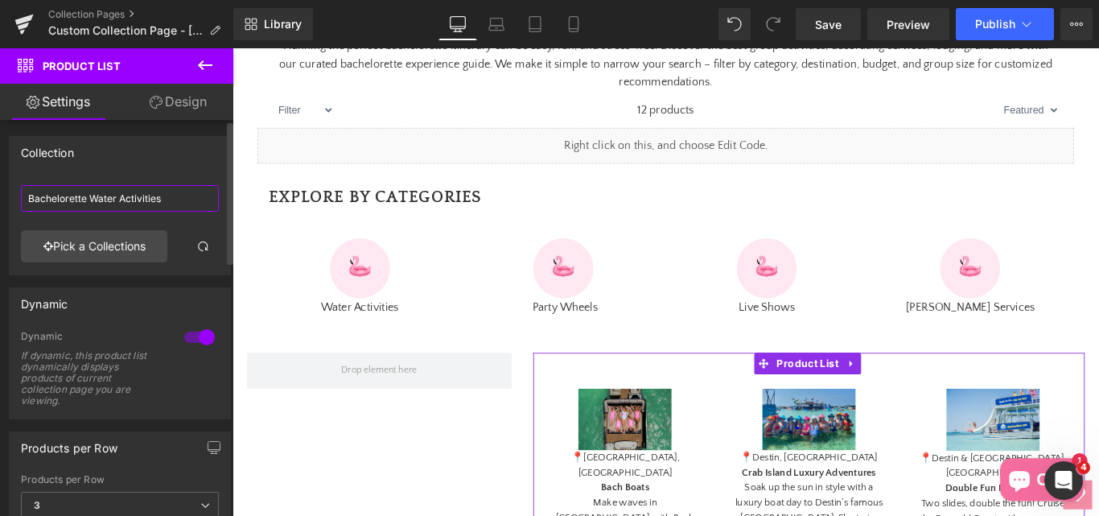
click at [165, 202] on input "Bachelorette Water Activities" at bounding box center [120, 198] width 198 height 27
click at [167, 202] on input "Bachelorette Water Activities" at bounding box center [120, 198] width 198 height 27
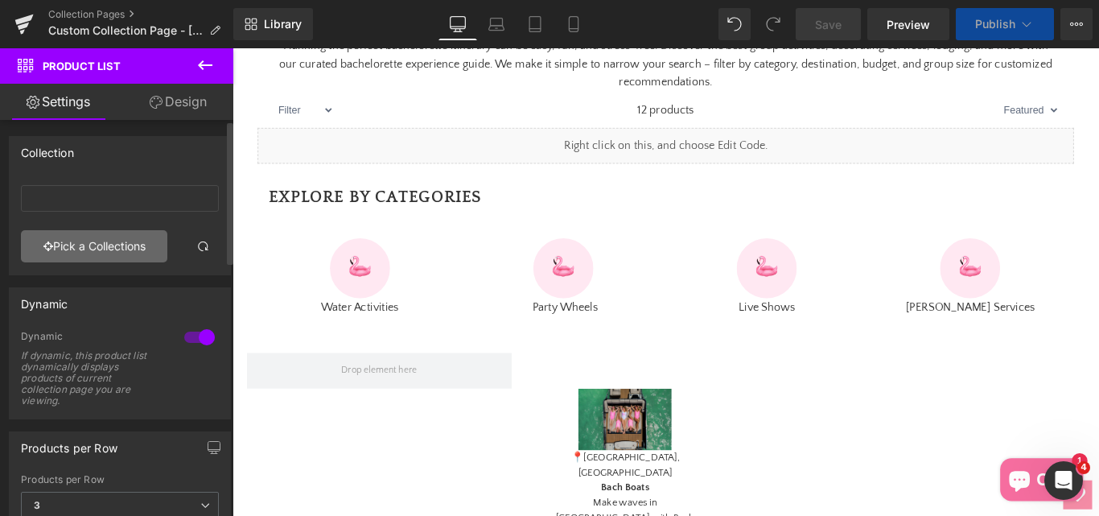
click at [146, 251] on link "Pick a Collections" at bounding box center [94, 246] width 146 height 32
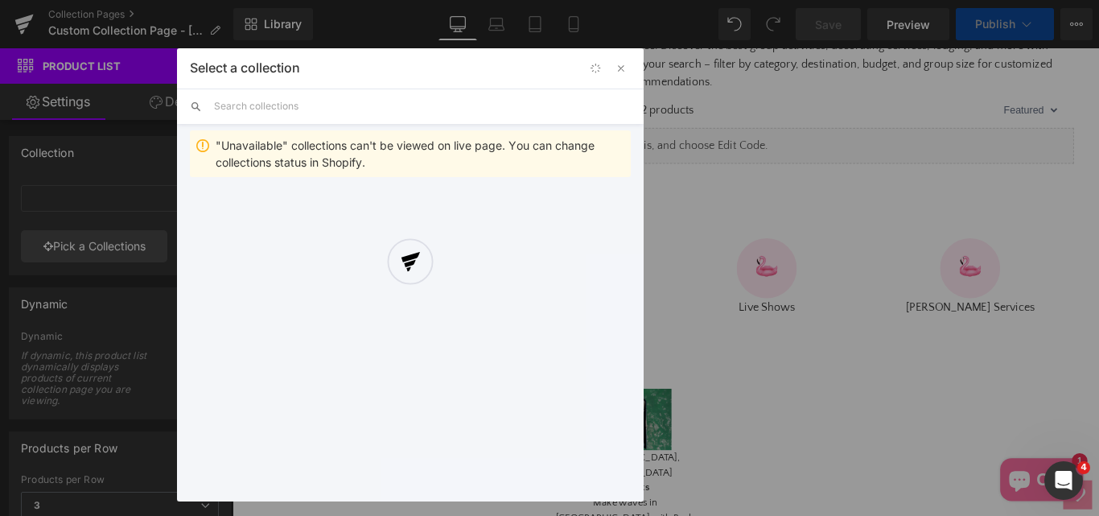
click at [236, 98] on div at bounding box center [410, 274] width 467 height 453
click at [240, 113] on div at bounding box center [410, 274] width 467 height 453
click at [253, 111] on div "Select a collection Back to Library Insert "Unavailable" collections can't be v…" at bounding box center [410, 274] width 467 height 453
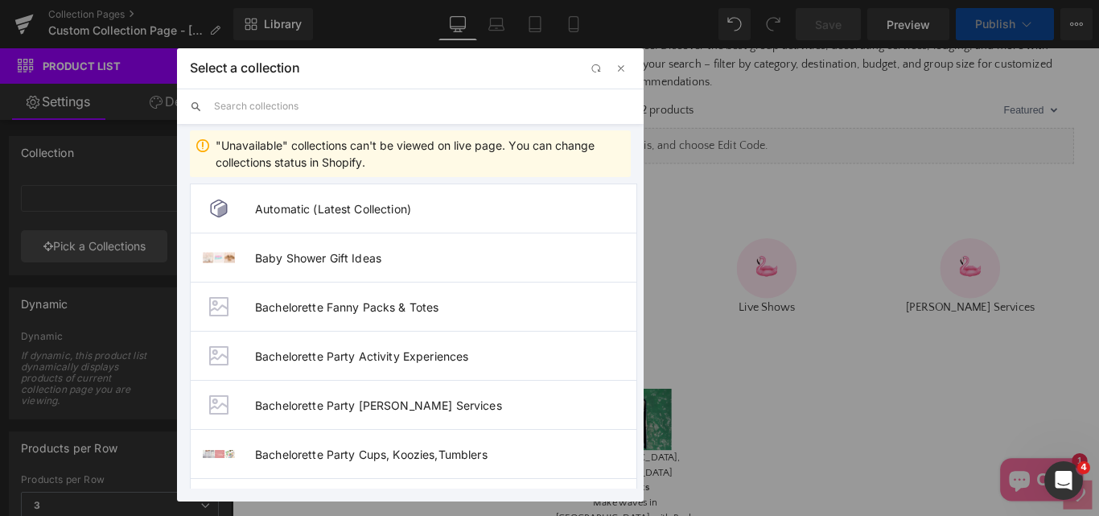
click at [253, 111] on input "text" at bounding box center [422, 105] width 417 height 35
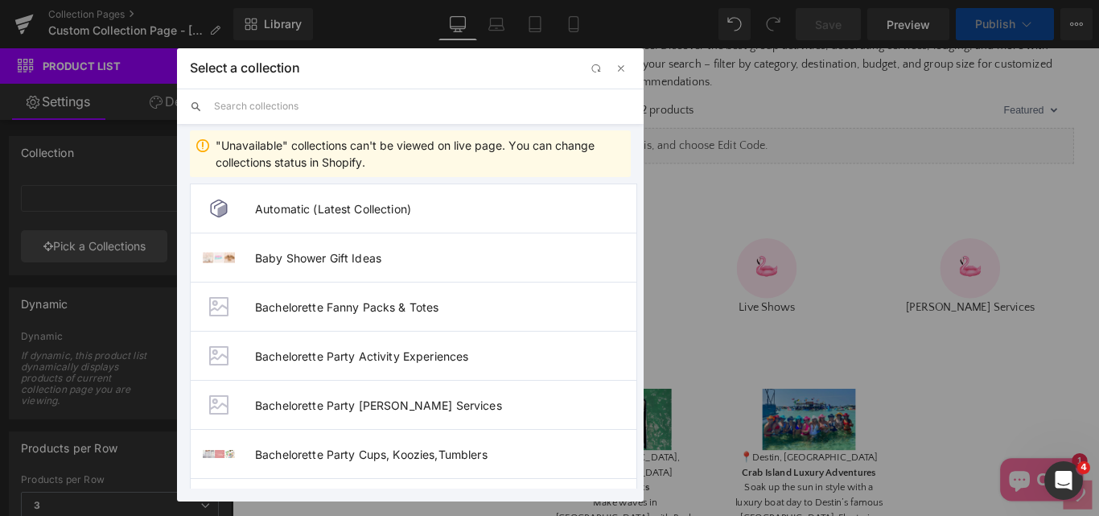
paste input "bachelorette-party-activity-experiences"
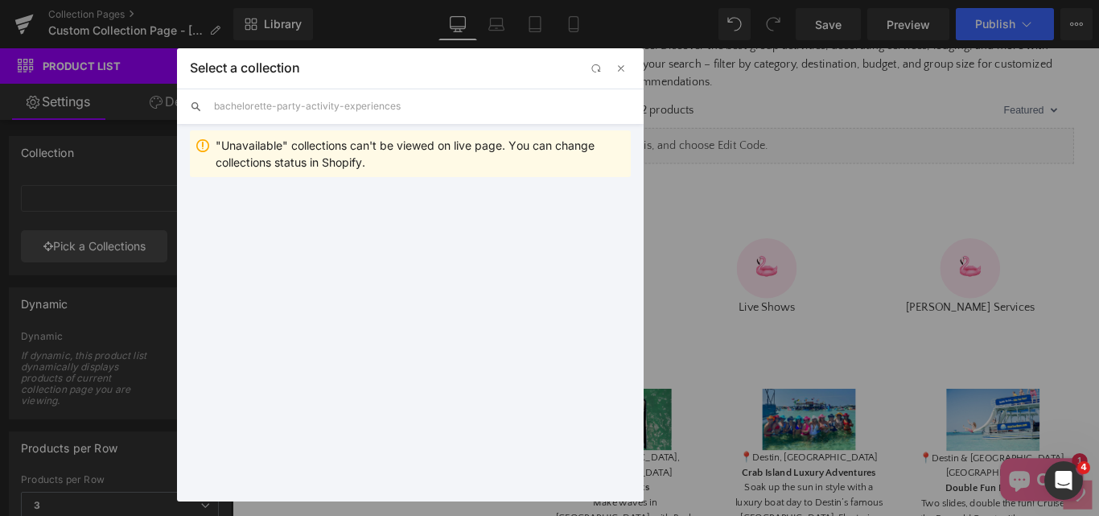
click at [234, 101] on input "bachelorette-party-activity-experiences" at bounding box center [422, 105] width 417 height 35
paste input "bachelorette-party-activity-experiences"
type input "bachbachelorette-party-activity-experienceselorette-party-activity-experiences"
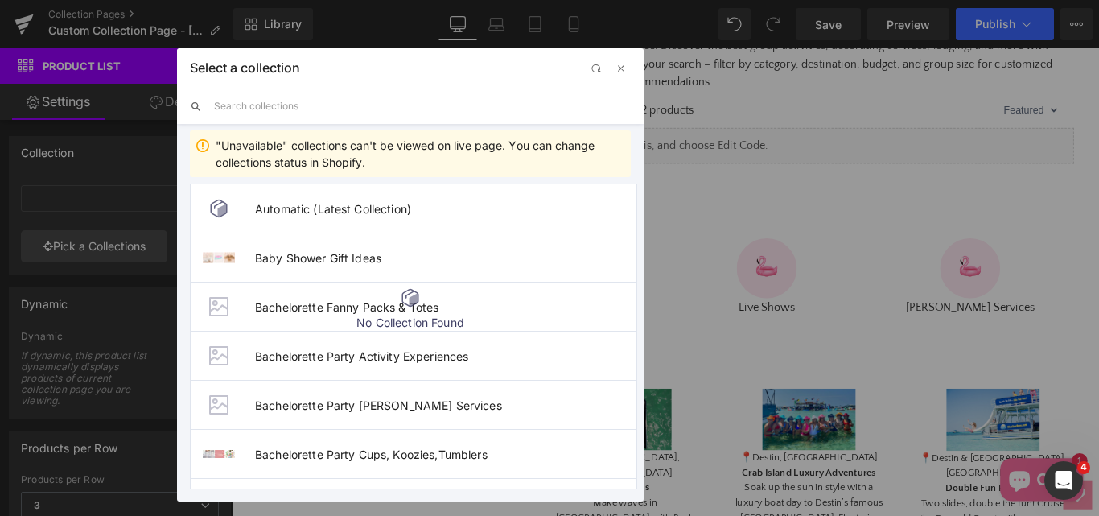
paste input "bachelorette-party-activity-experiences"
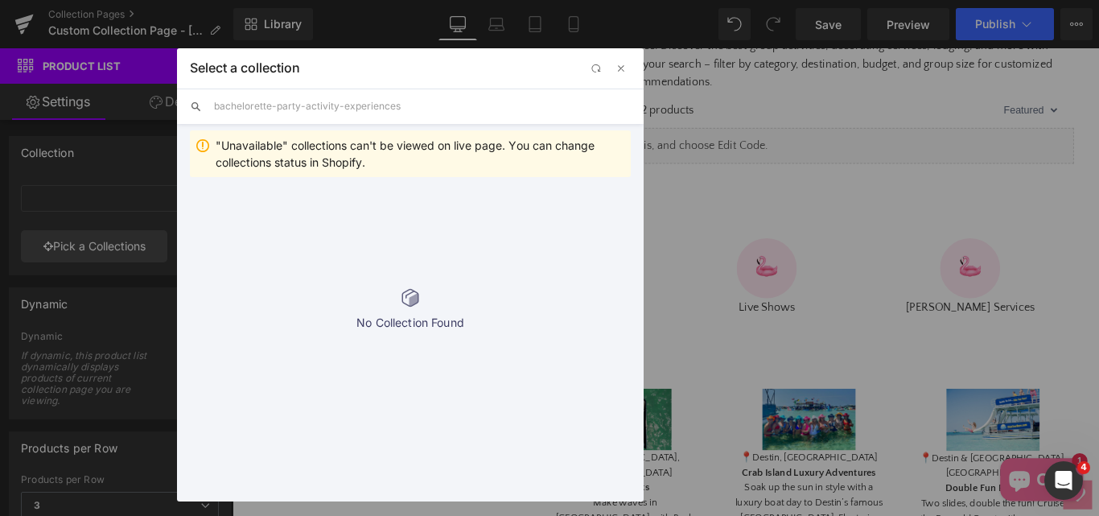
drag, startPoint x: 417, startPoint y: 110, endPoint x: 340, endPoint y: 113, distance: 76.5
click at [340, 113] on input "bachelorette-party-activity-experiences" at bounding box center [422, 105] width 417 height 35
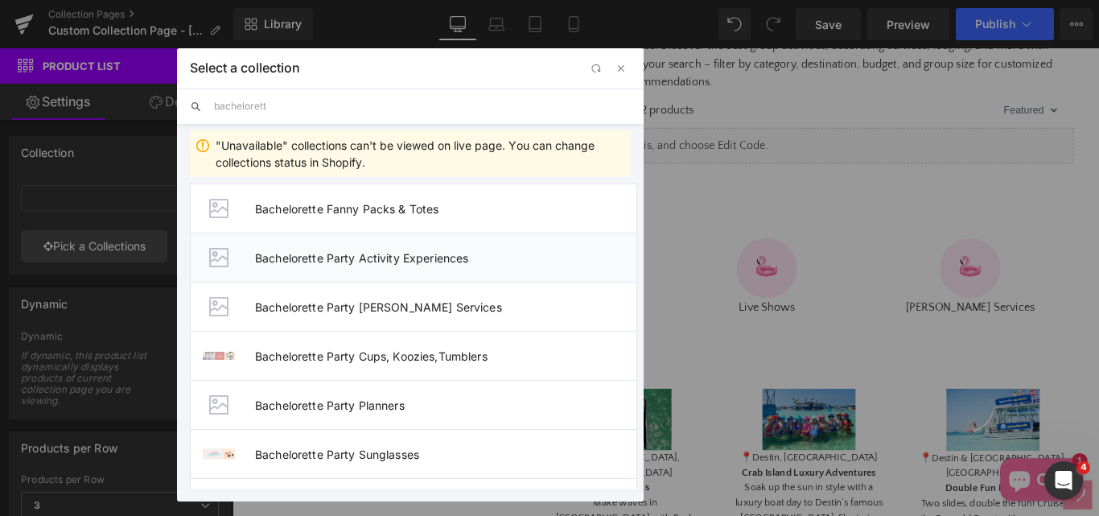
type input "bachelorett"
click at [318, 263] on span "Bachelorette Party Activity Experiences" at bounding box center [445, 258] width 381 height 14
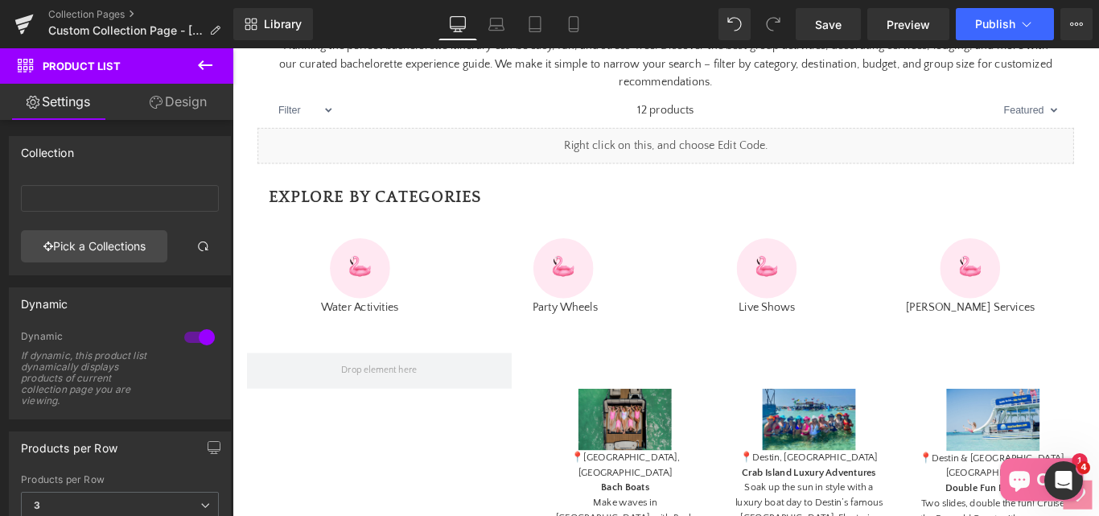
type input "Bachelorette Party Activity Experiences"
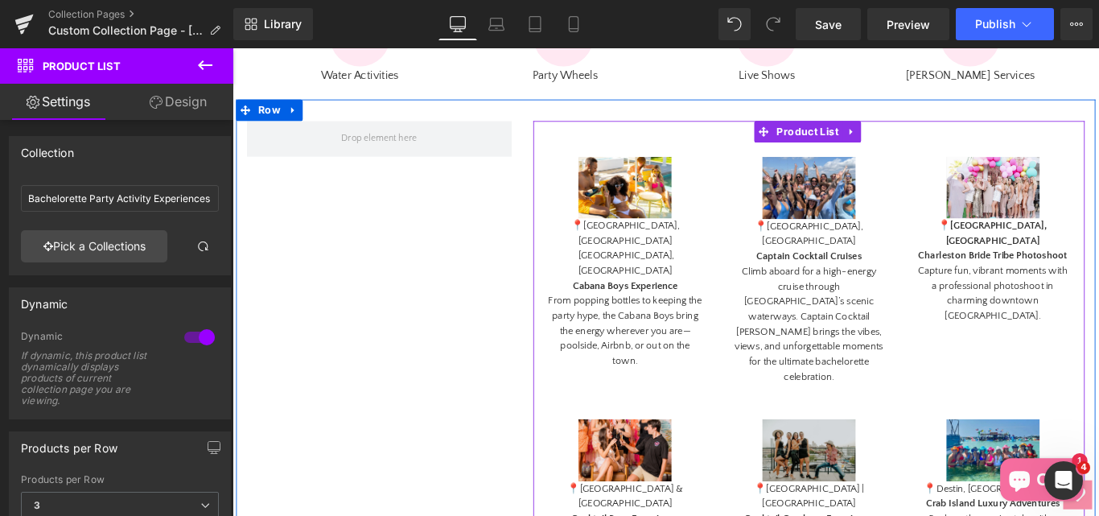
scroll to position [965, 0]
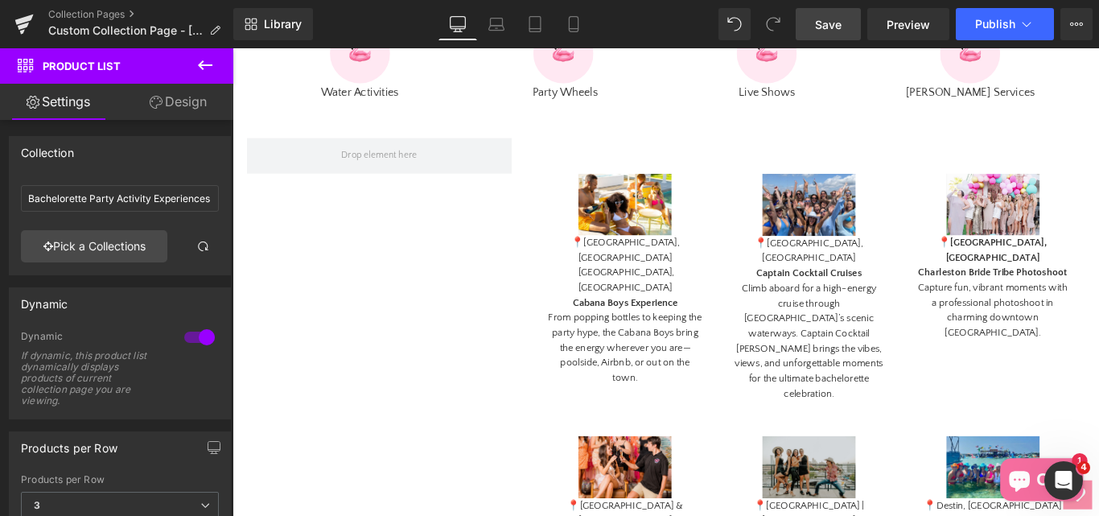
drag, startPoint x: 832, startPoint y: 29, endPoint x: 246, endPoint y: 61, distance: 586.5
click at [832, 29] on span "Save" at bounding box center [828, 24] width 27 height 17
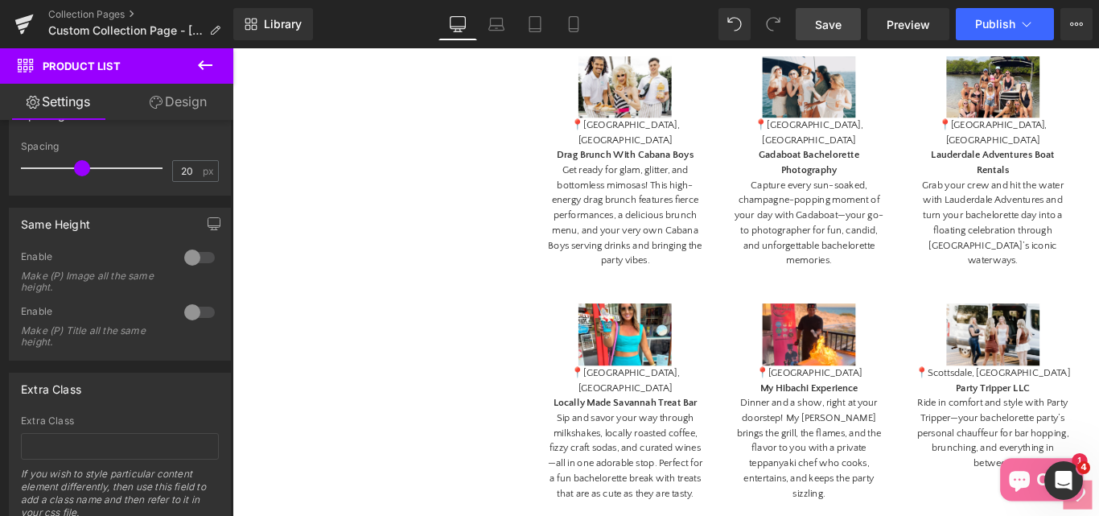
scroll to position [2092, 0]
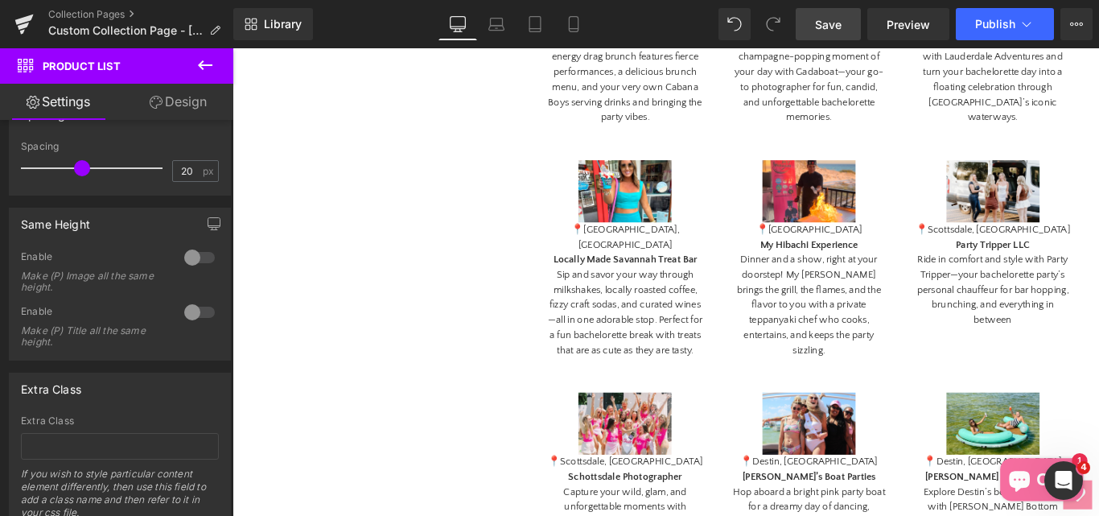
click at [833, 27] on span "Save" at bounding box center [828, 24] width 27 height 17
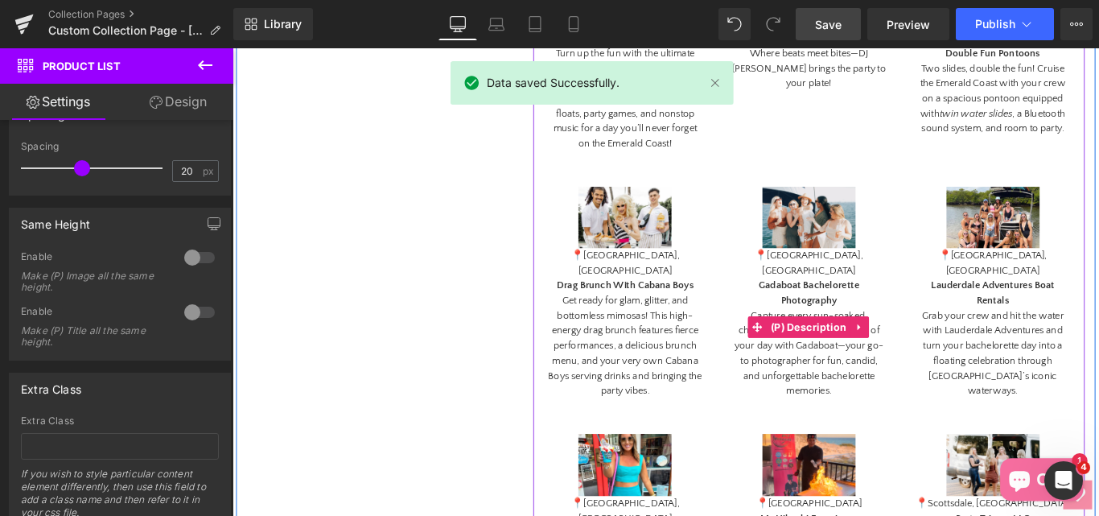
scroll to position [1770, 0]
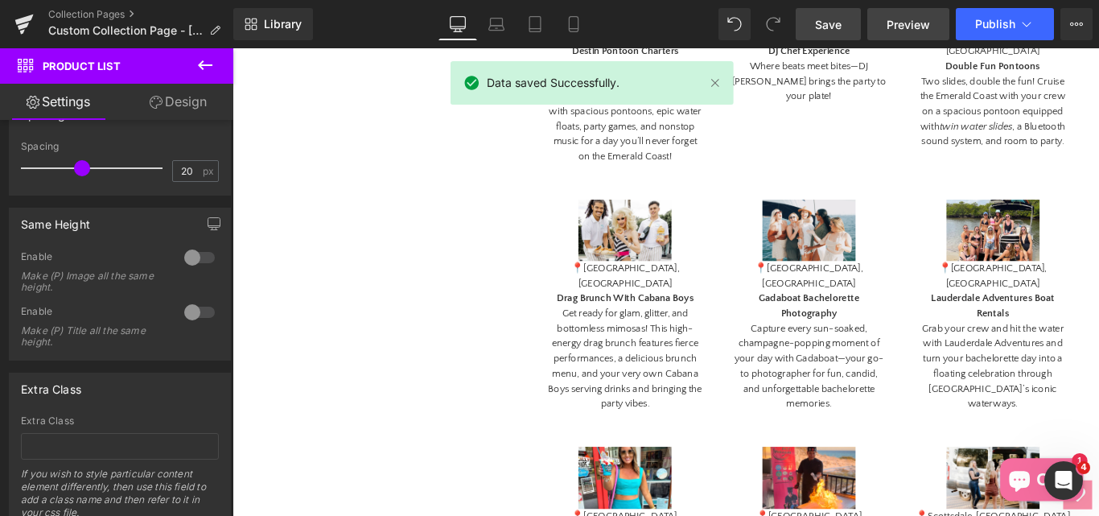
click at [904, 27] on span "Preview" at bounding box center [908, 24] width 43 height 17
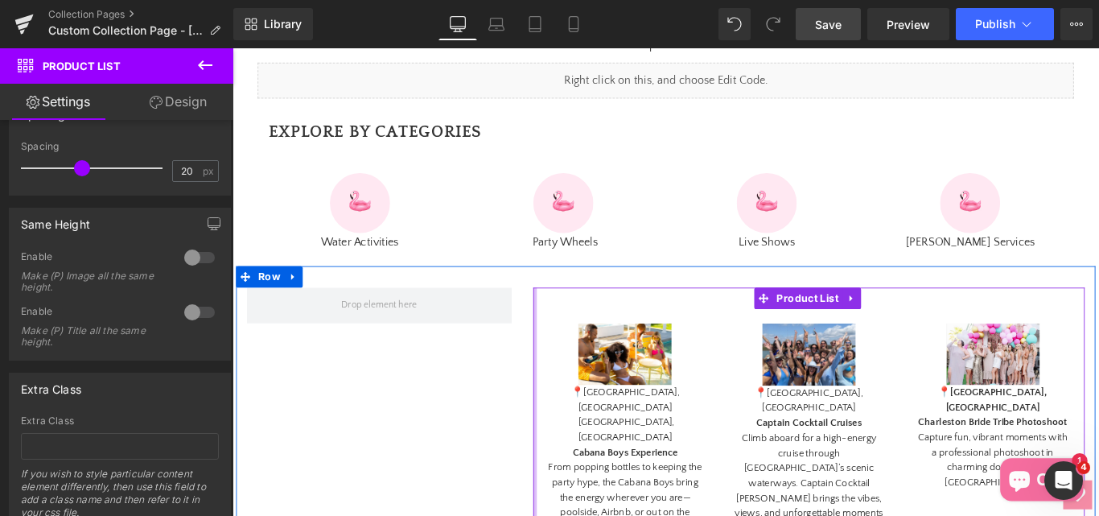
scroll to position [724, 0]
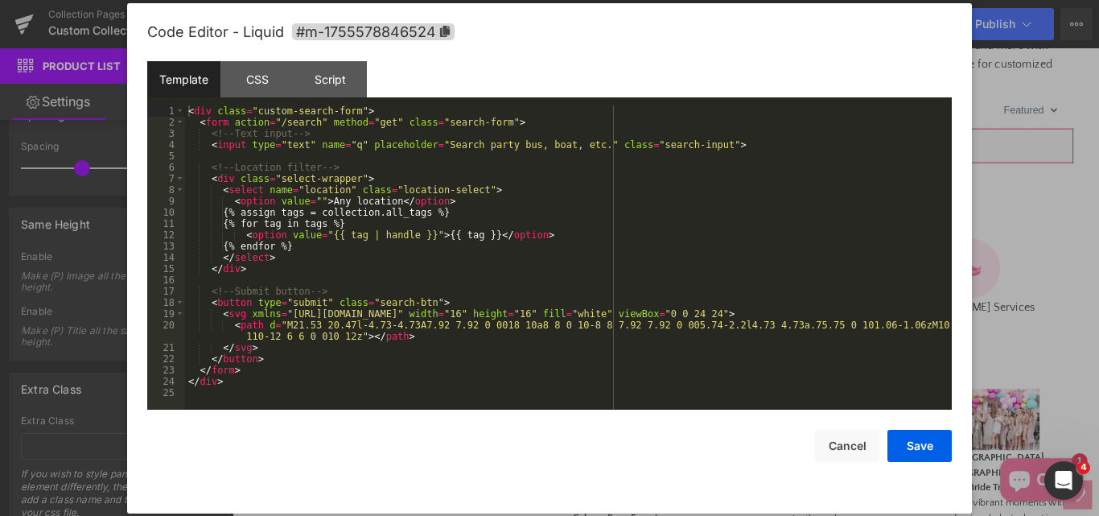
click at [552, 0] on div "Product List You are previewing how the will restyle your page. You can not edi…" at bounding box center [549, 0] width 1099 height 0
click at [512, 235] on div "< div class = "custom-search-form" > < form action = "/search" method = "get" c…" at bounding box center [568, 268] width 767 height 327
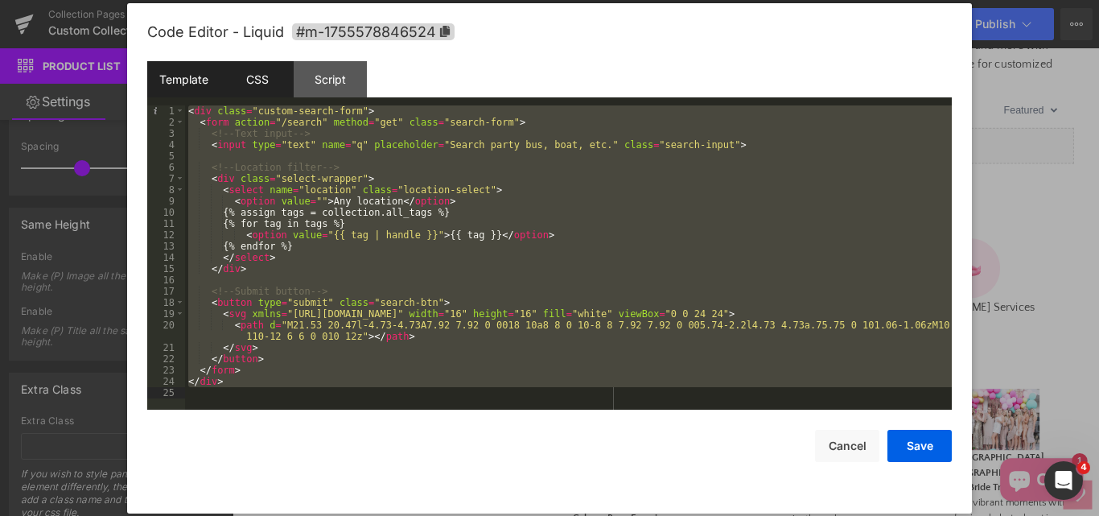
click at [265, 85] on div "CSS" at bounding box center [256, 79] width 73 height 36
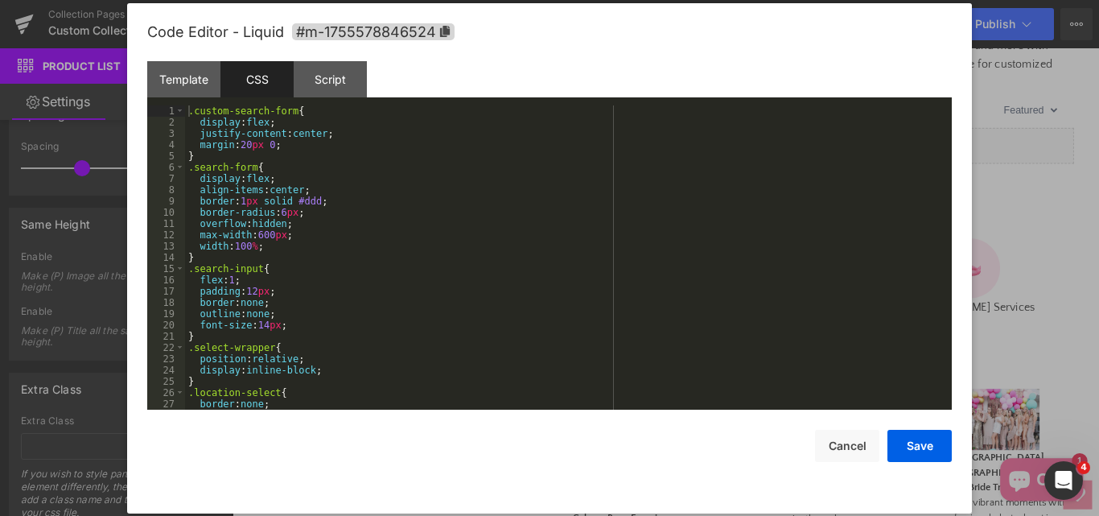
click at [521, 237] on div ".custom-search-form { display : flex ; justify-content : center ; margin : 20 p…" at bounding box center [565, 268] width 760 height 327
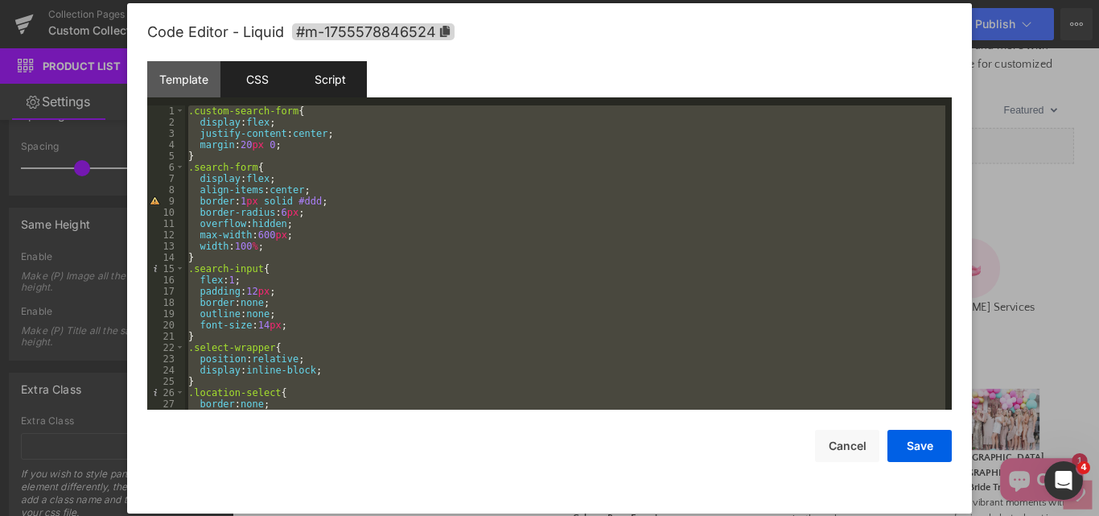
click at [343, 80] on div "Script" at bounding box center [330, 79] width 73 height 36
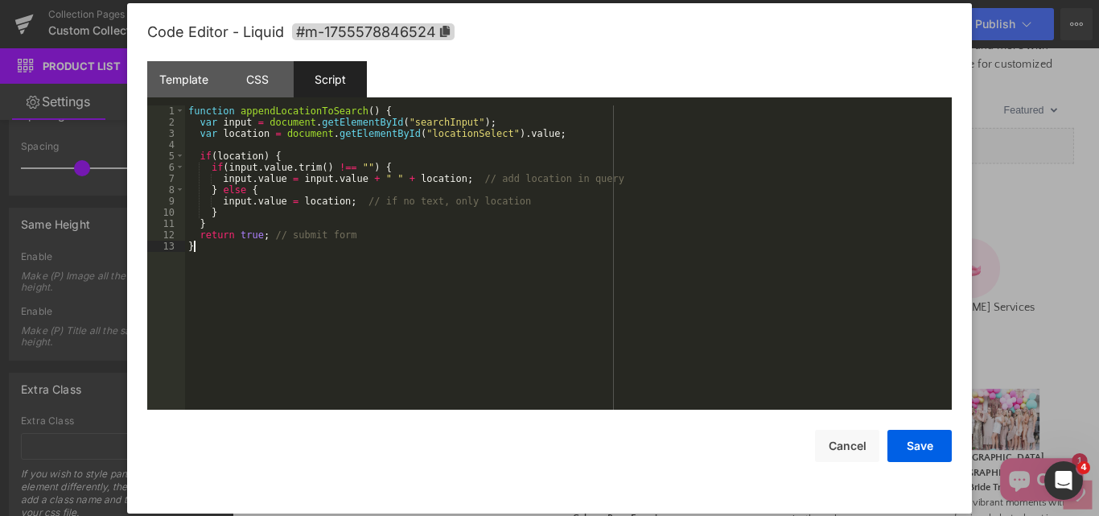
click at [496, 290] on div "function appendLocationToSearch ( ) { var input = document . getElementById ( "…" at bounding box center [568, 268] width 767 height 327
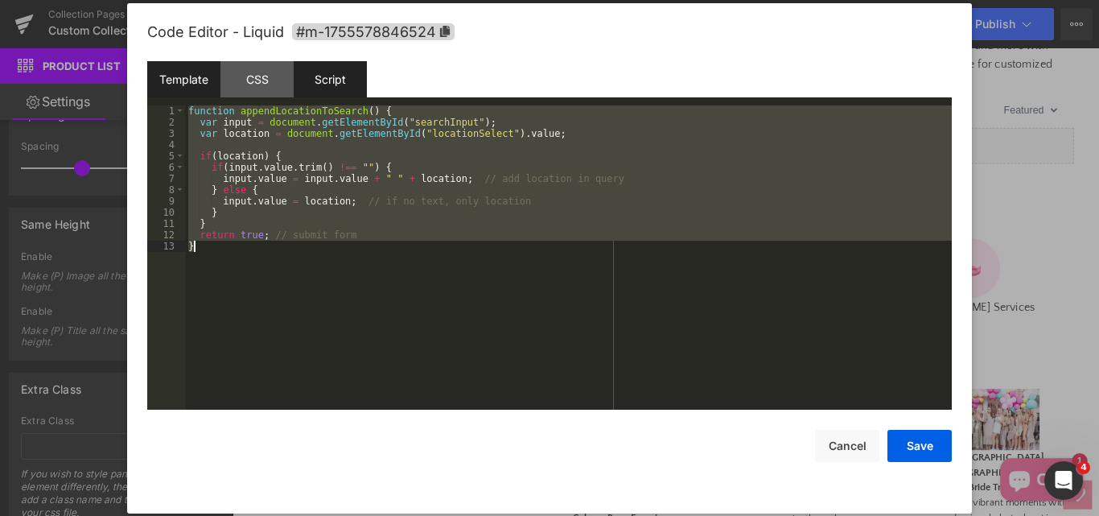
click at [199, 77] on div "Template" at bounding box center [183, 79] width 73 height 36
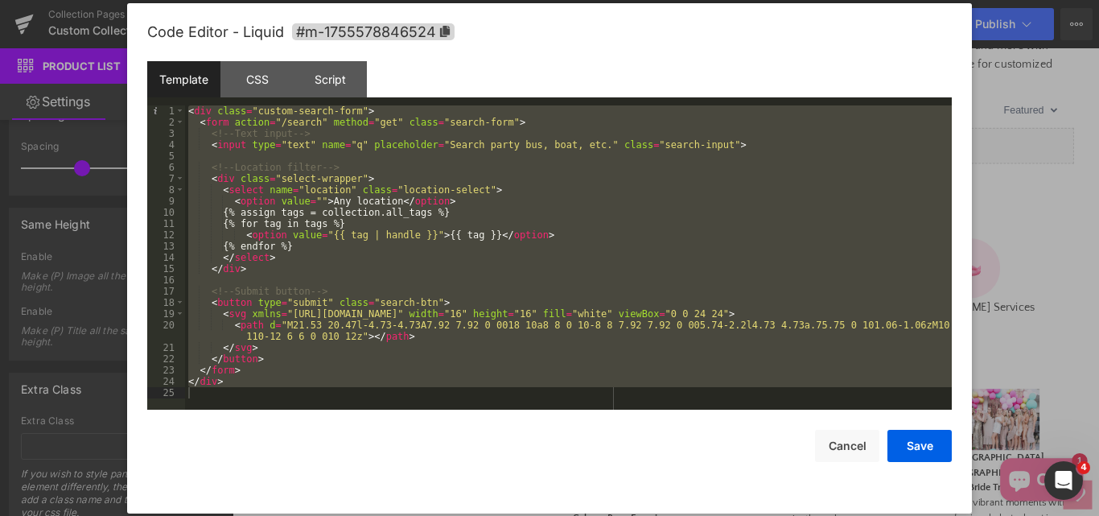
click at [469, 255] on div "< div class = "custom-search-form" > < form action = "/search" method = "get" c…" at bounding box center [568, 257] width 767 height 304
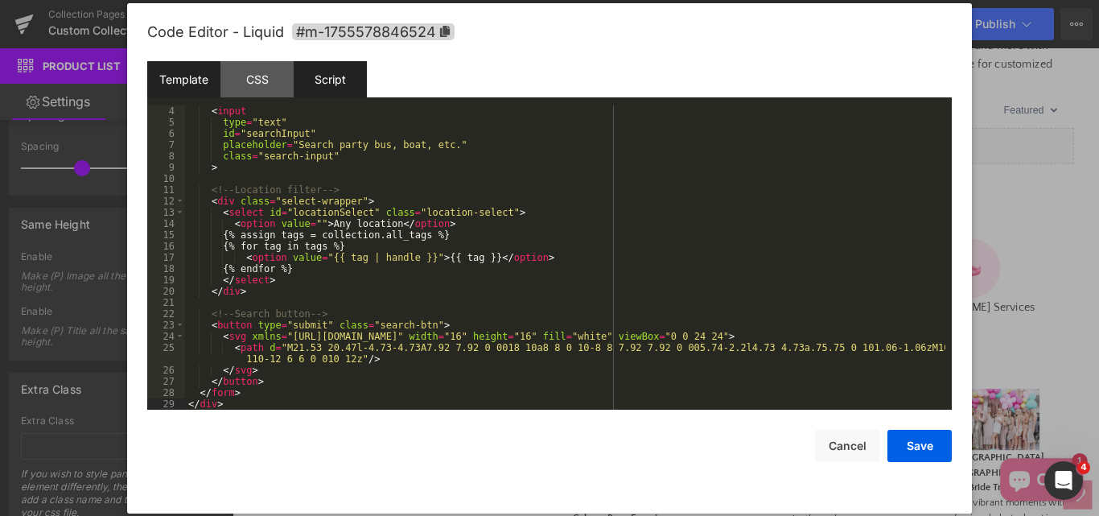
click at [325, 78] on div "Script" at bounding box center [330, 79] width 73 height 36
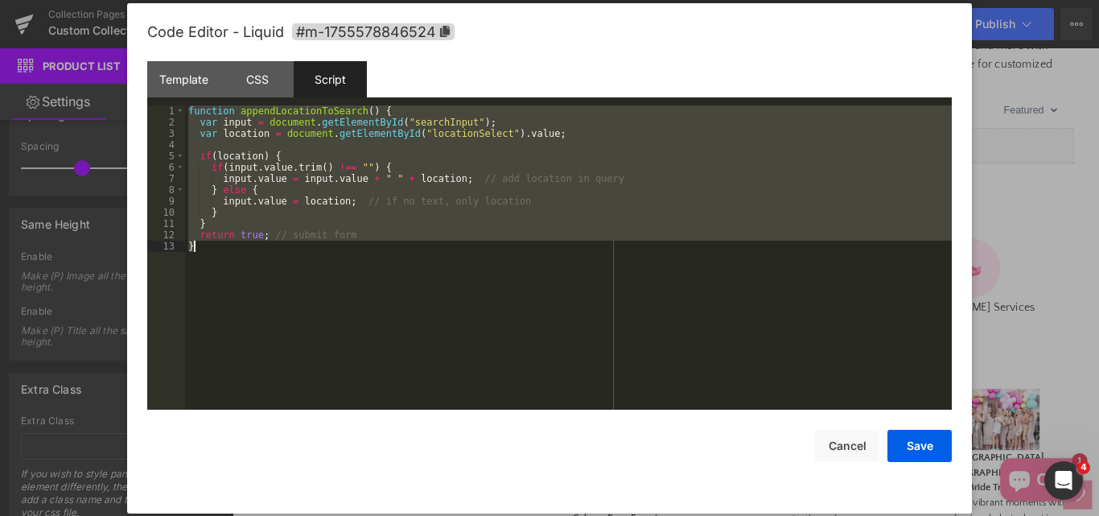
click at [351, 272] on div "function appendLocationToSearch ( ) { var input = document . getElementById ( "…" at bounding box center [568, 257] width 767 height 304
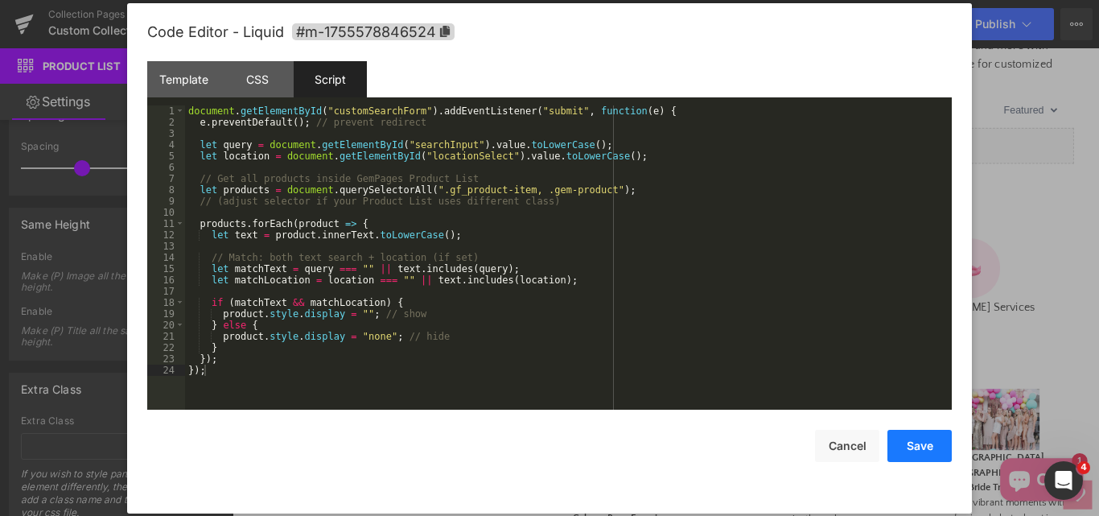
click at [925, 451] on button "Save" at bounding box center [919, 446] width 64 height 32
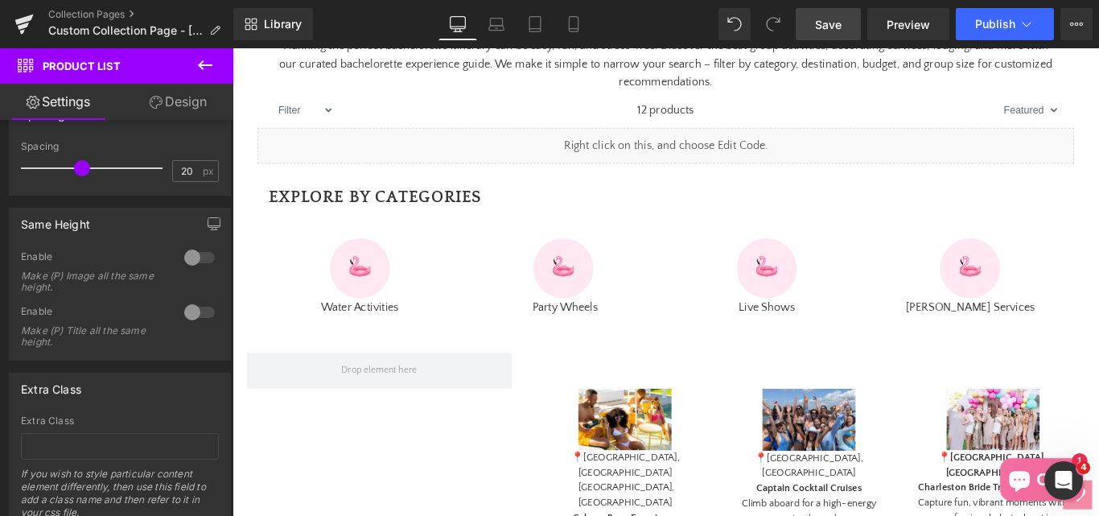
click at [818, 31] on span "Save" at bounding box center [828, 24] width 27 height 17
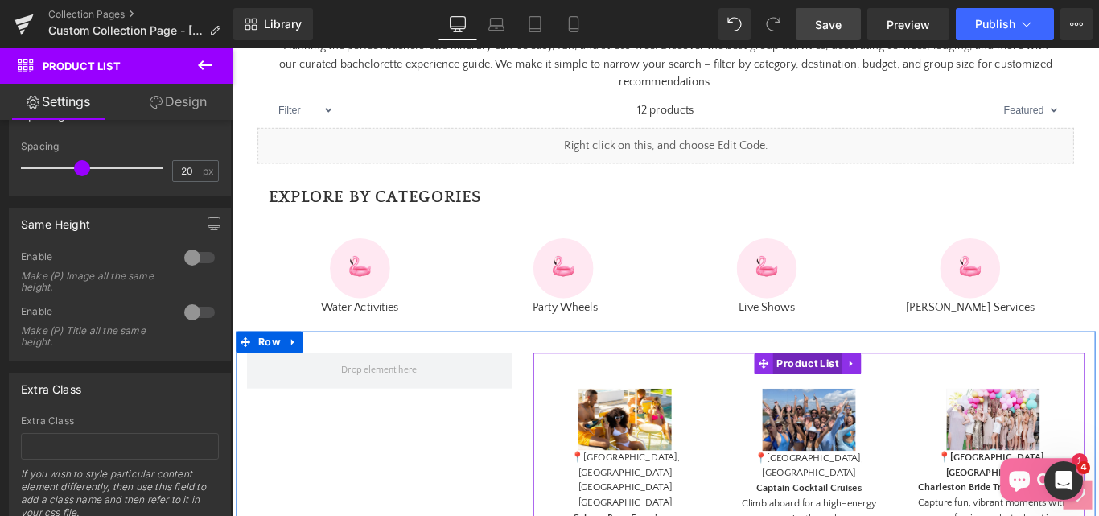
click at [856, 414] on span "Product List" at bounding box center [879, 402] width 78 height 24
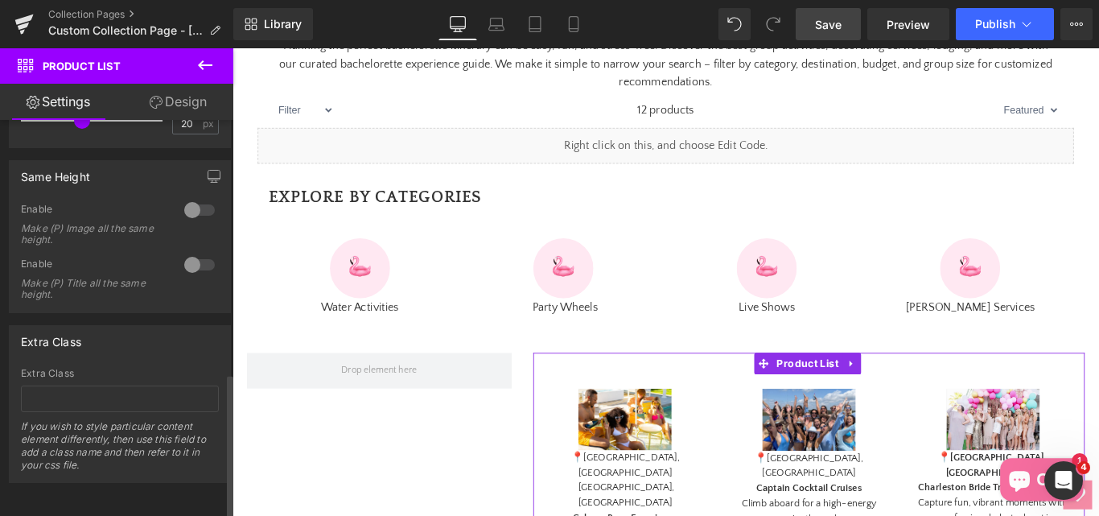
scroll to position [703, 0]
click at [56, 397] on input "text" at bounding box center [120, 398] width 198 height 27
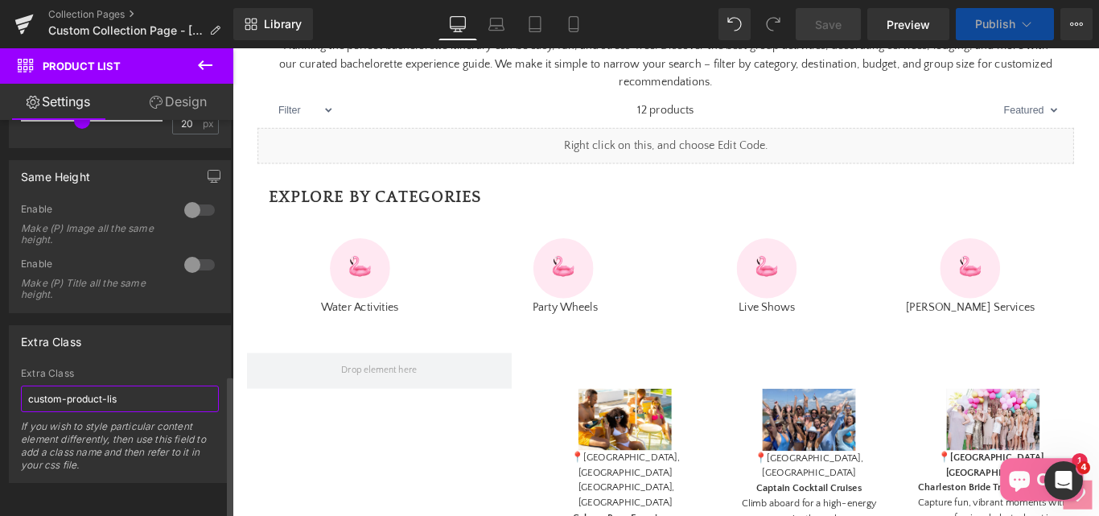
type input "custom-product-list"
drag, startPoint x: 91, startPoint y: 380, endPoint x: 23, endPoint y: 383, distance: 68.5
click at [23, 385] on input "custom-product-list" at bounding box center [120, 398] width 198 height 27
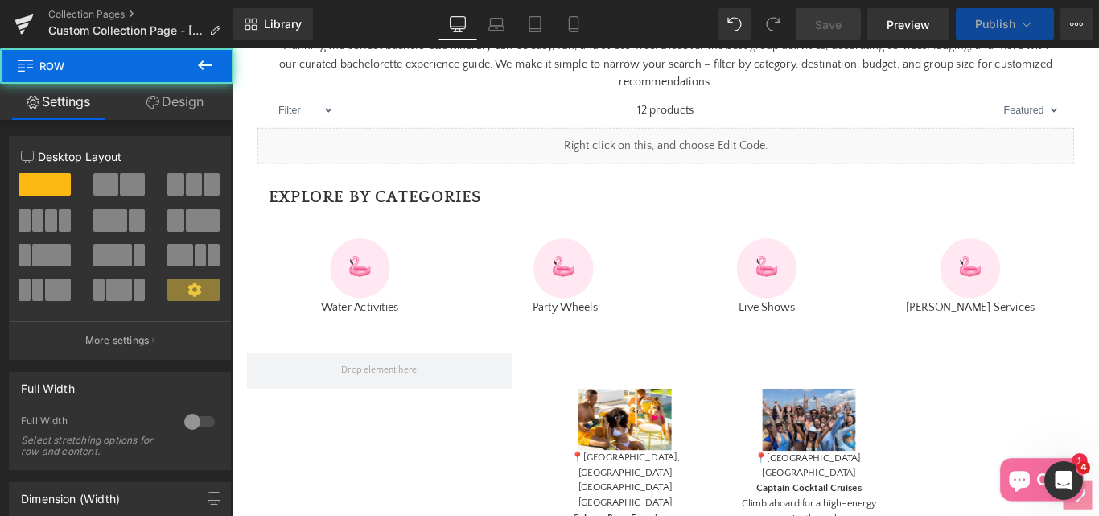
click at [253, 234] on div "Planning A Bachelorette Trip Just Got A Whole Lot Easier. Heading Planning the …" at bounding box center [719, 144] width 941 height 409
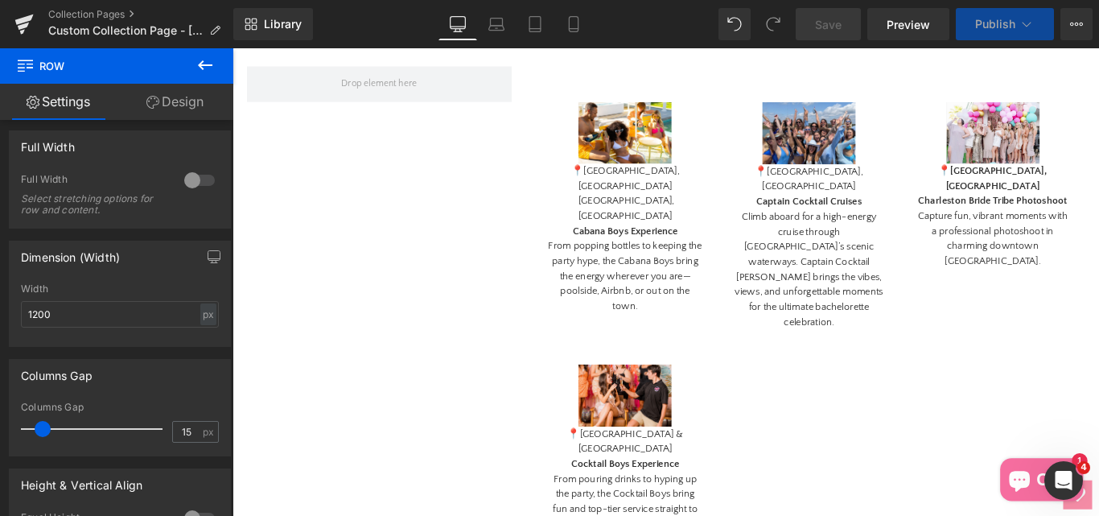
scroll to position [885, 0]
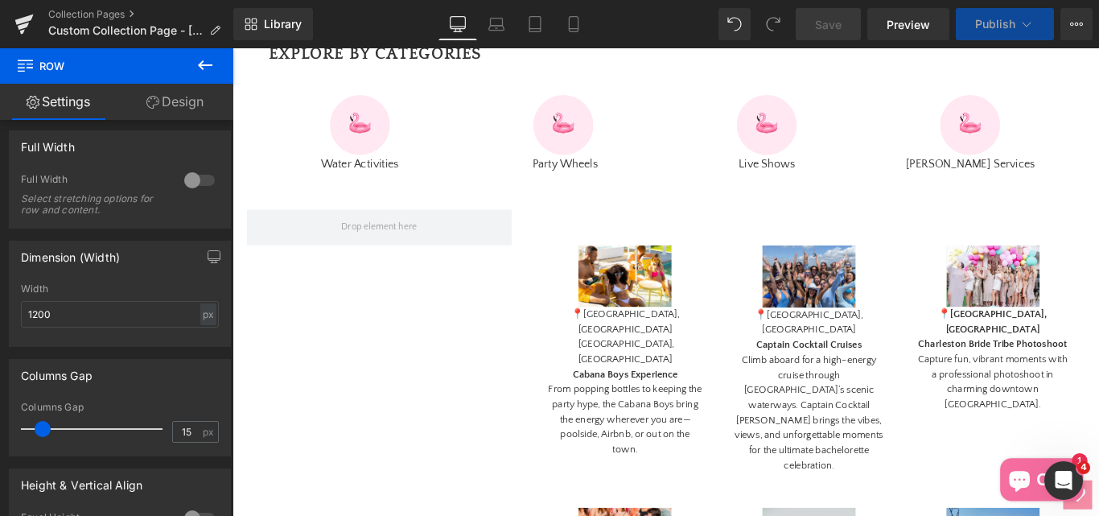
click at [792, 253] on div "Sale Off (P) Image 📍Charleston, SC Captain Cocktail Cruises Climb aboard for a …" at bounding box center [880, 400] width 207 height 294
click at [721, 168] on div "Image" at bounding box center [833, 135] width 224 height 68
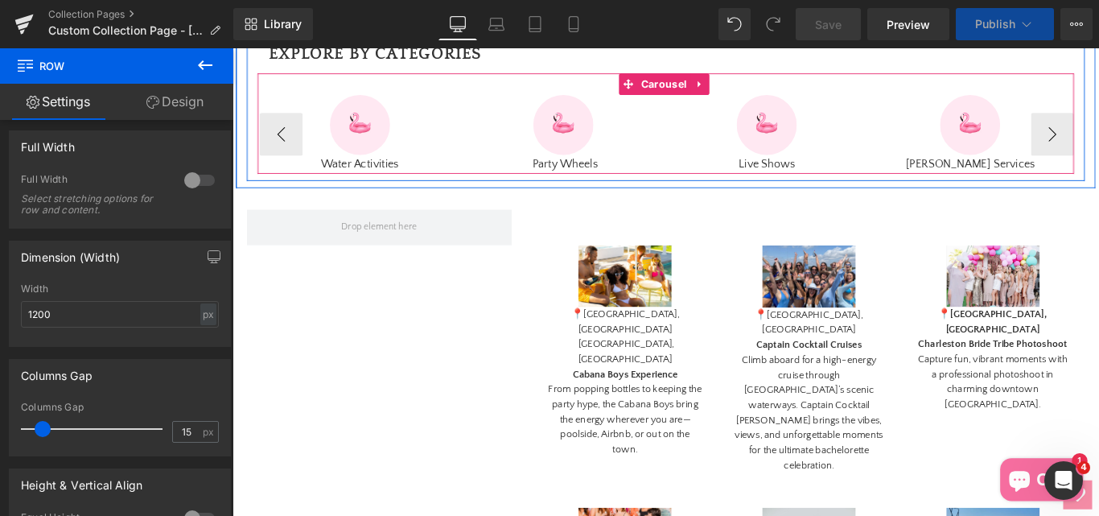
scroll to position [724, 0]
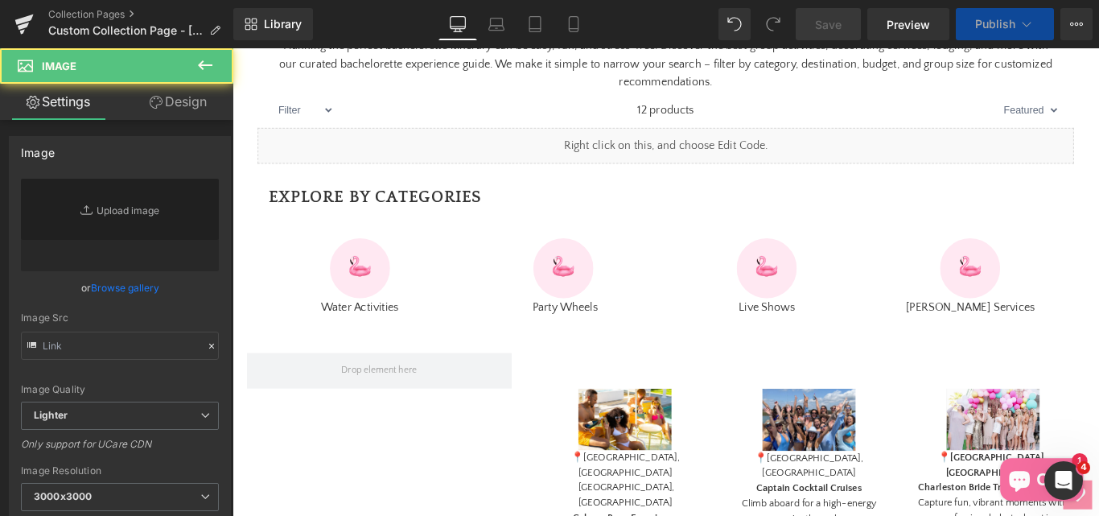
click at [796, 475] on div "Sale Off" at bounding box center [880, 465] width 175 height 70
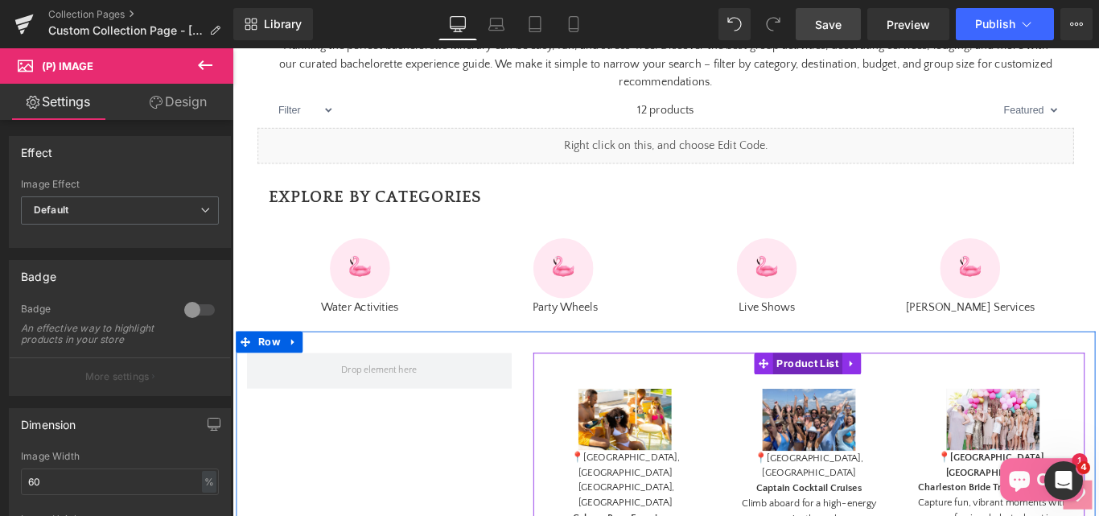
click at [865, 414] on span "Product List" at bounding box center [879, 402] width 78 height 24
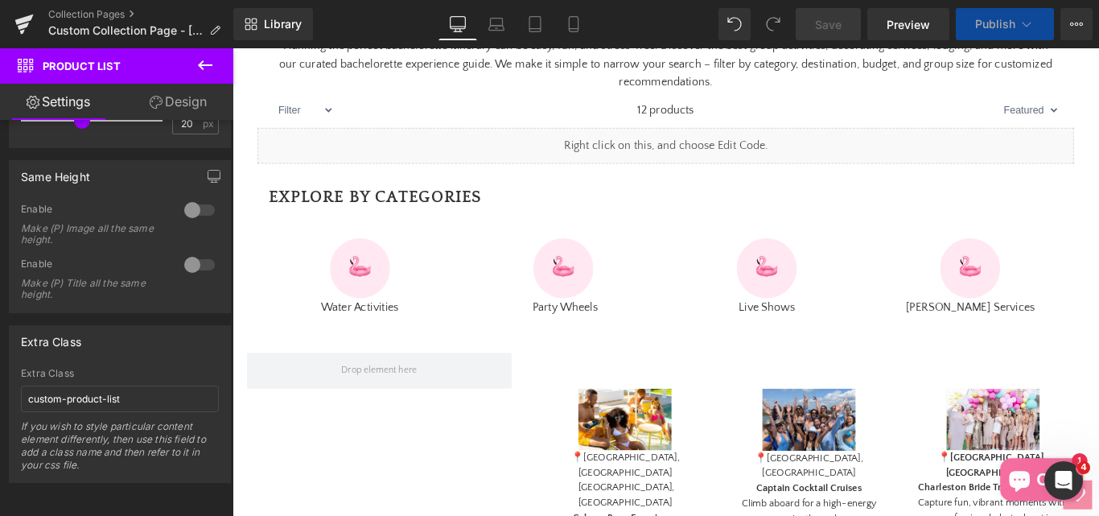
scroll to position [1207, 0]
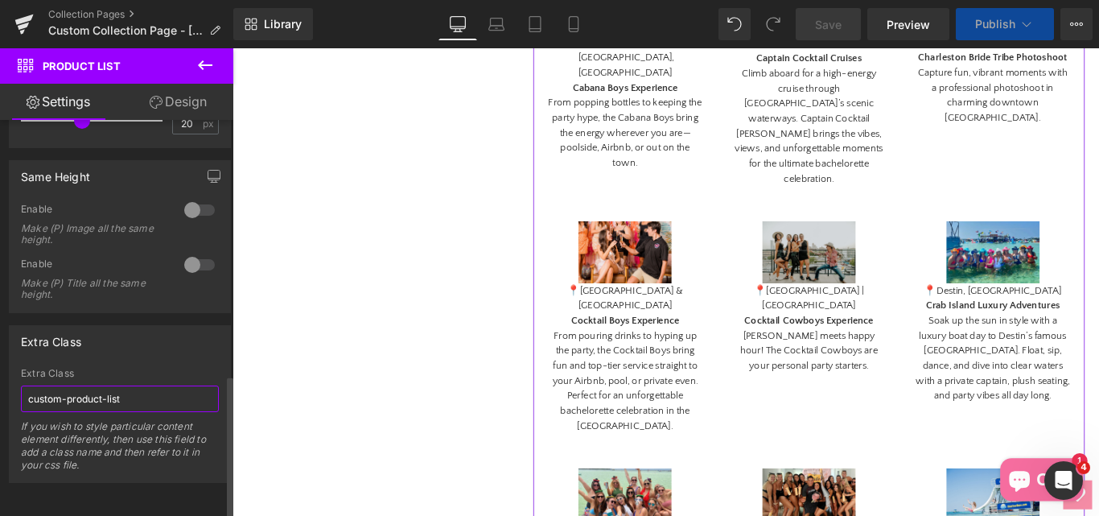
click at [148, 385] on input "custom-product-list" at bounding box center [120, 398] width 198 height 27
drag, startPoint x: 148, startPoint y: 383, endPoint x: 0, endPoint y: 390, distance: 148.2
click at [0, 390] on div "Extra Class custom-product-list Extra Class custom-product-list If you wish to …" at bounding box center [120, 398] width 241 height 170
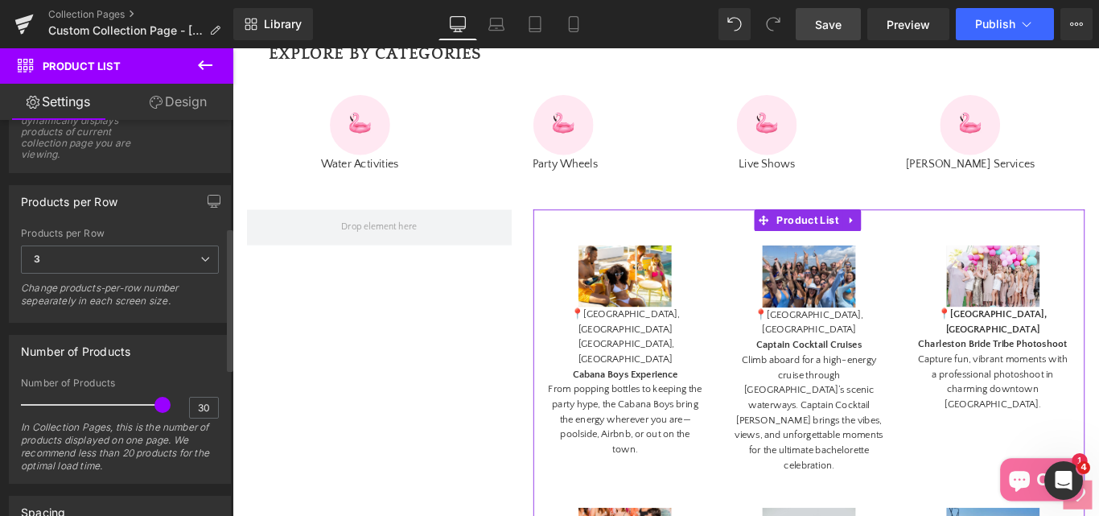
scroll to position [220, 0]
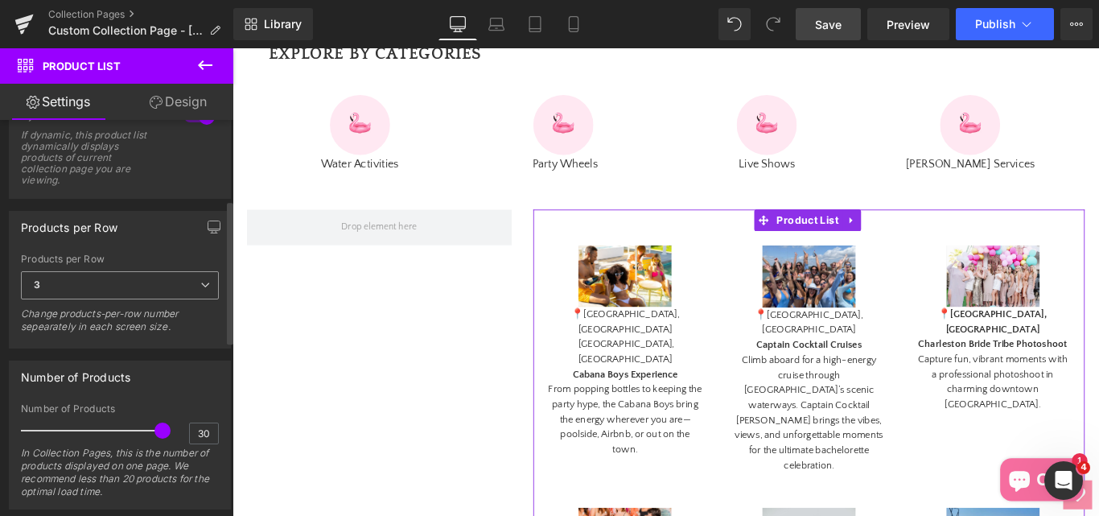
click at [184, 284] on span "3" at bounding box center [120, 285] width 198 height 28
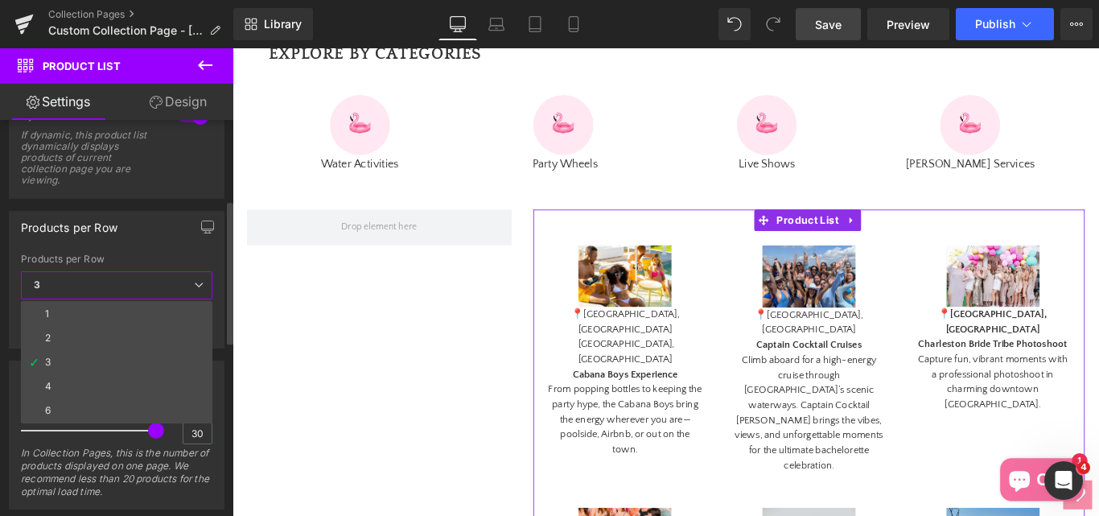
click at [73, 376] on li "4" at bounding box center [116, 386] width 191 height 24
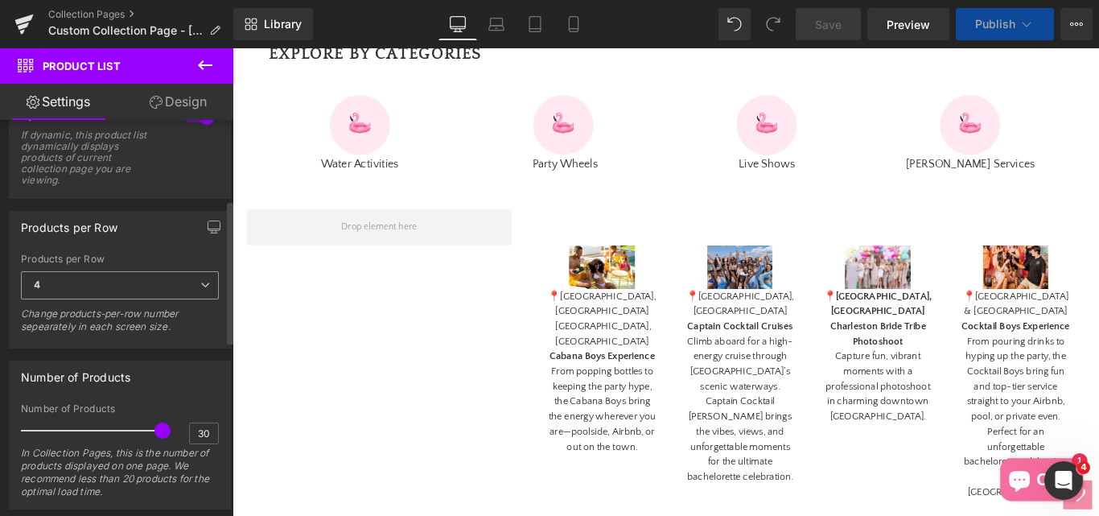
click at [60, 286] on span "4" at bounding box center [120, 285] width 198 height 28
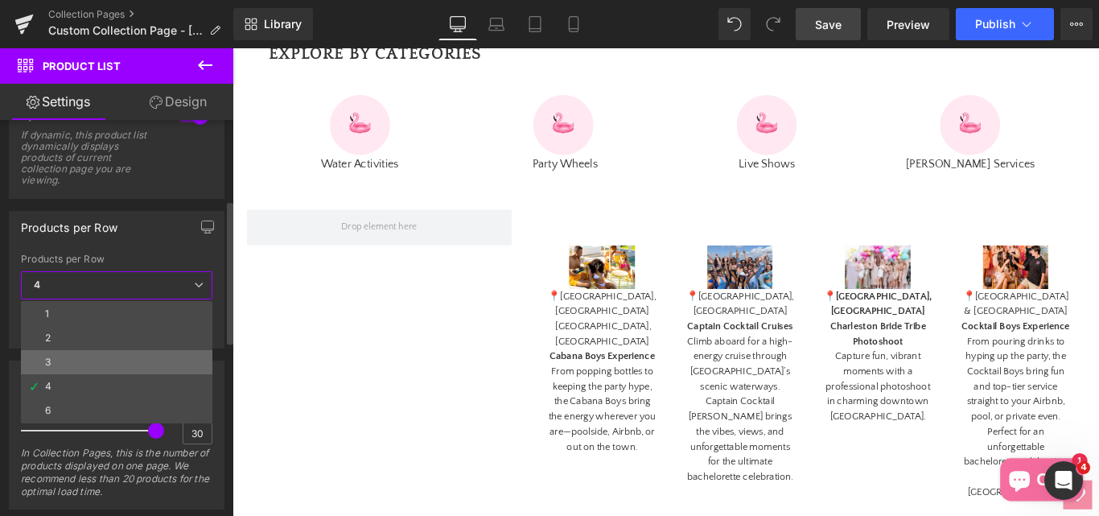
click at [57, 354] on li "3" at bounding box center [116, 362] width 191 height 24
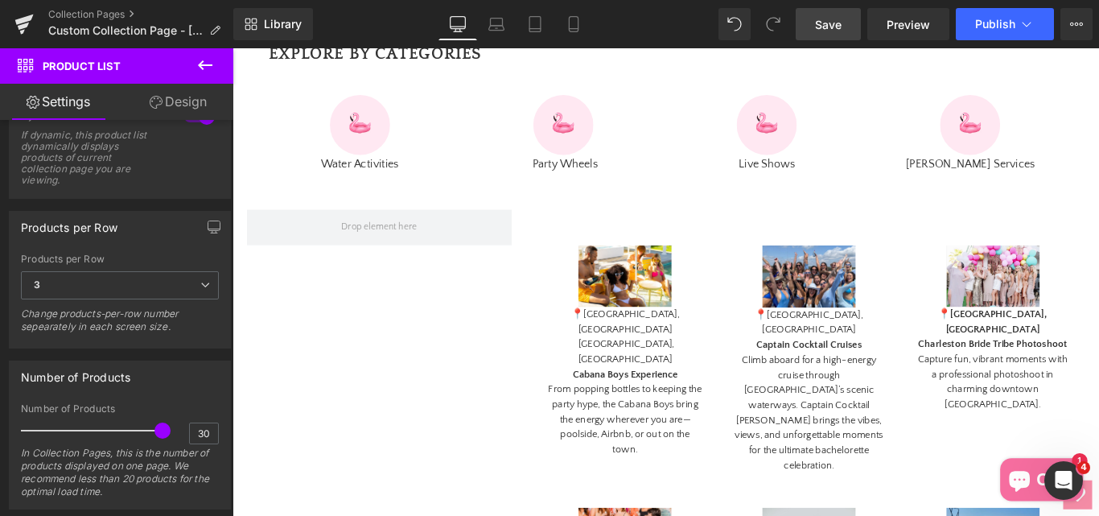
click at [833, 26] on span "Save" at bounding box center [828, 24] width 27 height 17
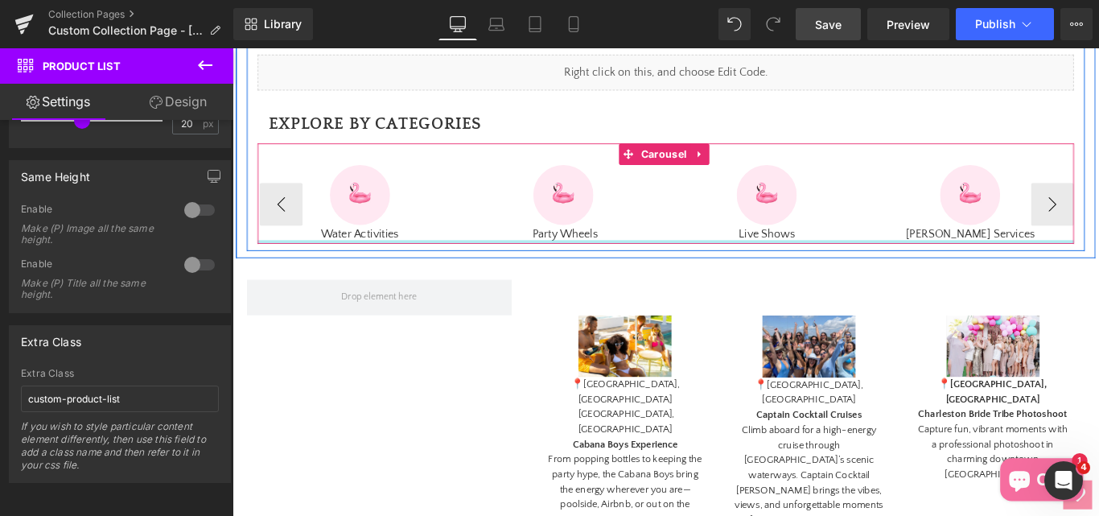
scroll to position [724, 0]
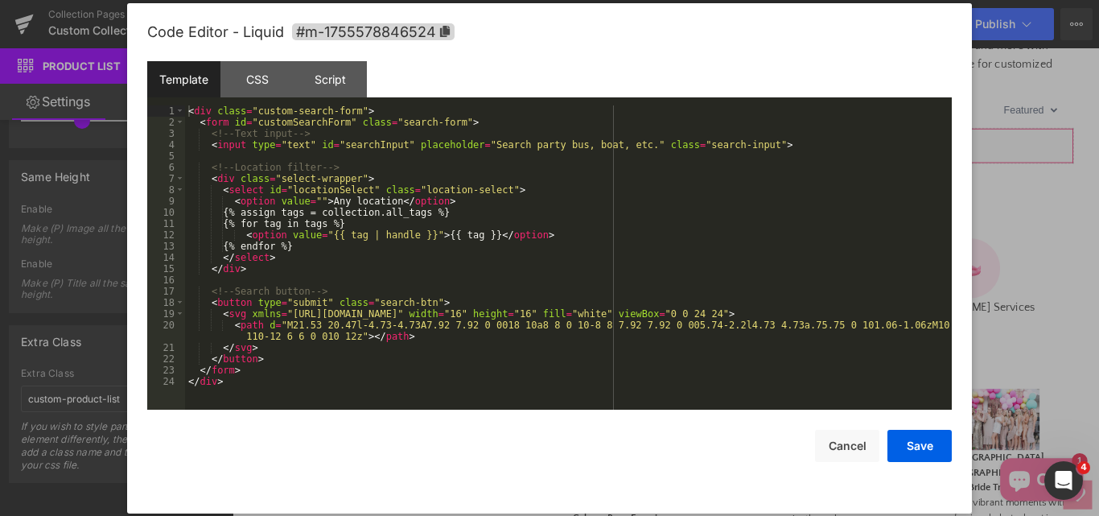
click at [592, 0] on div "Product List You are previewing how the will restyle your page. You can not edi…" at bounding box center [549, 0] width 1099 height 0
click at [408, 250] on div "< div class = "custom-search-form" > < form id = "customSearchForm" class = "se…" at bounding box center [568, 268] width 767 height 327
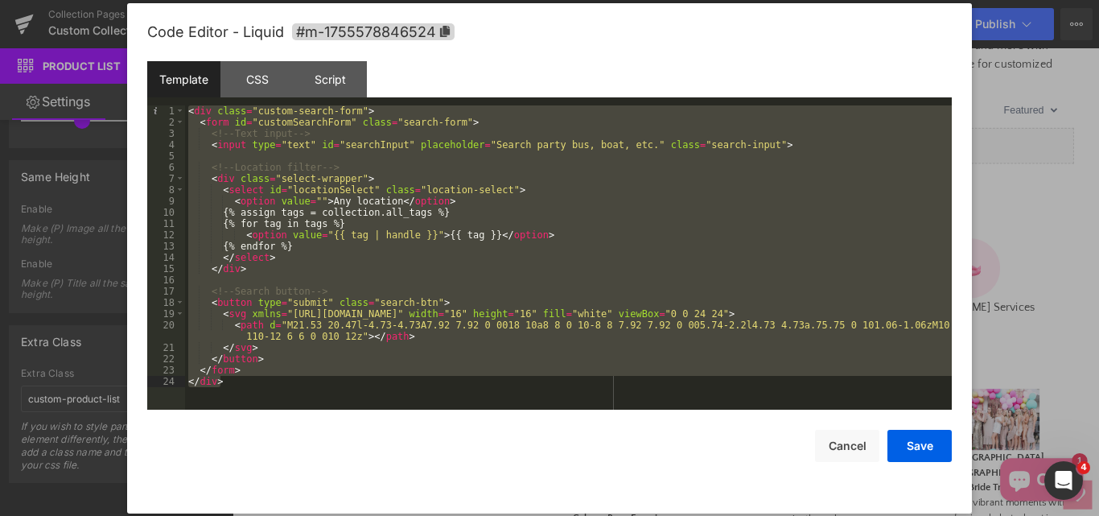
scroll to position [56, 0]
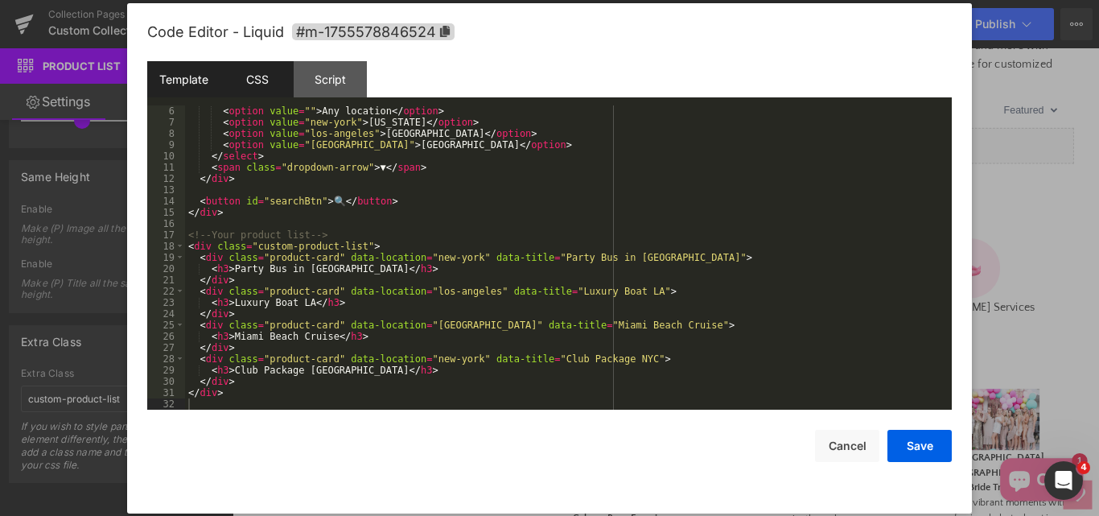
click at [248, 63] on div "CSS" at bounding box center [256, 79] width 73 height 36
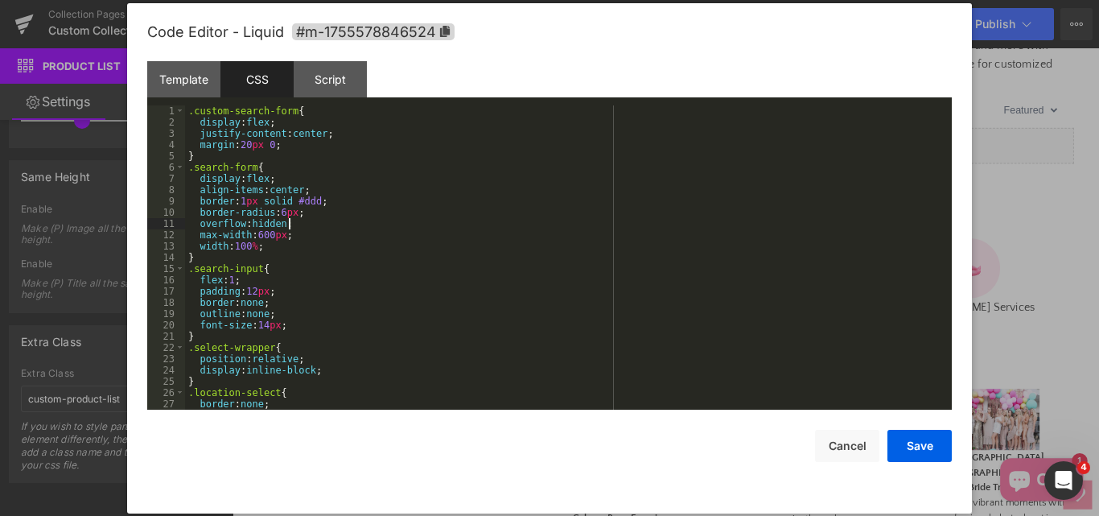
click at [328, 225] on div ".custom-search-form { display : flex ; justify-content : center ; margin : 20 p…" at bounding box center [565, 268] width 760 height 327
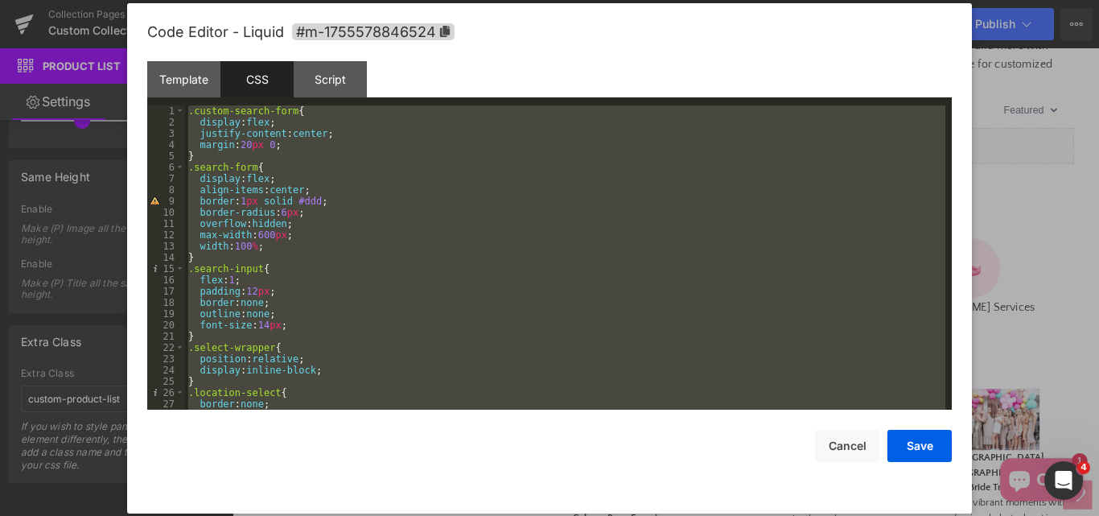
scroll to position [237, 0]
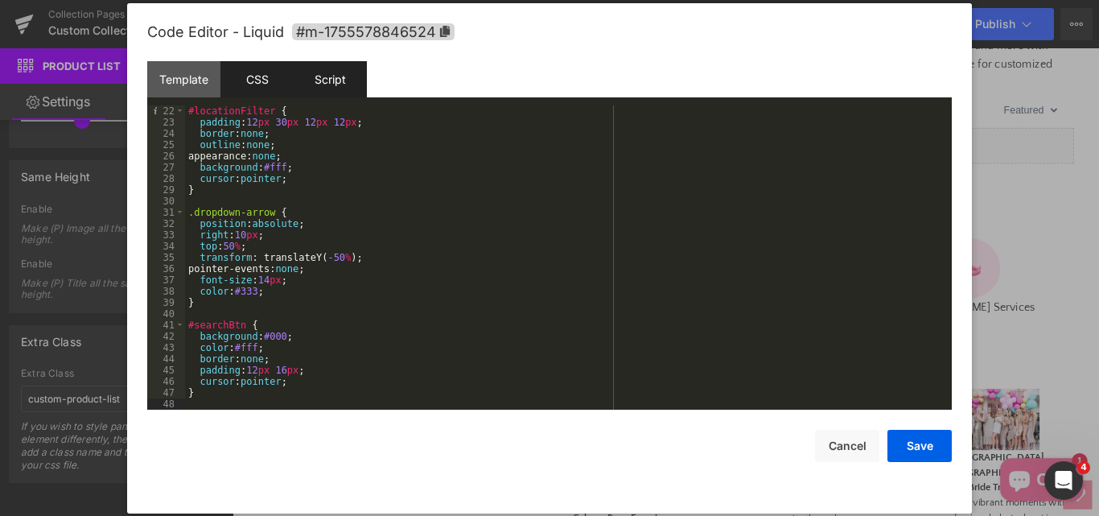
click at [319, 92] on div "Script" at bounding box center [330, 79] width 73 height 36
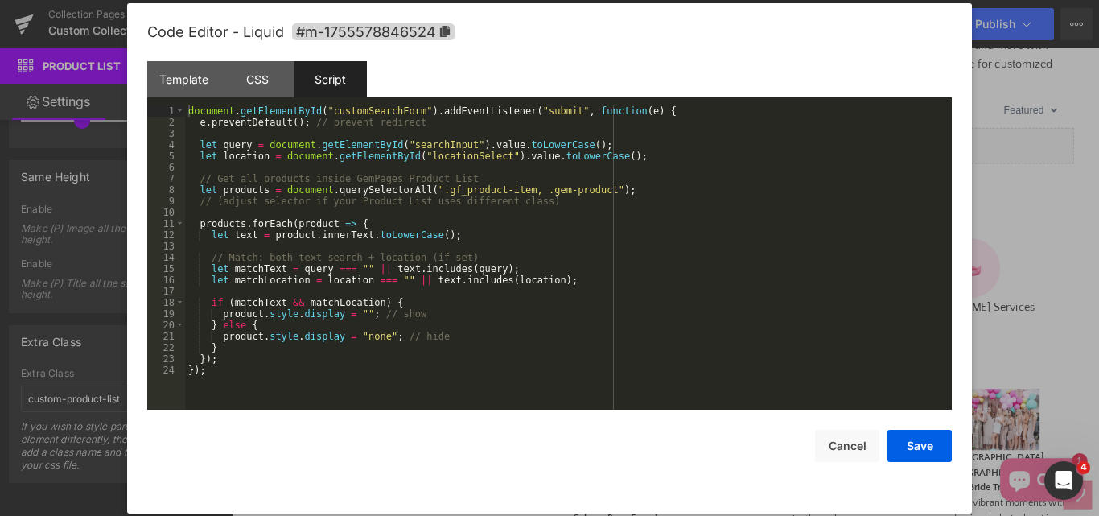
click at [565, 290] on div "document . getElementById ( "customSearchForm" ) . addEventListener ( "submit" …" at bounding box center [568, 268] width 767 height 327
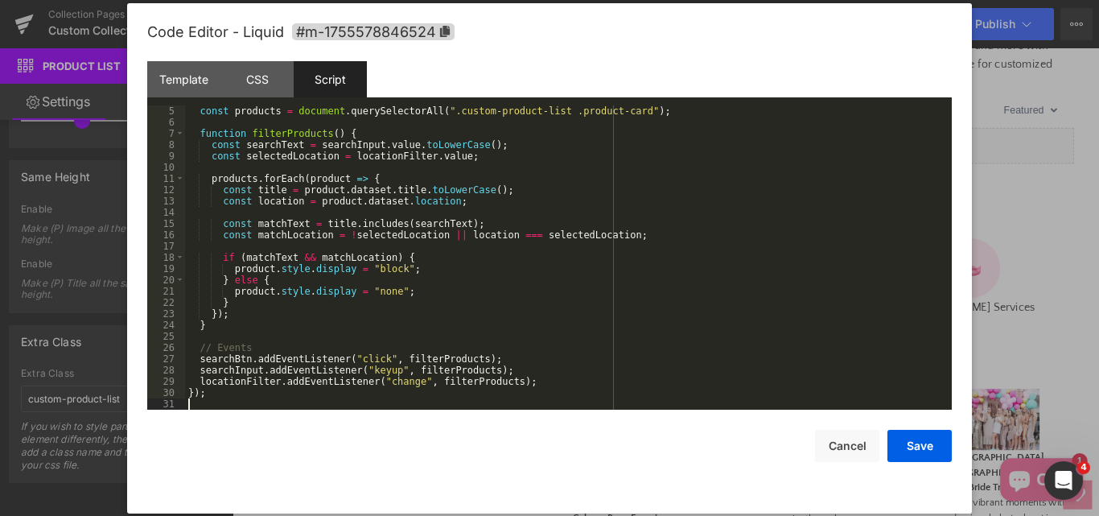
scroll to position [45, 0]
click at [918, 448] on button "Save" at bounding box center [919, 446] width 64 height 32
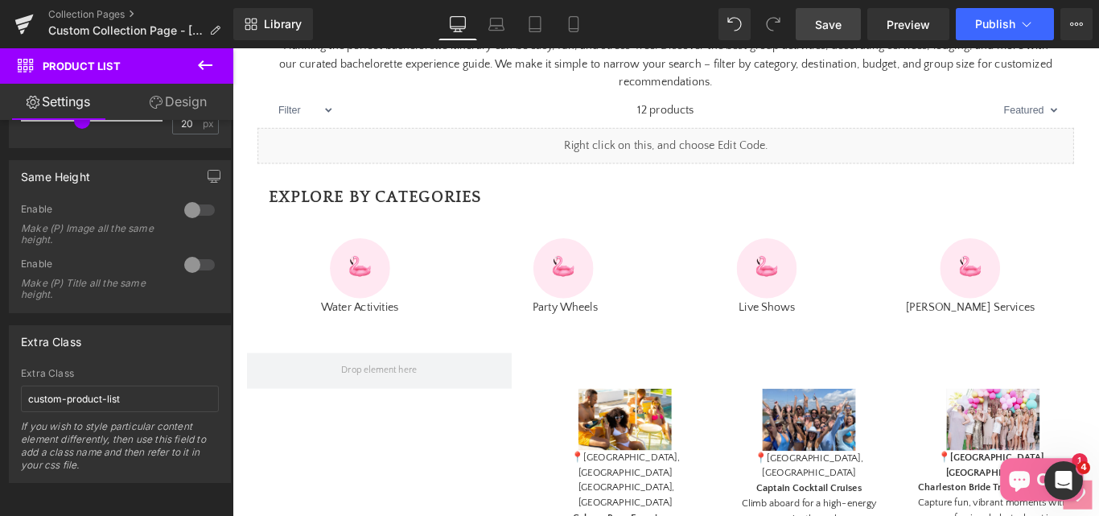
drag, startPoint x: 821, startPoint y: 33, endPoint x: 549, endPoint y: 281, distance: 367.3
click at [821, 33] on link "Save" at bounding box center [828, 24] width 65 height 32
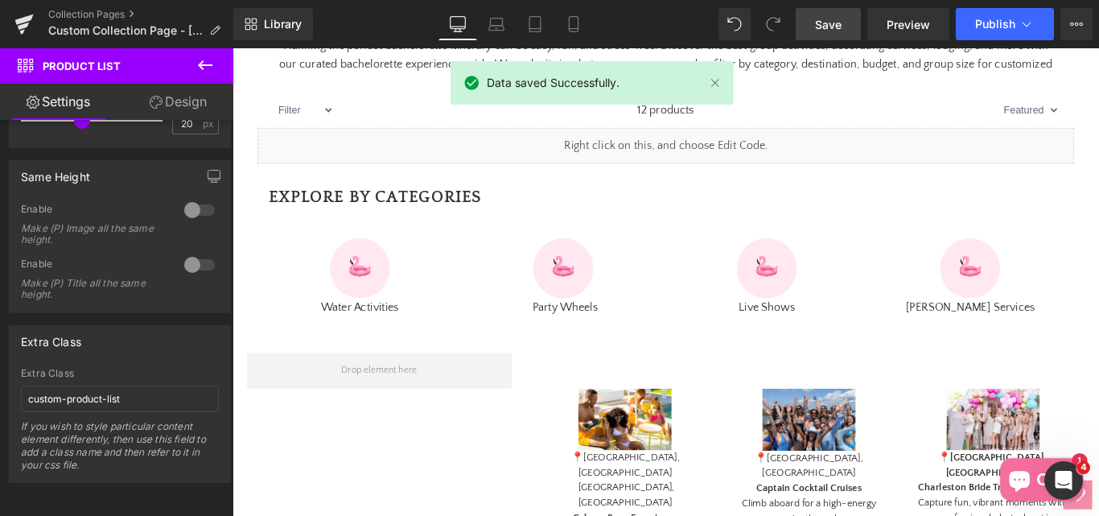
drag, startPoint x: 834, startPoint y: 25, endPoint x: 829, endPoint y: 34, distance: 10.5
click at [833, 26] on span "Save" at bounding box center [828, 24] width 27 height 17
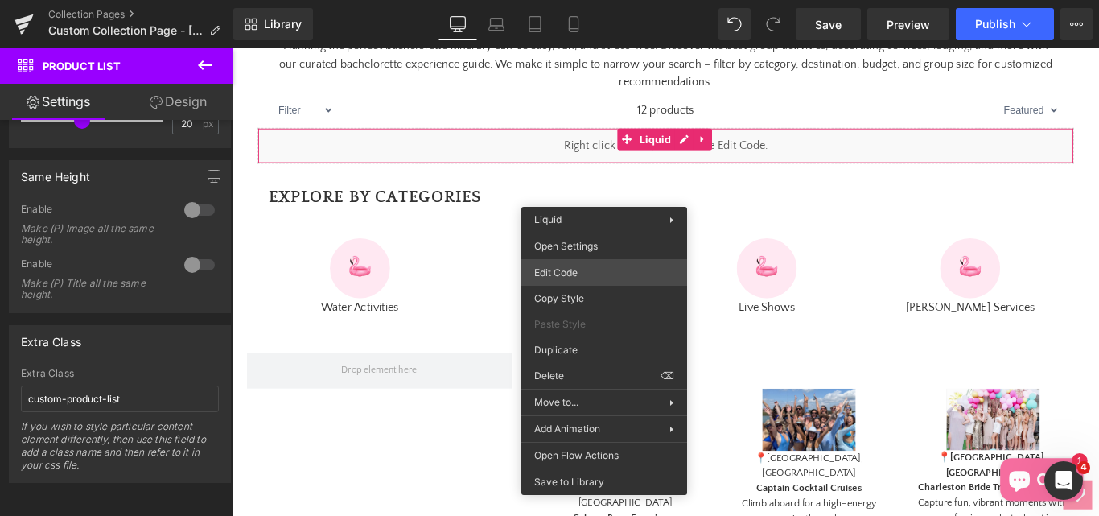
click at [550, 0] on div "Product List You are previewing how the will restyle your page. You can not edi…" at bounding box center [549, 0] width 1099 height 0
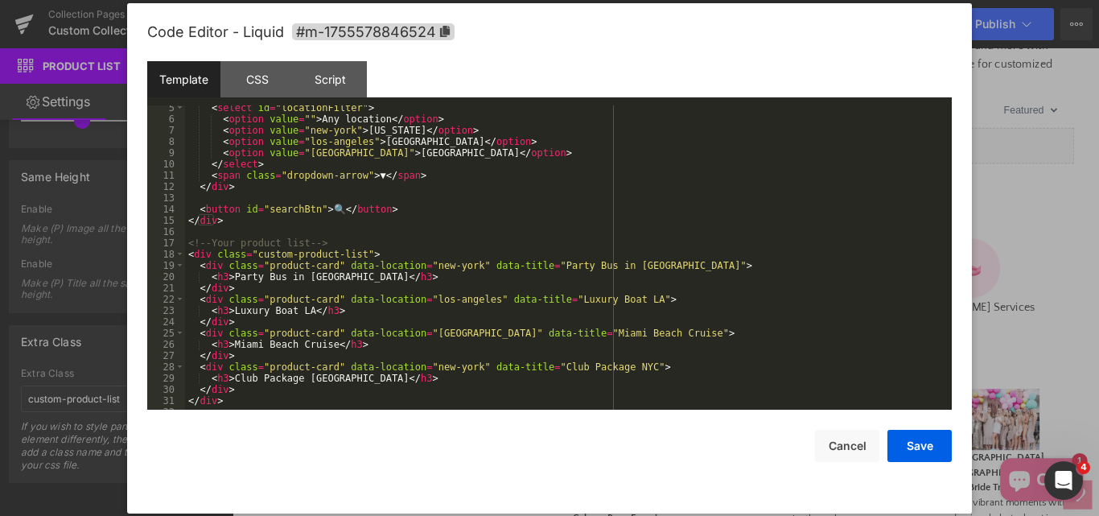
scroll to position [56, 0]
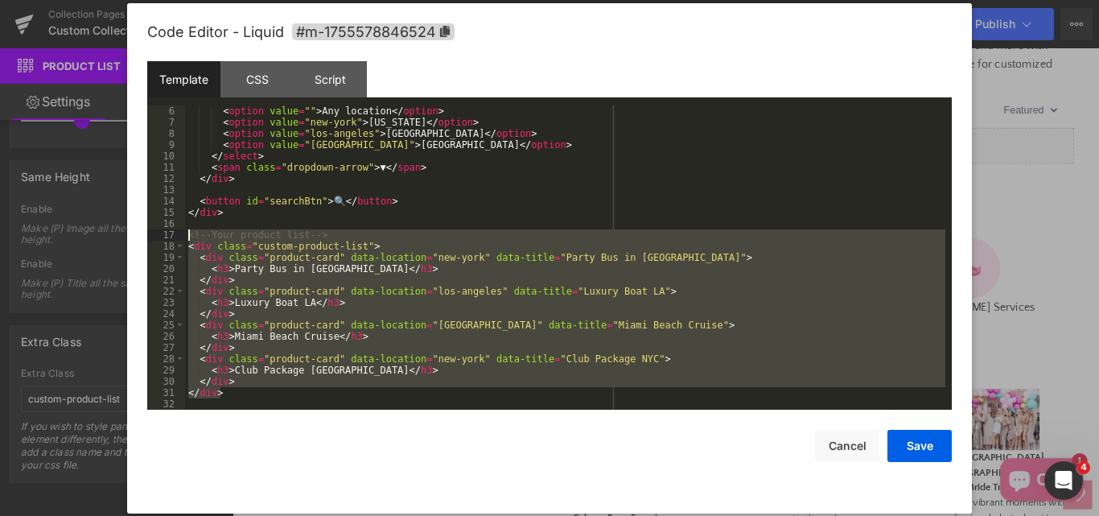
drag, startPoint x: 233, startPoint y: 389, endPoint x: 176, endPoint y: 237, distance: 162.4
click at [176, 237] on pre "6 7 8 9 10 11 12 13 14 15 16 17 18 19 20 21 22 23 24 25 26 27 28 29 30 31 32 < …" at bounding box center [549, 257] width 804 height 304
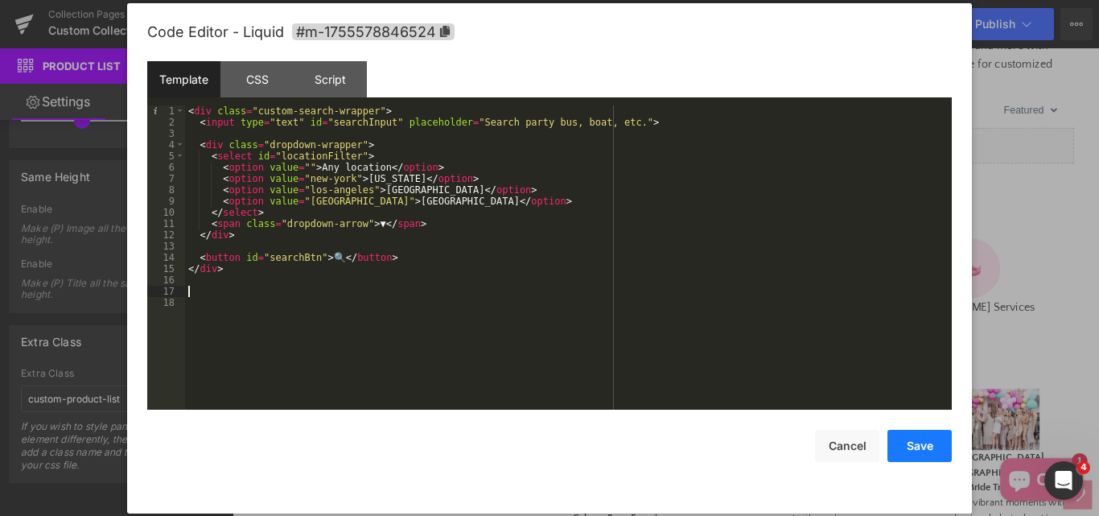
click at [916, 447] on button "Save" at bounding box center [919, 446] width 64 height 32
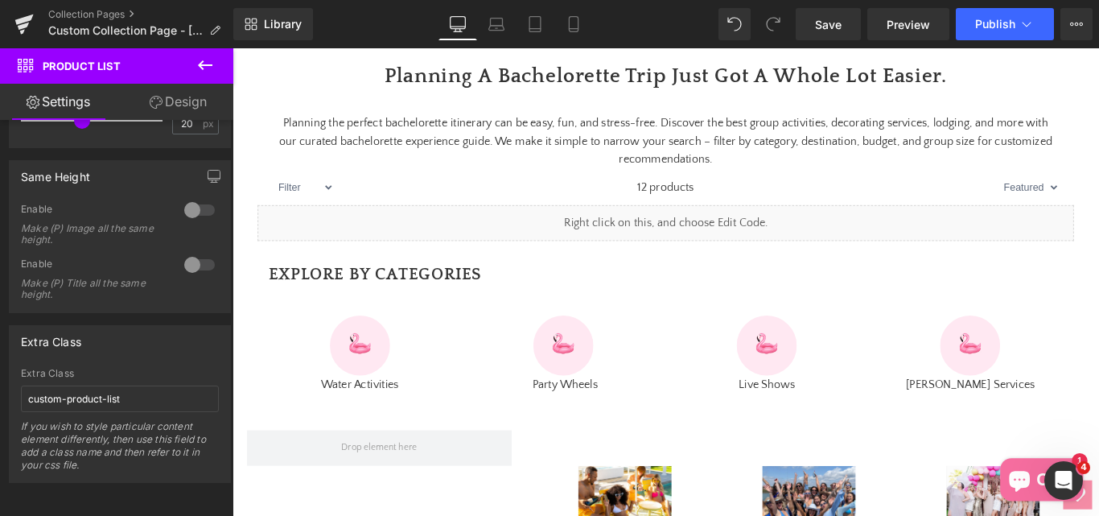
scroll to position [483, 0]
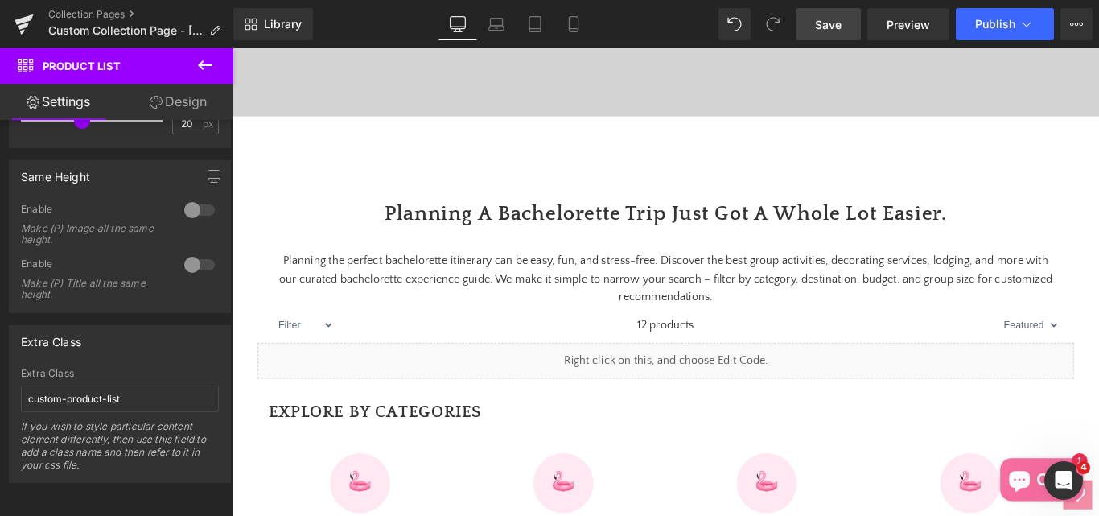
click at [827, 29] on span "Save" at bounding box center [828, 24] width 27 height 17
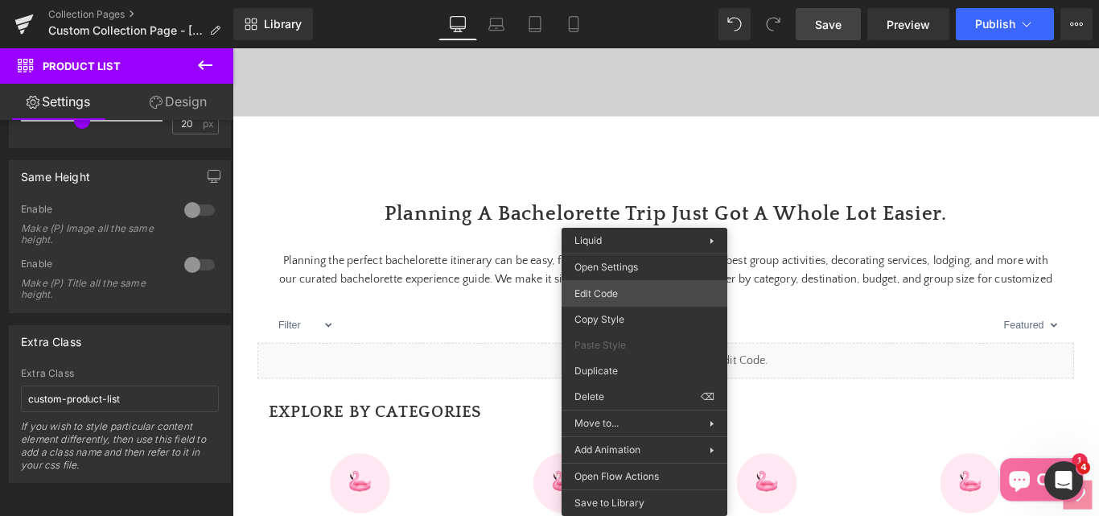
click at [592, 0] on div "Product List You are previewing how the will restyle your page. You can not edi…" at bounding box center [549, 0] width 1099 height 0
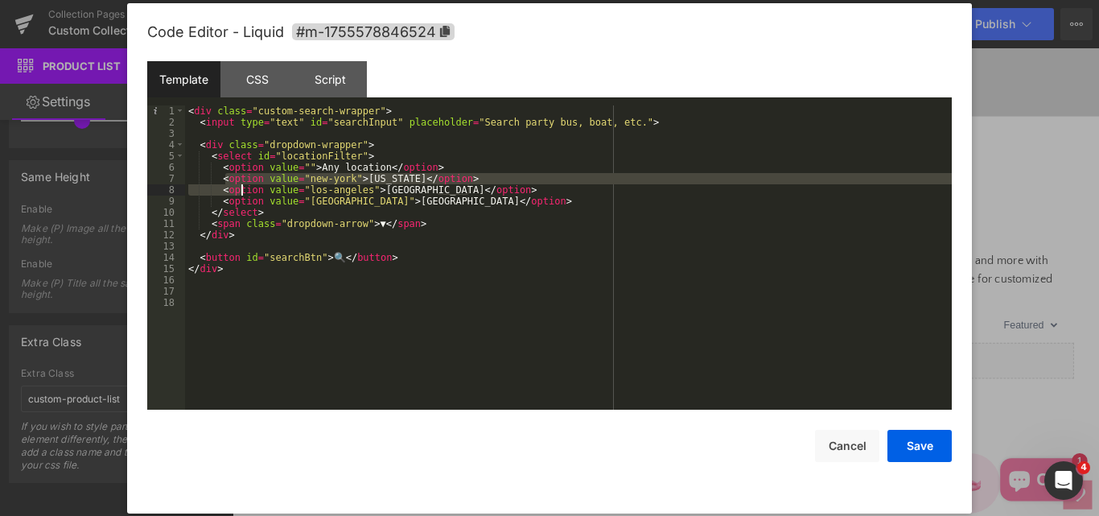
drag, startPoint x: 223, startPoint y: 178, endPoint x: 242, endPoint y: 195, distance: 26.2
click at [242, 195] on div "< div class = "custom-search-wrapper" > < input type = "text" id = "searchInput…" at bounding box center [568, 268] width 767 height 327
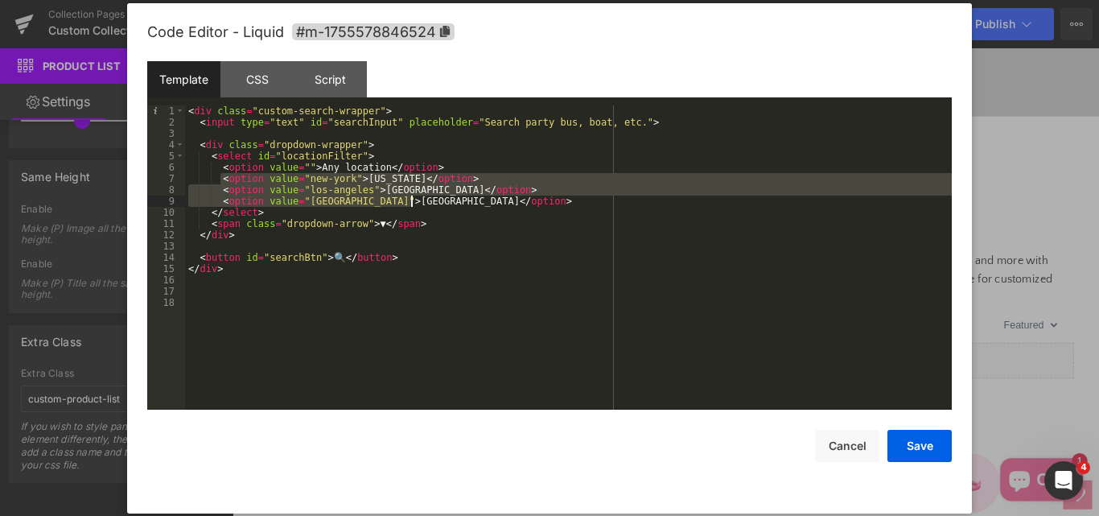
drag, startPoint x: 219, startPoint y: 180, endPoint x: 445, endPoint y: 200, distance: 227.0
click at [445, 200] on div "< div class = "custom-search-wrapper" > < input type = "text" id = "searchInput…" at bounding box center [568, 268] width 767 height 327
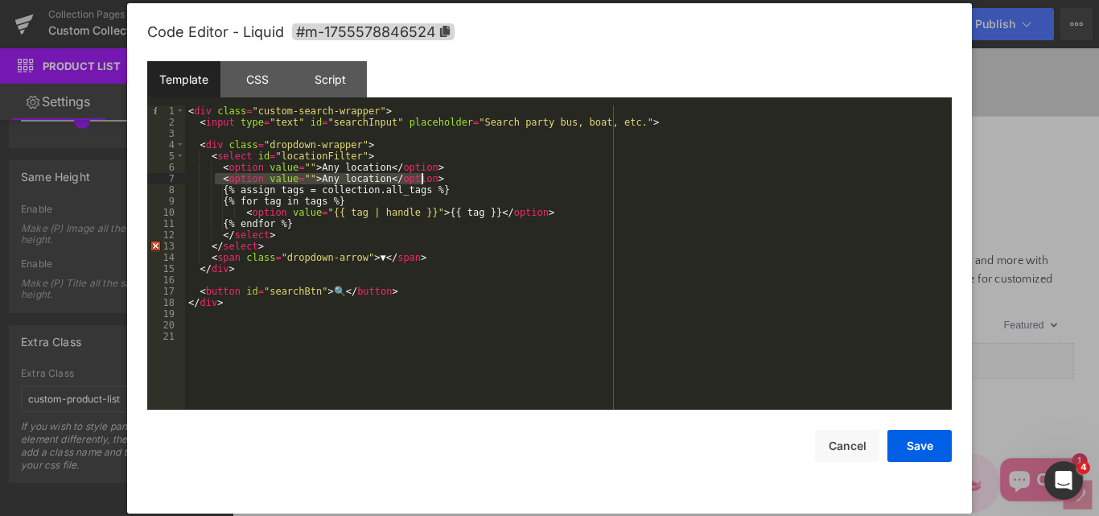
drag, startPoint x: 217, startPoint y: 176, endPoint x: 450, endPoint y: 182, distance: 232.6
click at [450, 182] on div "< div class = "custom-search-wrapper" > < input type = "text" id = "searchInput…" at bounding box center [568, 268] width 767 height 327
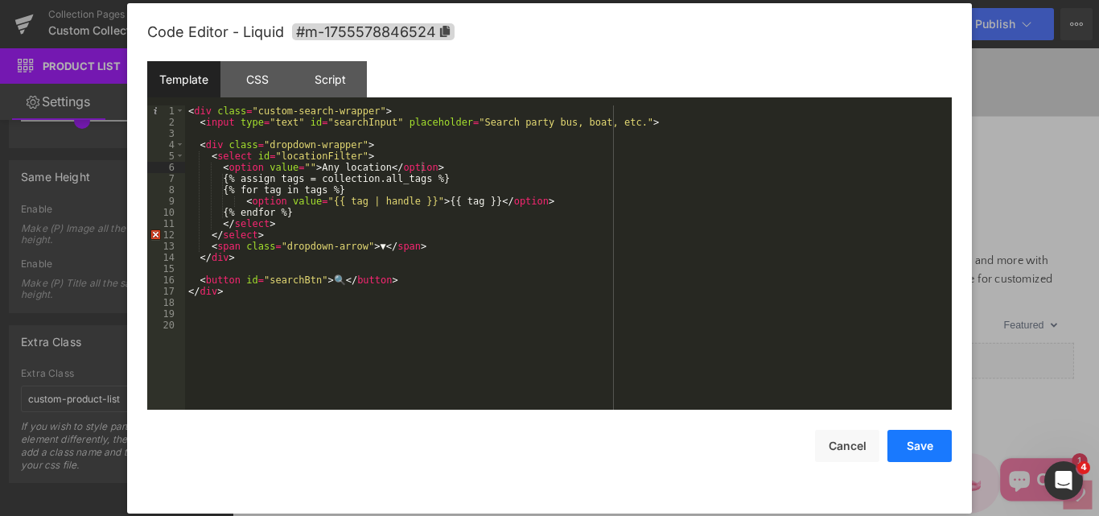
click at [918, 449] on button "Save" at bounding box center [919, 446] width 64 height 32
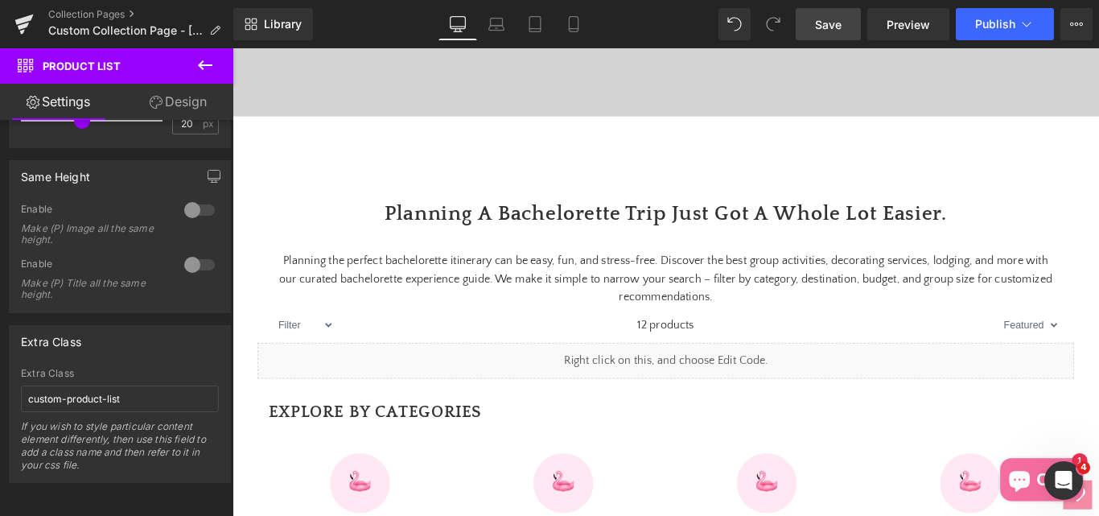
click at [828, 19] on span "Save" at bounding box center [828, 24] width 27 height 17
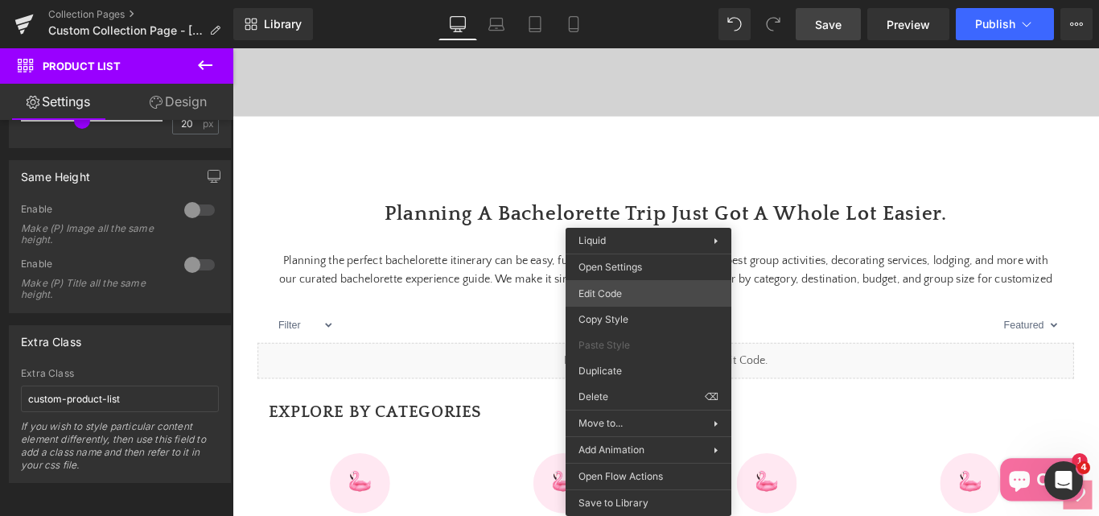
click at [602, 0] on div "Product List You are previewing how the will restyle your page. You can not edi…" at bounding box center [549, 0] width 1099 height 0
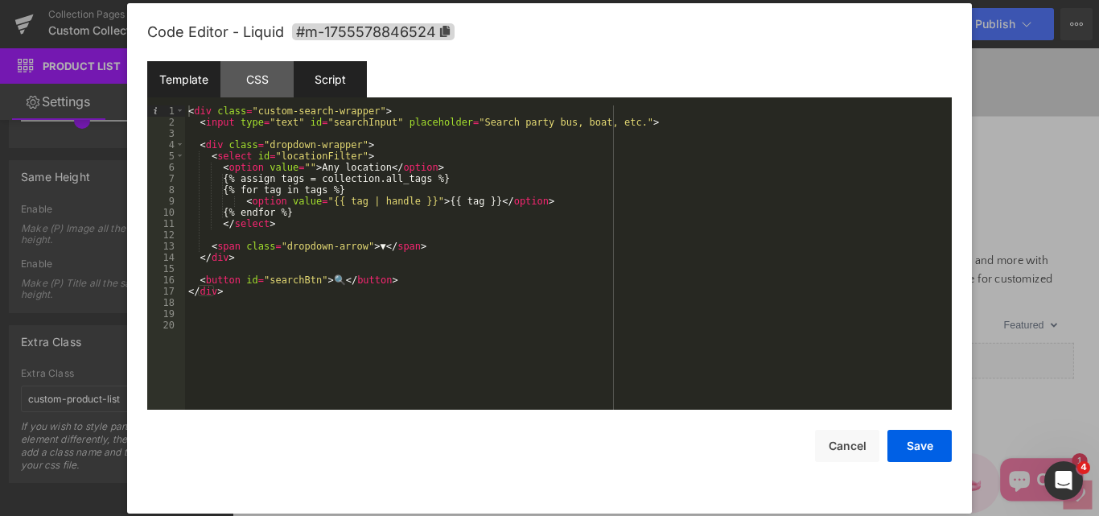
click at [340, 81] on div "Script" at bounding box center [330, 79] width 73 height 36
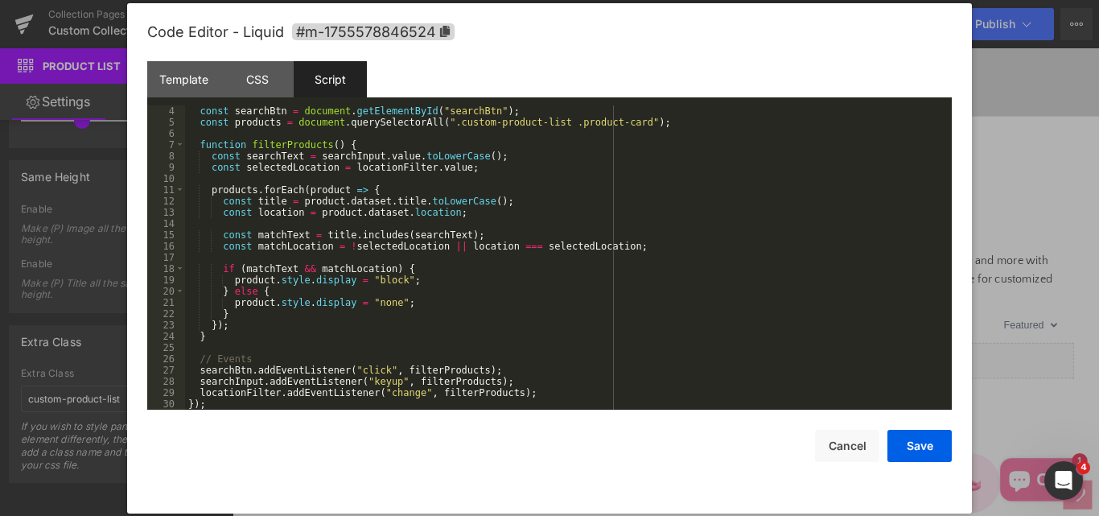
scroll to position [34, 0]
click at [182, 80] on div "Template" at bounding box center [183, 79] width 73 height 36
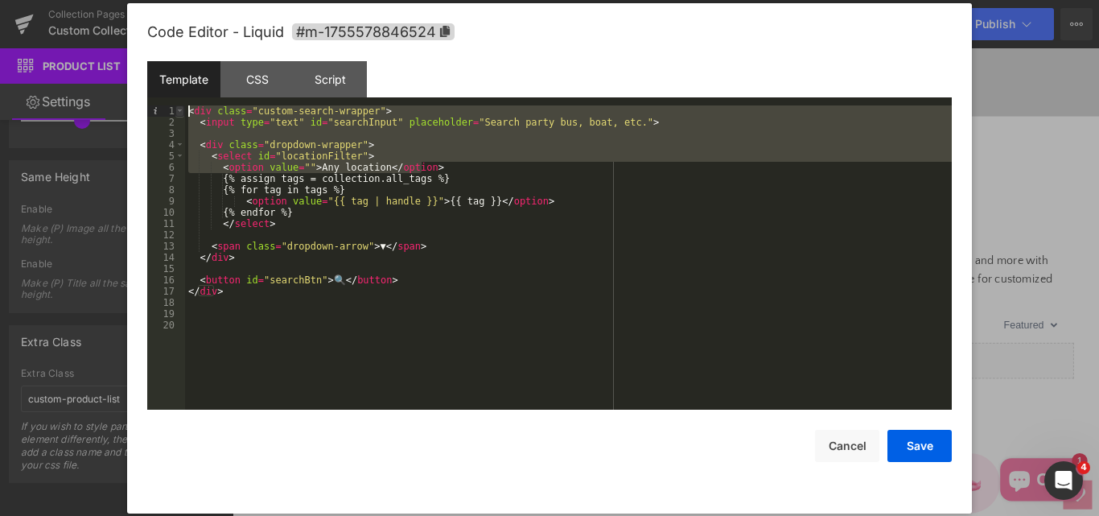
drag, startPoint x: 426, startPoint y: 167, endPoint x: 181, endPoint y: 114, distance: 251.0
click at [181, 114] on pre "1 2 3 4 5 6 7 8 9 10 11 12 13 14 15 16 17 18 19 20 < div class = "custom-search…" at bounding box center [549, 257] width 804 height 304
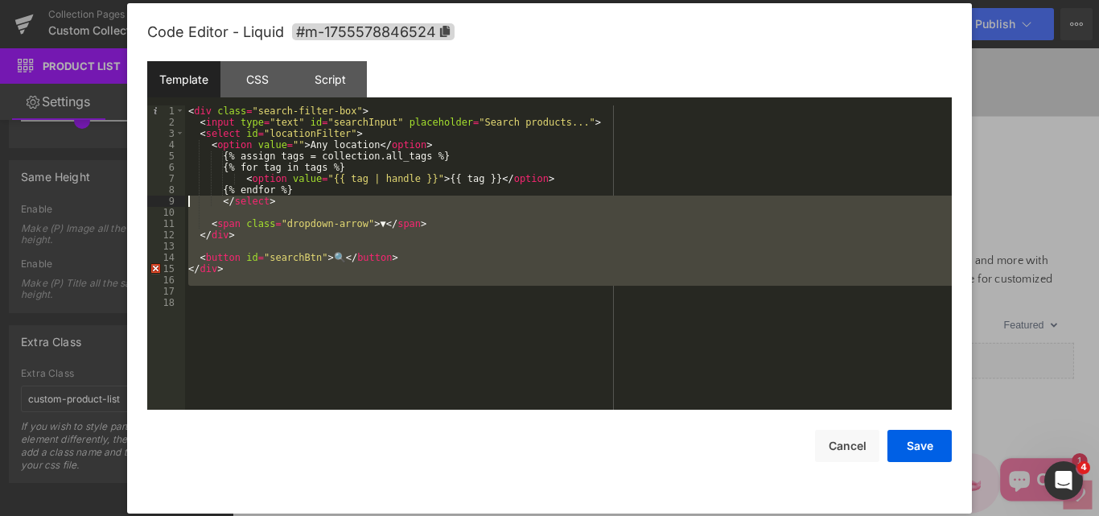
drag, startPoint x: 232, startPoint y: 286, endPoint x: 189, endPoint y: 204, distance: 92.5
click at [189, 204] on div "< div class = "search-filter-box" > < input type = "text" id = "searchInput" pl…" at bounding box center [568, 268] width 767 height 327
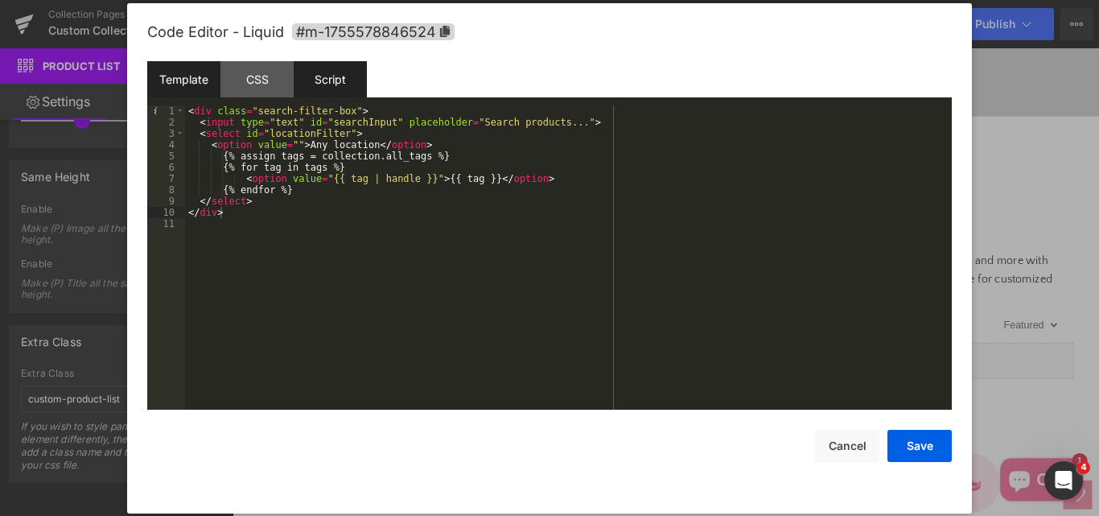
drag, startPoint x: 338, startPoint y: 73, endPoint x: 339, endPoint y: 86, distance: 12.9
click at [336, 73] on div "Script" at bounding box center [330, 79] width 73 height 36
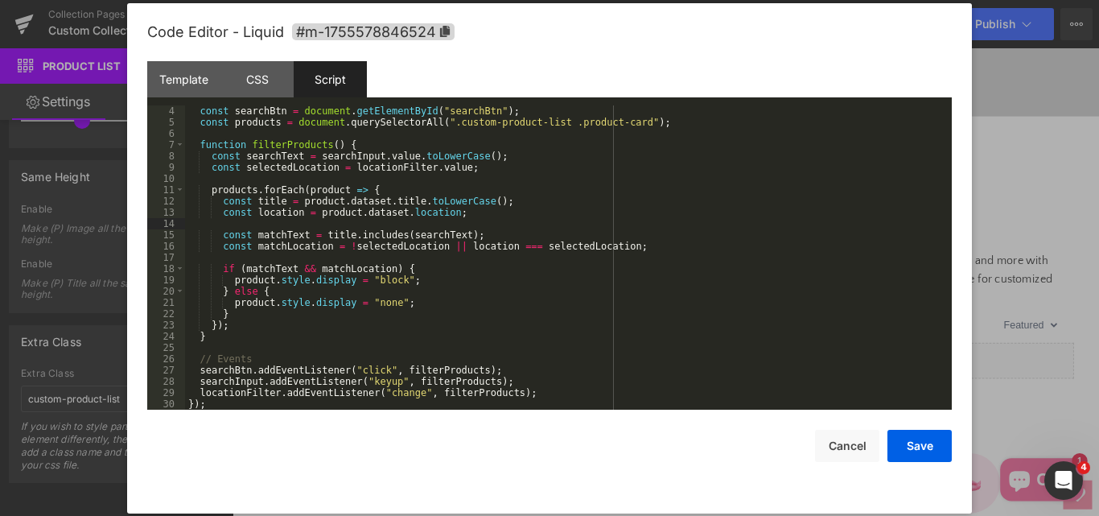
click at [376, 221] on div "const searchBtn = document . getElementById ( "searchBtn" ) ; const products = …" at bounding box center [565, 268] width 760 height 327
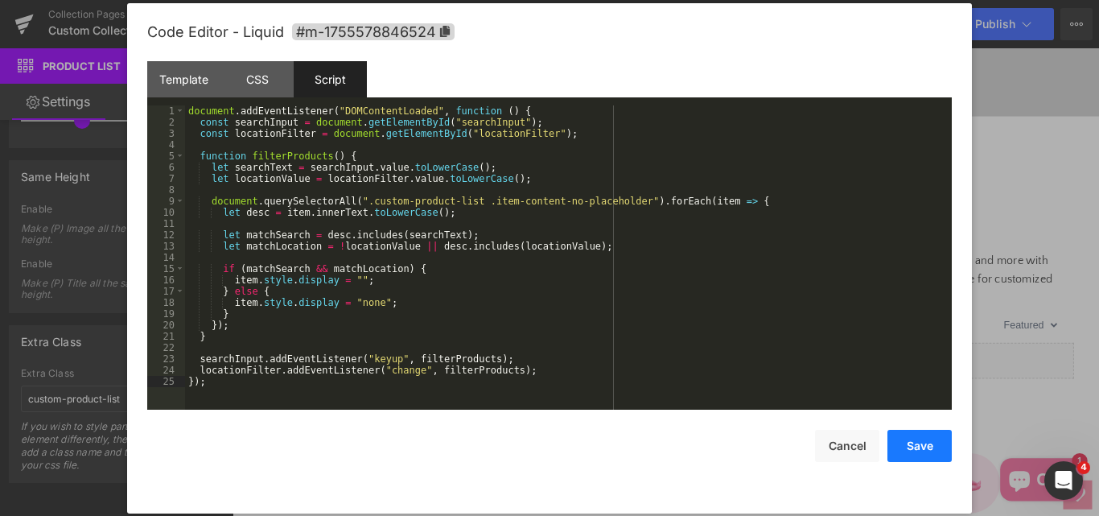
click at [925, 444] on button "Save" at bounding box center [919, 446] width 64 height 32
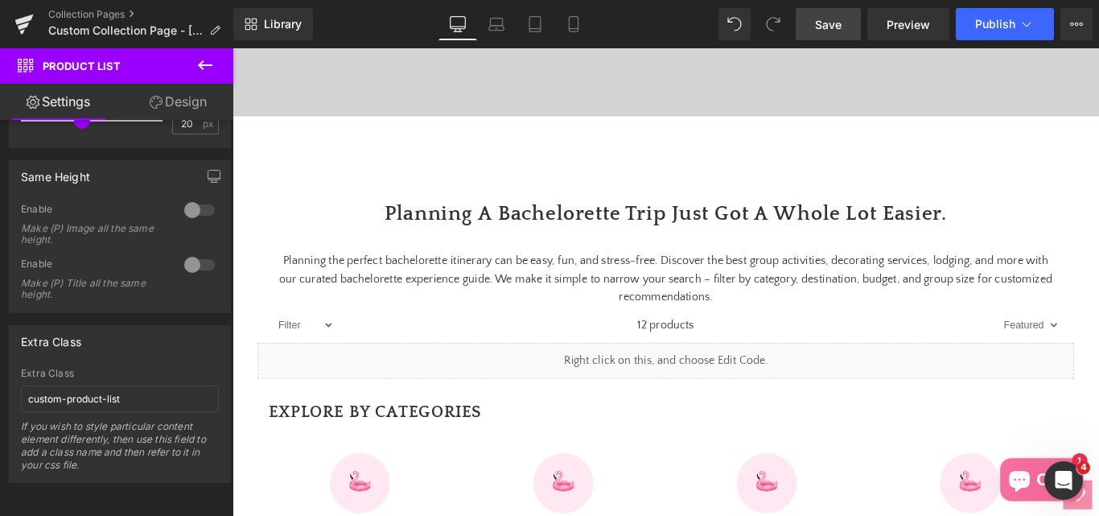
drag, startPoint x: 853, startPoint y: 27, endPoint x: 681, endPoint y: 280, distance: 305.9
click at [853, 27] on link "Save" at bounding box center [828, 24] width 65 height 32
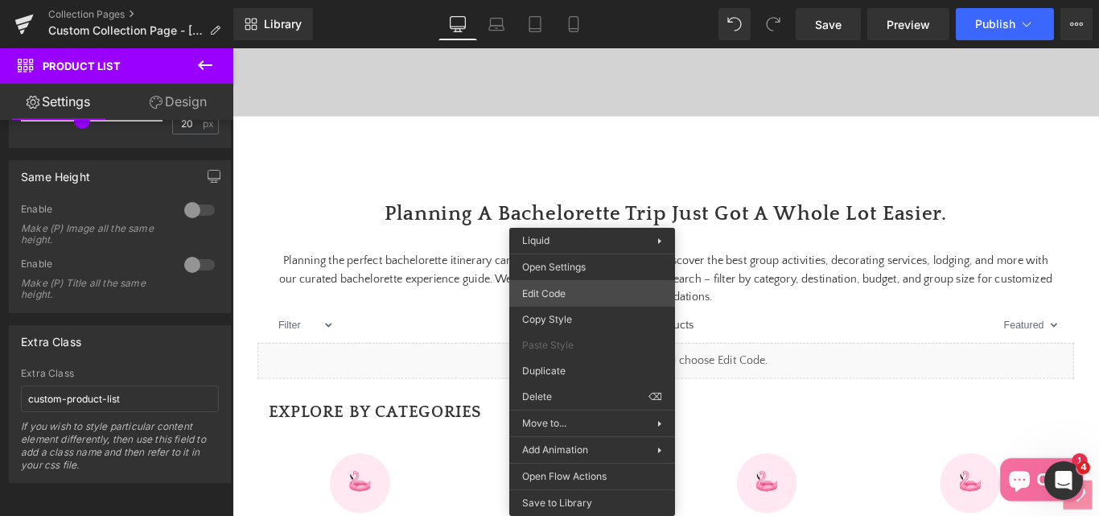
click at [537, 0] on div "Product List You are previewing how the will restyle your page. You can not edi…" at bounding box center [549, 0] width 1099 height 0
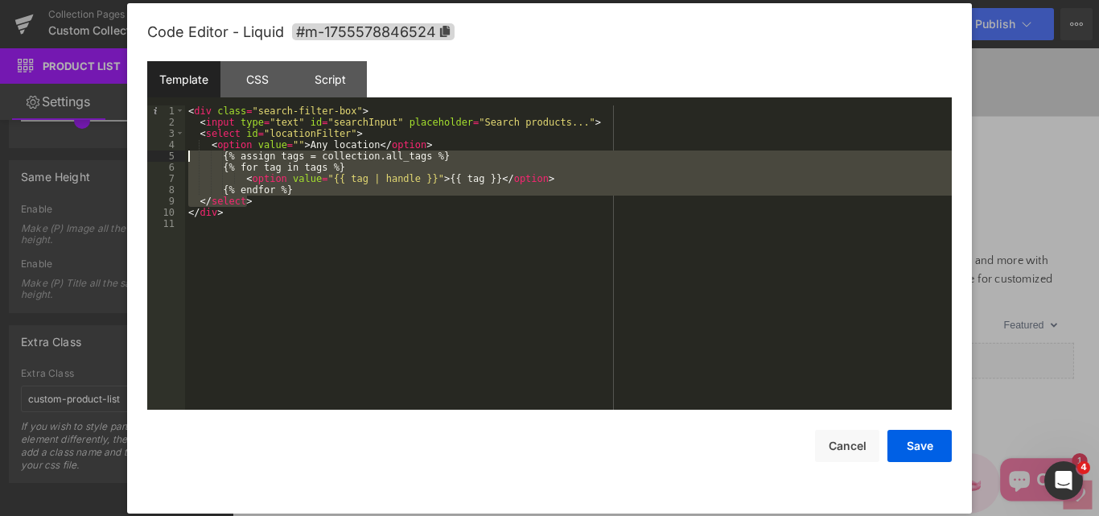
drag, startPoint x: 263, startPoint y: 203, endPoint x: 176, endPoint y: 150, distance: 101.4
click at [176, 150] on pre "1 2 3 4 5 6 7 8 9 10 11 < div class = "search-filter-box" > < input type = "tex…" at bounding box center [549, 257] width 804 height 304
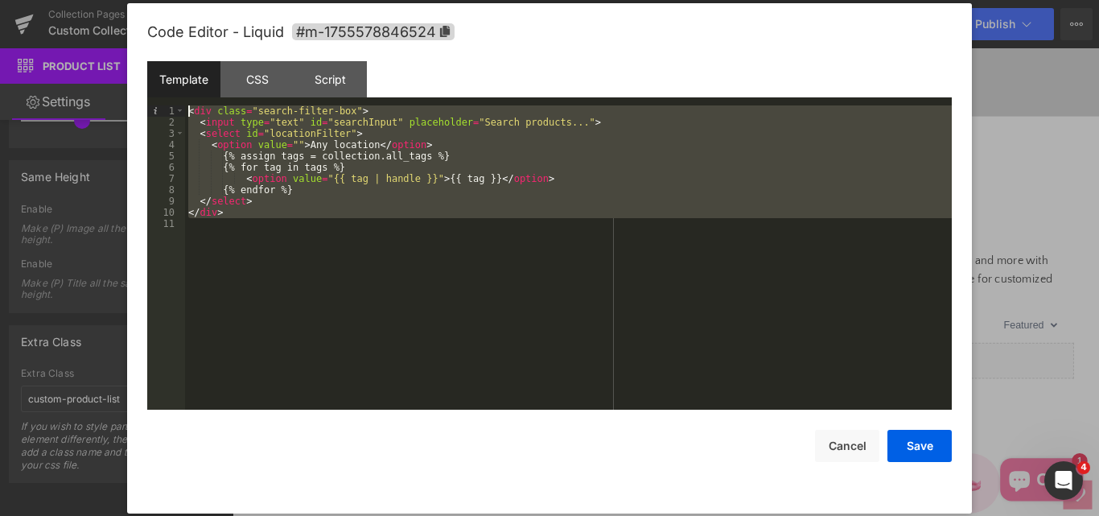
drag, startPoint x: 227, startPoint y: 220, endPoint x: 175, endPoint y: 113, distance: 118.4
click at [175, 113] on pre "1 2 3 4 5 6 7 8 9 10 11 < div class = "search-filter-box" > < input type = "tex…" at bounding box center [549, 257] width 804 height 304
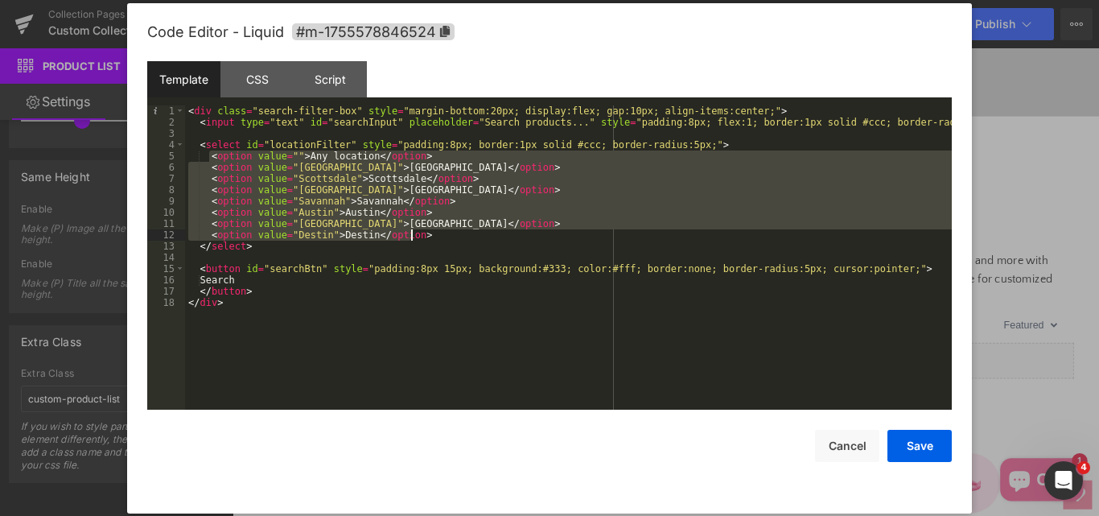
drag, startPoint x: 208, startPoint y: 159, endPoint x: 427, endPoint y: 236, distance: 231.8
click at [427, 236] on div "< div class = "search-filter-box" style = "margin-bottom:20px; display:flex; ga…" at bounding box center [568, 268] width 767 height 327
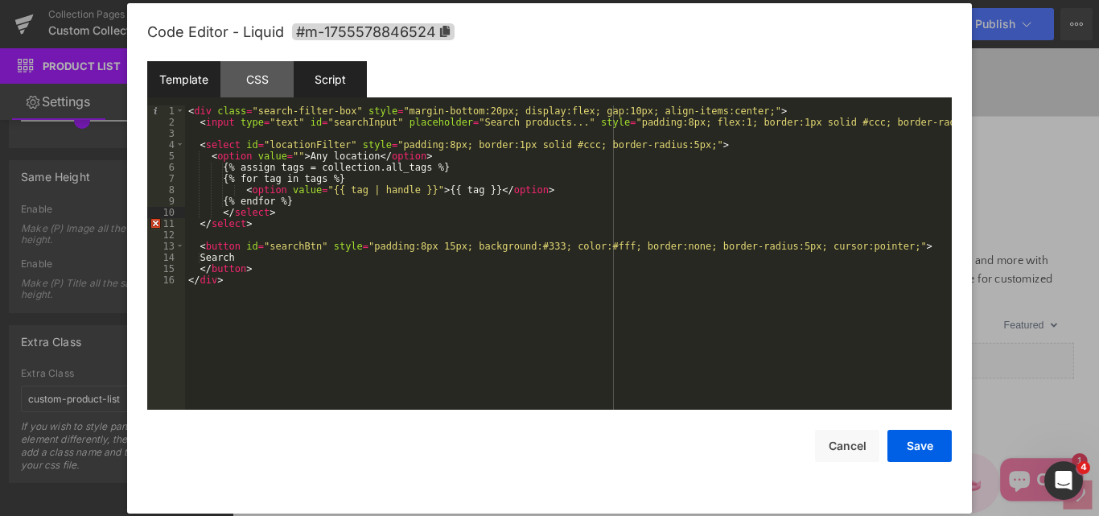
click at [353, 80] on div "Script" at bounding box center [330, 79] width 73 height 36
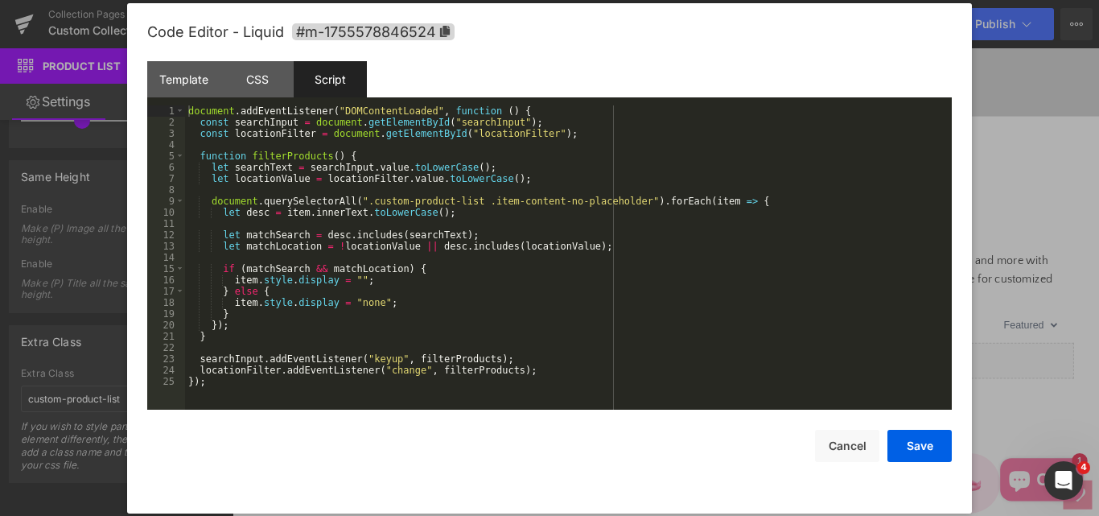
click at [339, 159] on div "document . addEventListener ( "DOMContentLoaded" , function ( ) { const searchI…" at bounding box center [568, 268] width 767 height 327
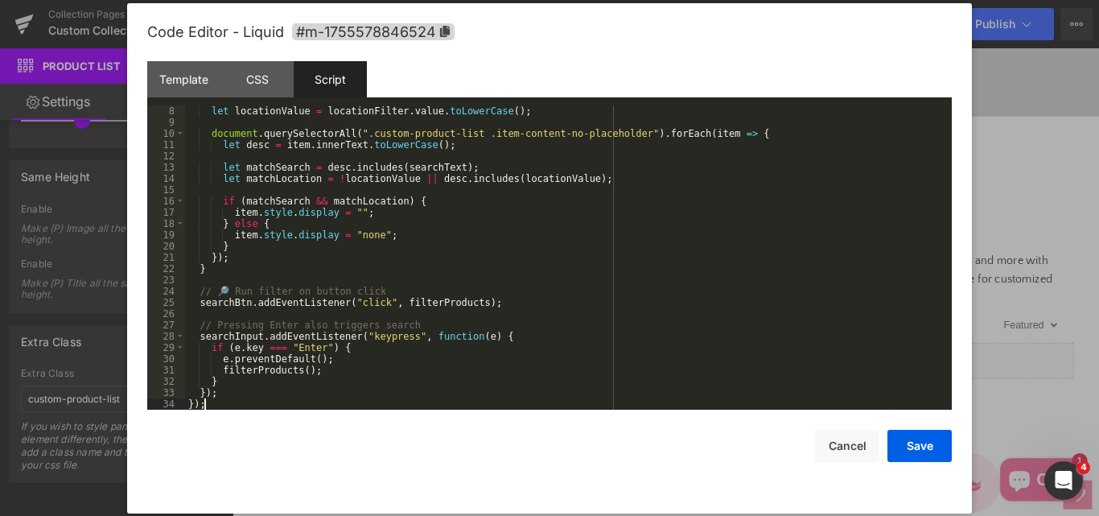
scroll to position [79, 0]
click at [919, 439] on button "Save" at bounding box center [919, 446] width 64 height 32
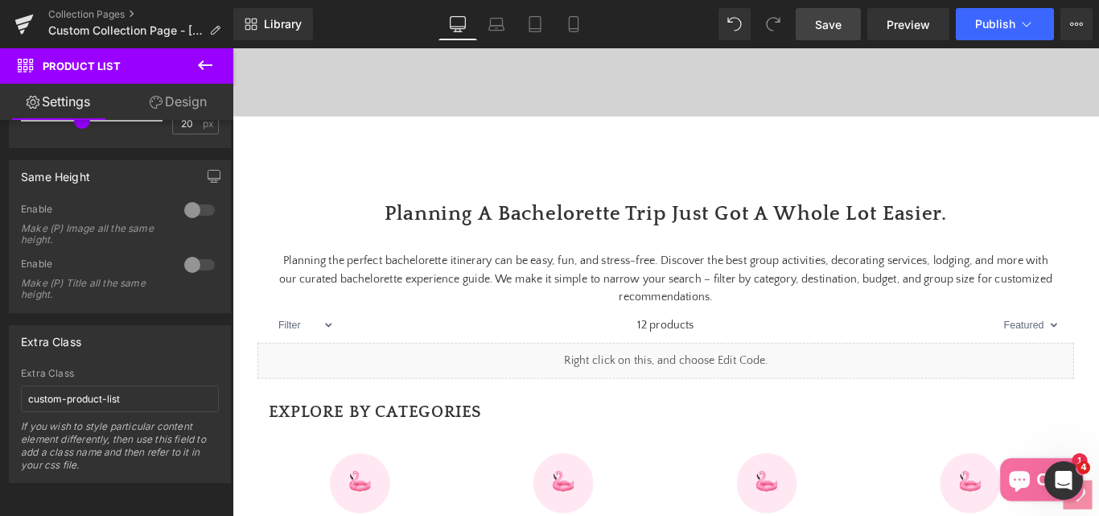
drag, startPoint x: 831, startPoint y: 24, endPoint x: 677, endPoint y: 3, distance: 155.9
click at [831, 24] on span "Save" at bounding box center [828, 24] width 27 height 17
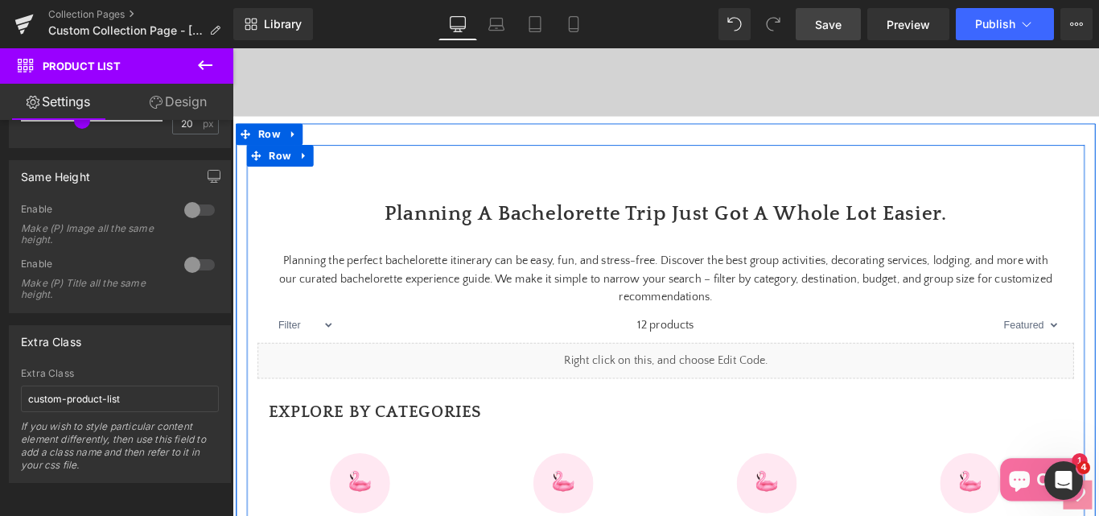
scroll to position [563, 0]
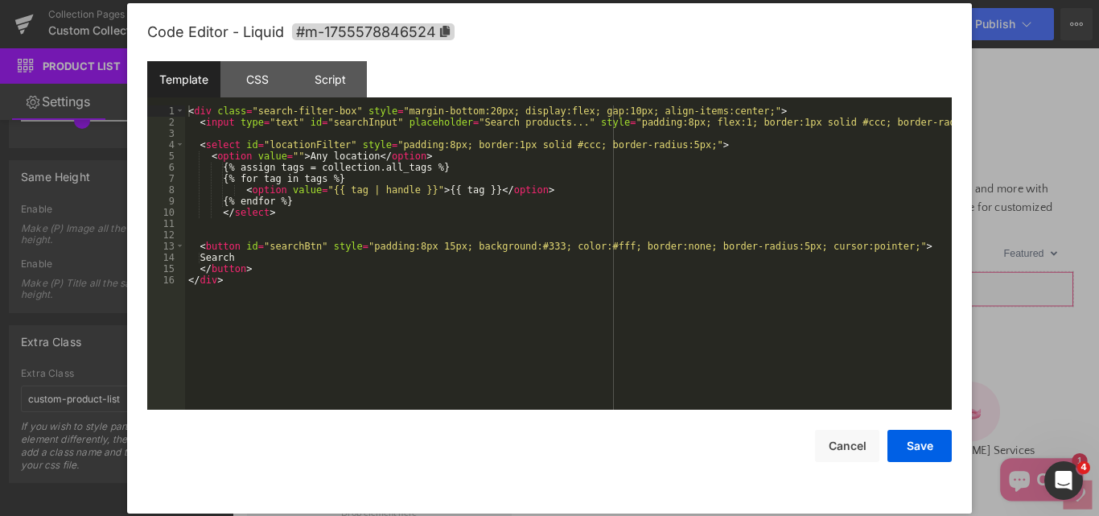
click at [567, 0] on div "Product List You are previewing how the will restyle your page. You can not edi…" at bounding box center [549, 0] width 1099 height 0
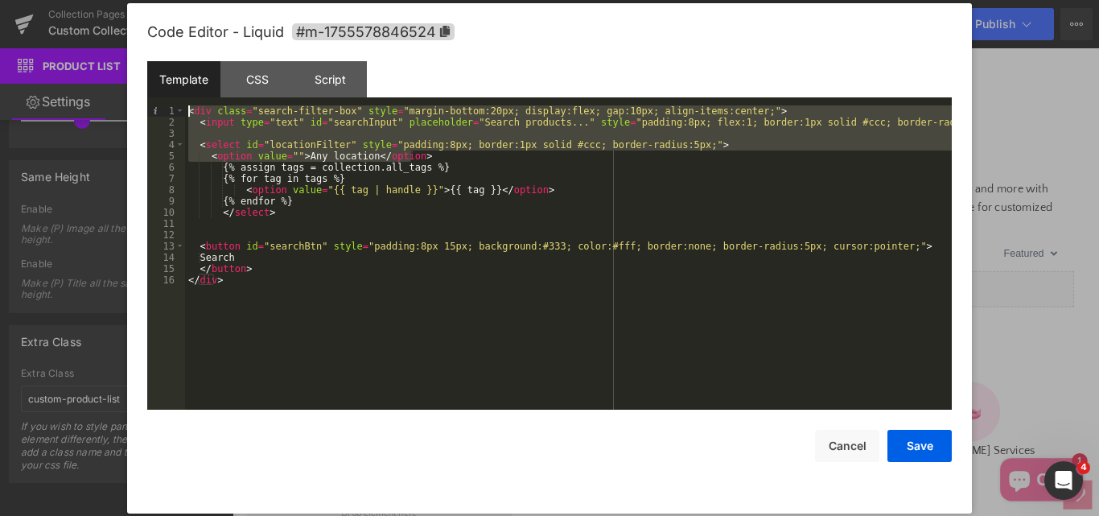
drag, startPoint x: 415, startPoint y: 153, endPoint x: 155, endPoint y: 106, distance: 264.0
click at [155, 106] on pre "1 2 3 4 5 6 7 8 9 10 11 12 13 14 15 16 < div class = "search-filter-box" style …" at bounding box center [549, 257] width 804 height 304
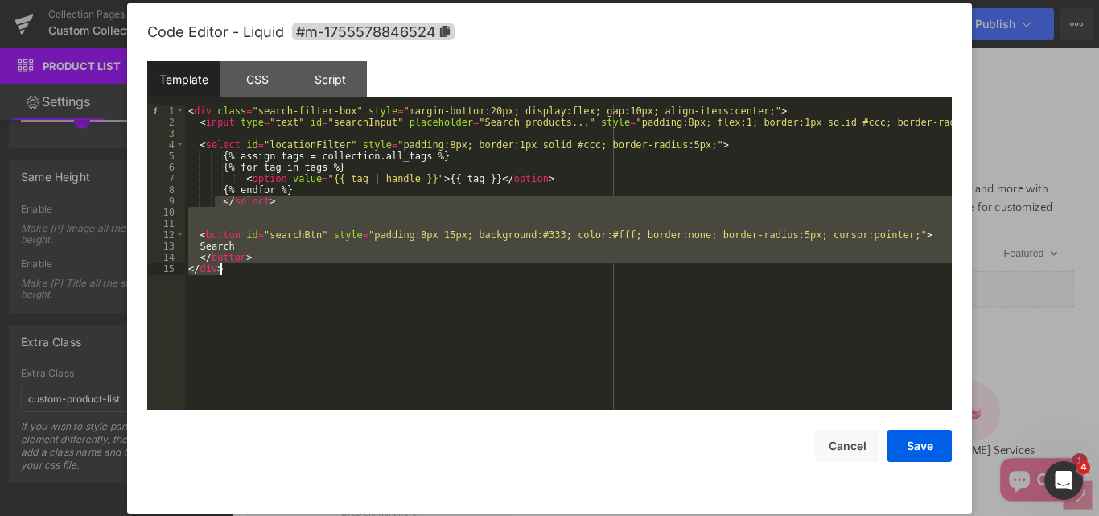
drag, startPoint x: 217, startPoint y: 203, endPoint x: 257, endPoint y: 282, distance: 88.1
click at [257, 282] on div "< div class = "search-filter-box" style = "margin-bottom:20px; display:flex; ga…" at bounding box center [568, 268] width 767 height 327
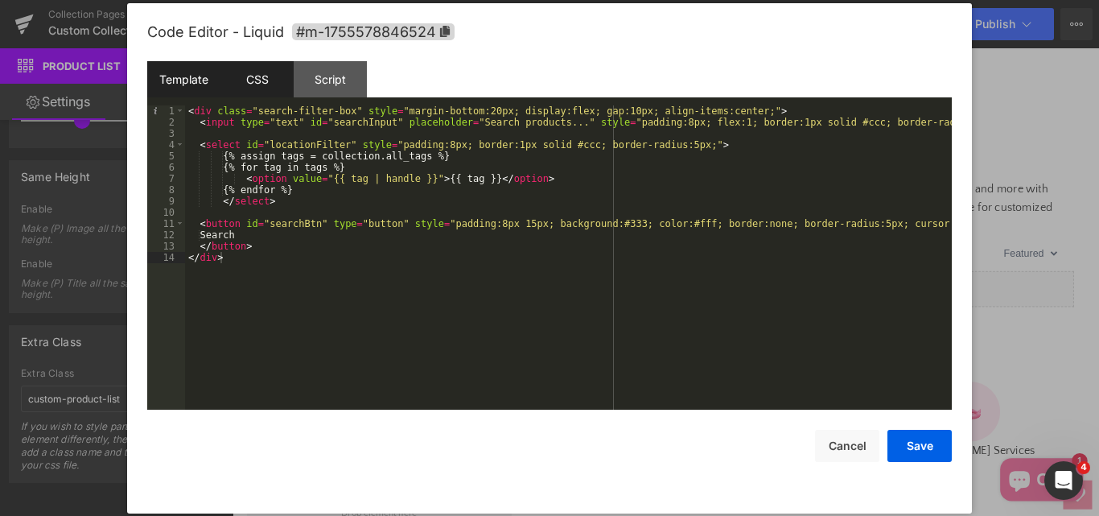
click at [262, 81] on div "CSS" at bounding box center [256, 79] width 73 height 36
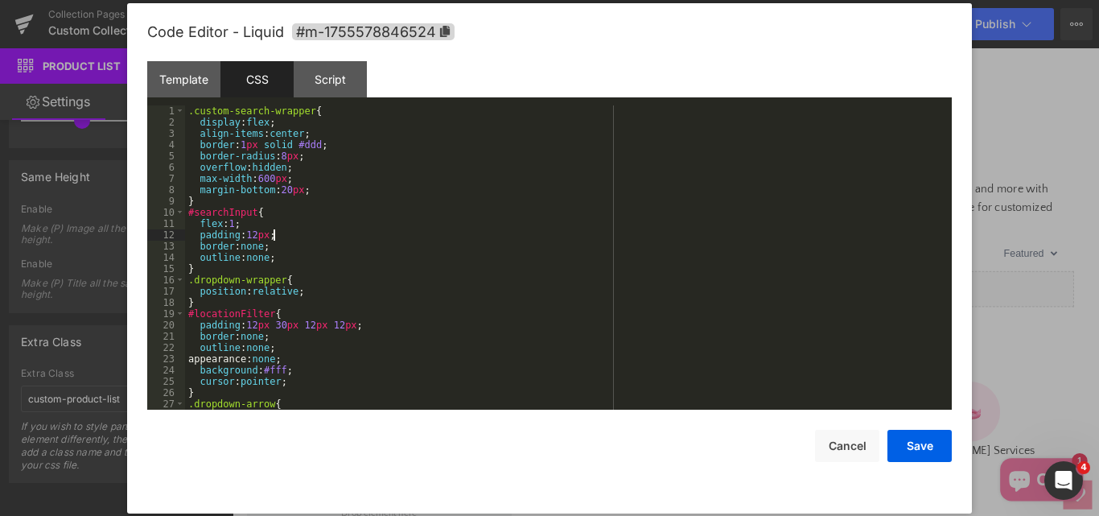
click at [317, 232] on div ".custom-search-wrapper { display : flex ; align-items : center ; border : 1 px …" at bounding box center [565, 268] width 760 height 327
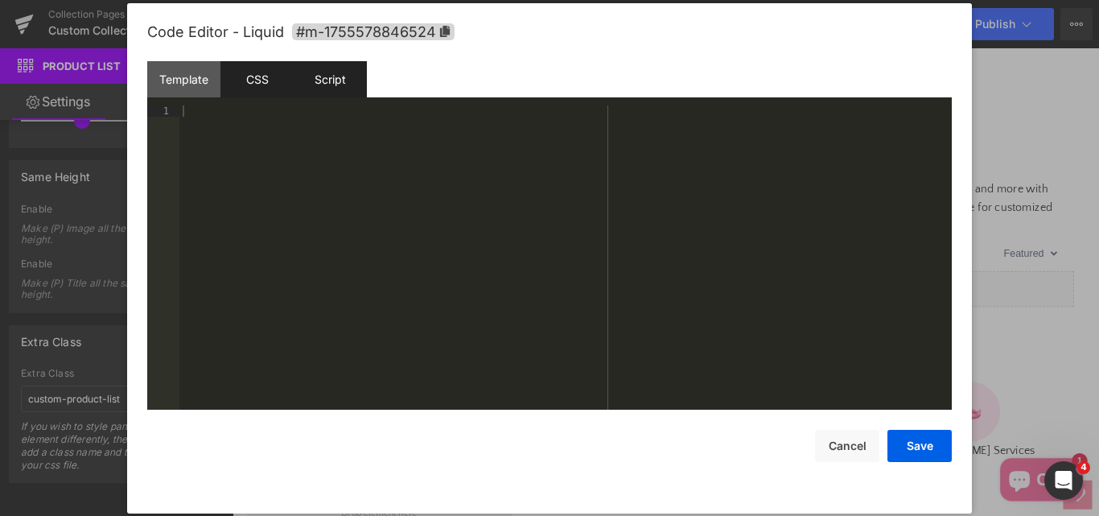
drag, startPoint x: 303, startPoint y: 74, endPoint x: 311, endPoint y: 91, distance: 18.4
click at [304, 75] on div "Script" at bounding box center [330, 79] width 73 height 36
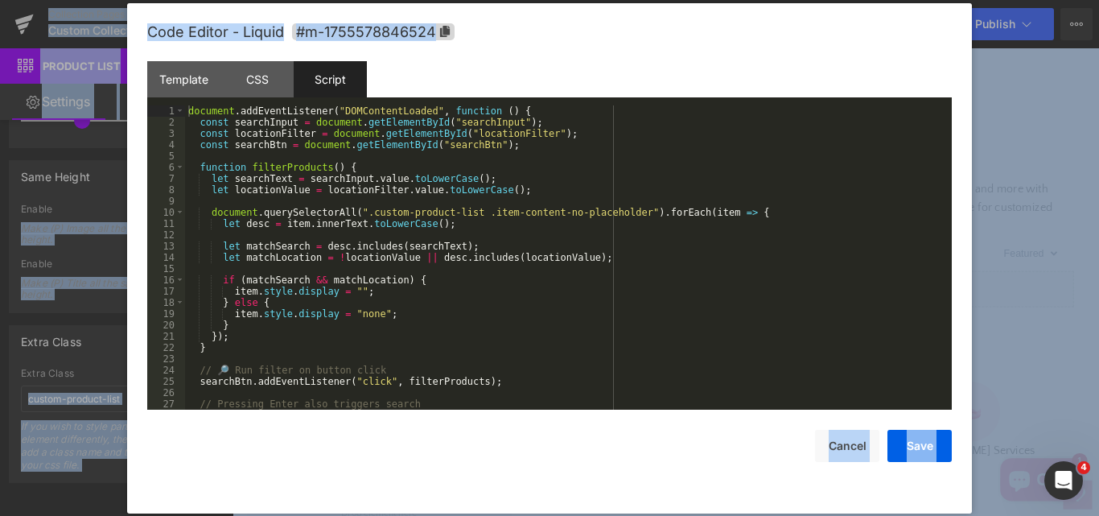
click at [278, 200] on div "document . addEventListener ( "DOMContentLoaded" , function ( ) { const searchI…" at bounding box center [565, 268] width 760 height 327
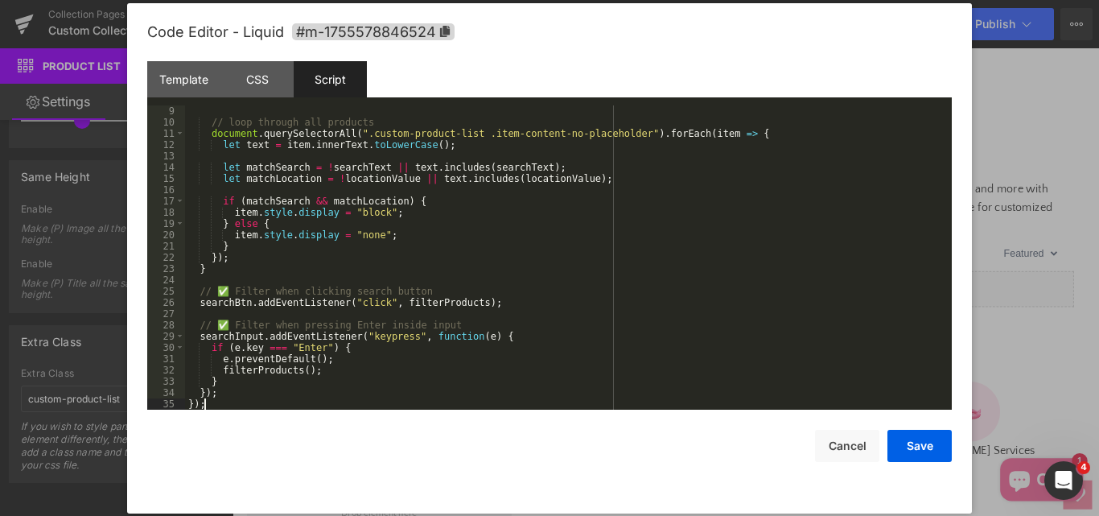
scroll to position [90, 0]
click at [922, 451] on button "Save" at bounding box center [919, 446] width 64 height 32
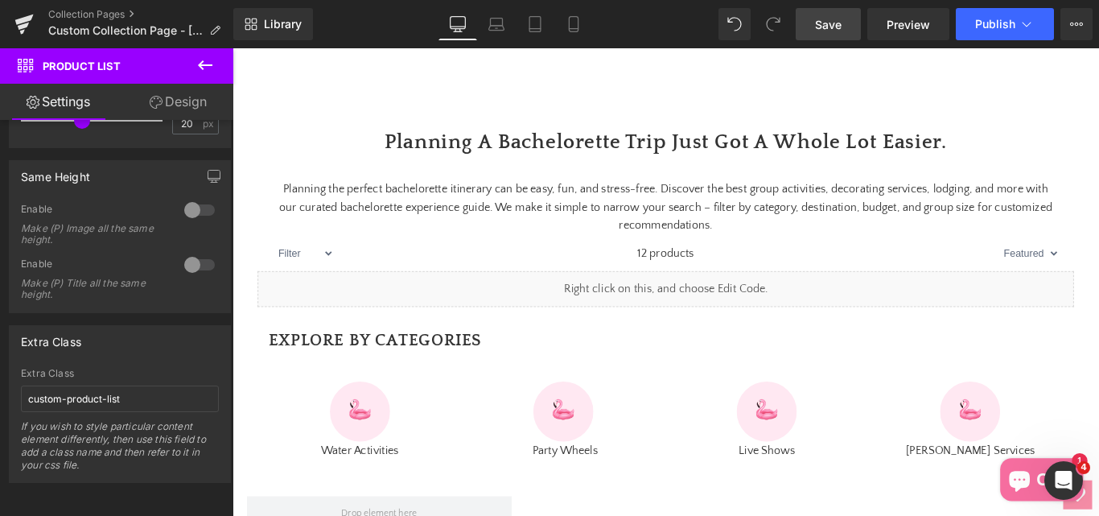
drag, startPoint x: 817, startPoint y: 21, endPoint x: 621, endPoint y: 142, distance: 230.8
click at [817, 21] on span "Save" at bounding box center [828, 24] width 27 height 17
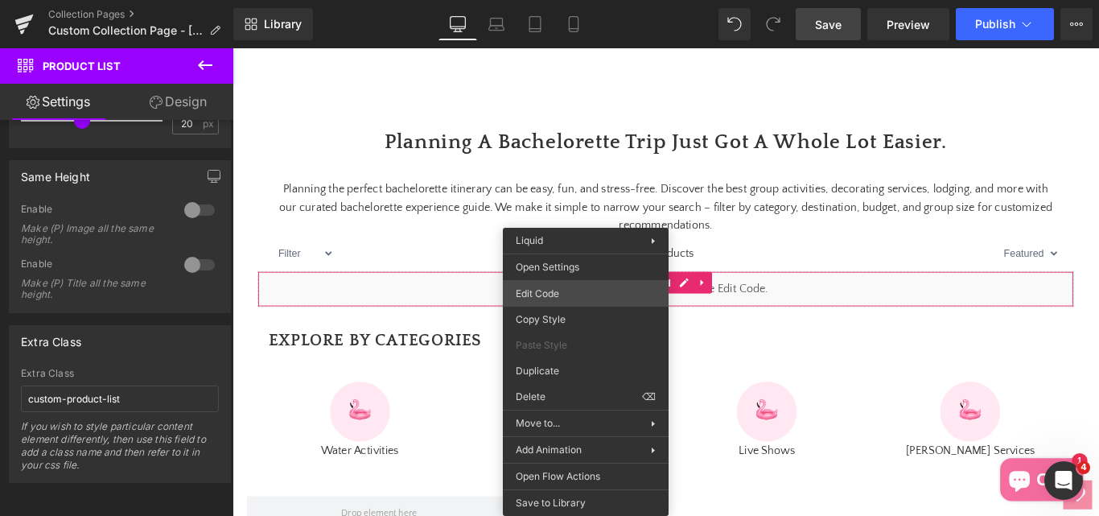
click at [556, 0] on div "Product List You are previewing how the will restyle your page. You can not edi…" at bounding box center [549, 0] width 1099 height 0
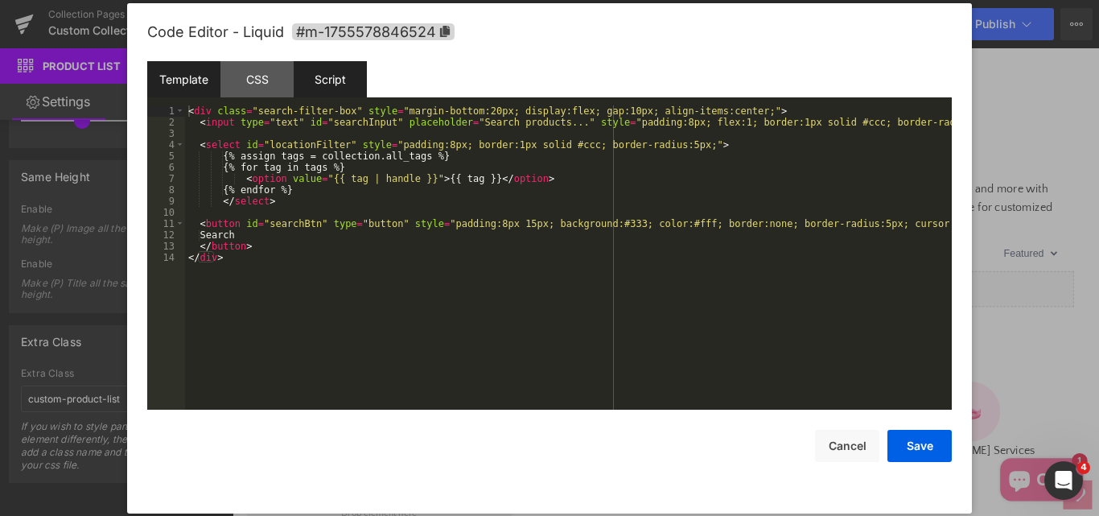
click at [328, 77] on div "Script" at bounding box center [330, 79] width 73 height 36
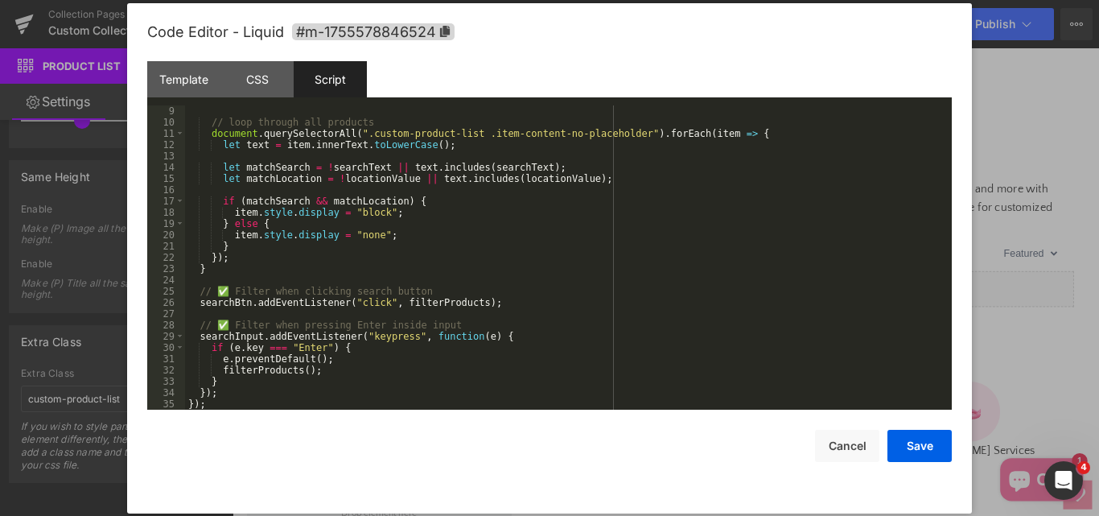
scroll to position [0, 0]
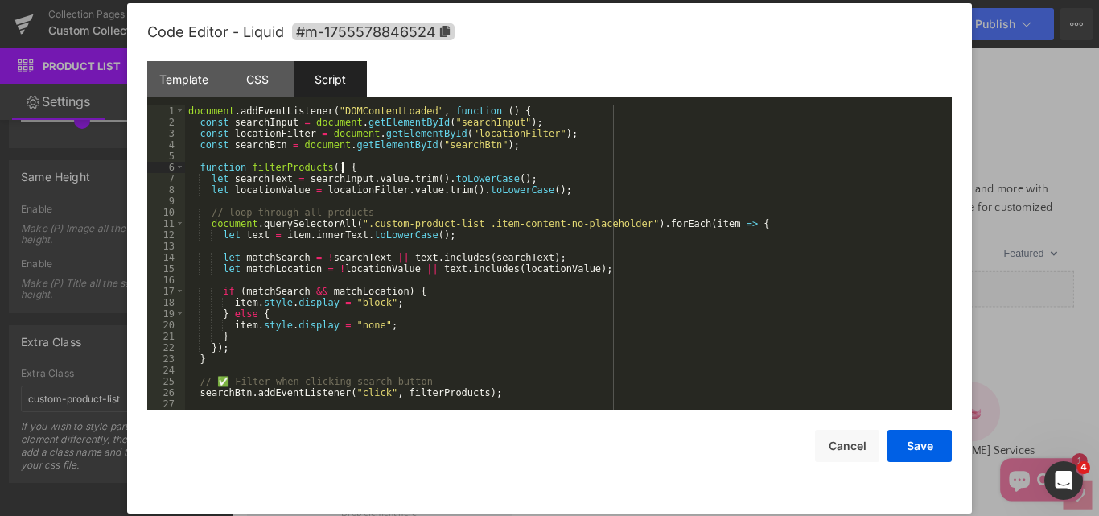
click at [372, 166] on div "document . addEventListener ( "DOMContentLoaded" , function ( ) { const searchI…" at bounding box center [565, 268] width 760 height 327
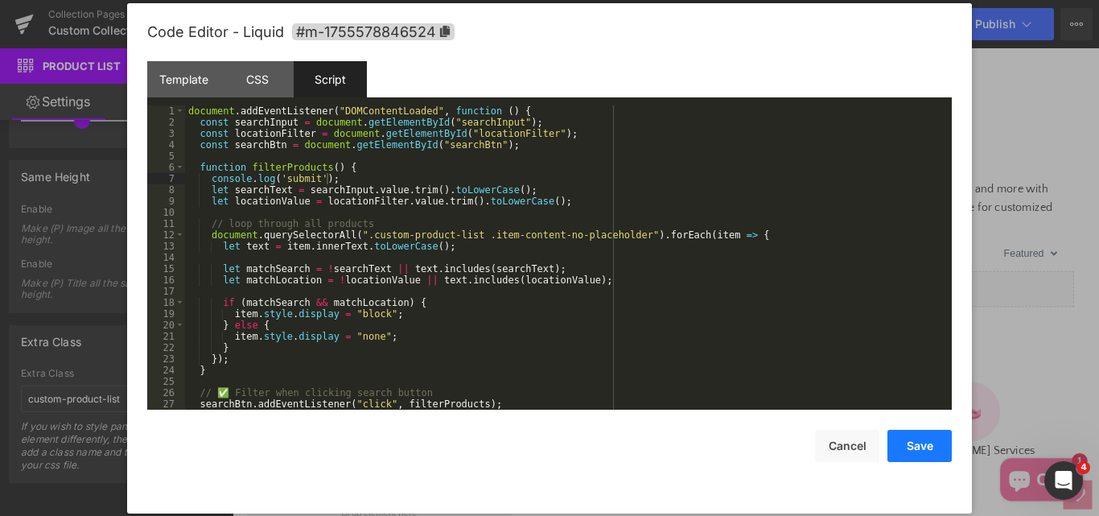
click at [910, 452] on button "Save" at bounding box center [919, 446] width 64 height 32
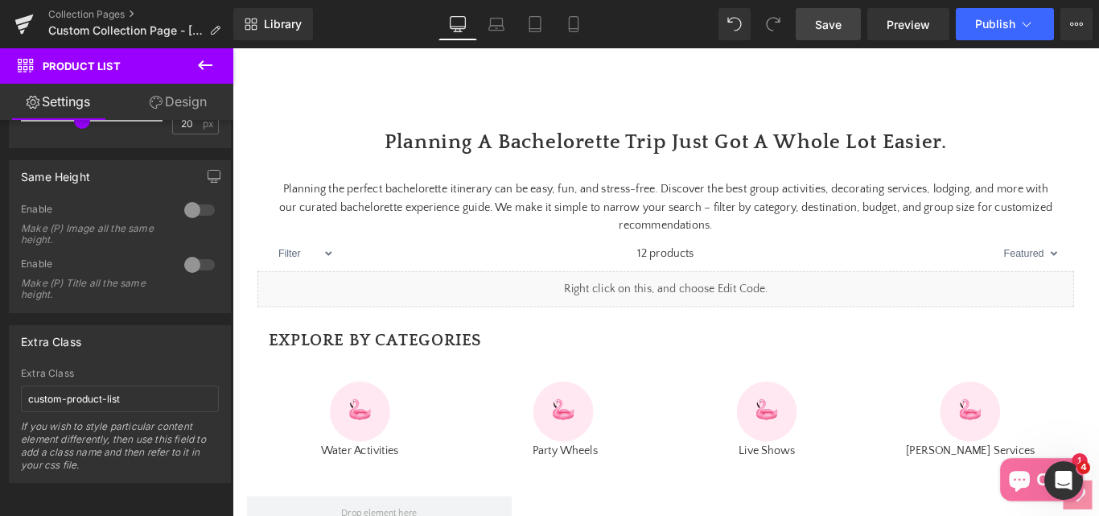
drag, startPoint x: 851, startPoint y: 18, endPoint x: 841, endPoint y: 36, distance: 21.3
click at [850, 18] on link "Save" at bounding box center [828, 24] width 65 height 32
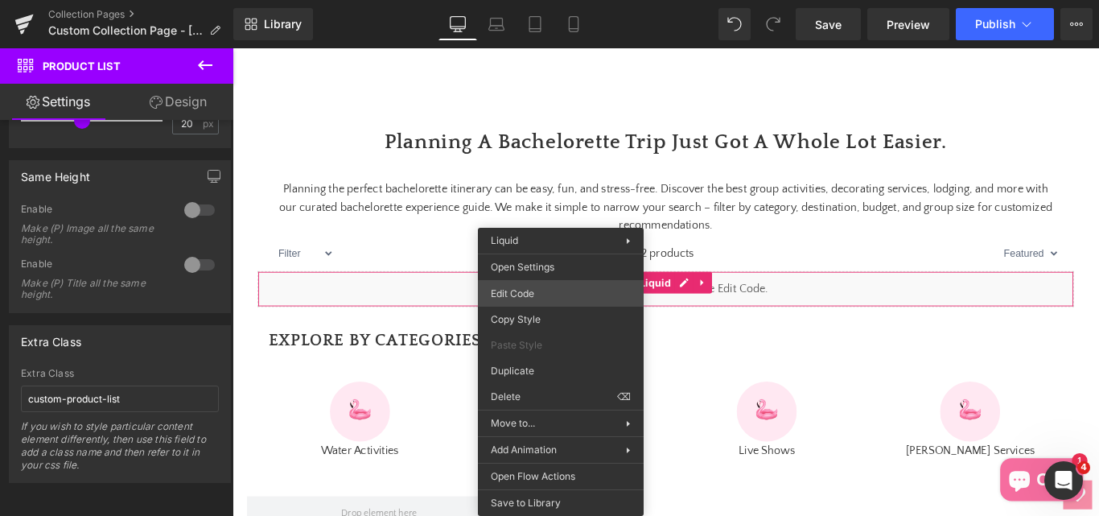
click at [515, 0] on div "Product List You are previewing how the will restyle your page. You can not edi…" at bounding box center [549, 0] width 1099 height 0
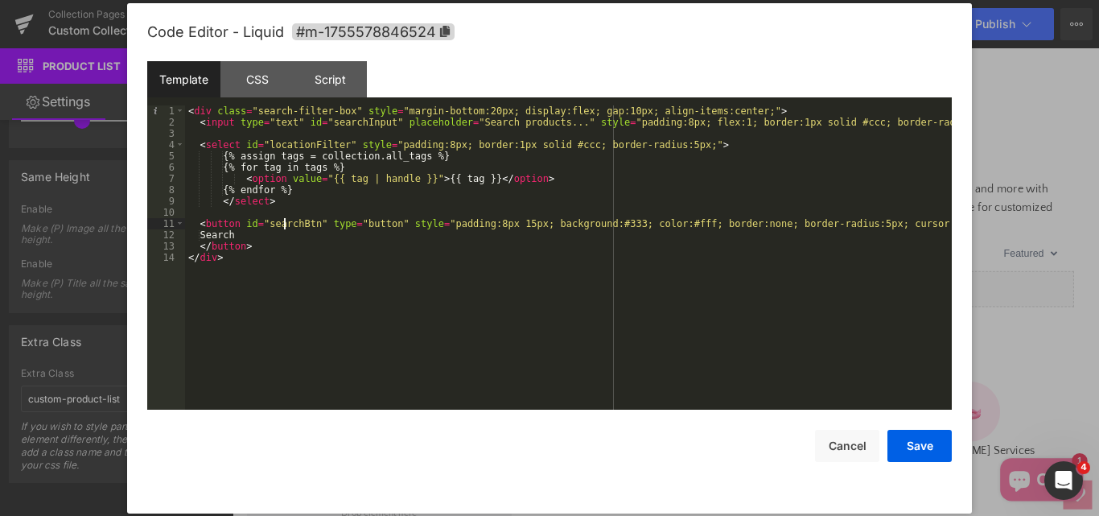
click at [285, 227] on div "< div class = "search-filter-box" style = "margin-bottom:20px; display:flex; ga…" at bounding box center [568, 268] width 767 height 327
click at [330, 85] on div "Script" at bounding box center [330, 79] width 73 height 36
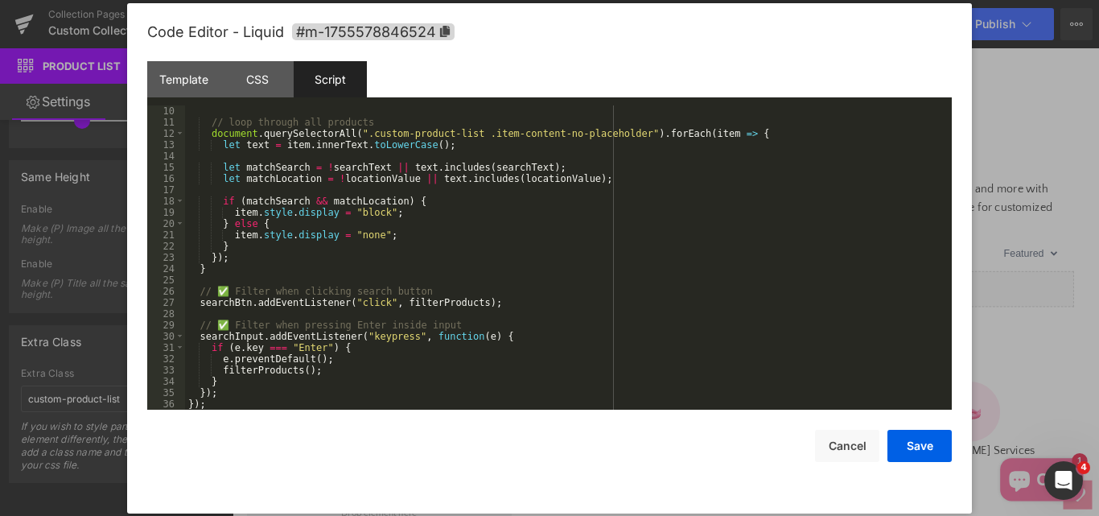
scroll to position [101, 0]
drag, startPoint x: 204, startPoint y: 75, endPoint x: 201, endPoint y: 91, distance: 16.3
click at [202, 75] on div "Template" at bounding box center [183, 79] width 73 height 36
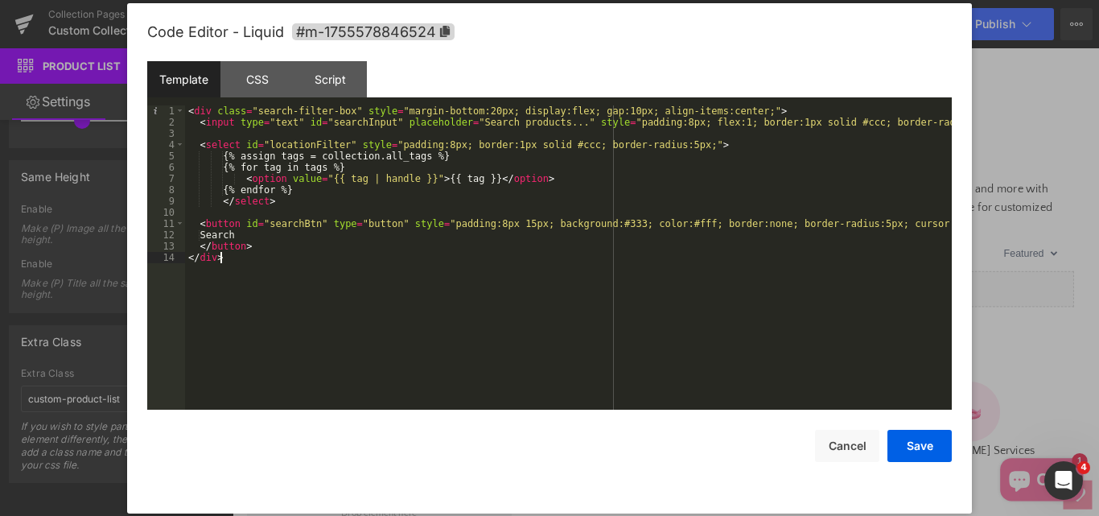
click at [430, 307] on div "< div class = "search-filter-box" style = "margin-bottom:20px; display:flex; ga…" at bounding box center [568, 268] width 767 height 327
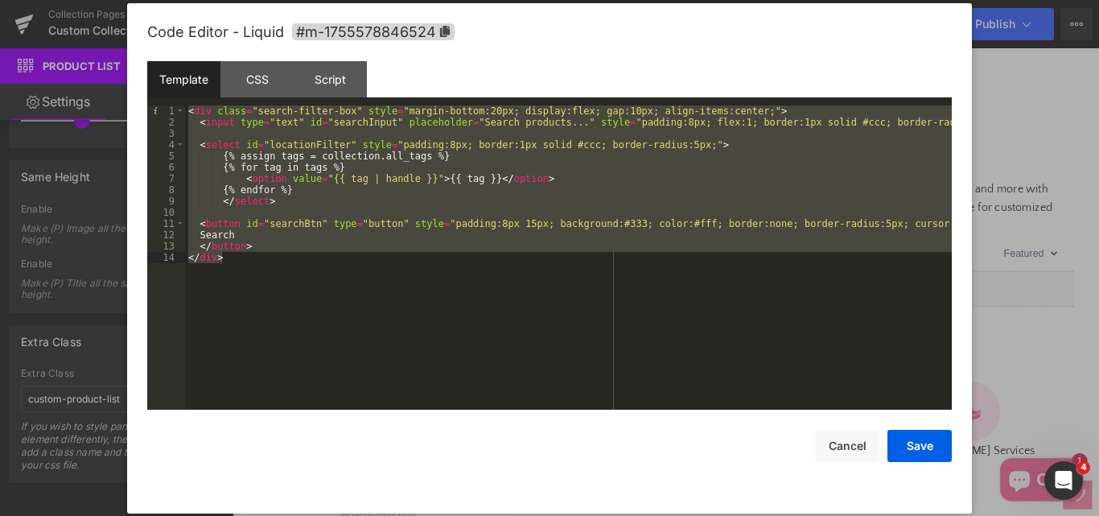
drag, startPoint x: 324, startPoint y: 72, endPoint x: 326, endPoint y: 109, distance: 37.8
click at [324, 72] on div "Script" at bounding box center [330, 79] width 73 height 36
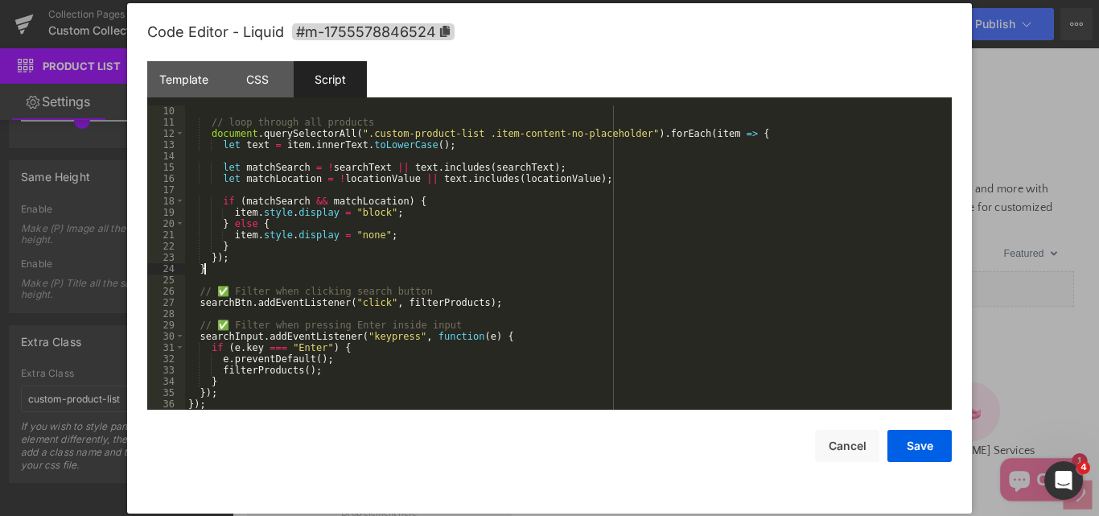
click at [537, 265] on div "// loop through all products document . querySelectorAll ( ".custom-product-lis…" at bounding box center [565, 268] width 760 height 327
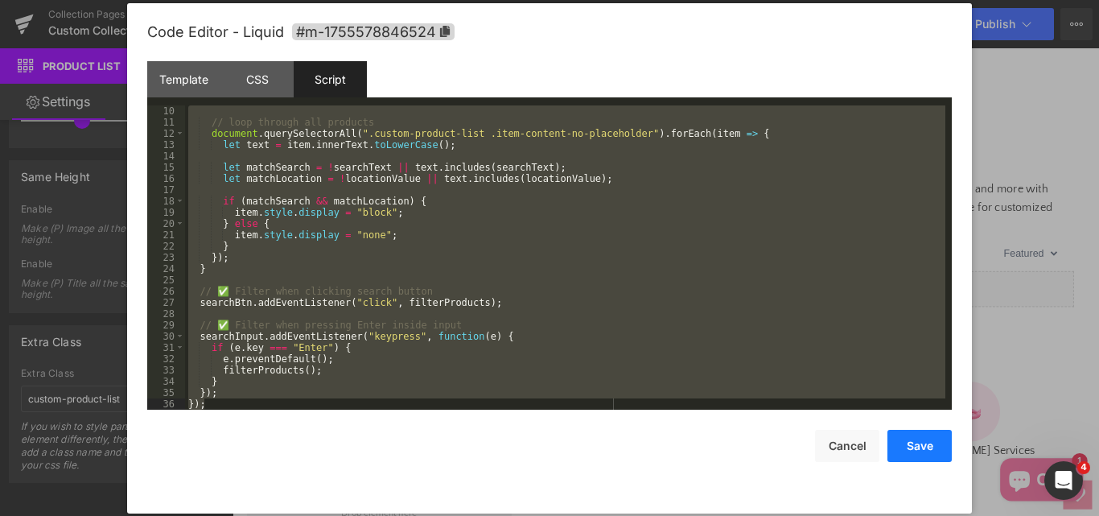
click at [933, 444] on button "Save" at bounding box center [919, 446] width 64 height 32
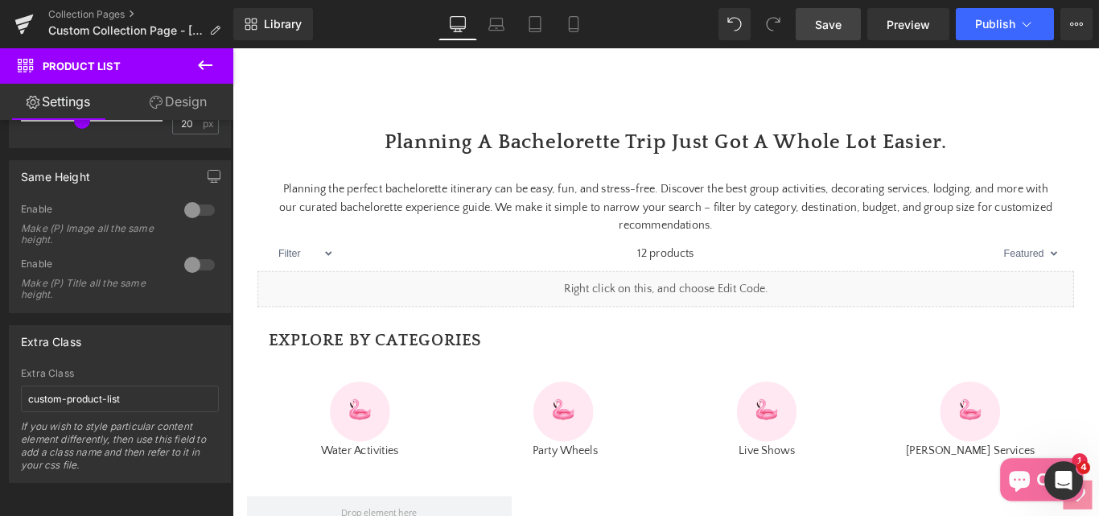
click at [825, 18] on span "Save" at bounding box center [828, 24] width 27 height 17
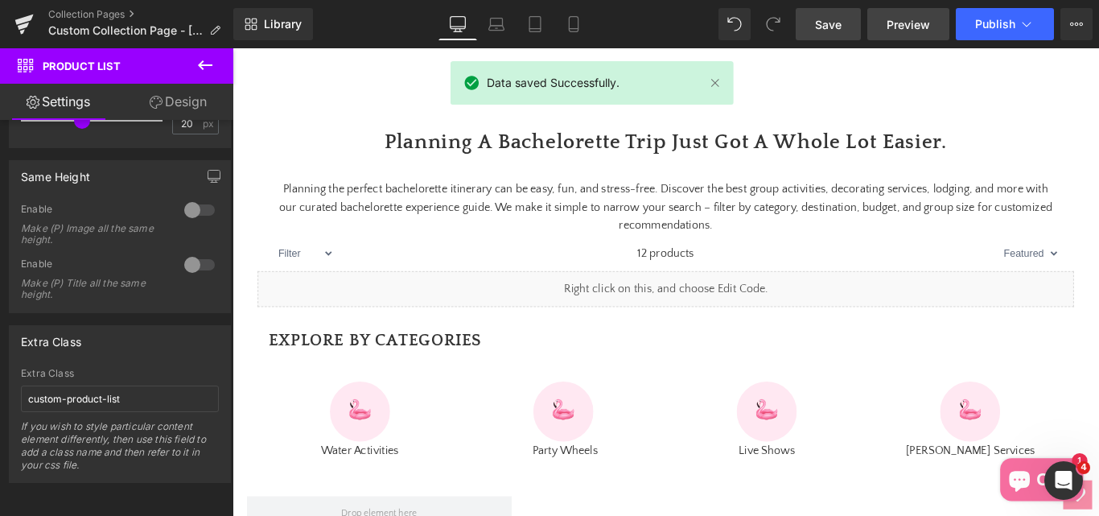
click at [895, 29] on span "Preview" at bounding box center [908, 24] width 43 height 17
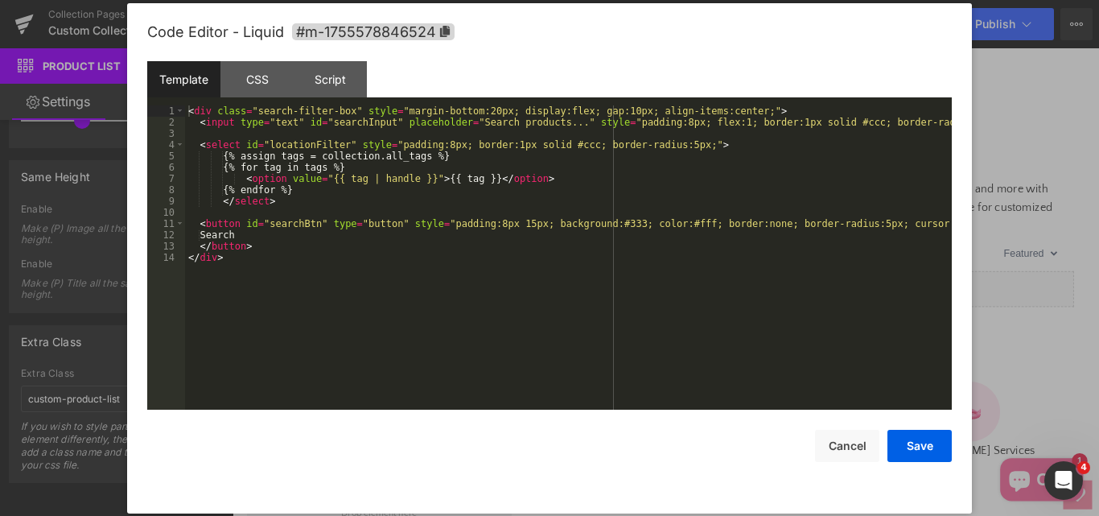
click at [541, 0] on div "Product List You are previewing how the will restyle your page. You can not edi…" at bounding box center [549, 0] width 1099 height 0
click at [342, 93] on div "Script" at bounding box center [330, 79] width 73 height 36
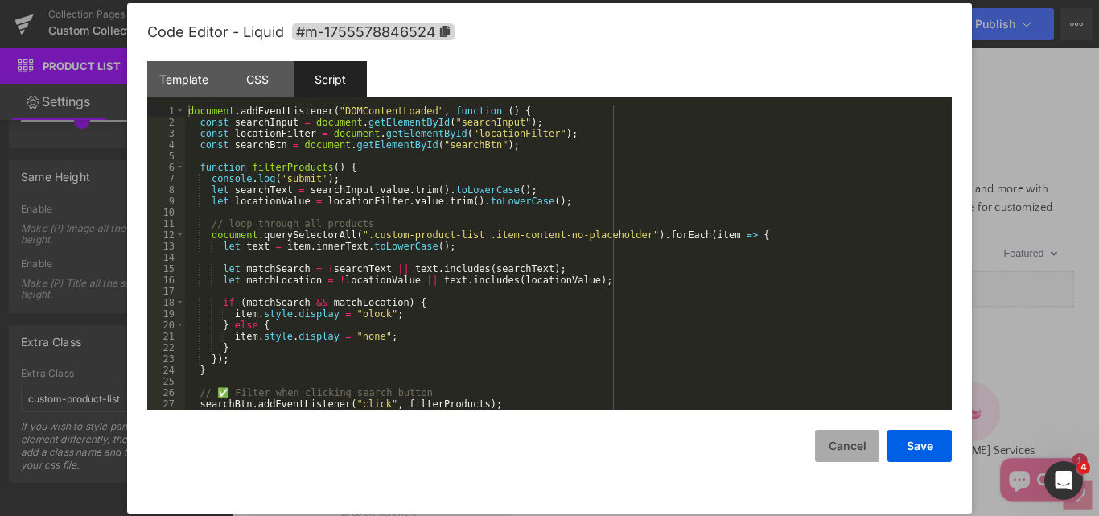
drag, startPoint x: 854, startPoint y: 447, endPoint x: 597, endPoint y: 522, distance: 267.3
click at [854, 447] on button "Cancel" at bounding box center [847, 446] width 64 height 32
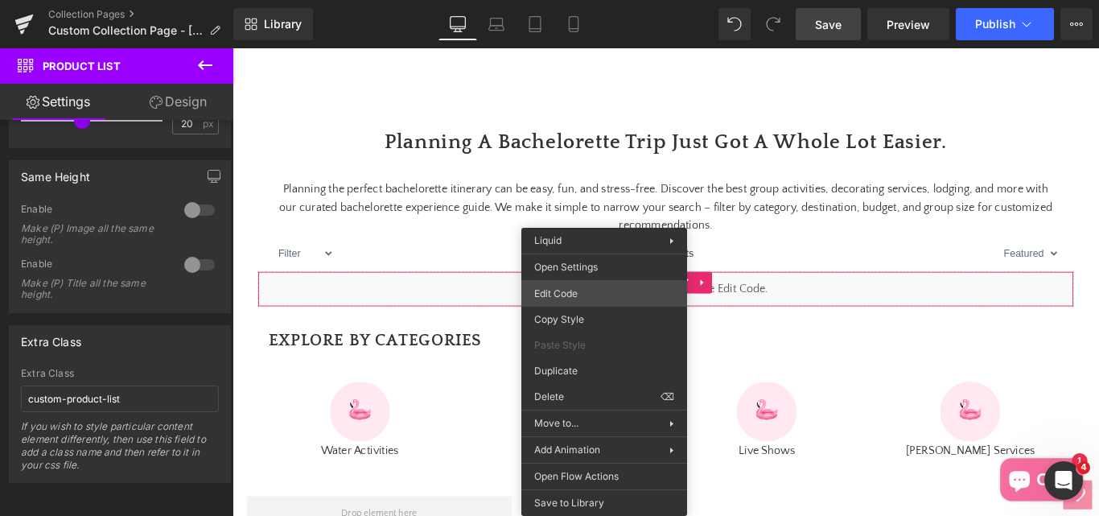
click at [554, 0] on div "Product List You are previewing how the will restyle your page. You can not edi…" at bounding box center [549, 0] width 1099 height 0
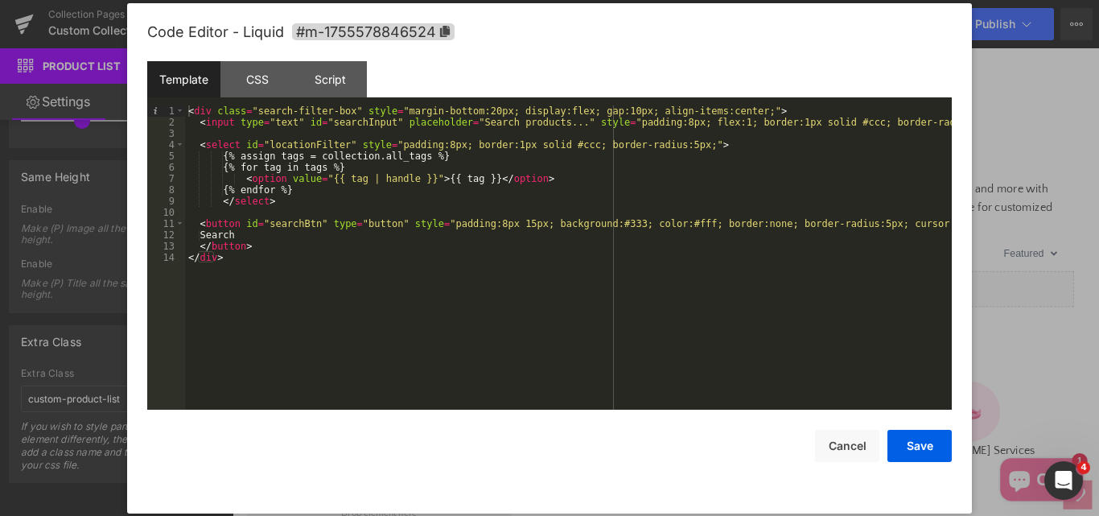
click at [289, 274] on div "< div class = "search-filter-box" style = "margin-bottom:20px; display:flex; ga…" at bounding box center [568, 268] width 767 height 327
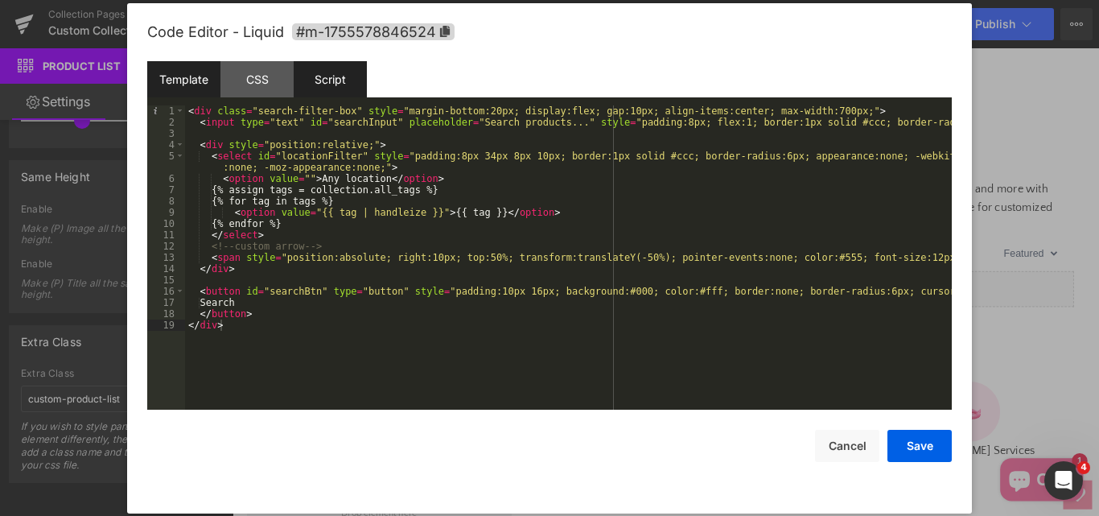
click at [336, 76] on div "Script" at bounding box center [330, 79] width 73 height 36
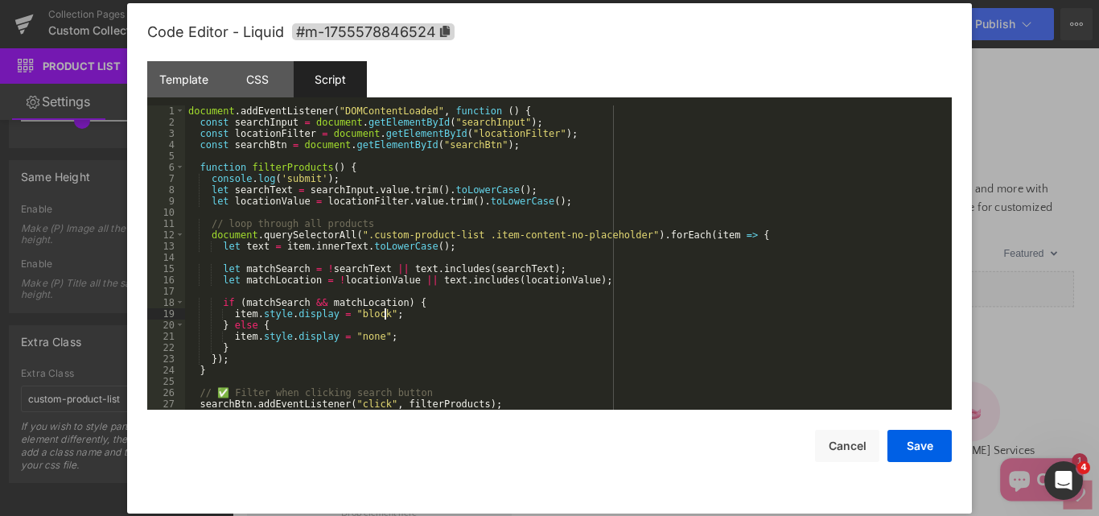
click at [477, 315] on div "document . addEventListener ( "DOMContentLoaded" , function ( ) { const searchI…" at bounding box center [565, 268] width 760 height 327
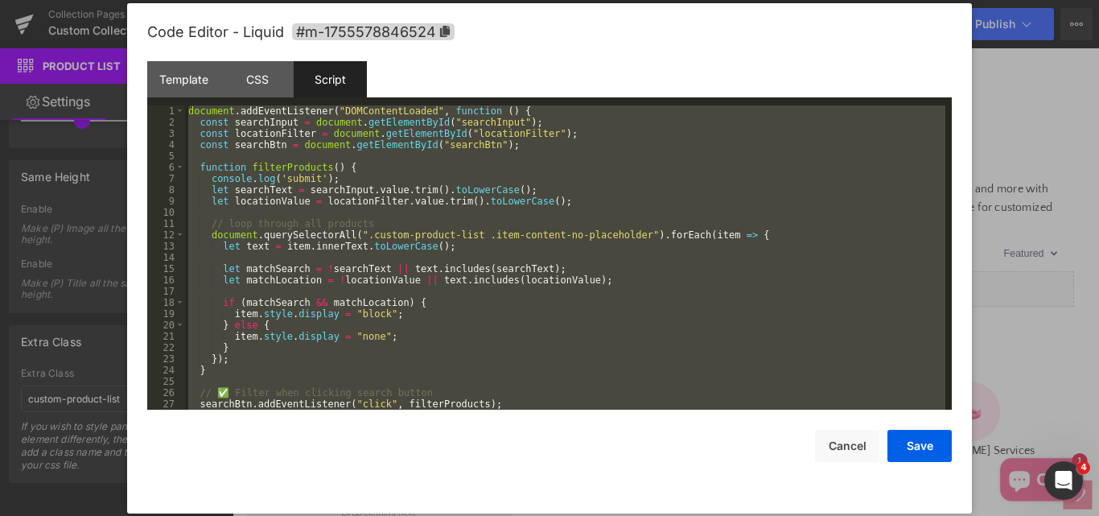
scroll to position [653, 0]
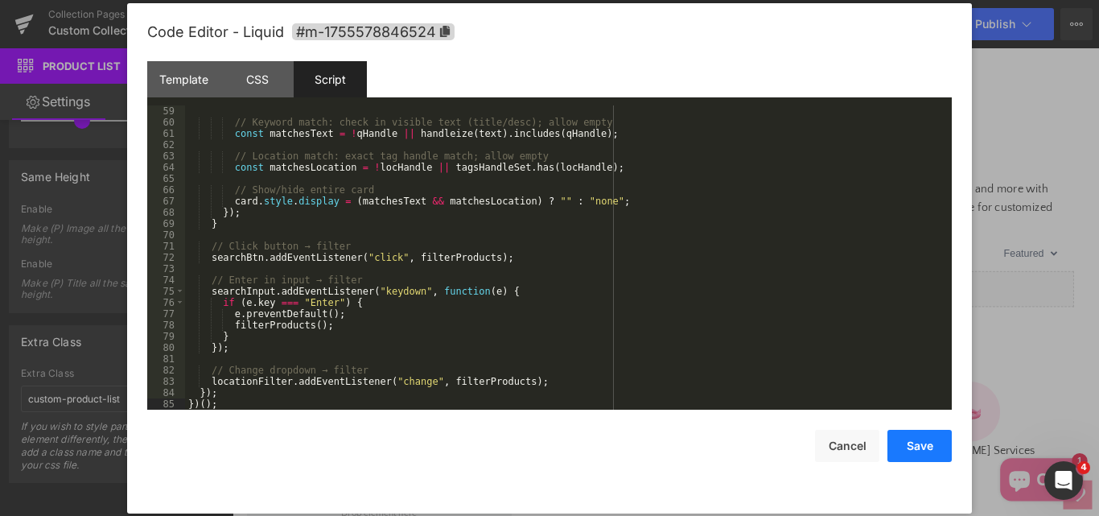
click at [903, 446] on button "Save" at bounding box center [919, 446] width 64 height 32
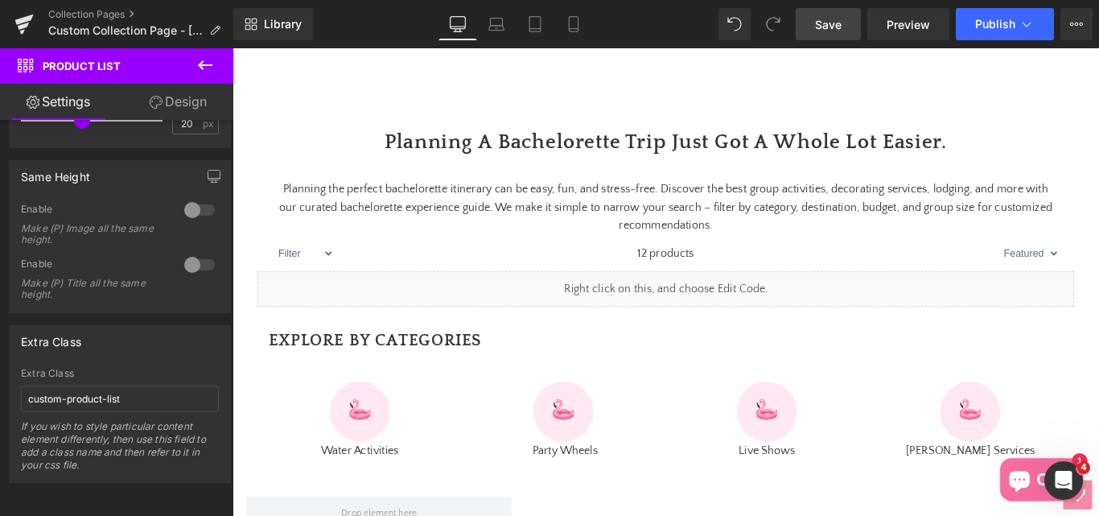
click at [820, 23] on span "Save" at bounding box center [828, 24] width 27 height 17
click at [823, 27] on span "Save" at bounding box center [828, 24] width 27 height 17
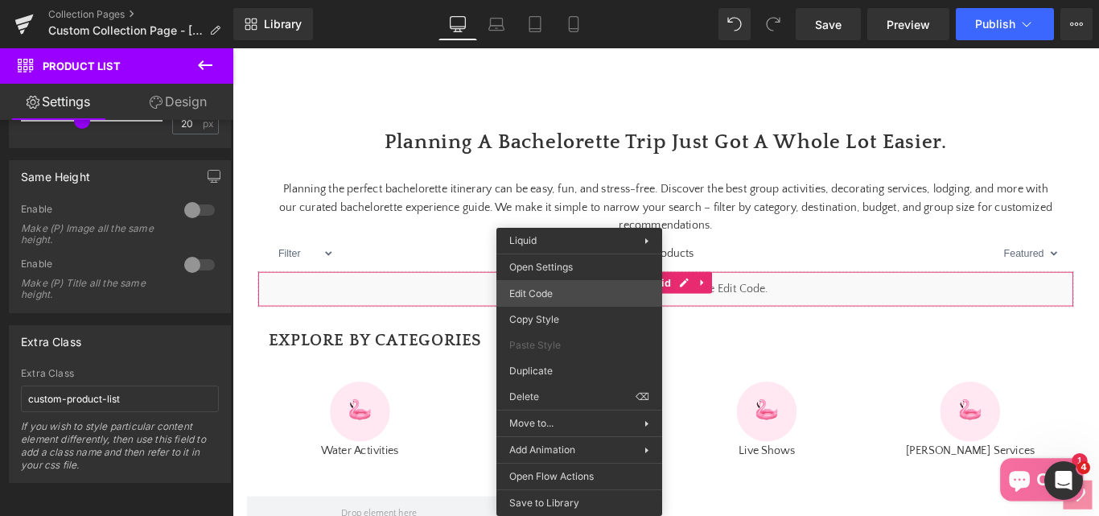
click at [536, 0] on div "Product List You are previewing how the will restyle your page. You can not edi…" at bounding box center [549, 0] width 1099 height 0
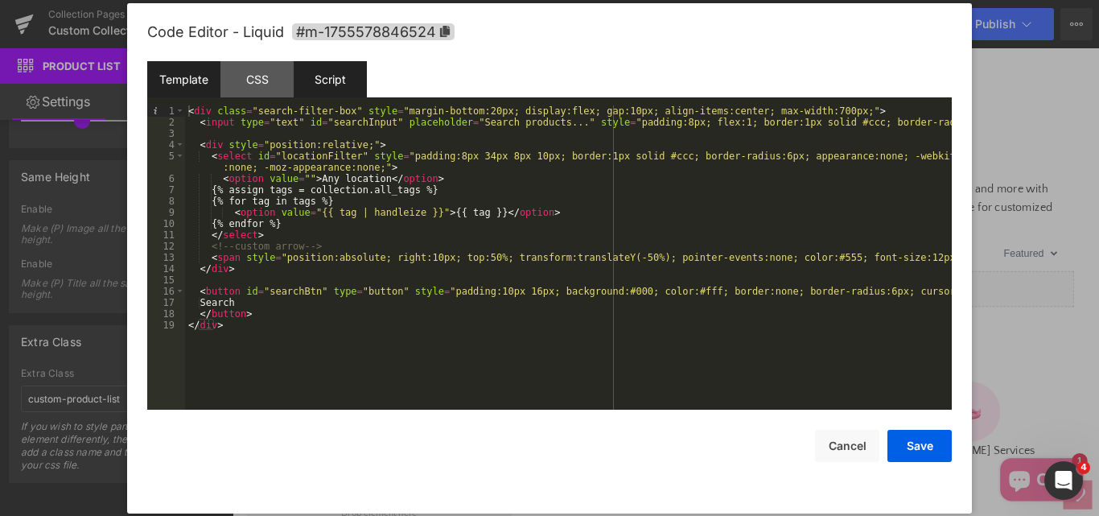
click at [316, 88] on div "Script" at bounding box center [330, 79] width 73 height 36
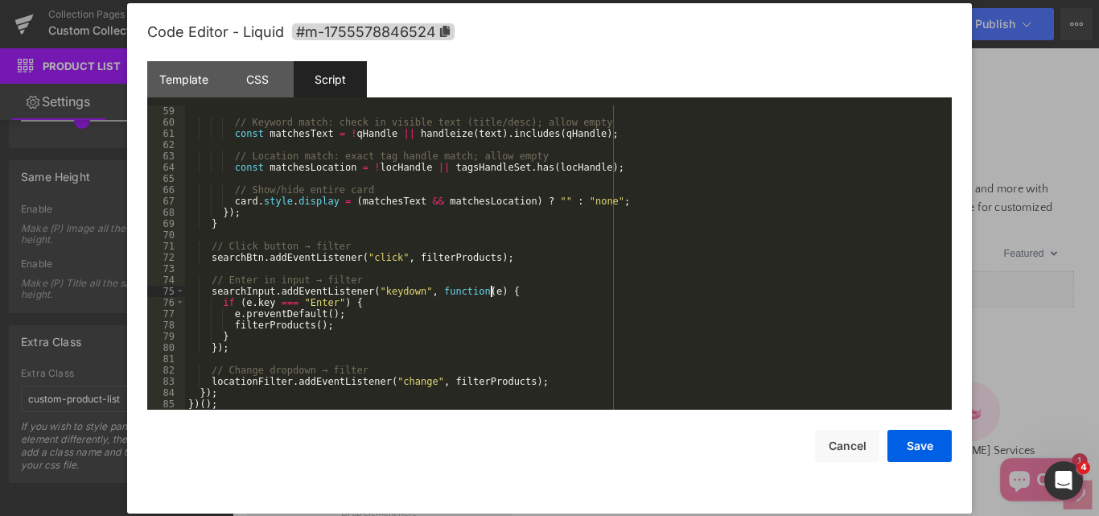
click at [504, 294] on div "// Keyword match: check in visible text (title/desc); allow empty const matches…" at bounding box center [565, 268] width 760 height 327
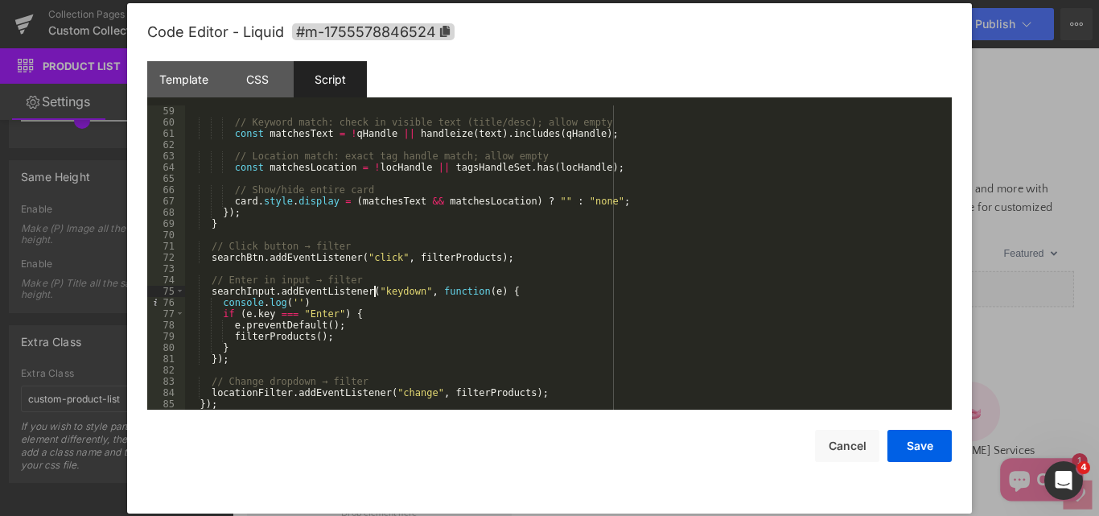
click at [373, 293] on div "// Keyword match: check in visible text (title/desc); allow empty const matches…" at bounding box center [565, 268] width 760 height 327
click at [289, 306] on div "// Keyword match: check in visible text (title/desc); allow empty const matches…" at bounding box center [565, 268] width 760 height 327
paste textarea
click at [352, 308] on div "// Keyword match: check in visible text (title/desc); allow empty const matches…" at bounding box center [565, 268] width 760 height 327
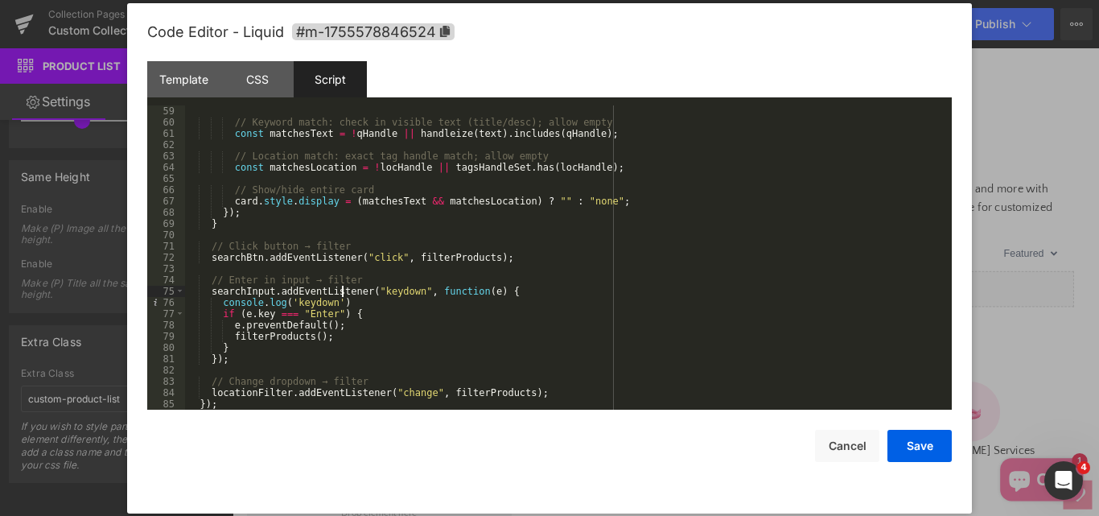
click at [342, 289] on div "// Keyword match: check in visible text (title/desc); allow empty const matches…" at bounding box center [565, 268] width 760 height 327
click at [346, 305] on div "// Keyword match: check in visible text (title/desc); allow empty const matches…" at bounding box center [565, 268] width 760 height 327
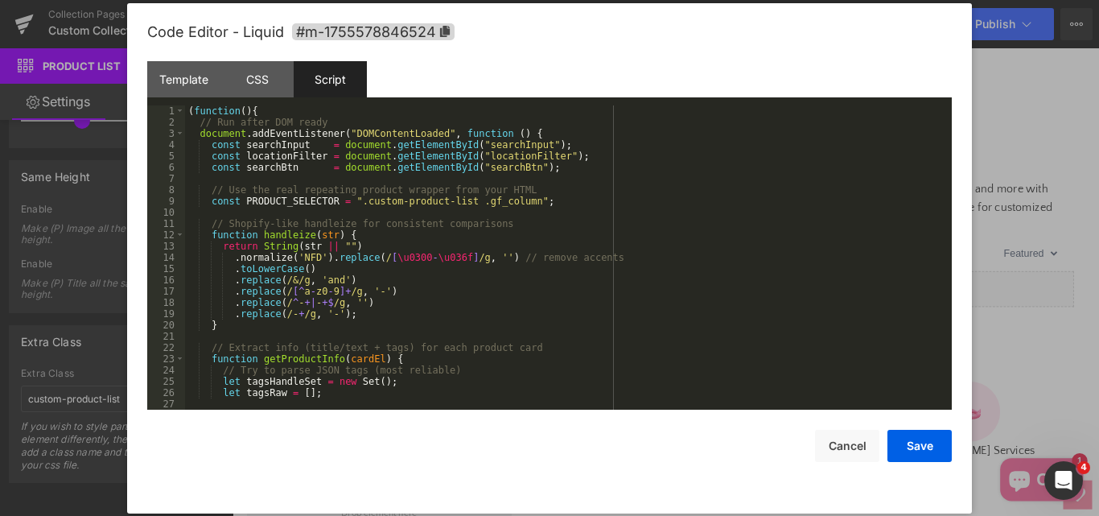
scroll to position [0, 0]
click at [927, 451] on button "Save" at bounding box center [919, 446] width 64 height 32
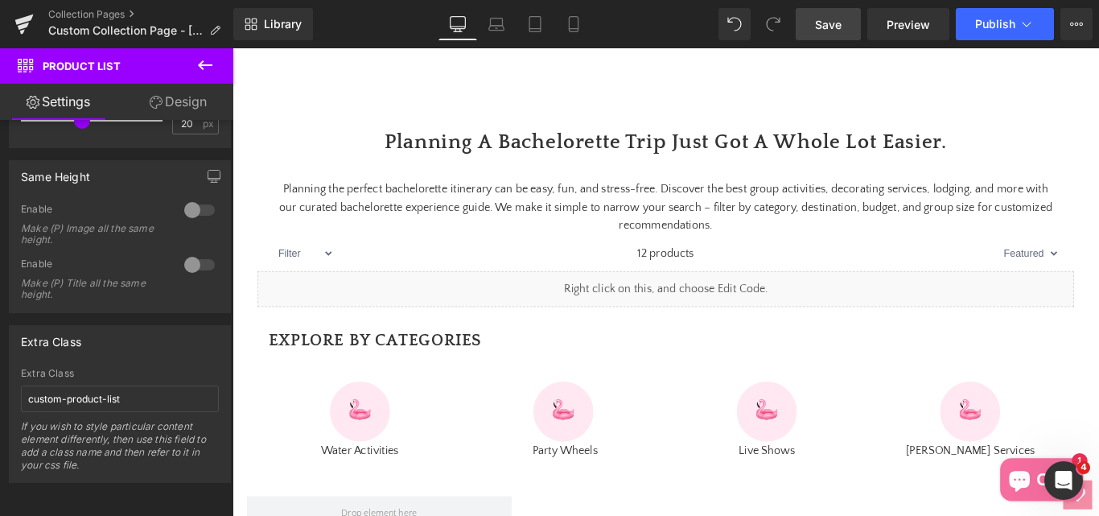
drag, startPoint x: 841, startPoint y: 17, endPoint x: 756, endPoint y: 2, distance: 85.7
click at [840, 18] on span "Save" at bounding box center [828, 24] width 27 height 17
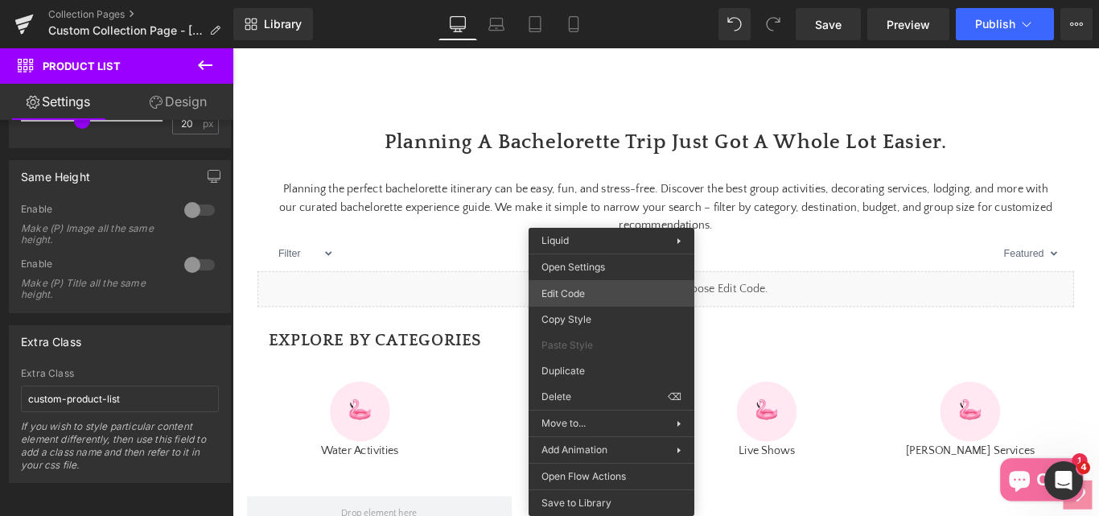
click at [574, 0] on div "Product List You are previewing how the will restyle your page. You can not edi…" at bounding box center [549, 0] width 1099 height 0
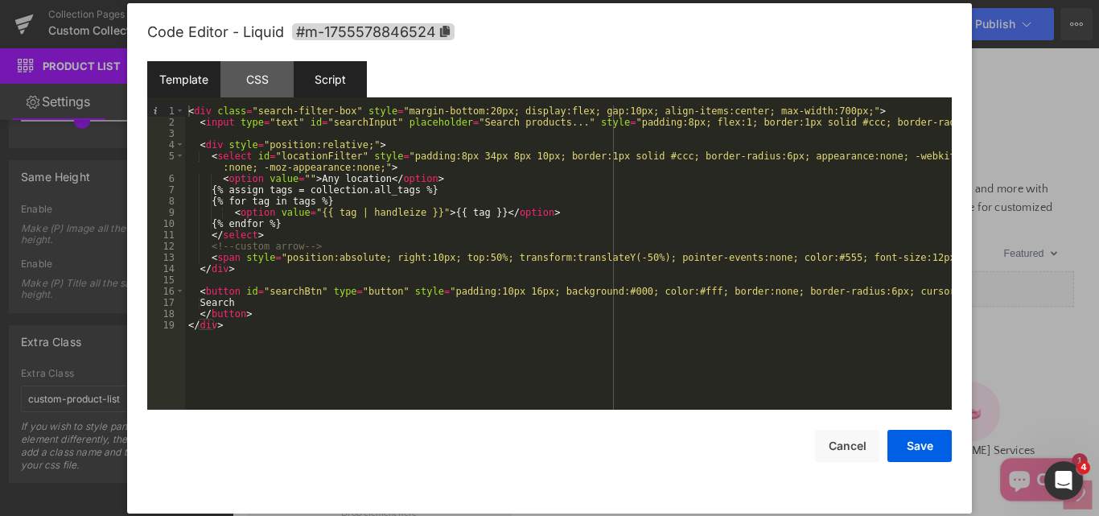
click at [315, 88] on div "Script" at bounding box center [330, 79] width 73 height 36
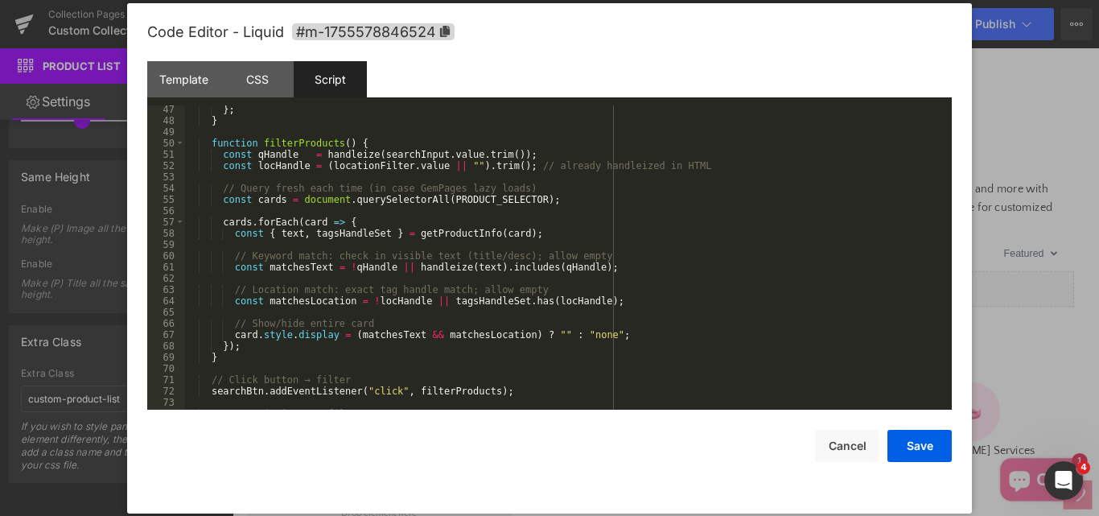
scroll to position [471, 0]
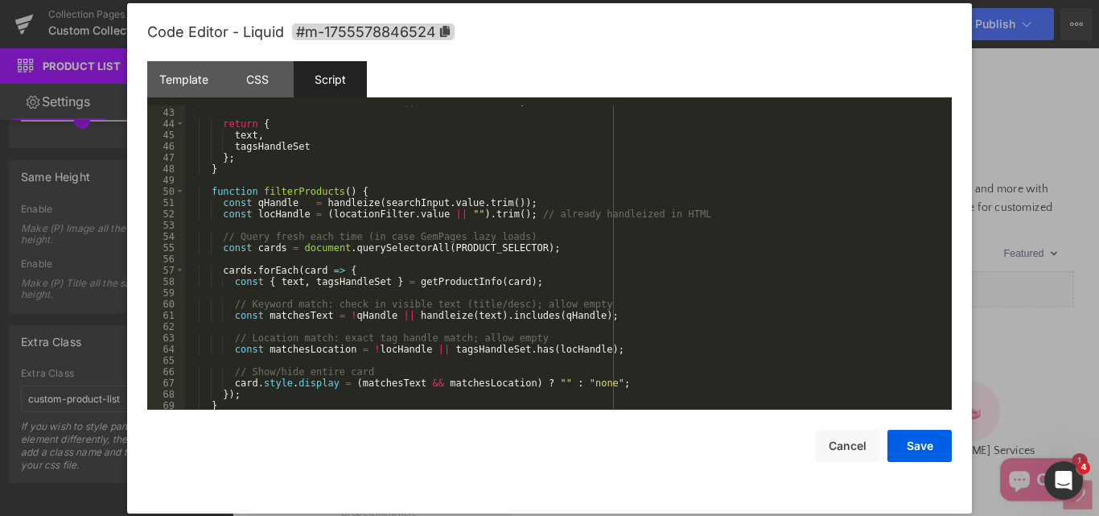
click at [276, 191] on div "const text = ( cardEl . innerText || "" ) . toLowerCase ( ) ; return { text , t…" at bounding box center [565, 259] width 760 height 327
click at [387, 191] on div "const text = ( cardEl . innerText || "" ) . toLowerCase ( ) ; return { text , t…" at bounding box center [565, 259] width 760 height 327
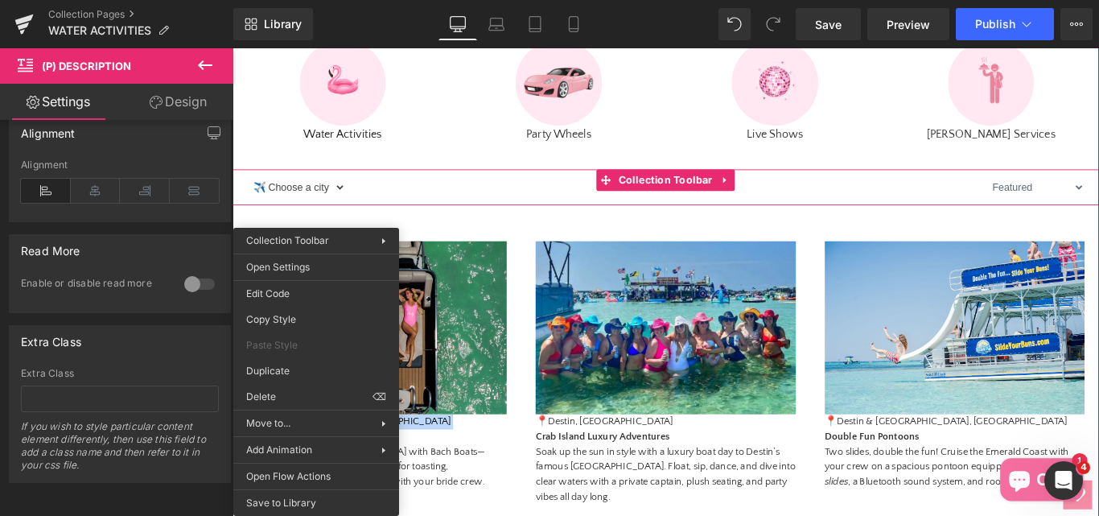
scroll to position [322, 0]
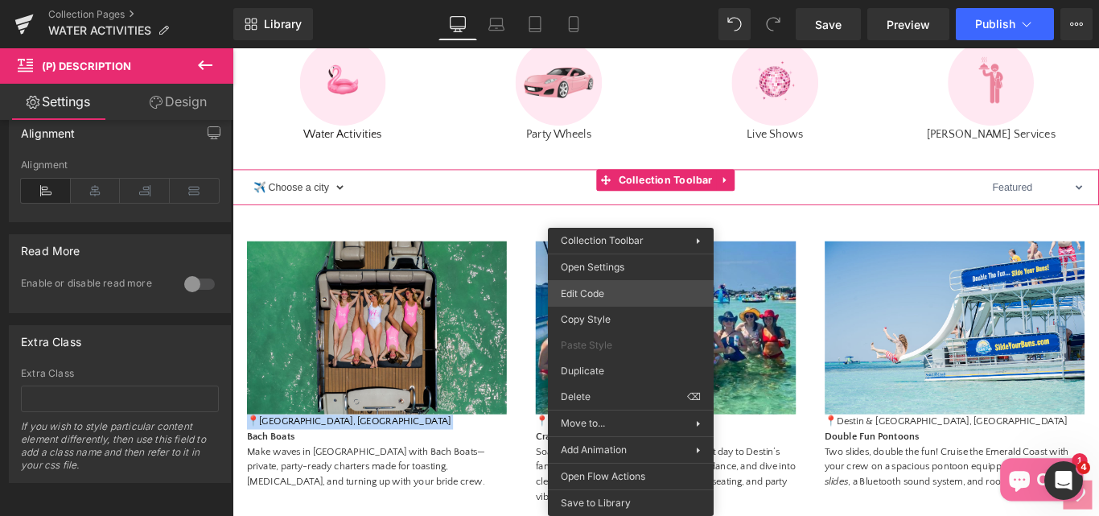
click at [596, 0] on div "(P) Description You are previewing how the will restyle your page. You can not …" at bounding box center [549, 0] width 1099 height 0
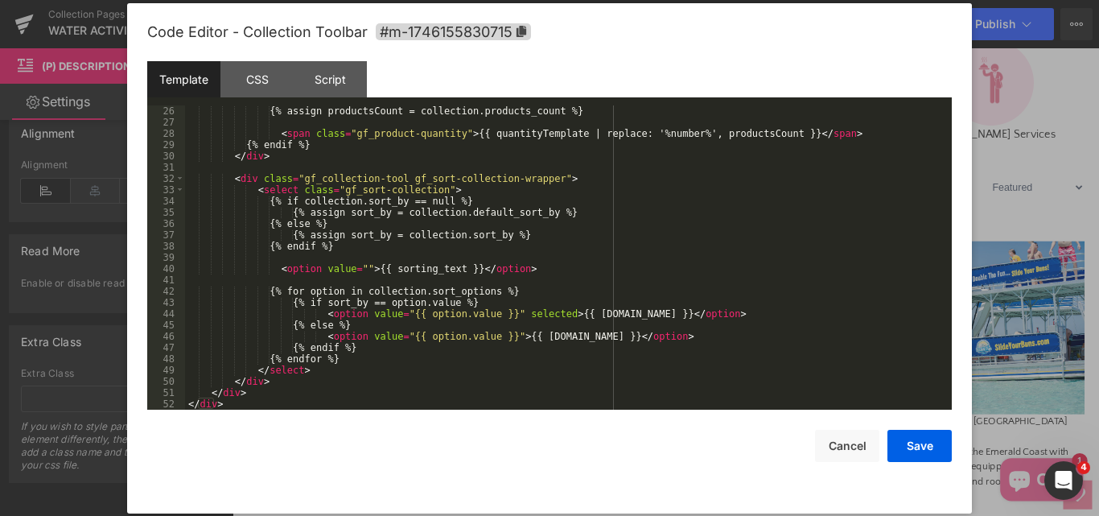
scroll to position [293, 0]
click at [229, 83] on div "CSS" at bounding box center [256, 79] width 73 height 36
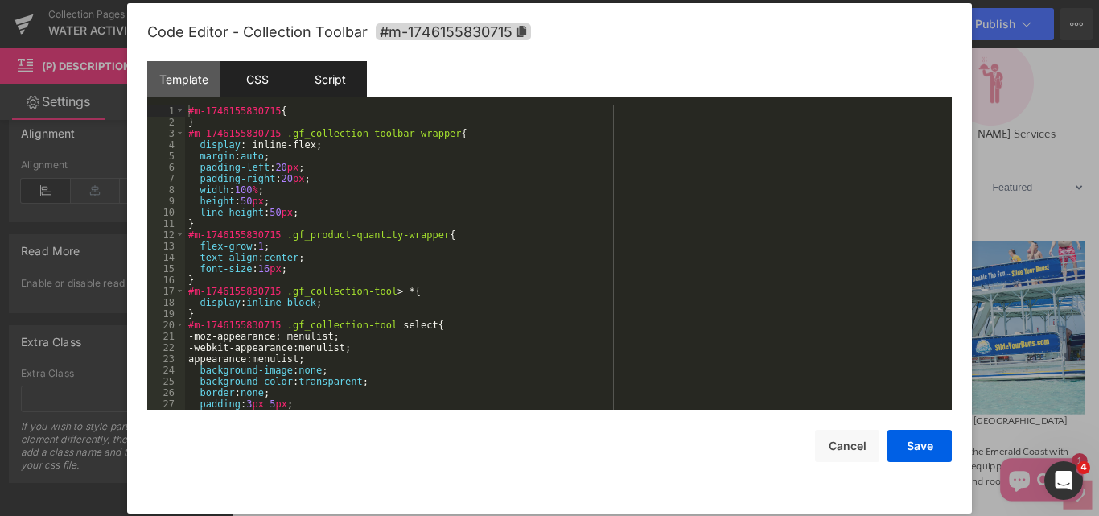
click at [315, 82] on div "Script" at bounding box center [330, 79] width 73 height 36
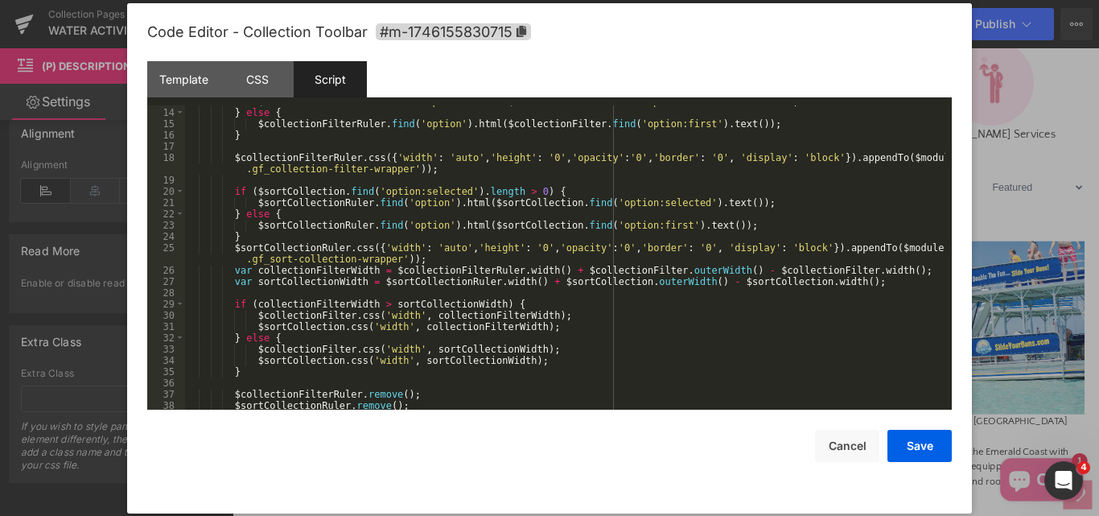
scroll to position [193, 0]
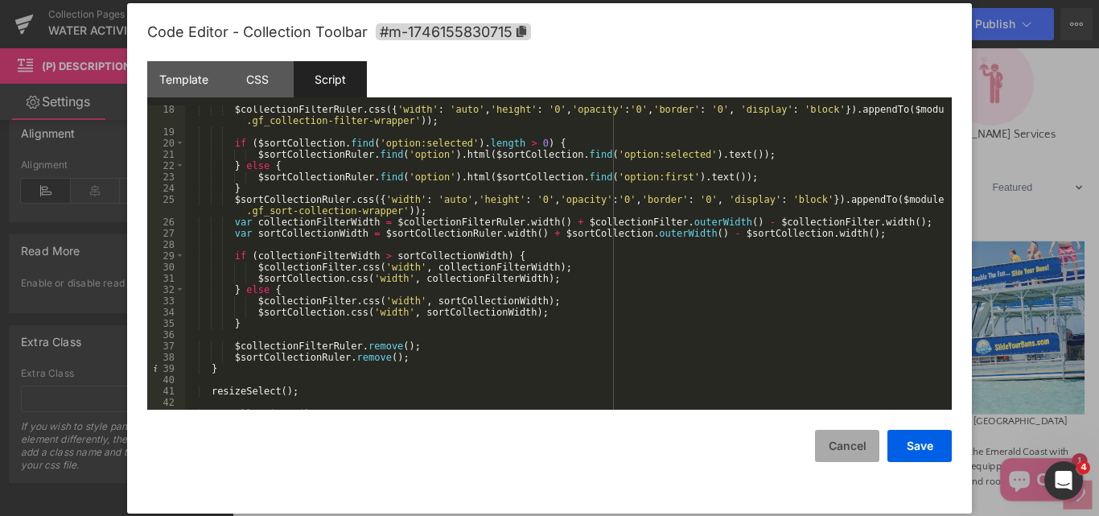
click at [846, 451] on button "Cancel" at bounding box center [847, 446] width 64 height 32
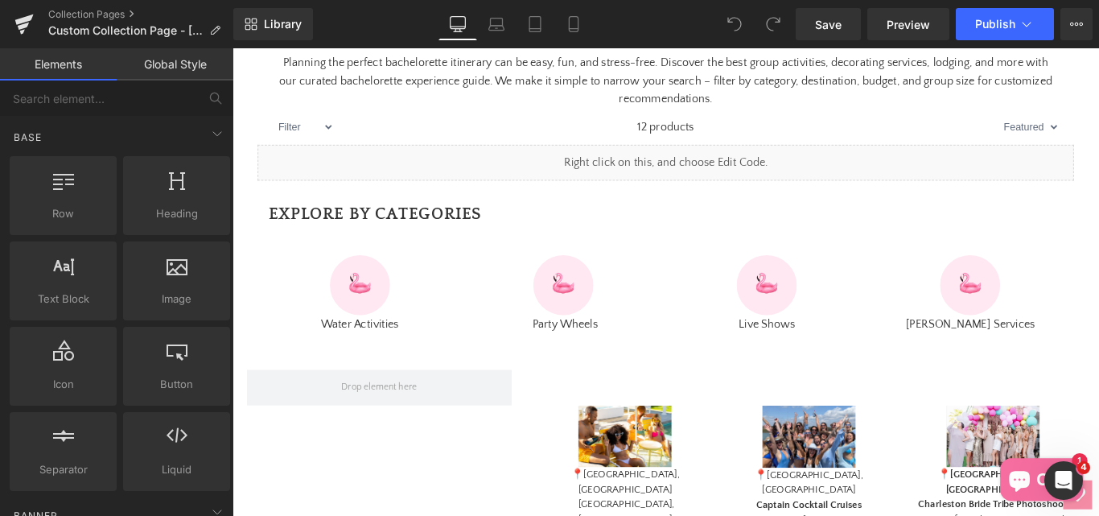
scroll to position [724, 0]
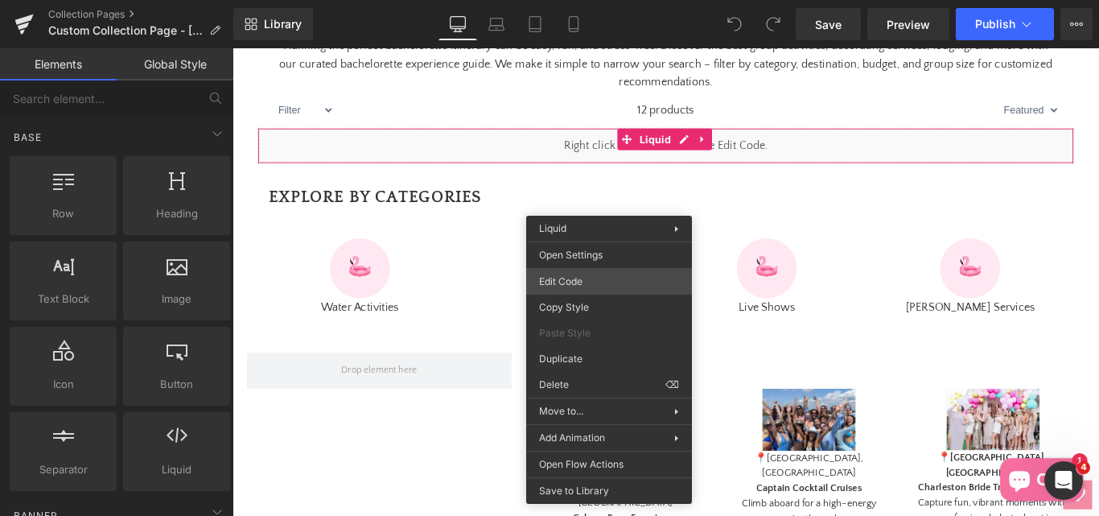
click at [573, 0] on div "You are previewing how the will restyle your page. You can not edit Elements in…" at bounding box center [549, 0] width 1099 height 0
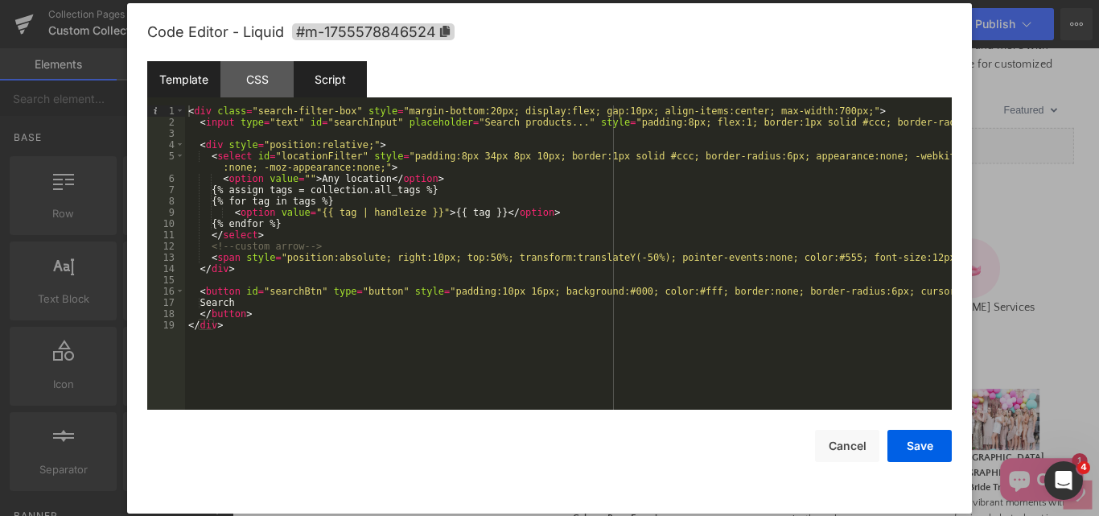
click at [317, 80] on div "Script" at bounding box center [330, 79] width 73 height 36
